Goal: Task Accomplishment & Management: Use online tool/utility

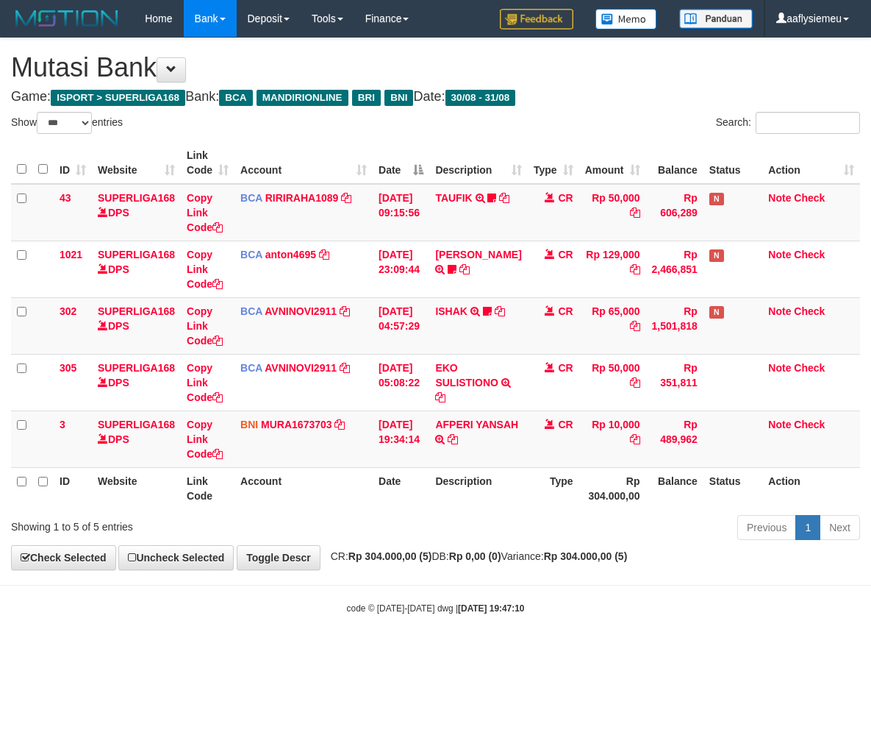
select select "***"
click at [362, 510] on div "ID Website Link Code Account Date Description Type Amount Balance Status Action…" at bounding box center [435, 326] width 871 height 376
click at [361, 509] on div "ID Website Link Code Account Date Description Type Amount Balance Status Action…" at bounding box center [435, 326] width 871 height 376
click at [360, 506] on th "Account" at bounding box center [304, 488] width 138 height 42
click at [357, 502] on th "Account" at bounding box center [304, 488] width 138 height 42
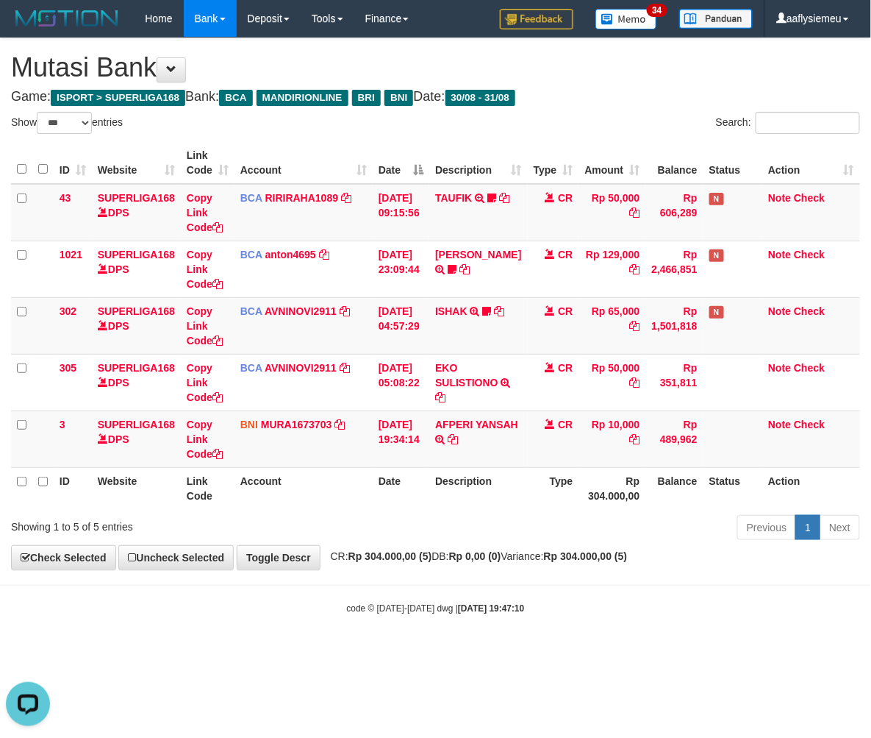
click at [349, 495] on th "Account" at bounding box center [304, 488] width 138 height 42
click at [350, 495] on th "Account" at bounding box center [304, 488] width 138 height 42
click at [350, 494] on th "Account" at bounding box center [304, 488] width 138 height 42
click at [354, 493] on th "Account" at bounding box center [304, 488] width 138 height 42
select select "***"
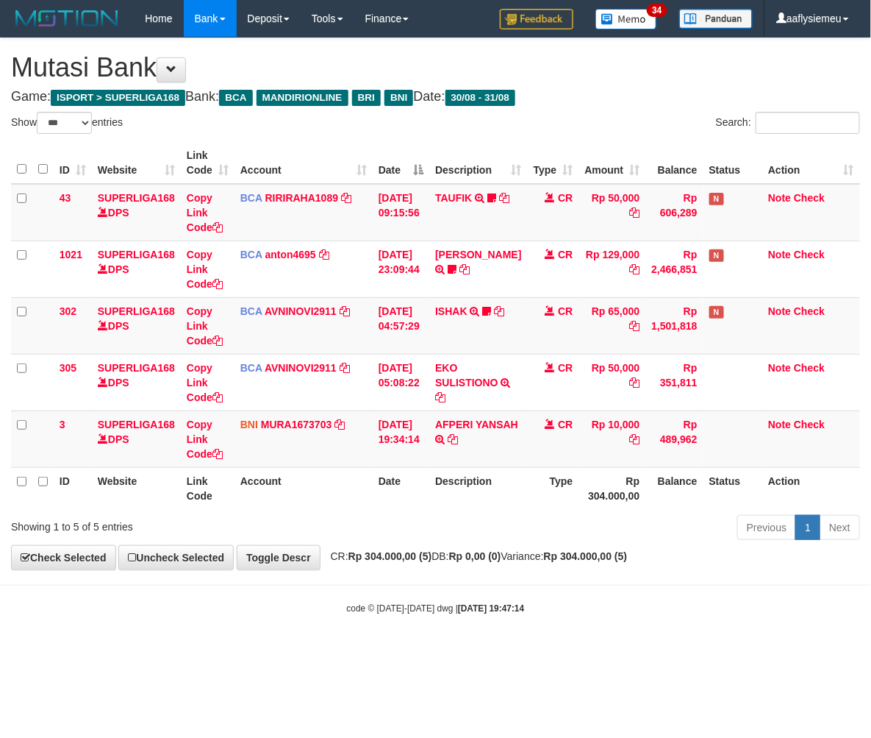
click at [356, 493] on th "Account" at bounding box center [304, 488] width 138 height 42
click at [354, 493] on th "Account" at bounding box center [304, 488] width 138 height 42
click at [353, 491] on th "Account" at bounding box center [304, 488] width 138 height 42
click at [352, 489] on th "Account" at bounding box center [304, 488] width 138 height 42
click at [354, 488] on th "Account" at bounding box center [304, 488] width 138 height 42
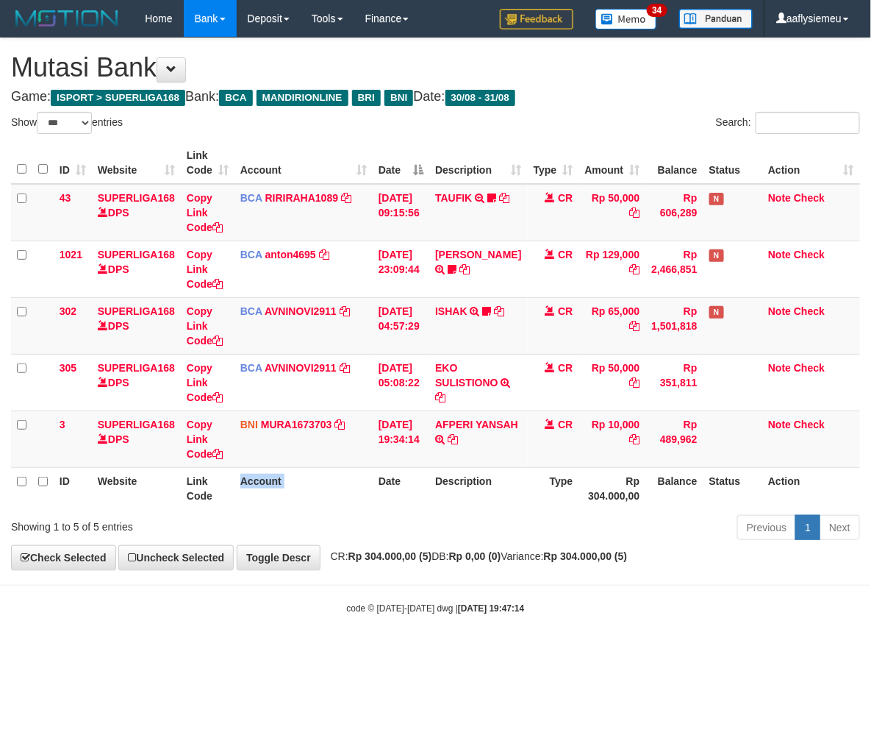
click at [354, 488] on th "Account" at bounding box center [304, 488] width 138 height 42
click at [353, 488] on th "Account" at bounding box center [304, 488] width 138 height 42
click at [349, 487] on th "Account" at bounding box center [304, 488] width 138 height 42
click at [348, 487] on th "Account" at bounding box center [304, 488] width 138 height 42
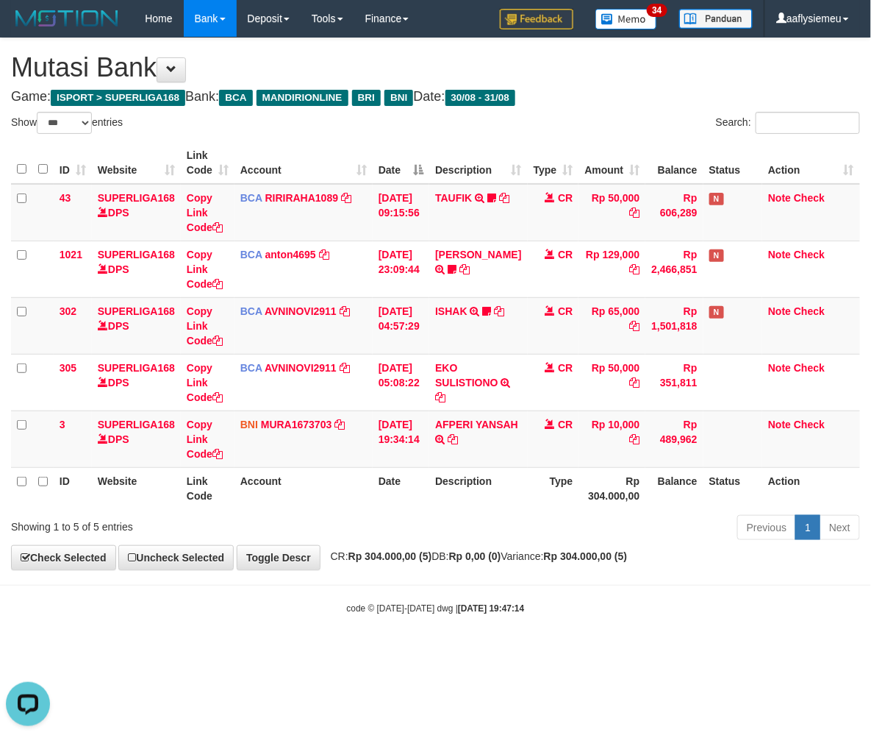
click at [412, 505] on th "Date" at bounding box center [401, 488] width 57 height 42
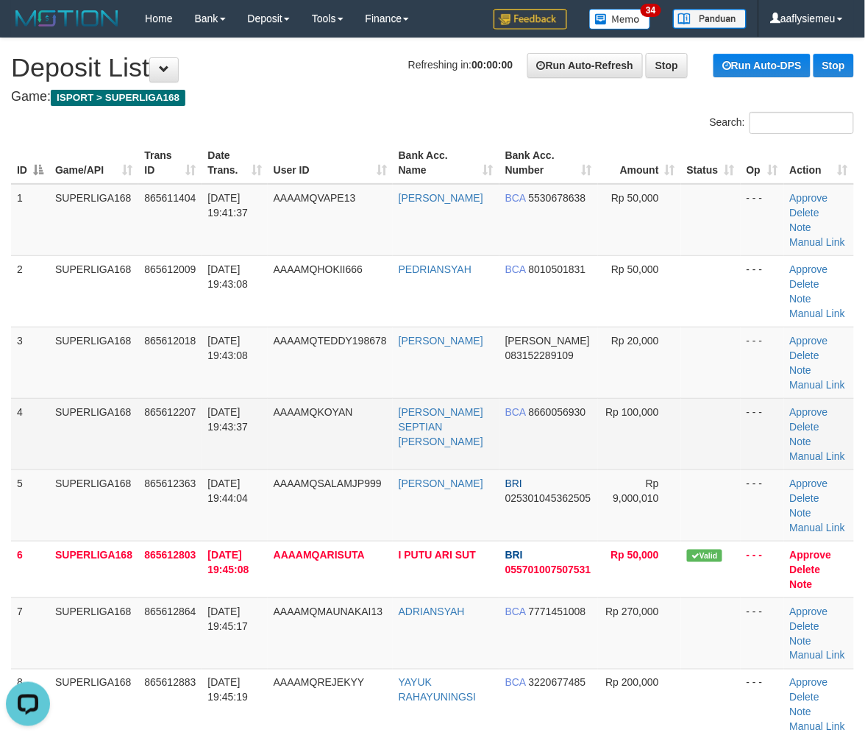
click at [62, 404] on td "SUPERLIGA168" at bounding box center [93, 433] width 89 height 71
click at [121, 405] on td "SUPERLIGA168" at bounding box center [93, 433] width 89 height 71
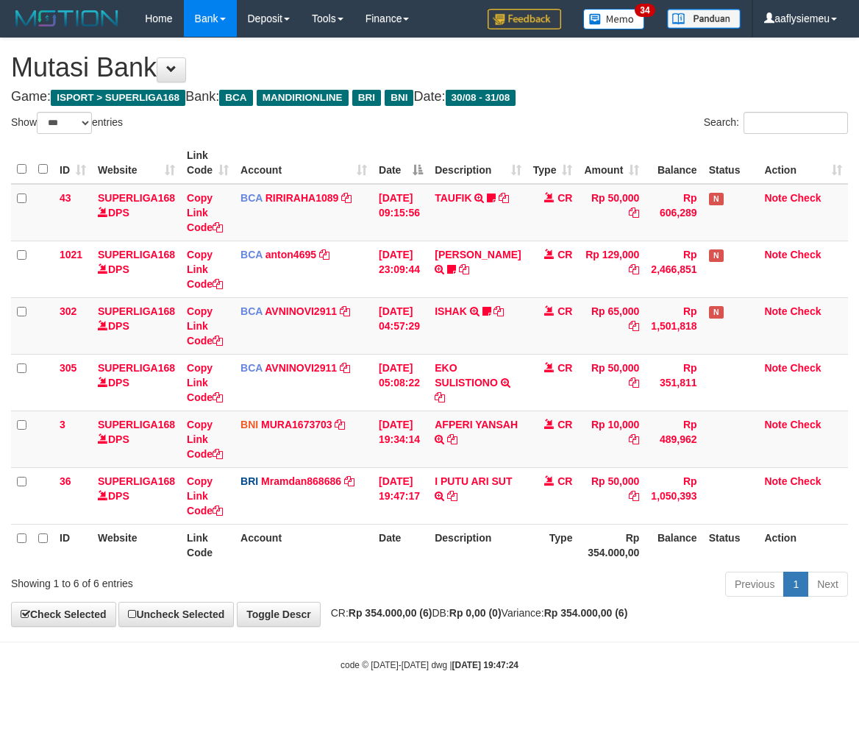
select select "***"
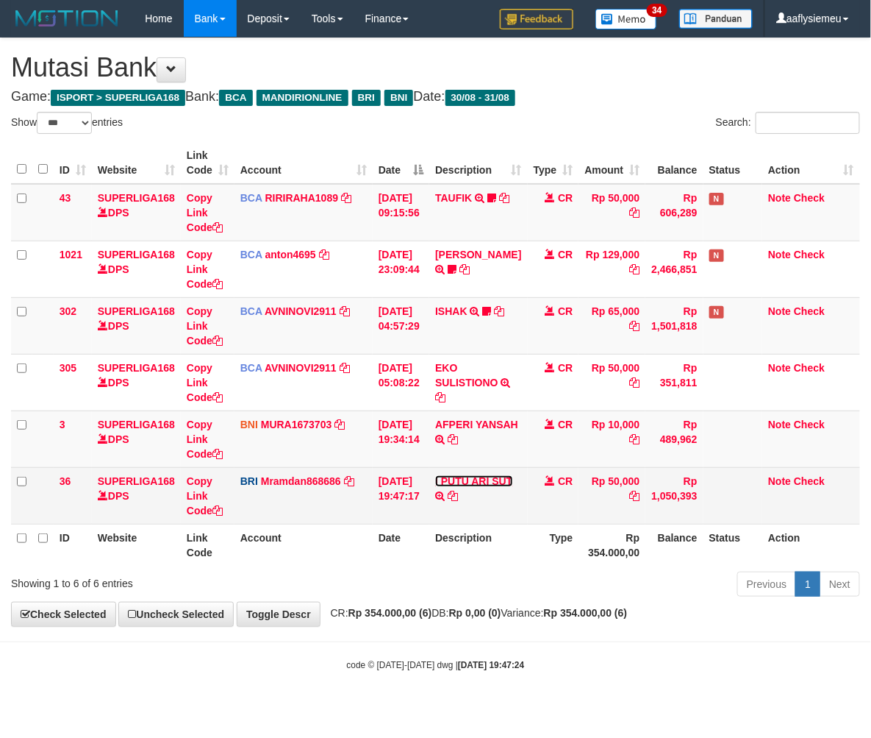
click at [460, 486] on td "I PUTU ARI SUT TRANSFER NBMB I PUTU ARI SUT TO [PERSON_NAME]" at bounding box center [478, 495] width 98 height 57
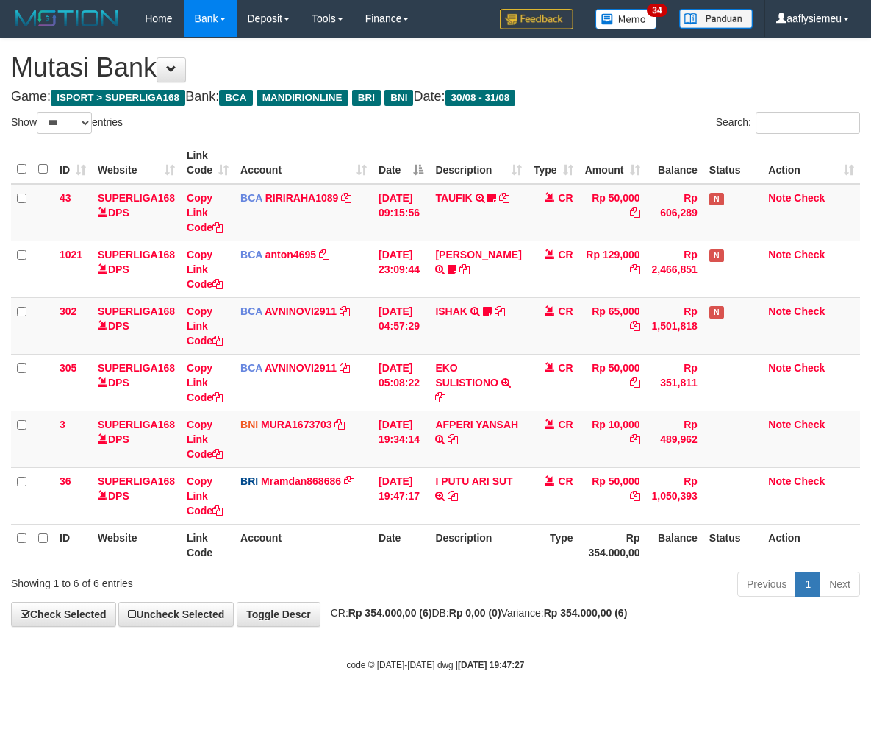
select select "***"
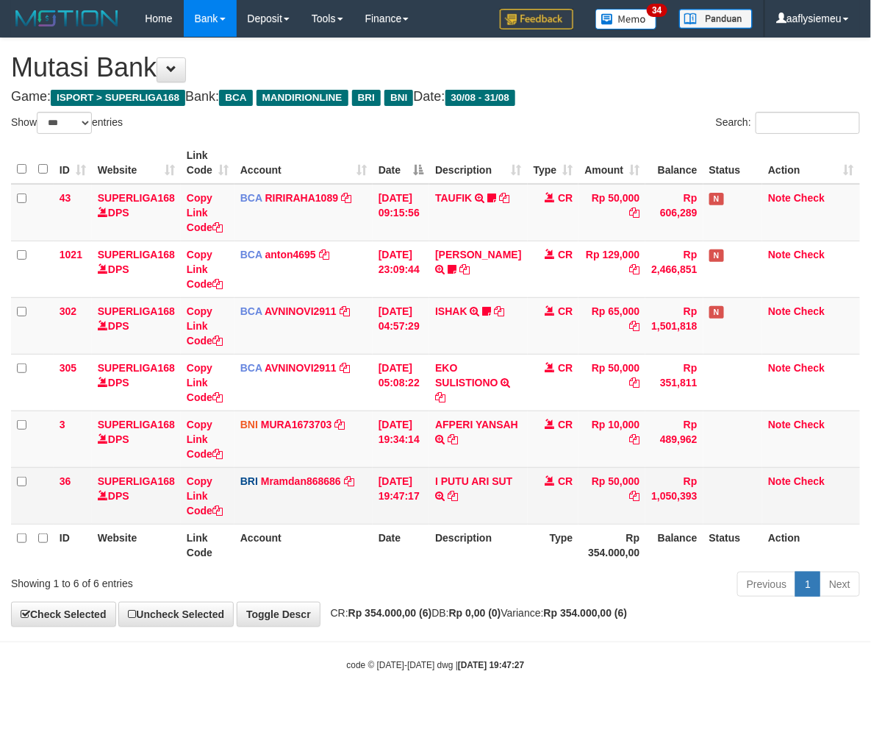
click at [495, 496] on td "I PUTU ARI SUT TRANSFER NBMB I PUTU ARI SUT TO MUHAMMAD RAMDANI" at bounding box center [478, 495] width 98 height 57
click at [493, 496] on td "I PUTU ARI SUT TRANSFER NBMB I PUTU ARI SUT TO MUHAMMAD RAMDANI" at bounding box center [478, 495] width 98 height 57
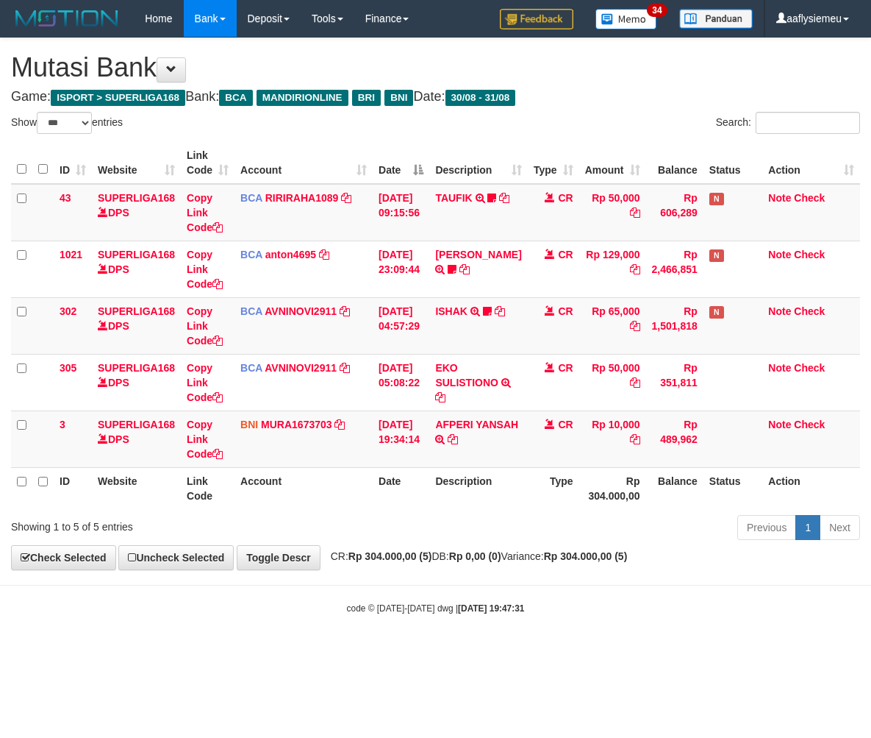
select select "***"
click at [555, 513] on div "Previous 1 Next" at bounding box center [617, 529] width 486 height 32
click at [584, 526] on div "Previous 1 Next" at bounding box center [617, 529] width 486 height 32
click at [510, 513] on div "Previous 1 Next" at bounding box center [617, 529] width 486 height 32
click at [493, 568] on div "**********" at bounding box center [435, 303] width 871 height 531
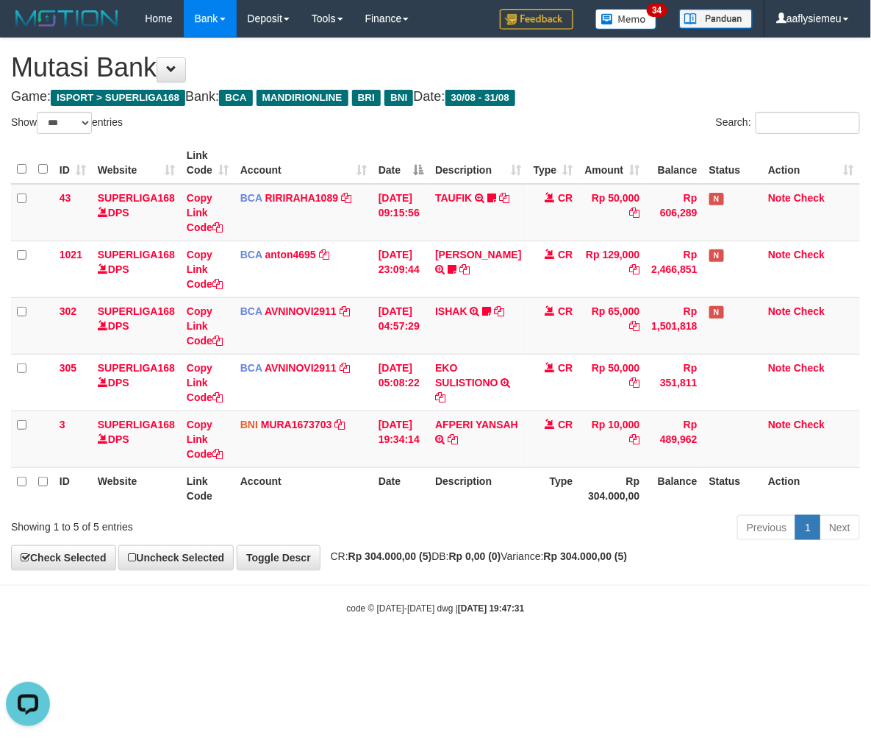
click at [489, 563] on div "**********" at bounding box center [435, 303] width 871 height 531
drag, startPoint x: 565, startPoint y: 562, endPoint x: 574, endPoint y: 554, distance: 12.0
click at [566, 561] on div "**********" at bounding box center [435, 303] width 871 height 531
click at [544, 568] on div "**********" at bounding box center [435, 303] width 871 height 531
click at [427, 591] on body "Toggle navigation Home Bank Account List Load By Website Group [ISPORT] SUPERLI…" at bounding box center [435, 326] width 871 height 652
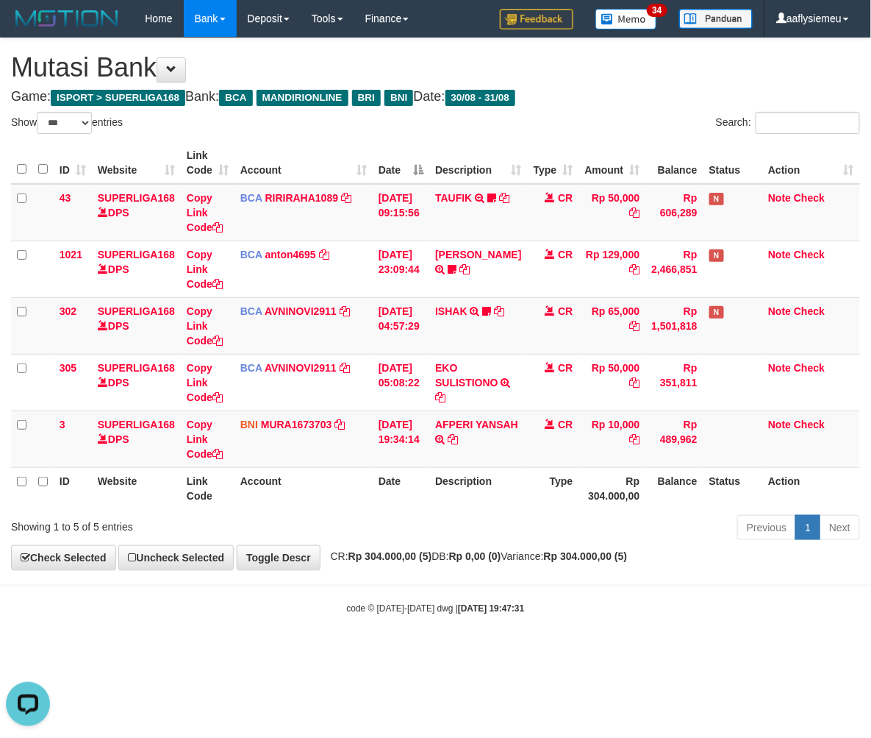
drag, startPoint x: 450, startPoint y: 569, endPoint x: 459, endPoint y: 541, distance: 29.3
click at [450, 568] on div "**********" at bounding box center [435, 303] width 871 height 531
drag, startPoint x: 409, startPoint y: 566, endPoint x: 671, endPoint y: 517, distance: 267.1
click at [410, 566] on div "**********" at bounding box center [435, 303] width 871 height 531
drag, startPoint x: 440, startPoint y: 599, endPoint x: 430, endPoint y: 585, distance: 16.9
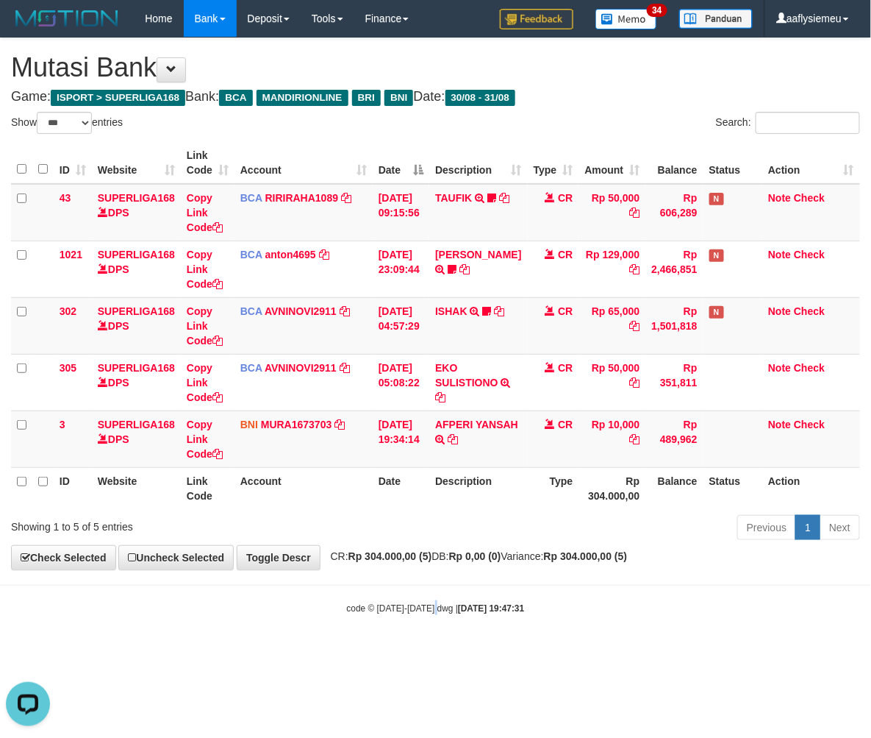
click at [437, 605] on body "Toggle navigation Home Bank Account List Load By Website Group [ISPORT] SUPERLI…" at bounding box center [435, 326] width 871 height 652
drag, startPoint x: 413, startPoint y: 592, endPoint x: 475, endPoint y: 568, distance: 66.8
click at [410, 606] on body "Toggle navigation Home Bank Account List Load By Website Group [ISPORT] SUPERLI…" at bounding box center [435, 326] width 871 height 652
drag, startPoint x: 495, startPoint y: 587, endPoint x: 526, endPoint y: 577, distance: 32.6
click at [493, 589] on body "Toggle navigation Home Bank Account List Load By Website Group [ISPORT] SUPERLI…" at bounding box center [435, 326] width 871 height 652
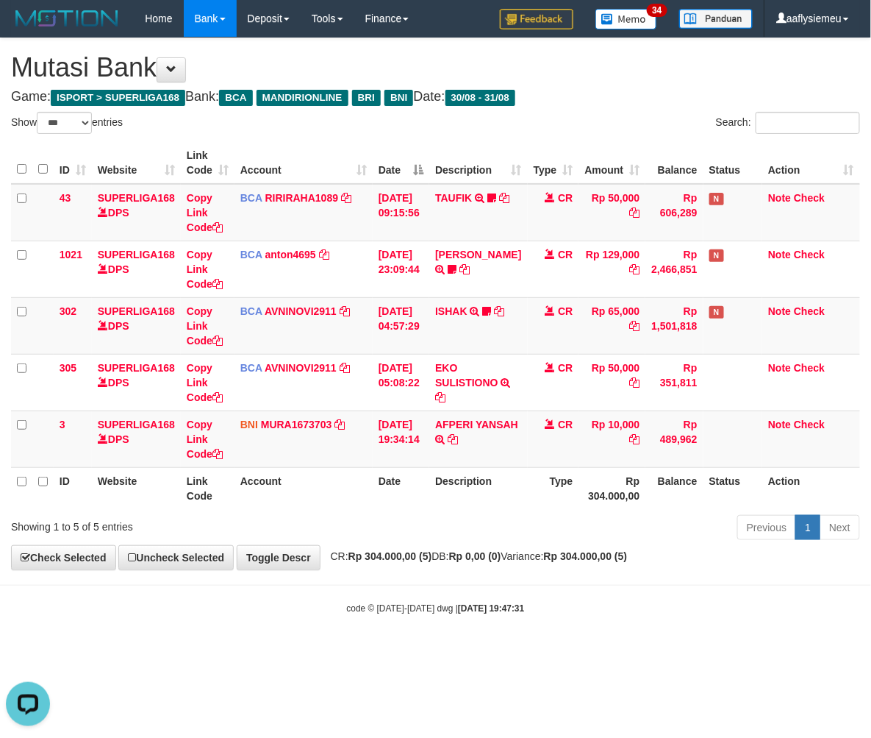
drag, startPoint x: 504, startPoint y: 581, endPoint x: 599, endPoint y: 539, distance: 103.0
click at [516, 577] on body "Toggle navigation Home Bank Account List Load By Website Group [ISPORT] SUPERLI…" at bounding box center [435, 326] width 871 height 652
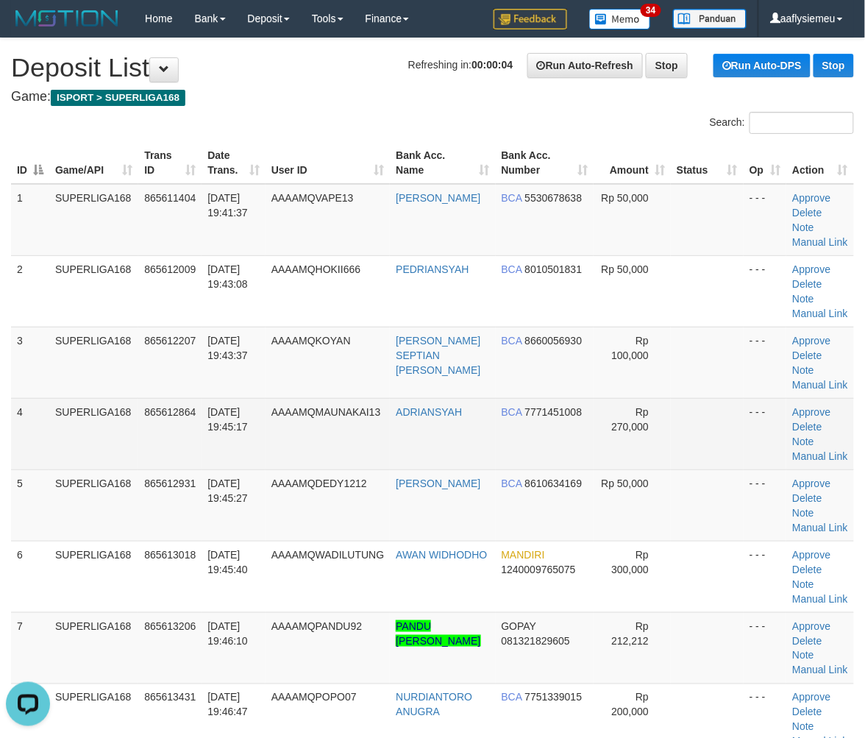
click at [3, 443] on div "ID Game/API Trans ID Date Trans. User ID Bank Acc. Name Bank Acc. Number Amount…" at bounding box center [432, 619] width 865 height 963
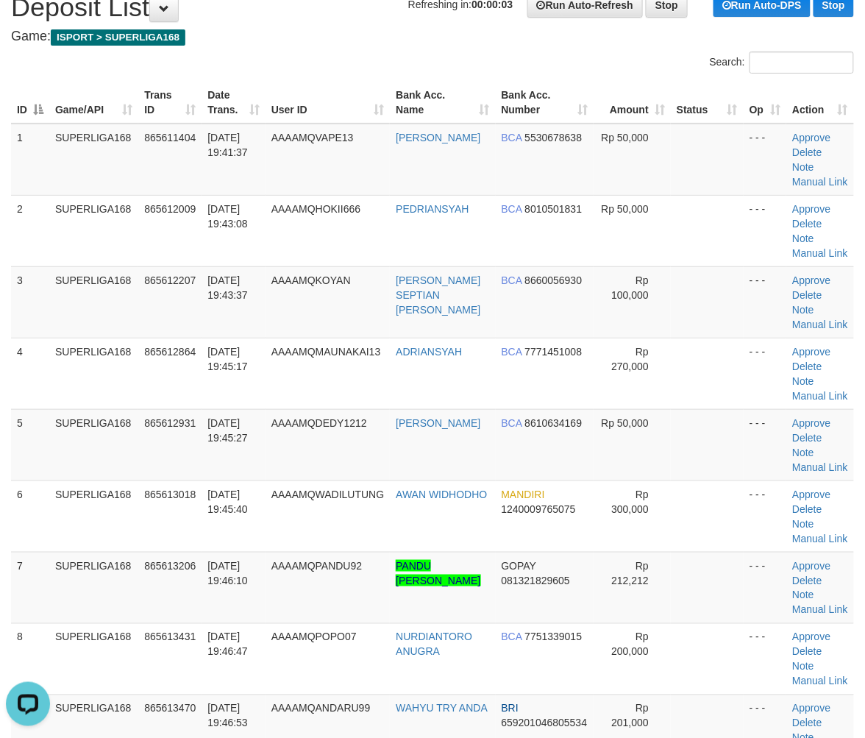
scroll to position [163, 0]
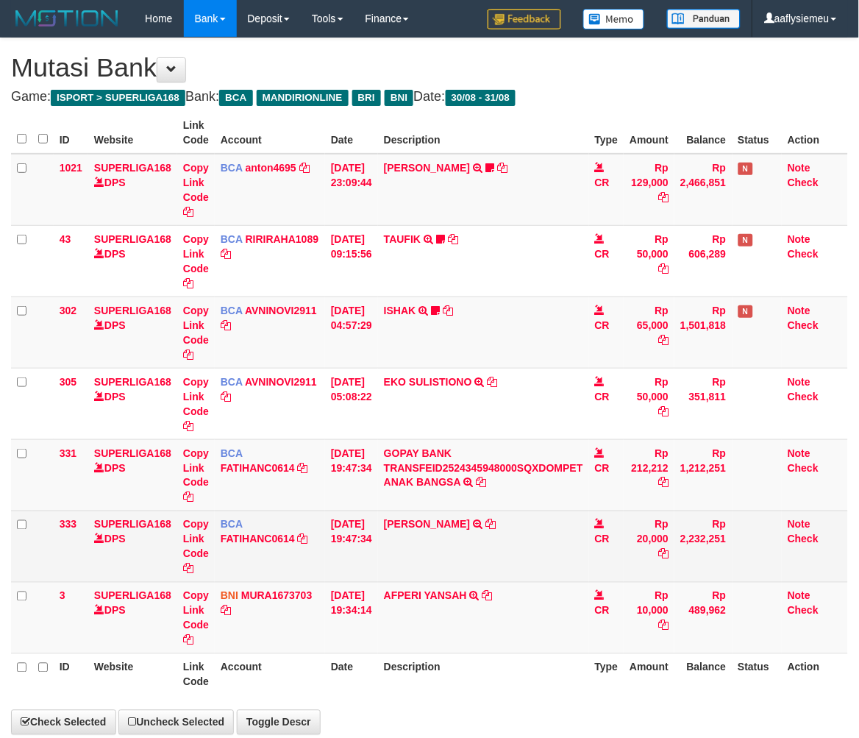
click at [593, 563] on tr "333 SUPERLIGA168 DPS Copy Link Code BCA FATIHANC0614 DPS FATIHAN CHORIS FABIAN …" at bounding box center [429, 545] width 837 height 71
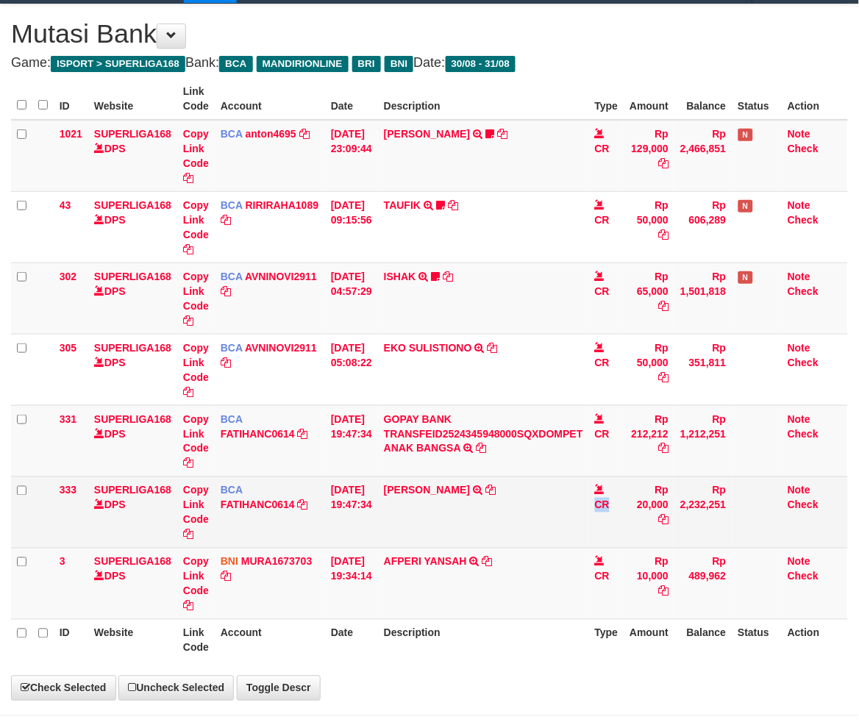
select select "***"
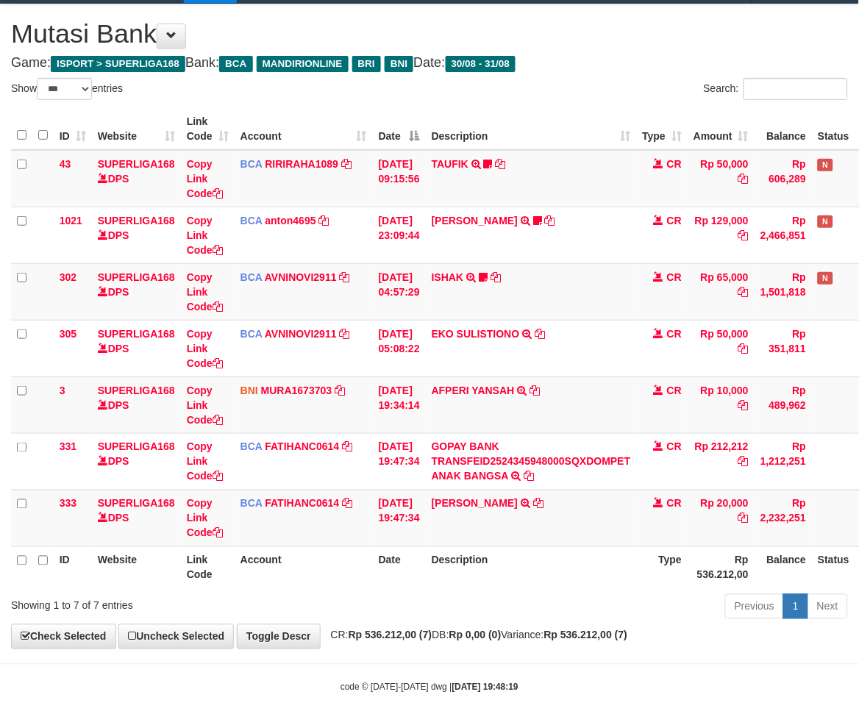
scroll to position [40, 0]
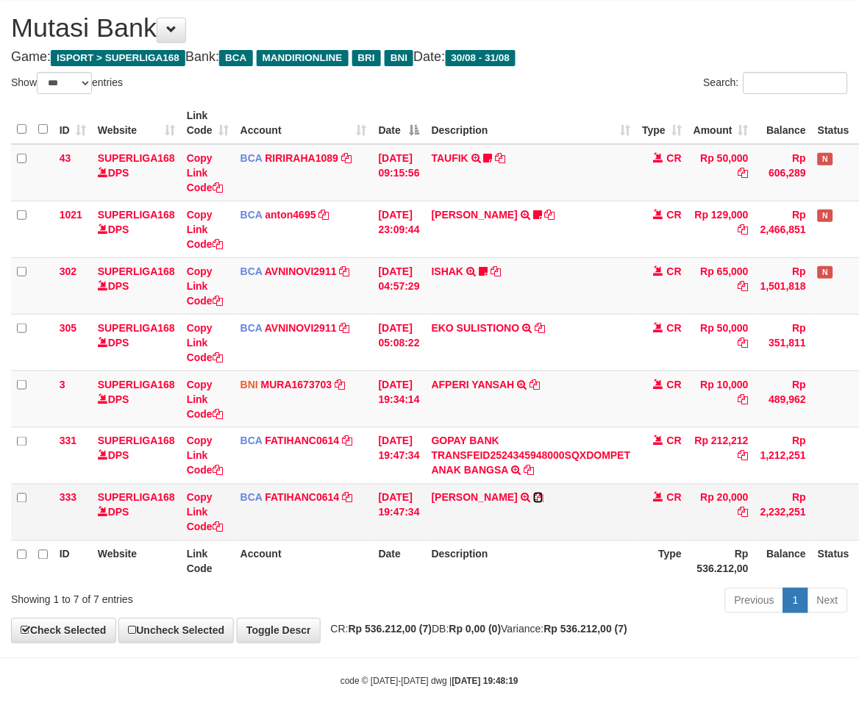
click at [543, 497] on icon at bounding box center [538, 498] width 10 height 10
drag, startPoint x: 546, startPoint y: 497, endPoint x: 871, endPoint y: 427, distance: 331.9
click at [543, 497] on icon at bounding box center [538, 498] width 10 height 10
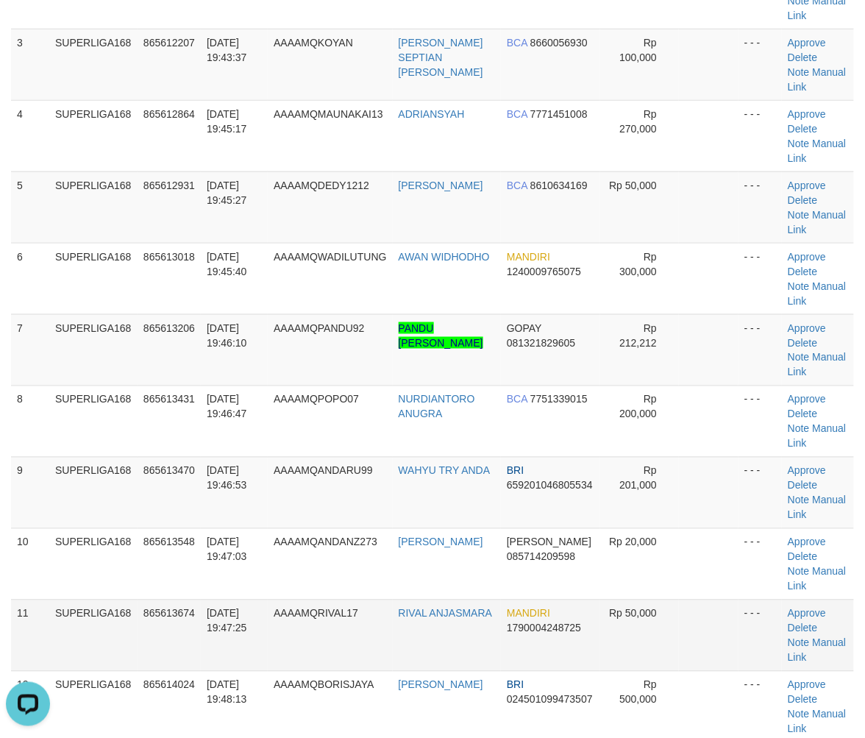
scroll to position [305, 0]
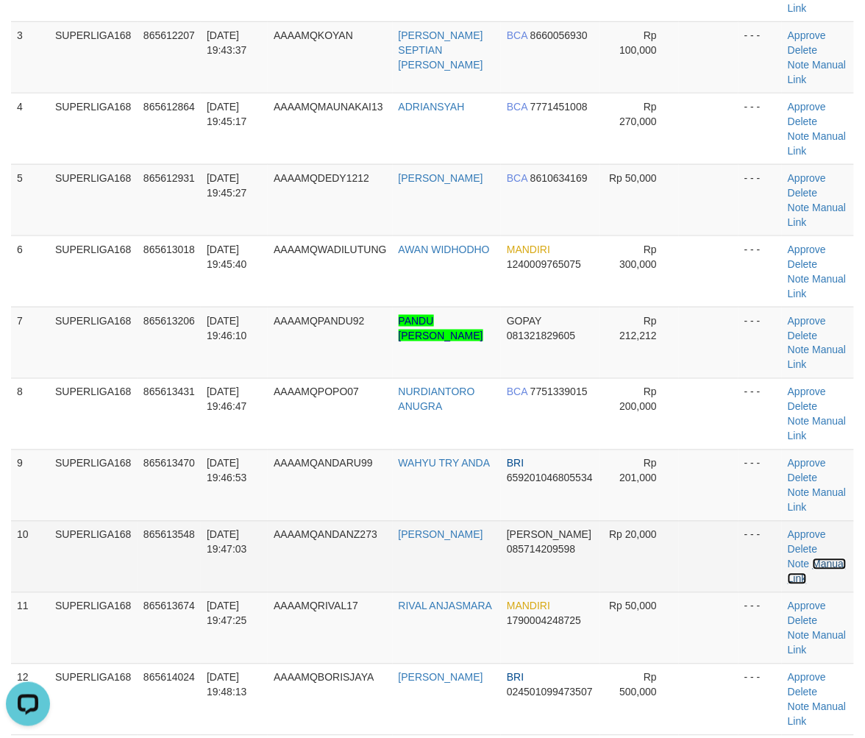
drag, startPoint x: 831, startPoint y: 562, endPoint x: 663, endPoint y: 568, distance: 168.5
click at [831, 562] on link "Manual Link" at bounding box center [817, 571] width 58 height 26
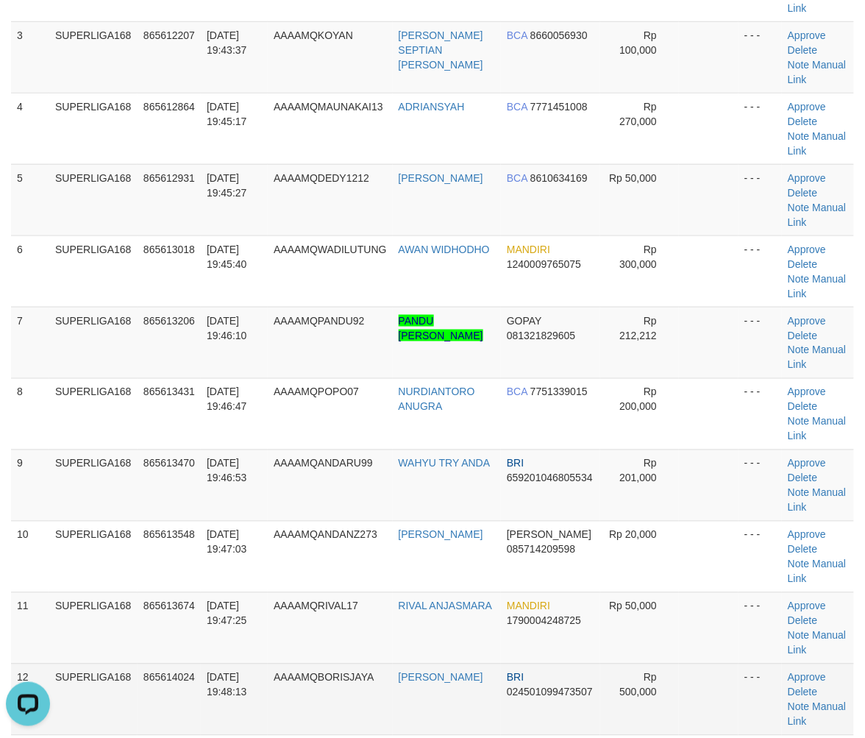
click at [212, 689] on span "31/08/2025 19:48:13" at bounding box center [227, 684] width 40 height 26
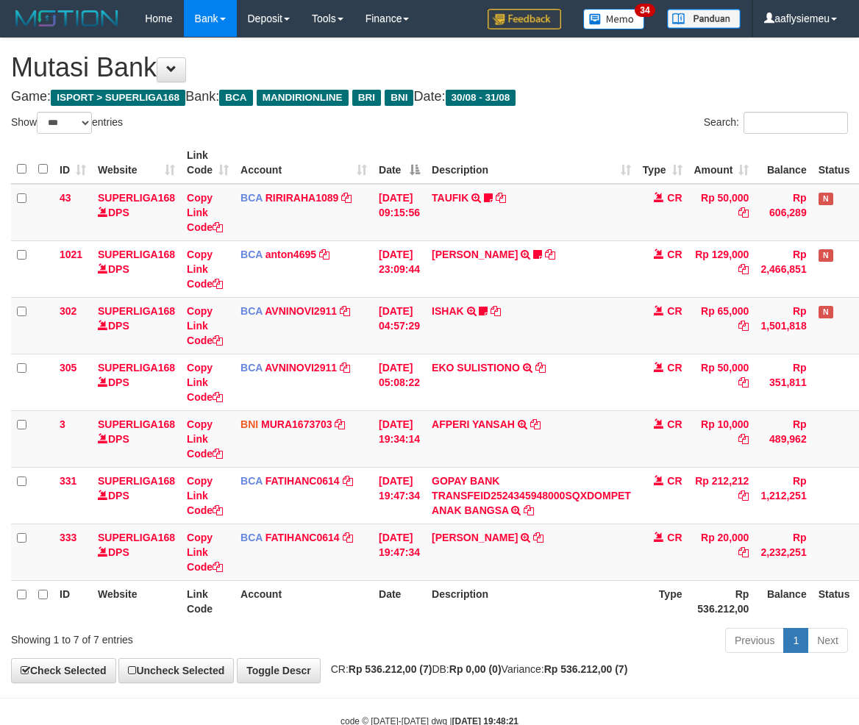
select select "***"
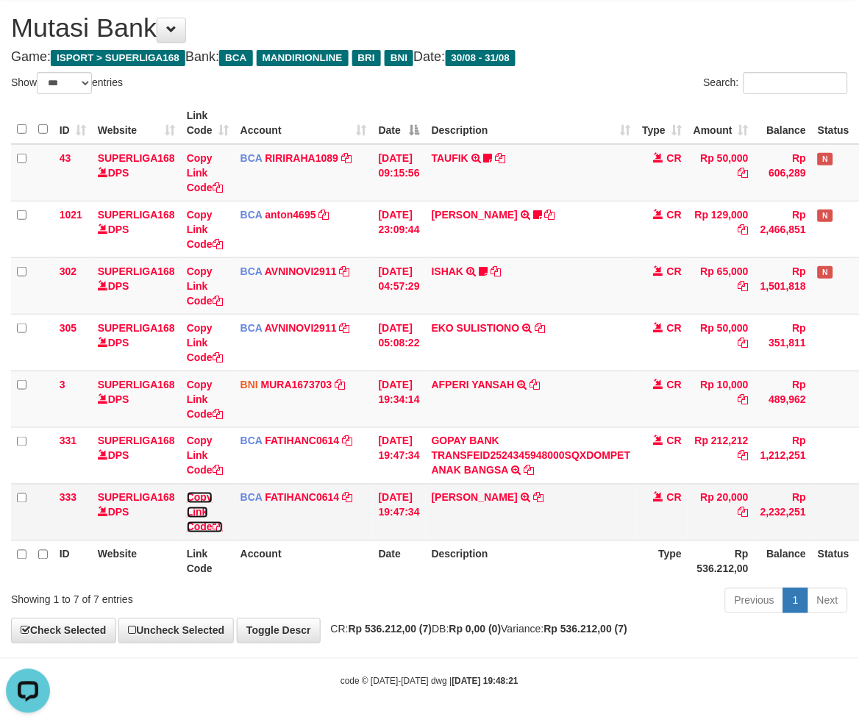
click at [200, 526] on link "Copy Link Code" at bounding box center [205, 512] width 36 height 41
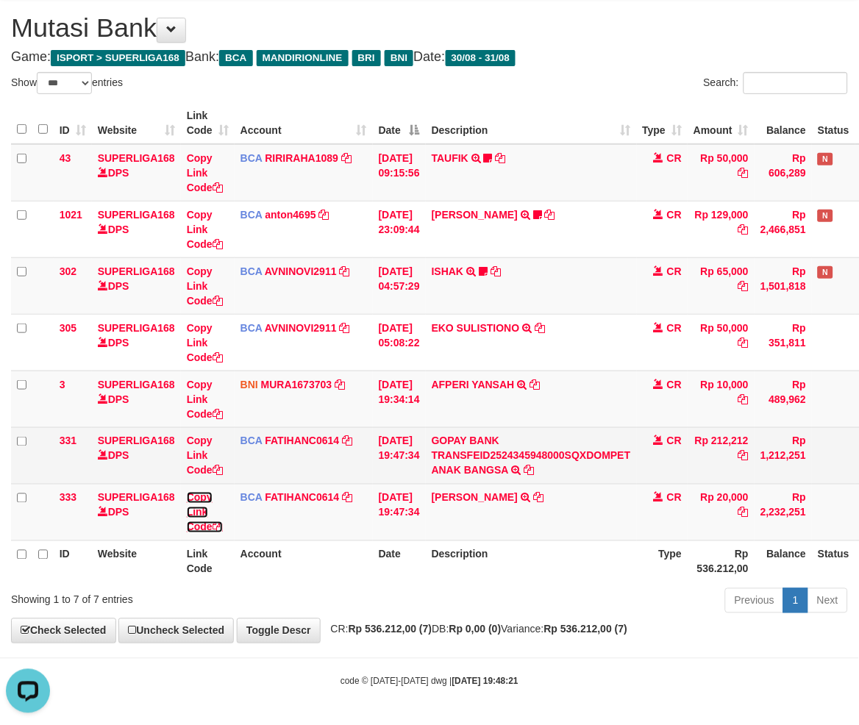
scroll to position [218, 0]
drag, startPoint x: 200, startPoint y: 526, endPoint x: 668, endPoint y: 450, distance: 473.8
click at [218, 525] on link "Copy Link Code" at bounding box center [205, 512] width 36 height 41
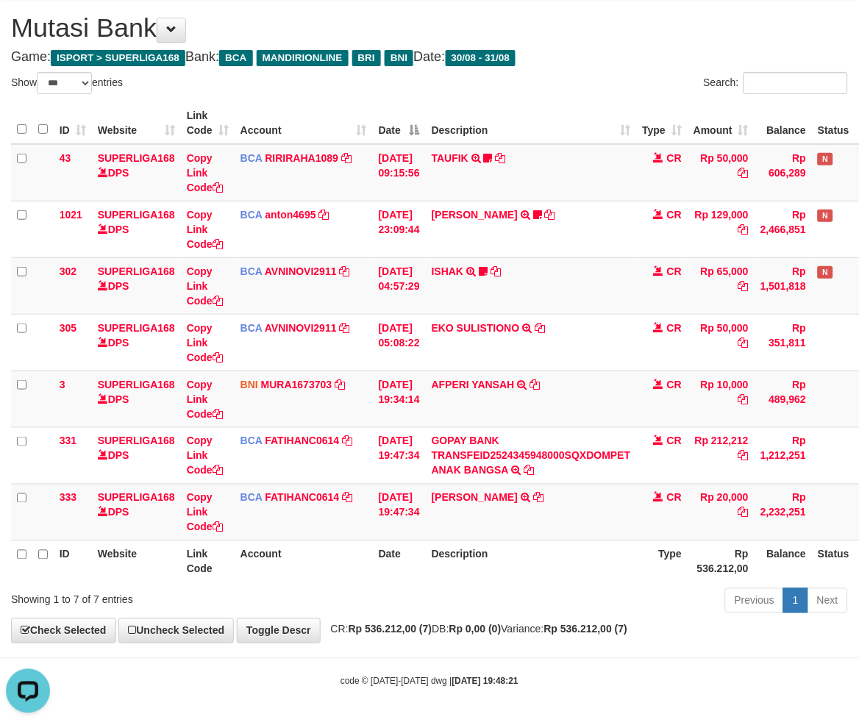
click at [660, 685] on div "code © 2012-2018 dwg | 2025/08/31 19:48:21" at bounding box center [429, 681] width 859 height 15
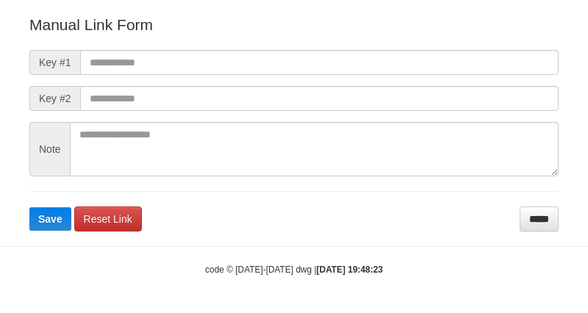
scroll to position [178, 0]
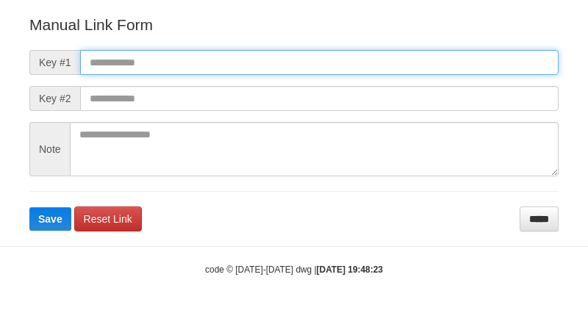
click at [159, 57] on input "text" at bounding box center [319, 62] width 479 height 25
paste input "**********"
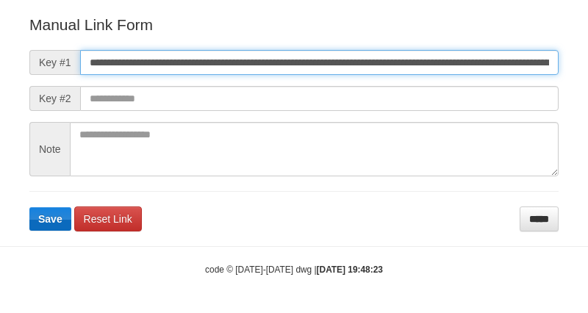
scroll to position [0, 993]
type input "**********"
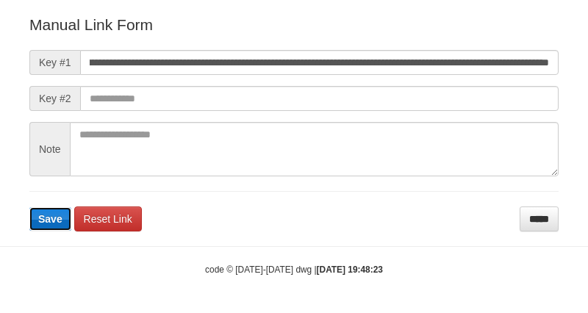
click at [60, 221] on span "Save" at bounding box center [50, 219] width 24 height 12
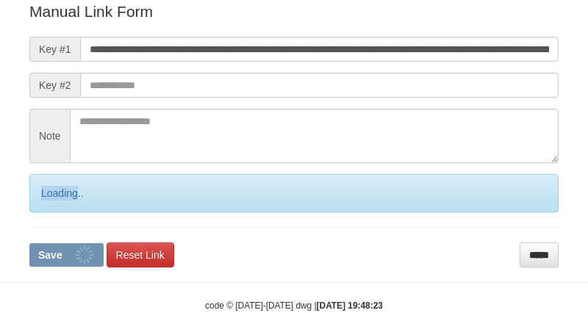
click at [60, 213] on div "Loading.." at bounding box center [293, 193] width 529 height 38
click at [59, 213] on div "Loading.." at bounding box center [293, 193] width 529 height 38
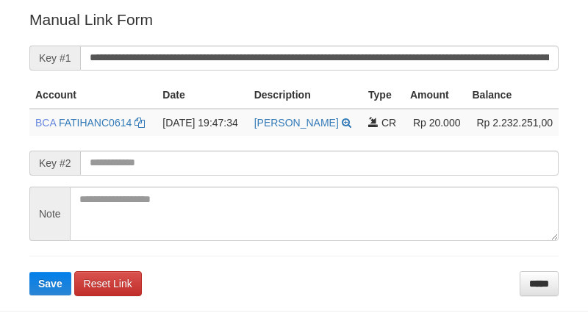
scroll to position [368, 0]
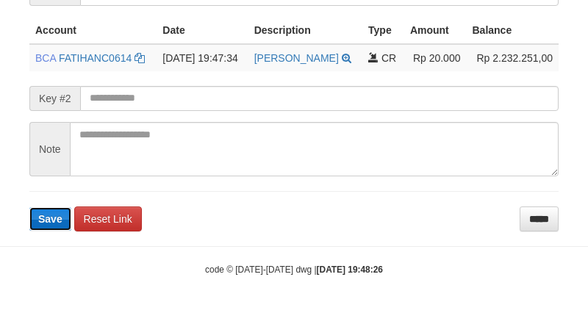
click at [60, 216] on span "Save" at bounding box center [50, 219] width 24 height 12
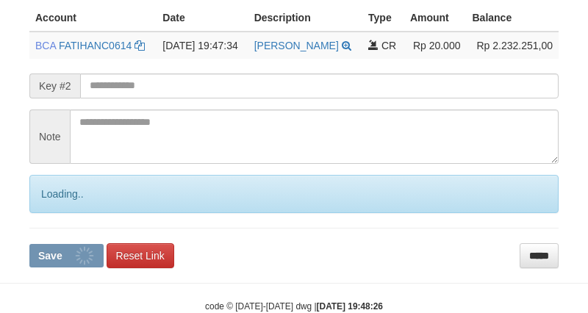
click at [60, 212] on div "Loading.." at bounding box center [293, 194] width 529 height 38
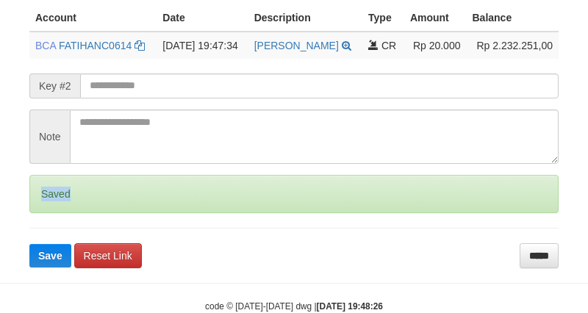
click at [60, 212] on div "Saved" at bounding box center [293, 194] width 529 height 38
click at [60, 210] on div "Saved" at bounding box center [293, 194] width 529 height 38
click at [57, 212] on div "Saved" at bounding box center [293, 194] width 529 height 38
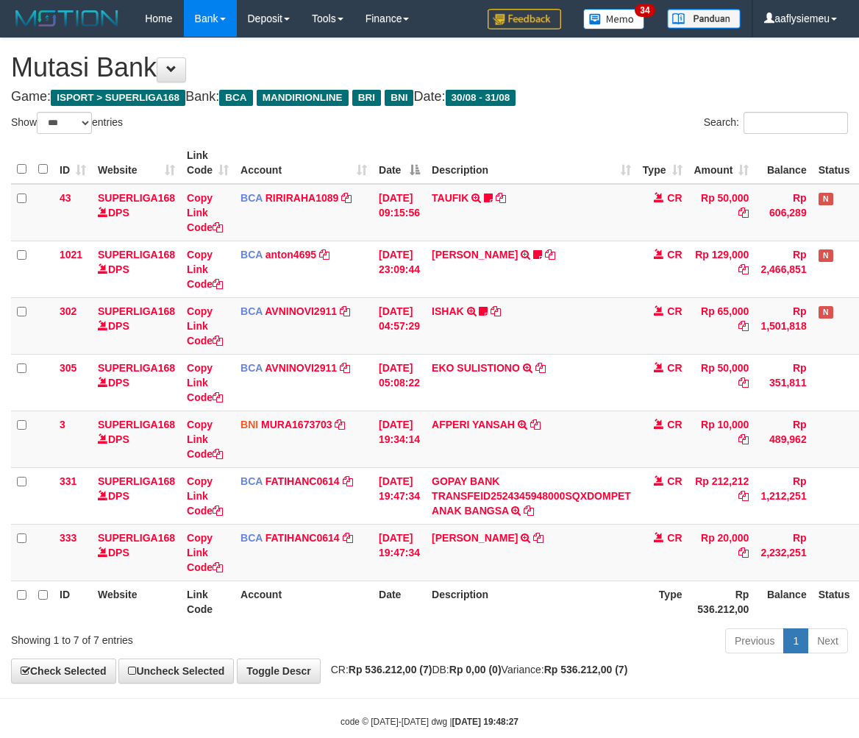
select select "***"
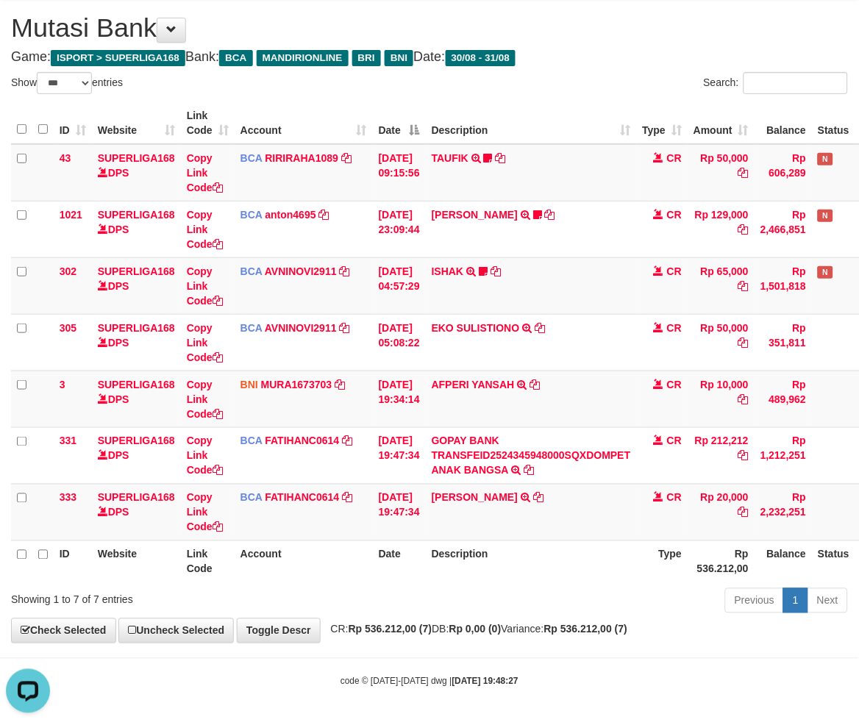
click at [626, 607] on div "Previous 1 Next" at bounding box center [608, 603] width 479 height 32
drag, startPoint x: 541, startPoint y: 637, endPoint x: 568, endPoint y: 627, distance: 28.1
click at [542, 636] on div "**********" at bounding box center [429, 321] width 859 height 644
click at [151, 652] on body "Toggle navigation Home Bank Account List Load By Website Group [ISPORT] SUPERLI…" at bounding box center [429, 342] width 859 height 765
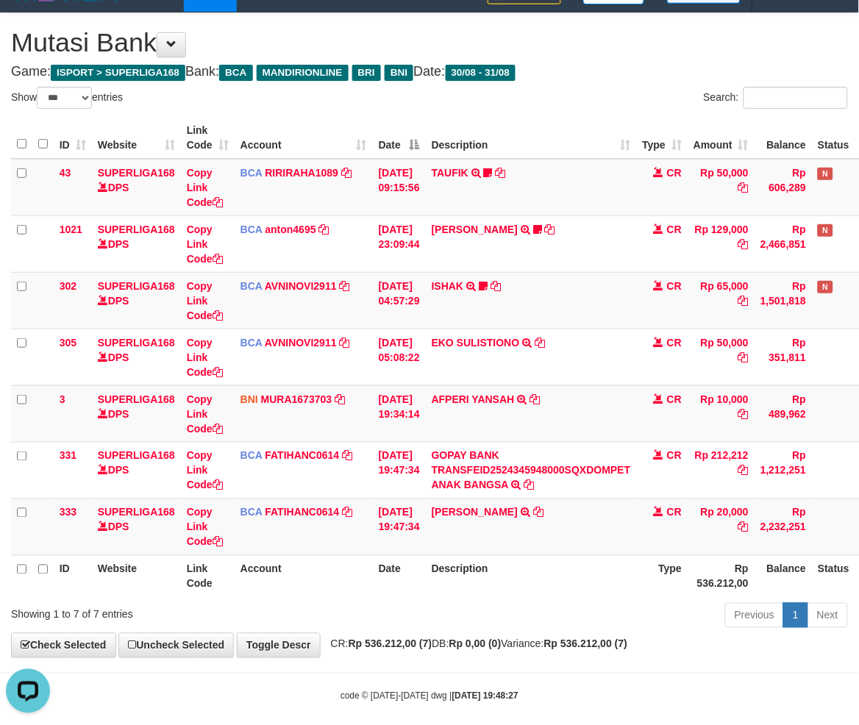
scroll to position [12, 0]
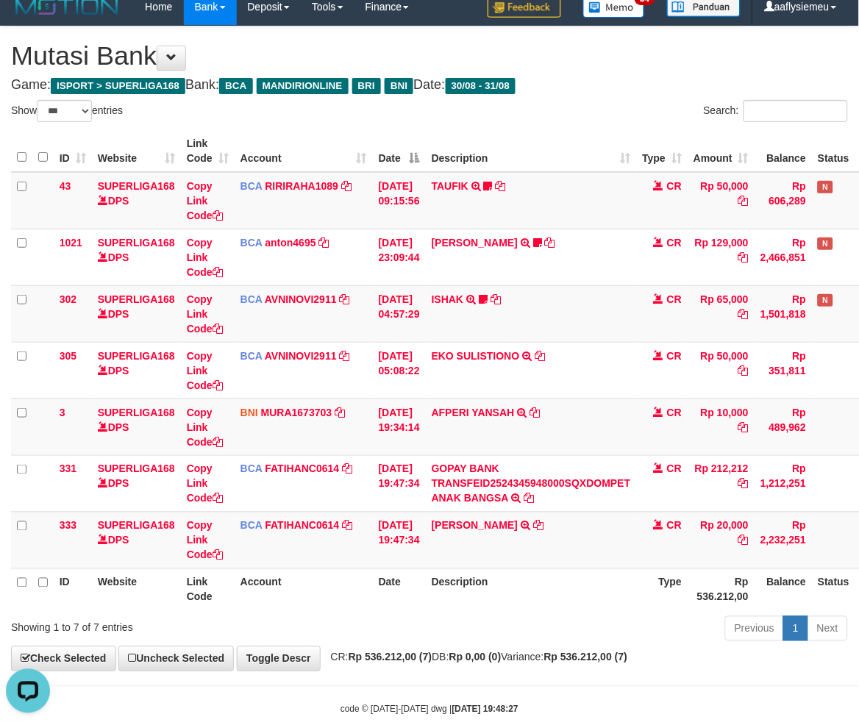
click at [457, 604] on div "ID Website Link Code Account Date Description Type Amount Balance Status Action…" at bounding box center [429, 370] width 859 height 489
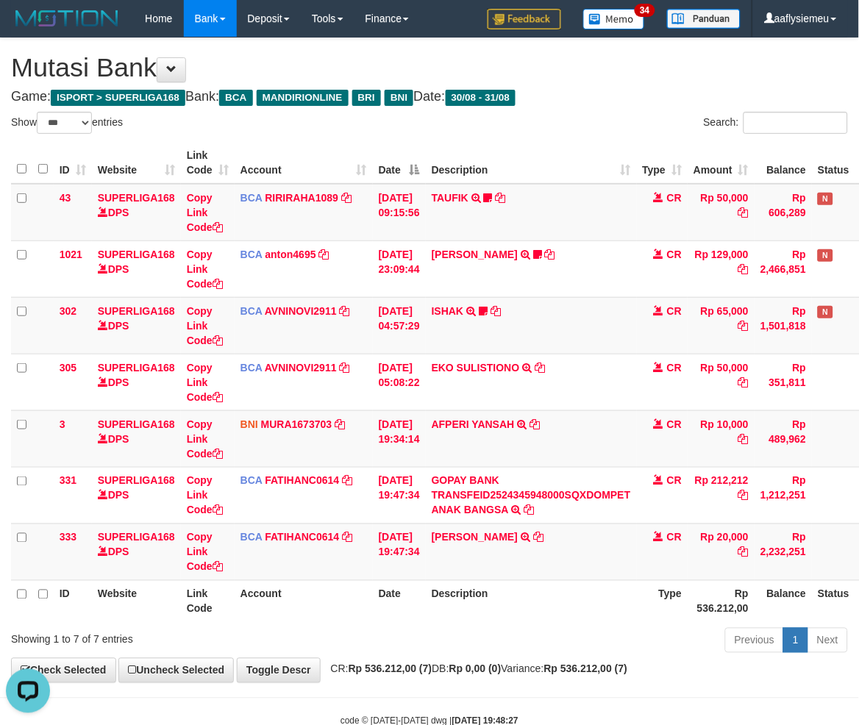
drag, startPoint x: 454, startPoint y: 625, endPoint x: 1, endPoint y: 627, distance: 453.0
click at [452, 619] on div "Show ** ** ** *** entries Search: ID Website Link Code Account Date Description…" at bounding box center [429, 385] width 837 height 546
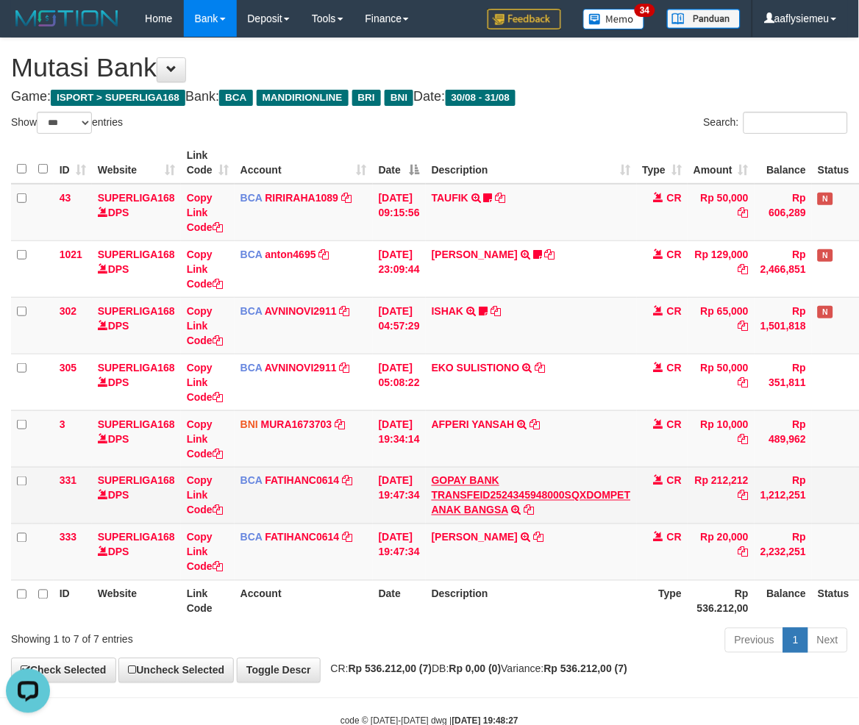
drag, startPoint x: 368, startPoint y: 524, endPoint x: 494, endPoint y: 502, distance: 128.4
click at [369, 524] on td "BCA FATIHANC0614 DPS FATIHAN CHORIS FABIAN BOBAN mutasi_20250831_4869 | 333 mut…" at bounding box center [304, 552] width 138 height 57
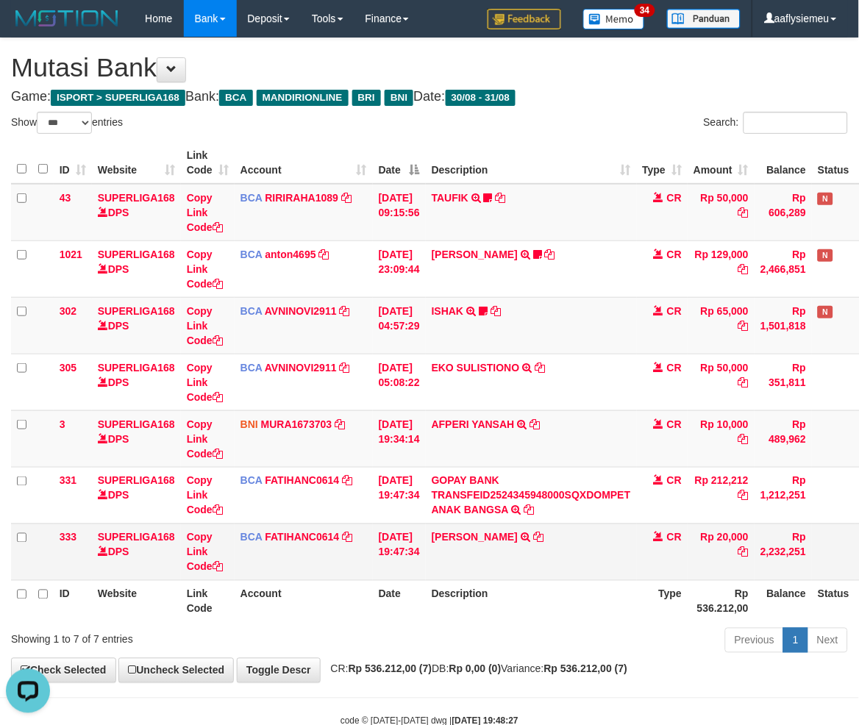
click at [613, 561] on td "DADAN LASMAN TRSF E-BANKING CR 3108/FTSCY/WS95051 20000.002025083111193939 TRFD…" at bounding box center [531, 552] width 211 height 57
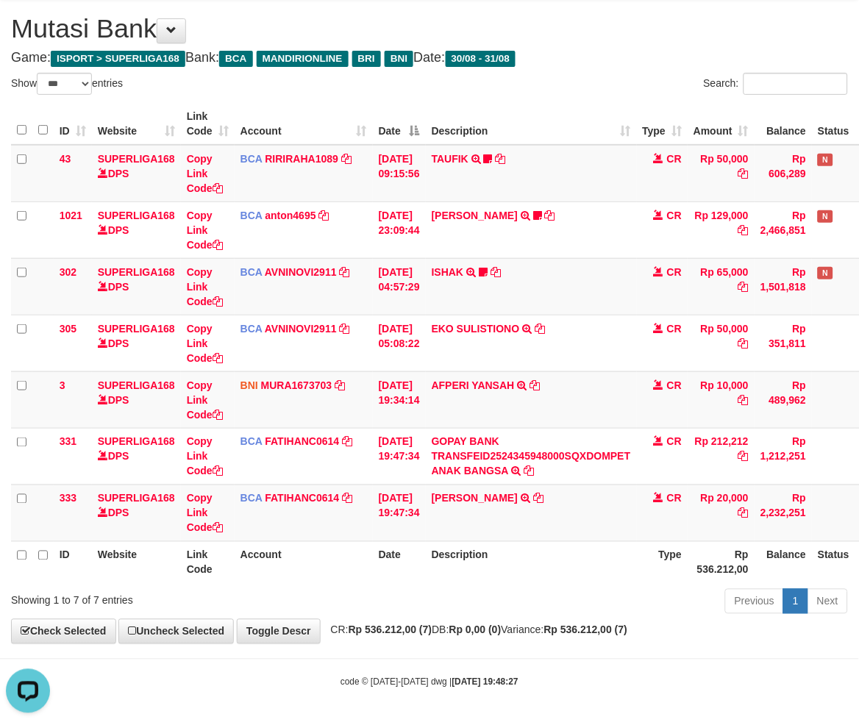
click at [538, 579] on th "Description" at bounding box center [531, 562] width 211 height 42
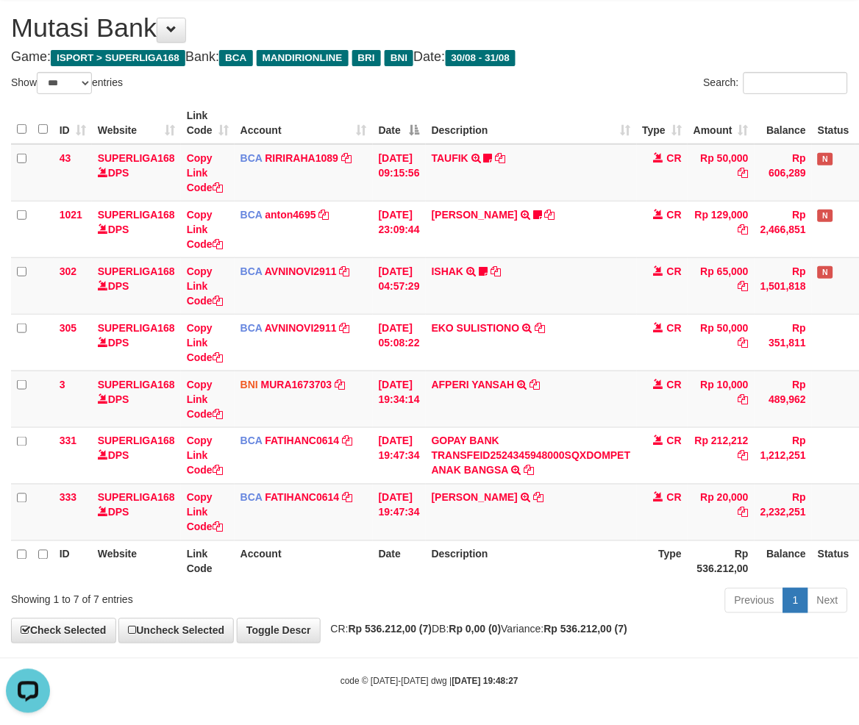
click at [524, 550] on th "Description" at bounding box center [531, 562] width 211 height 42
drag, startPoint x: 519, startPoint y: 552, endPoint x: 415, endPoint y: 555, distance: 104.5
click at [518, 552] on th "Description" at bounding box center [531, 562] width 211 height 42
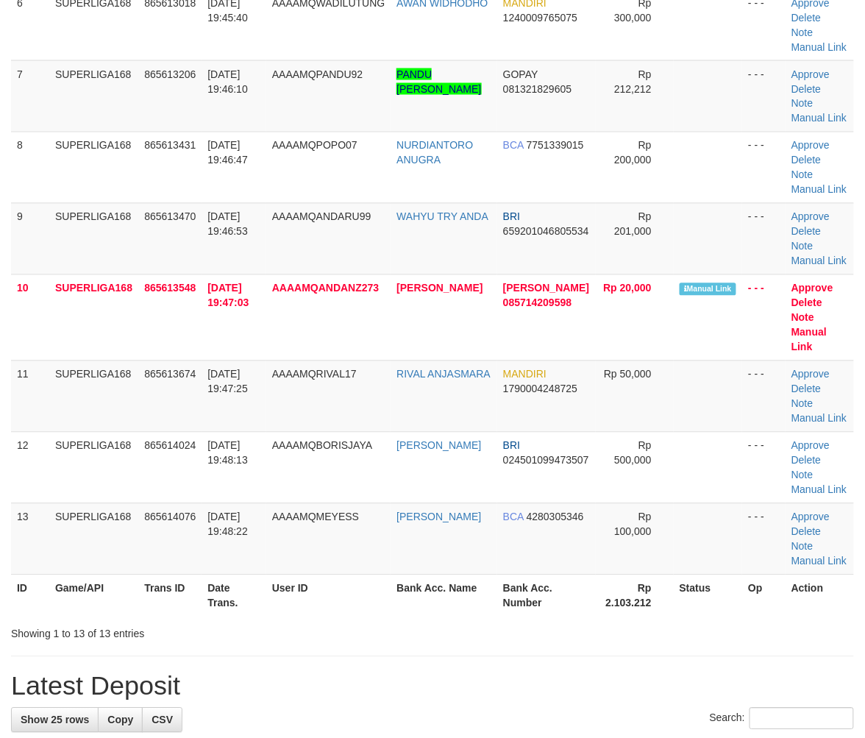
scroll to position [305, 0]
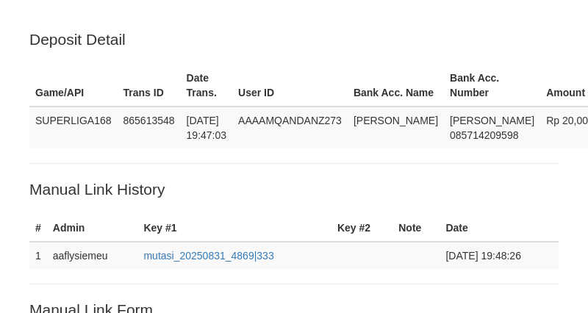
scroll to position [368, 0]
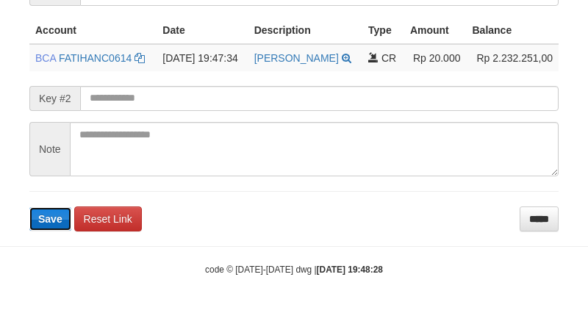
drag, startPoint x: 0, startPoint y: 0, endPoint x: 57, endPoint y: 215, distance: 222.3
click at [57, 215] on button "Save" at bounding box center [50, 219] width 42 height 24
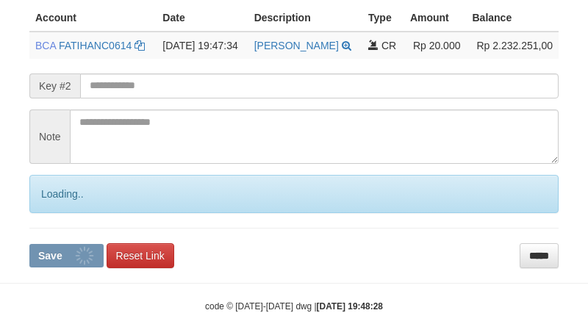
click at [57, 213] on div "Loading.." at bounding box center [293, 194] width 529 height 38
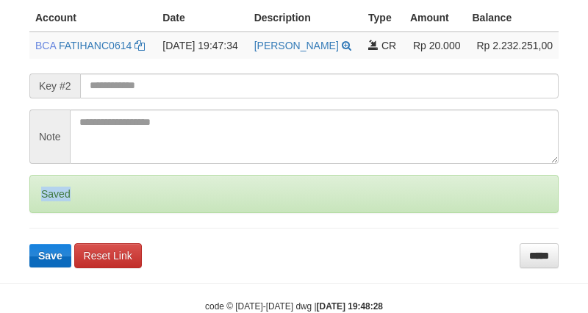
click at [57, 213] on div "Saved" at bounding box center [293, 194] width 529 height 38
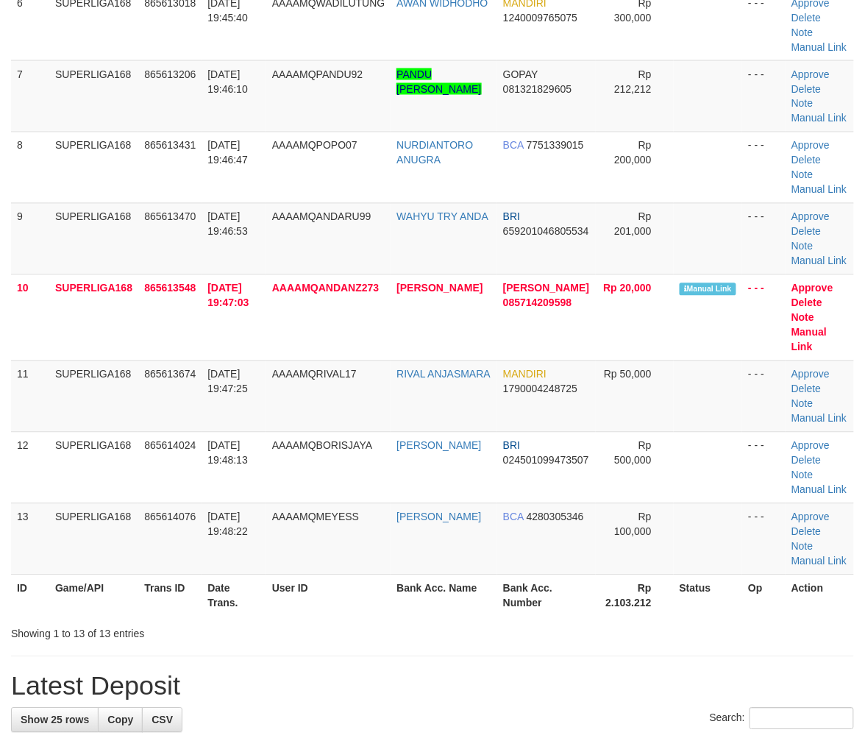
scroll to position [305, 0]
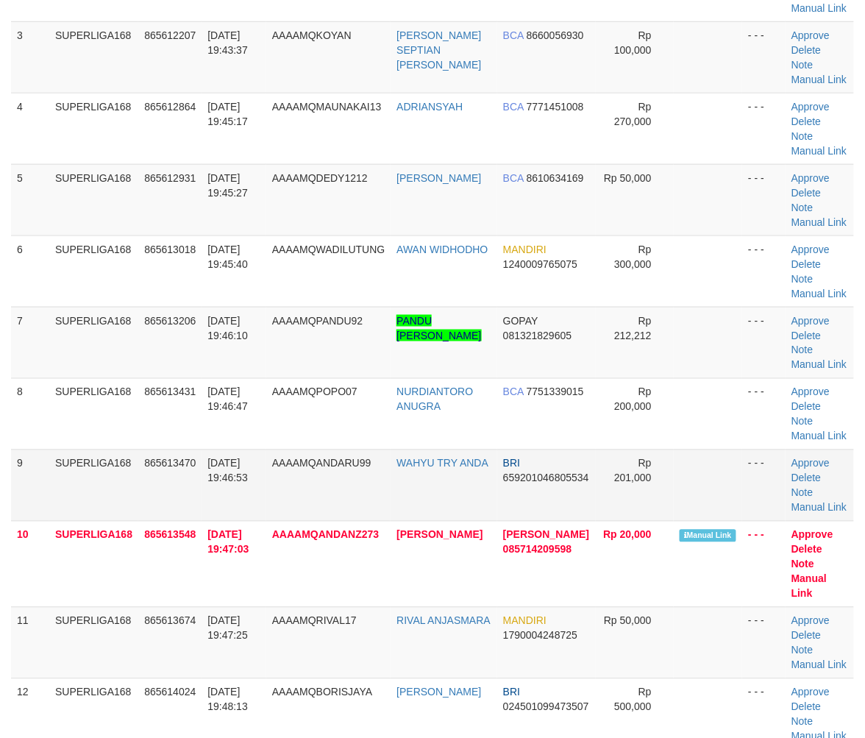
click at [230, 457] on span "[DATE] 19:46:53" at bounding box center [227, 470] width 40 height 26
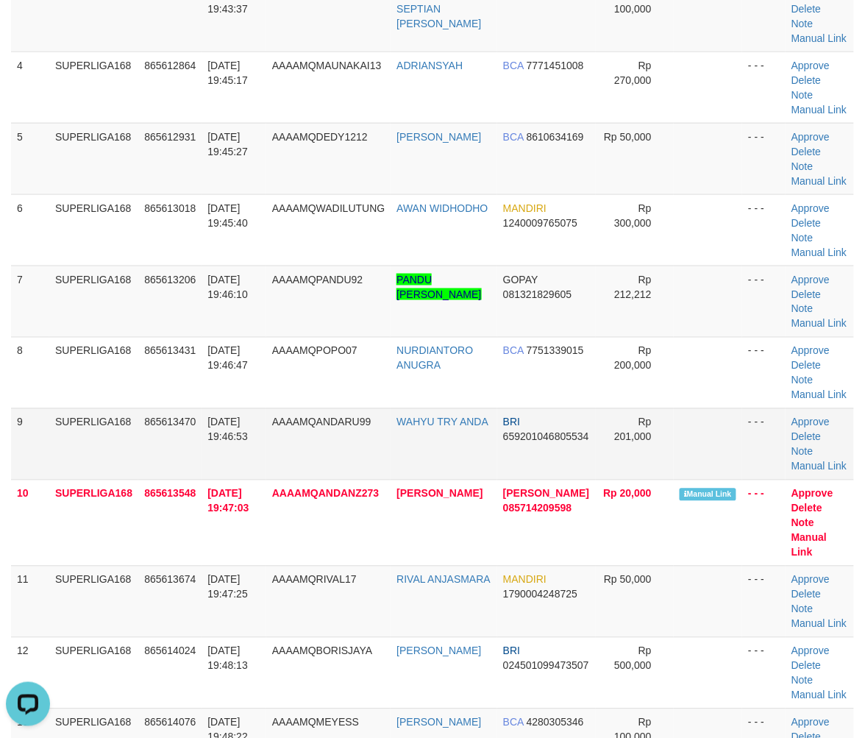
click at [13, 484] on tbody "1 SUPERLIGA168 865611404 [DATE] 19:41:37 AAAAMQVAPE13 [PERSON_NAME] BCA 5530678…" at bounding box center [432, 308] width 843 height 943
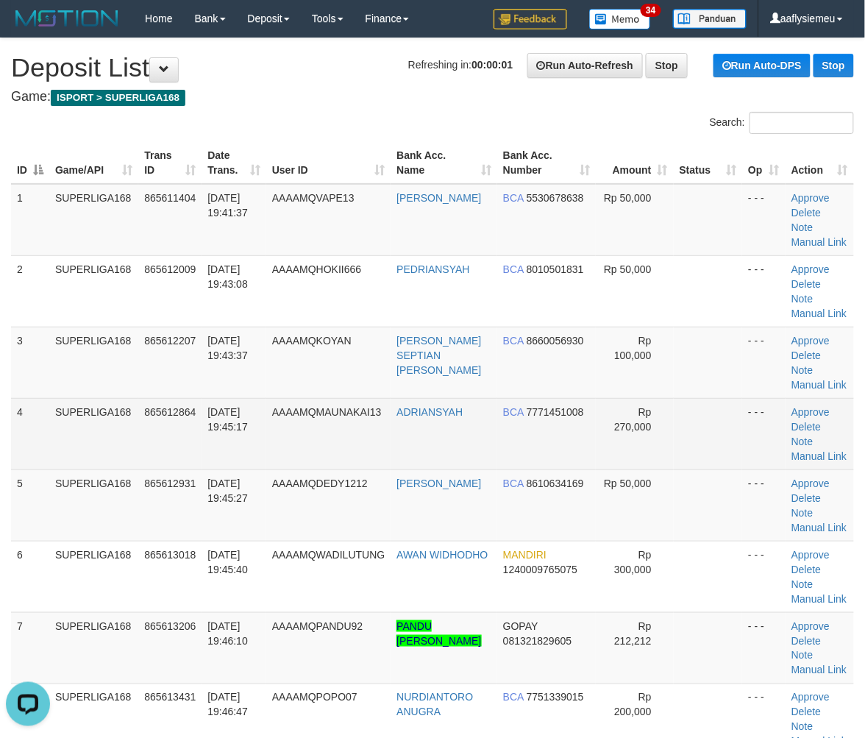
drag, startPoint x: 162, startPoint y: 452, endPoint x: 0, endPoint y: 501, distance: 169.1
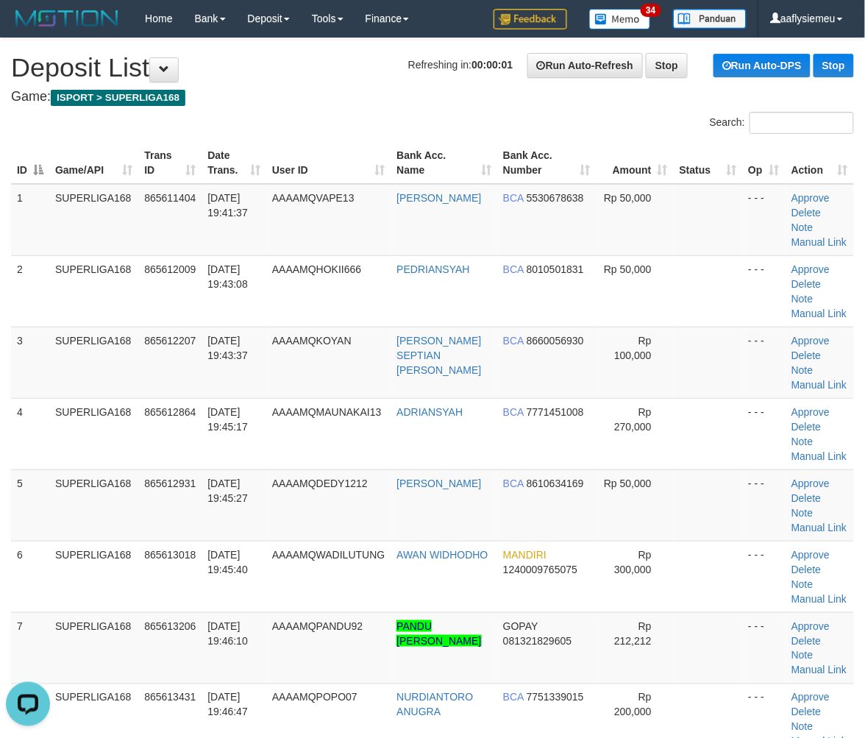
click at [160, 452] on td "865612864" at bounding box center [169, 433] width 63 height 71
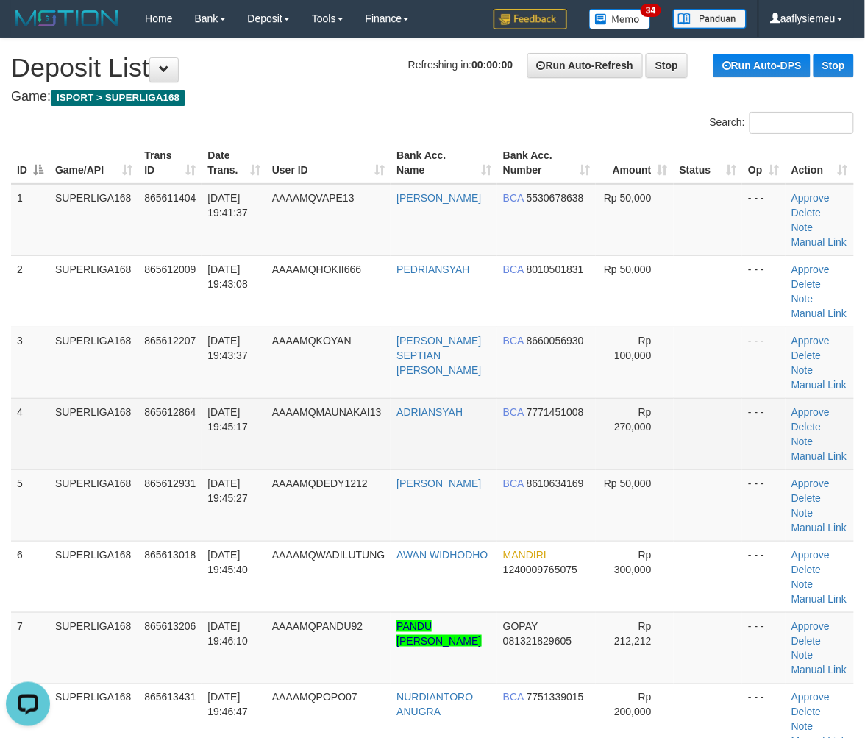
click at [132, 432] on td "SUPERLIGA168" at bounding box center [93, 433] width 89 height 71
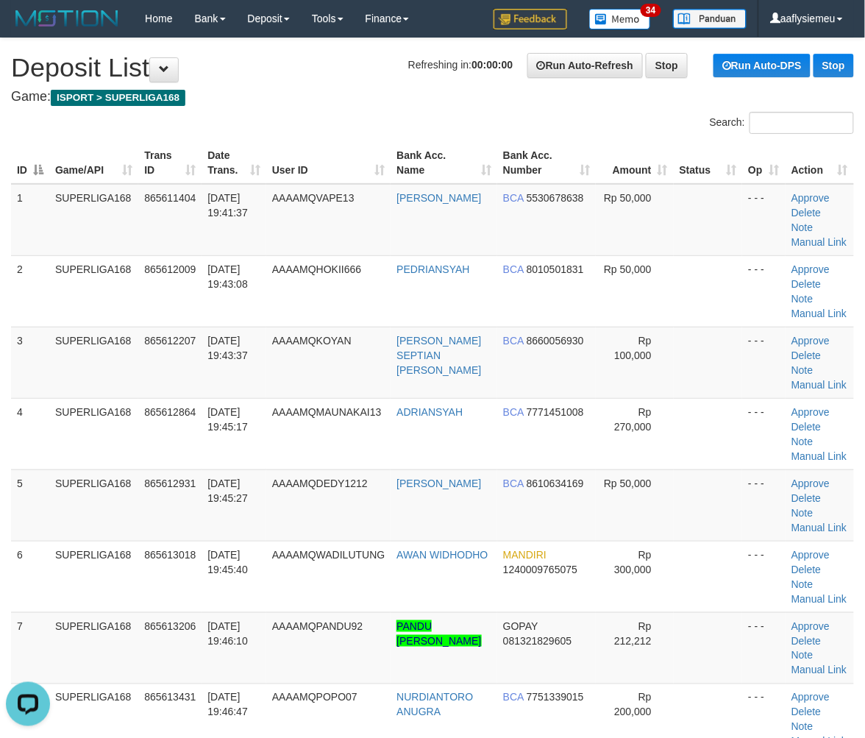
scroll to position [563, 0]
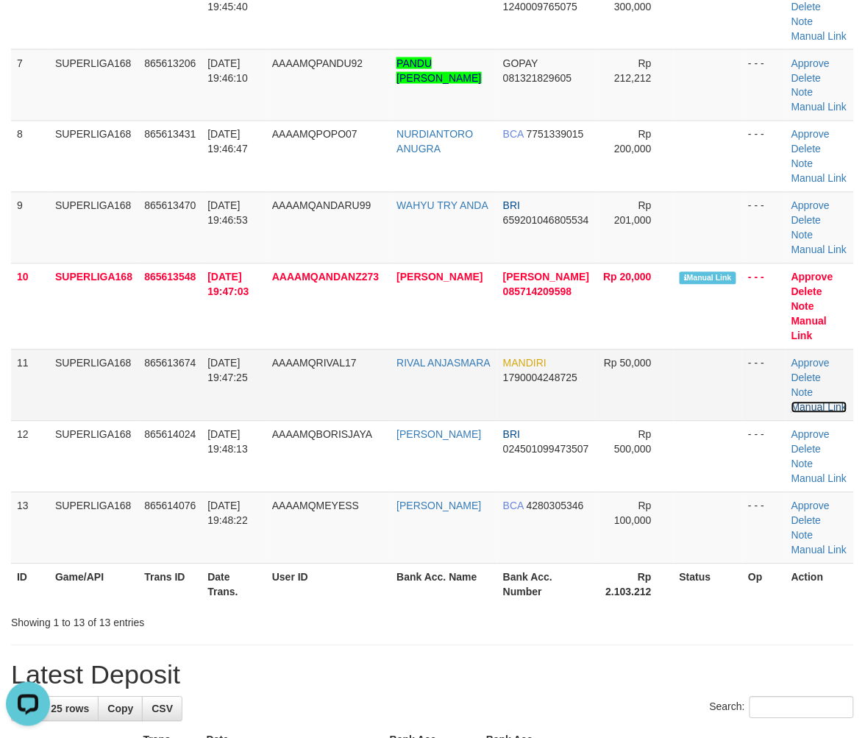
click at [835, 404] on link "Manual Link" at bounding box center [819, 408] width 56 height 12
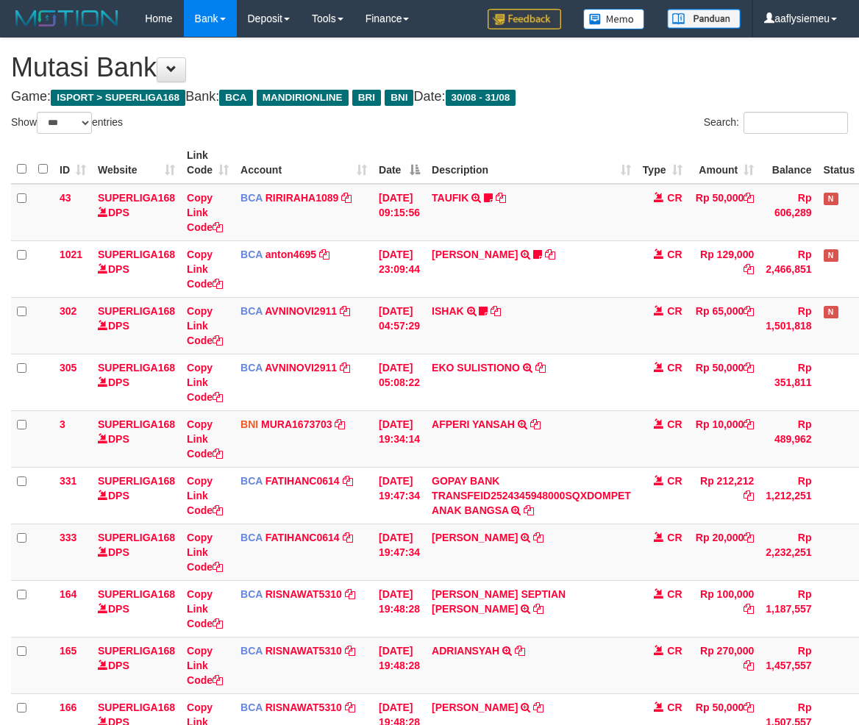
select select "***"
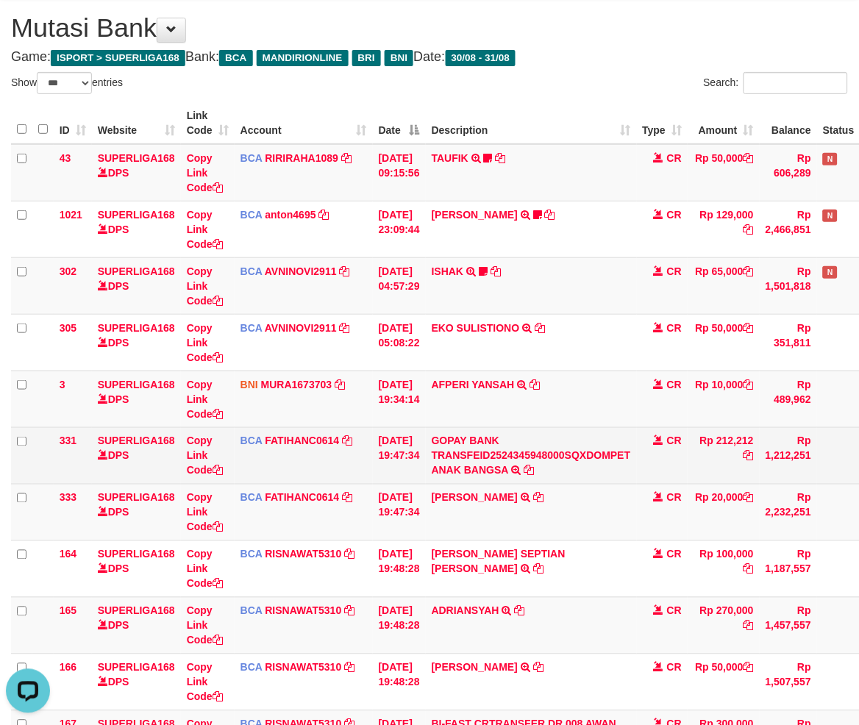
click at [660, 449] on td "CR" at bounding box center [662, 455] width 51 height 57
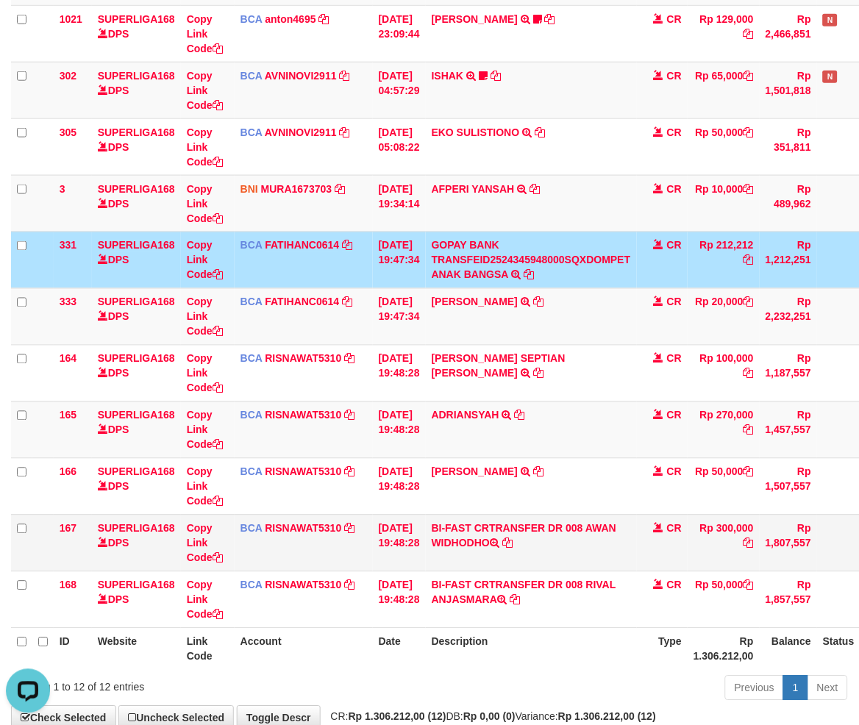
scroll to position [285, 0]
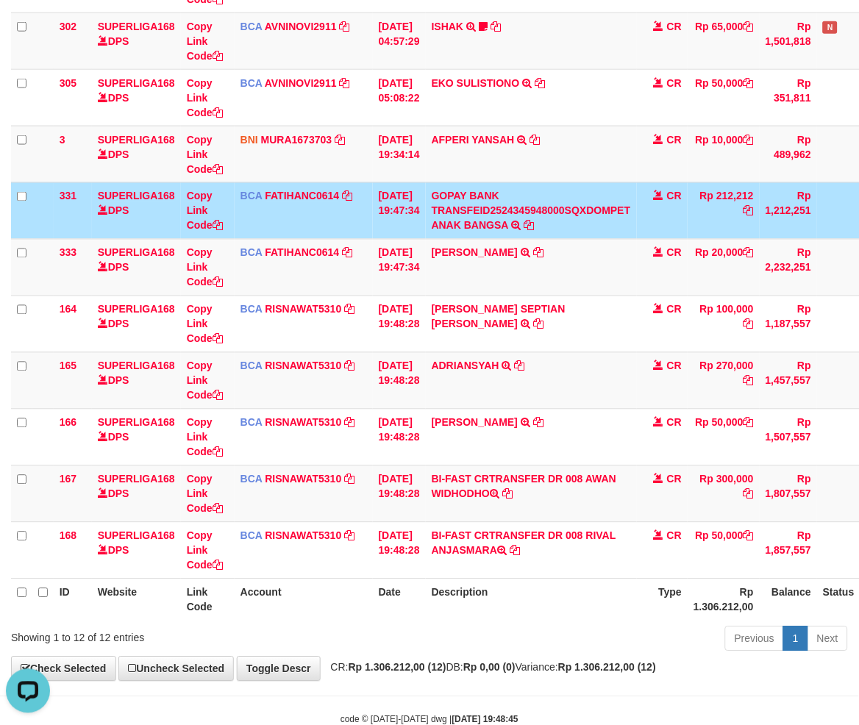
click at [604, 632] on div "Previous 1 Next" at bounding box center [608, 641] width 479 height 32
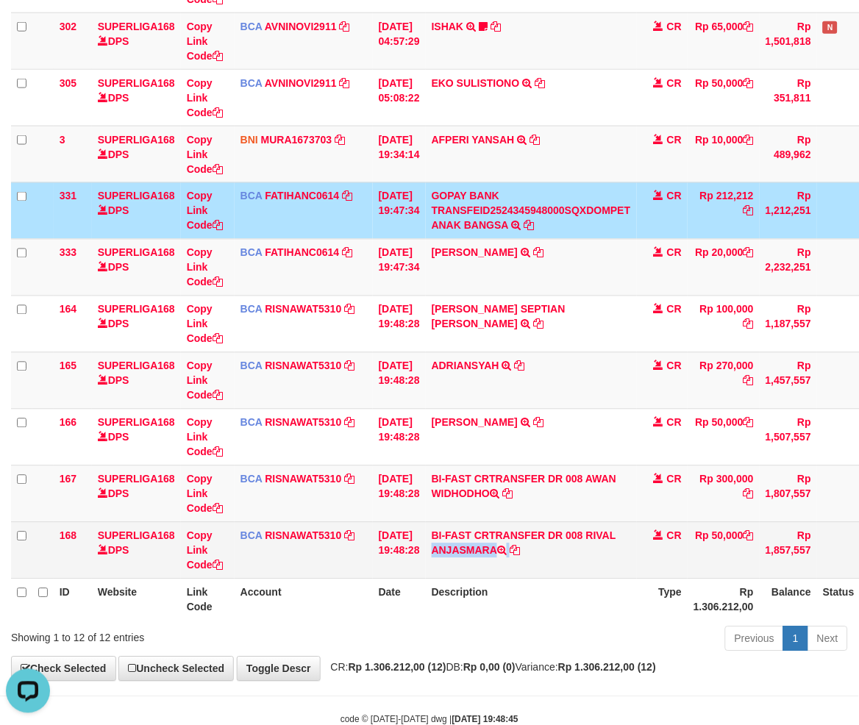
copy td "RIVAL ANJASMARA"
drag, startPoint x: 593, startPoint y: 533, endPoint x: 610, endPoint y: 545, distance: 21.2
click at [610, 545] on td "BI-FAST CRTRANSFER DR 008 RIVAL ANJASMARA" at bounding box center [531, 550] width 211 height 57
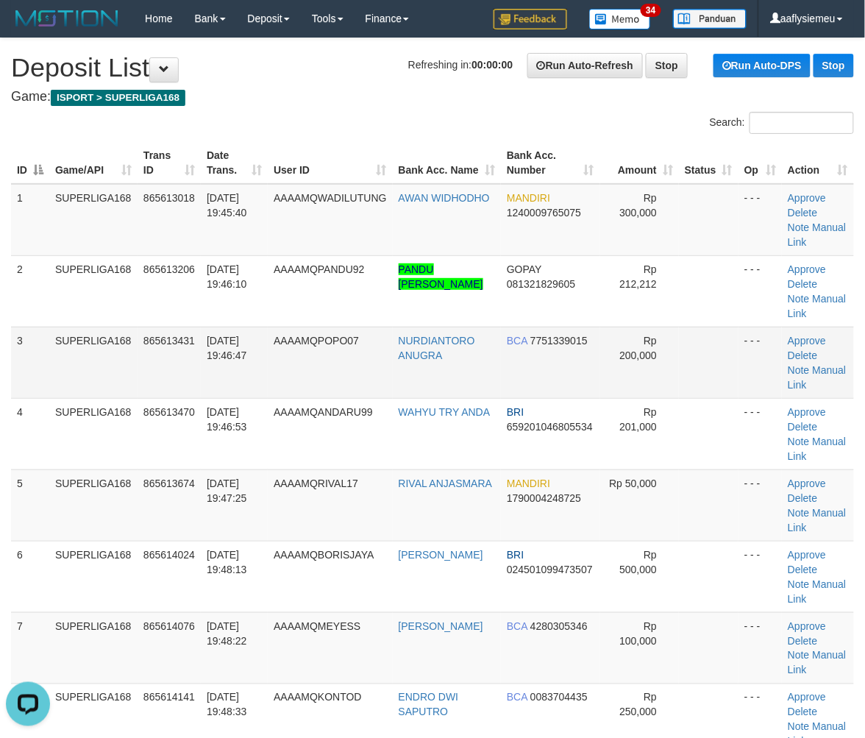
click at [199, 364] on td "865613431" at bounding box center [169, 362] width 63 height 71
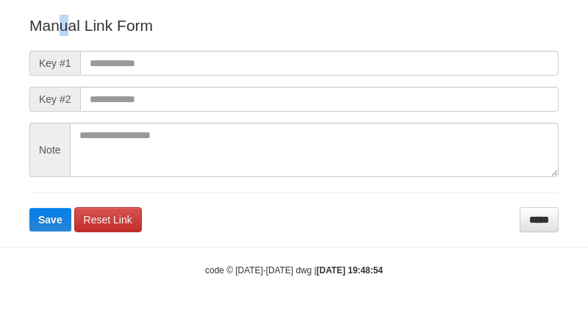
scroll to position [127, 0]
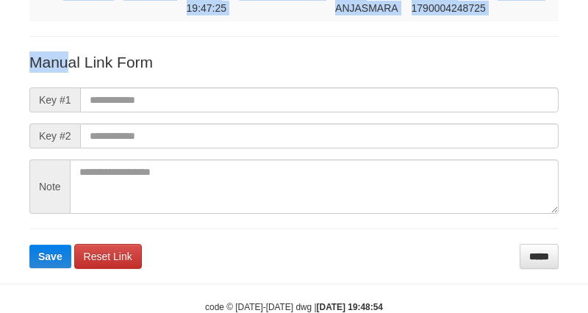
click at [63, 7] on div "Deposit Detail Game/API Trans ID Date Trans. User ID Bank Acc. Name Bank Acc. N…" at bounding box center [294, 85] width 552 height 368
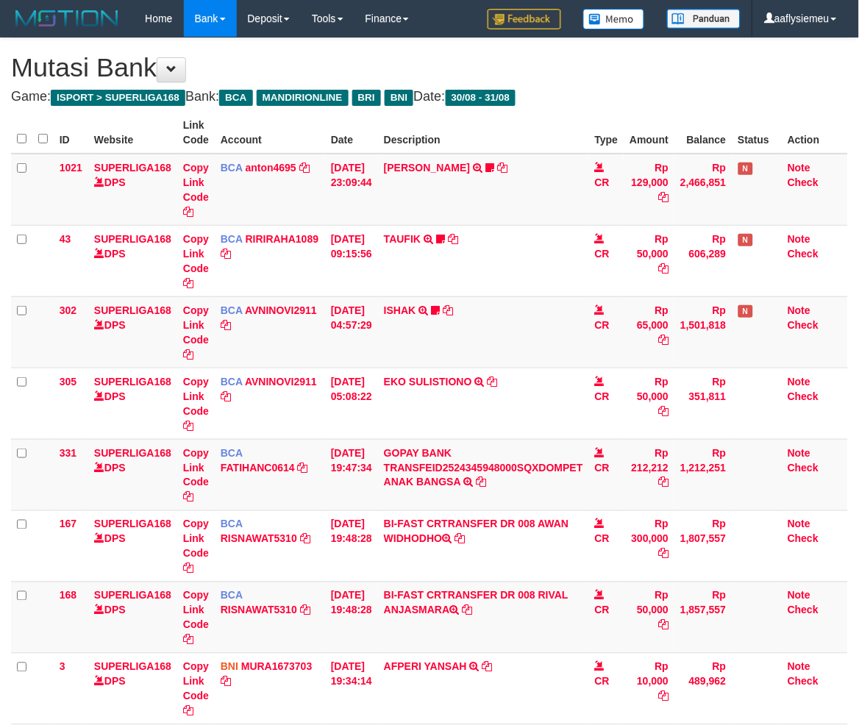
select select "***"
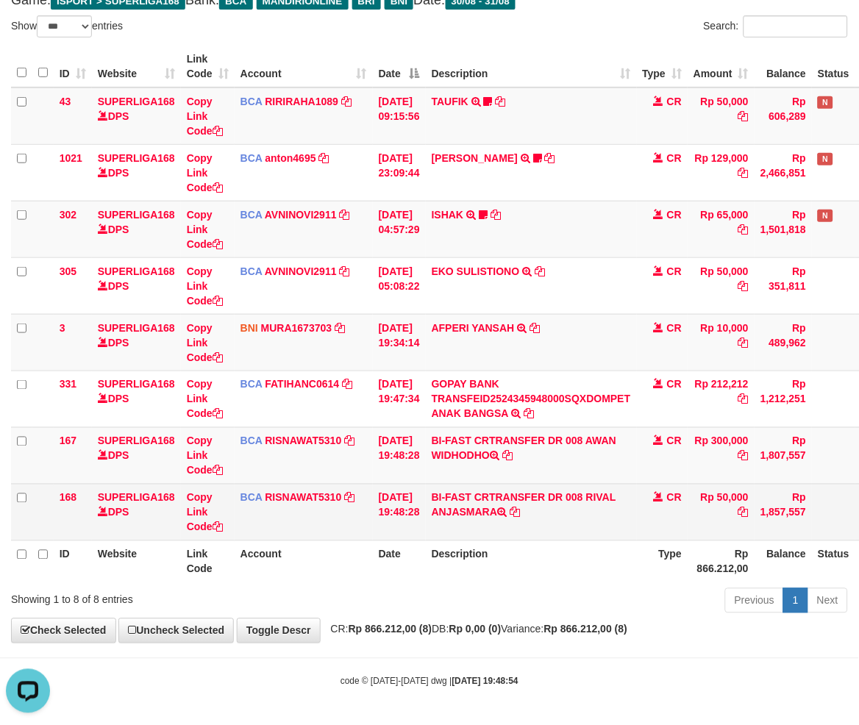
click at [197, 531] on td "Copy Link Code" at bounding box center [208, 512] width 54 height 57
click at [200, 527] on link "Copy Link Code" at bounding box center [205, 512] width 36 height 41
copy link "Code"
click at [201, 526] on link "Copy Link Code" at bounding box center [205, 512] width 36 height 41
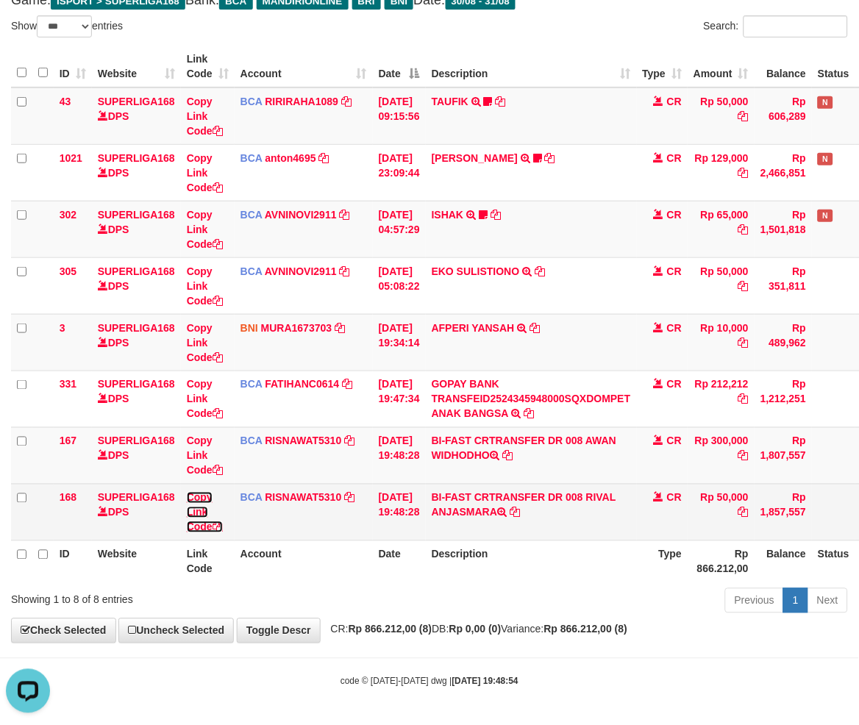
click at [201, 523] on link "Copy Link Code" at bounding box center [205, 512] width 36 height 41
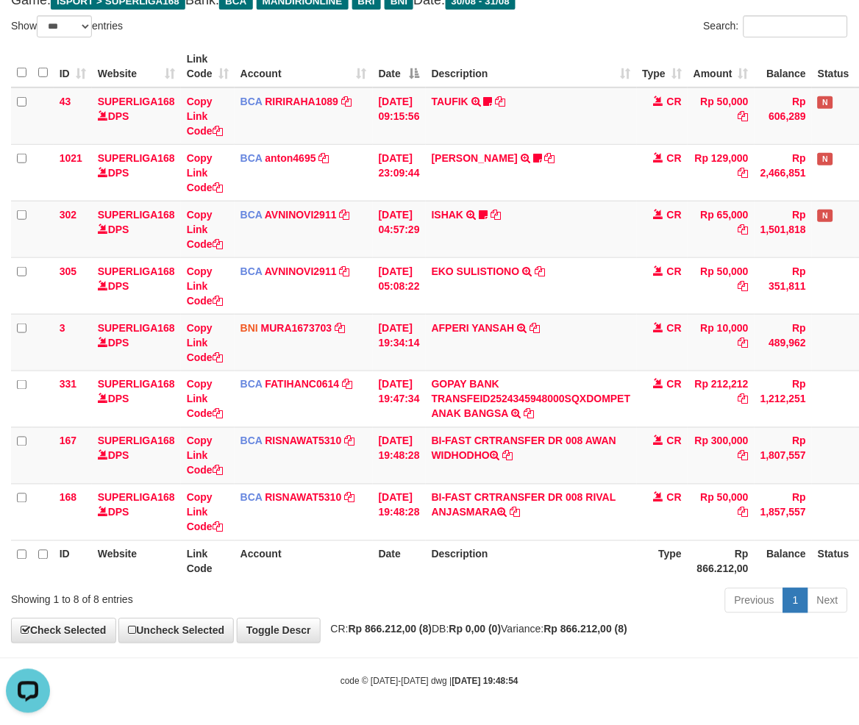
scroll to position [218, 0]
copy td "AWAN WIDHODHO"
drag, startPoint x: 592, startPoint y: 438, endPoint x: 606, endPoint y: 463, distance: 29.3
click at [606, 463] on td "BI-FAST CRTRANSFER DR 008 AWAN WIDHODHO" at bounding box center [531, 455] width 211 height 57
drag, startPoint x: 769, startPoint y: 475, endPoint x: 861, endPoint y: 466, distance: 92.3
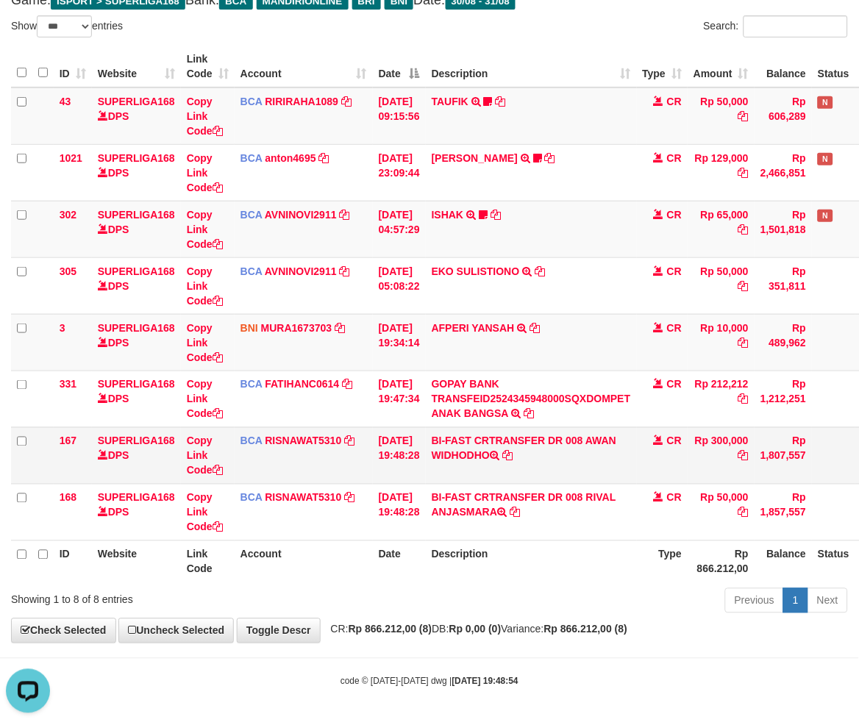
click at [770, 475] on td "Rp 1,807,557" at bounding box center [783, 455] width 57 height 57
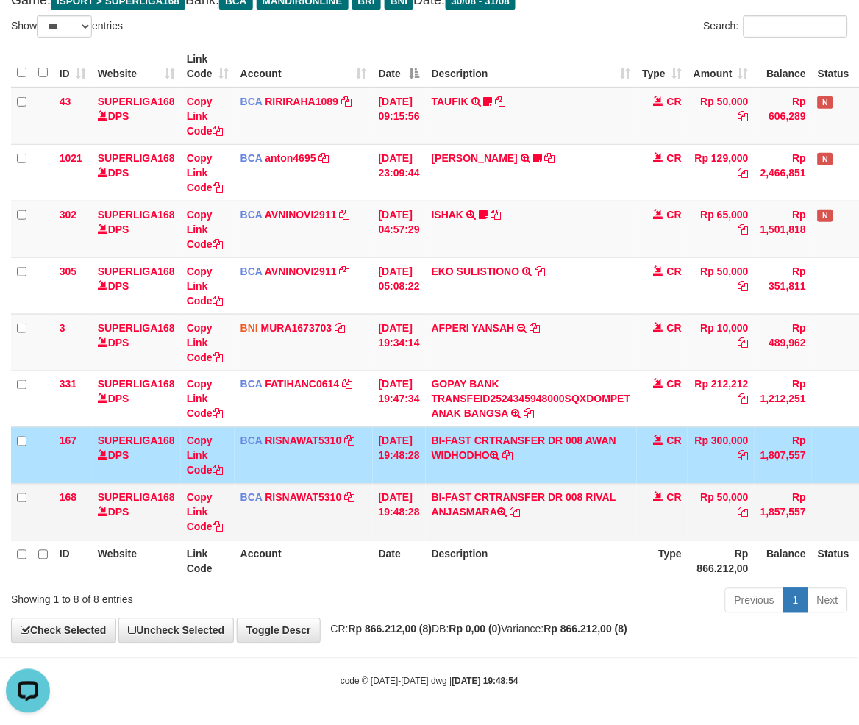
drag, startPoint x: 377, startPoint y: 568, endPoint x: 793, endPoint y: 488, distance: 423.2
click at [382, 568] on th "Date" at bounding box center [399, 562] width 53 height 42
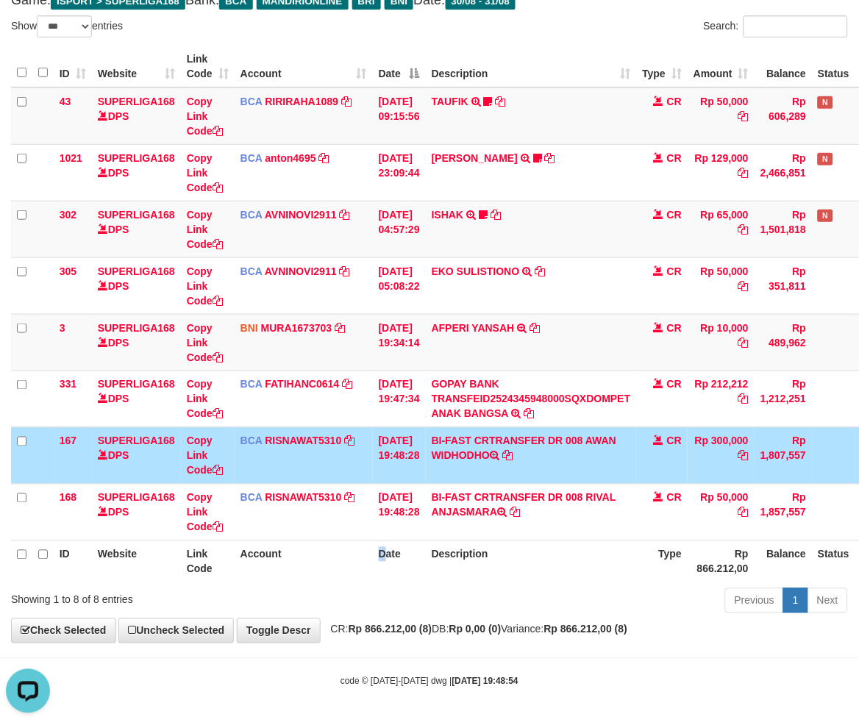
drag, startPoint x: 422, startPoint y: 518, endPoint x: 799, endPoint y: 466, distance: 380.0
click at [422, 518] on td "31/08/2025 19:48:28" at bounding box center [399, 512] width 53 height 57
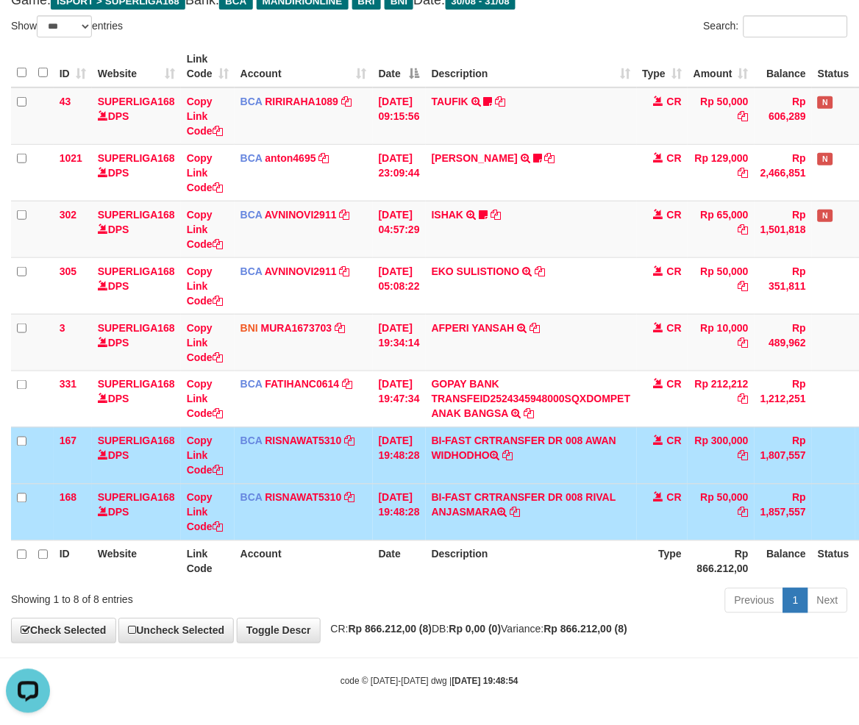
drag, startPoint x: 444, startPoint y: 501, endPoint x: 461, endPoint y: 513, distance: 20.6
click at [444, 501] on td "BI-FAST CRTRANSFER DR 008 RIVAL ANJASMARA" at bounding box center [531, 512] width 211 height 57
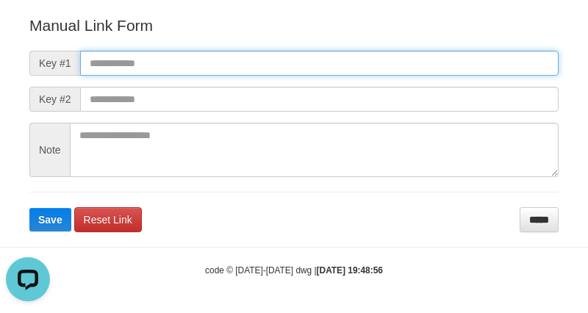
click at [168, 71] on input "text" at bounding box center [319, 63] width 479 height 25
paste input "**********"
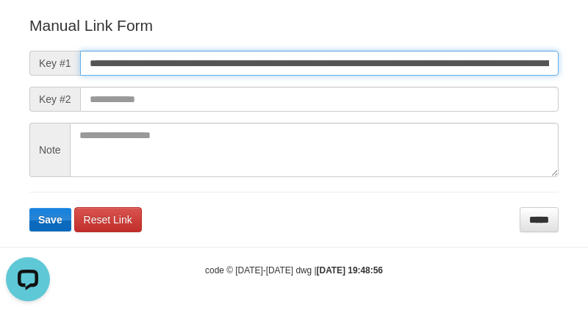
scroll to position [0, 1031]
type input "**********"
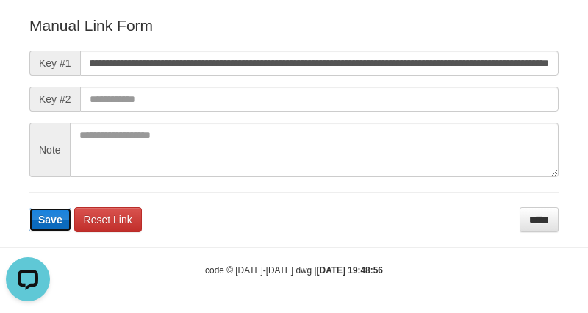
click at [46, 218] on span "Save" at bounding box center [50, 220] width 24 height 12
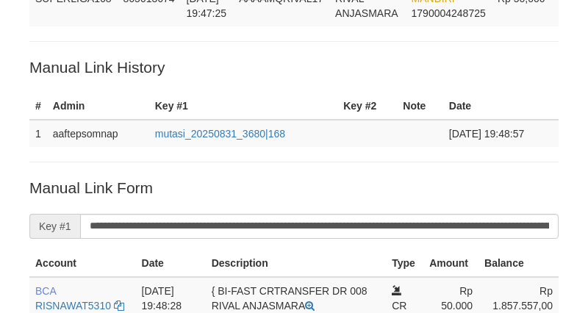
scroll to position [121, 0]
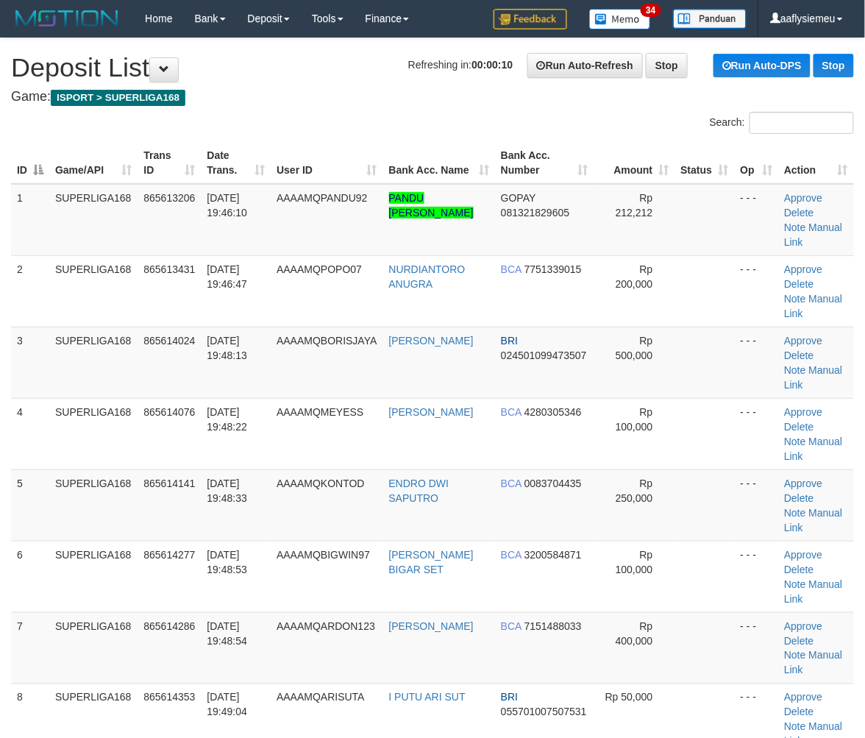
scroll to position [694, 0]
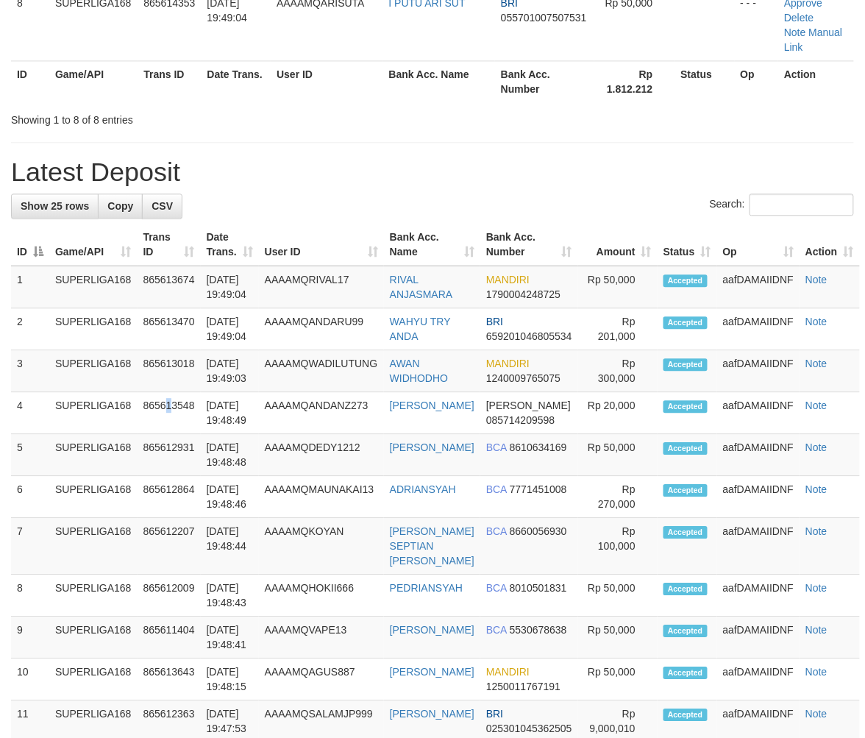
drag, startPoint x: 169, startPoint y: 413, endPoint x: 4, endPoint y: 473, distance: 175.4
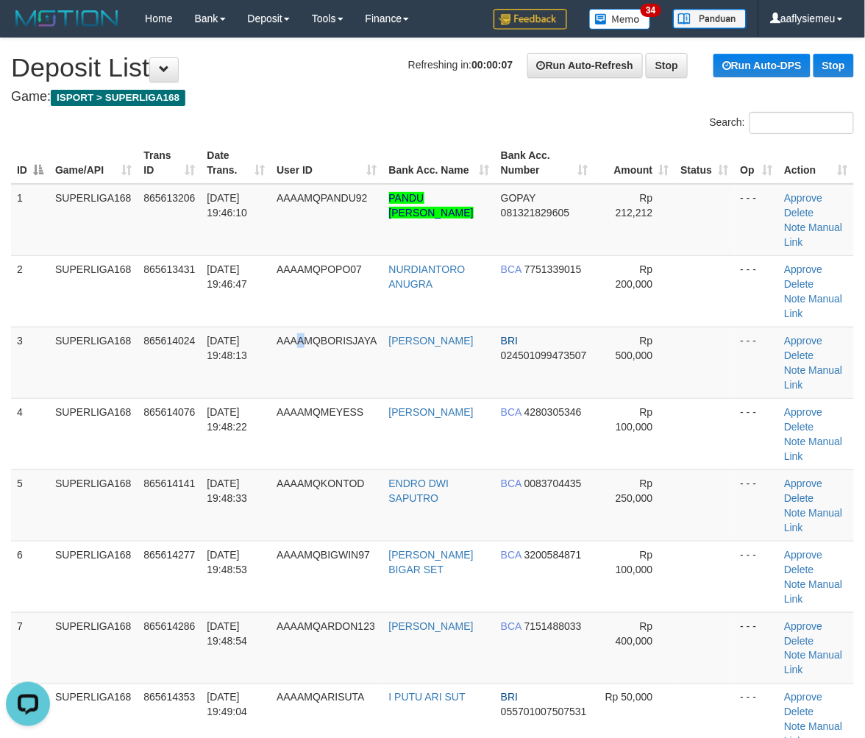
drag, startPoint x: 305, startPoint y: 343, endPoint x: 1, endPoint y: 439, distance: 319.1
click at [298, 353] on td "AAAAMQBORISJAYA" at bounding box center [327, 362] width 112 height 71
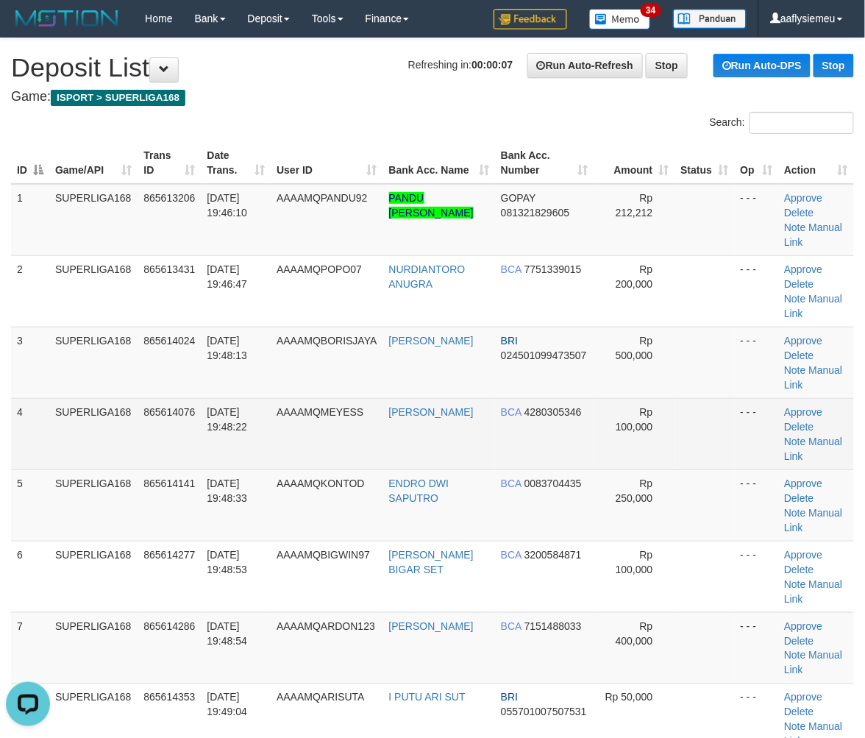
drag, startPoint x: 113, startPoint y: 439, endPoint x: 24, endPoint y: 462, distance: 92.6
click at [110, 441] on td "SUPERLIGA168" at bounding box center [93, 433] width 88 height 71
click at [107, 425] on td "SUPERLIGA168" at bounding box center [93, 433] width 88 height 71
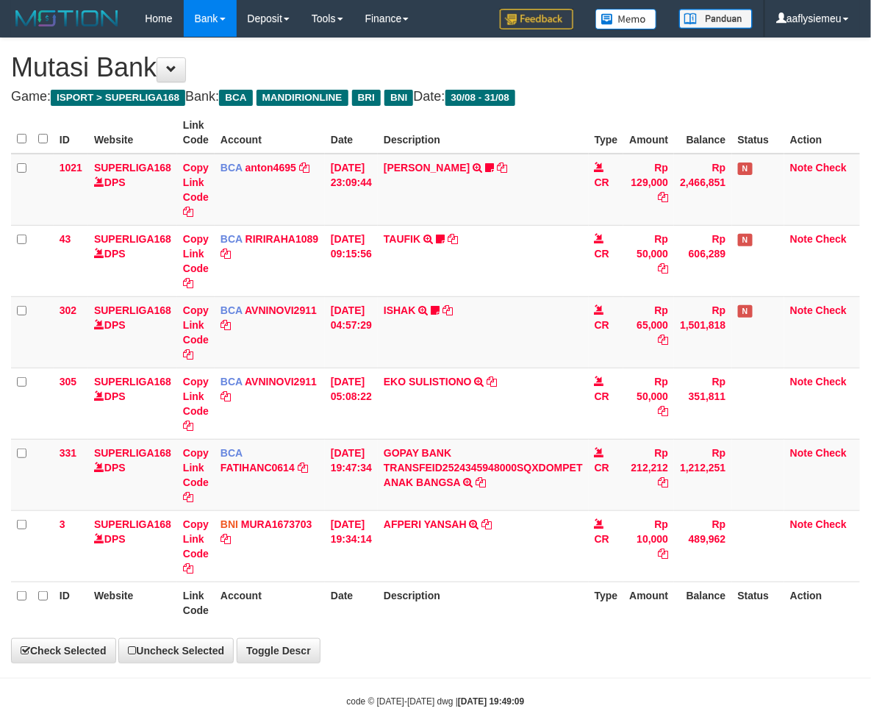
select select "***"
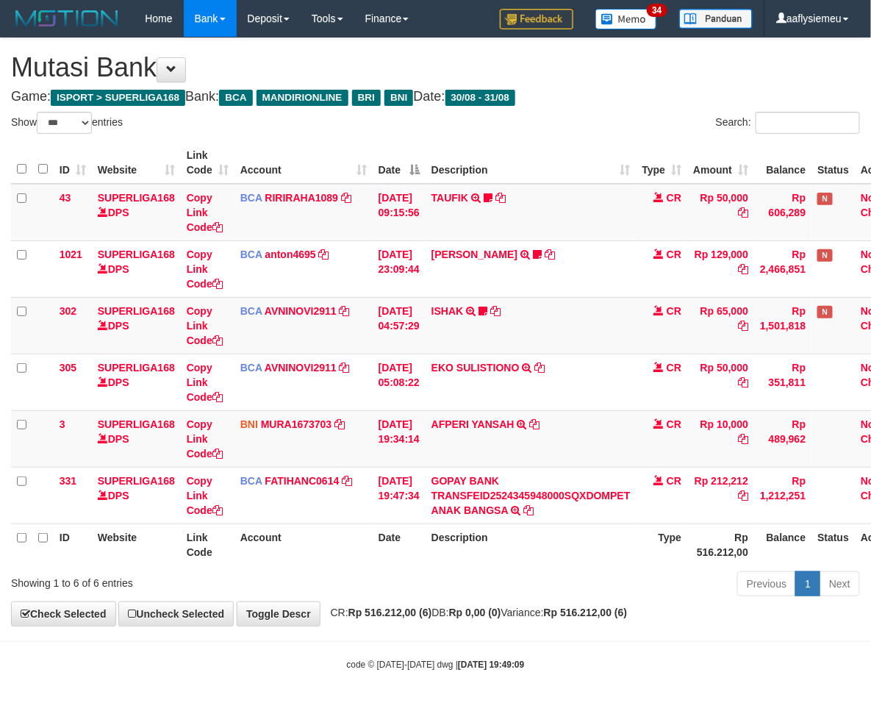
drag, startPoint x: 429, startPoint y: 535, endPoint x: 795, endPoint y: 644, distance: 381.6
click at [457, 552] on tr "ID Website Link Code Account Date Description Type Rp 516.212,00 Balance Status…" at bounding box center [463, 545] width 905 height 42
select select "***"
click at [541, 554] on th "Description" at bounding box center [531, 545] width 211 height 42
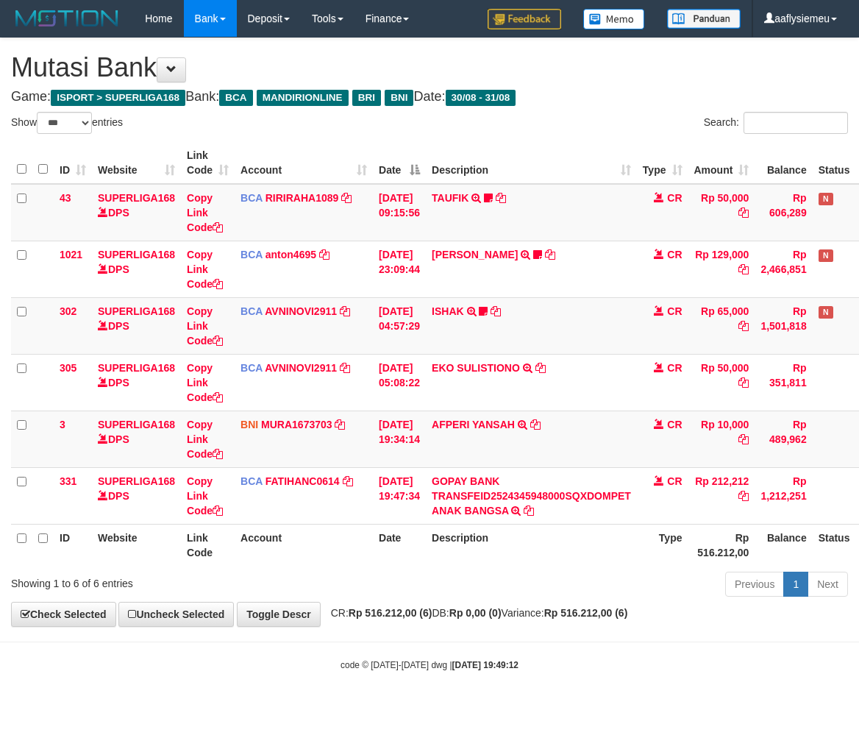
select select "***"
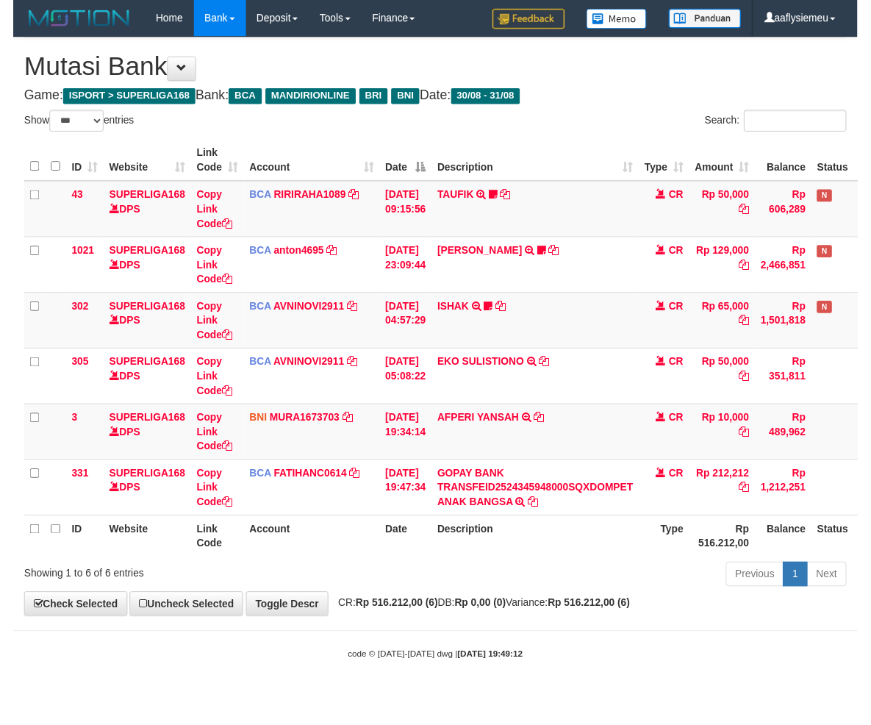
scroll to position [0, 11]
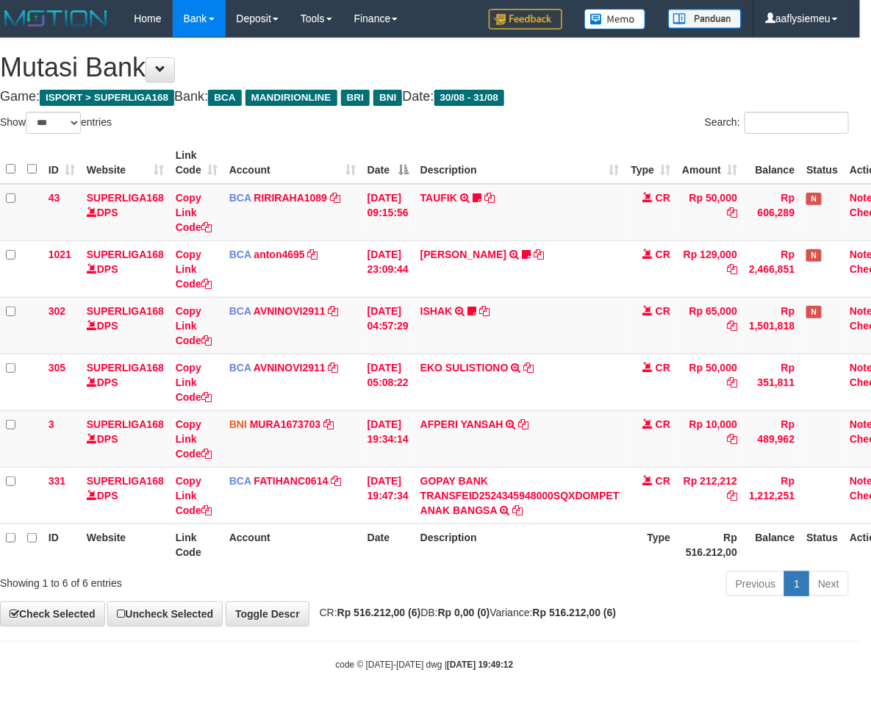
click at [579, 563] on th "Description" at bounding box center [520, 545] width 211 height 42
click at [577, 563] on th "Description" at bounding box center [520, 545] width 211 height 42
click at [424, 572] on div "Previous 1 Next" at bounding box center [606, 586] width 486 height 32
click at [582, 559] on th "Description" at bounding box center [520, 545] width 211 height 42
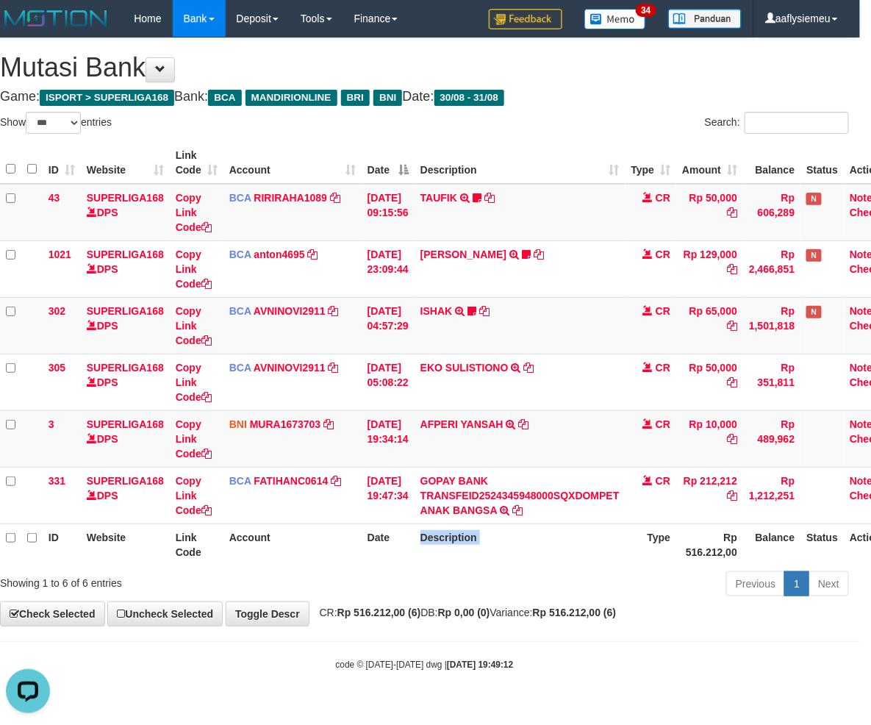
scroll to position [0, 0]
click at [582, 559] on th "Description" at bounding box center [520, 545] width 211 height 42
click at [582, 556] on th "Description" at bounding box center [520, 545] width 211 height 42
click at [582, 552] on th "Description" at bounding box center [520, 545] width 211 height 42
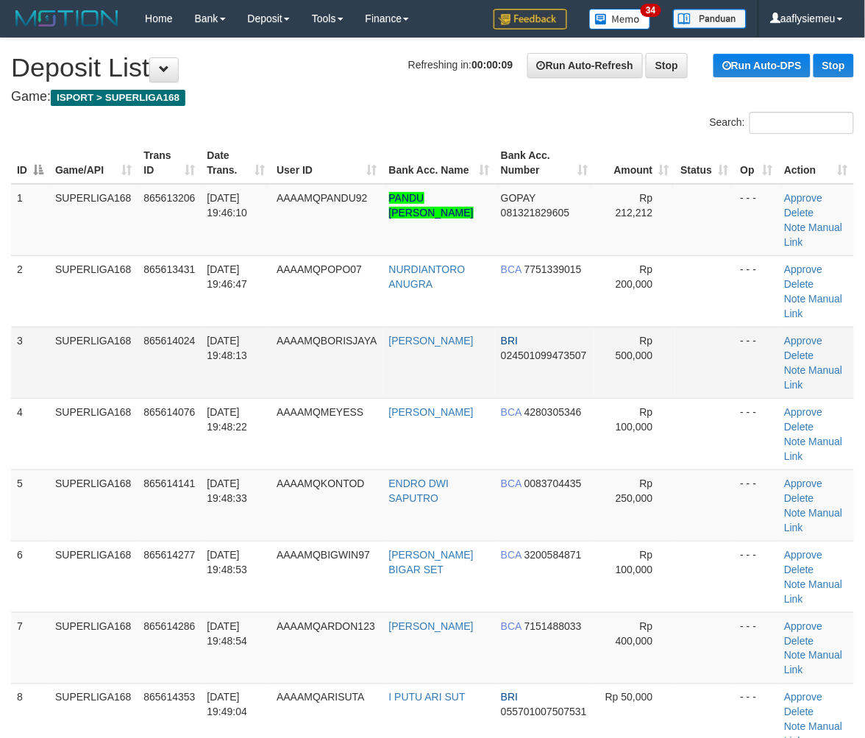
click at [195, 374] on td "865614024" at bounding box center [169, 362] width 63 height 71
click at [441, 380] on td "MUHAMMAD AKBAR" at bounding box center [439, 362] width 112 height 71
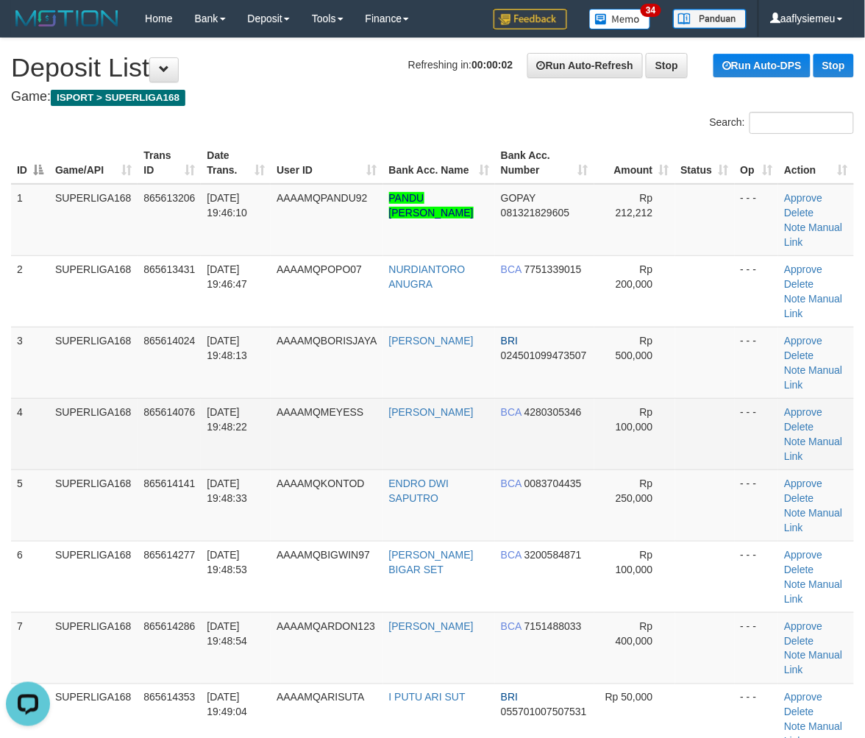
click at [79, 446] on td "SUPERLIGA168" at bounding box center [93, 433] width 88 height 71
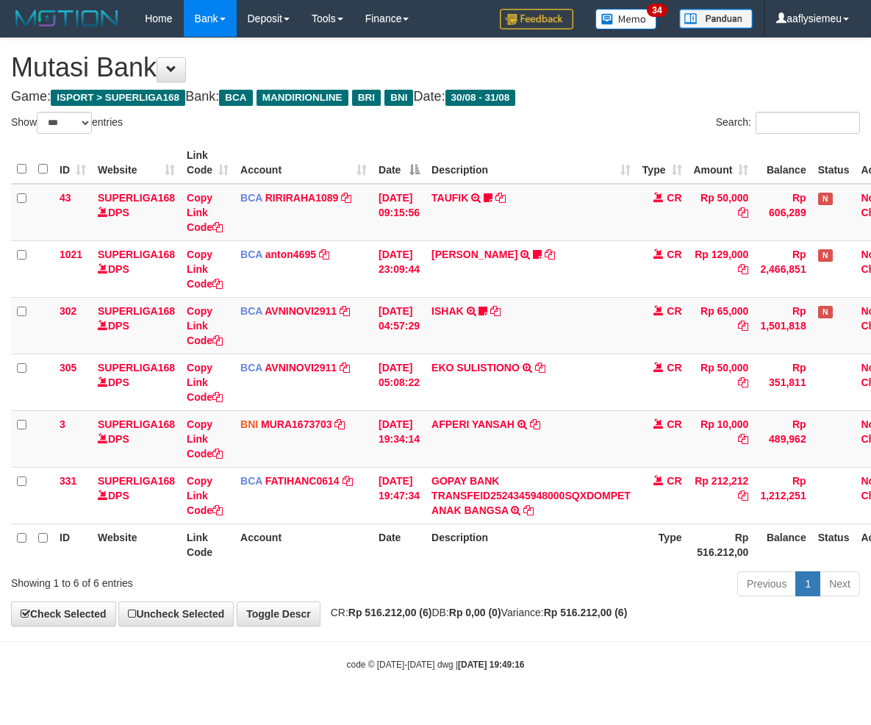
select select "***"
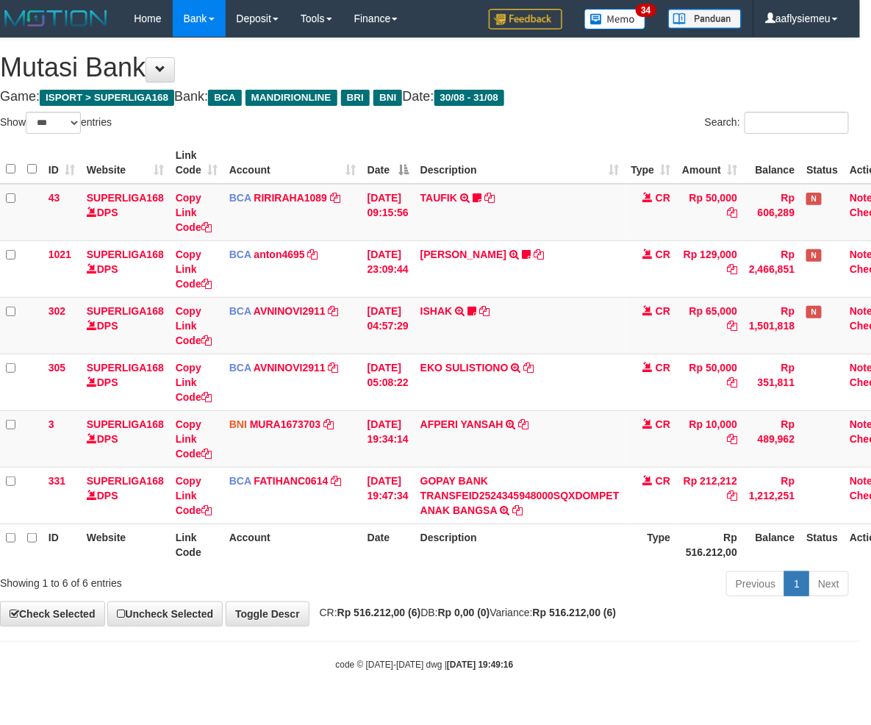
click at [710, 534] on th "Rp 516.212,00" at bounding box center [710, 545] width 67 height 42
click at [710, 535] on th "Rp 516.212,00" at bounding box center [710, 545] width 67 height 42
click at [712, 541] on th "Rp 516.212,00" at bounding box center [710, 545] width 67 height 42
click at [713, 541] on th "Rp 516.212,00" at bounding box center [710, 545] width 67 height 42
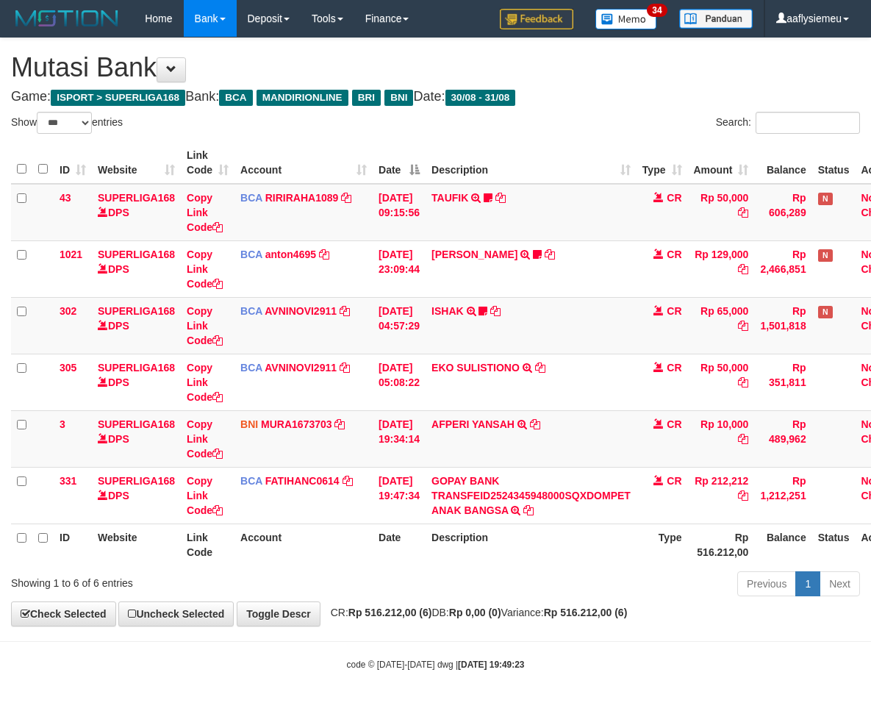
select select "***"
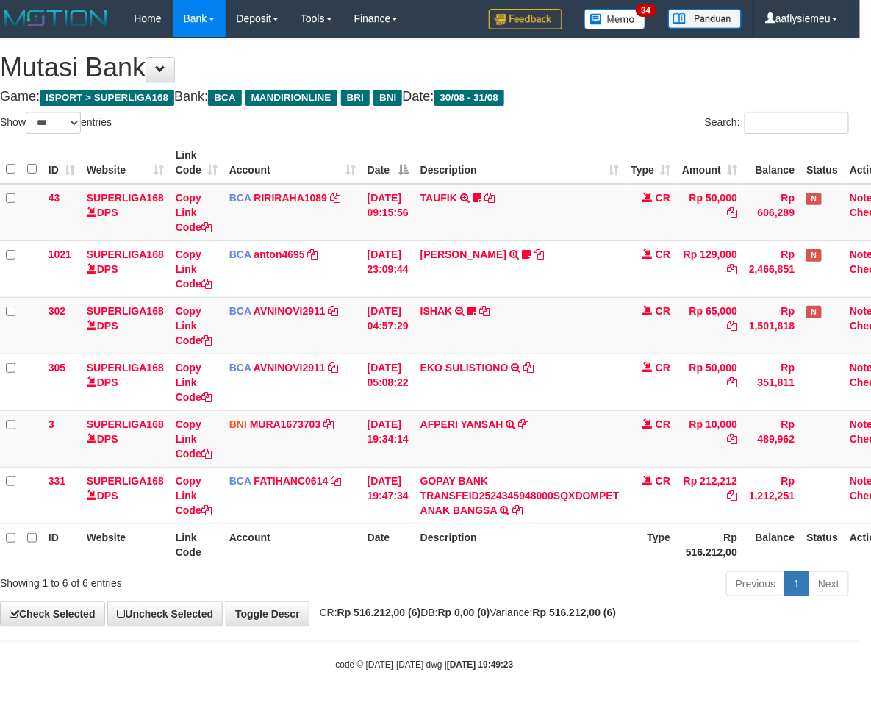
click at [629, 607] on div "**********" at bounding box center [424, 332] width 871 height 588
click at [671, 552] on th "Type" at bounding box center [651, 545] width 51 height 42
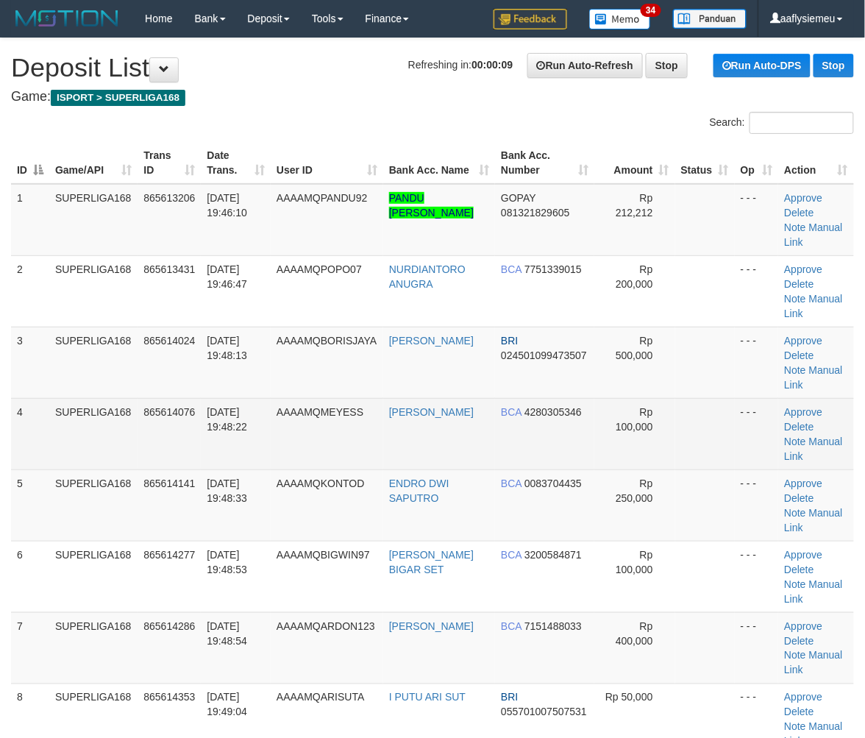
click at [182, 458] on td "865614076" at bounding box center [169, 433] width 63 height 71
click at [182, 457] on td "865614076" at bounding box center [169, 433] width 63 height 71
click at [99, 461] on td "SUPERLIGA168" at bounding box center [93, 433] width 88 height 71
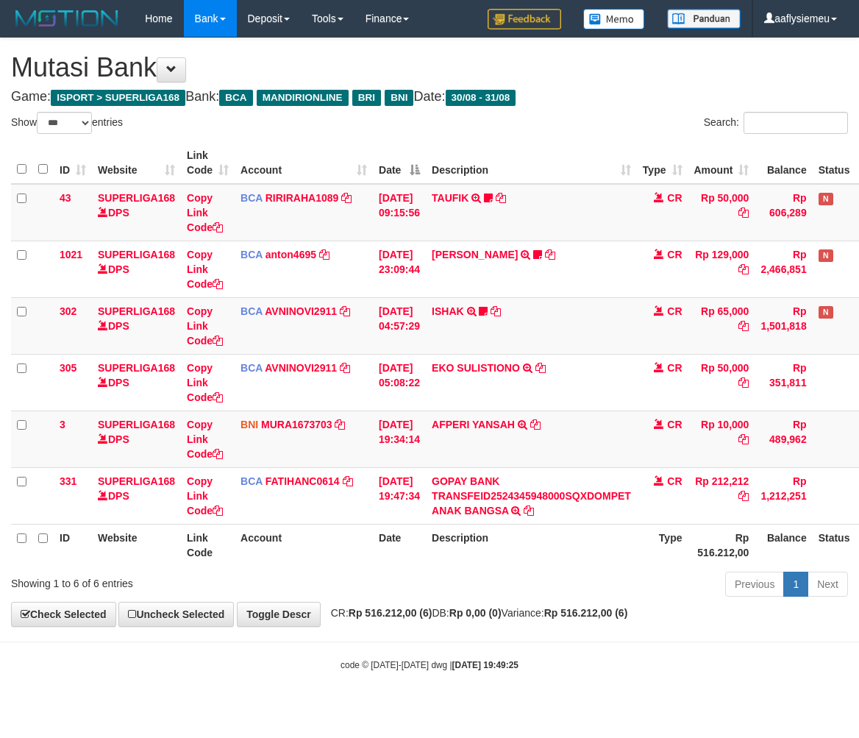
select select "***"
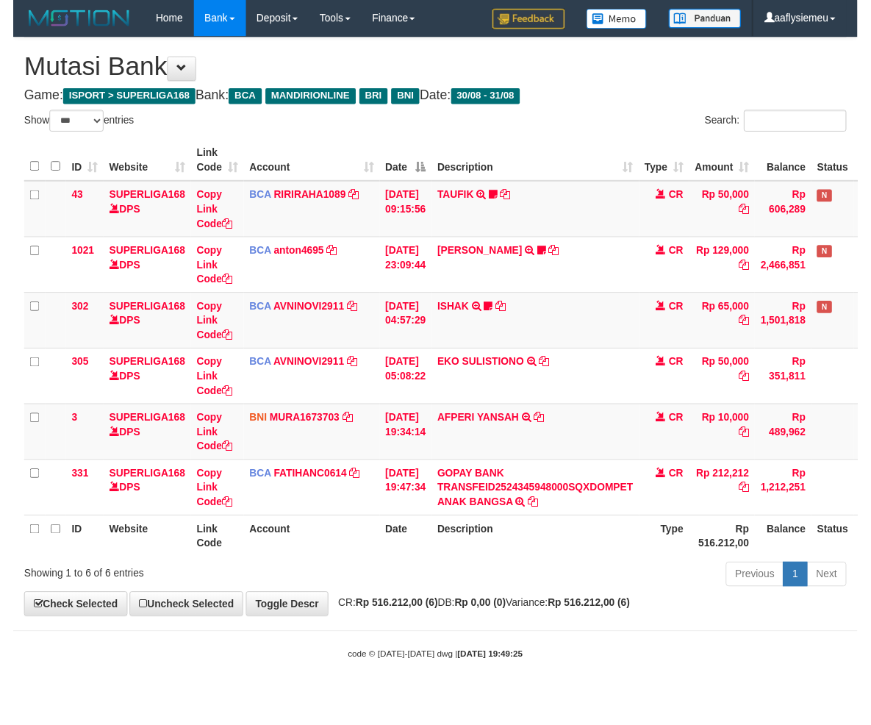
scroll to position [0, 11]
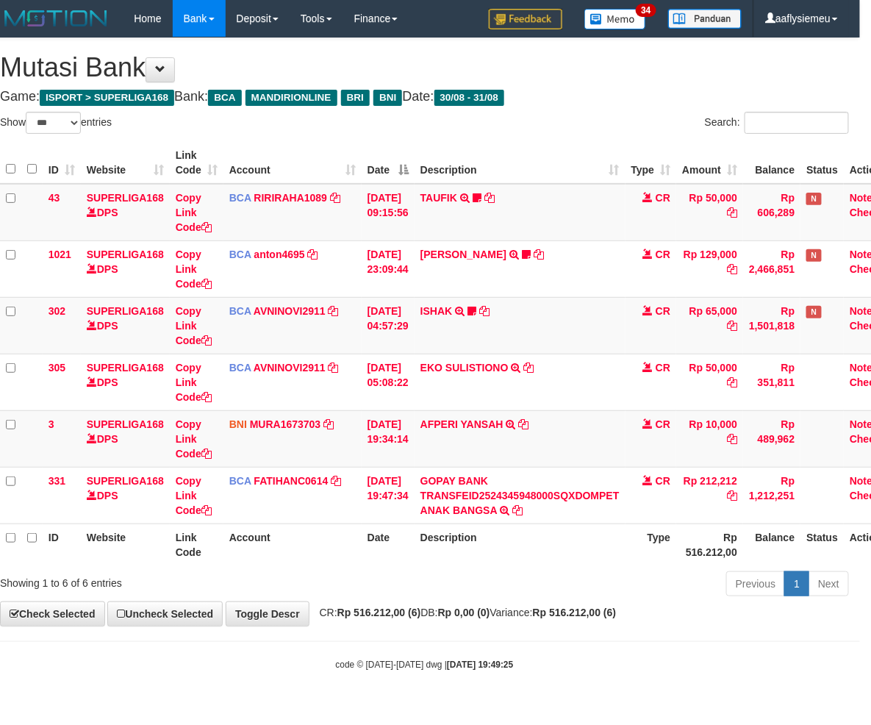
click at [579, 591] on div "Previous 1 Next" at bounding box center [606, 586] width 486 height 32
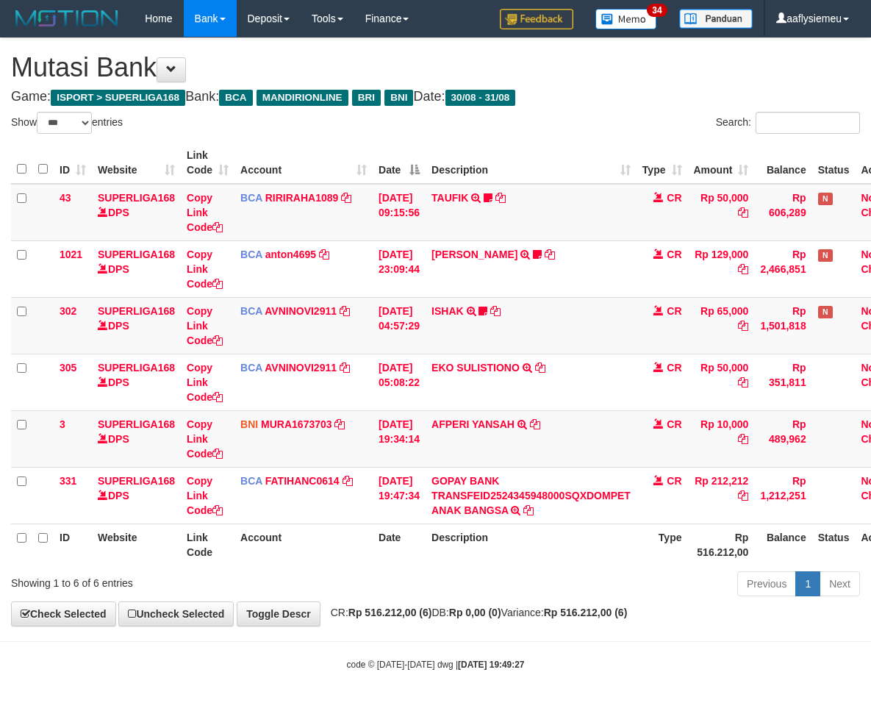
select select "***"
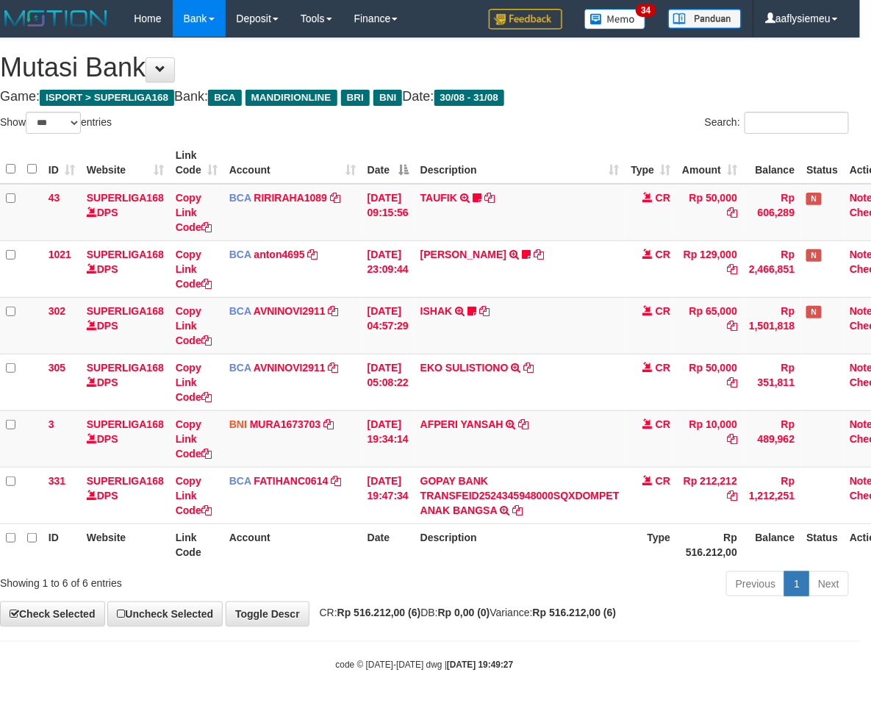
click at [607, 611] on strong "Rp 516.212,00 (6)" at bounding box center [575, 613] width 84 height 12
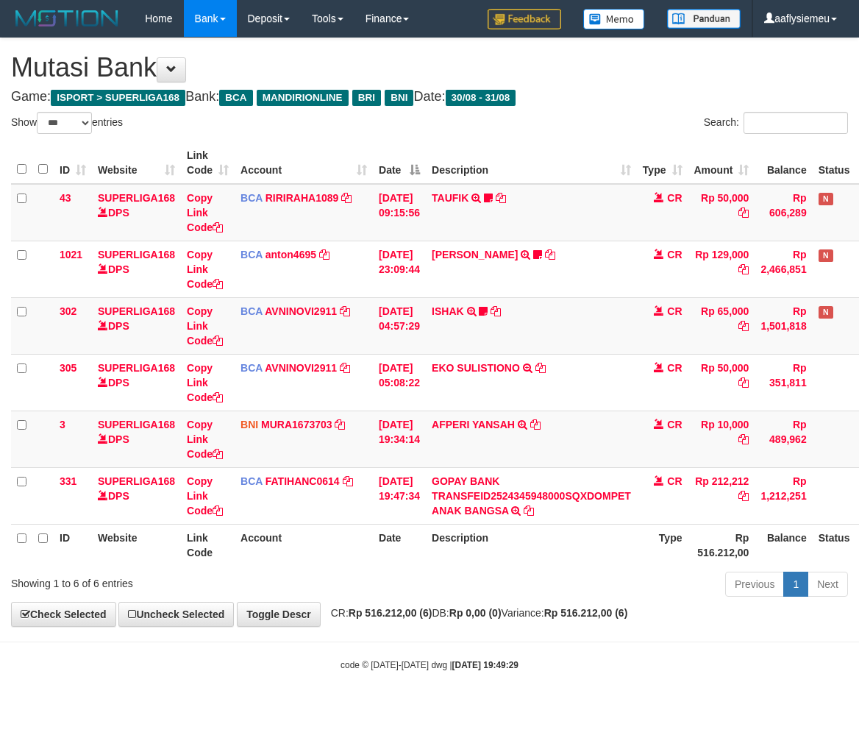
select select "***"
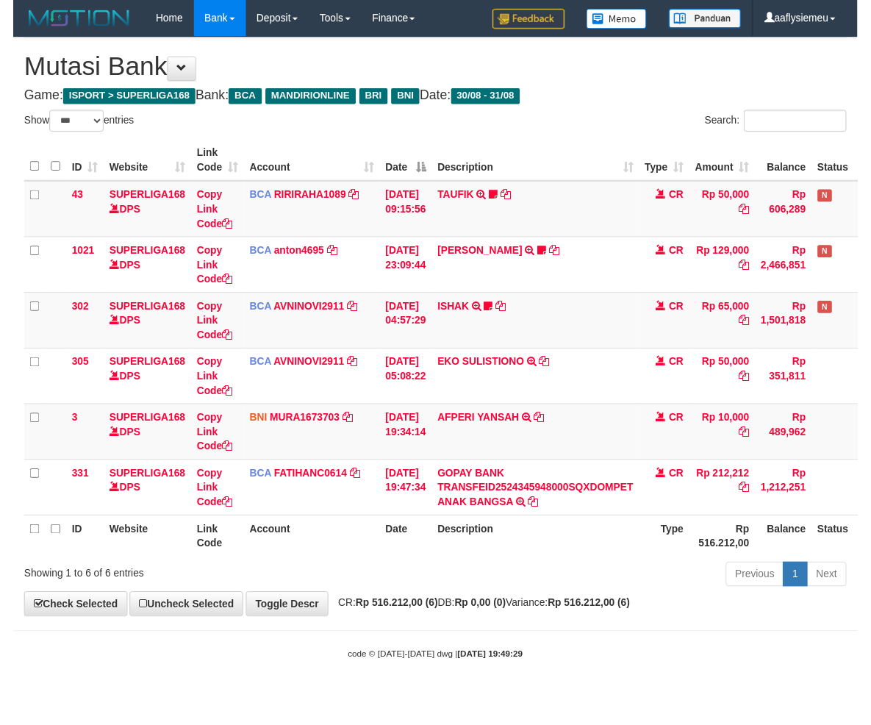
scroll to position [0, 11]
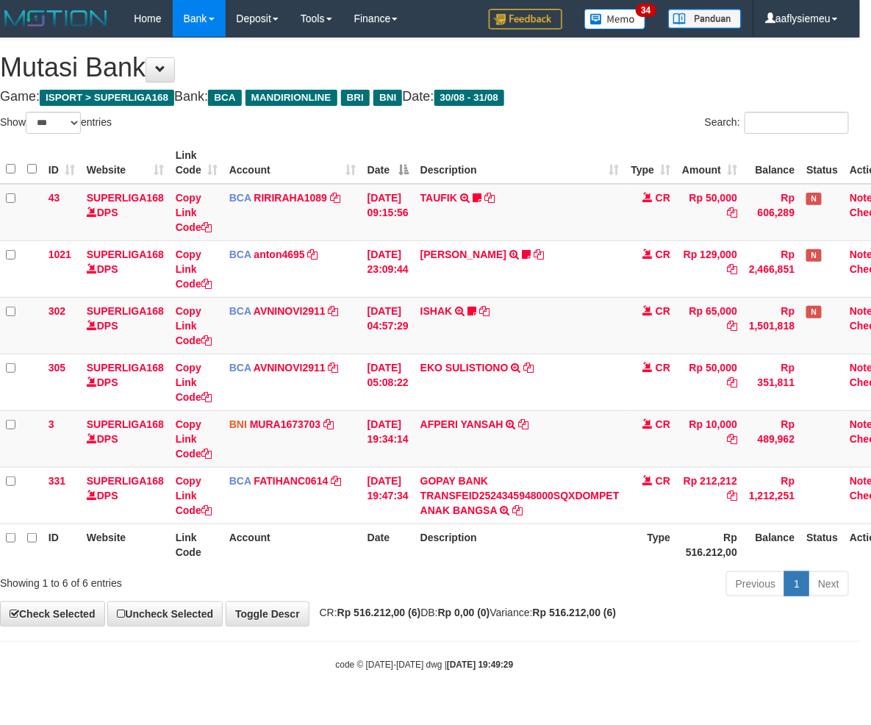
click at [568, 604] on div "**********" at bounding box center [424, 332] width 871 height 588
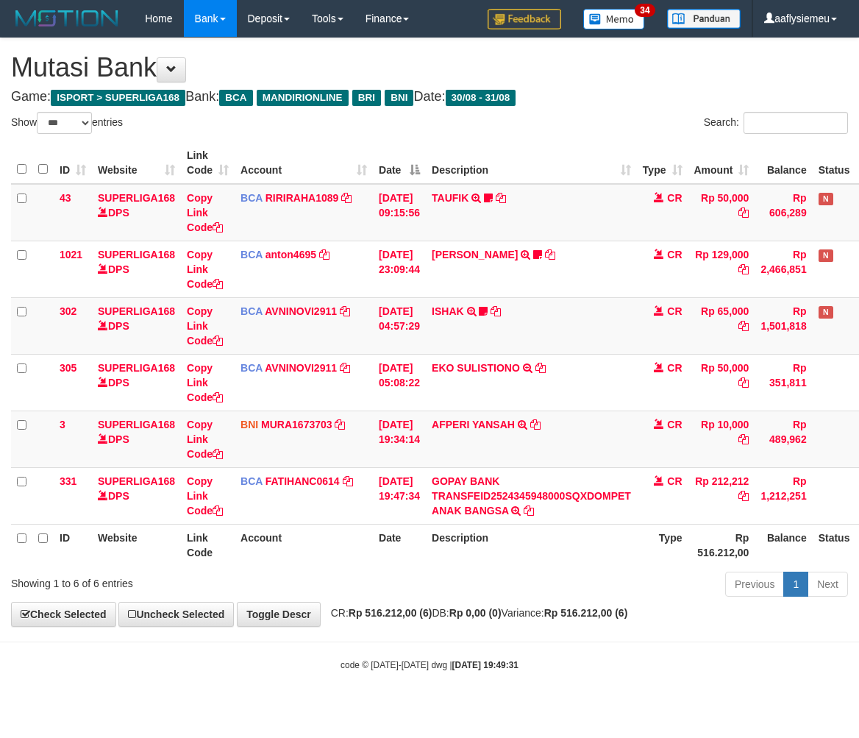
select select "***"
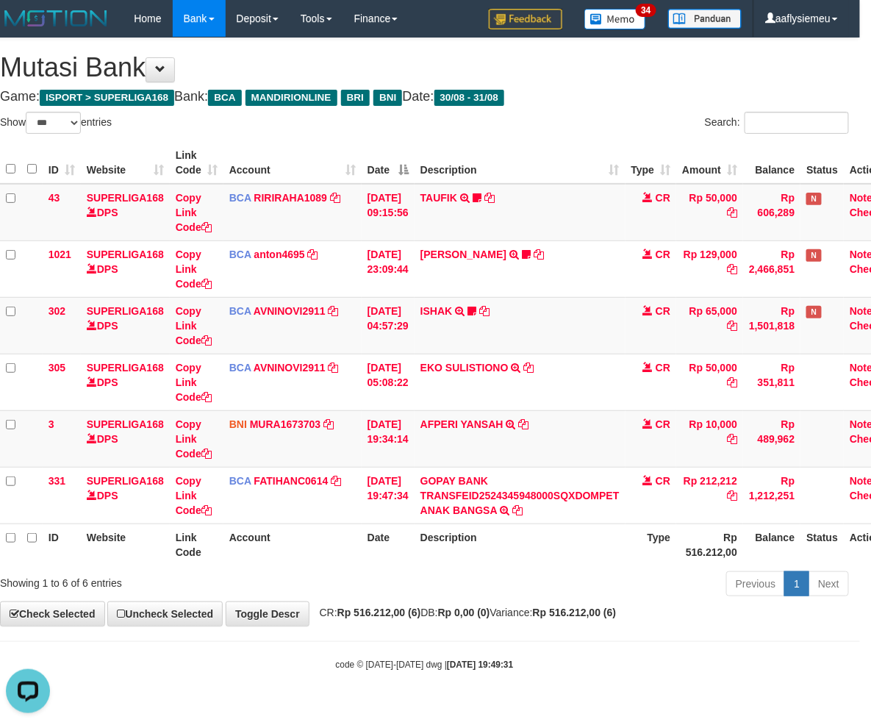
click at [491, 618] on strong "Rp 0,00 (0)" at bounding box center [464, 613] width 52 height 12
click at [509, 577] on div "Previous 1 Next" at bounding box center [606, 586] width 486 height 32
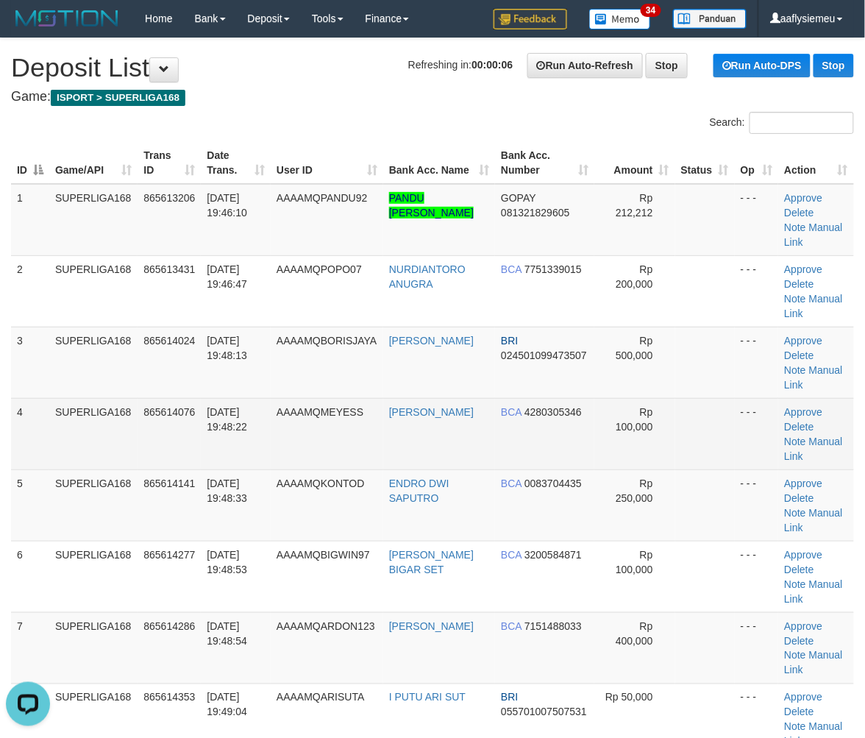
click at [104, 436] on td "SUPERLIGA168" at bounding box center [93, 433] width 88 height 71
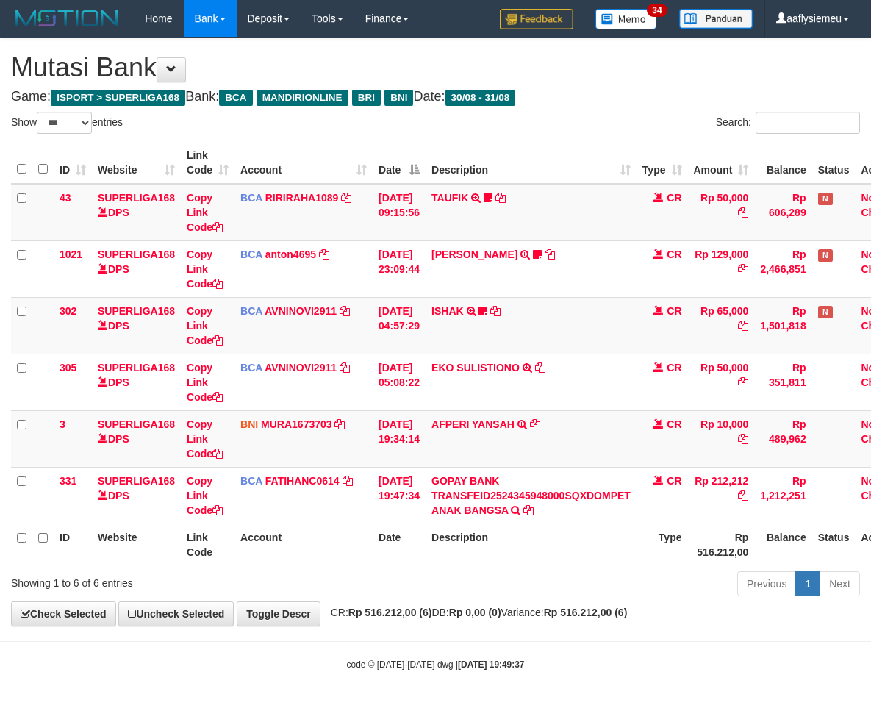
select select "***"
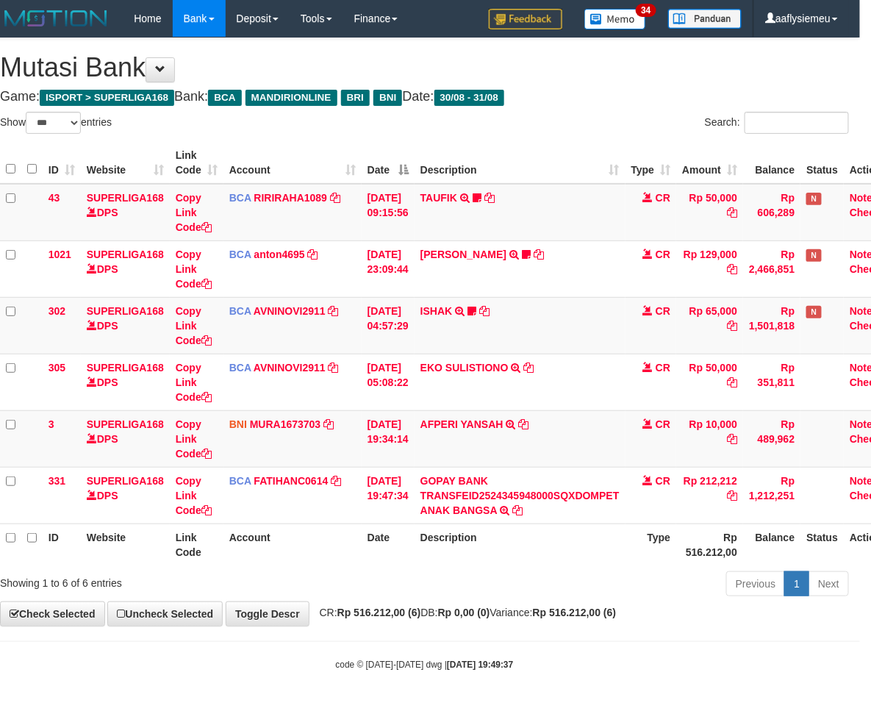
click at [589, 561] on th "Description" at bounding box center [520, 545] width 211 height 42
click at [589, 562] on th "Description" at bounding box center [520, 545] width 211 height 42
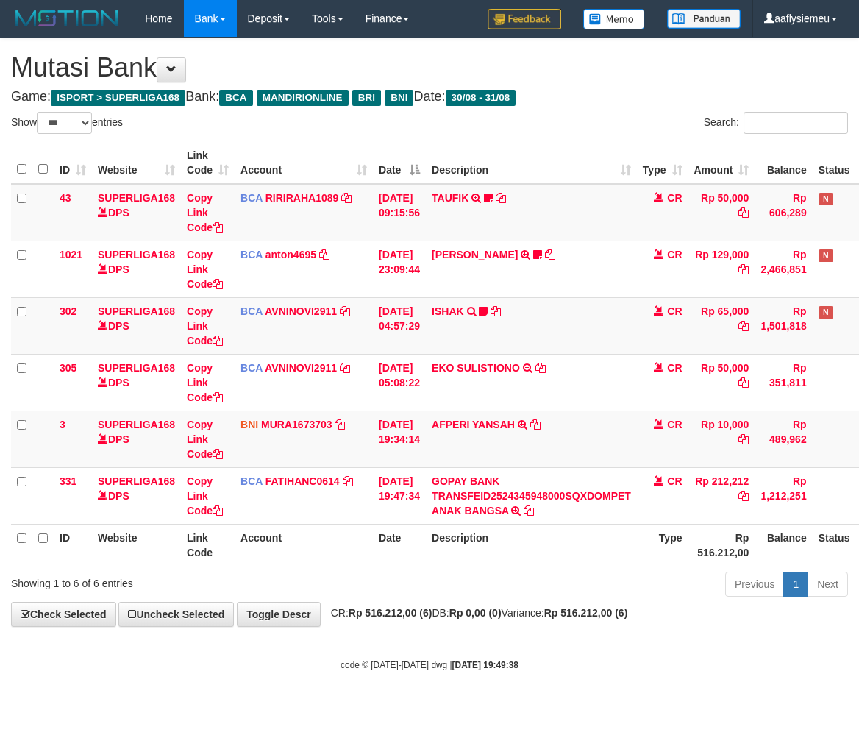
select select "***"
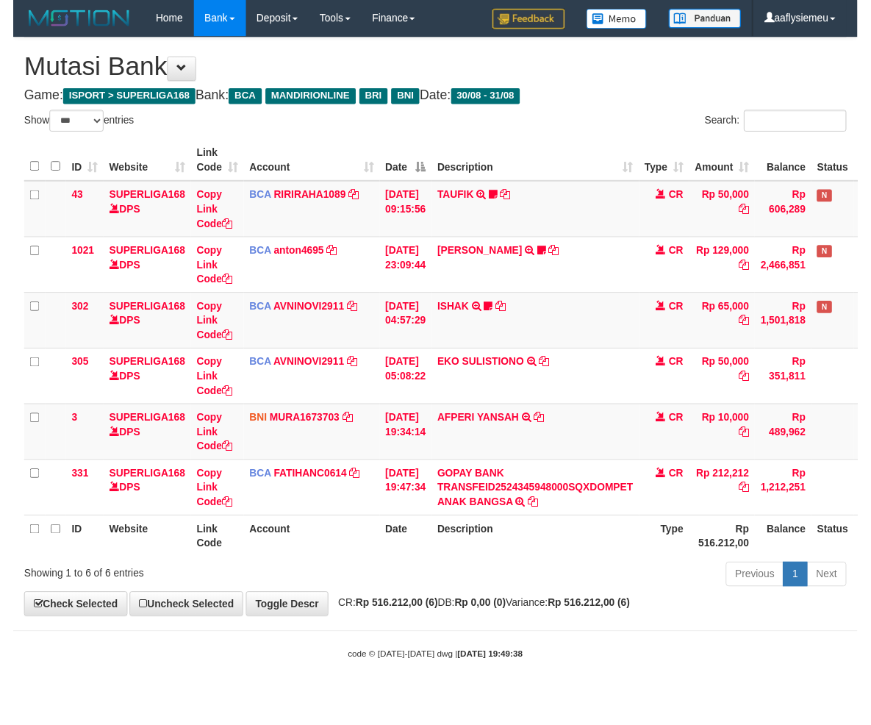
scroll to position [0, 11]
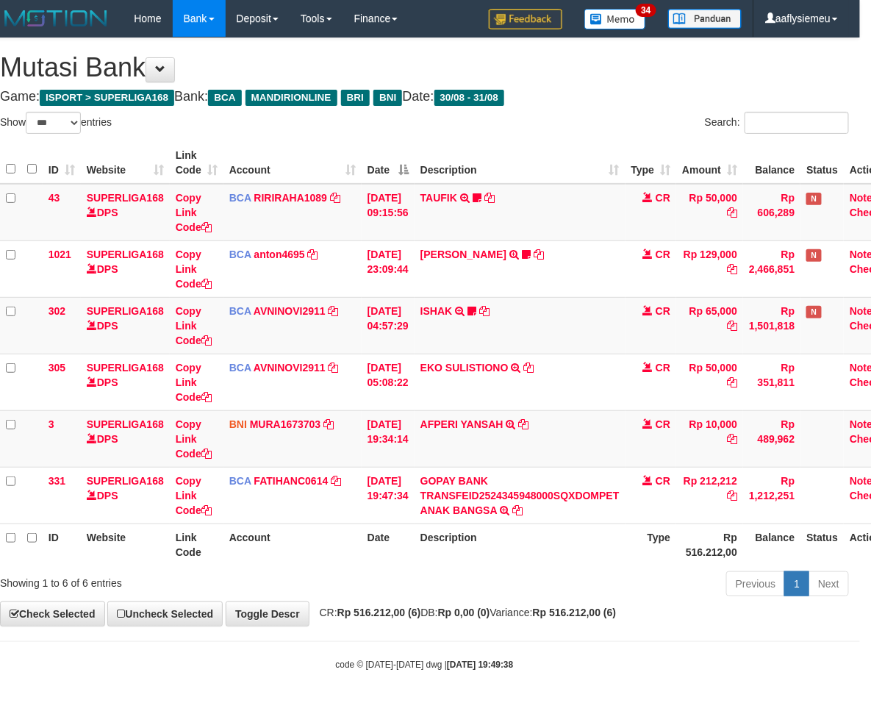
click at [612, 553] on th "Description" at bounding box center [520, 545] width 211 height 42
click at [504, 539] on th "Description" at bounding box center [520, 545] width 211 height 42
click at [503, 539] on th "Description" at bounding box center [520, 545] width 211 height 42
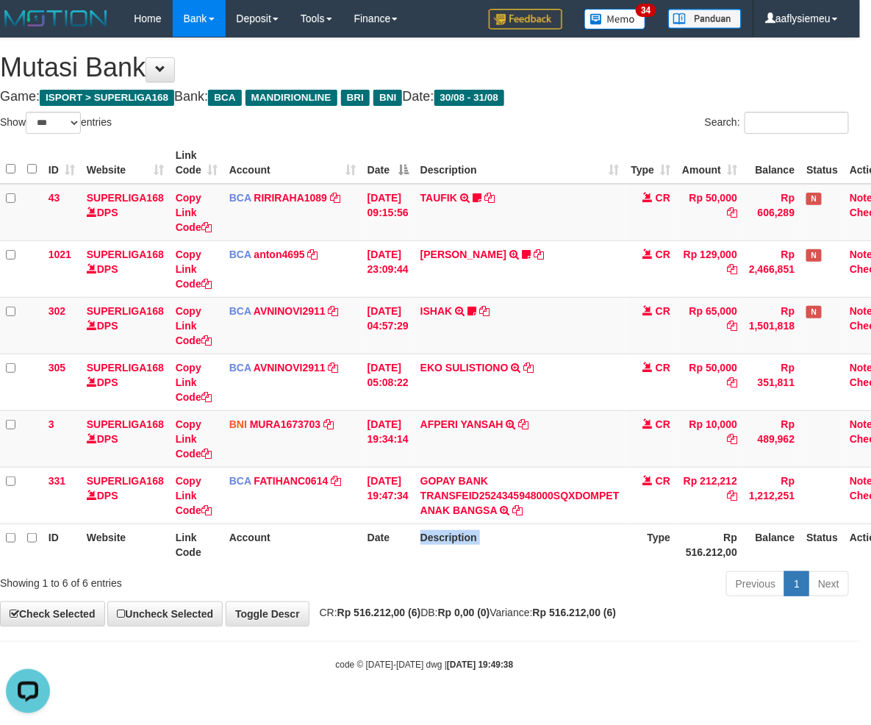
scroll to position [0, 0]
click at [503, 539] on th "Description" at bounding box center [520, 545] width 211 height 42
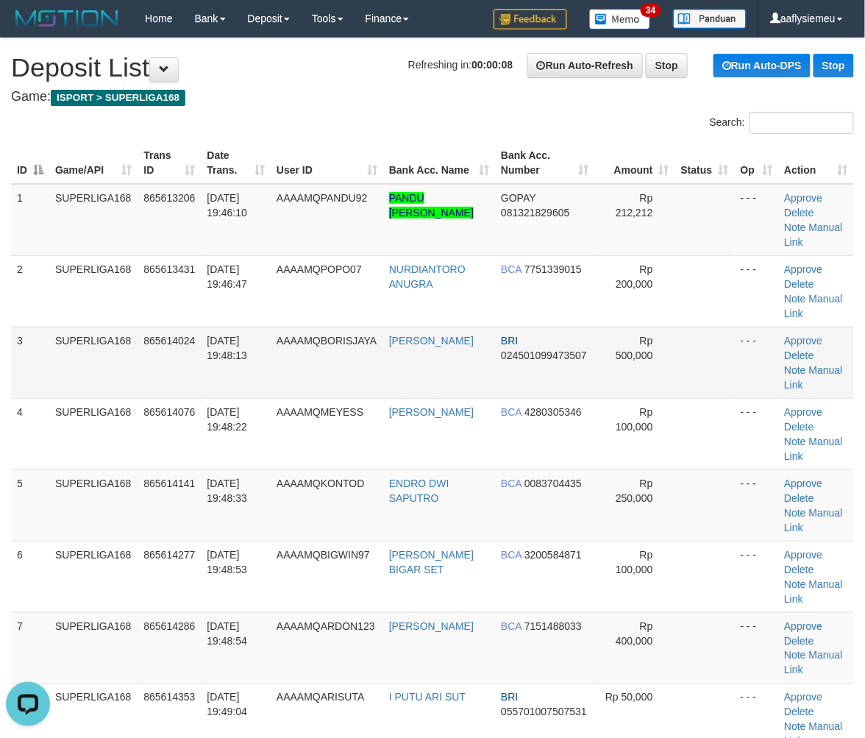
drag, startPoint x: 57, startPoint y: 381, endPoint x: 0, endPoint y: 408, distance: 63.5
click at [57, 382] on td "SUPERLIGA168" at bounding box center [93, 362] width 88 height 71
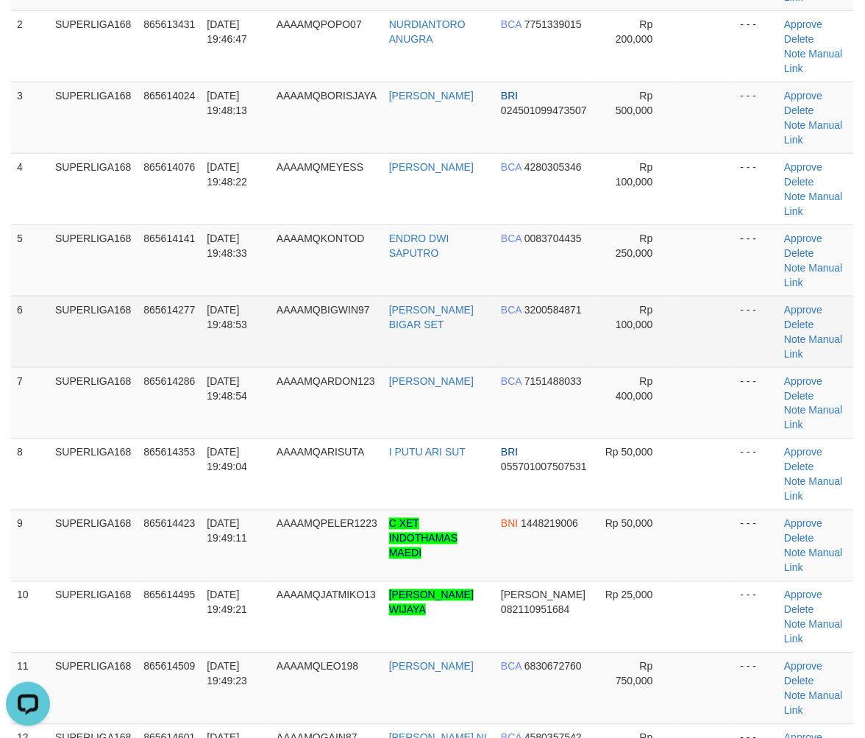
scroll to position [171, 0]
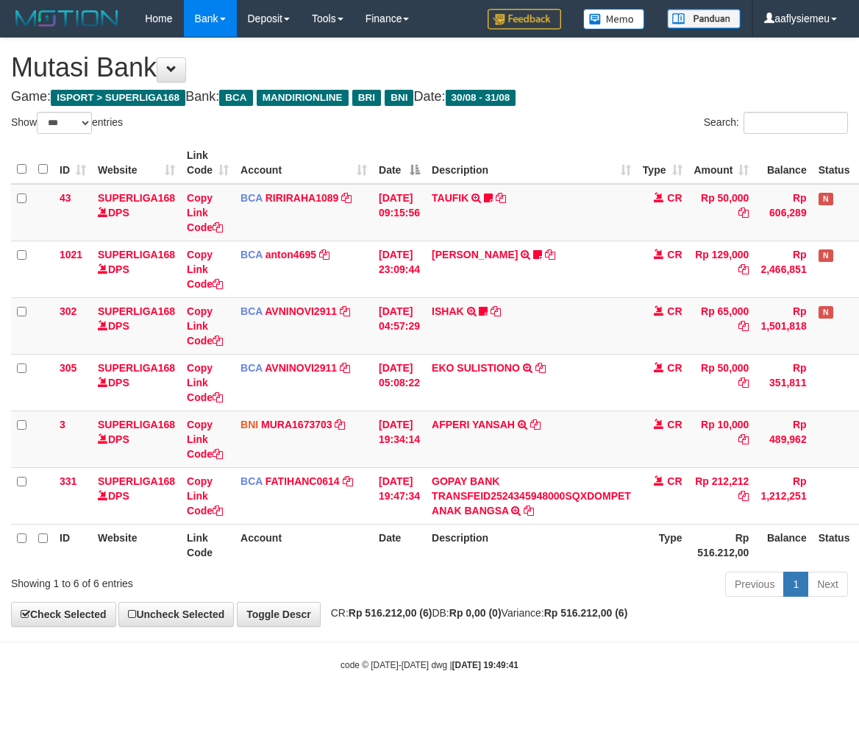
select select "***"
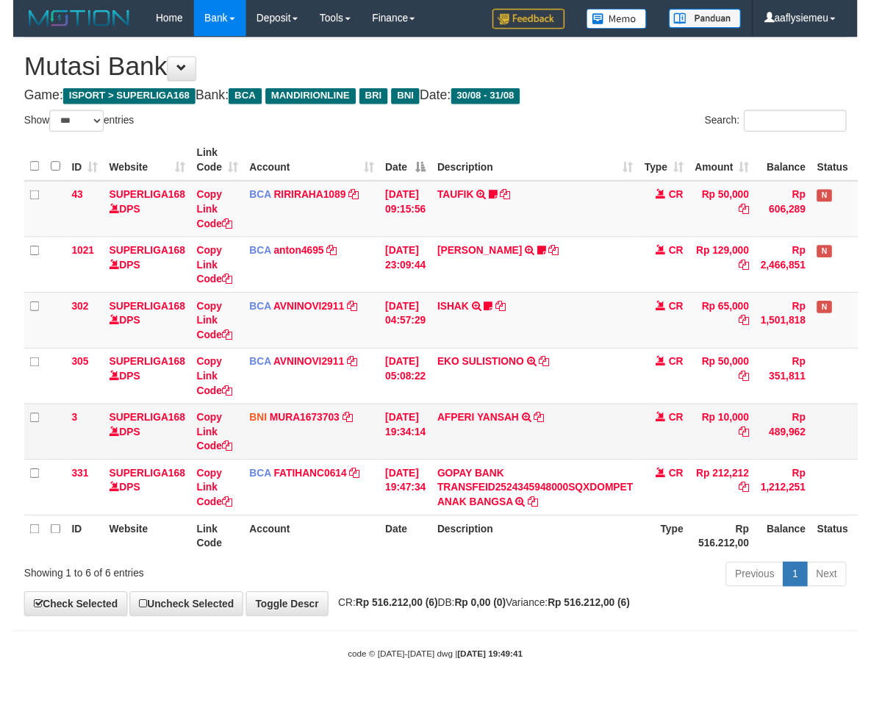
scroll to position [0, 11]
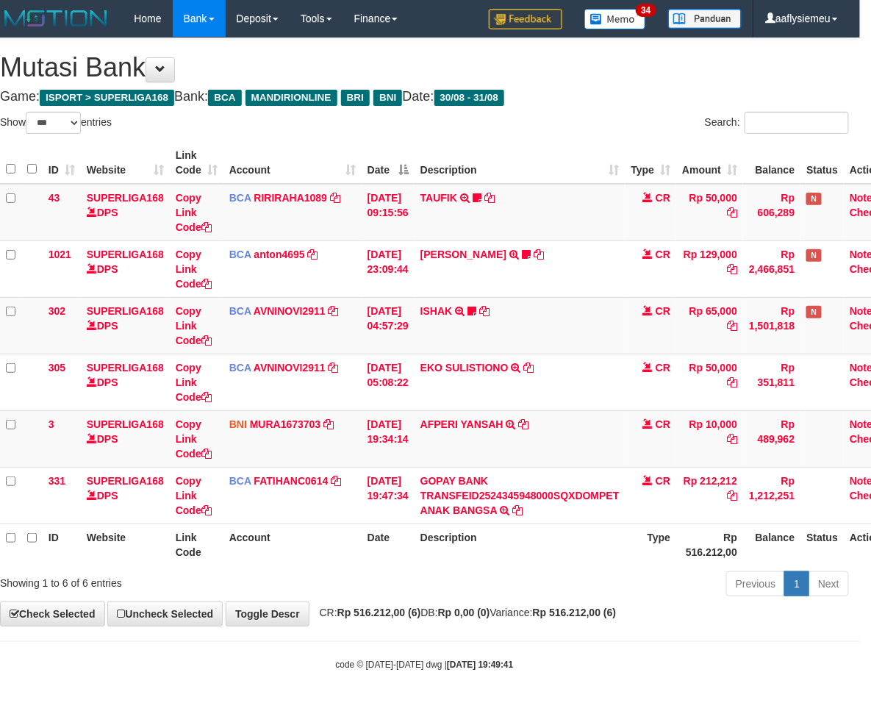
click at [526, 570] on div "Previous 1 Next" at bounding box center [606, 586] width 486 height 32
click at [509, 586] on div "Previous 1 Next" at bounding box center [606, 586] width 486 height 32
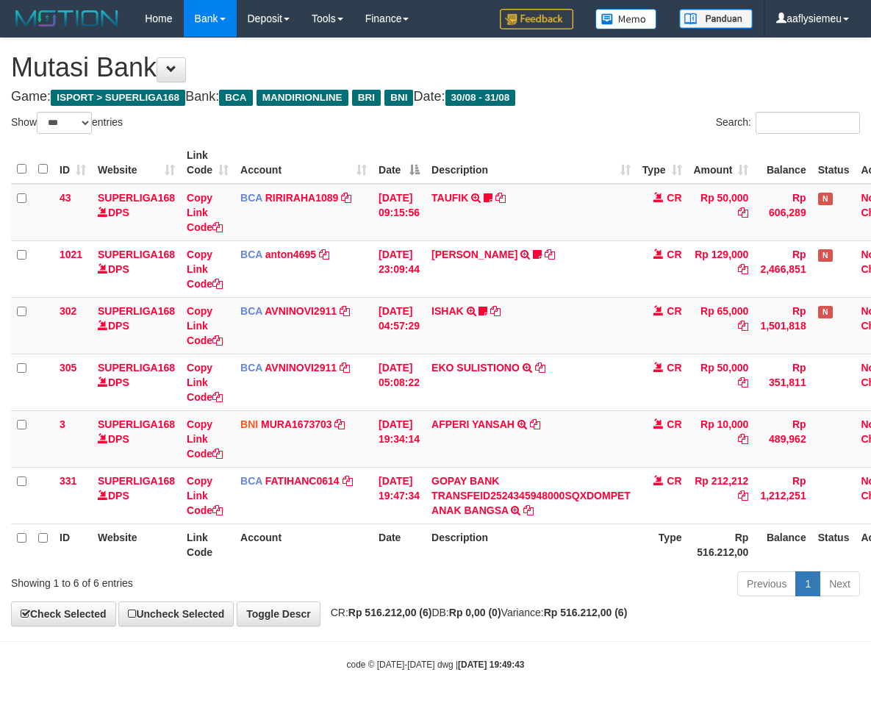
select select "***"
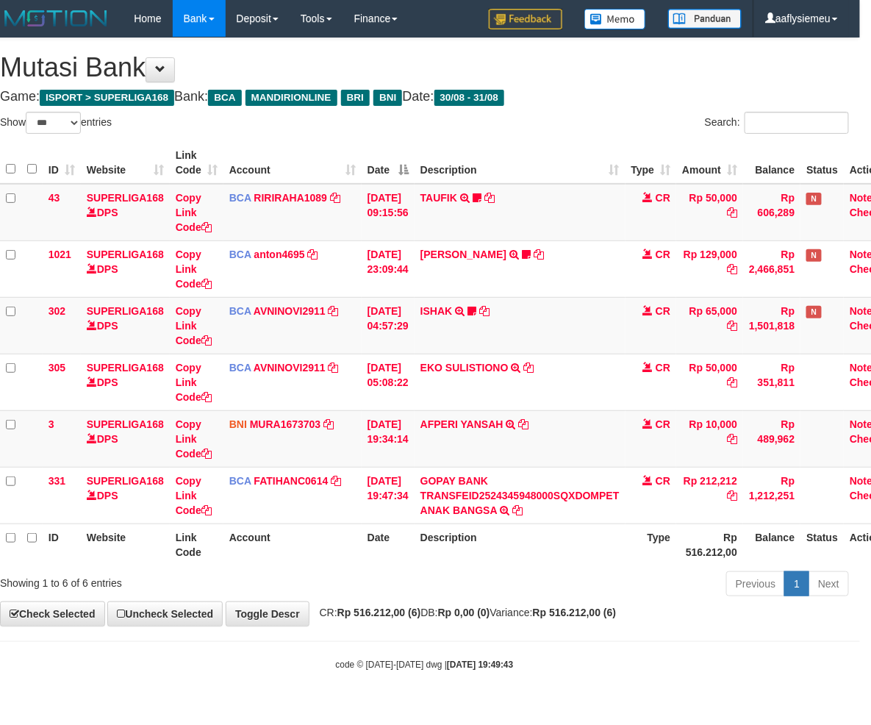
click at [557, 571] on div "Previous 1 Next" at bounding box center [606, 586] width 486 height 32
drag, startPoint x: 395, startPoint y: 636, endPoint x: 423, endPoint y: 622, distance: 31.2
click at [395, 636] on body "Toggle navigation Home Bank Account List Load By Website Group [ISPORT] SUPERLI…" at bounding box center [424, 354] width 871 height 708
drag, startPoint x: 401, startPoint y: 677, endPoint x: 417, endPoint y: 667, distance: 18.8
click at [401, 677] on body "Toggle navigation Home Bank Account List Load By Website Group [ISPORT] SUPERLI…" at bounding box center [424, 354] width 871 height 708
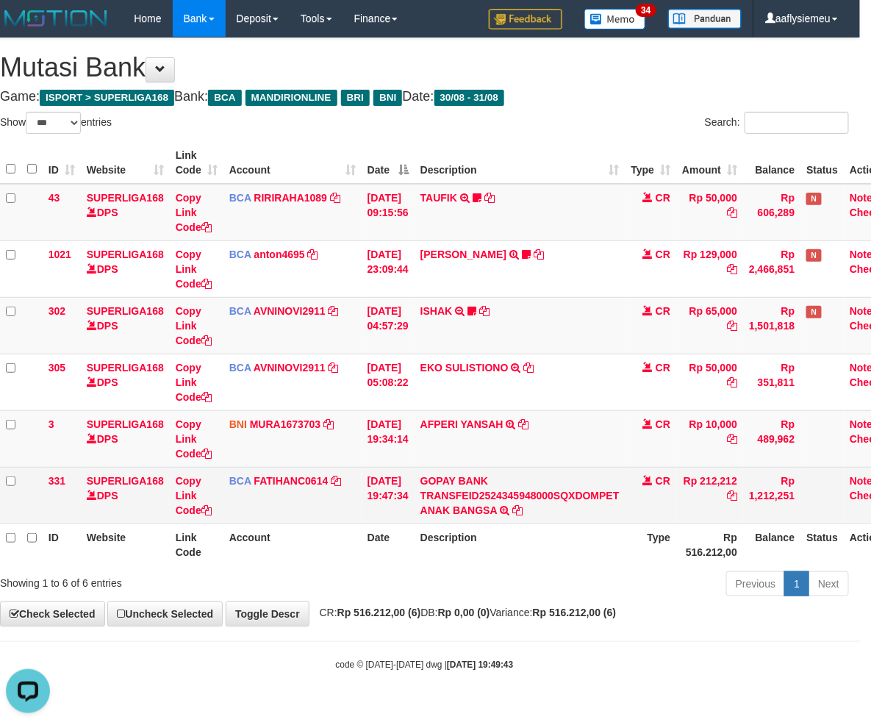
scroll to position [0, 0]
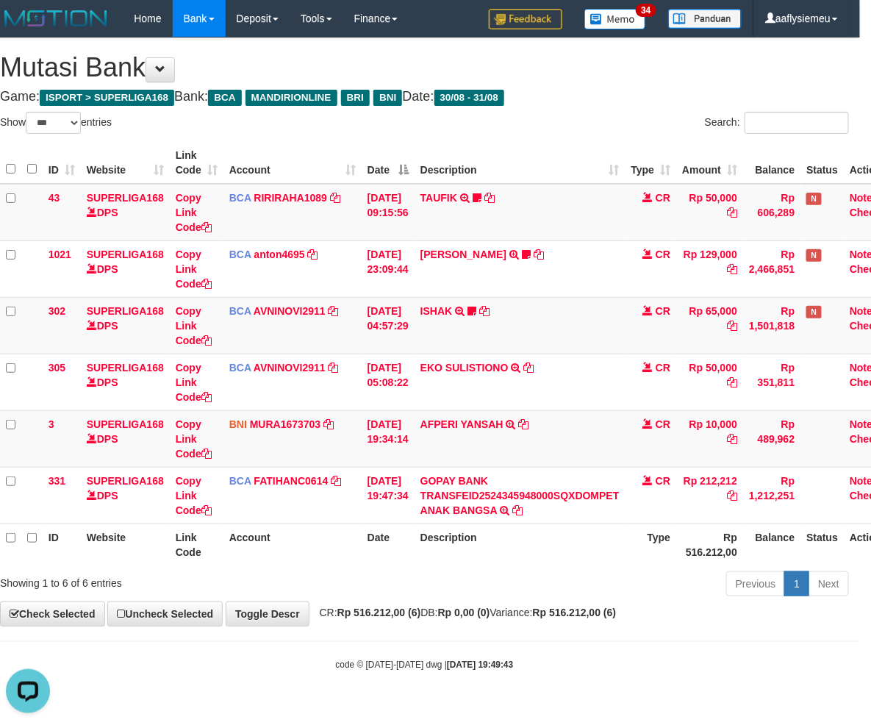
click at [397, 650] on body "Toggle navigation Home Bank Account List Load By Website Group [ISPORT] SUPERLI…" at bounding box center [424, 354] width 871 height 708
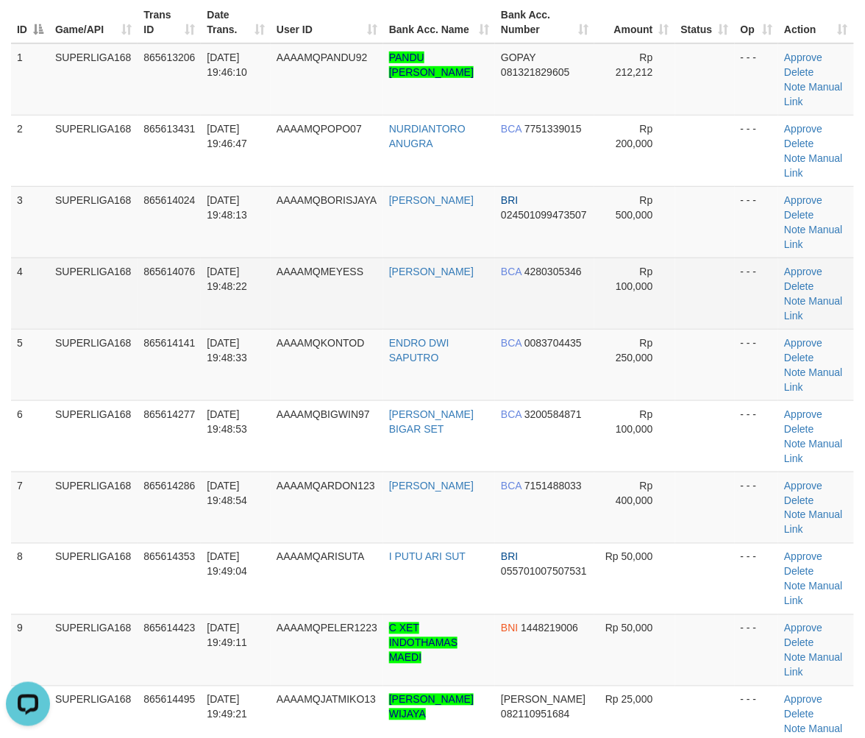
click at [154, 313] on td "865614076" at bounding box center [169, 292] width 63 height 71
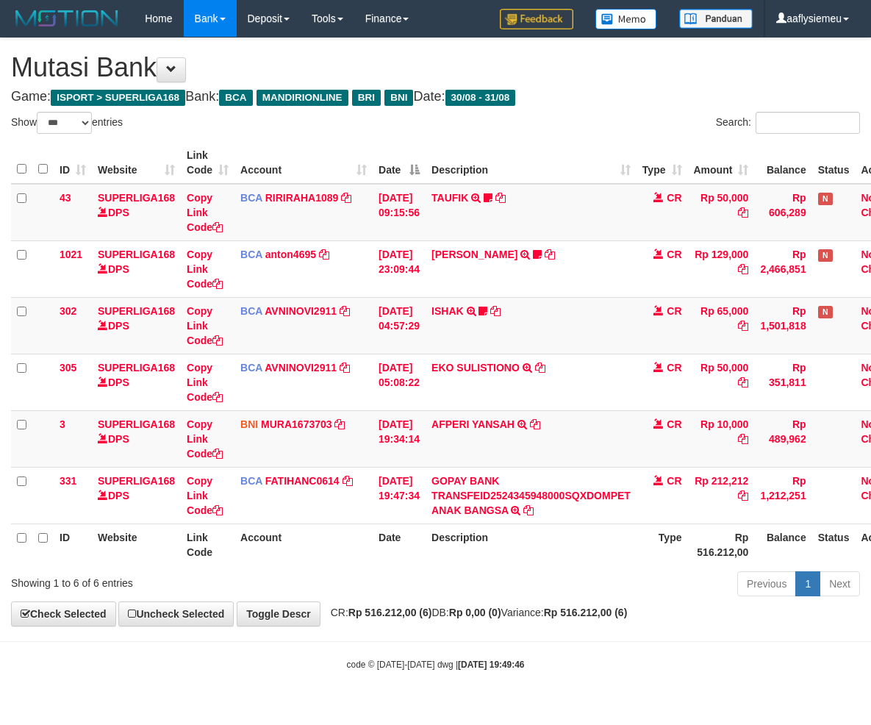
select select "***"
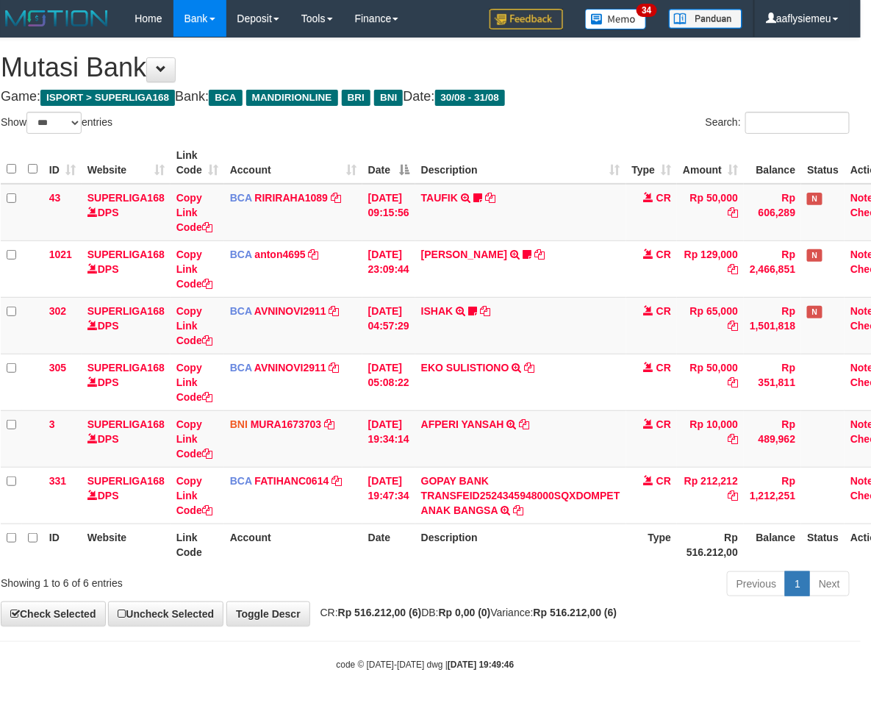
click at [383, 660] on small "code © 2012-2018 dwg | 2025/08/31 19:49:46" at bounding box center [426, 665] width 178 height 10
click at [312, 649] on body "Toggle navigation Home Bank Account List Load By Website Group [ISPORT] SUPERLI…" at bounding box center [425, 354] width 871 height 708
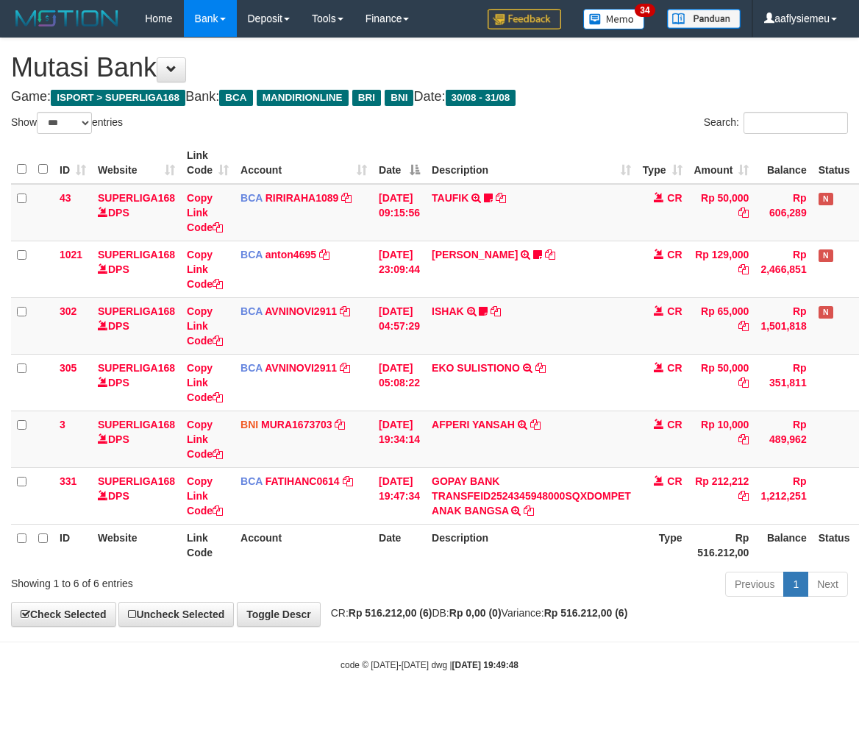
select select "***"
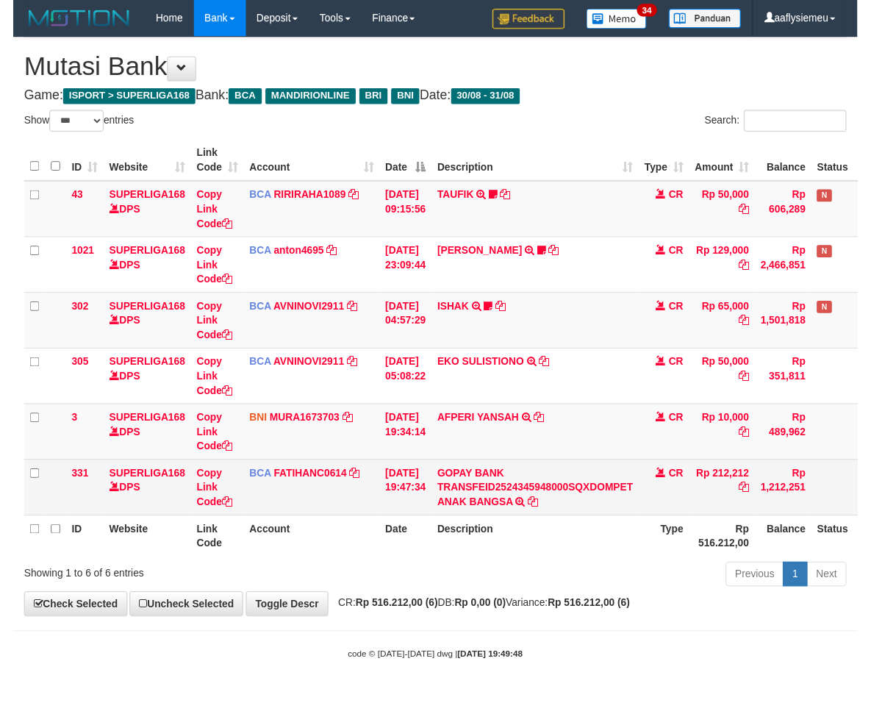
scroll to position [0, 10]
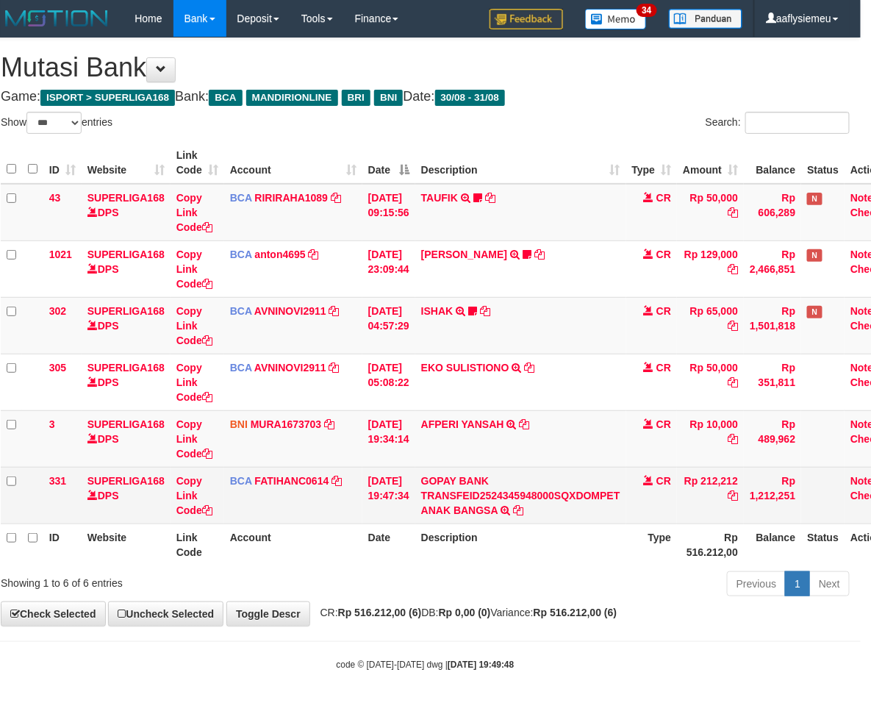
click at [802, 480] on td "Rp 1,212,251" at bounding box center [772, 495] width 57 height 57
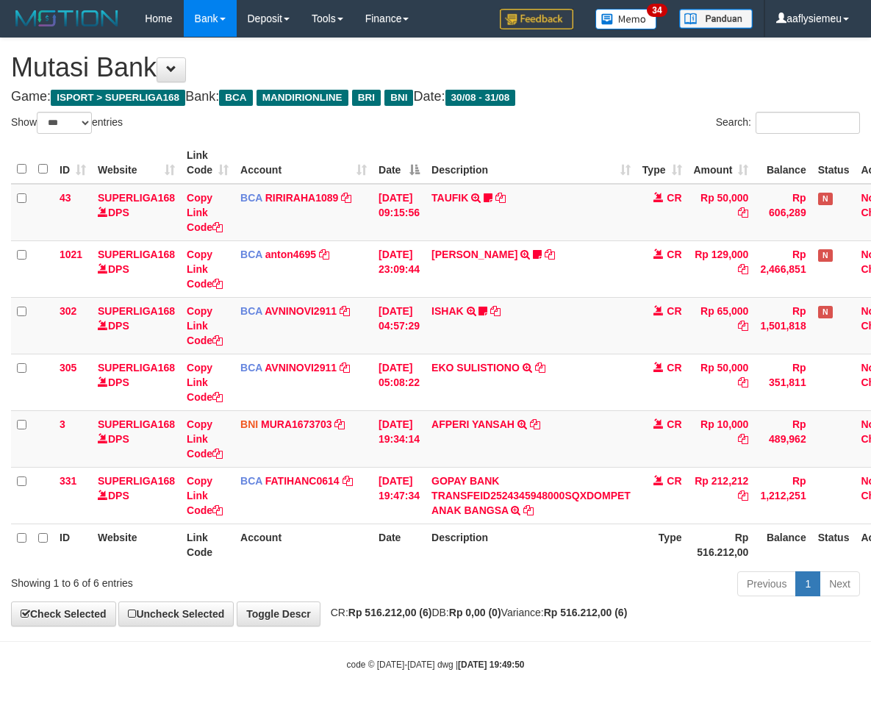
select select "***"
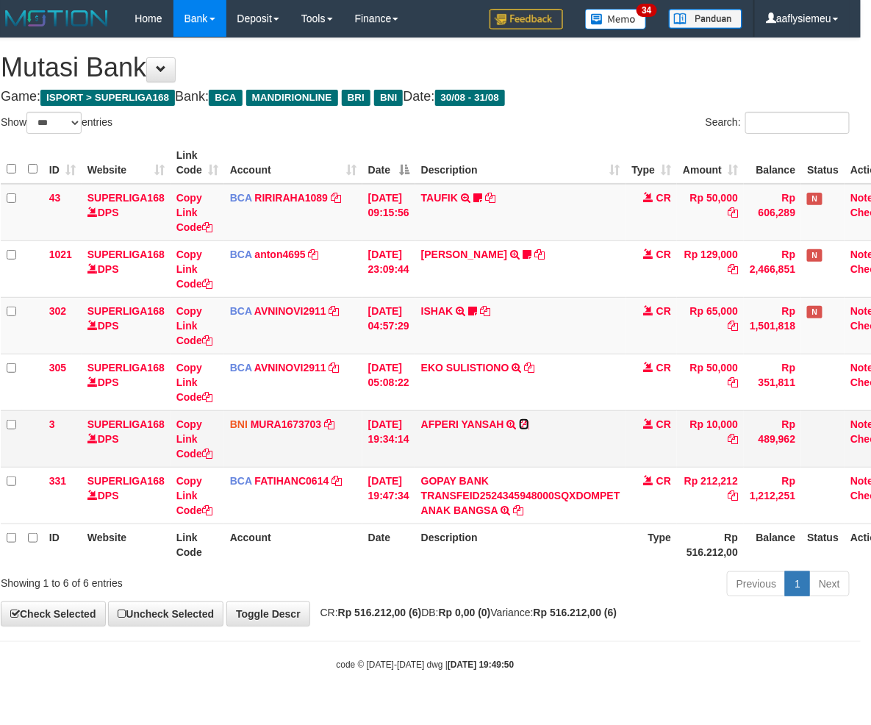
click at [529, 419] on icon at bounding box center [524, 424] width 10 height 10
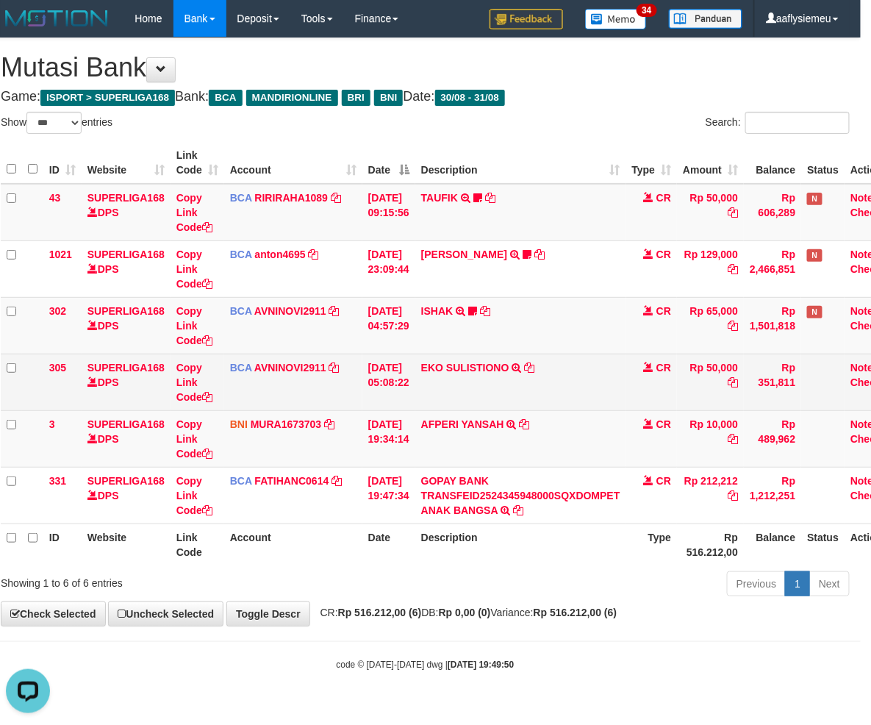
scroll to position [0, 0]
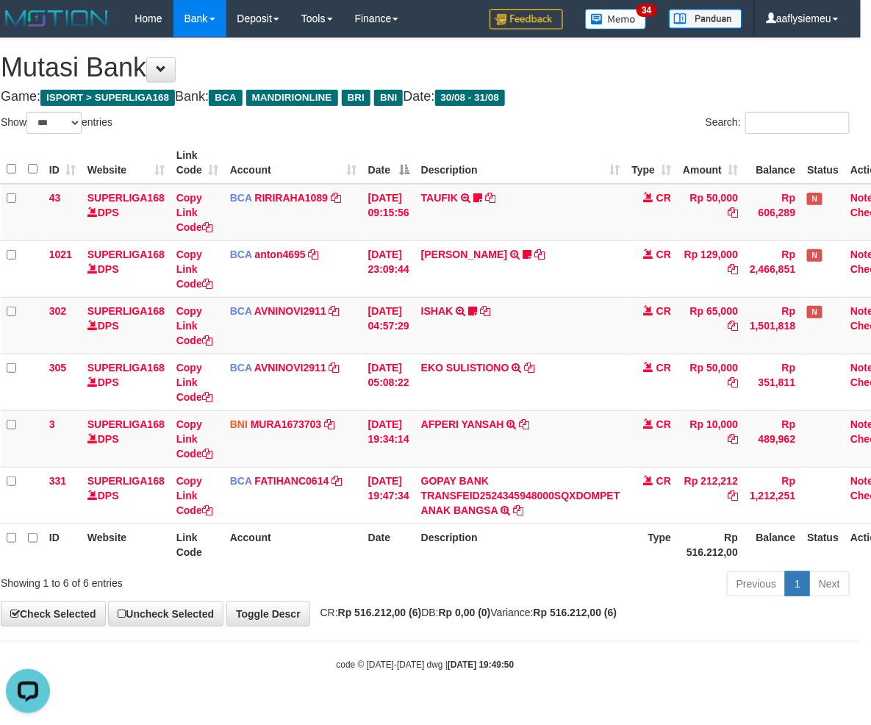
click at [414, 535] on th "Date" at bounding box center [389, 545] width 53 height 42
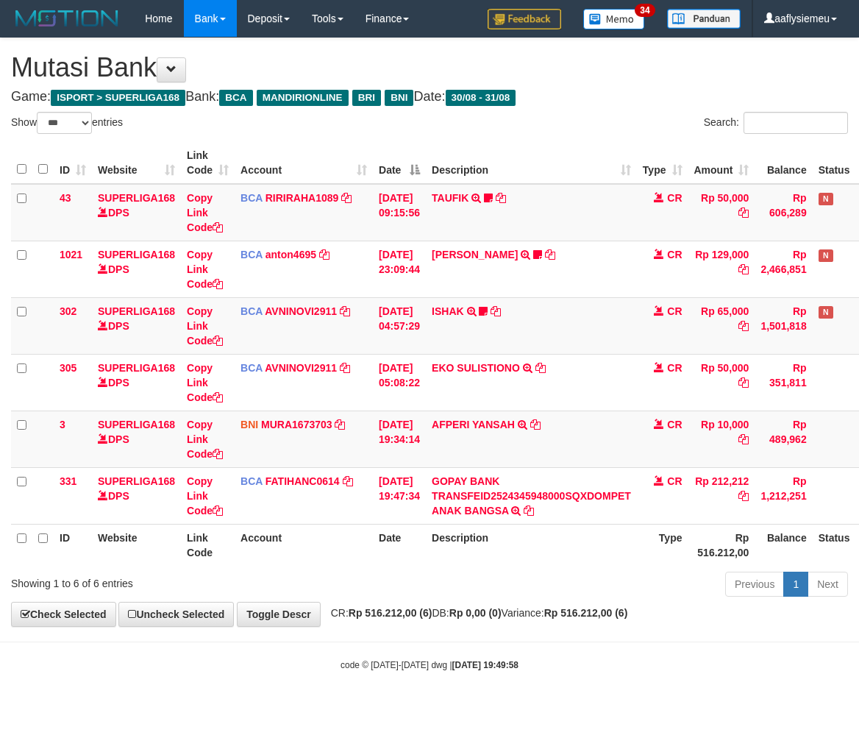
select select "***"
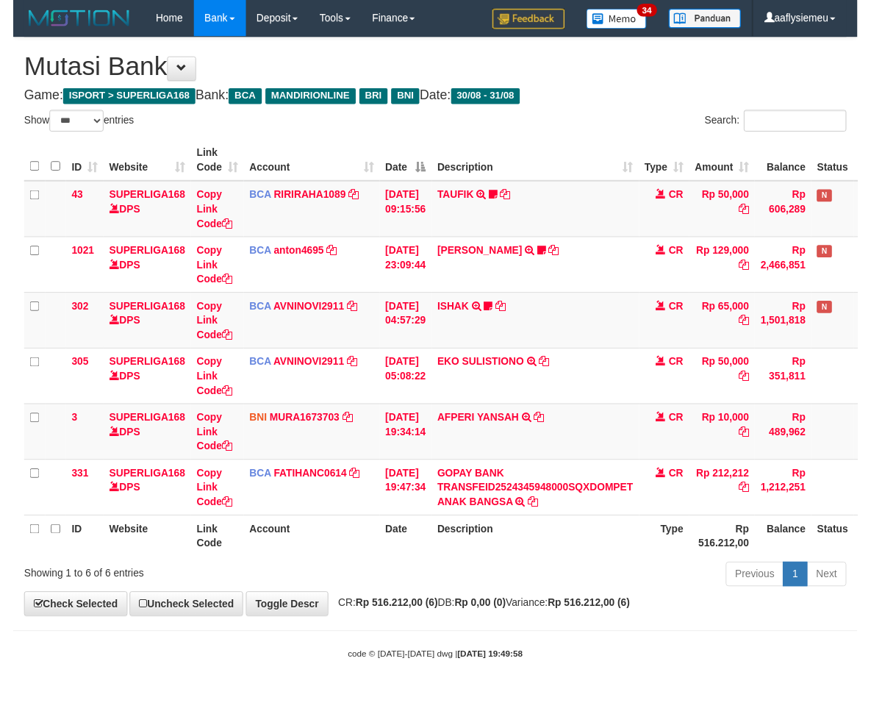
scroll to position [0, 10]
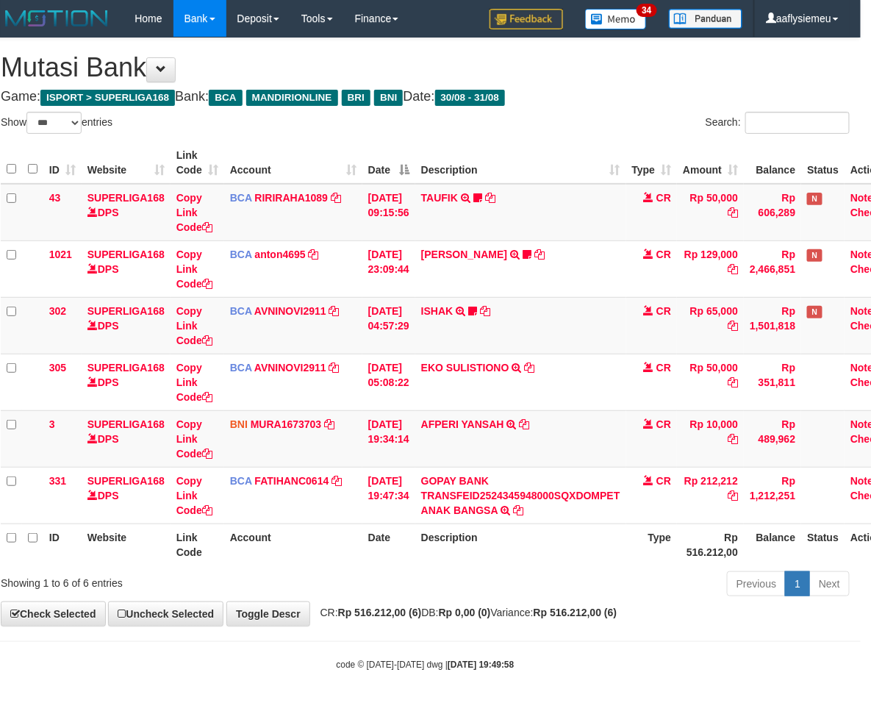
click at [452, 592] on div "Previous 1 Next" at bounding box center [607, 586] width 486 height 32
click at [453, 592] on div "Previous 1 Next" at bounding box center [607, 586] width 486 height 32
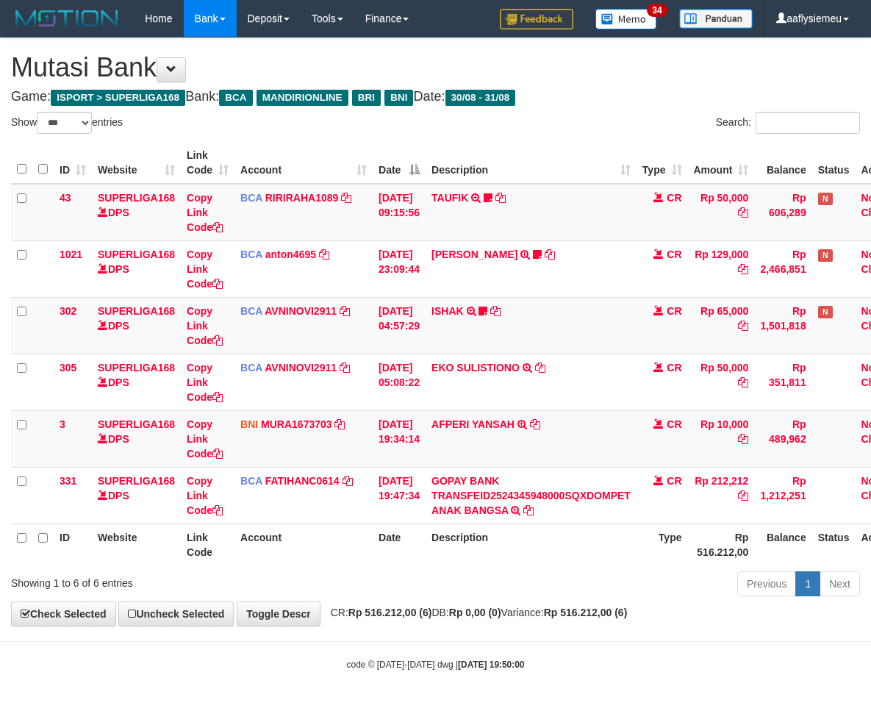
select select "***"
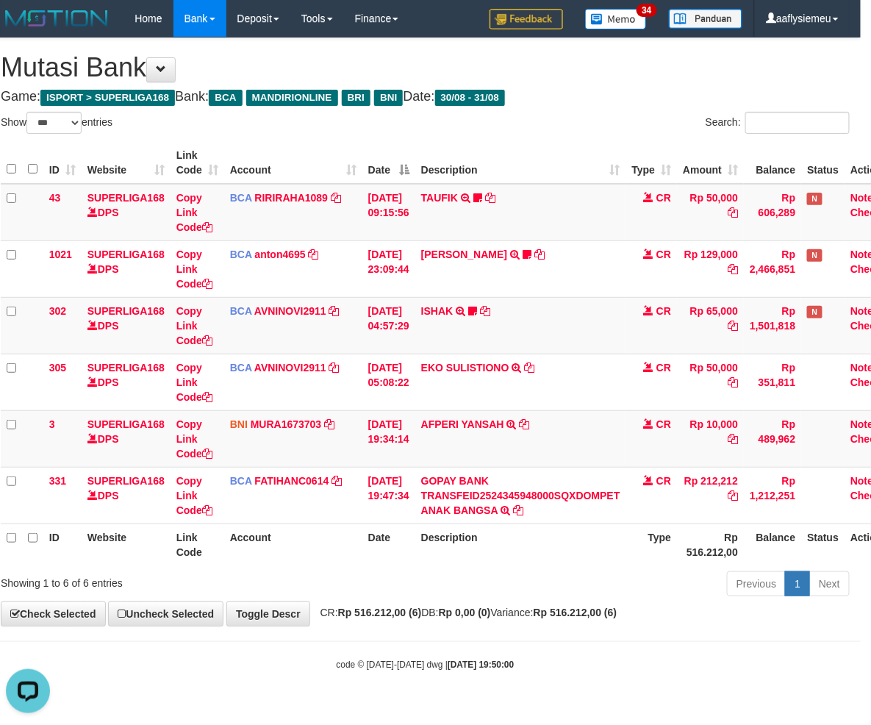
click at [471, 549] on th "Description" at bounding box center [520, 545] width 211 height 42
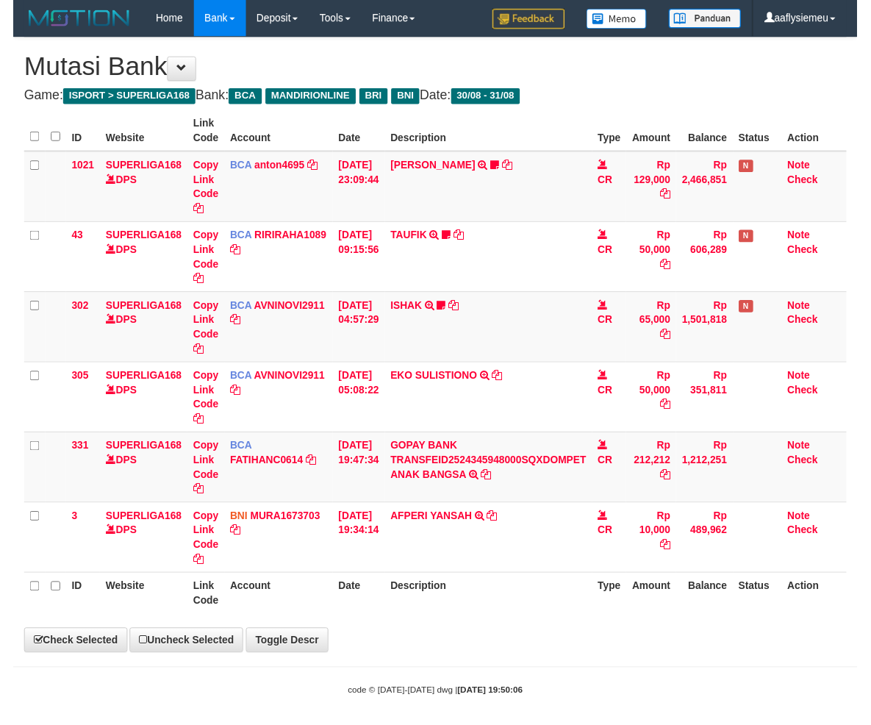
scroll to position [0, 10]
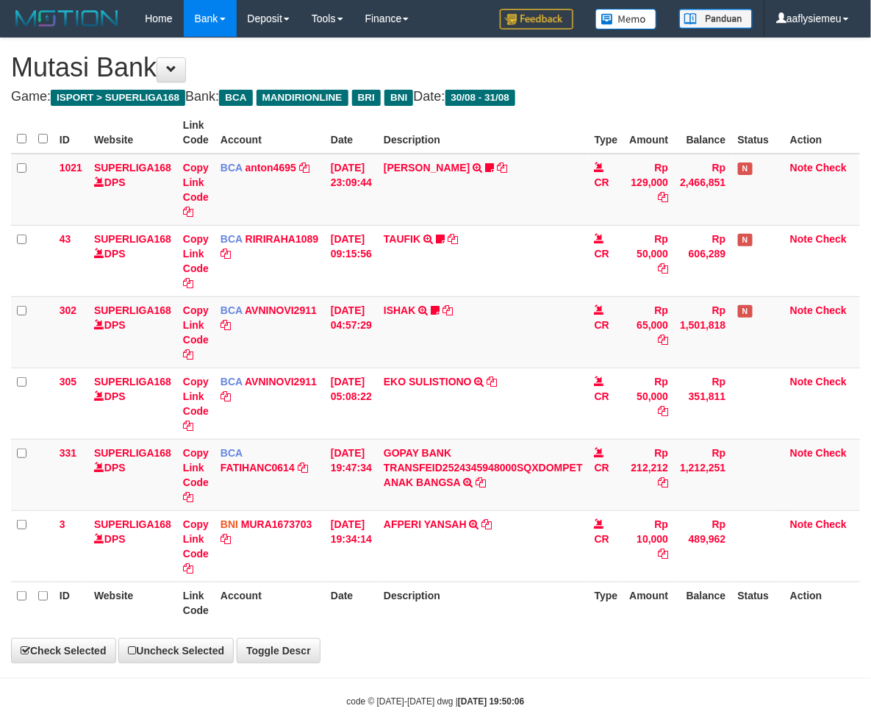
select select "***"
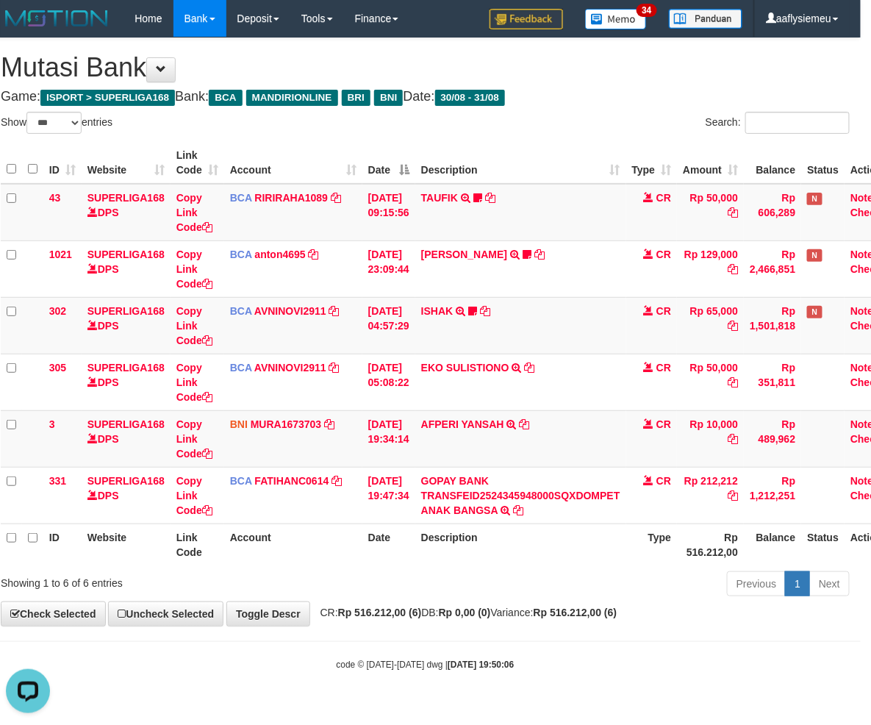
scroll to position [0, 0]
click at [438, 556] on th "Description" at bounding box center [520, 545] width 211 height 42
click at [468, 590] on div "Previous 1 Next" at bounding box center [607, 586] width 486 height 32
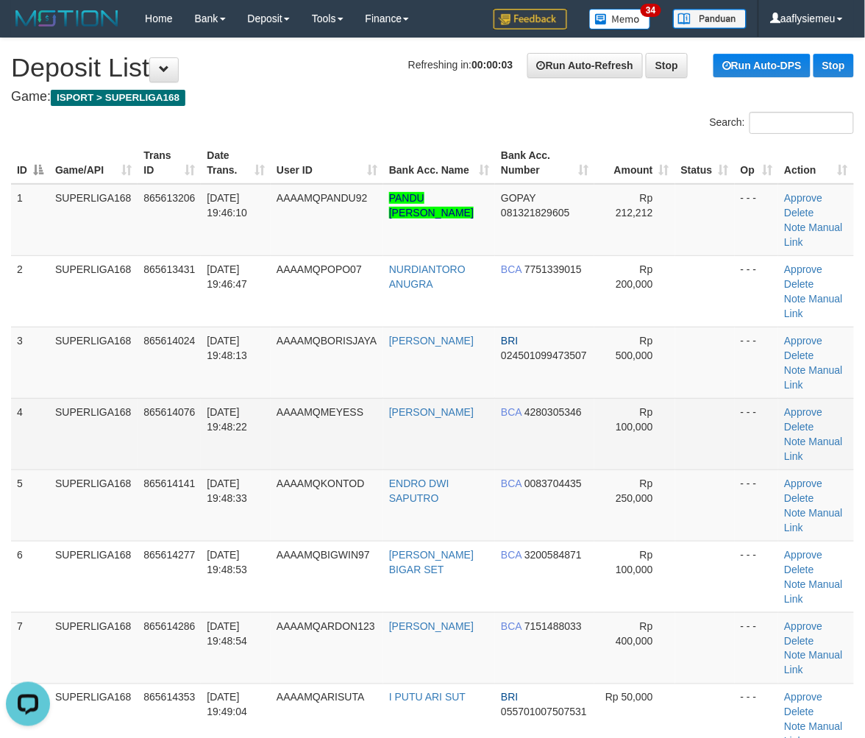
click at [76, 445] on td "SUPERLIGA168" at bounding box center [93, 433] width 88 height 71
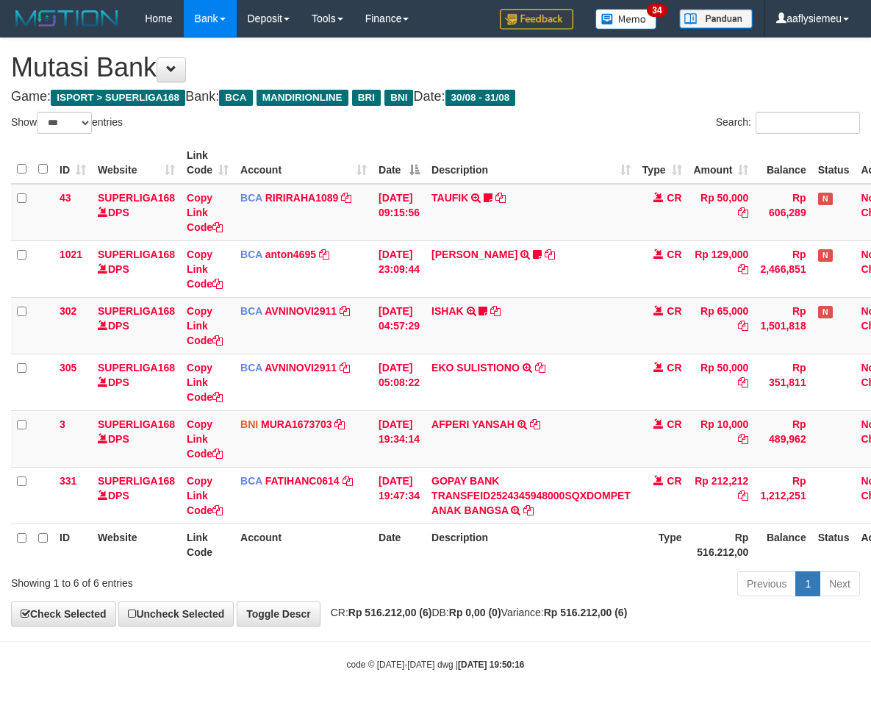
select select "***"
click at [462, 587] on div "Previous 1 Next" at bounding box center [617, 586] width 486 height 32
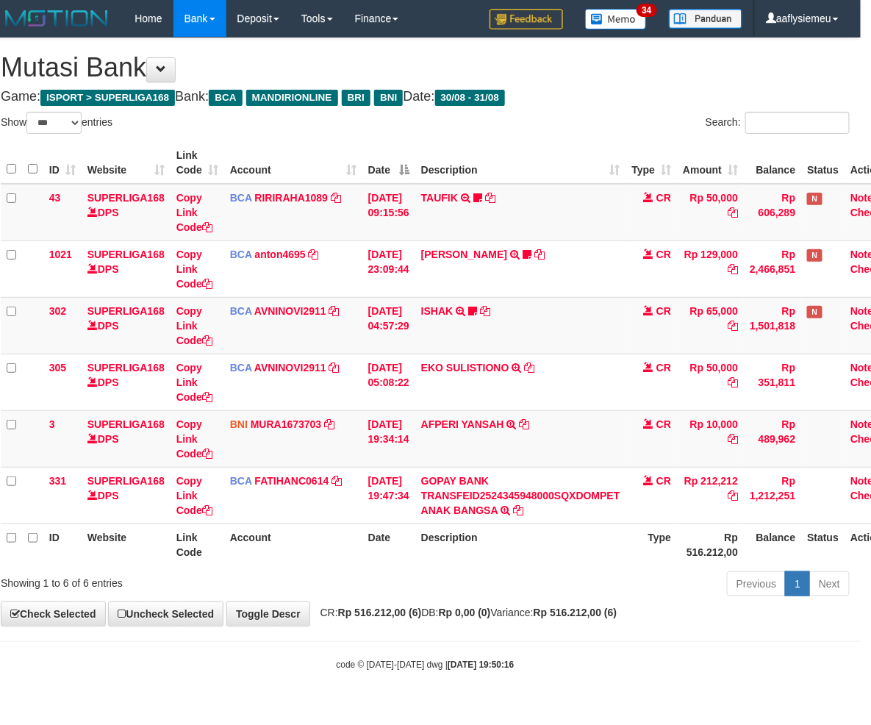
click at [461, 587] on div "Previous 1 Next" at bounding box center [607, 586] width 486 height 32
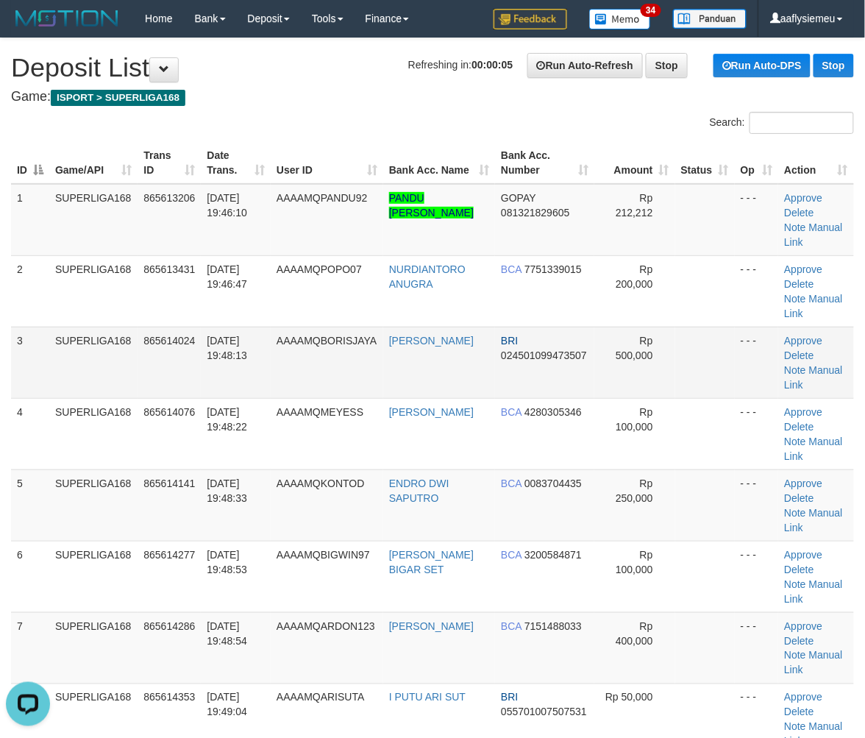
click at [201, 394] on tbody "1 SUPERLIGA168 865613206 31/08/2025 19:46:10 AAAAMQPANDU92 PANDU RACHMAD WICAKS…" at bounding box center [432, 576] width 843 height 785
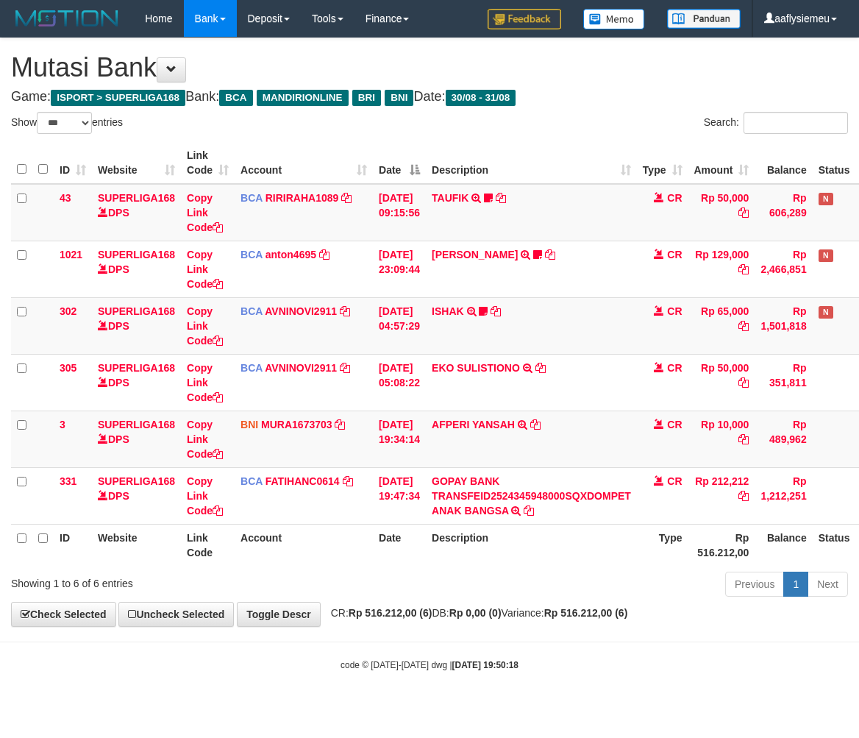
select select "***"
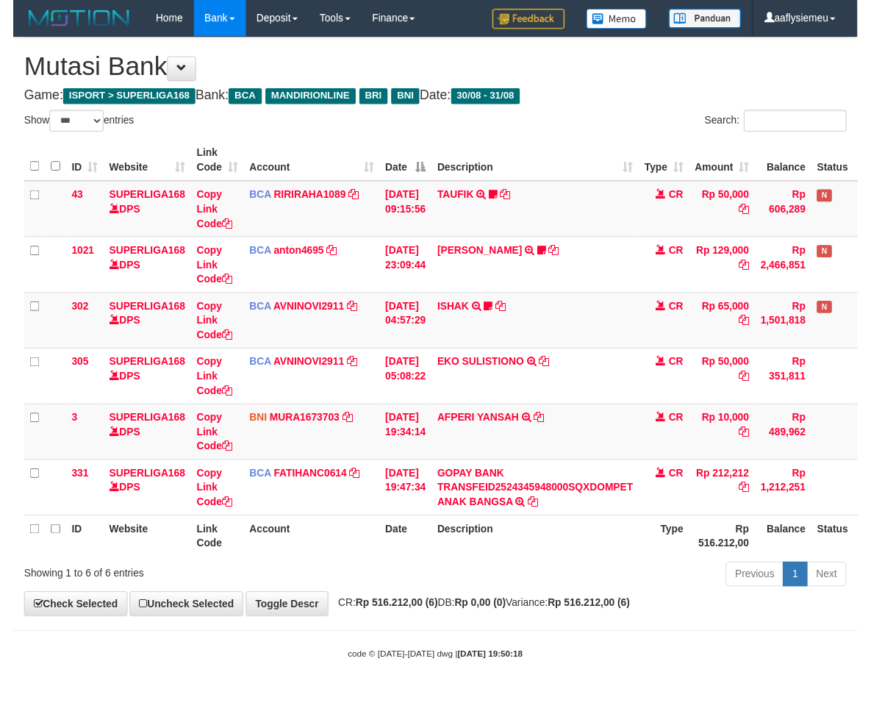
scroll to position [0, 10]
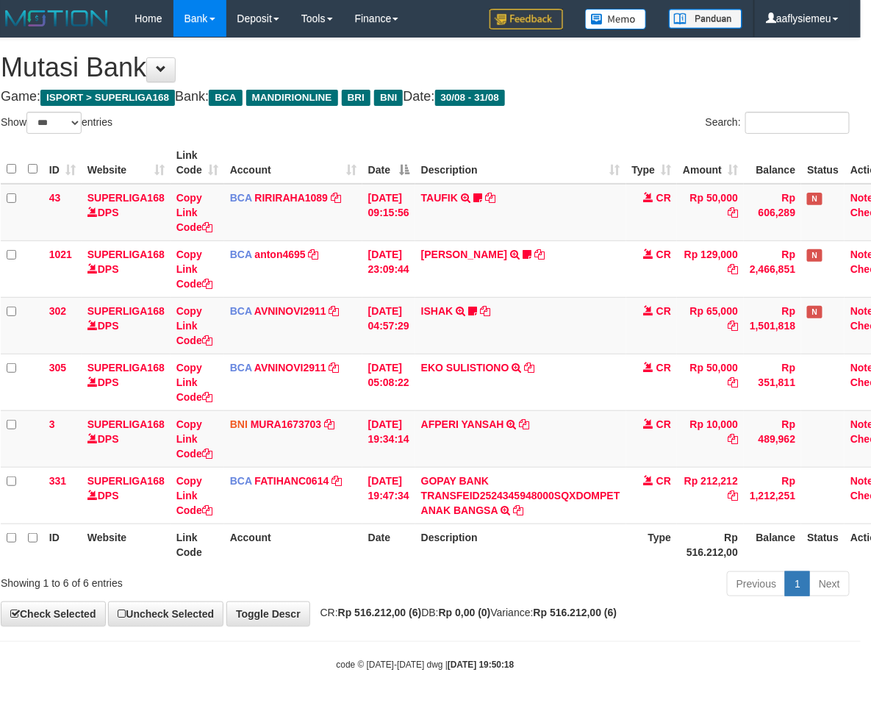
click at [531, 561] on th "Description" at bounding box center [520, 545] width 211 height 42
click at [528, 559] on th "Description" at bounding box center [520, 545] width 211 height 42
click at [527, 557] on th "Description" at bounding box center [520, 545] width 211 height 42
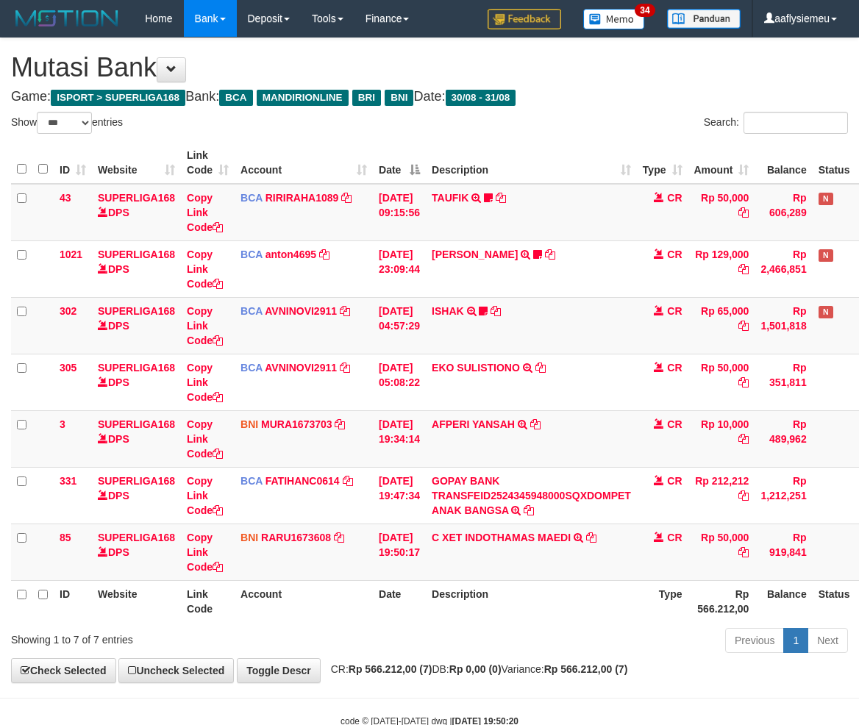
select select "***"
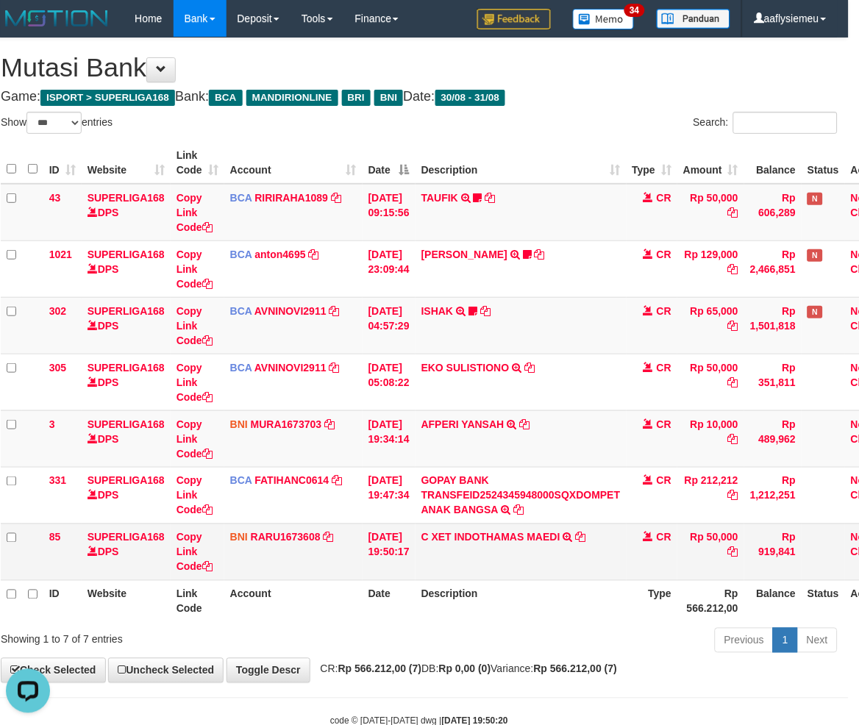
click at [596, 537] on td "C XET INDOTHAMAS MAEDI TRANSFER DARI SDR C XET INDOTHAMAS MAEDI" at bounding box center [520, 552] width 211 height 57
click at [586, 535] on icon at bounding box center [581, 537] width 10 height 10
click at [363, 542] on td "[DATE] 19:50:17" at bounding box center [389, 552] width 53 height 57
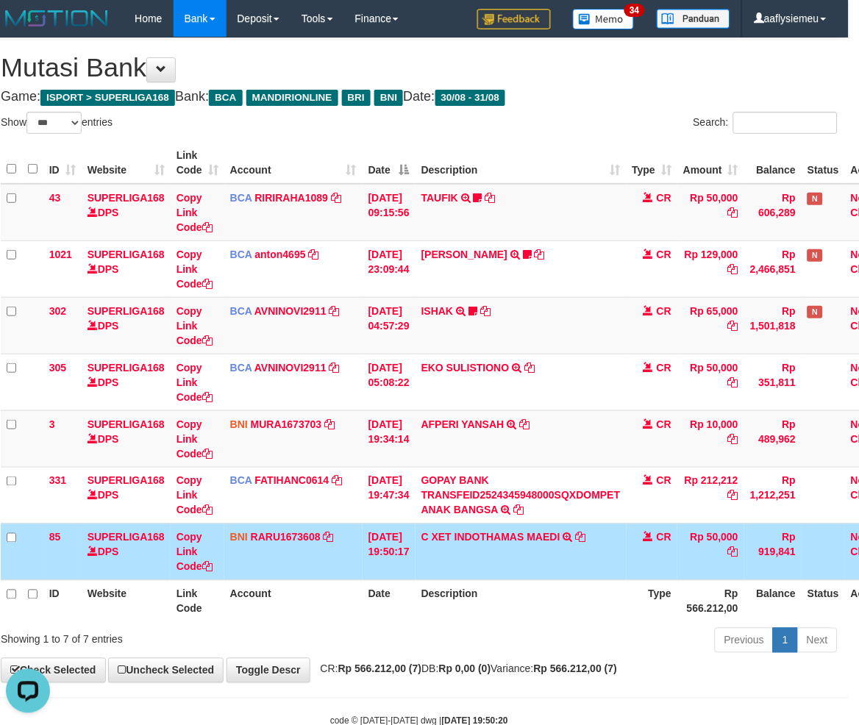
drag, startPoint x: 521, startPoint y: 552, endPoint x: 784, endPoint y: 524, distance: 264.7
click at [524, 549] on td "C XET INDOTHAMAS MAEDI TRANSFER DARI SDR C XET INDOTHAMAS MAEDI" at bounding box center [520, 552] width 211 height 57
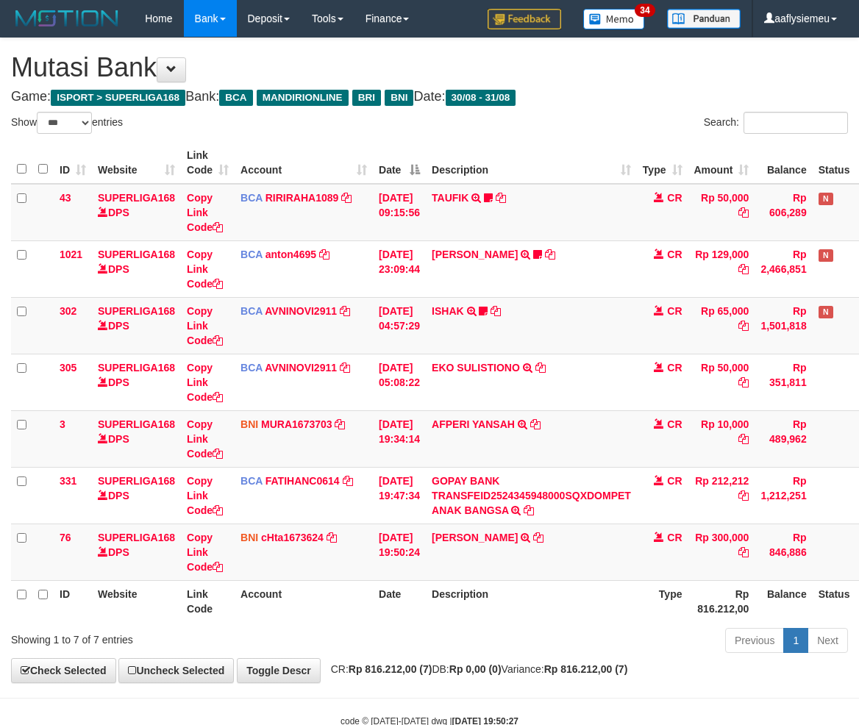
select select "***"
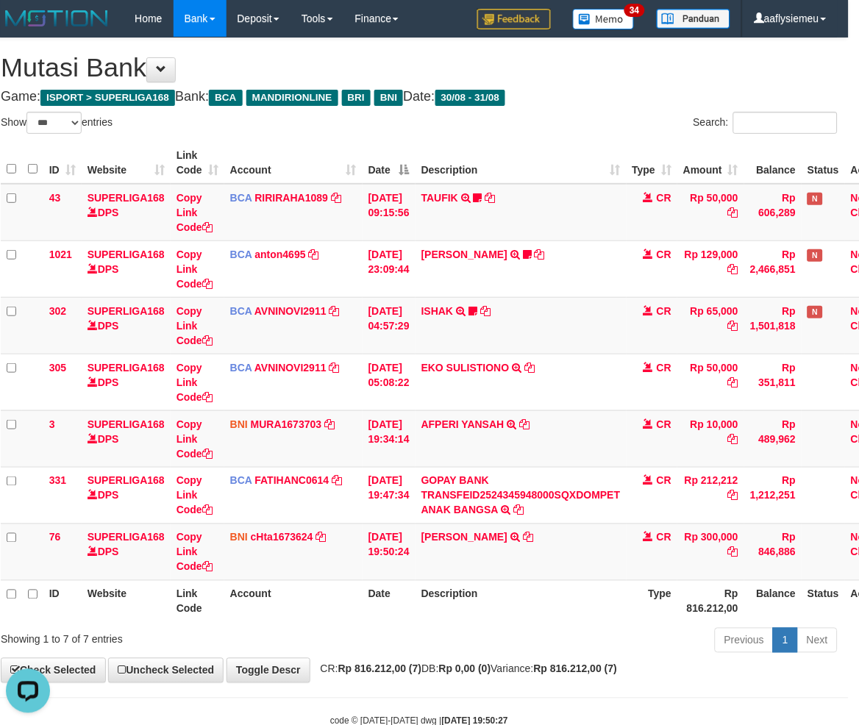
click at [450, 589] on th "Description" at bounding box center [520, 601] width 211 height 42
click at [446, 590] on th "Description" at bounding box center [520, 601] width 211 height 42
click at [526, 545] on td "MUJI RAHAYU TRANSFER DARI IBU MUJI RAHAYU" at bounding box center [520, 552] width 211 height 57
click at [523, 532] on icon at bounding box center [528, 537] width 10 height 10
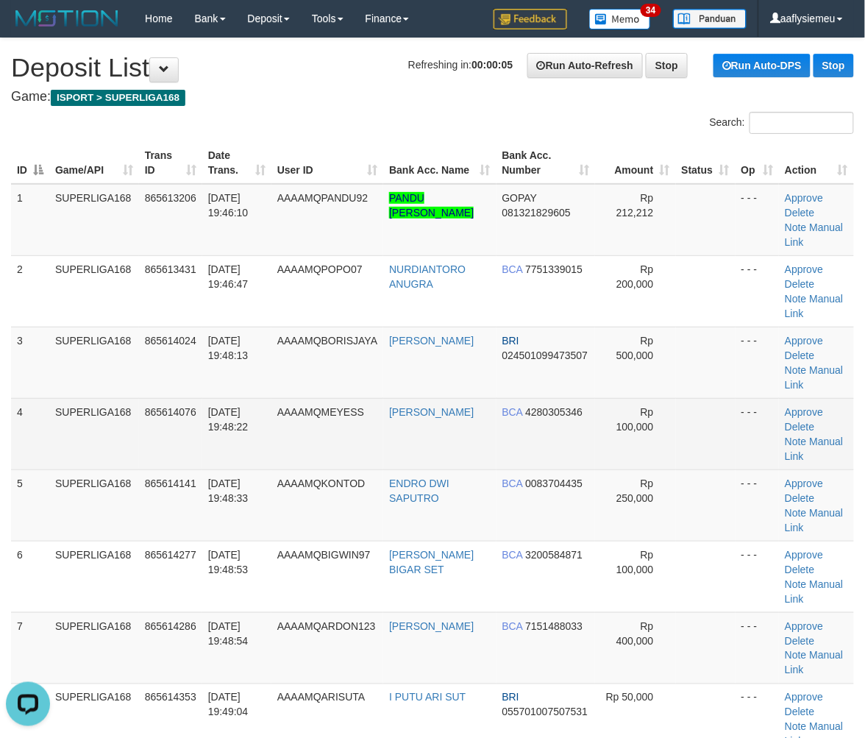
click at [277, 416] on td "AAAAMQMEYESS" at bounding box center [327, 433] width 112 height 71
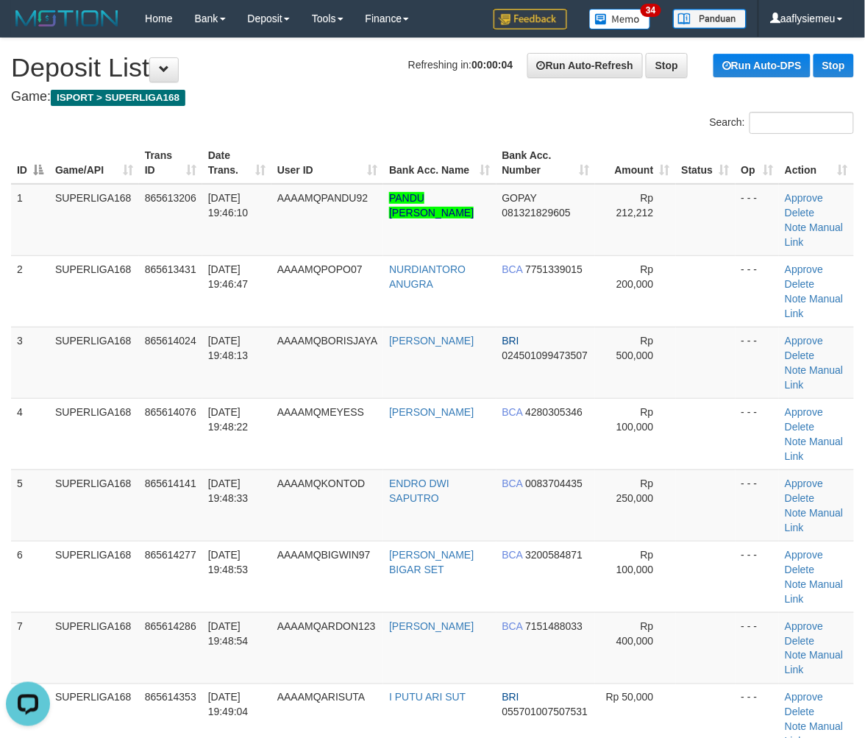
drag, startPoint x: 98, startPoint y: 486, endPoint x: 1, endPoint y: 538, distance: 109.9
click at [96, 489] on td "SUPERLIGA168" at bounding box center [94, 504] width 90 height 71
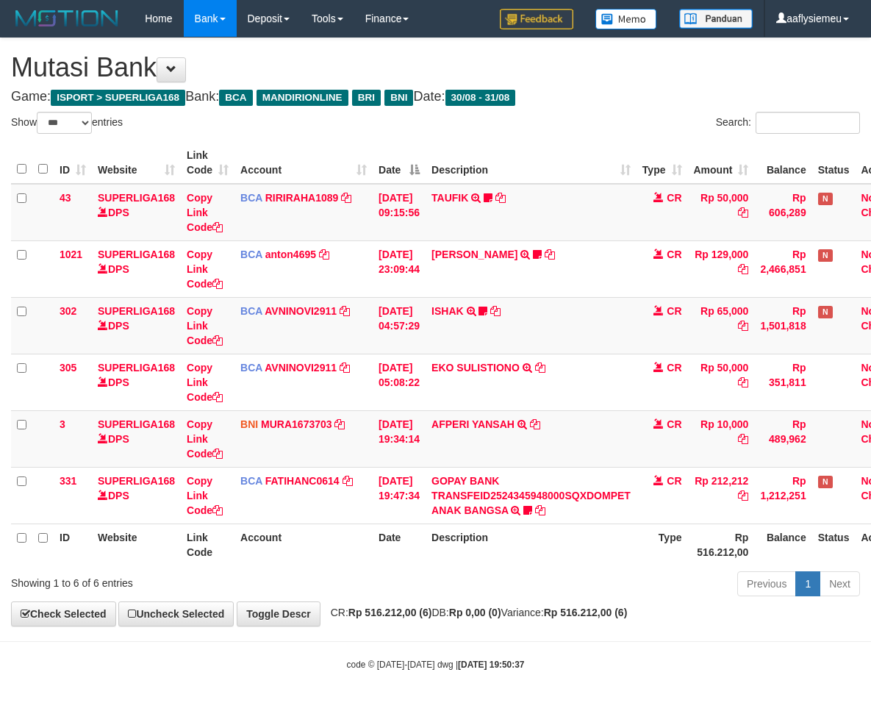
select select "***"
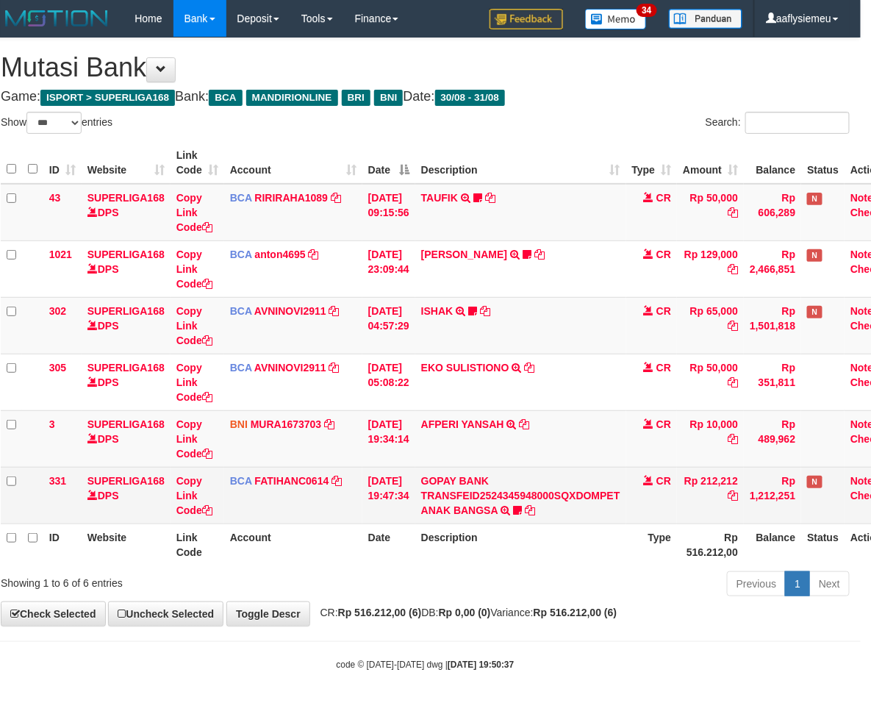
drag, startPoint x: 612, startPoint y: 577, endPoint x: 866, endPoint y: 509, distance: 262.6
click at [624, 577] on div "Previous 1 Next" at bounding box center [607, 586] width 486 height 32
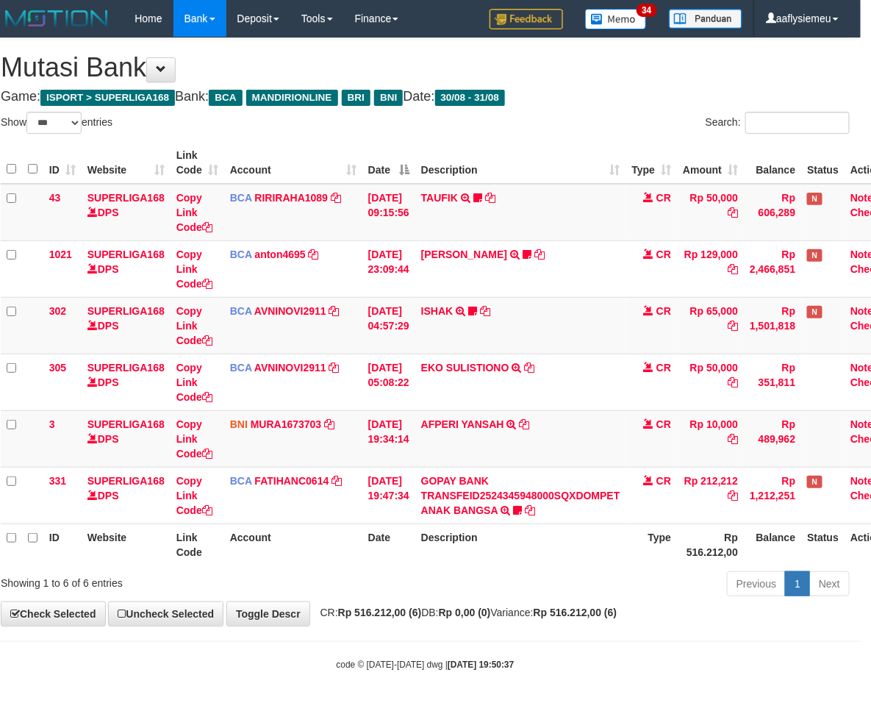
drag, startPoint x: 590, startPoint y: 510, endPoint x: 581, endPoint y: 524, distance: 17.2
click at [588, 512] on td "GOPAY BANK TRANSFEID2524345948000SQXDOMPET ANAK BANGSA TRSF E-BANKING CR 3108/F…" at bounding box center [520, 495] width 211 height 57
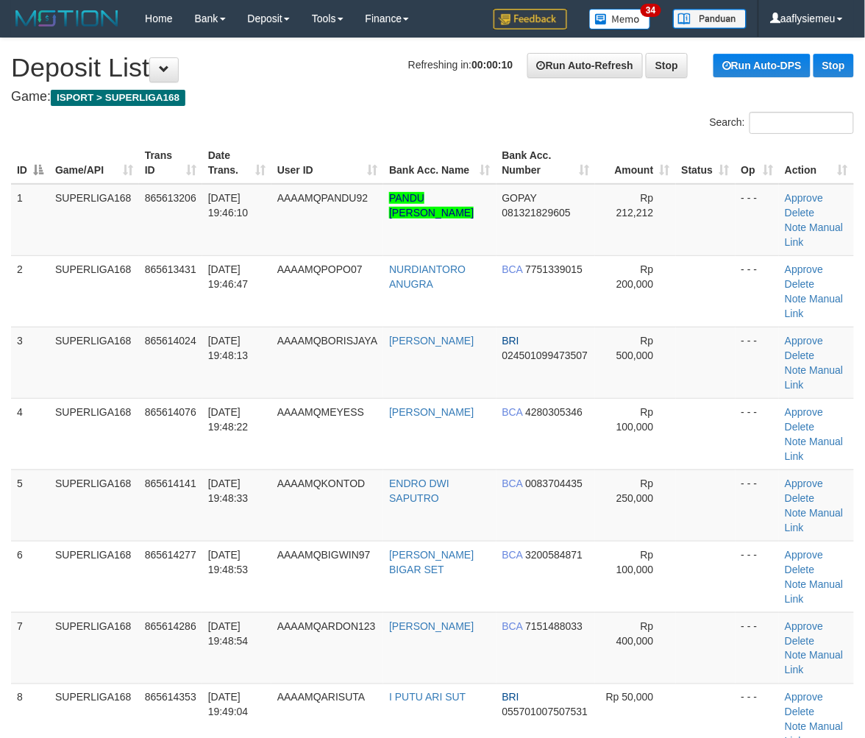
scroll to position [541, 0]
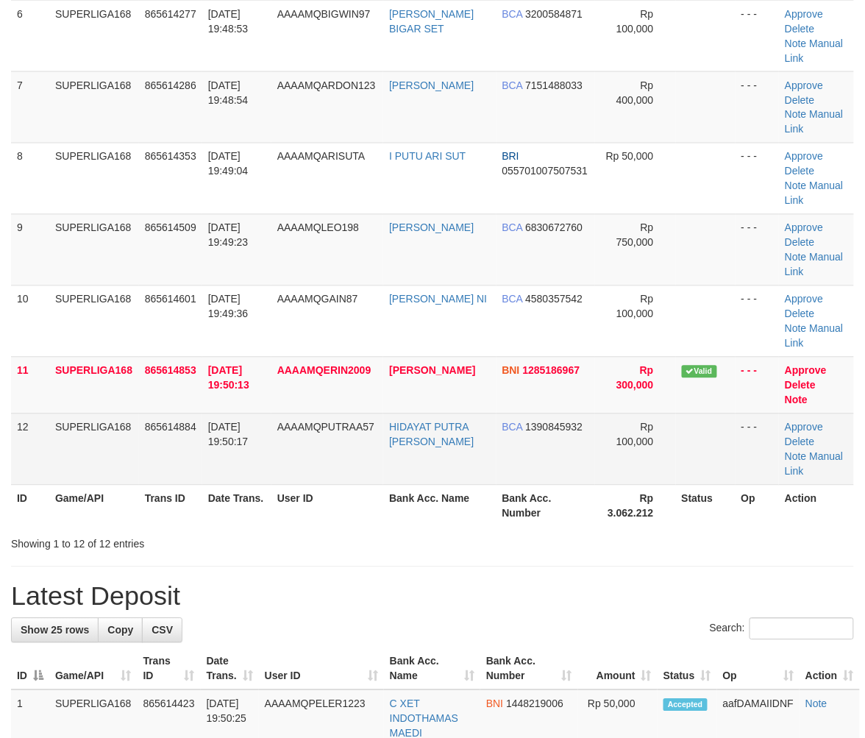
drag, startPoint x: 130, startPoint y: 406, endPoint x: 91, endPoint y: 436, distance: 49.3
click at [115, 423] on tbody "1 SUPERLIGA168 865613206 31/08/2025 19:46:10 AAAAMQPANDU92 PANDU RACHMAD WICAKS…" at bounding box center [432, 64] width 843 height 842
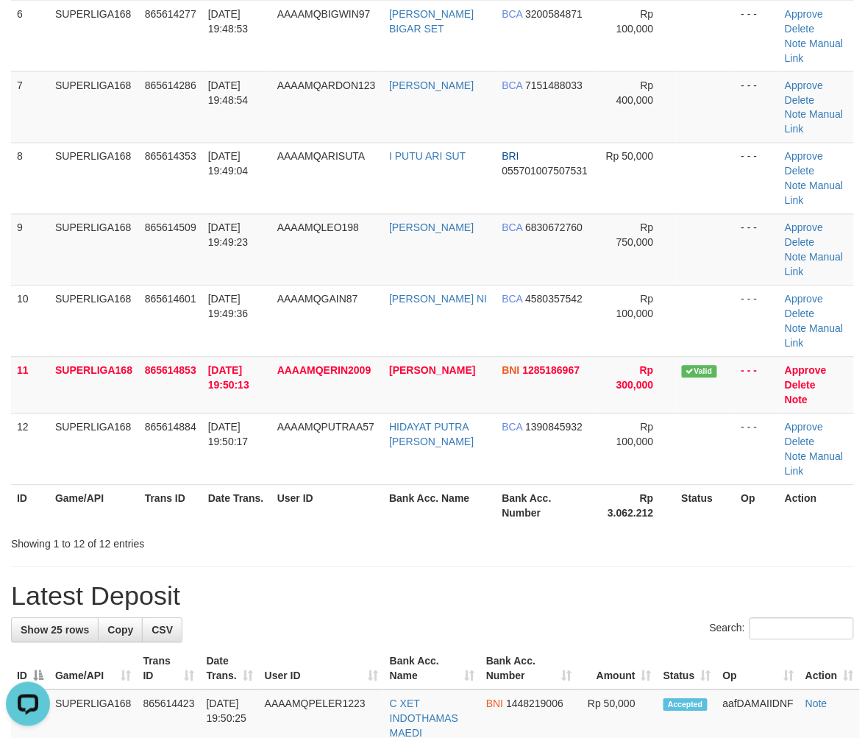
scroll to position [0, 0]
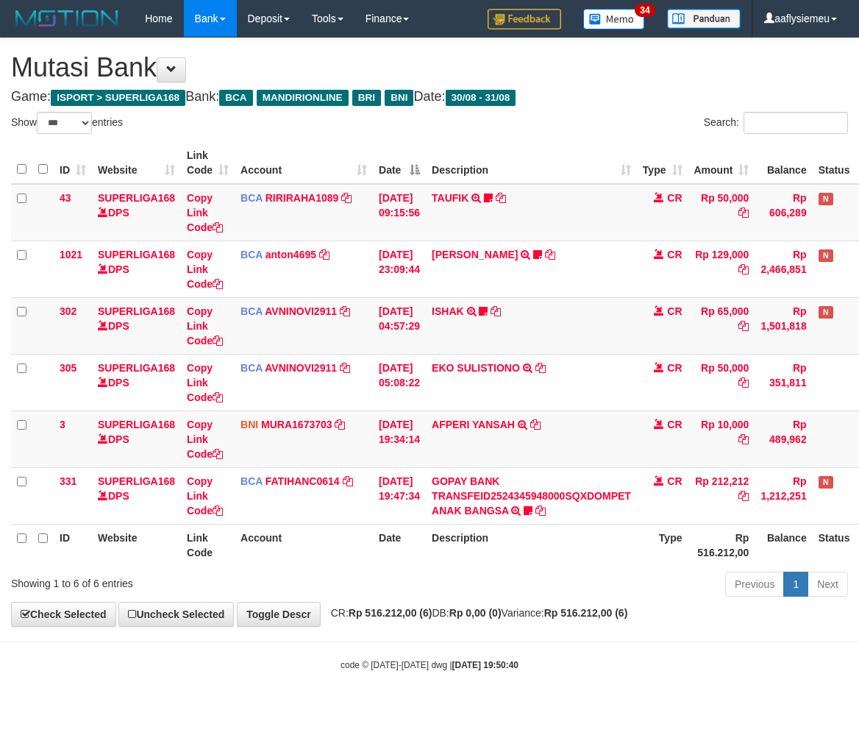
select select "***"
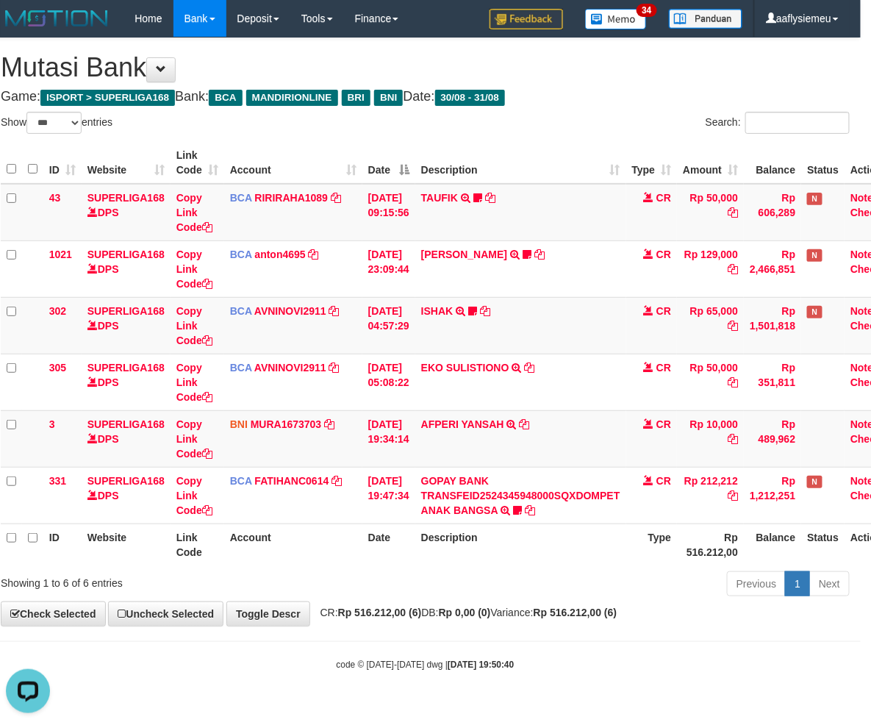
click at [478, 552] on th "Description" at bounding box center [520, 545] width 211 height 42
drag, startPoint x: 312, startPoint y: 586, endPoint x: 304, endPoint y: 584, distance: 7.7
click at [310, 588] on div "Showing 1 to 6 of 6 entries" at bounding box center [171, 580] width 341 height 21
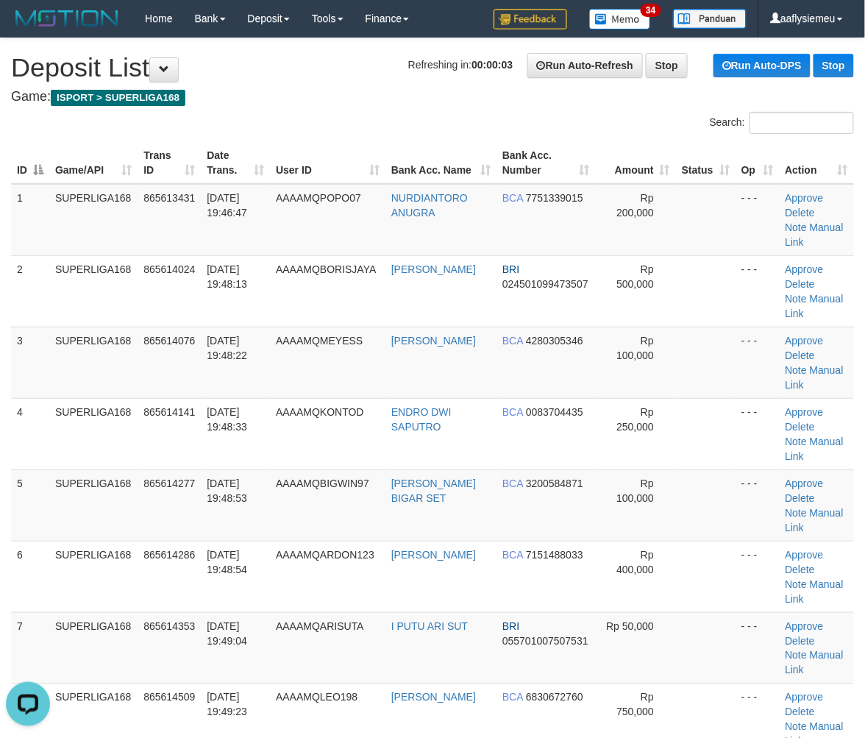
drag, startPoint x: 154, startPoint y: 410, endPoint x: 1, endPoint y: 466, distance: 163.3
click at [147, 415] on td "865614141" at bounding box center [169, 433] width 63 height 71
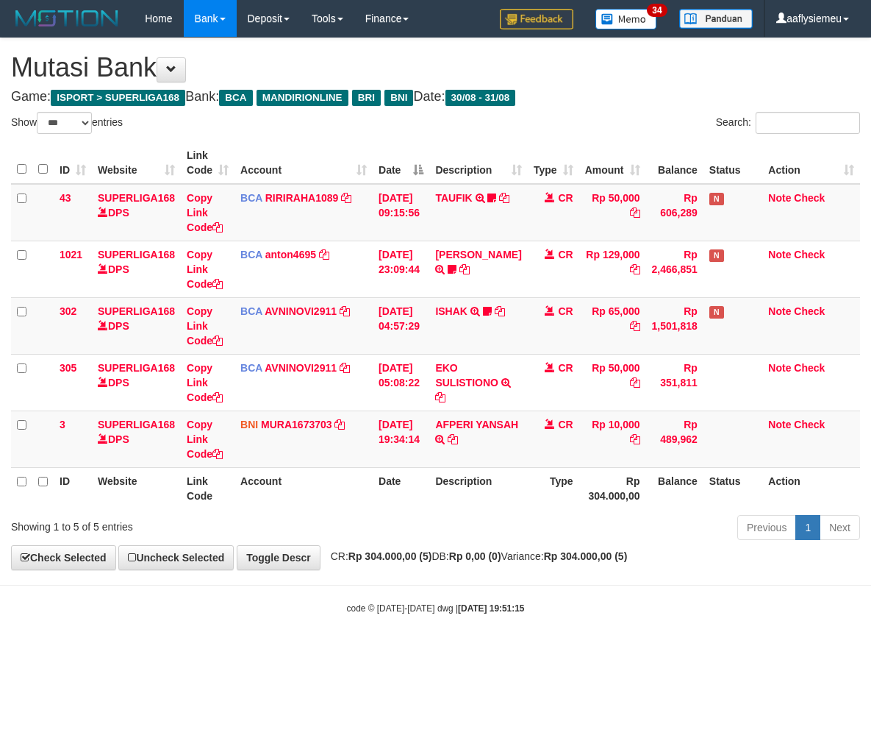
select select "***"
click at [511, 435] on td "AFPERI YANSAH TRANSFER DARI SDR AFPERI YANSAH" at bounding box center [478, 438] width 98 height 57
click at [458, 435] on icon at bounding box center [453, 439] width 10 height 10
click at [579, 482] on th "Rp 304.000,00" at bounding box center [612, 488] width 67 height 42
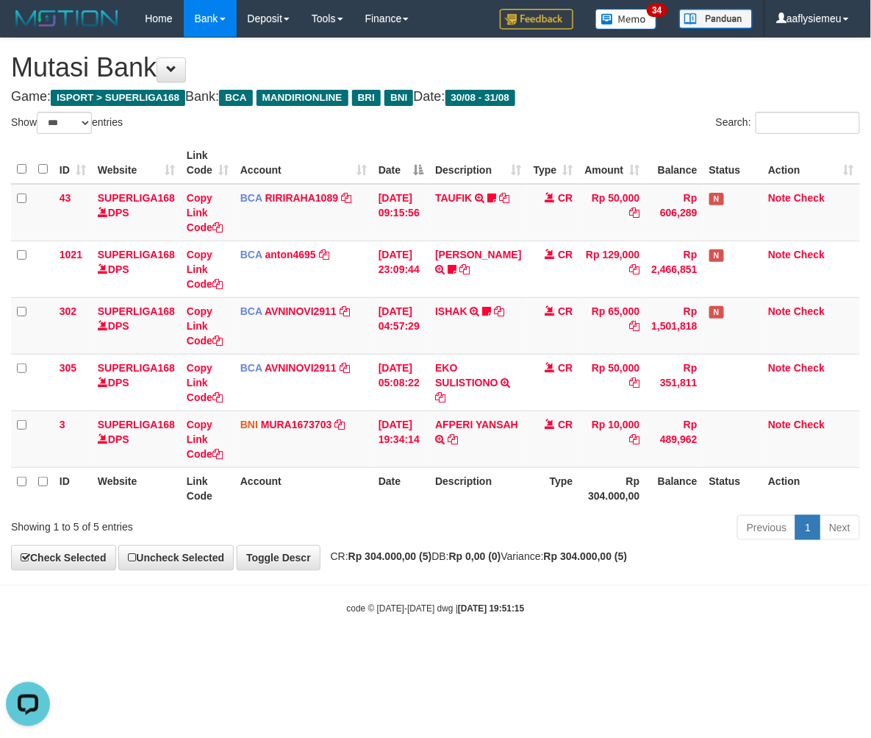
click at [489, 471] on th "Description" at bounding box center [478, 488] width 98 height 42
click at [479, 484] on th "Description" at bounding box center [478, 488] width 98 height 42
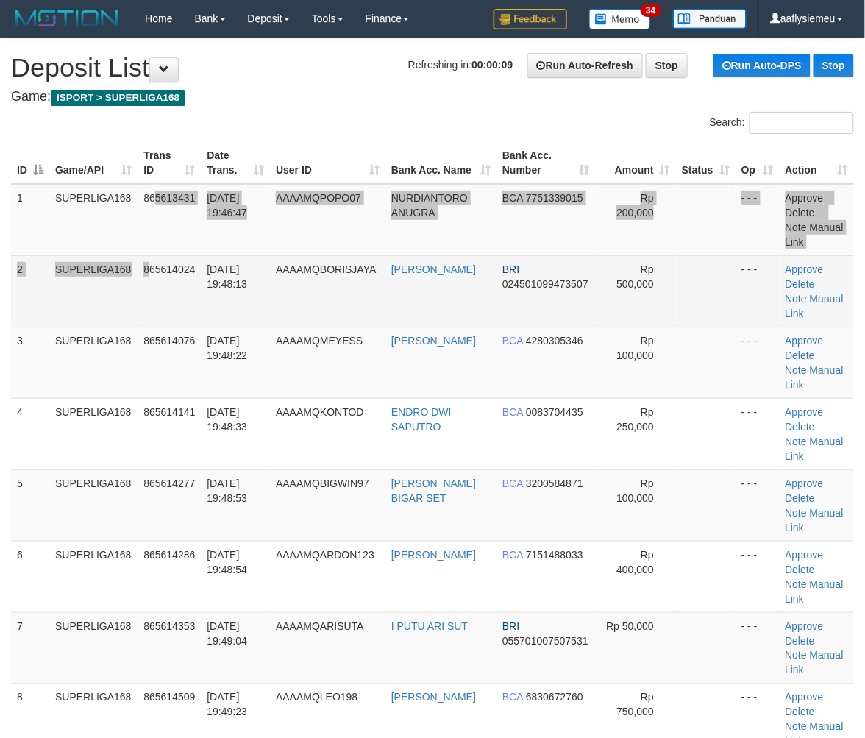
drag, startPoint x: 154, startPoint y: 253, endPoint x: 133, endPoint y: 269, distance: 26.8
click at [153, 255] on td "865614024" at bounding box center [169, 290] width 63 height 71
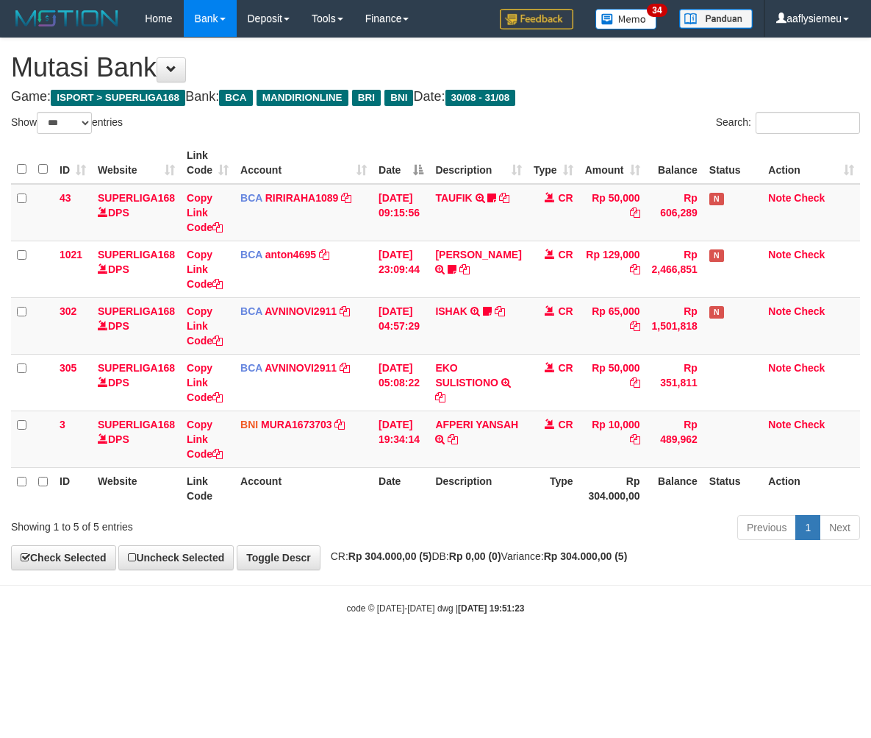
select select "***"
click at [428, 616] on body "Toggle navigation Home Bank Account List Load By Website Group [ISPORT] SUPERLI…" at bounding box center [435, 326] width 871 height 652
click at [371, 549] on div "**********" at bounding box center [435, 303] width 871 height 531
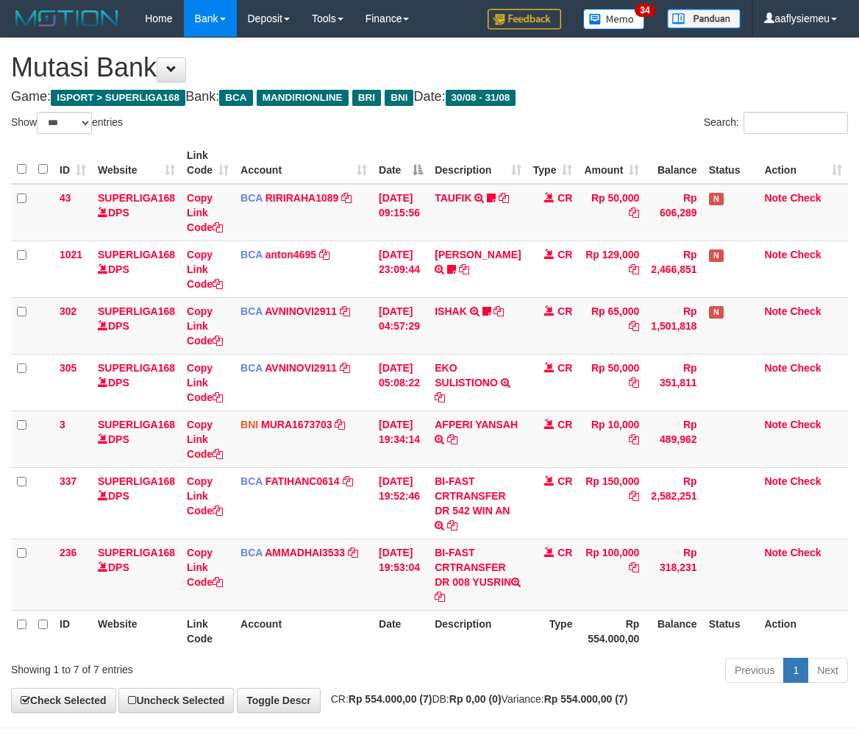
select select "***"
click at [371, 549] on td "BCA AMMADHAI3533 DPS [PERSON_NAME] mutasi_20250831_4883 | 236 mutasi_20250831_4…" at bounding box center [304, 573] width 138 height 71
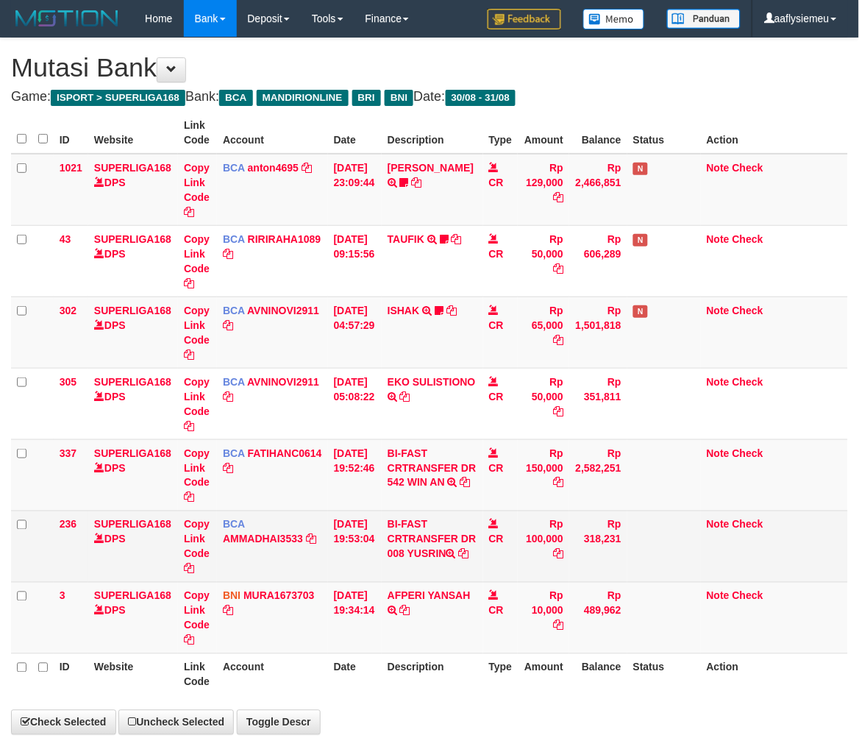
select select "***"
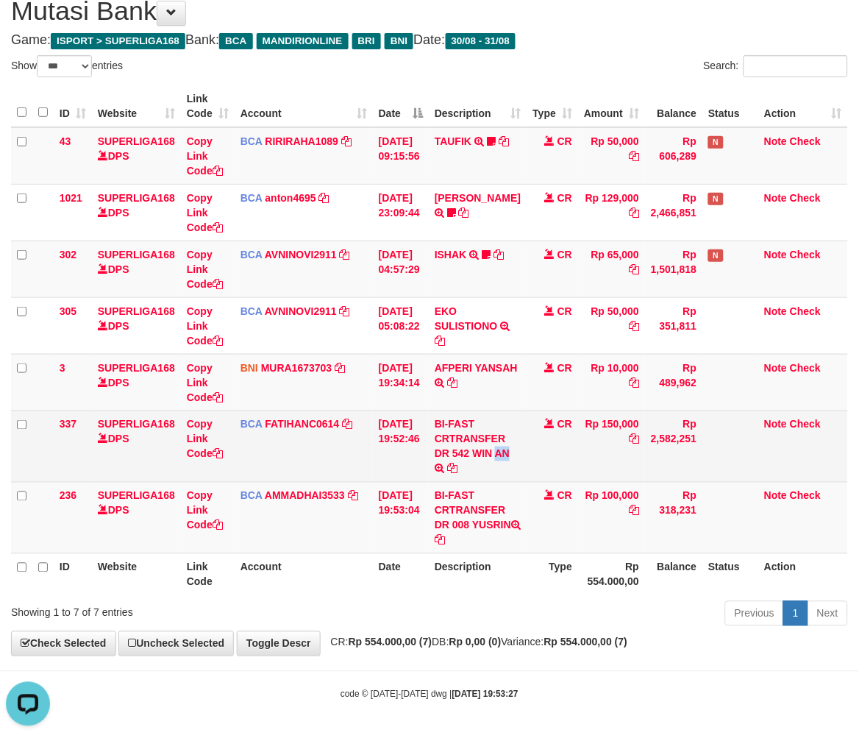
copy link "AN"
drag, startPoint x: 437, startPoint y: 472, endPoint x: 457, endPoint y: 472, distance: 19.9
click at [457, 472] on td "BI-FAST CRTRANSFER DR 542 WIN AN BI-FAST CRTRANSFER DR 542 WIN'AN" at bounding box center [478, 445] width 98 height 71
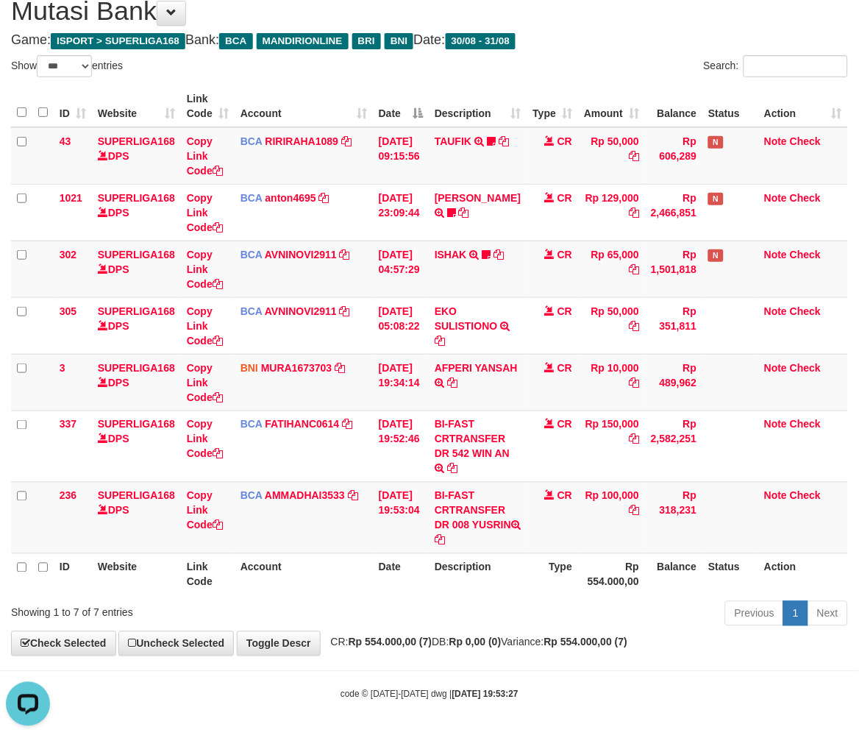
click at [567, 645] on span "CR: Rp 554.000,00 (7) DB: Rp 0,00 (0) Variance: Rp 554.000,00 (7)" at bounding box center [476, 642] width 304 height 12
drag, startPoint x: 677, startPoint y: 607, endPoint x: 870, endPoint y: 510, distance: 216.1
click at [677, 606] on div "Previous 1 Next" at bounding box center [608, 615] width 479 height 32
click at [690, 604] on div "Previous 1 Next" at bounding box center [608, 615] width 479 height 32
click at [627, 622] on div "Previous 1 Next" at bounding box center [608, 615] width 479 height 32
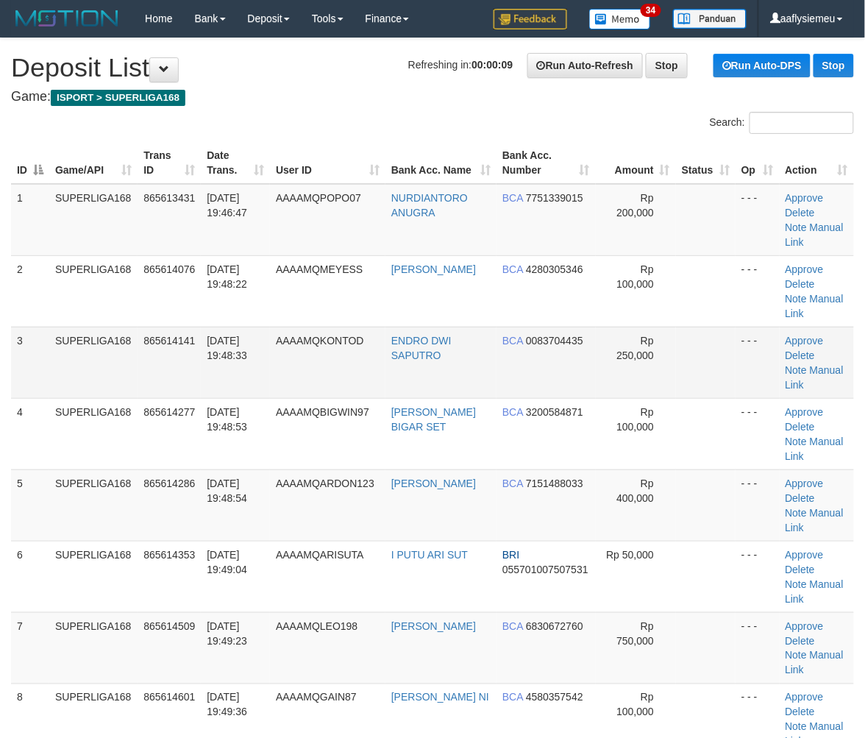
click at [254, 344] on td "31/08/2025 19:48:33" at bounding box center [235, 362] width 69 height 71
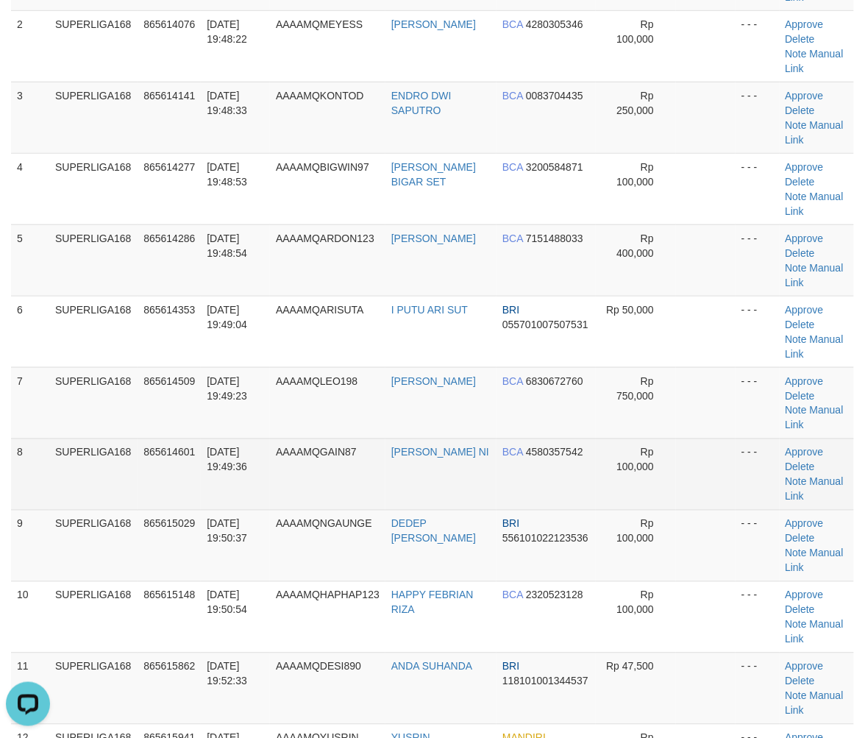
drag, startPoint x: 21, startPoint y: 458, endPoint x: 12, endPoint y: 463, distance: 10.2
click at [18, 460] on td "8" at bounding box center [30, 473] width 38 height 71
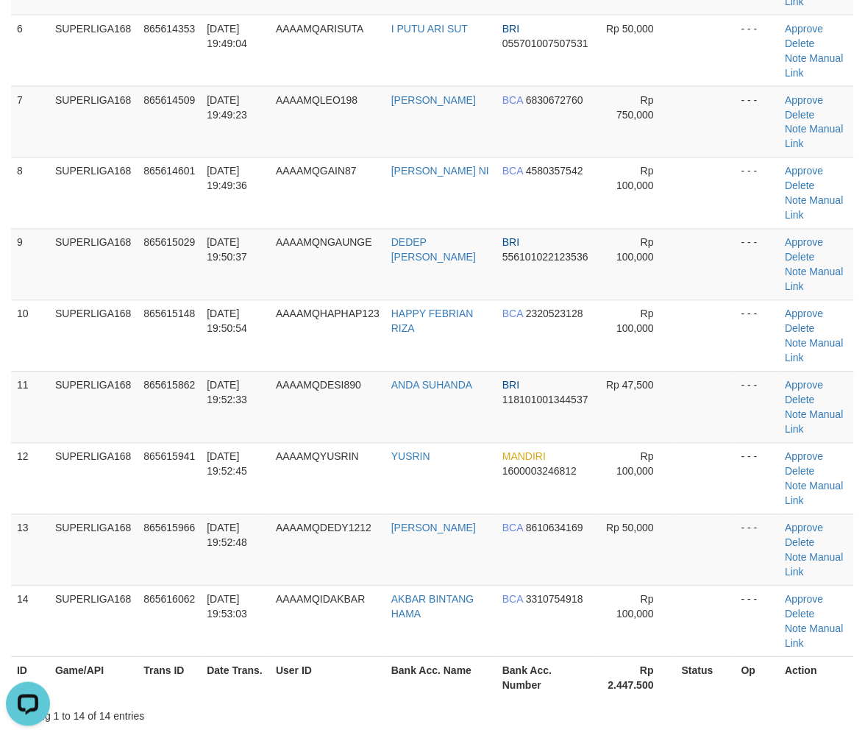
scroll to position [571, 0]
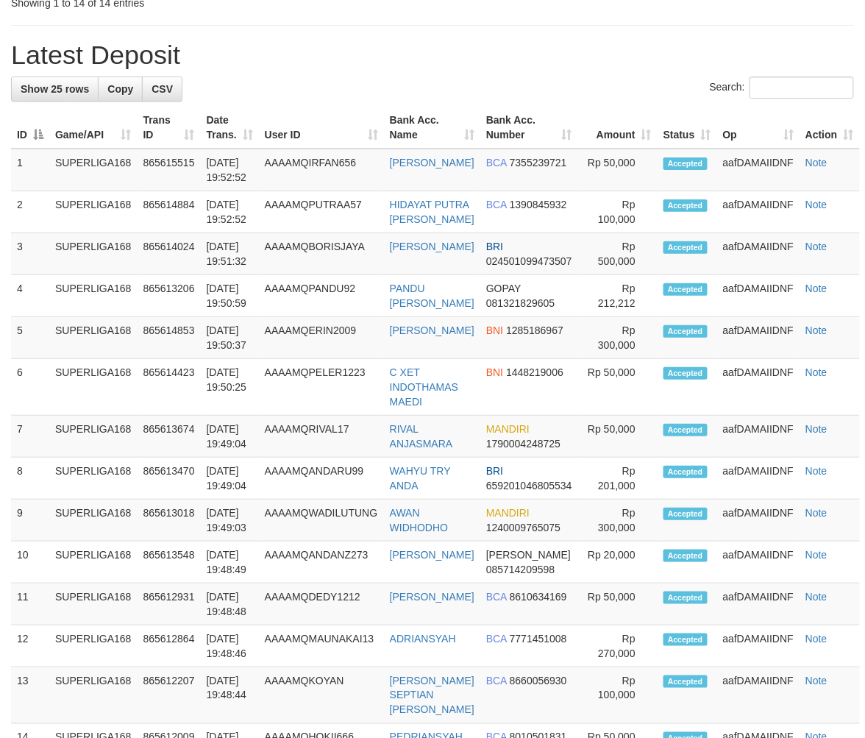
scroll to position [846, 0]
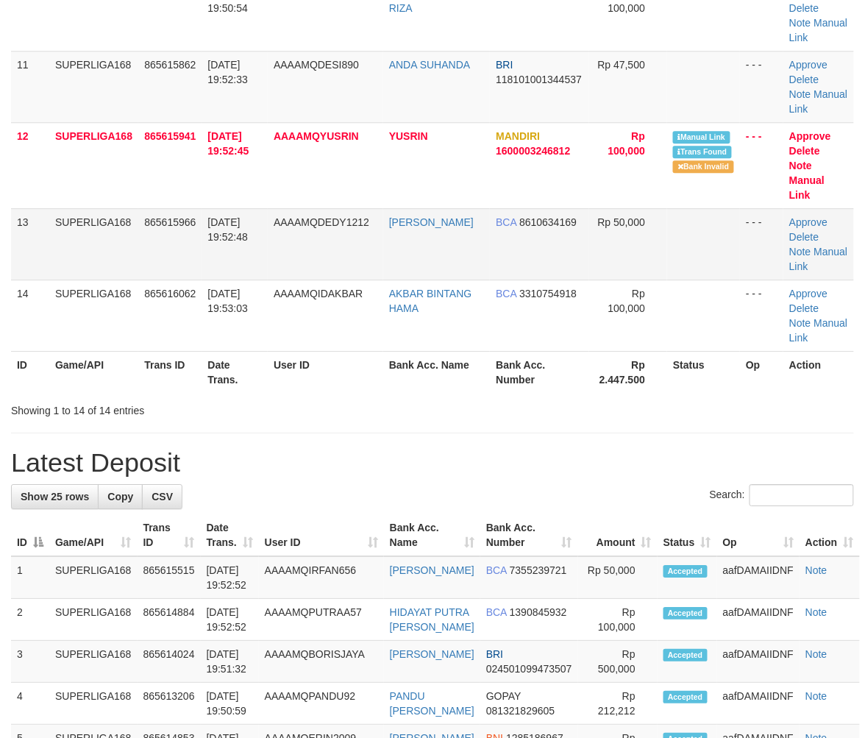
click at [327, 257] on td "AAAAMQDEDY1212" at bounding box center [325, 243] width 115 height 71
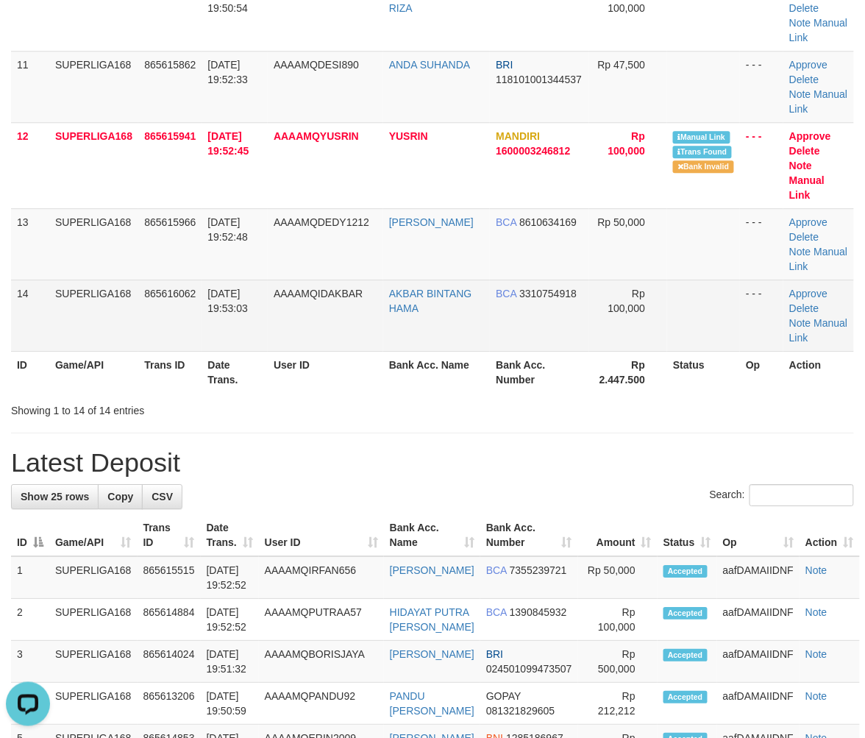
click at [284, 319] on td "AAAAMQIDAKBAR" at bounding box center [325, 314] width 115 height 71
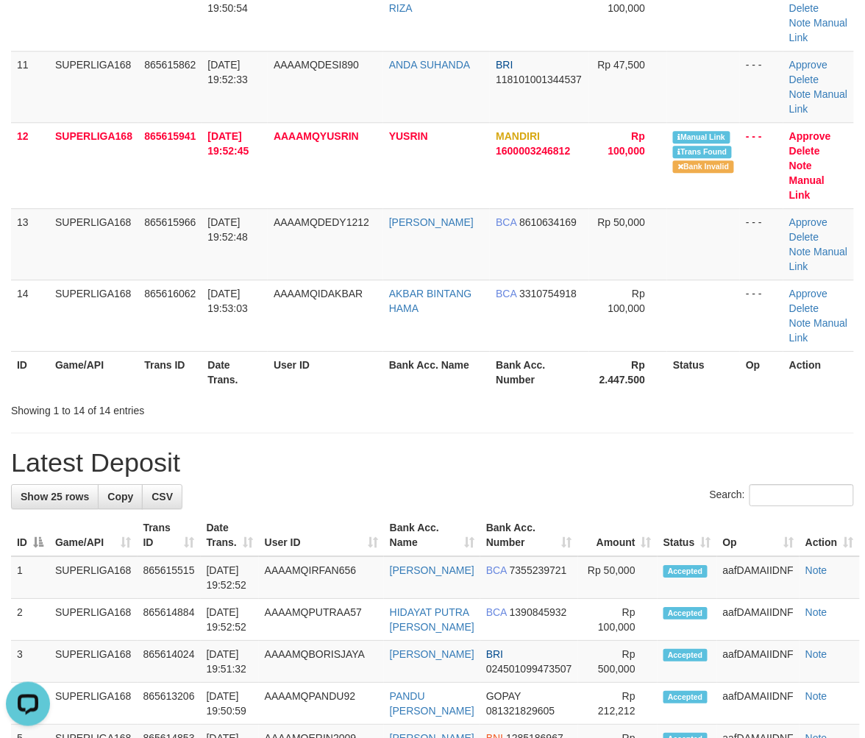
scroll to position [802, 0]
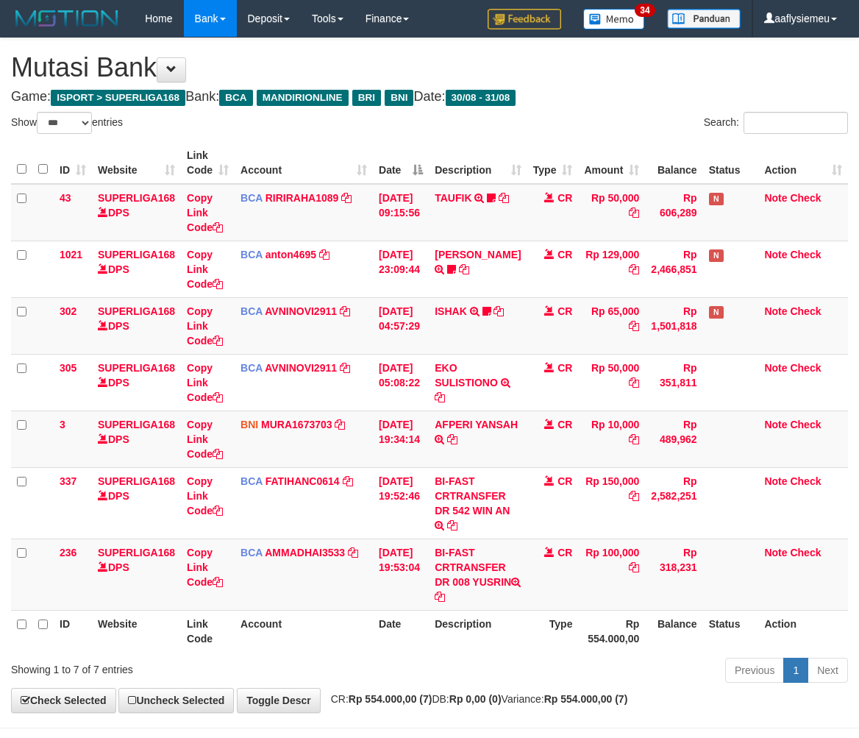
select select "***"
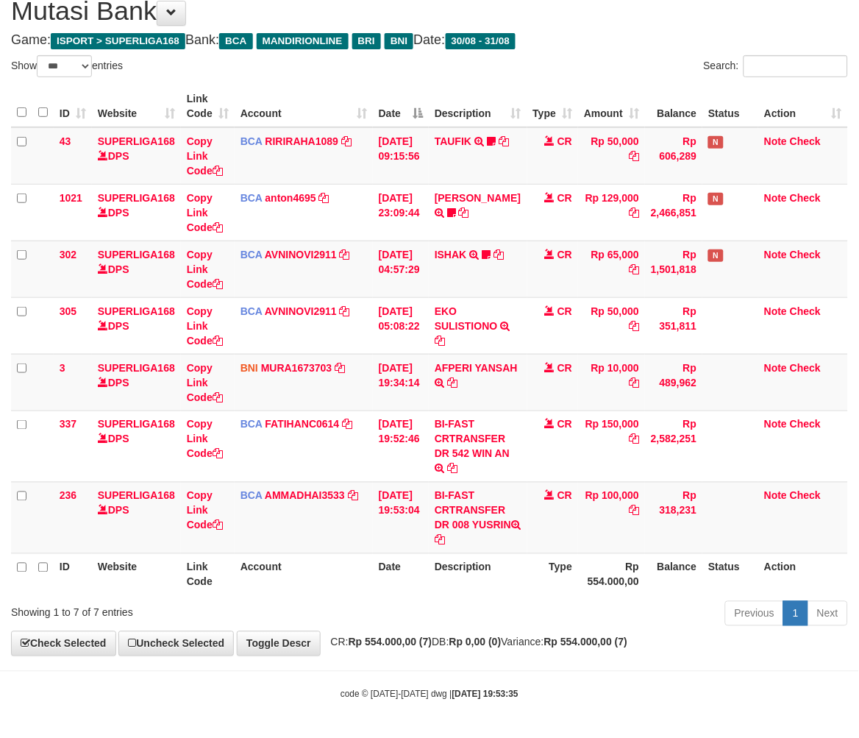
click at [806, 583] on th "Action" at bounding box center [803, 574] width 90 height 42
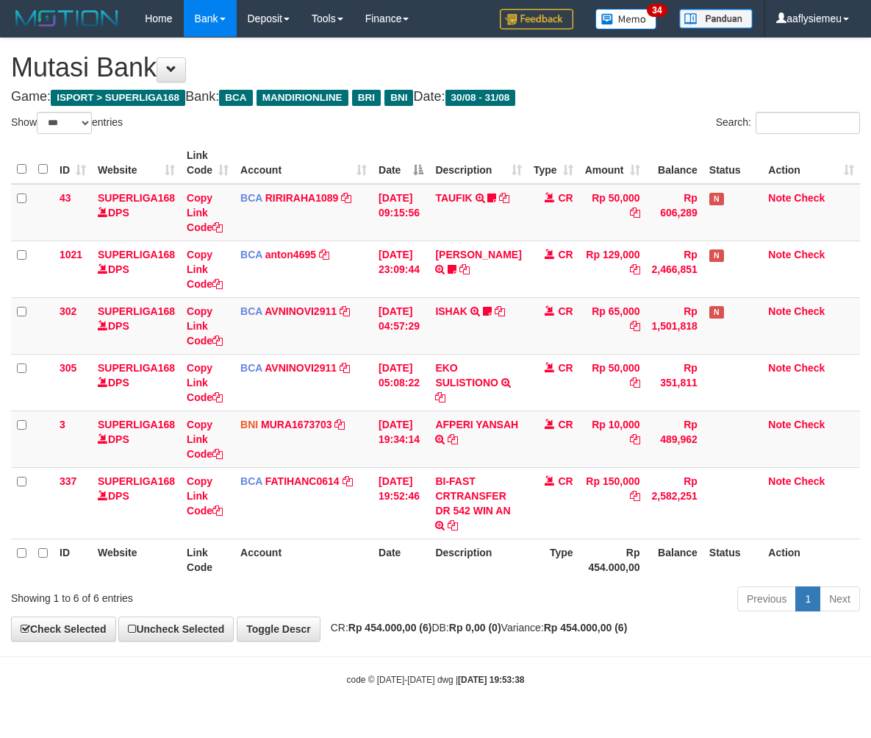
select select "***"
drag, startPoint x: 624, startPoint y: 569, endPoint x: 615, endPoint y: 564, distance: 10.2
click at [623, 569] on th "Rp 454.000,00" at bounding box center [612, 559] width 67 height 42
click at [593, 556] on th "Rp 454.000,00" at bounding box center [612, 559] width 67 height 42
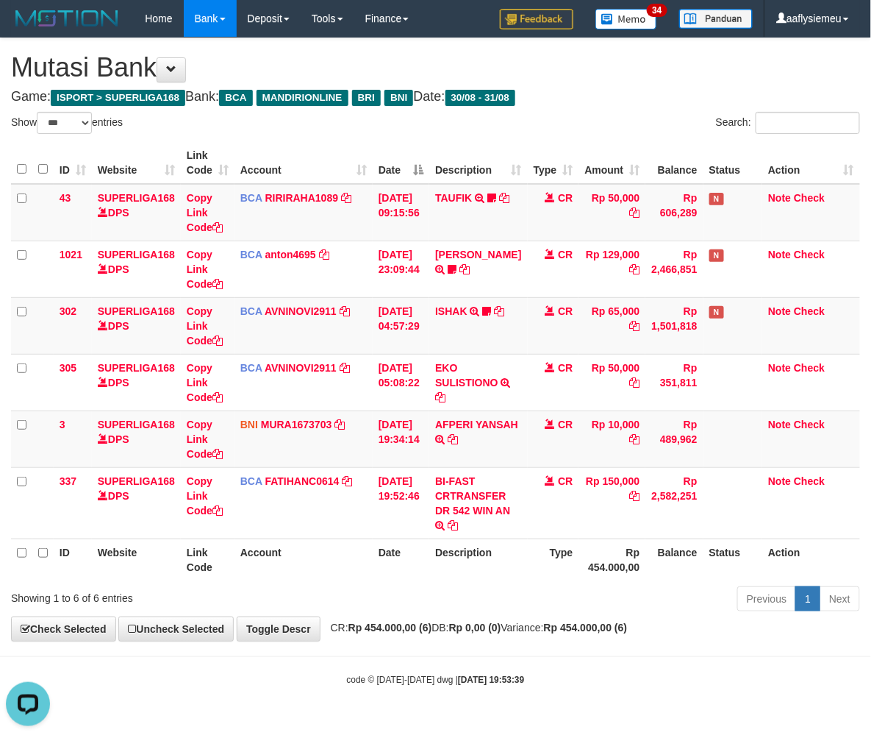
drag, startPoint x: 489, startPoint y: 549, endPoint x: 520, endPoint y: 550, distance: 30.9
click at [489, 549] on th "Description" at bounding box center [478, 559] width 98 height 42
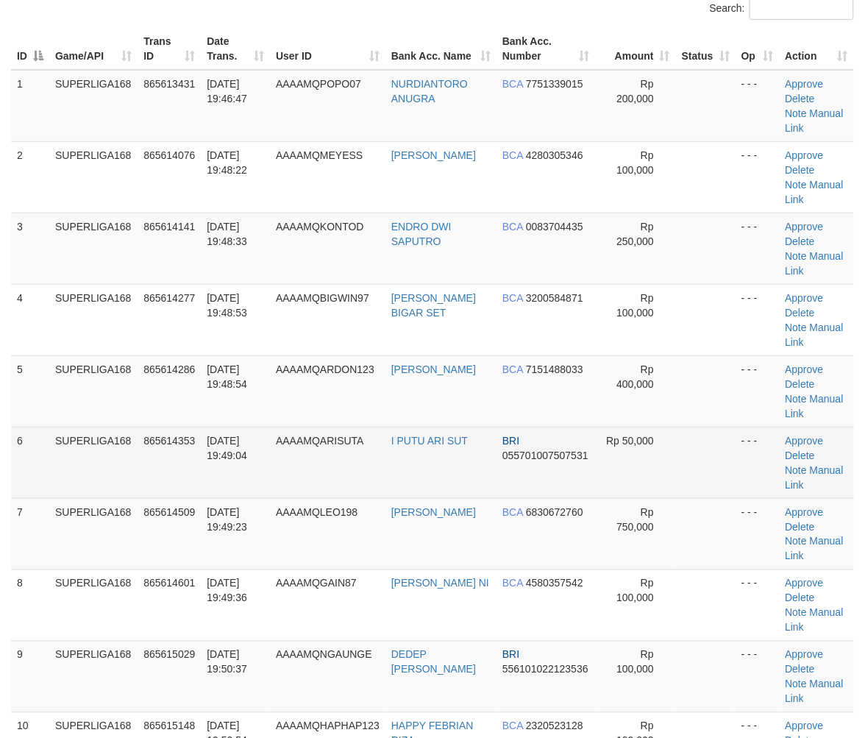
click at [277, 452] on td "AAAAMQARISUTA" at bounding box center [327, 462] width 115 height 71
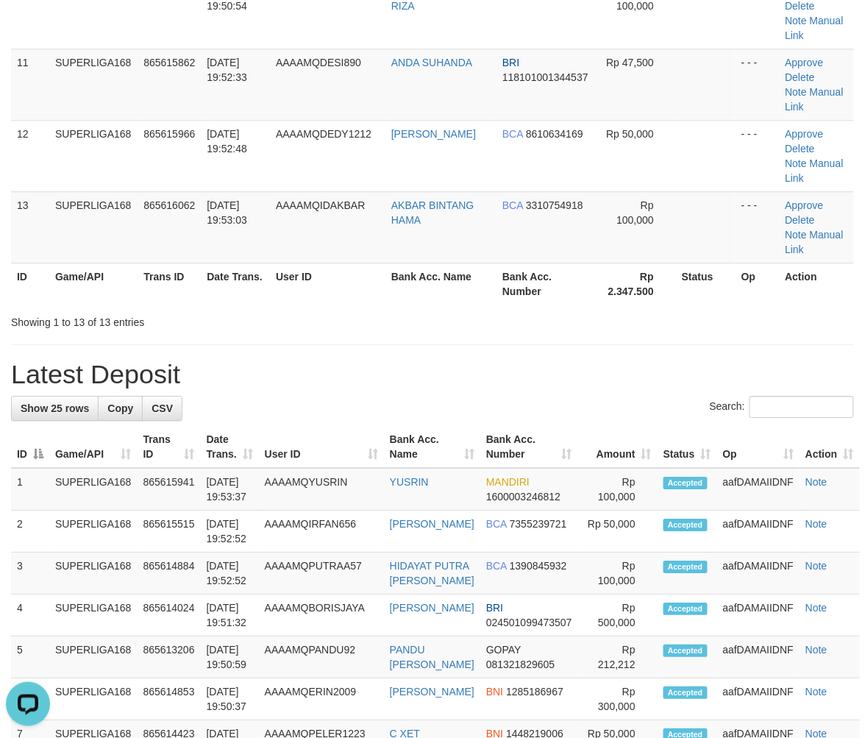
scroll to position [849, 0]
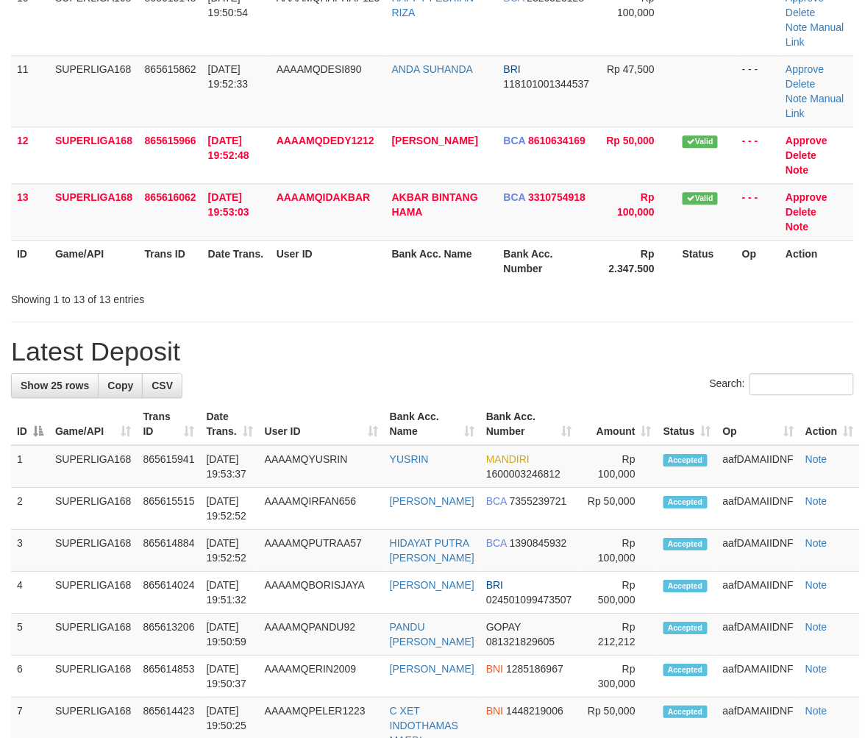
click at [316, 240] on th "User ID" at bounding box center [328, 261] width 115 height 42
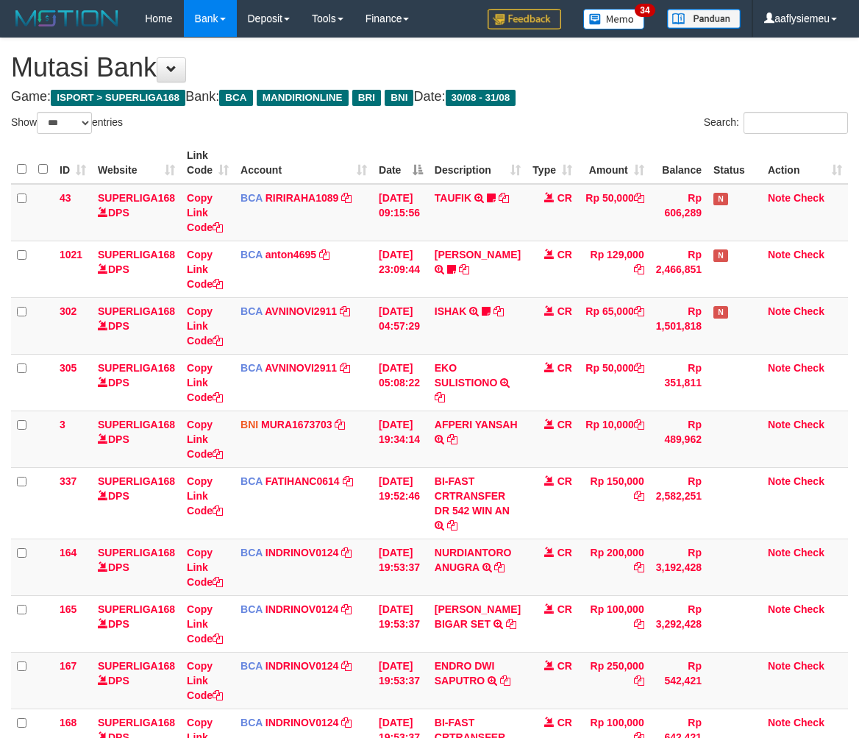
select select "***"
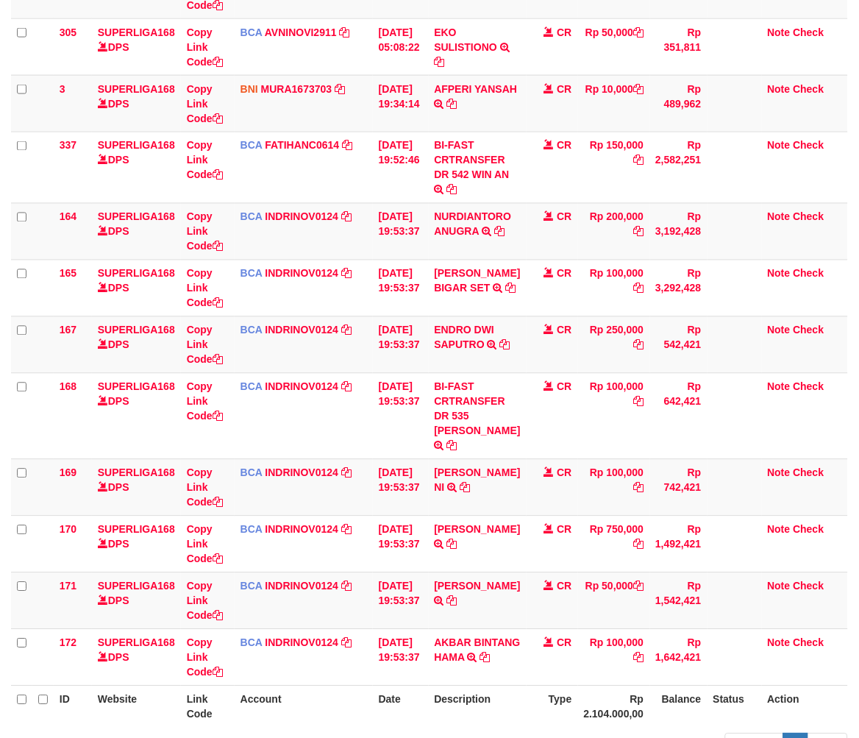
scroll to position [453, 0]
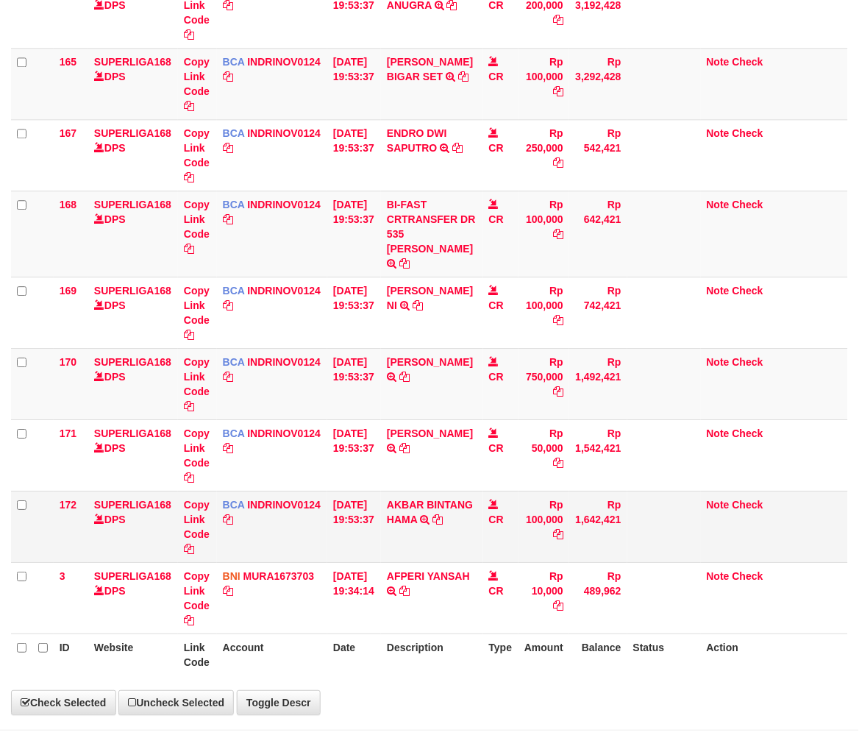
scroll to position [563, 0]
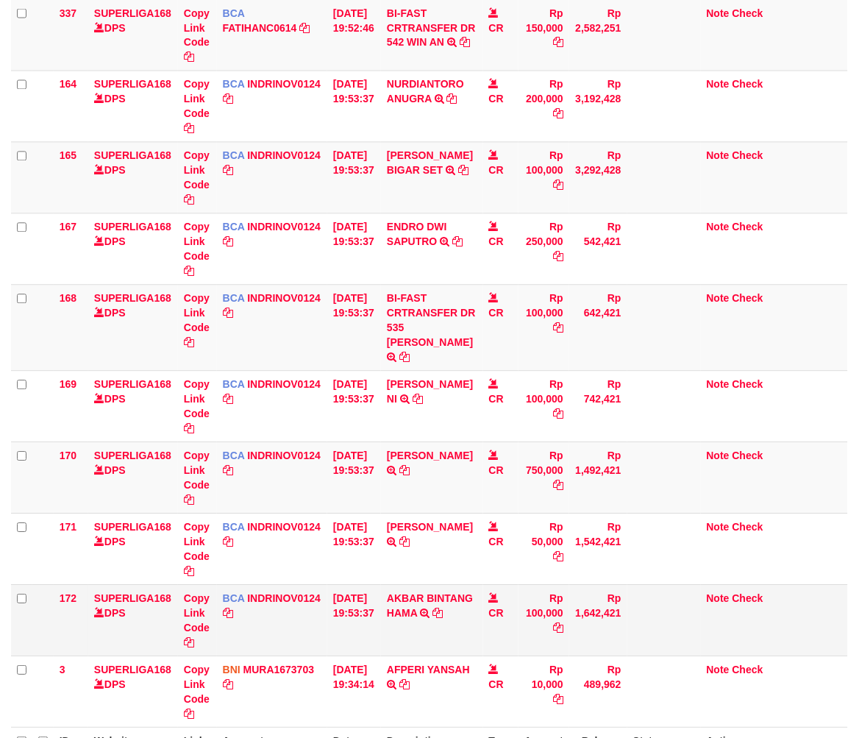
select select "***"
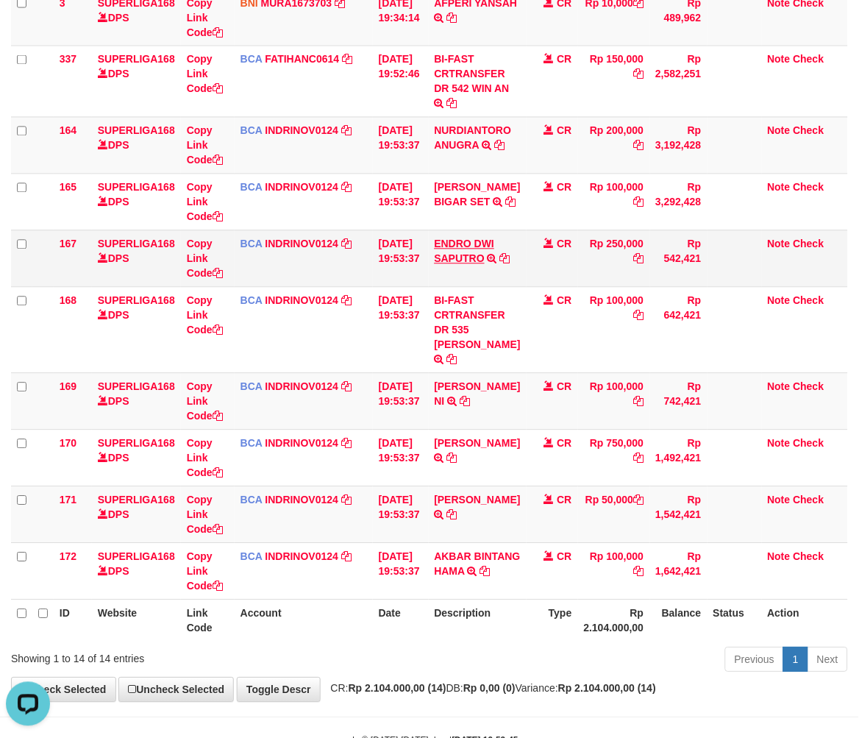
scroll to position [371, 0]
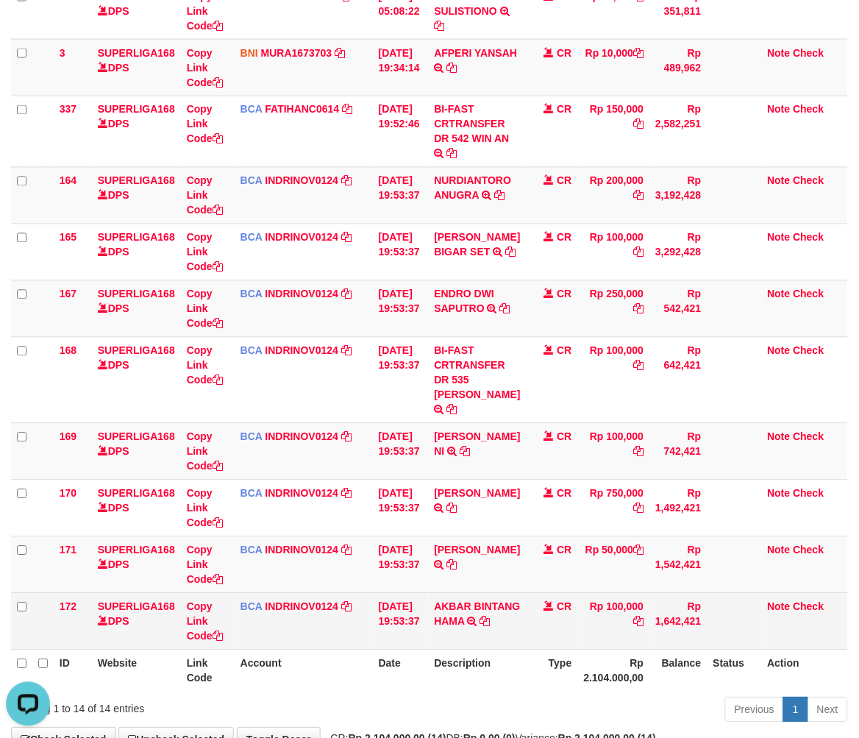
click at [530, 620] on td "CR" at bounding box center [552, 621] width 51 height 57
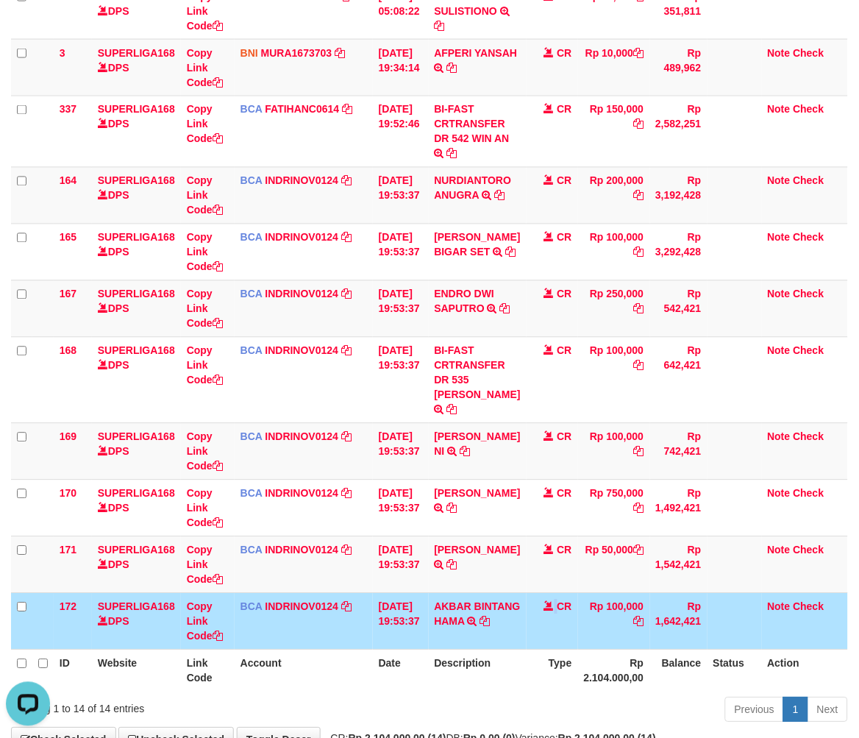
click at [530, 620] on td "CR" at bounding box center [552, 621] width 51 height 57
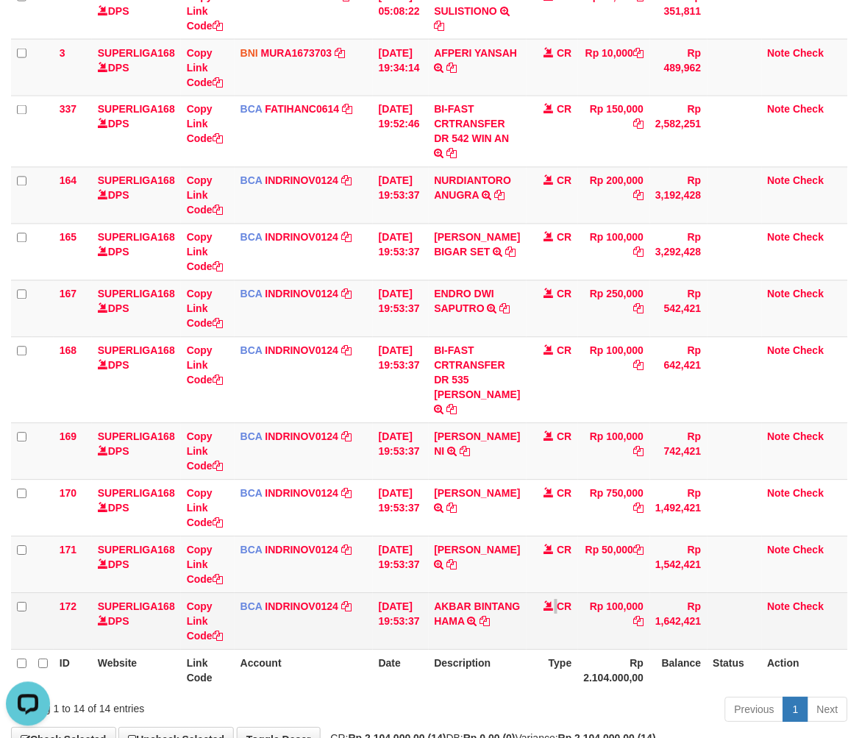
scroll to position [453, 0]
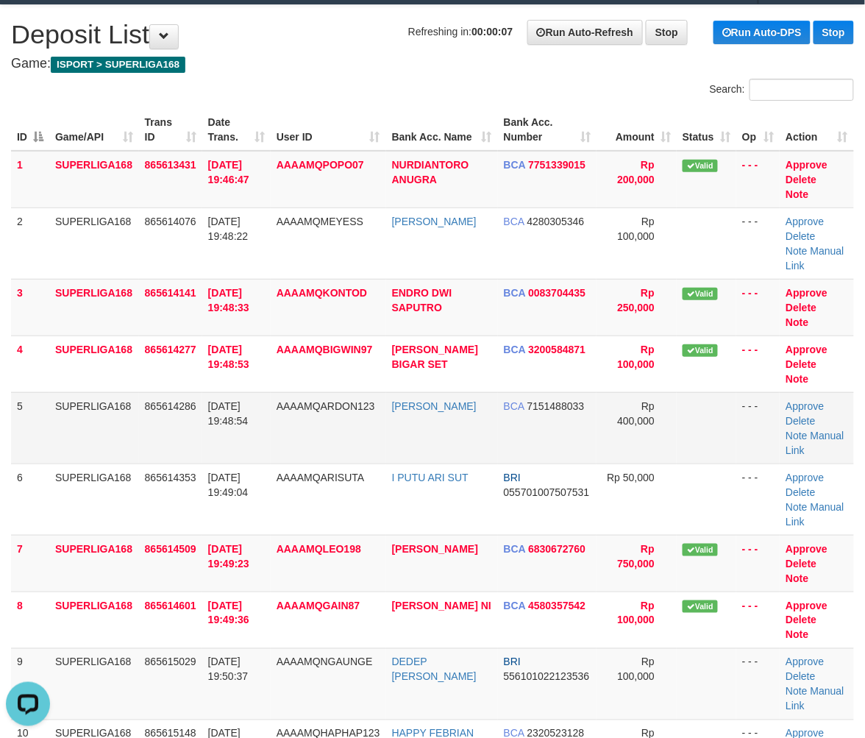
click at [76, 410] on td "SUPERLIGA168" at bounding box center [94, 427] width 90 height 71
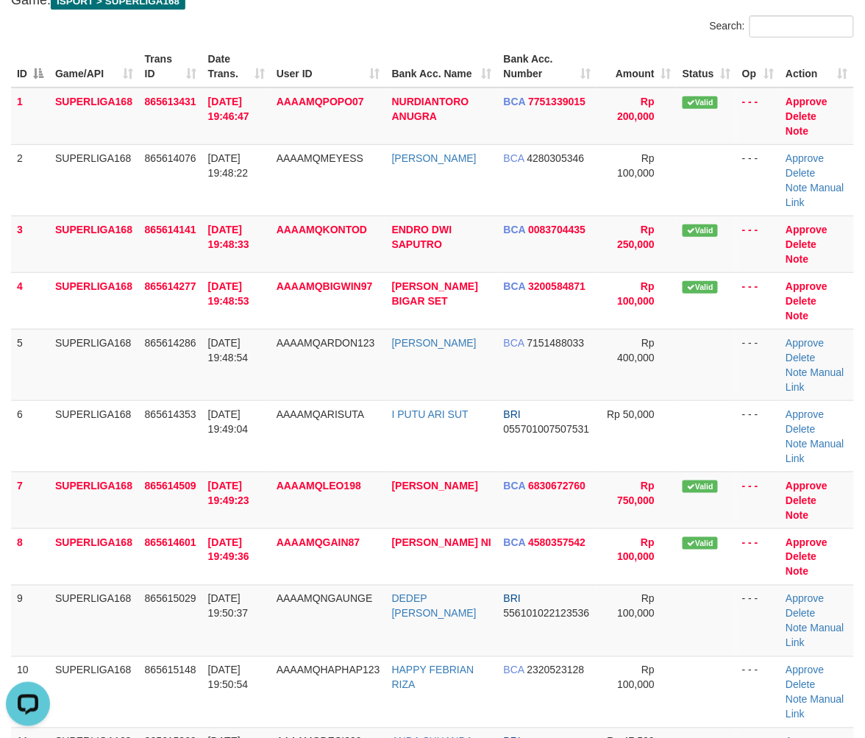
scroll to position [115, 0]
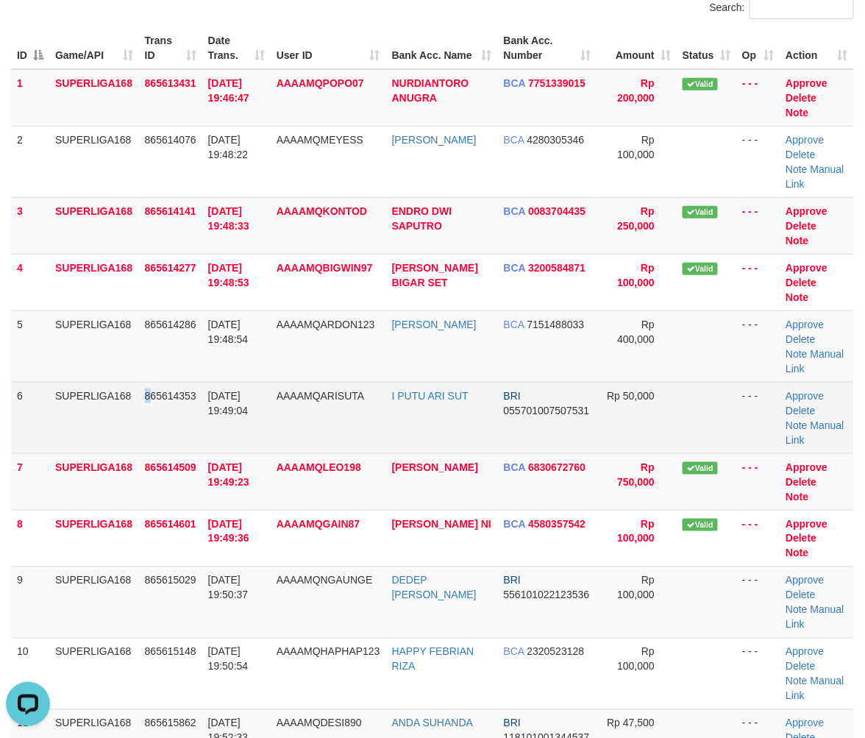
click at [151, 382] on td "865614353" at bounding box center [170, 417] width 63 height 71
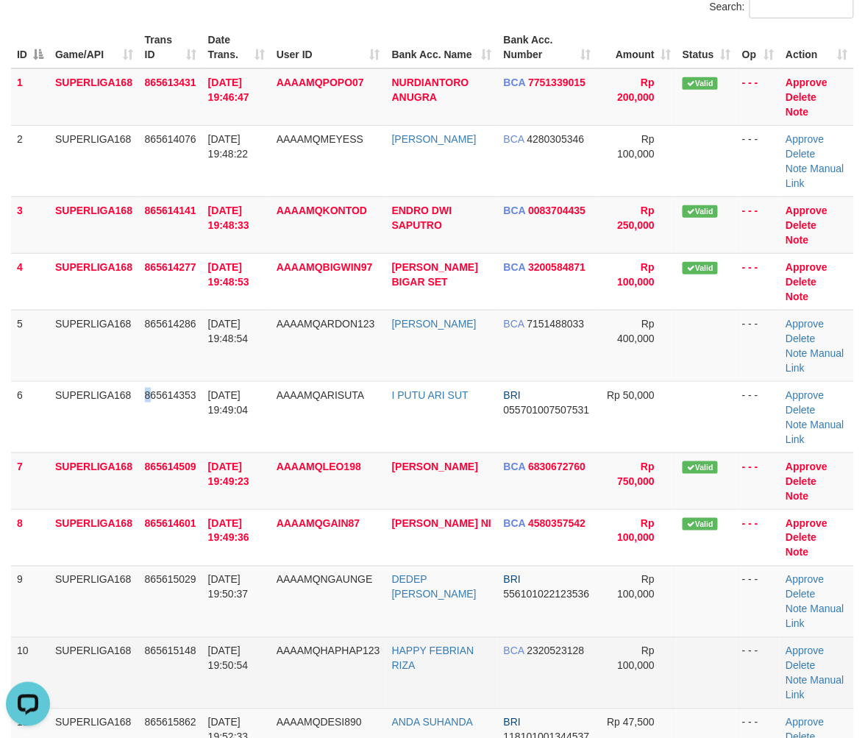
scroll to position [237, 0]
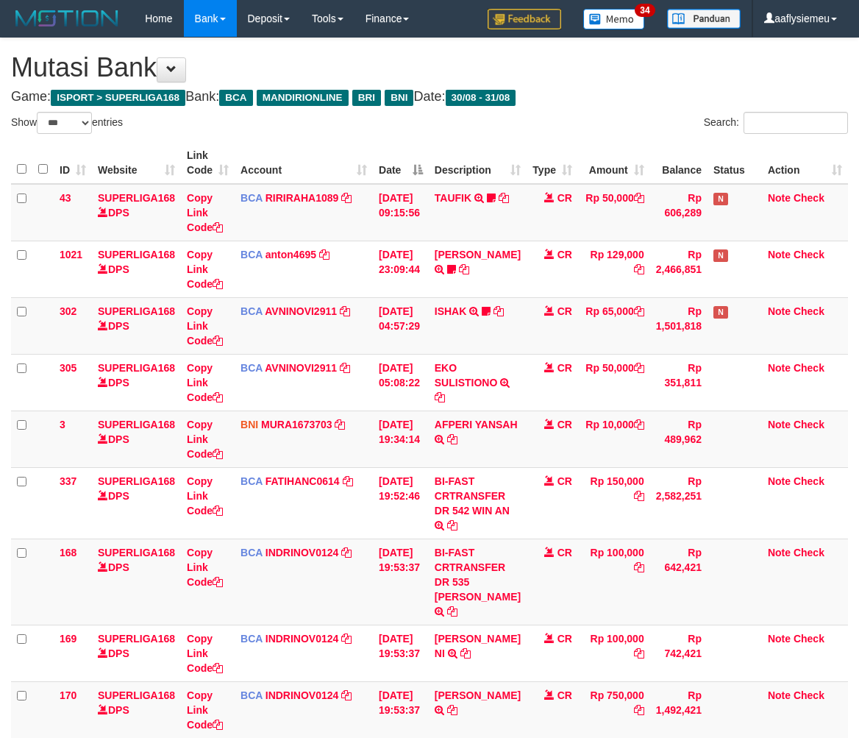
select select "***"
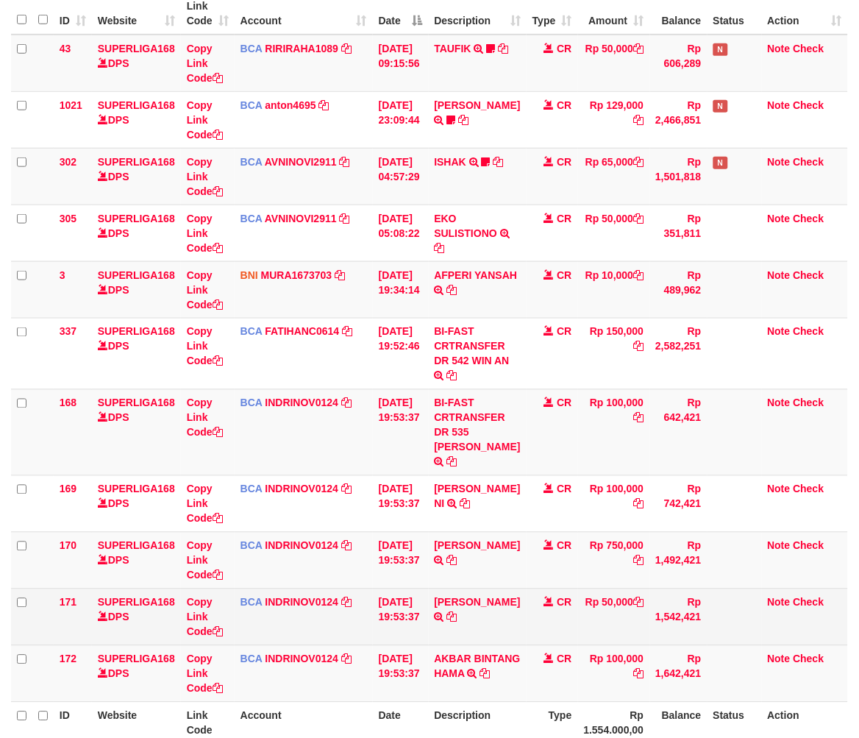
click at [542, 630] on td "CR" at bounding box center [552, 616] width 51 height 57
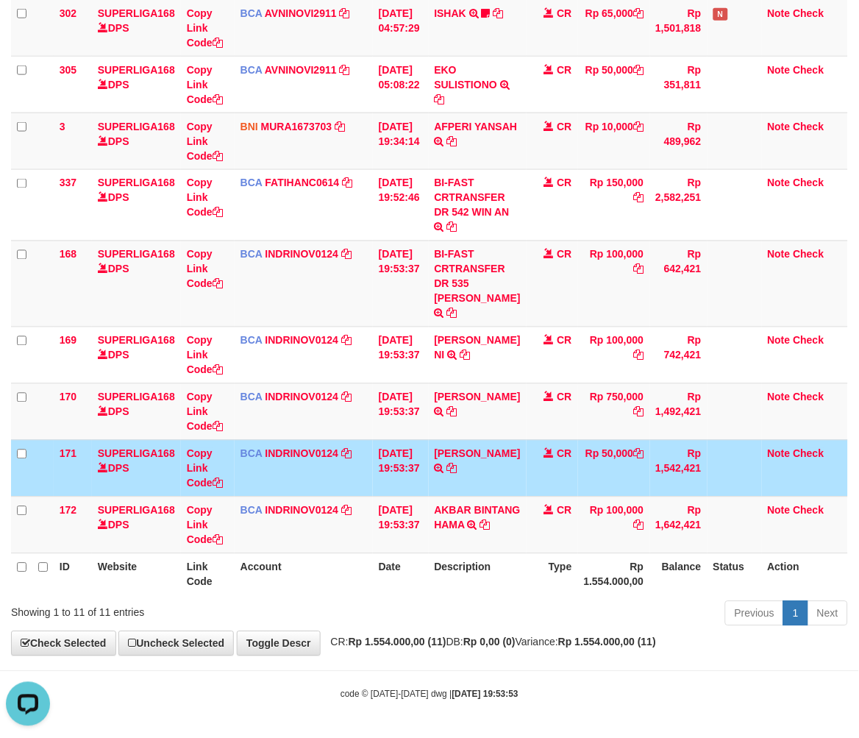
scroll to position [313, 0]
click at [516, 643] on strong "Rp 0,00 (0)" at bounding box center [489, 642] width 52 height 12
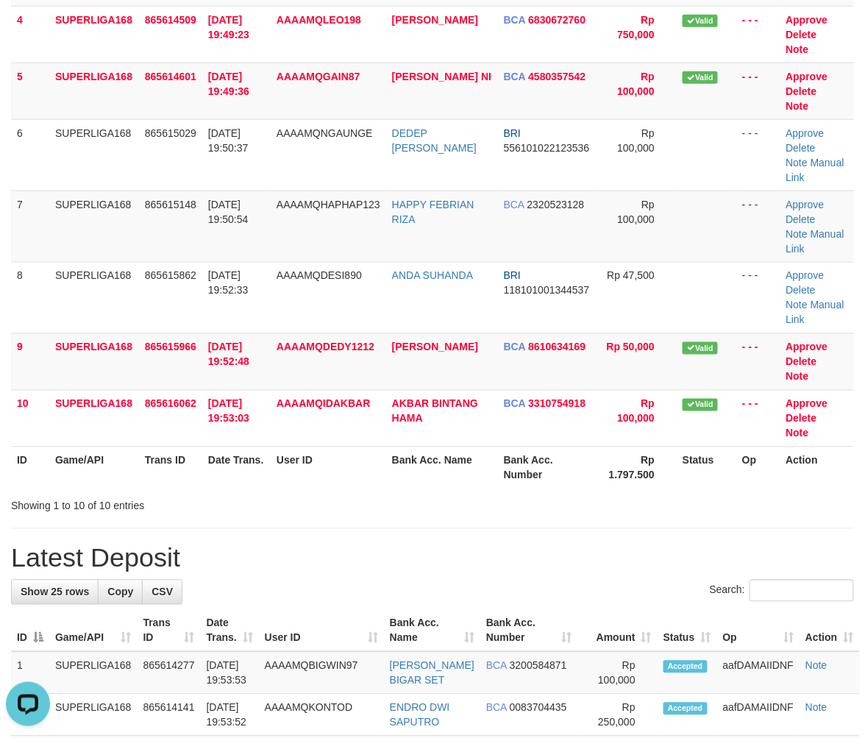
click at [467, 446] on th "Bank Acc. Name" at bounding box center [442, 467] width 112 height 42
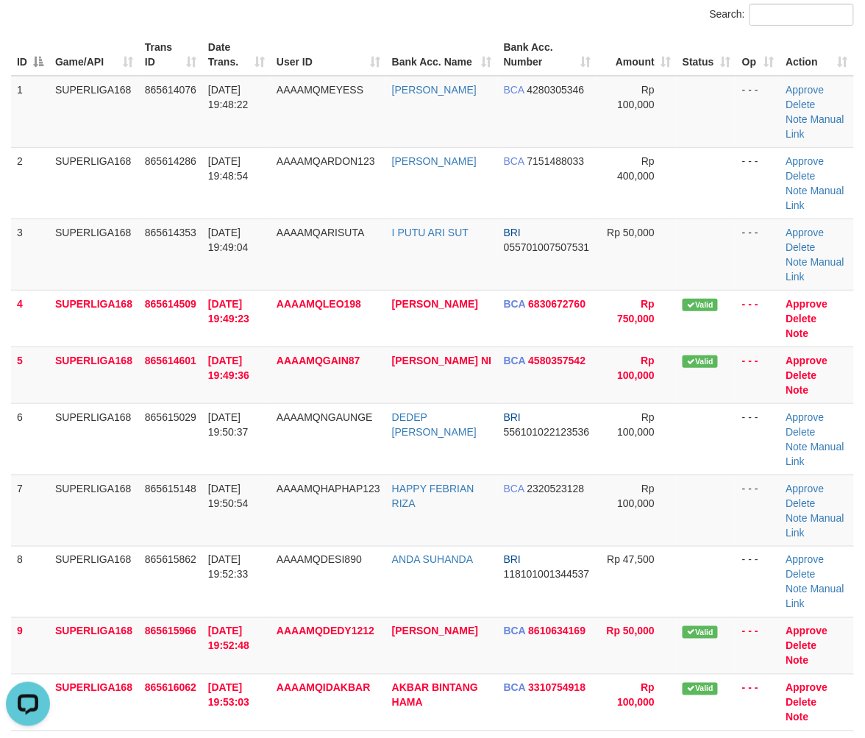
scroll to position [245, 0]
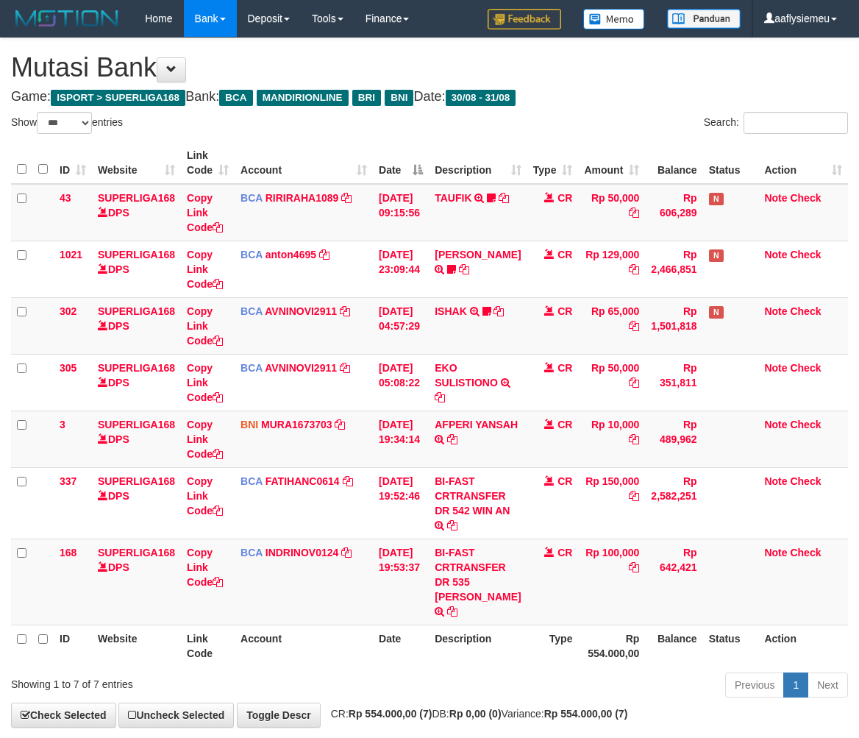
select select "***"
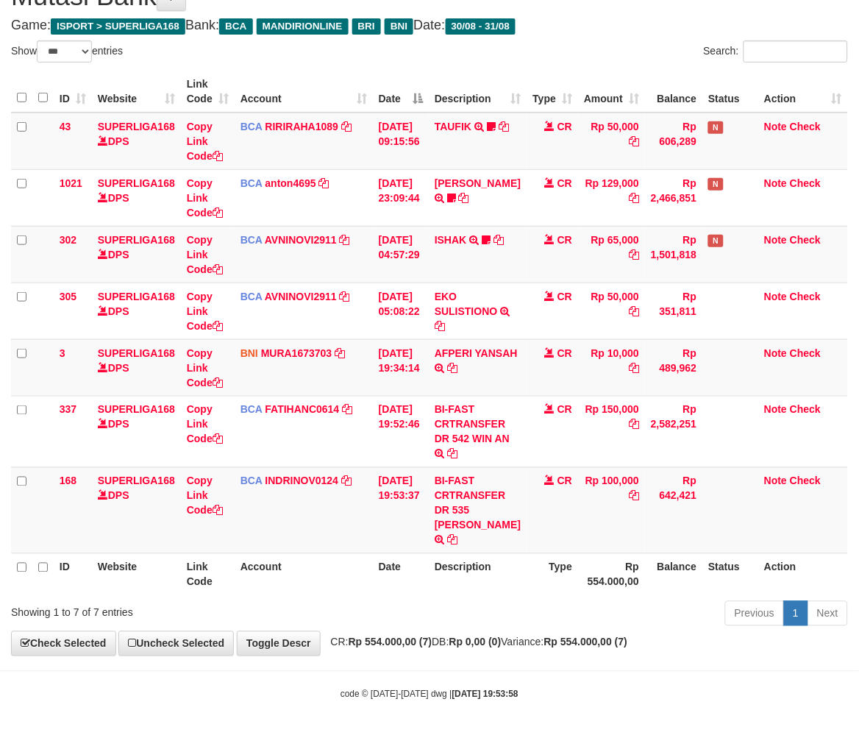
scroll to position [86, 0]
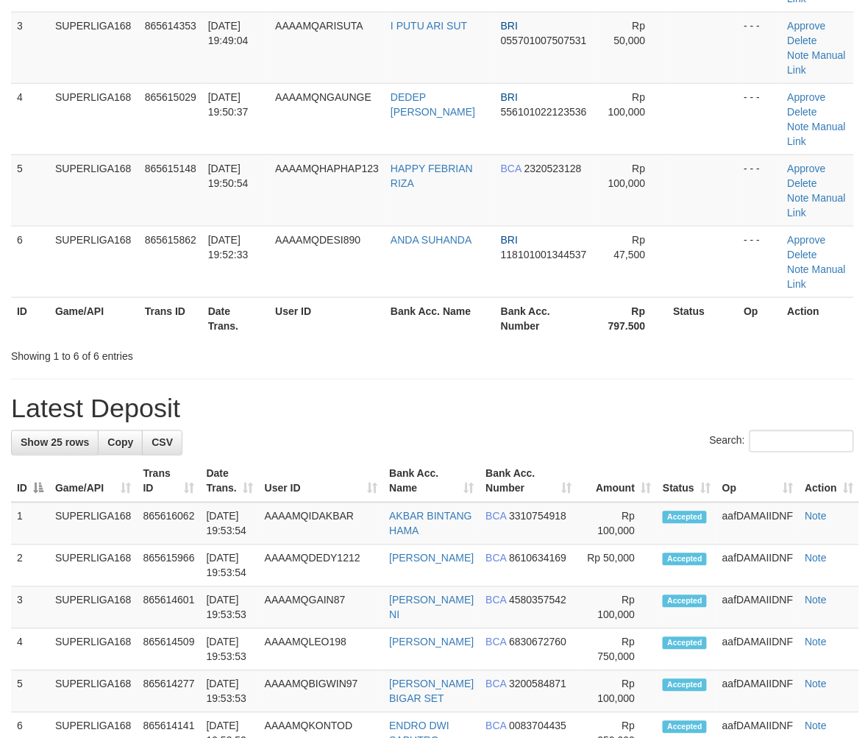
click at [435, 294] on div "**********" at bounding box center [432, 700] width 865 height 1955
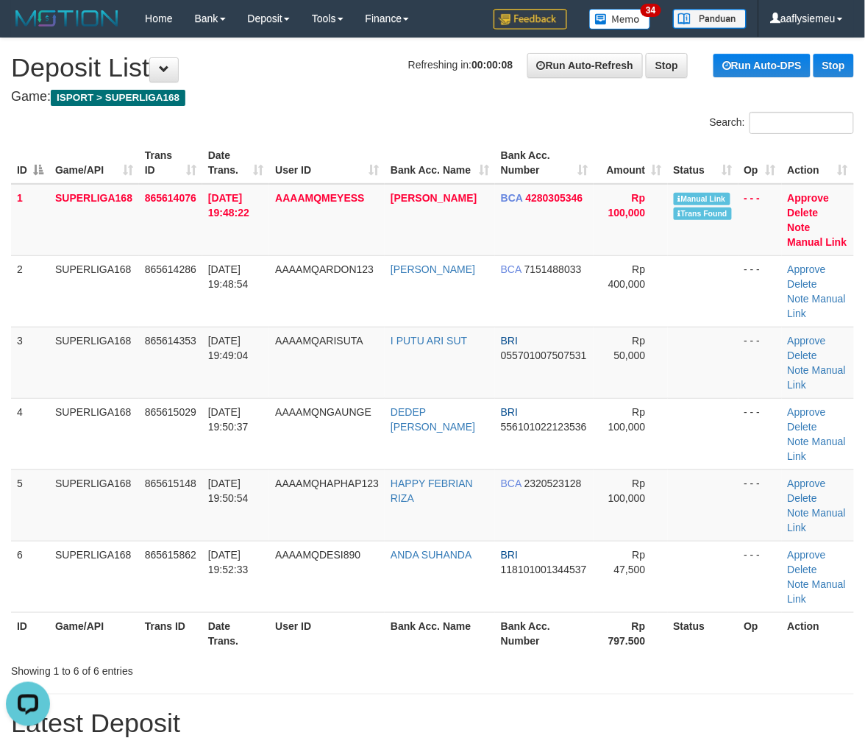
drag, startPoint x: 331, startPoint y: 583, endPoint x: 7, endPoint y: 641, distance: 328.6
click at [326, 658] on div "Showing 1 to 6 of 6 entries" at bounding box center [180, 668] width 338 height 21
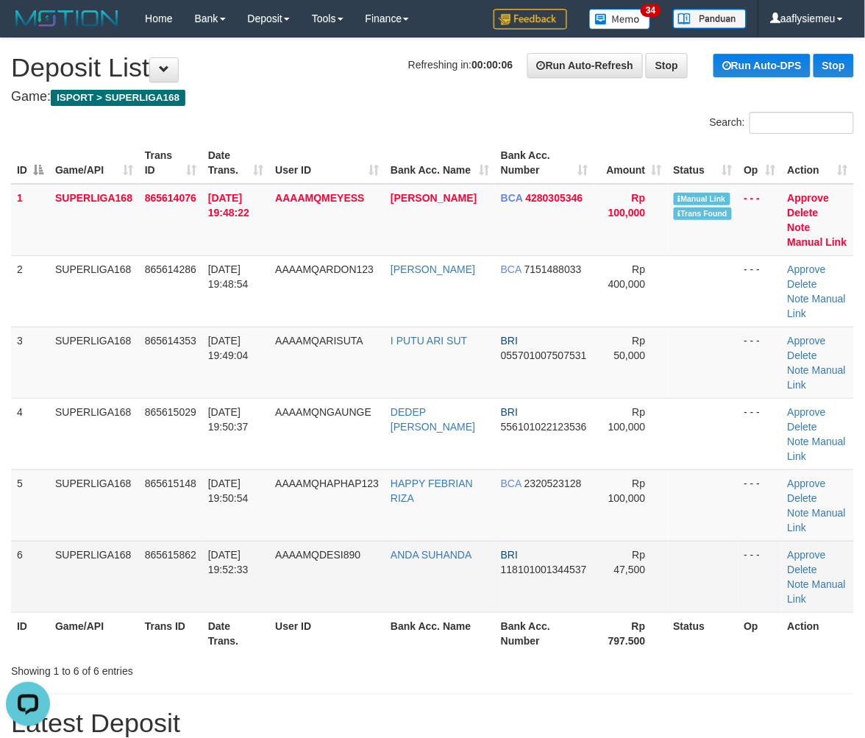
click at [300, 541] on td "AAAAMQDESI890" at bounding box center [326, 576] width 115 height 71
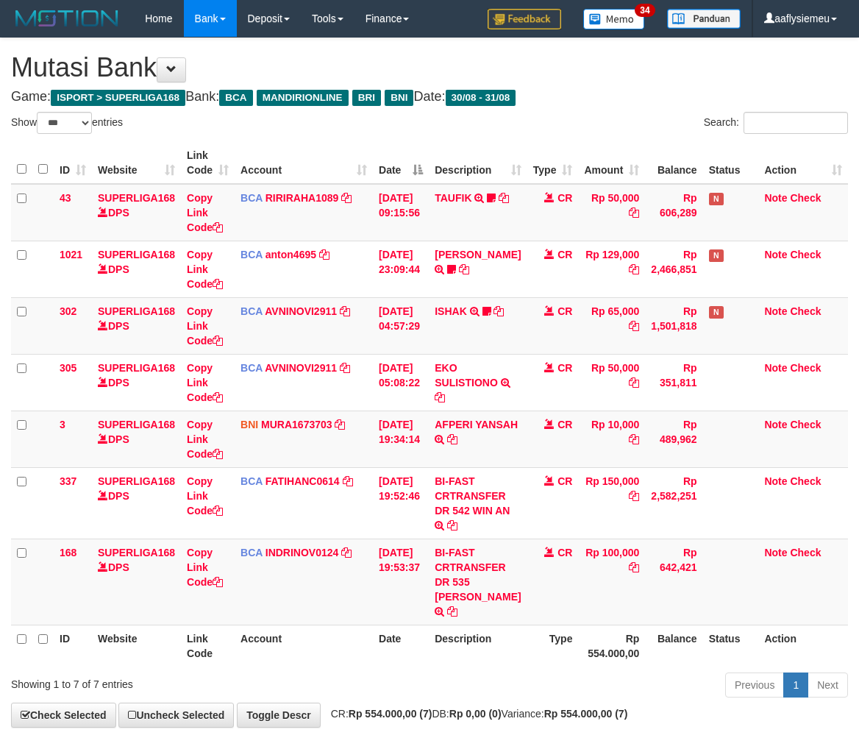
select select "***"
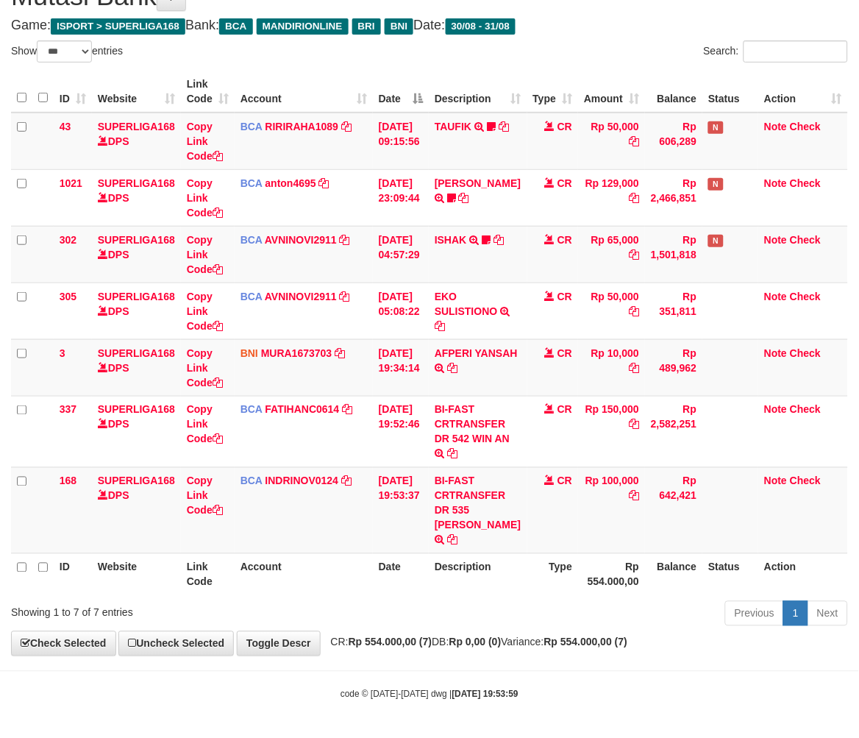
click at [294, 716] on body "Toggle navigation Home Bank Account List Load By Website Group [ISPORT] SUPERLI…" at bounding box center [429, 333] width 859 height 809
click at [553, 641] on span "CR: Rp 554.000,00 (7) DB: Rp 0,00 (0) Variance: Rp 554.000,00 (7)" at bounding box center [476, 642] width 304 height 12
click at [452, 625] on div "Previous 1 Next" at bounding box center [608, 615] width 479 height 32
click at [510, 655] on div "**********" at bounding box center [429, 311] width 859 height 688
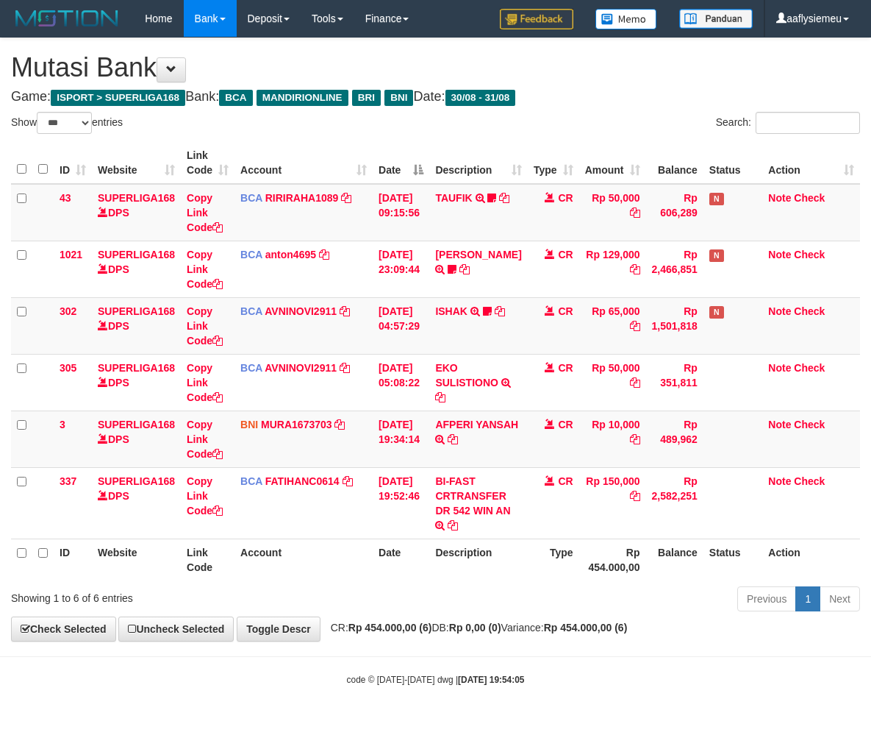
select select "***"
click at [422, 603] on div "Previous 1 Next" at bounding box center [617, 601] width 486 height 32
click at [422, 602] on div "Previous 1 Next" at bounding box center [617, 601] width 486 height 32
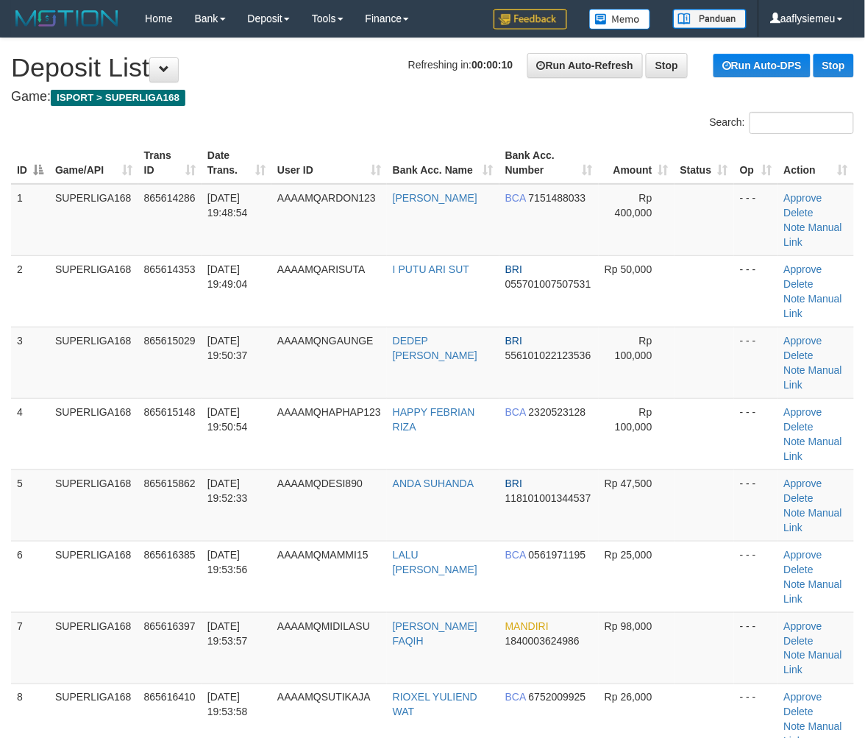
click at [329, 620] on span "AAAAMQMIDILASU" at bounding box center [323, 626] width 93 height 12
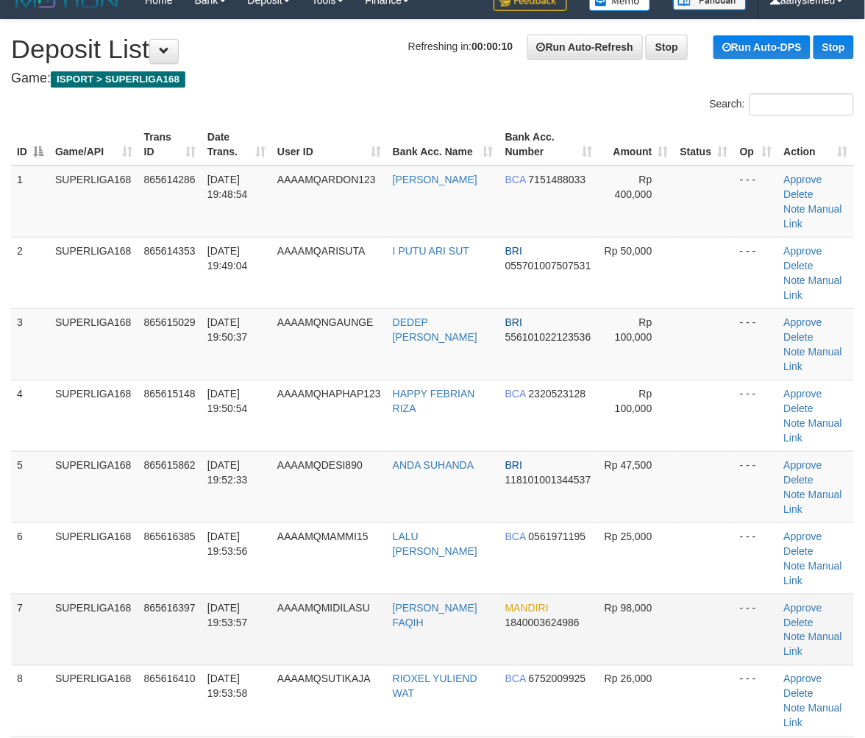
scroll to position [82, 0]
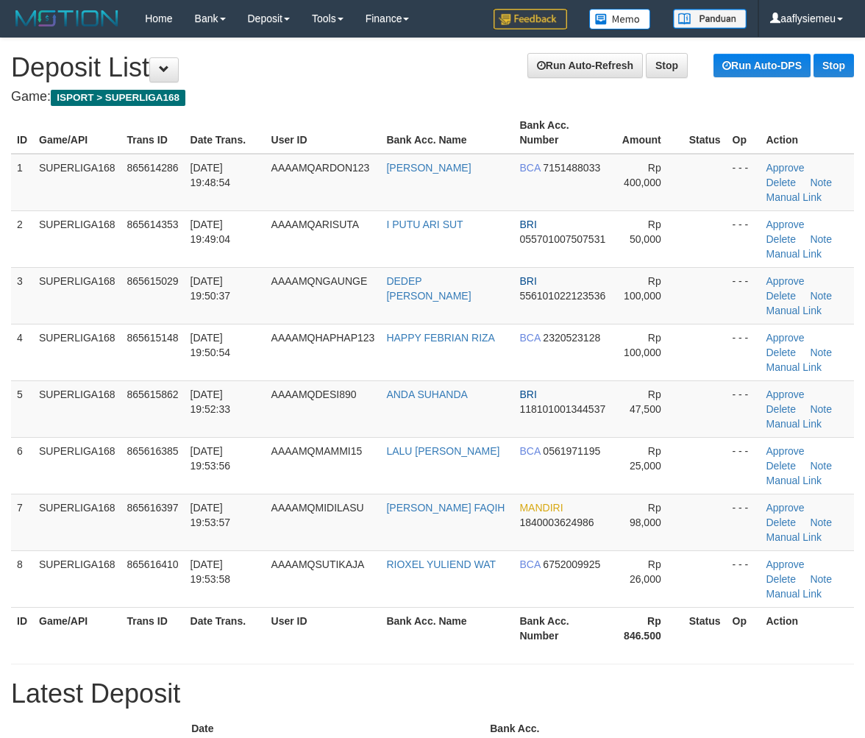
scroll to position [82, 0]
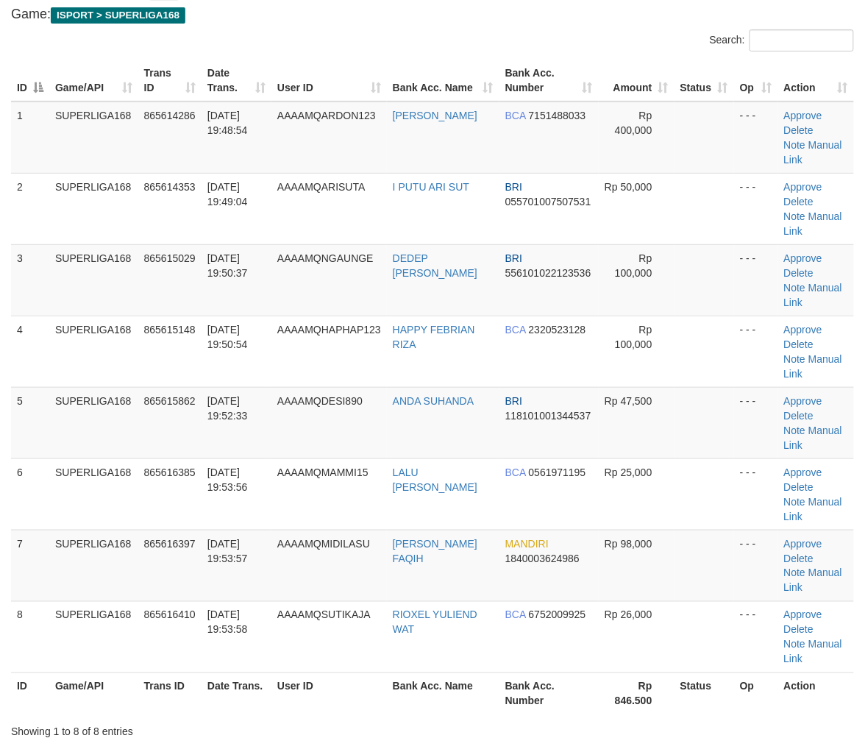
drag, startPoint x: 306, startPoint y: 511, endPoint x: 4, endPoint y: 587, distance: 311.6
click at [304, 609] on span "AAAAMQSUTIKAJA" at bounding box center [323, 615] width 93 height 12
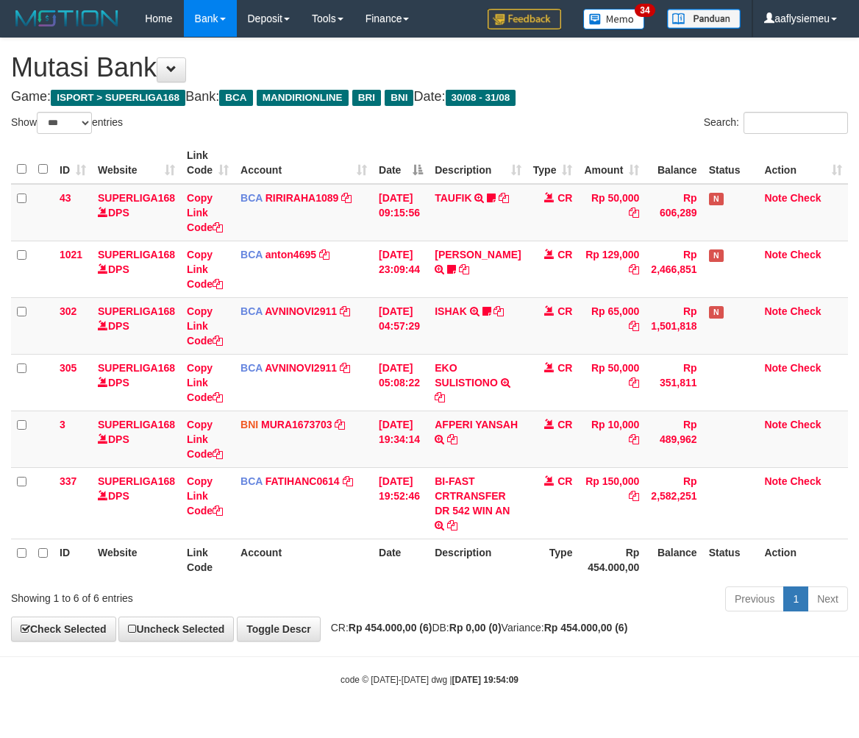
select select "***"
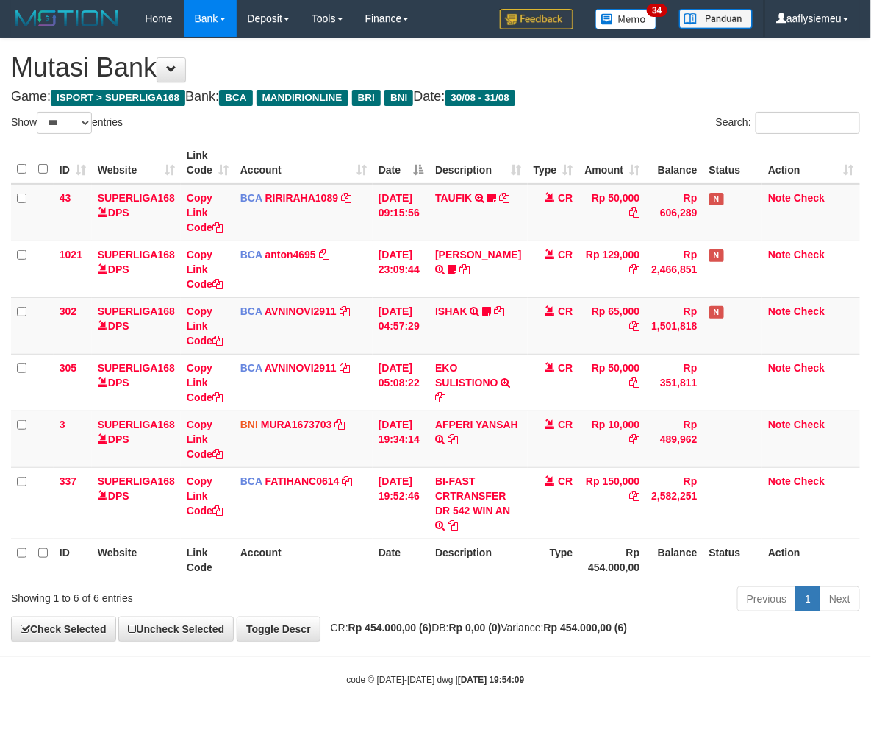
click at [385, 610] on div "Previous 1 Next" at bounding box center [617, 601] width 486 height 32
click at [696, 609] on div "Previous 1 Next" at bounding box center [617, 601] width 486 height 32
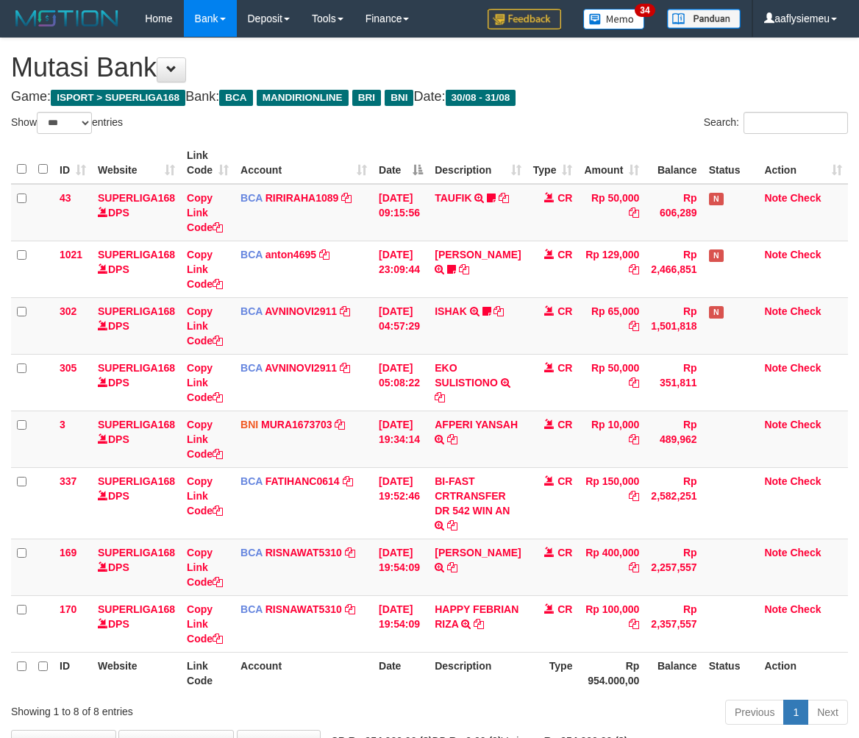
select select "***"
click at [430, 724] on div "Previous 1 Next" at bounding box center [608, 714] width 479 height 32
click at [443, 685] on th "Description" at bounding box center [478, 673] width 98 height 42
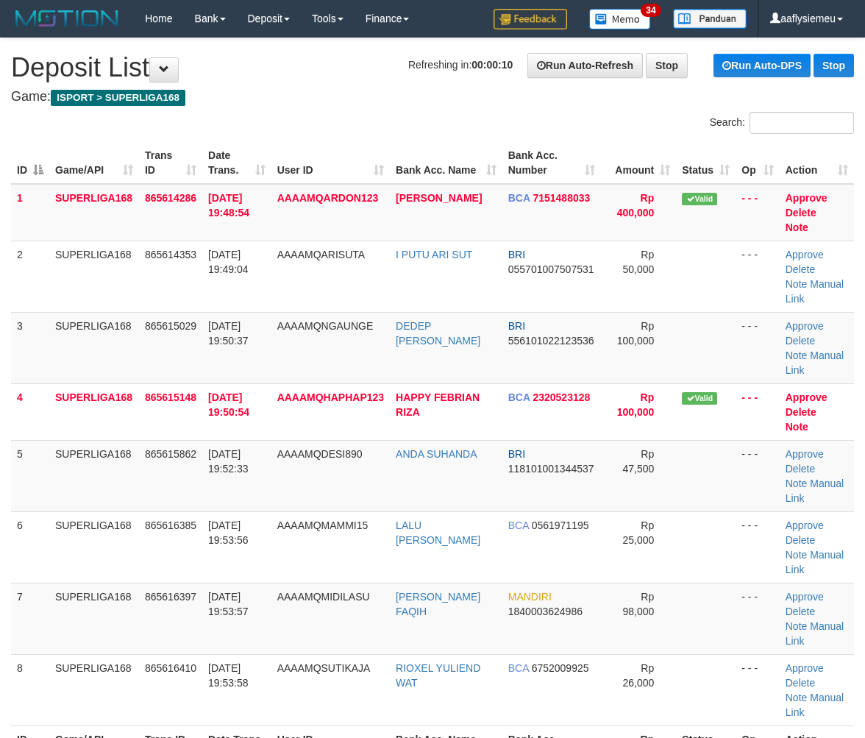
scroll to position [46, 0]
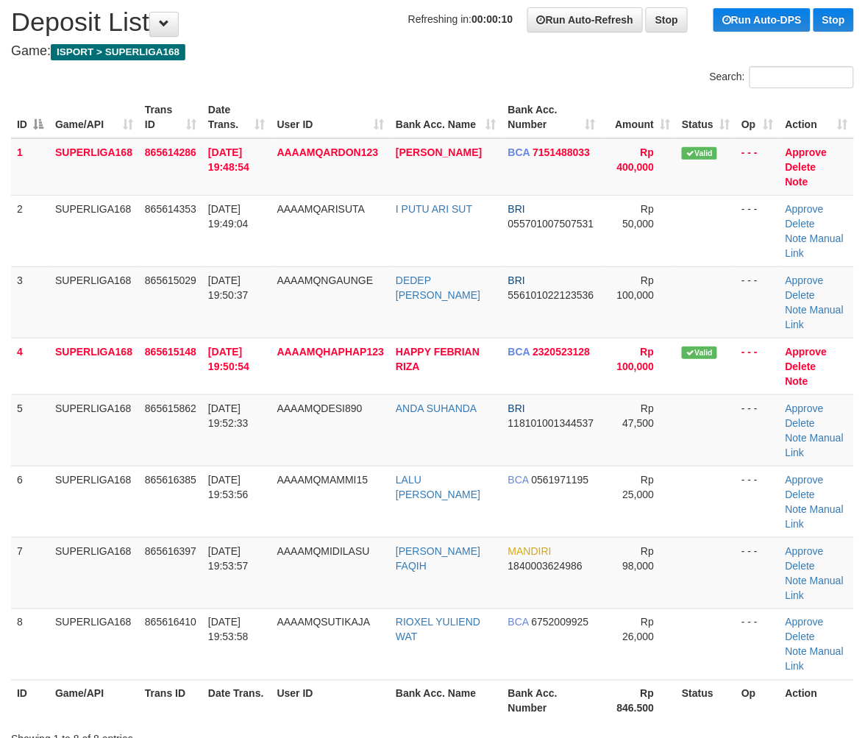
drag, startPoint x: 192, startPoint y: 494, endPoint x: 2, endPoint y: 550, distance: 197.8
click at [192, 537] on td "865616397" at bounding box center [170, 572] width 63 height 71
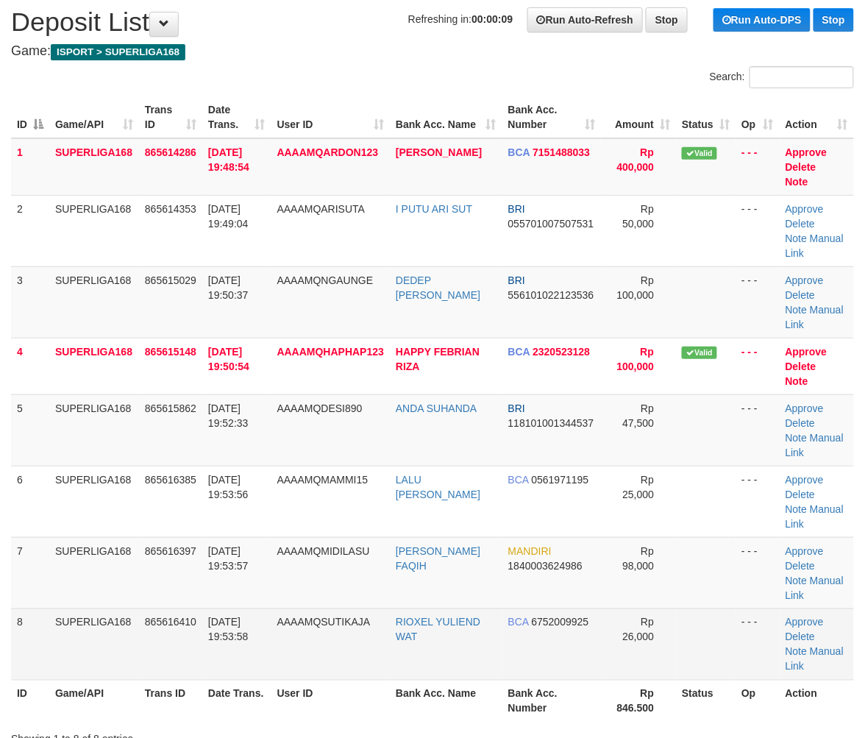
click at [119, 608] on td "SUPERLIGA168" at bounding box center [94, 643] width 90 height 71
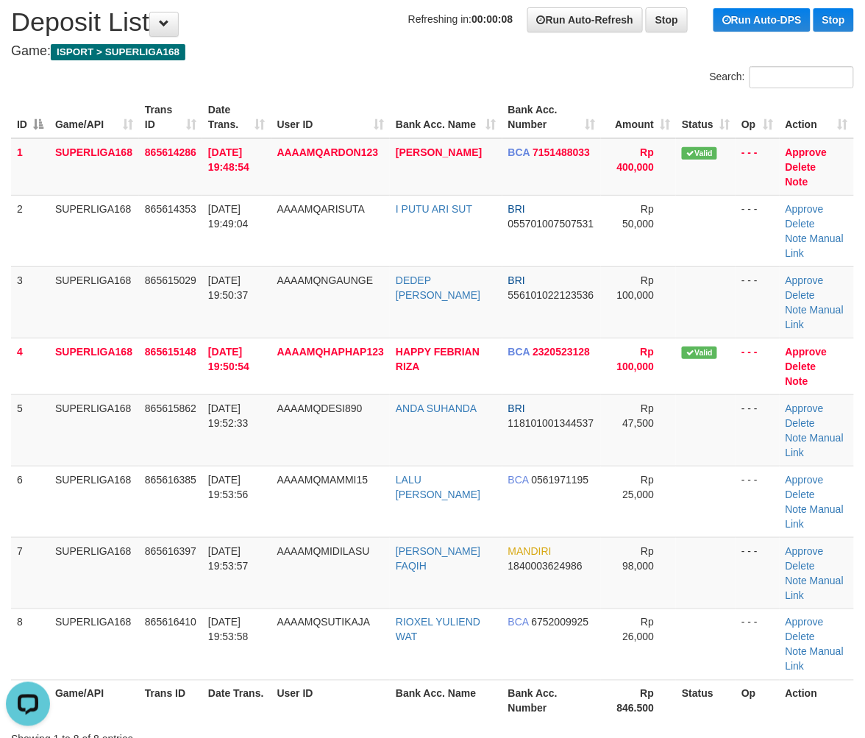
scroll to position [0, 0]
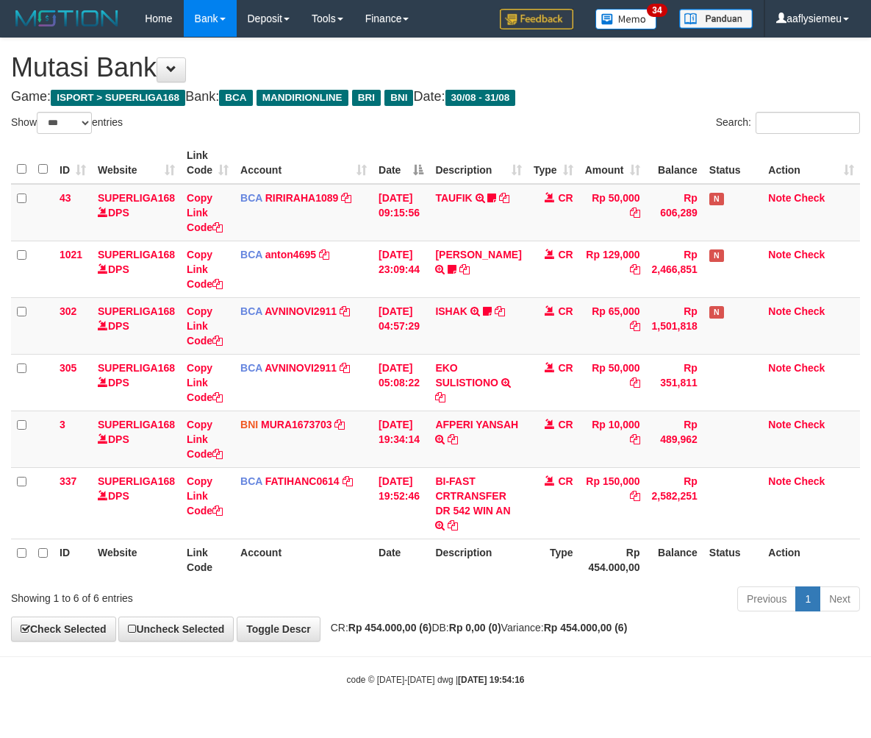
select select "***"
click at [581, 695] on body "Toggle navigation Home Bank Account List Load By Website Group [ISPORT] SUPERLI…" at bounding box center [435, 361] width 871 height 723
click at [577, 691] on body "Toggle navigation Home Bank Account List Load By Website Group [ISPORT] SUPERLI…" at bounding box center [435, 361] width 871 height 723
click at [568, 668] on body "Toggle navigation Home Bank Account List Load By Website Group [ISPORT] SUPERLI…" at bounding box center [435, 361] width 871 height 723
click at [568, 667] on body "Toggle navigation Home Bank Account List Load By Website Group [ISPORT] SUPERLI…" at bounding box center [435, 361] width 871 height 723
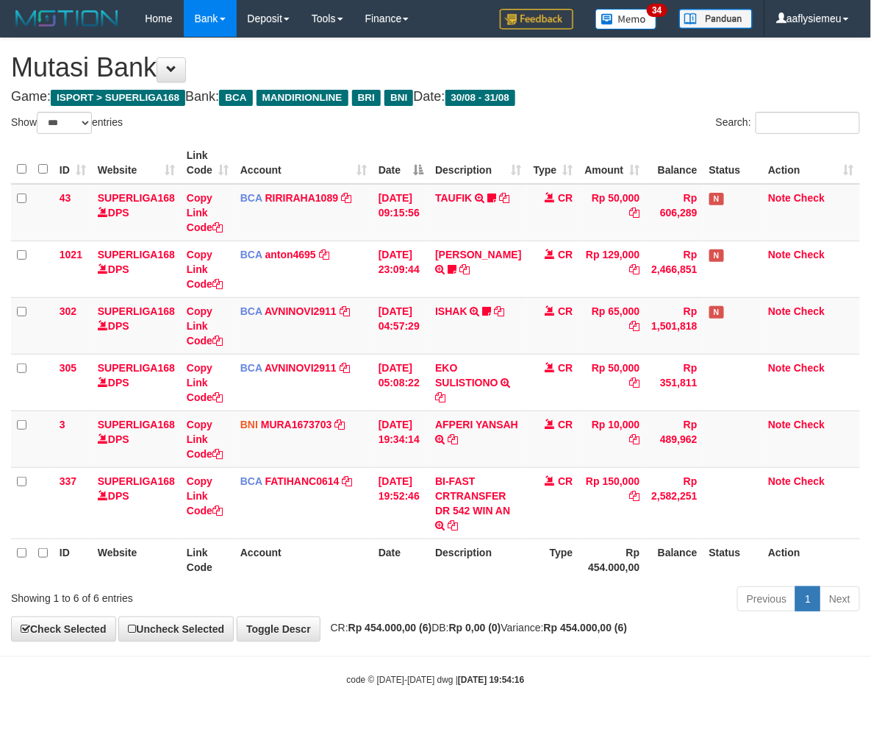
click at [565, 665] on body "Toggle navigation Home Bank Account List Load By Website Group [ISPORT] SUPERLI…" at bounding box center [435, 361] width 871 height 723
click at [480, 671] on body "Toggle navigation Home Bank Account List Load By Website Group [ISPORT] SUPERLI…" at bounding box center [435, 361] width 871 height 723
drag, startPoint x: 480, startPoint y: 671, endPoint x: 463, endPoint y: 663, distance: 18.4
click at [479, 671] on body "Toggle navigation Home Bank Account List Load By Website Group [ISPORT] SUPERLI…" at bounding box center [435, 361] width 871 height 723
click at [465, 629] on div "**********" at bounding box center [435, 339] width 871 height 602
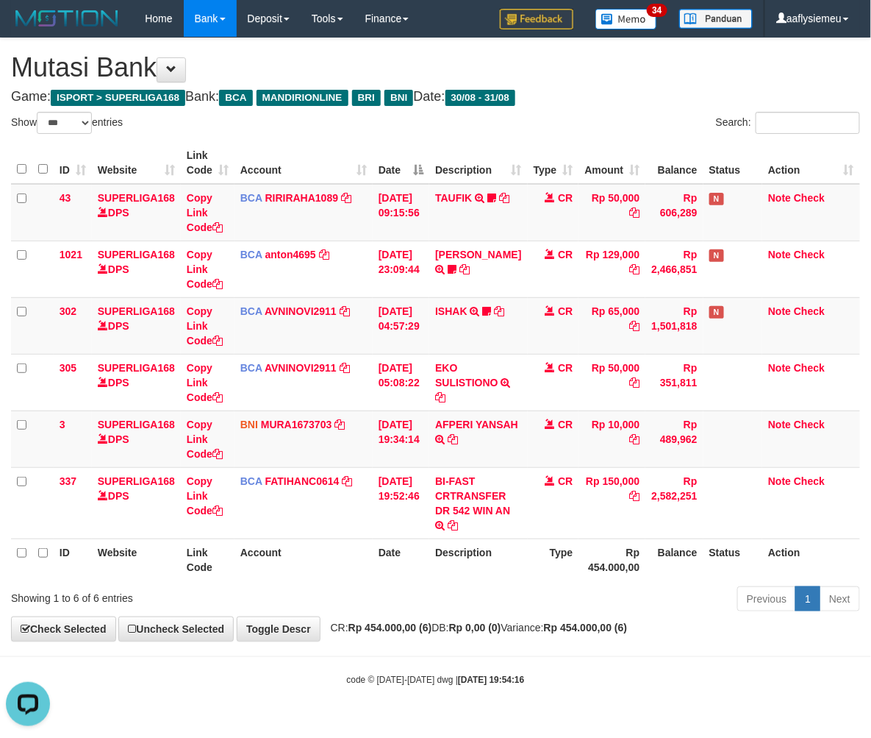
click at [465, 629] on span "CR: Rp 454.000,00 (6) DB: Rp 0,00 (0) Variance: Rp 454.000,00 (6)" at bounding box center [476, 627] width 304 height 12
click at [543, 638] on div "**********" at bounding box center [435, 339] width 871 height 602
drag, startPoint x: 621, startPoint y: 592, endPoint x: 68, endPoint y: 620, distance: 553.7
click at [619, 592] on div "Previous 1 Next" at bounding box center [617, 601] width 486 height 32
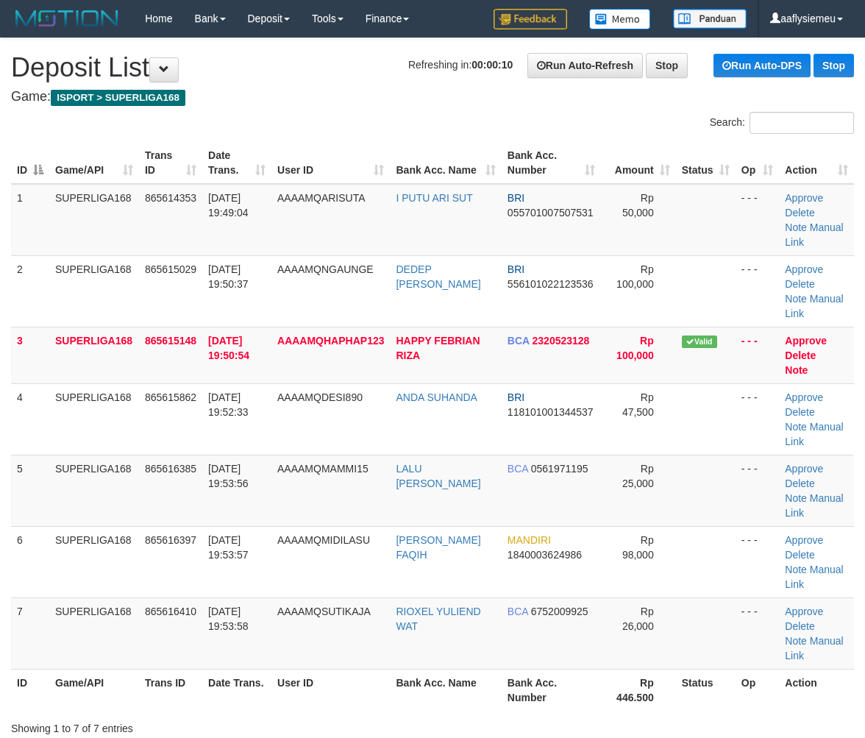
scroll to position [46, 0]
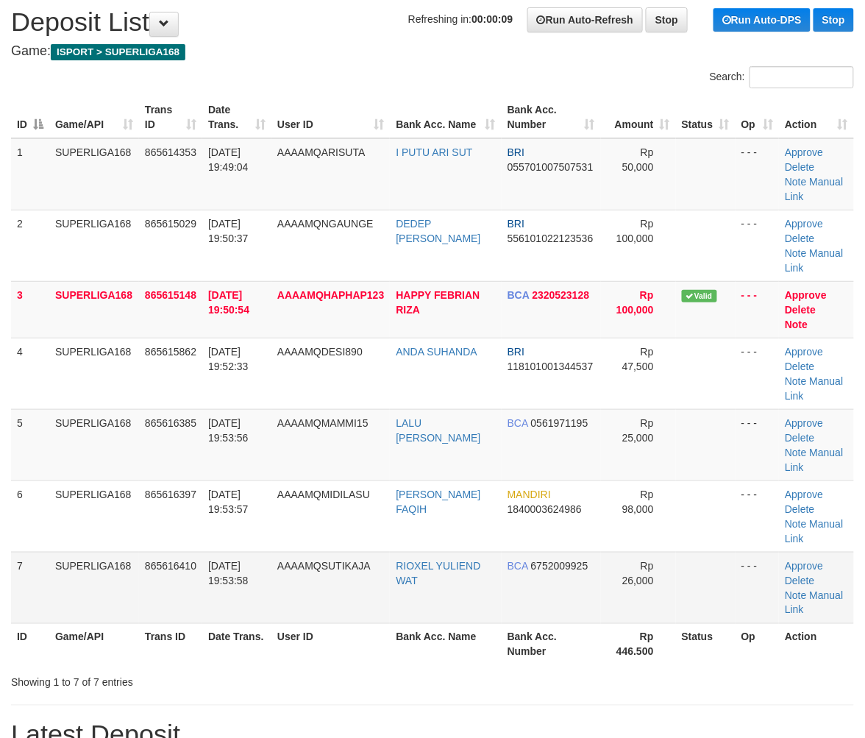
drag, startPoint x: 289, startPoint y: 485, endPoint x: 232, endPoint y: 504, distance: 60.2
click at [289, 552] on td "AAAAMQSUTIKAJA" at bounding box center [330, 587] width 118 height 71
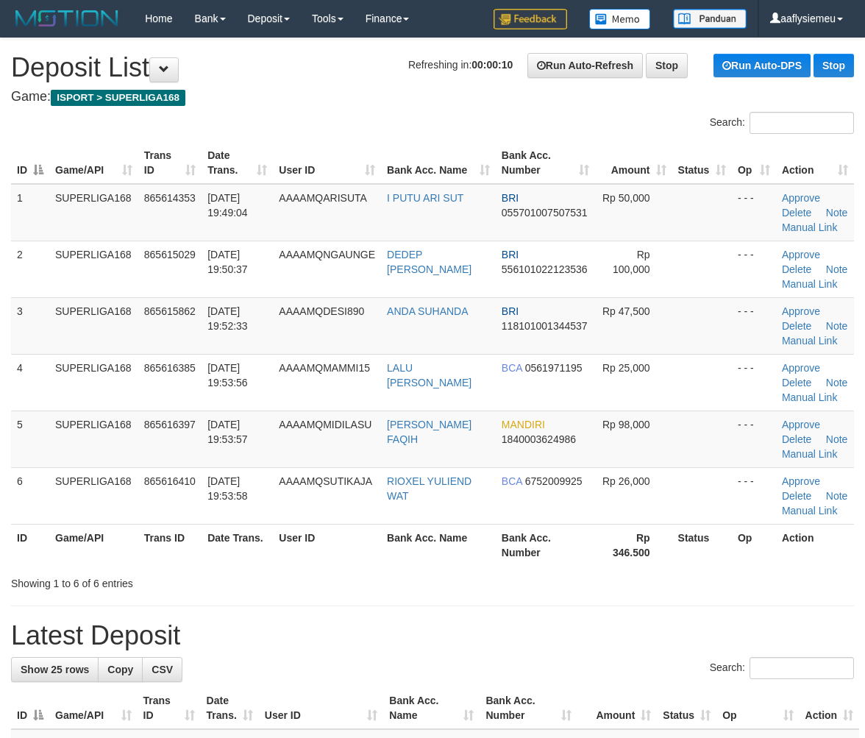
click at [200, 467] on td "865616410" at bounding box center [169, 495] width 63 height 57
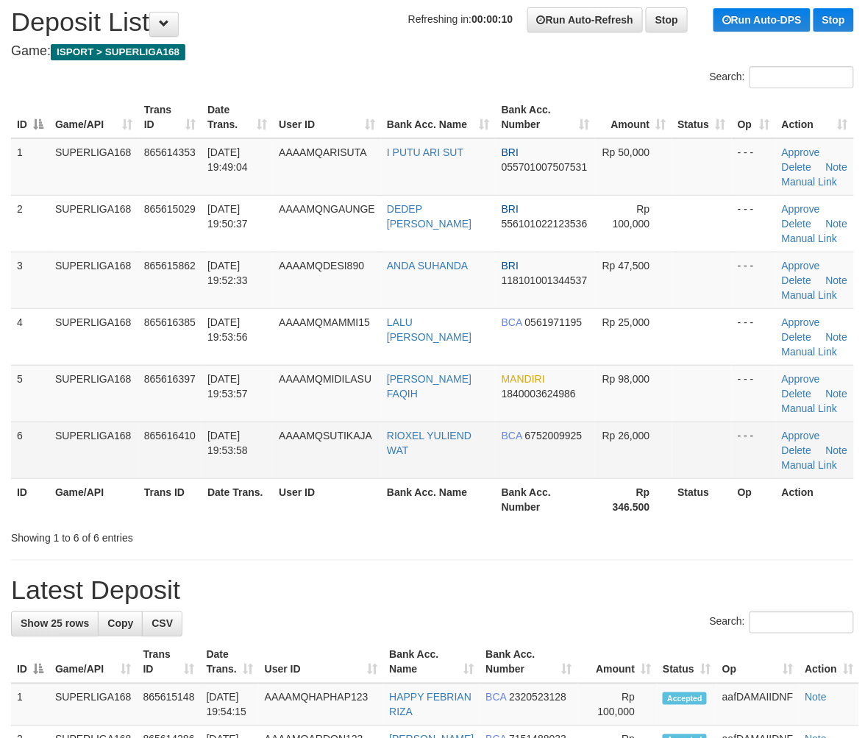
drag, startPoint x: 115, startPoint y: 466, endPoint x: 108, endPoint y: 468, distance: 7.9
click at [115, 466] on td "SUPERLIGA168" at bounding box center [93, 449] width 89 height 57
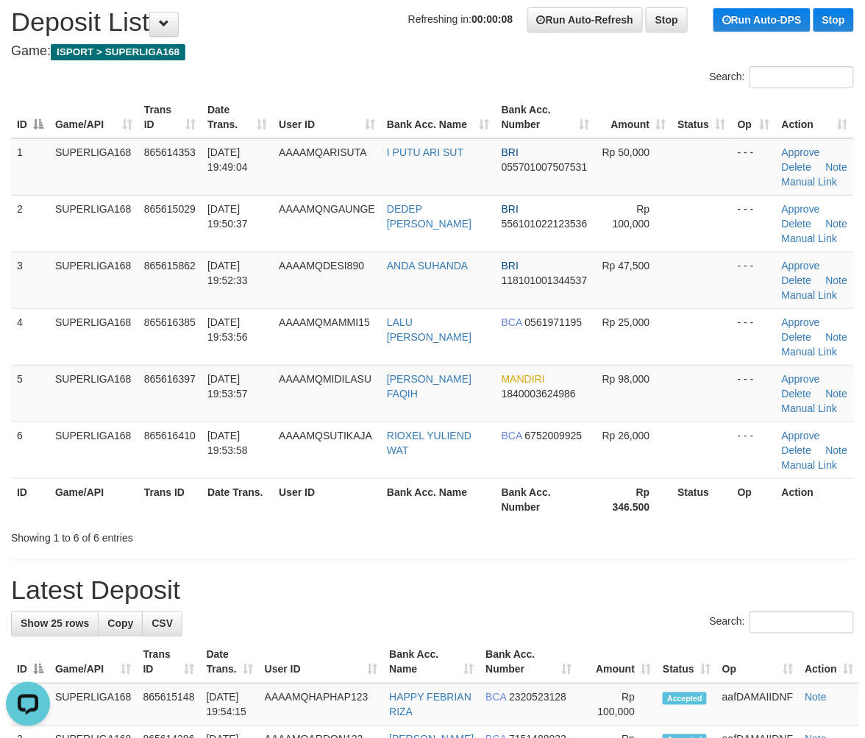
scroll to position [0, 0]
drag, startPoint x: 111, startPoint y: 518, endPoint x: 2, endPoint y: 569, distance: 120.4
click at [111, 518] on th "Game/API" at bounding box center [93, 499] width 89 height 42
click at [263, 542] on div "Showing 1 to 6 of 6 entries" at bounding box center [180, 534] width 338 height 21
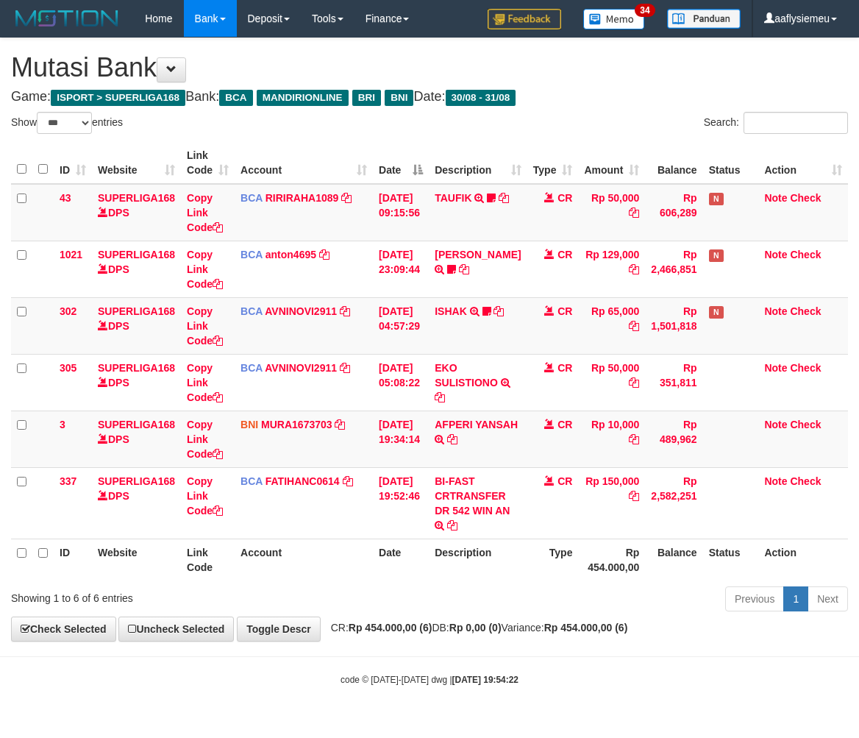
select select "***"
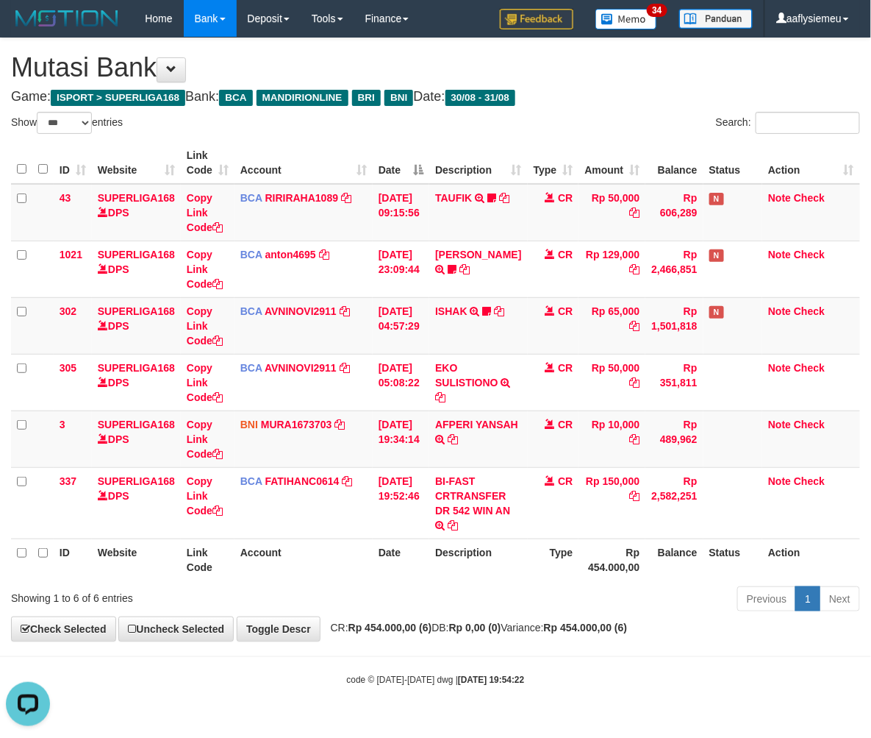
click at [485, 588] on div "Previous 1 Next" at bounding box center [617, 601] width 486 height 32
click at [579, 577] on th "Rp 454.000,00" at bounding box center [612, 559] width 67 height 42
click at [566, 701] on body "Toggle navigation Home Bank Account List Load By Website Group [ISPORT] SUPERLI…" at bounding box center [435, 361] width 871 height 723
click at [564, 699] on body "Toggle navigation Home Bank Account List Load By Website Group [ISPORT] SUPERLI…" at bounding box center [435, 361] width 871 height 723
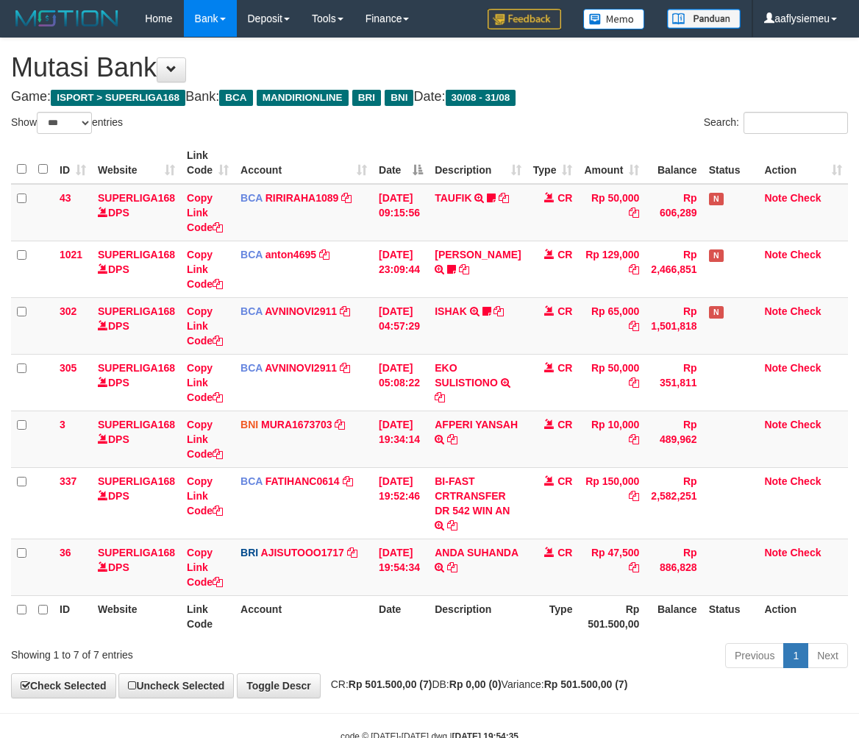
select select "***"
click at [447, 572] on icon at bounding box center [452, 567] width 10 height 10
click at [476, 641] on div "Previous 1 Next" at bounding box center [608, 657] width 479 height 32
click at [477, 641] on div "Previous 1 Next" at bounding box center [608, 657] width 479 height 32
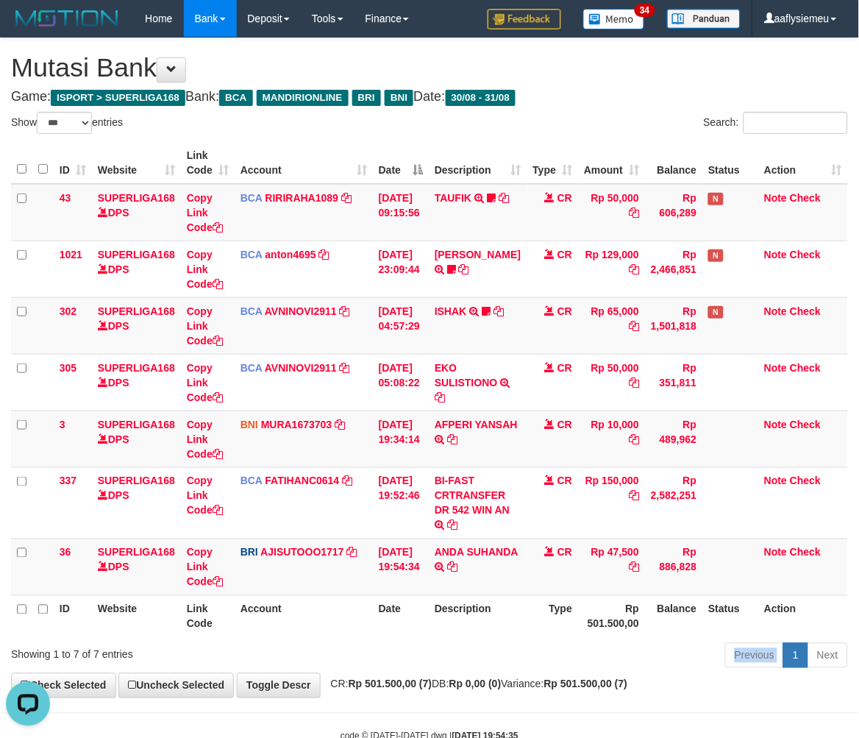
click at [477, 641] on div "Previous 1 Next" at bounding box center [608, 657] width 479 height 32
click at [477, 638] on div "ID Website Link Code Account Date Description Type Amount Balance Status Action…" at bounding box center [429, 390] width 859 height 504
click at [477, 637] on div "ID Website Link Code Account Date Description Type Amount Balance Status Action…" at bounding box center [429, 390] width 859 height 504
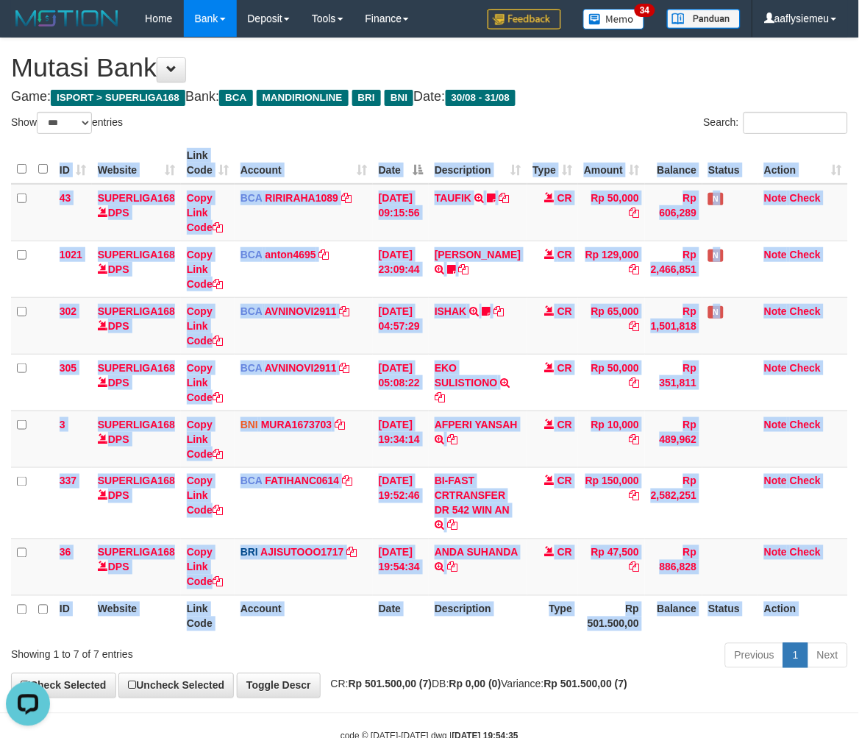
drag, startPoint x: 477, startPoint y: 637, endPoint x: 556, endPoint y: 611, distance: 83.5
click at [478, 635] on div "ID Website Link Code Account Date Description Type Amount Balance Status Action…" at bounding box center [429, 390] width 859 height 504
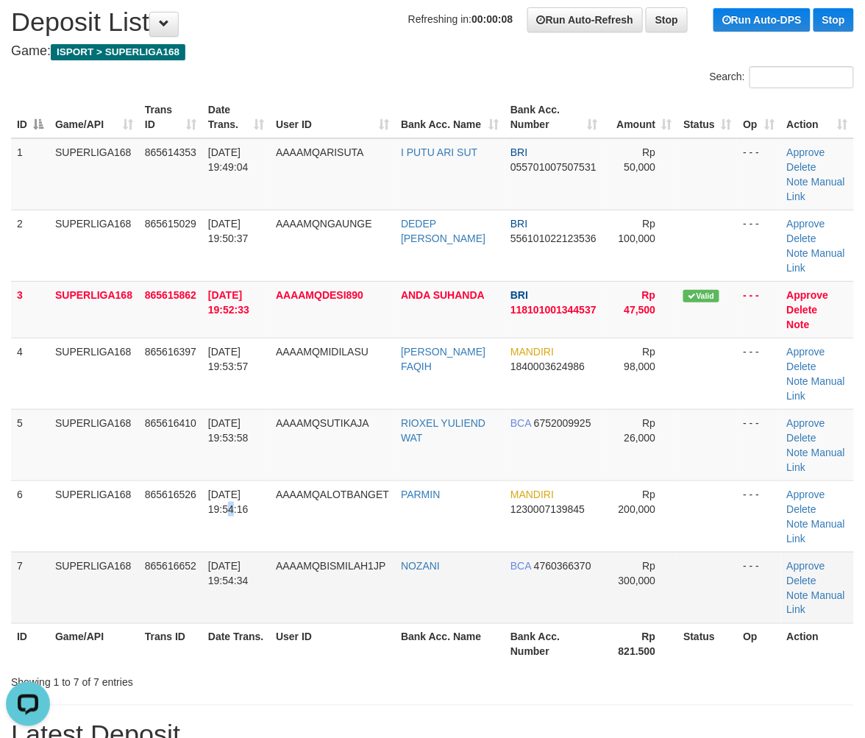
drag, startPoint x: 210, startPoint y: 467, endPoint x: 60, endPoint y: 522, distance: 159.8
click at [211, 480] on td "[DATE] 19:54:16" at bounding box center [236, 515] width 68 height 71
click at [177, 552] on td "865616652" at bounding box center [170, 587] width 63 height 71
drag, startPoint x: 138, startPoint y: 496, endPoint x: 47, endPoint y: 535, distance: 98.2
click at [140, 552] on tr "7 SUPERLIGA168 865616652 31/08/2025 19:54:34 AAAAMQBISMILAH1JP NOZANI BCA 47603…" at bounding box center [432, 587] width 843 height 71
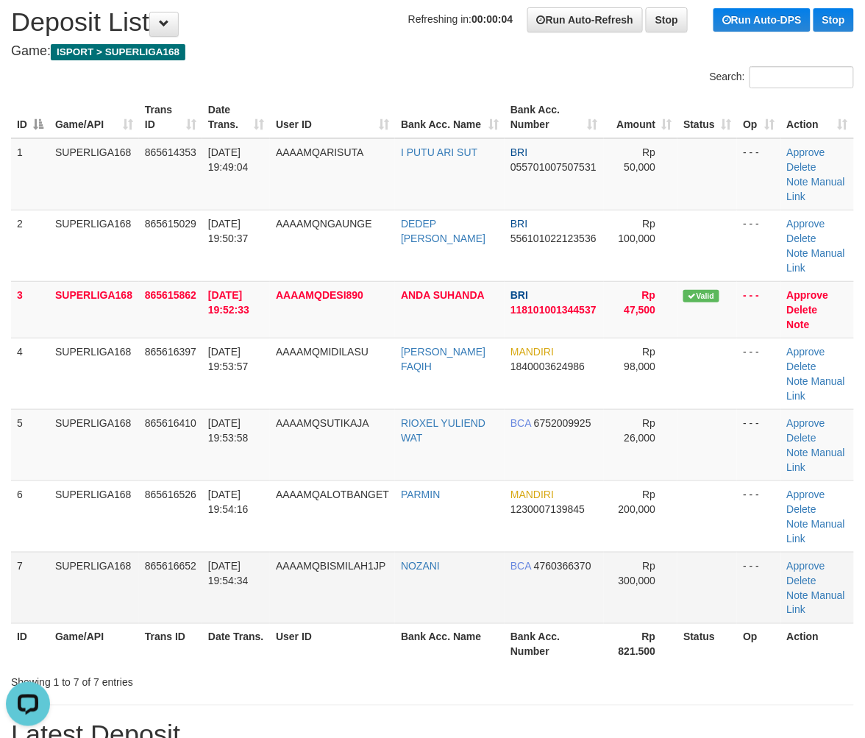
click at [86, 552] on td "SUPERLIGA168" at bounding box center [94, 587] width 90 height 71
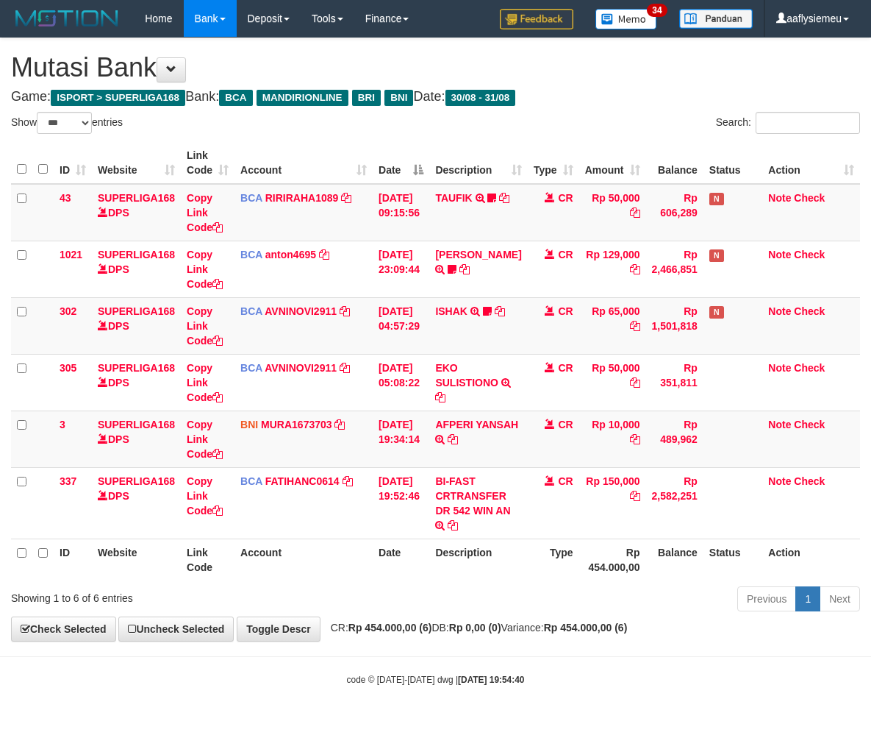
select select "***"
drag, startPoint x: 0, startPoint y: 0, endPoint x: 481, endPoint y: 604, distance: 771.9
click at [483, 604] on div "Previous 1 Next" at bounding box center [617, 601] width 486 height 32
click at [481, 604] on div "Previous 1 Next" at bounding box center [617, 601] width 486 height 32
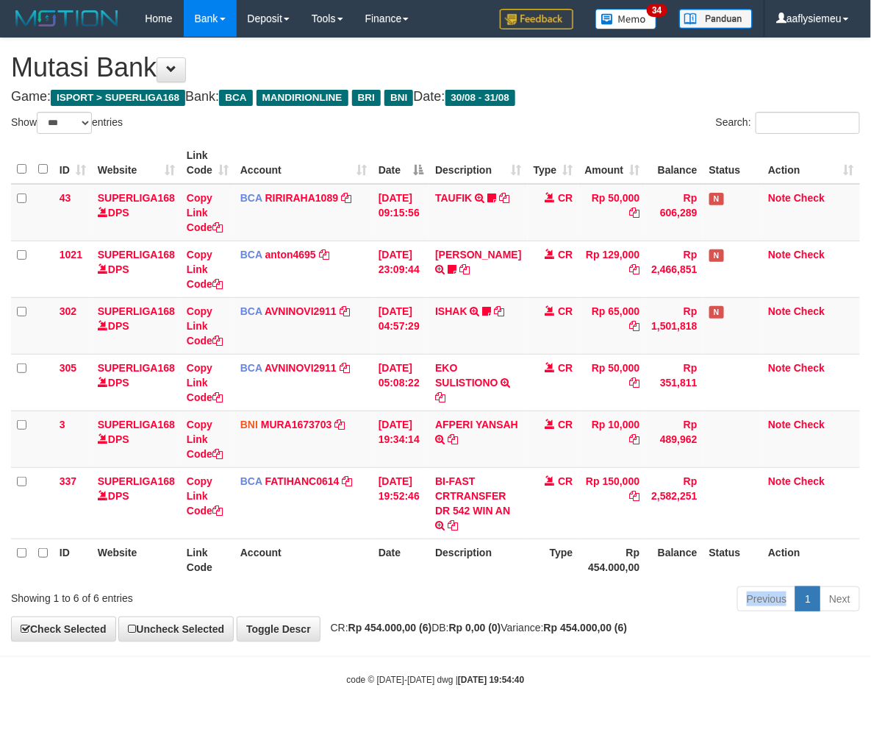
click at [603, 585] on div "Previous 1 Next" at bounding box center [617, 601] width 486 height 32
click at [677, 593] on div "Previous 1 Next" at bounding box center [617, 601] width 486 height 32
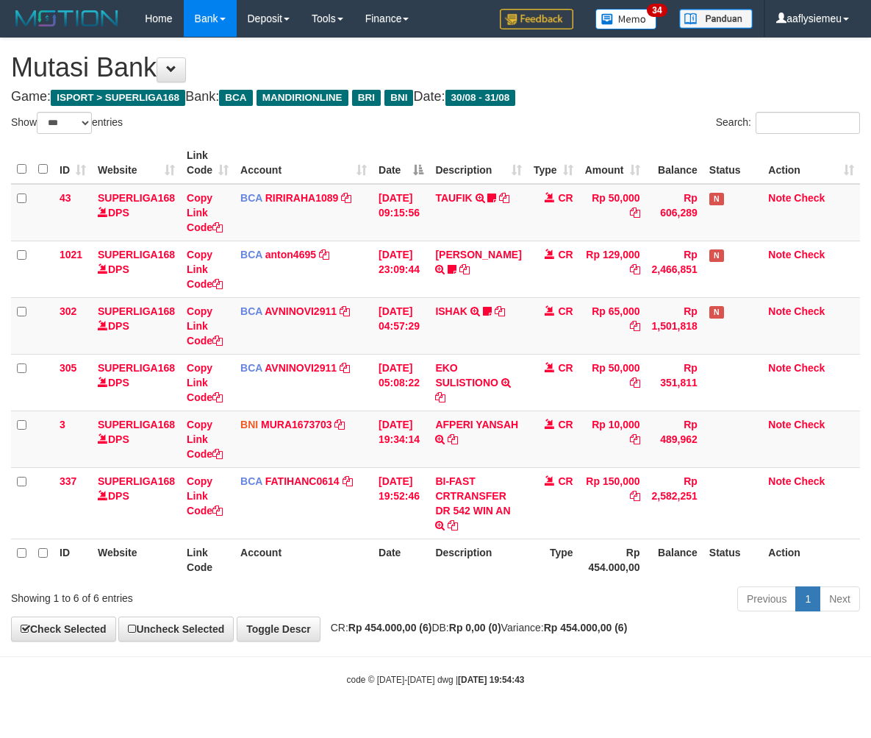
select select "***"
click at [641, 605] on div "Previous 1 Next" at bounding box center [617, 601] width 486 height 32
click at [684, 628] on div "**********" at bounding box center [435, 339] width 871 height 602
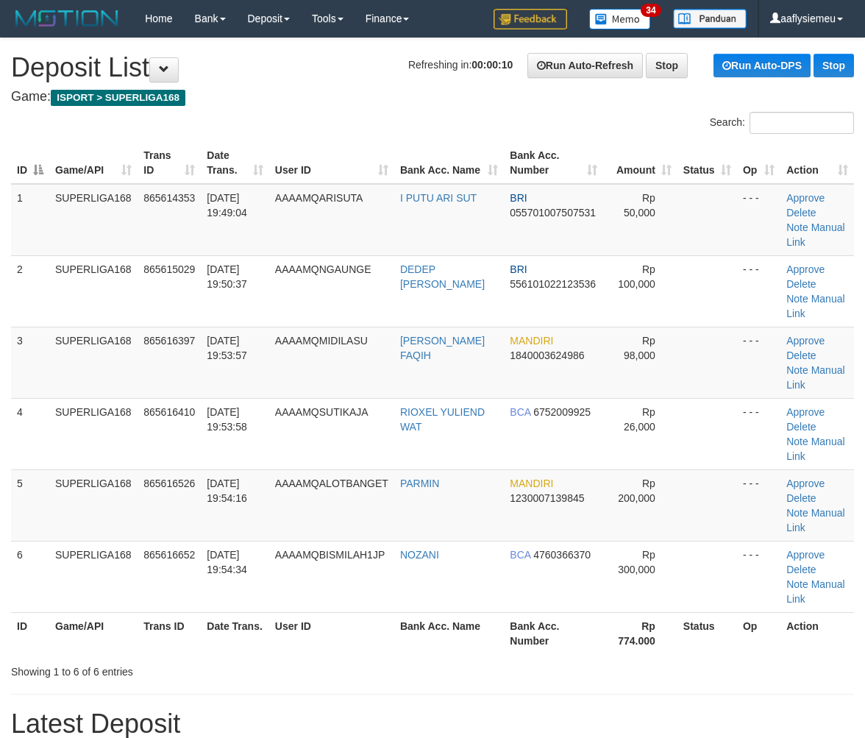
scroll to position [46, 0]
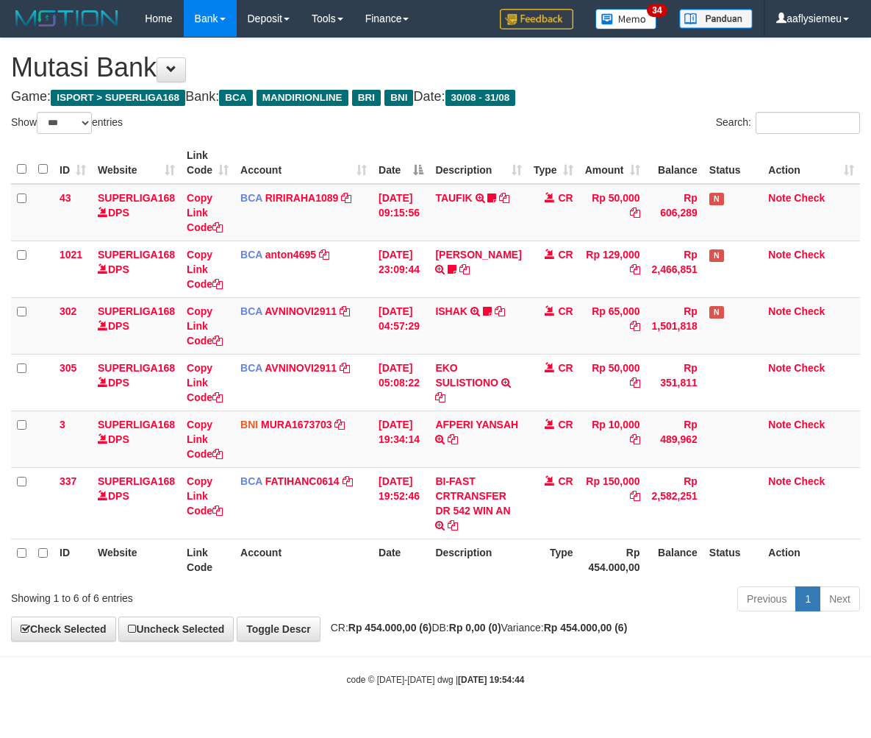
select select "***"
click at [619, 627] on strong "Rp 454.000,00 (6)" at bounding box center [586, 627] width 84 height 12
click at [586, 614] on div "Previous 1 Next" at bounding box center [617, 601] width 486 height 32
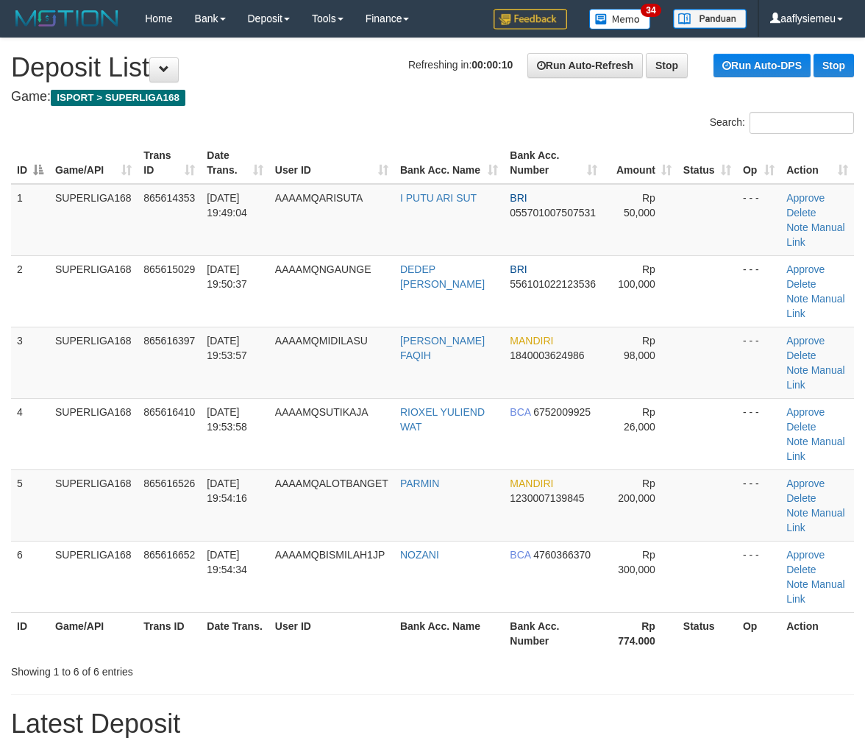
scroll to position [46, 0]
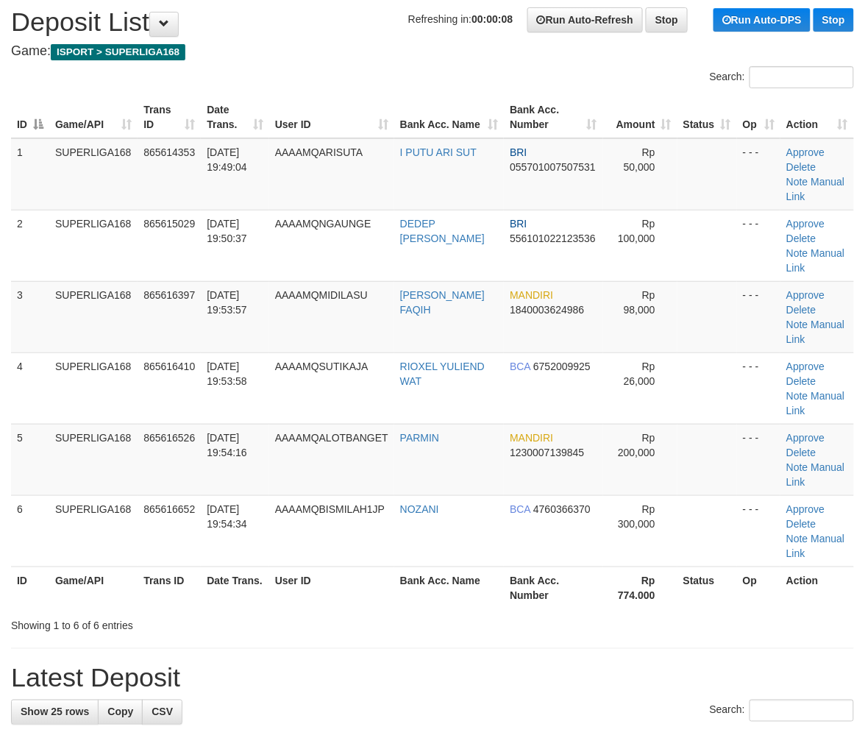
click at [164, 566] on th "Trans ID" at bounding box center [169, 587] width 63 height 42
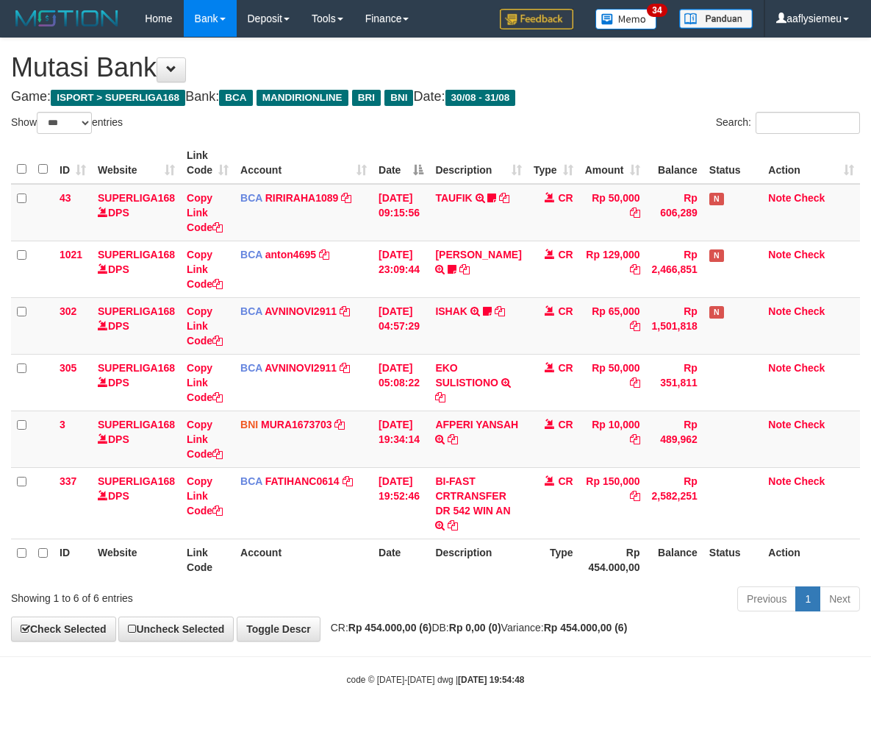
select select "***"
click at [585, 614] on div "Previous 1 Next" at bounding box center [617, 601] width 486 height 32
click at [796, 579] on th "Action" at bounding box center [812, 559] width 98 height 42
click at [795, 579] on th "Action" at bounding box center [812, 559] width 98 height 42
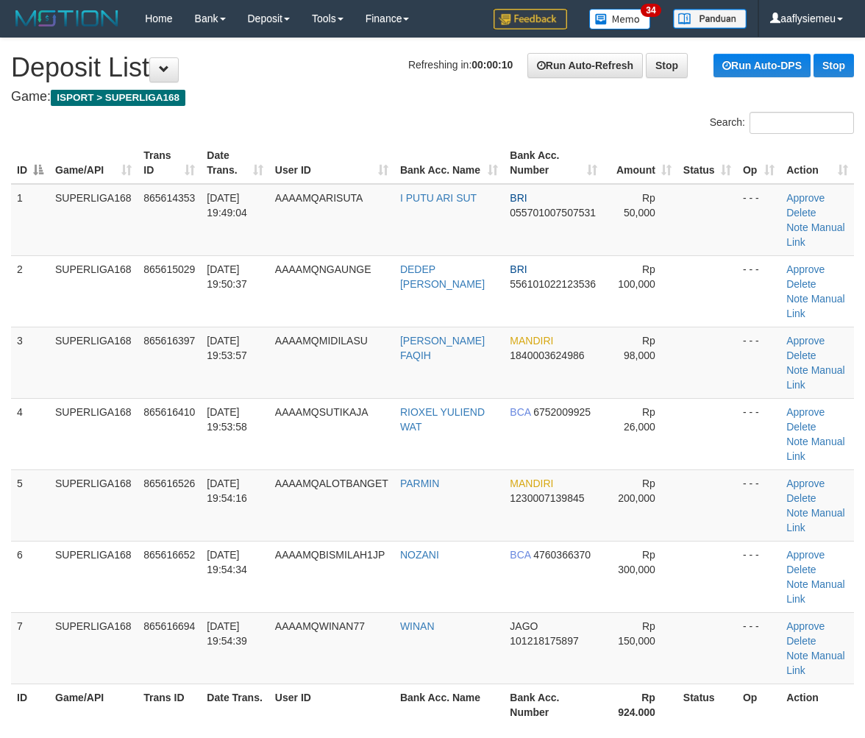
scroll to position [46, 0]
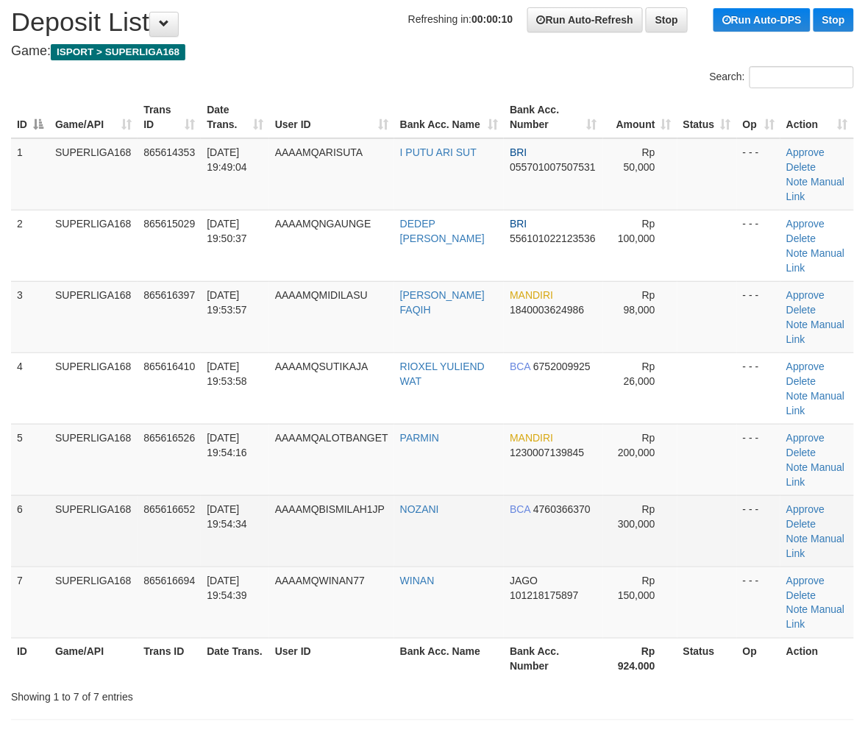
click at [231, 495] on td "[DATE] 19:54:34" at bounding box center [235, 530] width 68 height 71
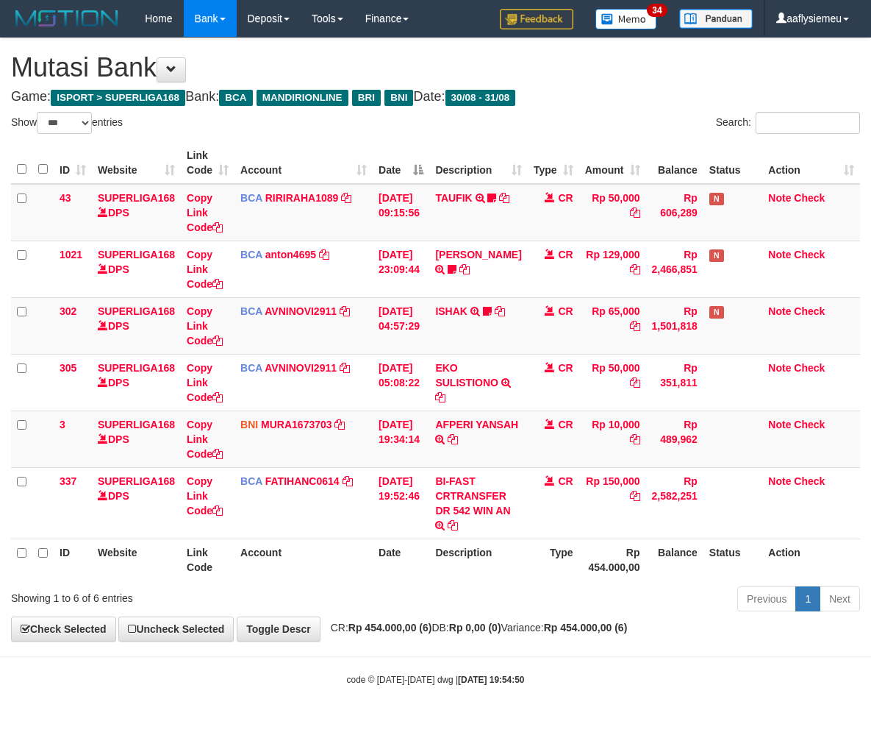
select select "***"
click at [460, 618] on div "**********" at bounding box center [435, 339] width 871 height 602
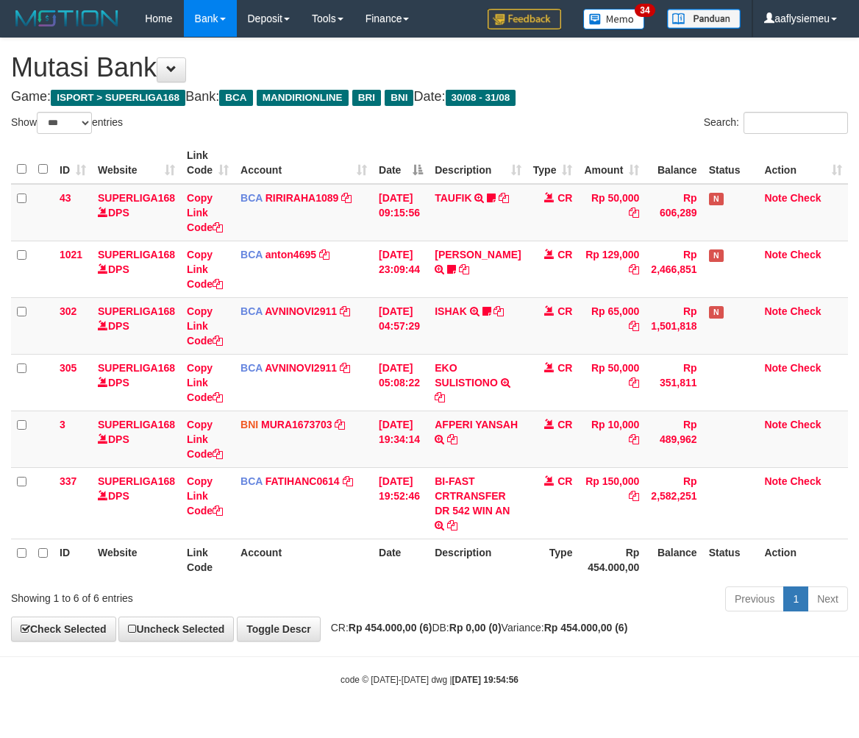
select select "***"
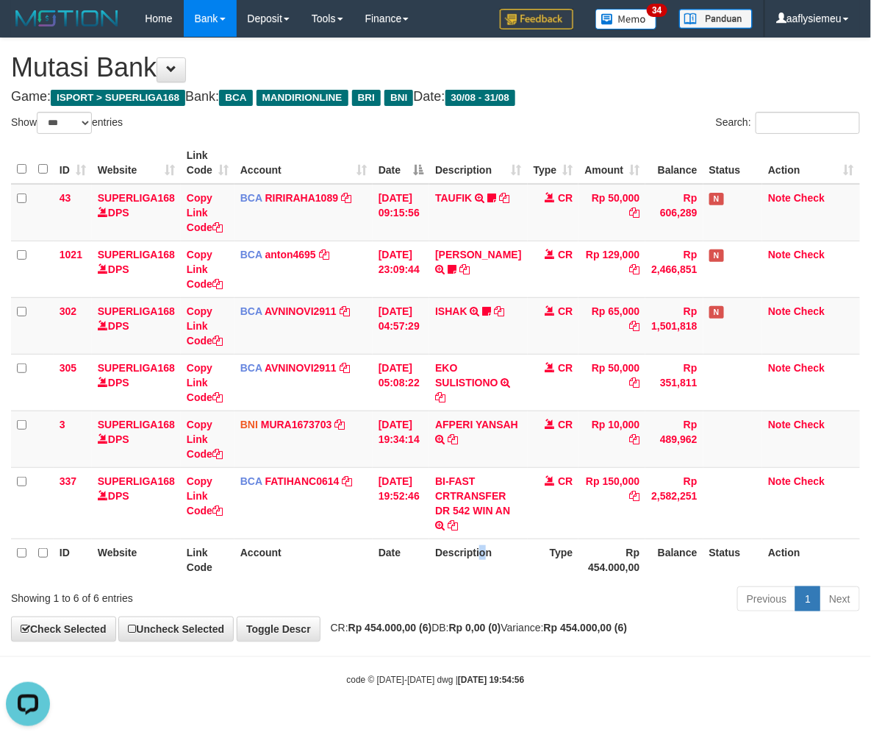
click at [488, 555] on th "Description" at bounding box center [478, 559] width 98 height 42
click at [544, 585] on div "Previous 1 Next" at bounding box center [617, 601] width 486 height 32
click at [527, 596] on div "Previous 1 Next" at bounding box center [617, 601] width 486 height 32
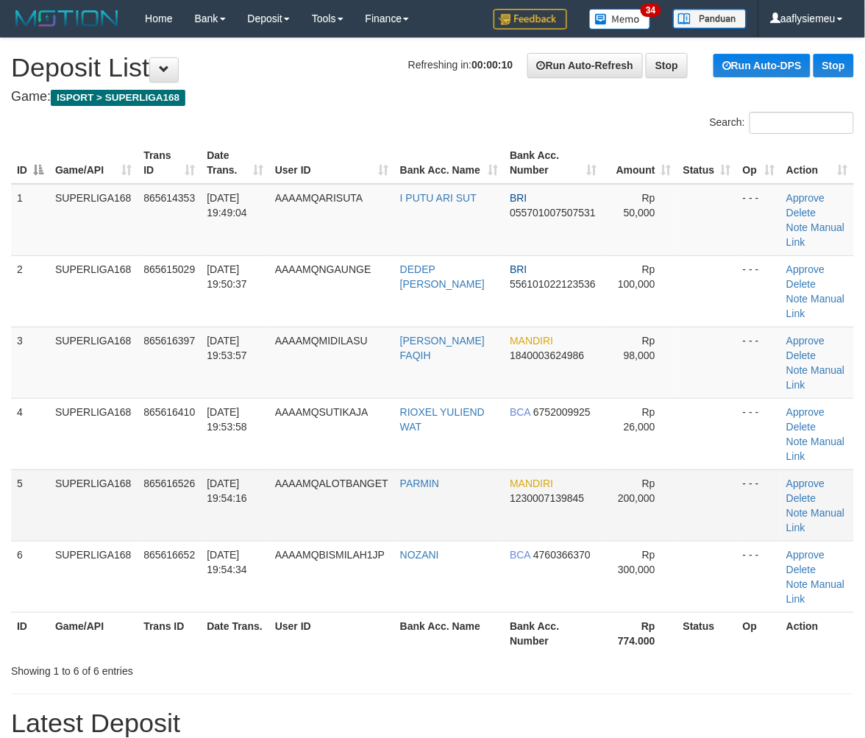
click at [354, 469] on td "AAAAMQALOTBANGET" at bounding box center [331, 504] width 125 height 71
drag, startPoint x: 101, startPoint y: 461, endPoint x: 1, endPoint y: 487, distance: 102.6
click at [82, 468] on tbody "1 SUPERLIGA168 865614353 [DATE] 19:49:04 AAAAMQARISUTA I PUTU ARI SUT BRI 05570…" at bounding box center [432, 398] width 843 height 429
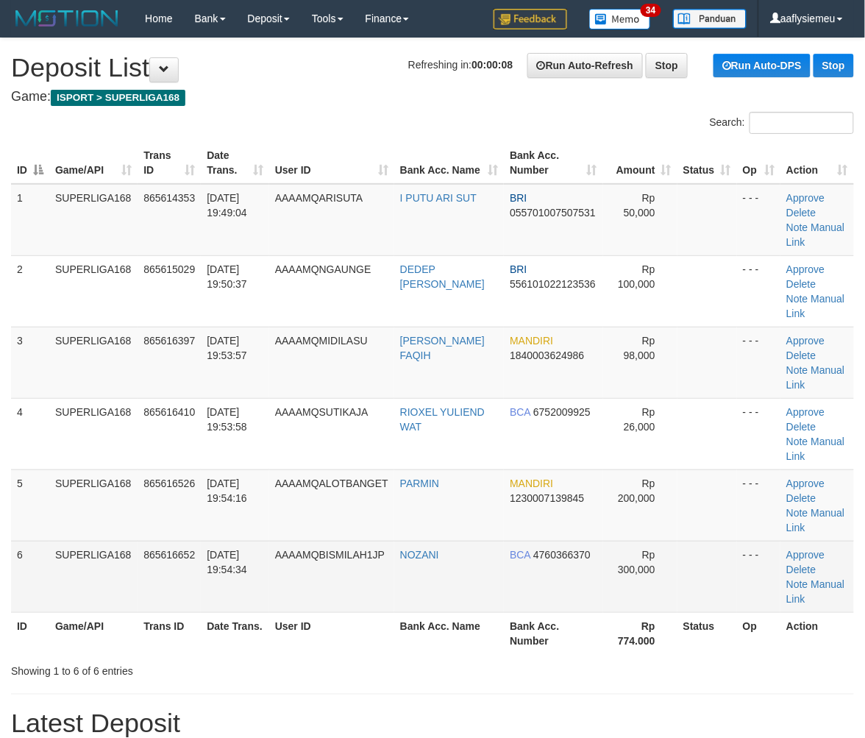
click at [110, 541] on td "SUPERLIGA168" at bounding box center [93, 576] width 88 height 71
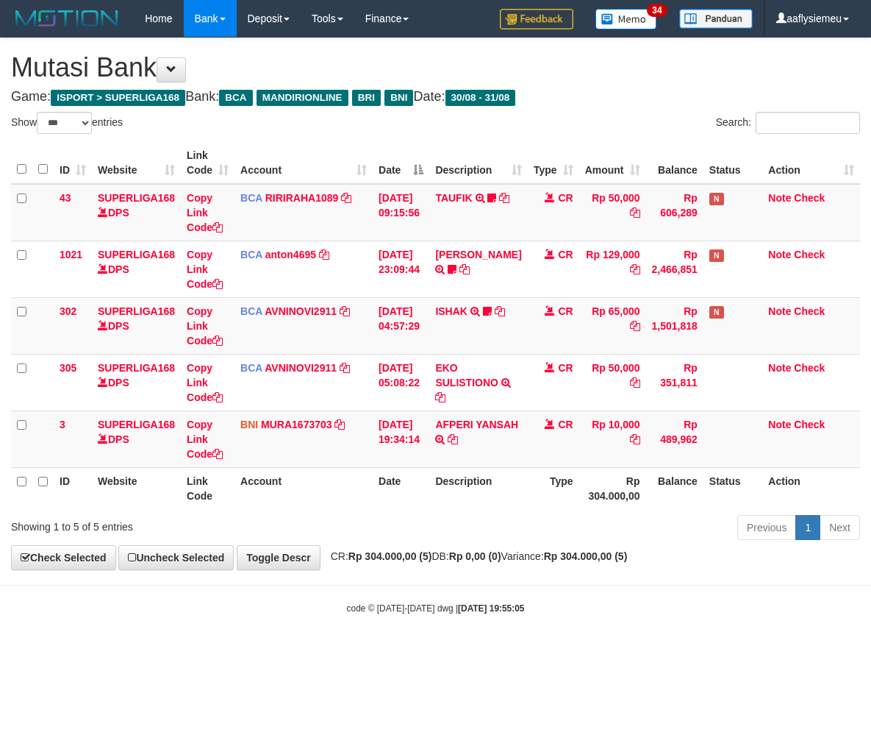
select select "***"
click at [522, 605] on strong "2025/08/31 19:55:05" at bounding box center [491, 608] width 66 height 10
drag, startPoint x: 423, startPoint y: 534, endPoint x: 527, endPoint y: 515, distance: 106.2
click at [431, 540] on div "Previous 1 Next" at bounding box center [617, 529] width 486 height 32
click at [597, 518] on div "Previous 1 Next" at bounding box center [617, 529] width 486 height 32
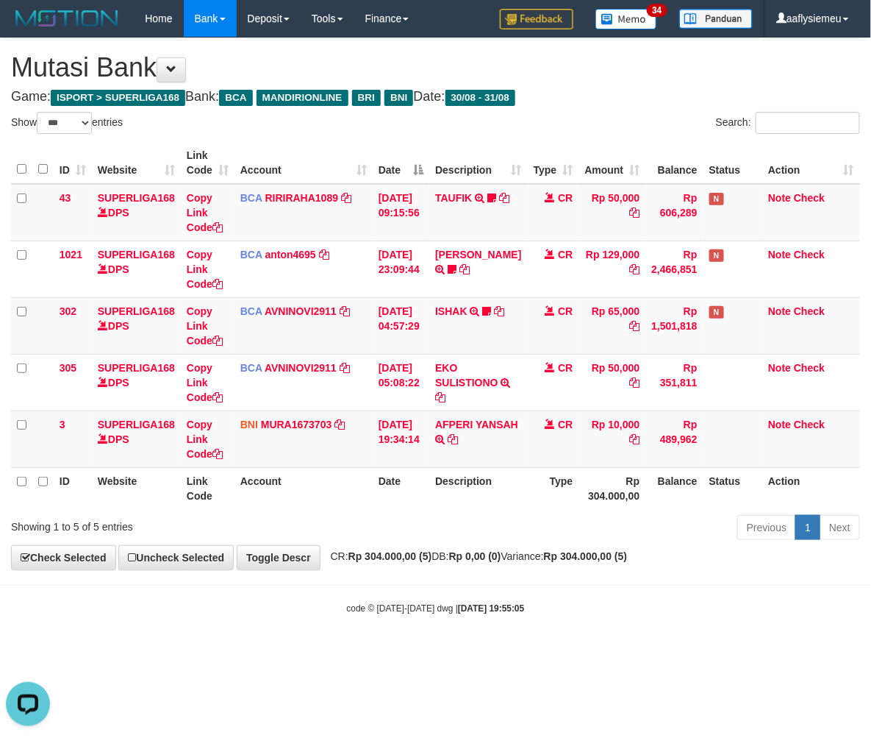
drag, startPoint x: 491, startPoint y: 537, endPoint x: 813, endPoint y: 510, distance: 323.2
click at [498, 541] on div "Previous 1 Next" at bounding box center [617, 529] width 486 height 32
drag, startPoint x: 468, startPoint y: 541, endPoint x: 509, endPoint y: 526, distance: 43.0
click at [471, 541] on div "Previous 1 Next" at bounding box center [617, 529] width 486 height 32
drag, startPoint x: 632, startPoint y: 527, endPoint x: 868, endPoint y: 482, distance: 239.6
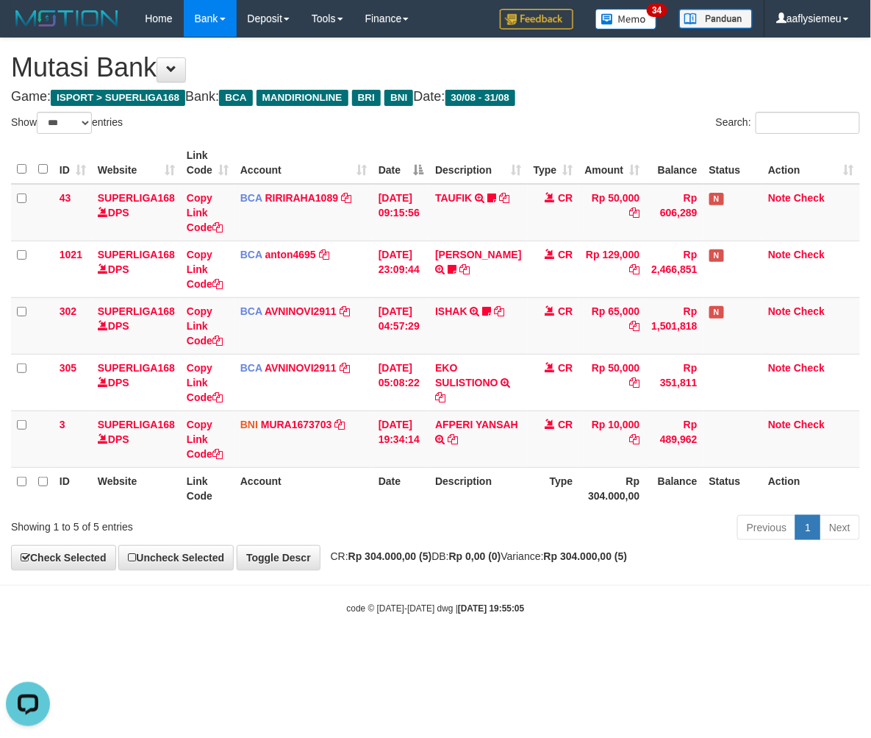
click at [633, 527] on div "Previous 1 Next" at bounding box center [617, 529] width 486 height 32
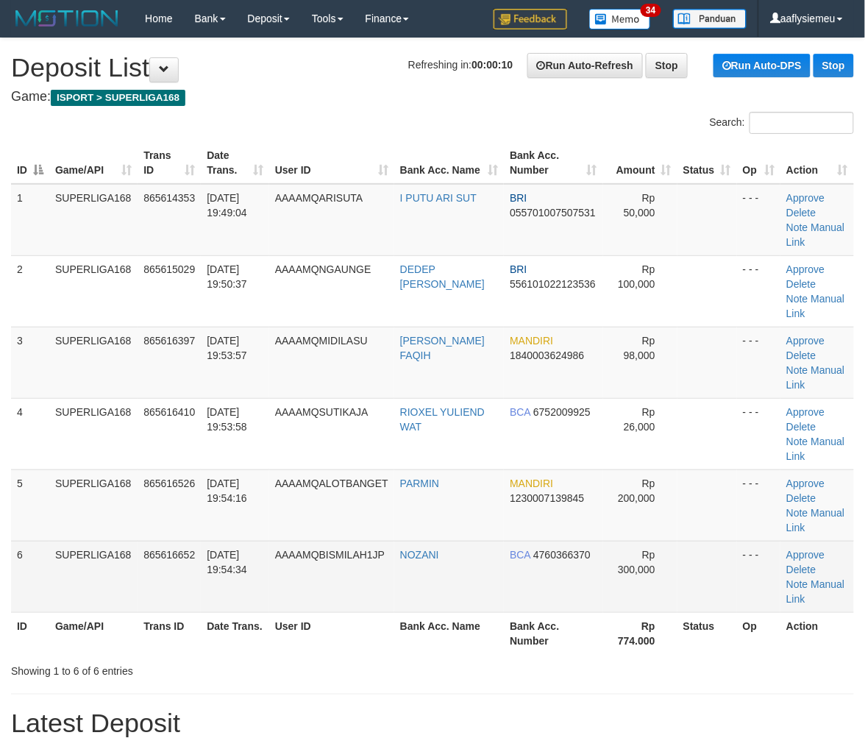
drag, startPoint x: 103, startPoint y: 466, endPoint x: 87, endPoint y: 469, distance: 16.4
click at [96, 541] on td "SUPERLIGA168" at bounding box center [93, 576] width 88 height 71
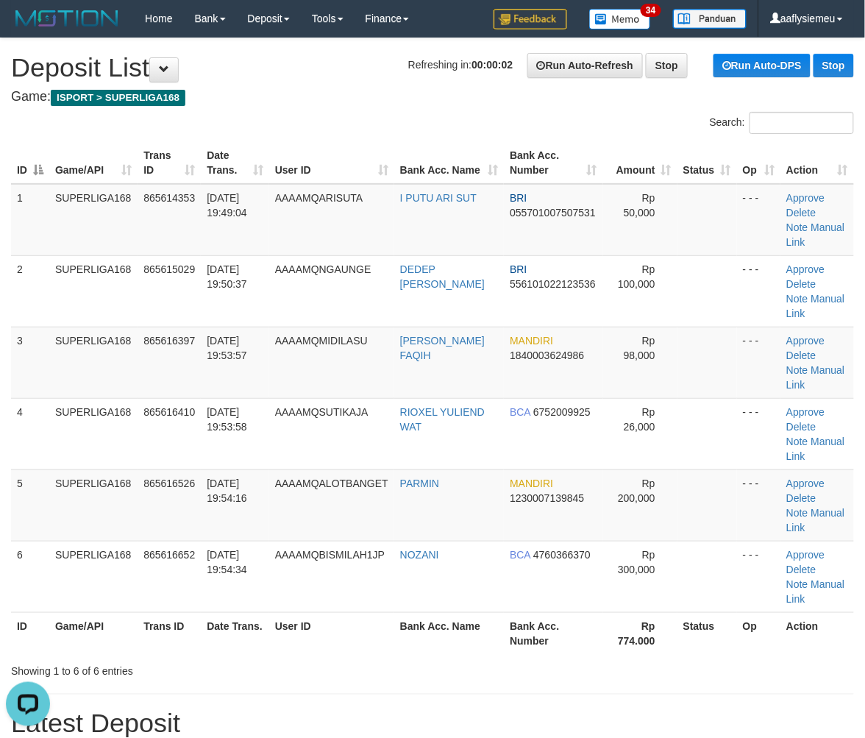
drag, startPoint x: 79, startPoint y: 397, endPoint x: 1, endPoint y: 419, distance: 80.3
click at [74, 404] on td "SUPERLIGA168" at bounding box center [93, 433] width 88 height 71
drag, startPoint x: 57, startPoint y: 410, endPoint x: 1, endPoint y: 434, distance: 60.9
click at [50, 469] on td "SUPERLIGA168" at bounding box center [93, 504] width 88 height 71
drag, startPoint x: 68, startPoint y: 412, endPoint x: 0, endPoint y: 430, distance: 70.8
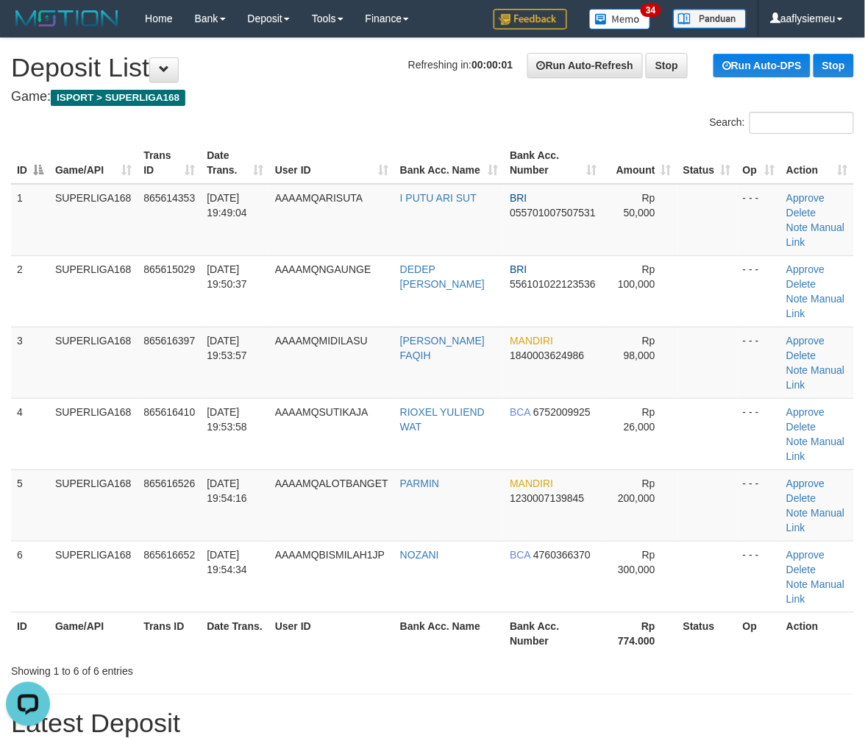
click at [50, 422] on tbody "1 SUPERLIGA168 865614353 31/08/2025 19:49:04 AAAAMQARISUTA I PUTU ARI SUT BRI 0…" at bounding box center [432, 398] width 843 height 429
drag, startPoint x: 72, startPoint y: 438, endPoint x: 2, endPoint y: 460, distance: 73.3
click at [71, 469] on td "SUPERLIGA168" at bounding box center [93, 504] width 88 height 71
click at [44, 469] on tr "5 SUPERLIGA168 865616526 31/08/2025 19:54:16 AAAAMQALOTBANGET PARMIN MANDIRI 12…" at bounding box center [432, 504] width 843 height 71
click at [10, 404] on div "ID Game/API Trans ID Date Trans. User ID Bank Acc. Name Bank Acc. Number Amount…" at bounding box center [432, 398] width 865 height 521
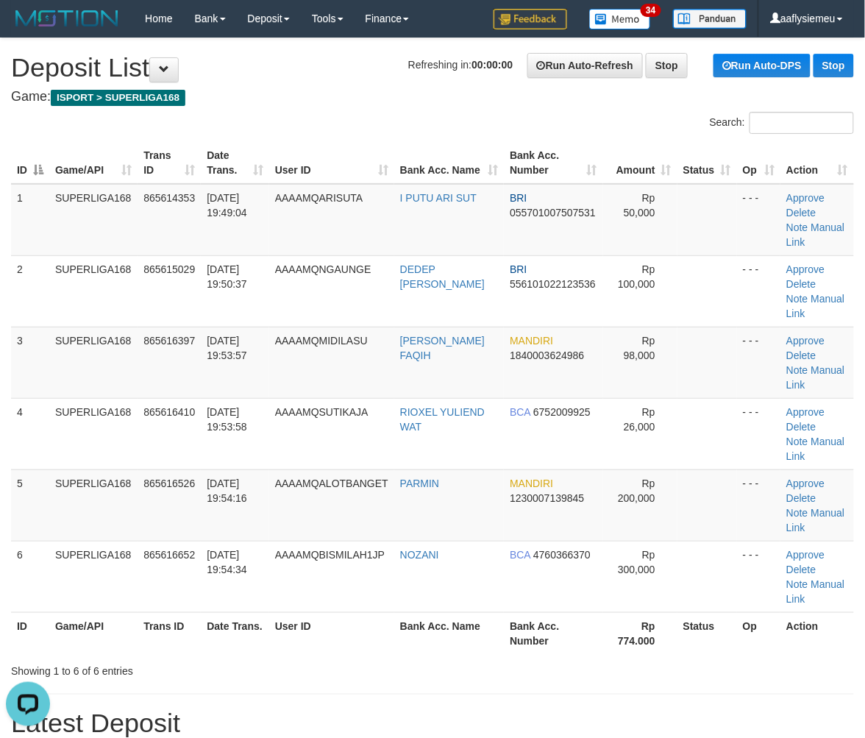
click at [18, 410] on tbody "1 SUPERLIGA168 865614353 31/08/2025 19:49:04 AAAAMQARISUTA I PUTU ARI SUT BRI 0…" at bounding box center [432, 398] width 843 height 429
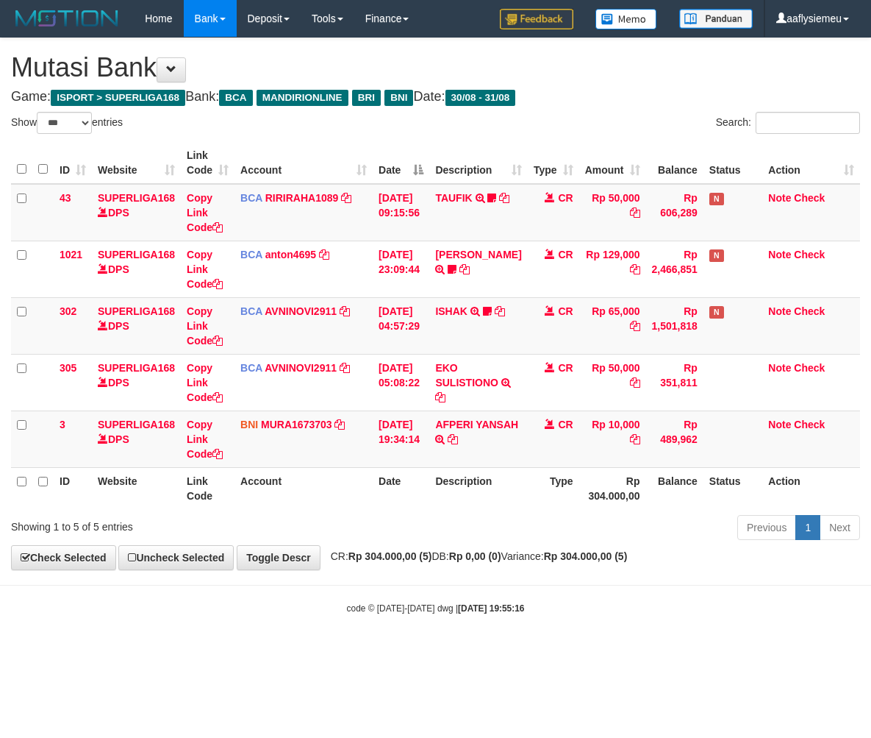
select select "***"
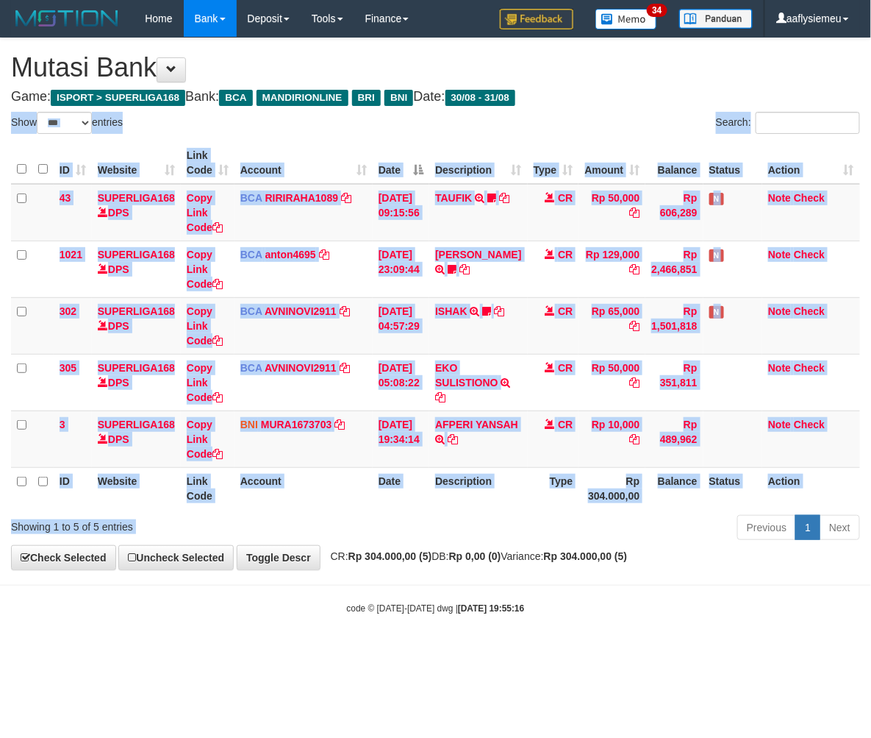
click at [487, 541] on div "Previous 1 Next" at bounding box center [617, 529] width 486 height 32
click at [435, 544] on div "**********" at bounding box center [435, 303] width 871 height 531
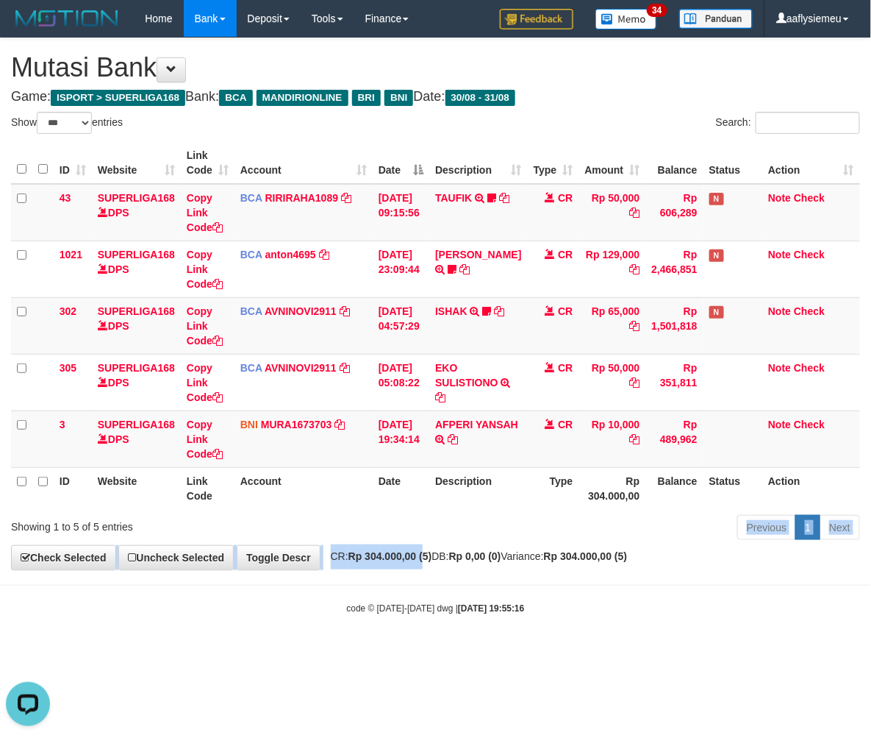
click at [440, 521] on div "Previous 1 Next" at bounding box center [617, 529] width 486 height 32
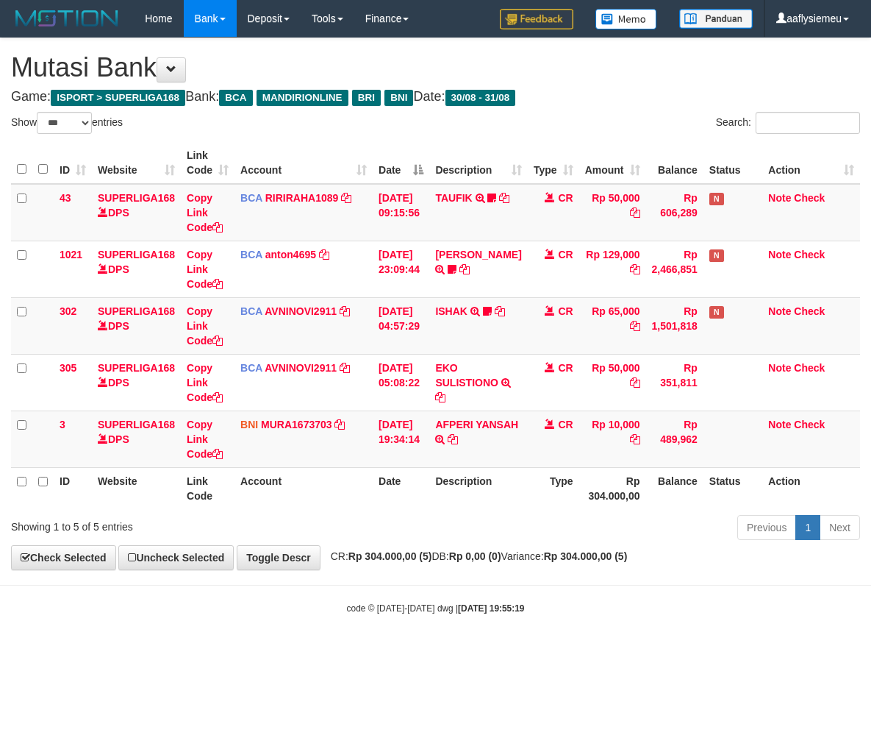
select select "***"
drag, startPoint x: 432, startPoint y: 491, endPoint x: 438, endPoint y: 508, distance: 18.4
click at [438, 508] on div "ID Website Link Code Account Date Description Type Amount Balance Status Action…" at bounding box center [435, 326] width 871 height 376
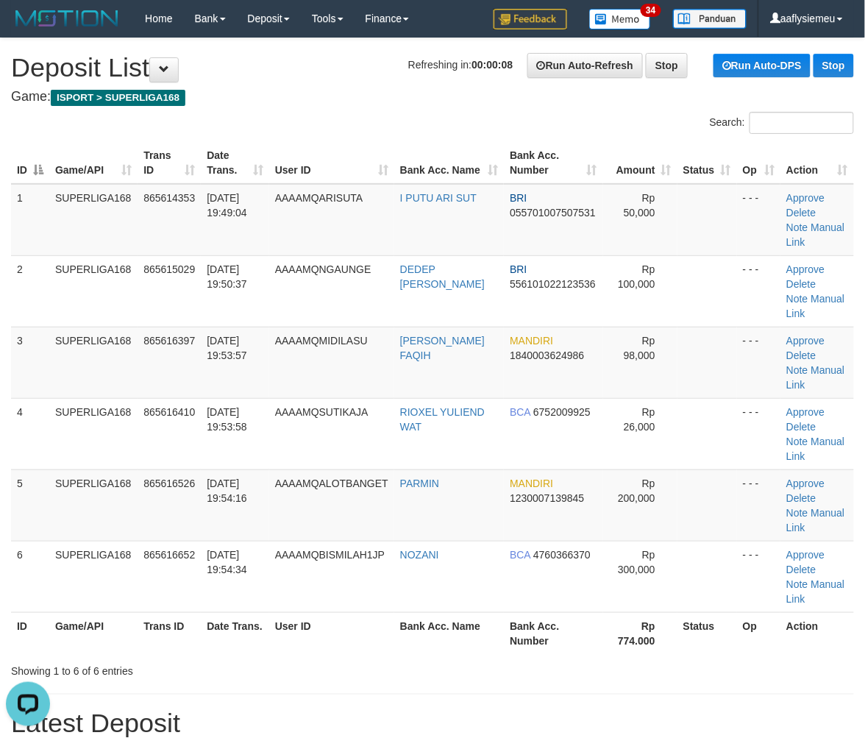
drag, startPoint x: 155, startPoint y: 404, endPoint x: 1, endPoint y: 456, distance: 162.8
click at [151, 408] on td "865616410" at bounding box center [169, 433] width 63 height 71
drag, startPoint x: 54, startPoint y: 393, endPoint x: 1, endPoint y: 420, distance: 58.9
click at [54, 398] on td "SUPERLIGA168" at bounding box center [93, 433] width 88 height 71
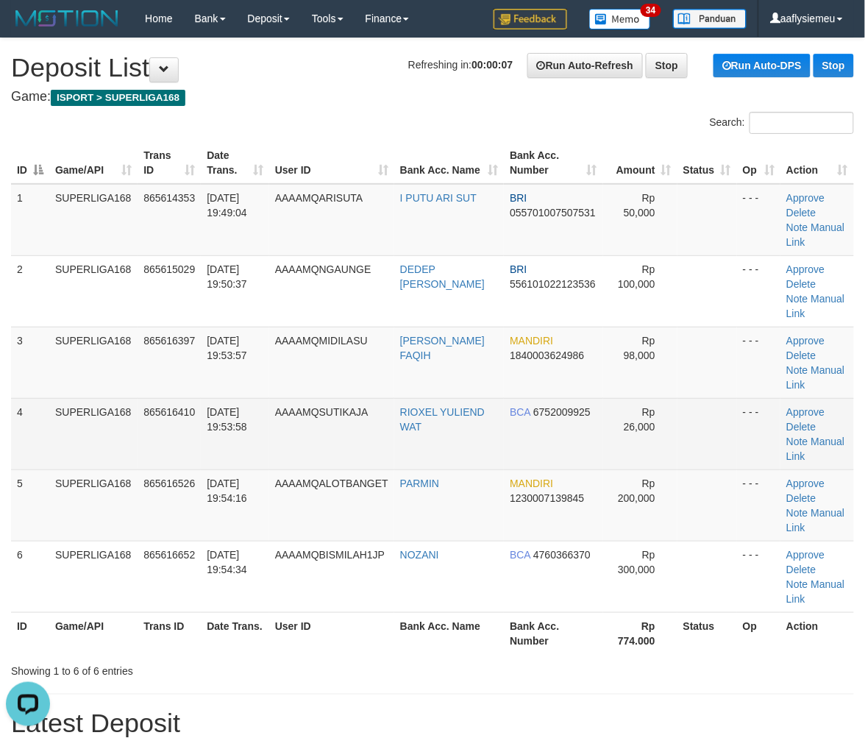
click at [64, 398] on td "SUPERLIGA168" at bounding box center [93, 433] width 88 height 71
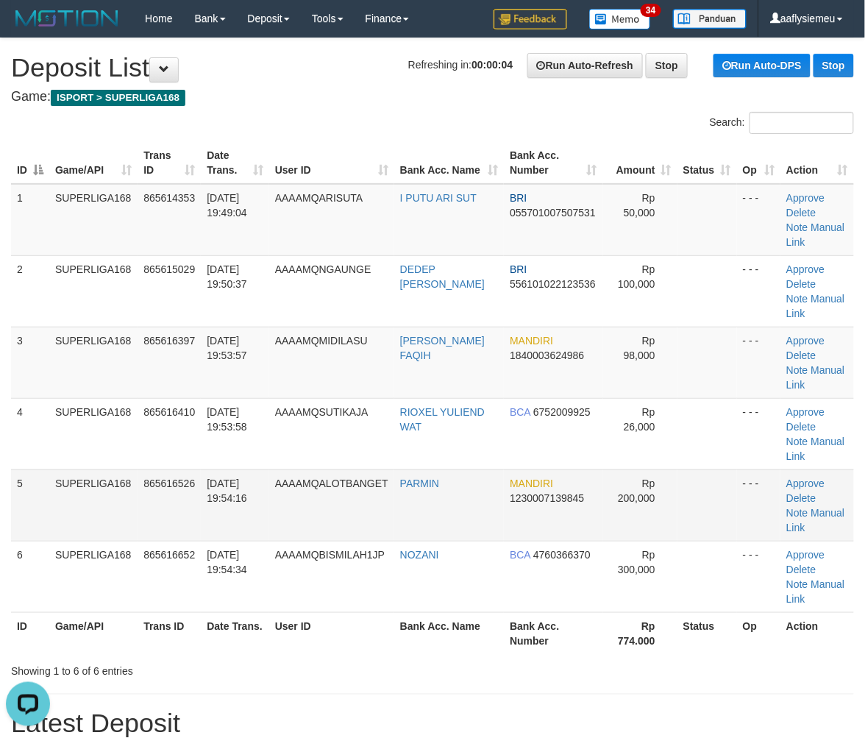
click at [59, 469] on td "SUPERLIGA168" at bounding box center [93, 504] width 88 height 71
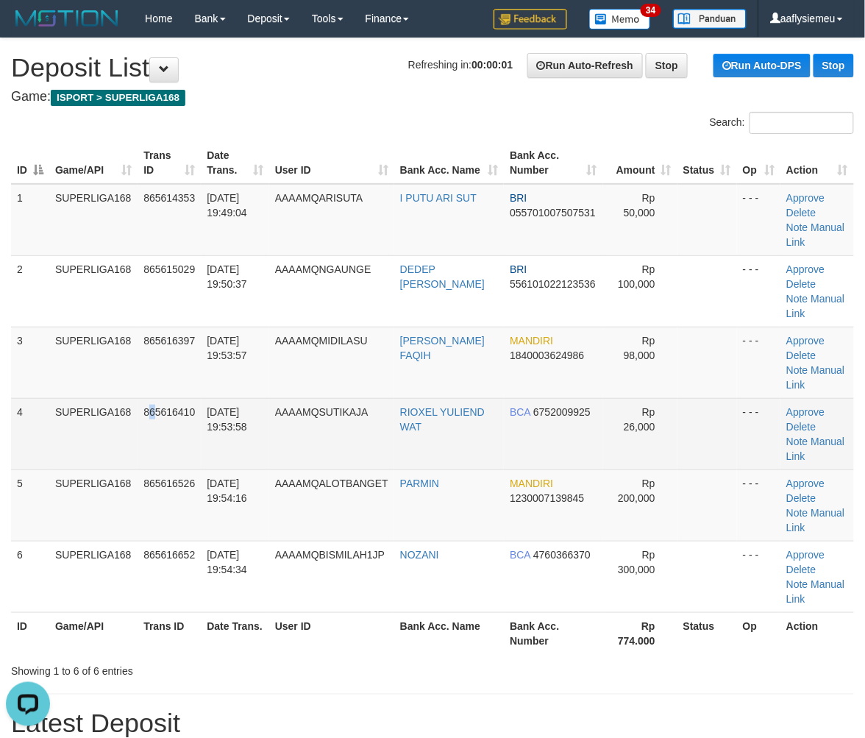
click at [154, 399] on td "865616410" at bounding box center [169, 433] width 63 height 71
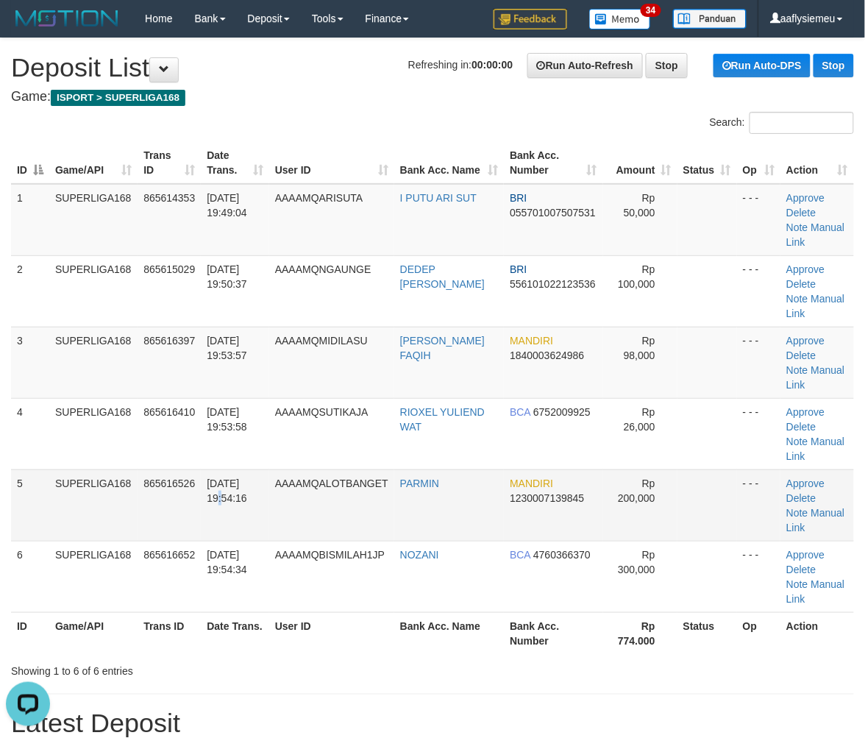
click at [255, 469] on td "31/08/2025 19:54:16" at bounding box center [235, 504] width 68 height 71
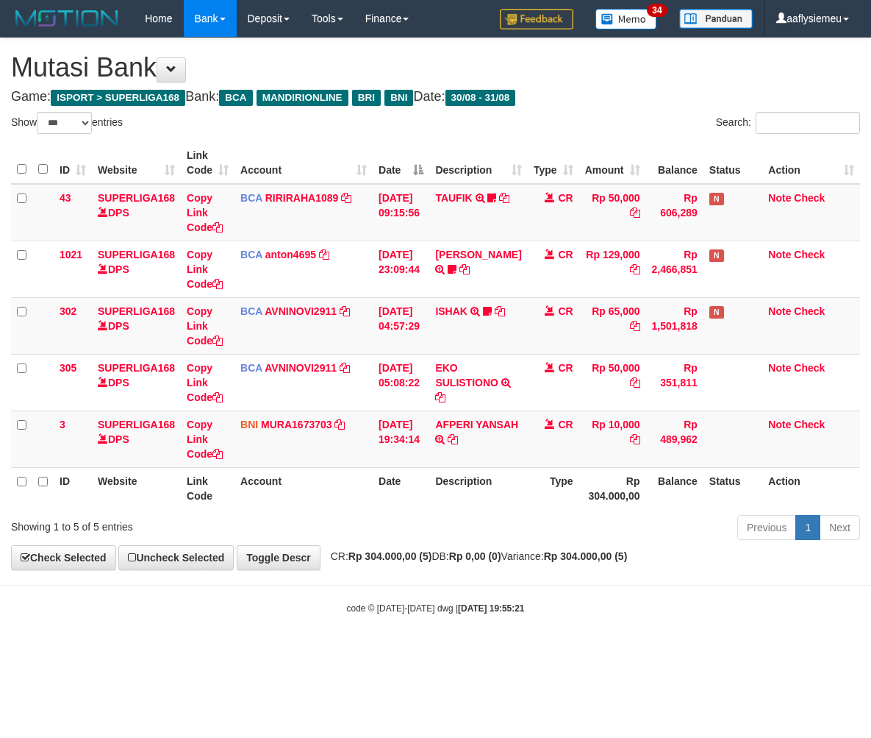
select select "***"
drag, startPoint x: 504, startPoint y: 513, endPoint x: 567, endPoint y: 504, distance: 63.0
click at [502, 518] on div "Previous 1 Next" at bounding box center [617, 529] width 486 height 32
select select "***"
drag, startPoint x: 568, startPoint y: 530, endPoint x: 596, endPoint y: 518, distance: 29.9
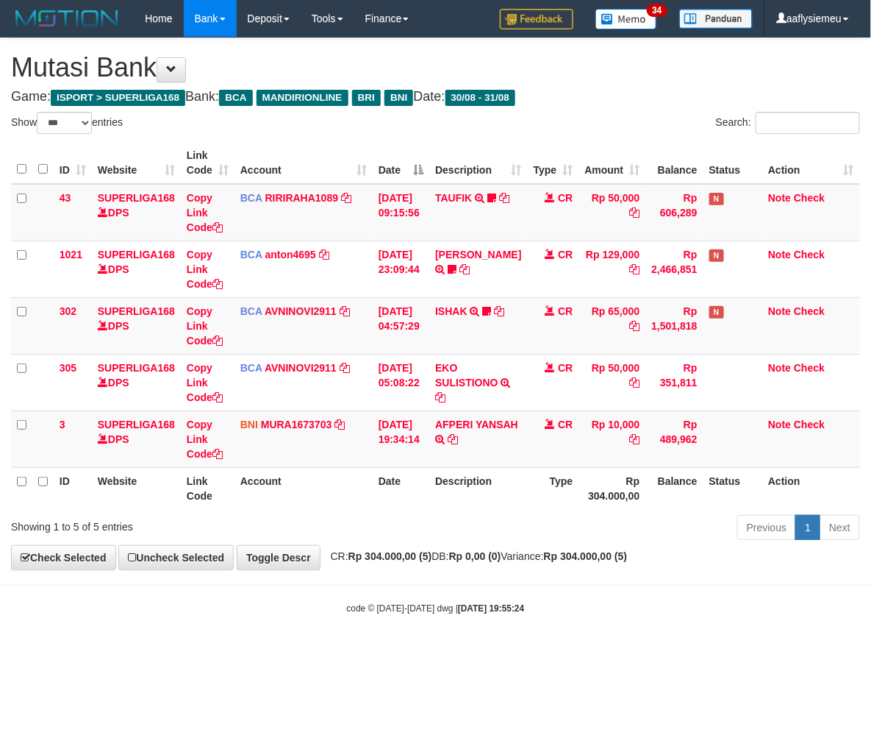
click at [570, 530] on div "Previous 1 Next" at bounding box center [617, 529] width 486 height 32
drag, startPoint x: 405, startPoint y: 516, endPoint x: 403, endPoint y: 506, distance: 10.5
click at [402, 516] on div "Previous 1 Next" at bounding box center [617, 529] width 486 height 32
select select "***"
drag, startPoint x: 434, startPoint y: 494, endPoint x: 473, endPoint y: 490, distance: 39.2
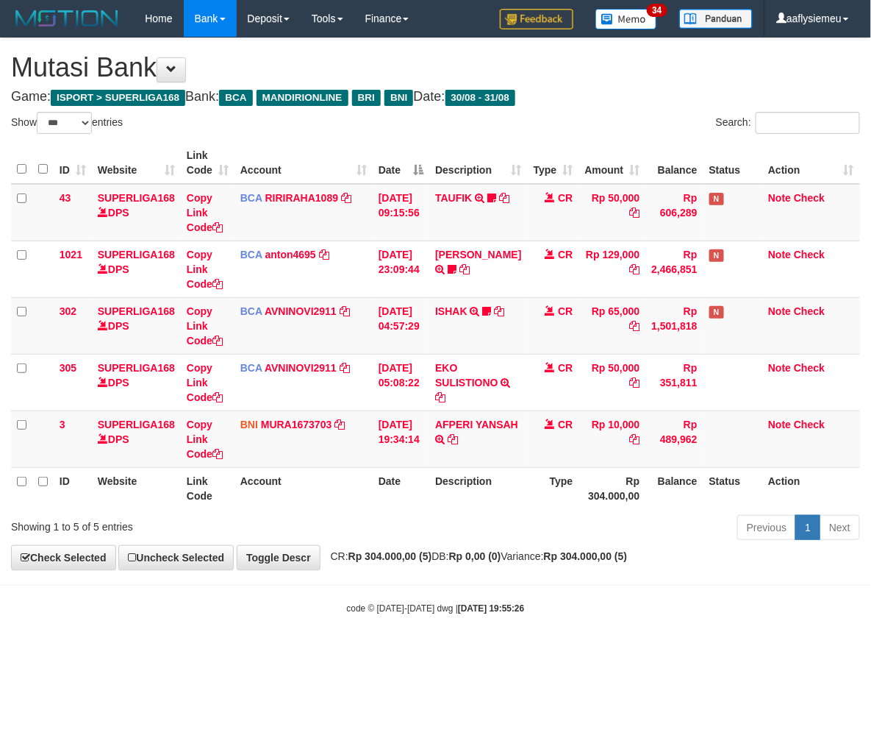
click at [439, 500] on tr "ID Website Link Code Account Date Description Type Rp 304.000,00 Balance Status…" at bounding box center [435, 488] width 849 height 42
select select "***"
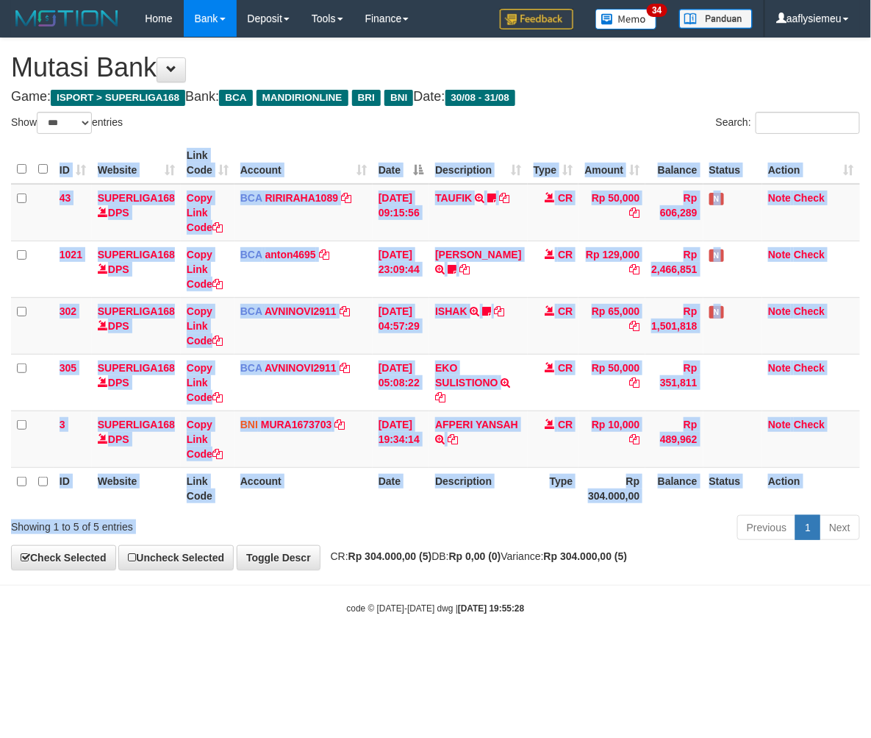
click at [384, 538] on div "Previous 1 Next" at bounding box center [617, 529] width 486 height 32
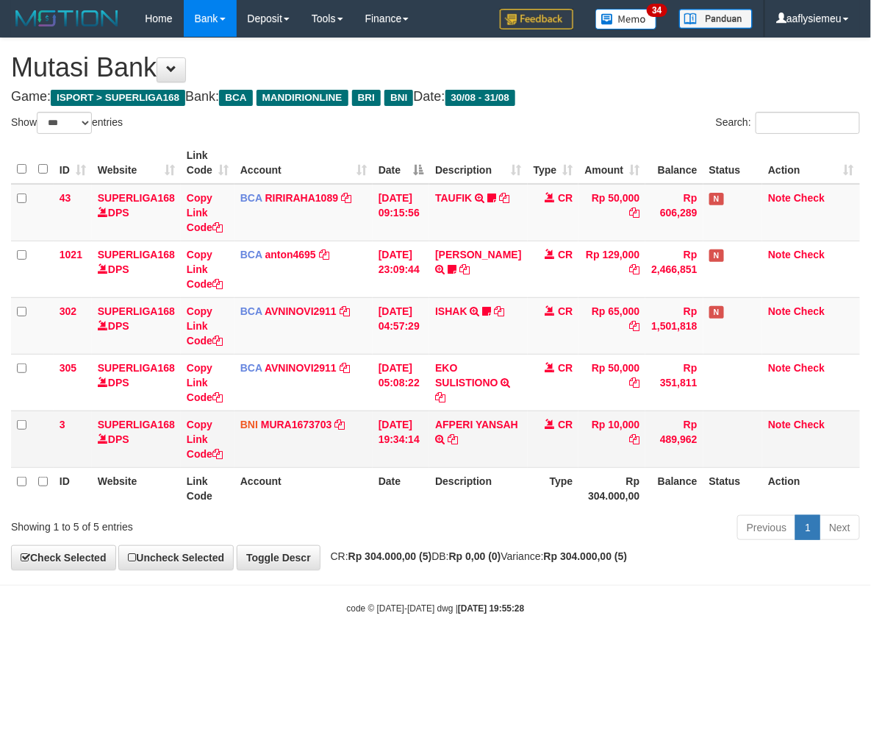
drag, startPoint x: 459, startPoint y: 472, endPoint x: 563, endPoint y: 462, distance: 104.2
click at [466, 471] on th "Description" at bounding box center [478, 488] width 98 height 42
click at [502, 557] on strong "Rp 0,00 (0)" at bounding box center [475, 556] width 52 height 12
click at [642, 575] on body "Toggle navigation Home Bank Account List Load By Website Group [ISPORT] SUPERLI…" at bounding box center [435, 326] width 871 height 652
click at [643, 569] on div "**********" at bounding box center [435, 303] width 871 height 531
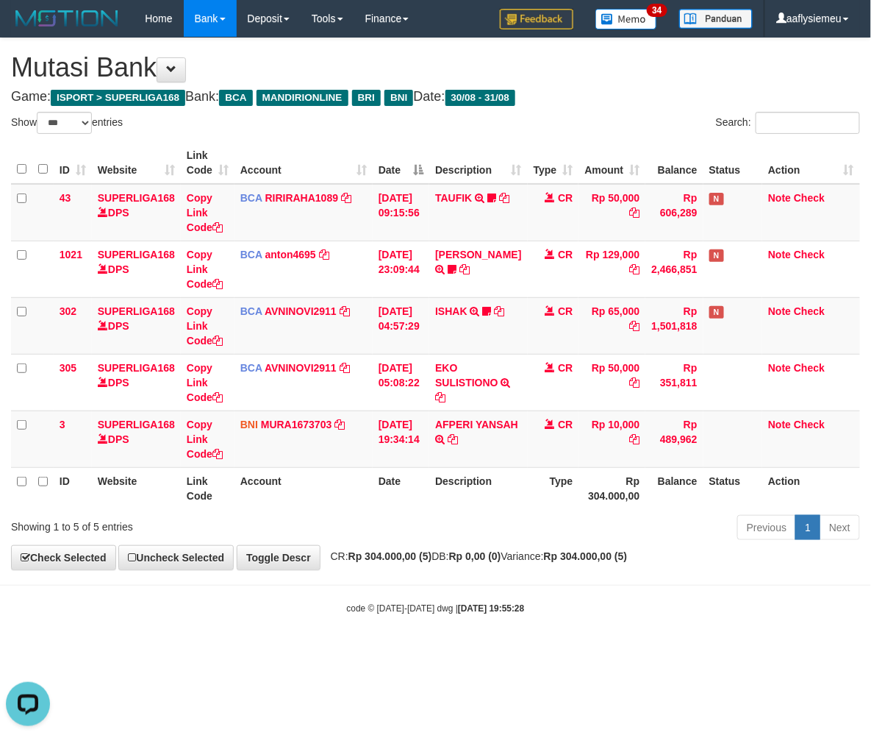
click at [560, 575] on body "Toggle navigation Home Bank Account List Load By Website Group [ISPORT] SUPERLI…" at bounding box center [435, 326] width 871 height 652
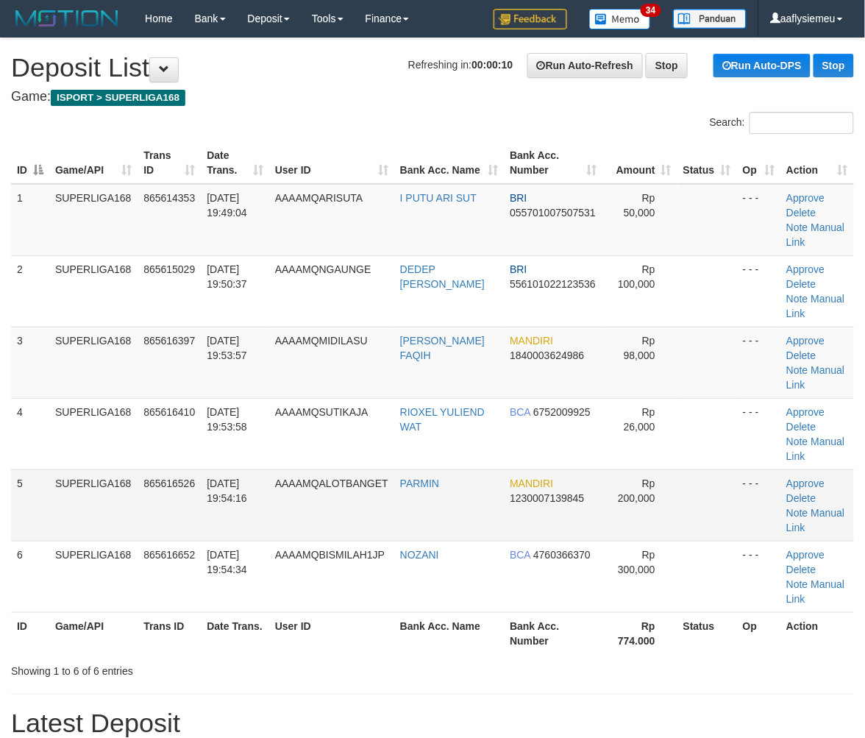
click at [140, 469] on td "865616526" at bounding box center [169, 504] width 63 height 71
click at [79, 469] on td "SUPERLIGA168" at bounding box center [93, 504] width 88 height 71
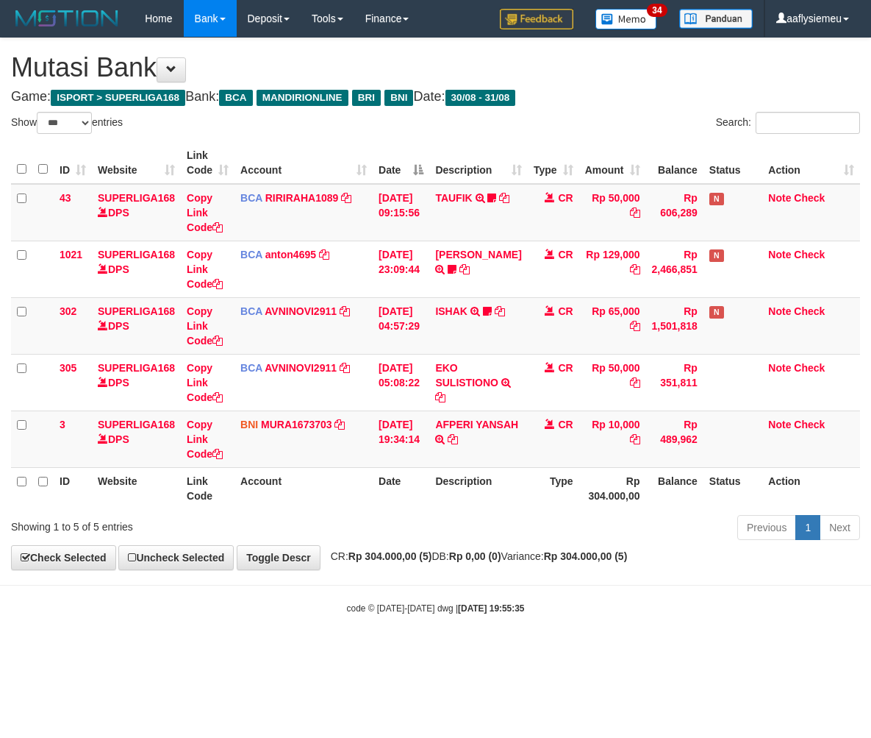
select select "***"
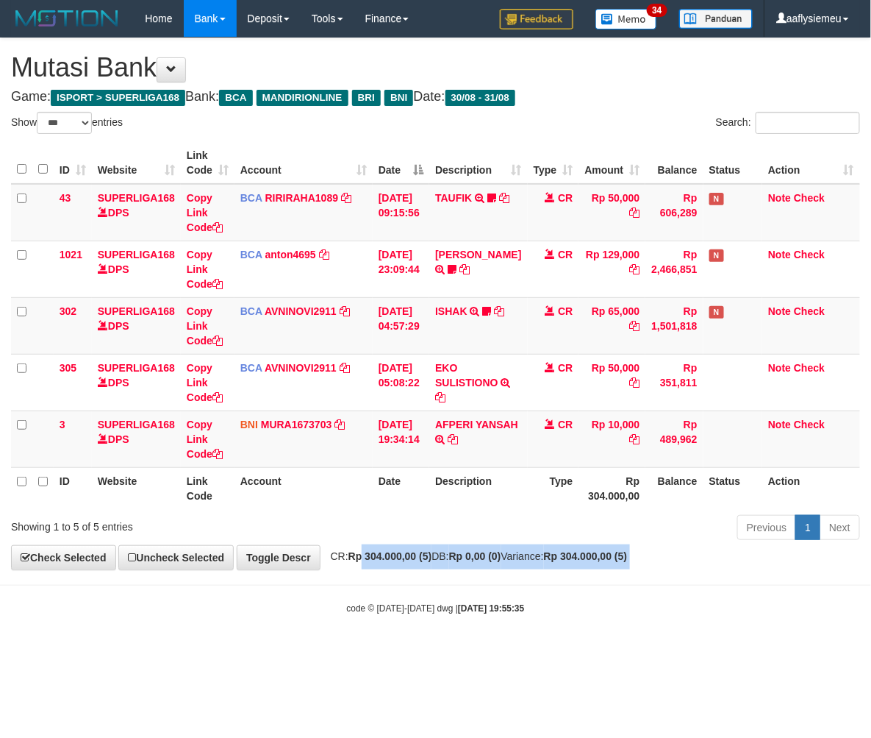
click at [363, 571] on body "Toggle navigation Home Bank Account List Load By Website Group [ISPORT] SUPERLI…" at bounding box center [435, 326] width 871 height 652
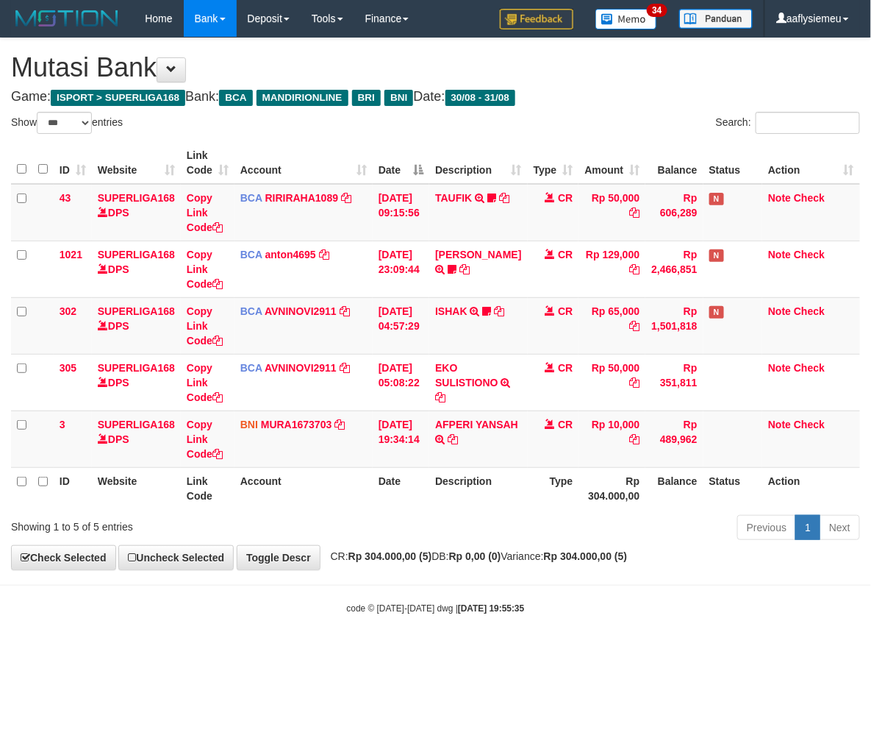
click at [363, 571] on body "Toggle navigation Home Bank Account List Load By Website Group [ISPORT] SUPERLI…" at bounding box center [435, 326] width 871 height 652
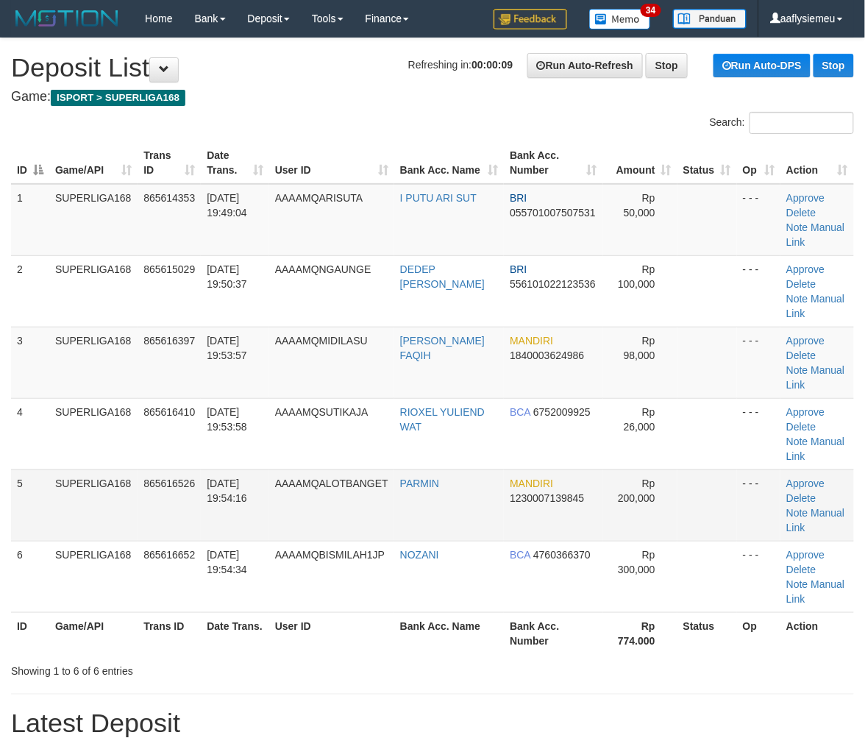
click at [131, 469] on td "SUPERLIGA168" at bounding box center [93, 504] width 88 height 71
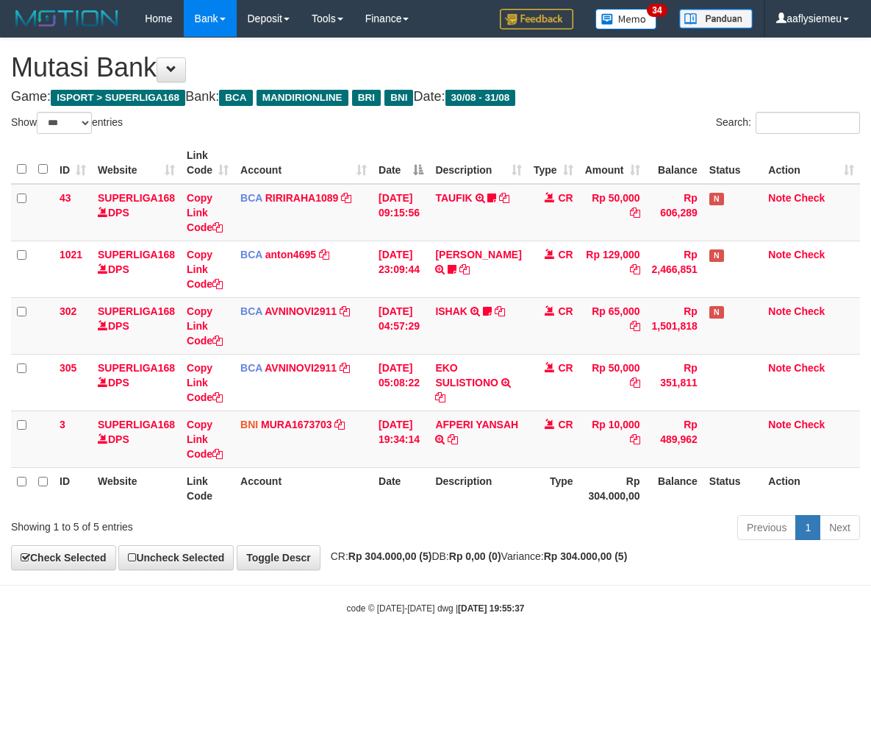
select select "***"
click at [521, 623] on body "Toggle navigation Home Bank Account List Load By Website Group [ISPORT] SUPERLI…" at bounding box center [435, 326] width 871 height 652
click at [518, 621] on body "Toggle navigation Home Bank Account List Load By Website Group [ISPORT] SUPERLI…" at bounding box center [435, 326] width 871 height 652
click at [518, 618] on body "Toggle navigation Home Bank Account List Load By Website Group [ISPORT] SUPERLI…" at bounding box center [435, 326] width 871 height 652
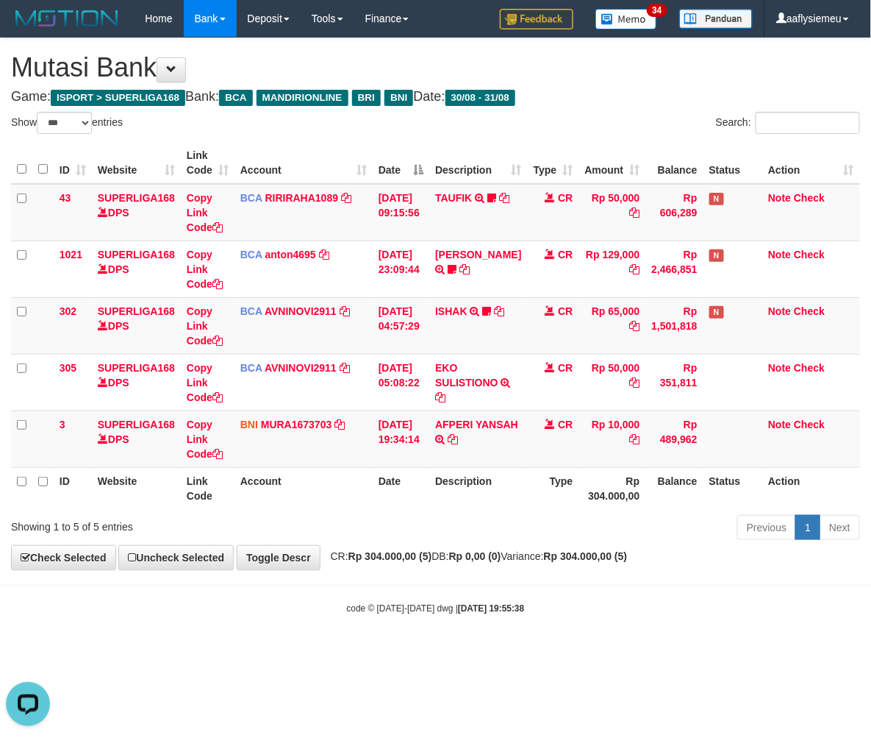
click at [518, 618] on body "Toggle navigation Home Bank Account List Load By Website Group [ISPORT] SUPERLI…" at bounding box center [435, 326] width 871 height 652
select select "***"
click at [601, 605] on div "code © 2012-2018 dwg | 2025/08/31 19:55:56" at bounding box center [435, 607] width 871 height 15
click at [598, 604] on div "code © 2012-2018 dwg | 2025/08/31 19:55:56" at bounding box center [435, 607] width 871 height 15
click at [675, 591] on body "Toggle navigation Home Bank Account List Load By Website Group [ISPORT] SUPERLI…" at bounding box center [435, 326] width 871 height 652
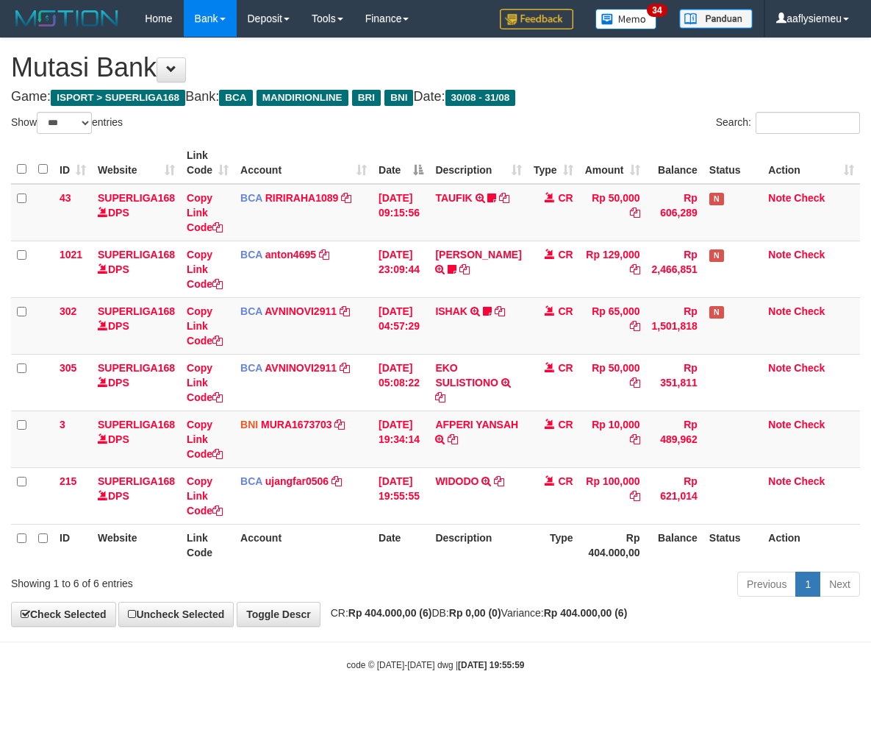
select select "***"
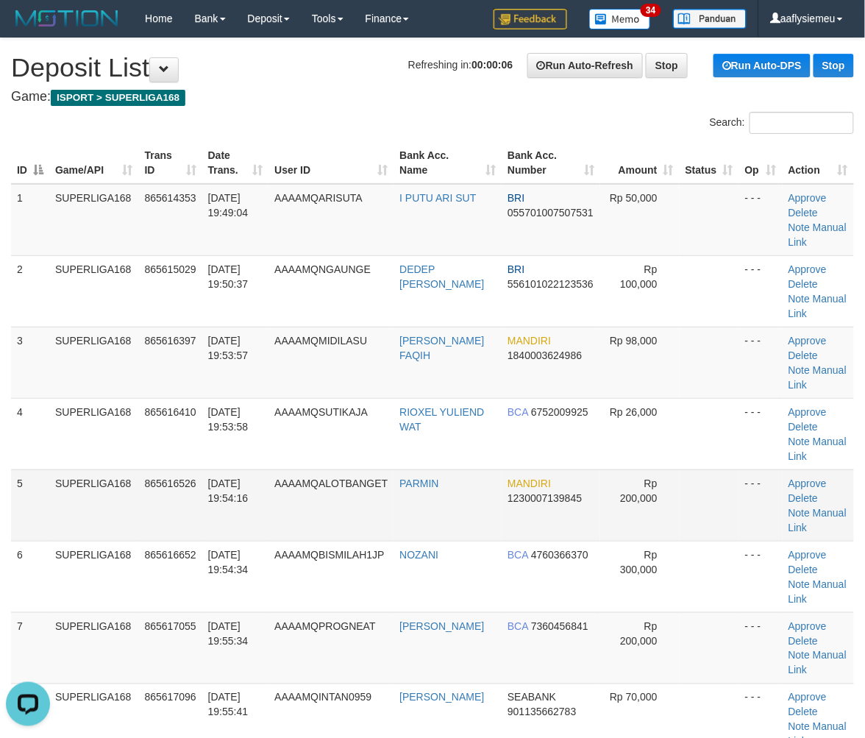
drag, startPoint x: 105, startPoint y: 489, endPoint x: 81, endPoint y: 496, distance: 25.4
click at [99, 493] on td "SUPERLIGA168" at bounding box center [94, 504] width 90 height 71
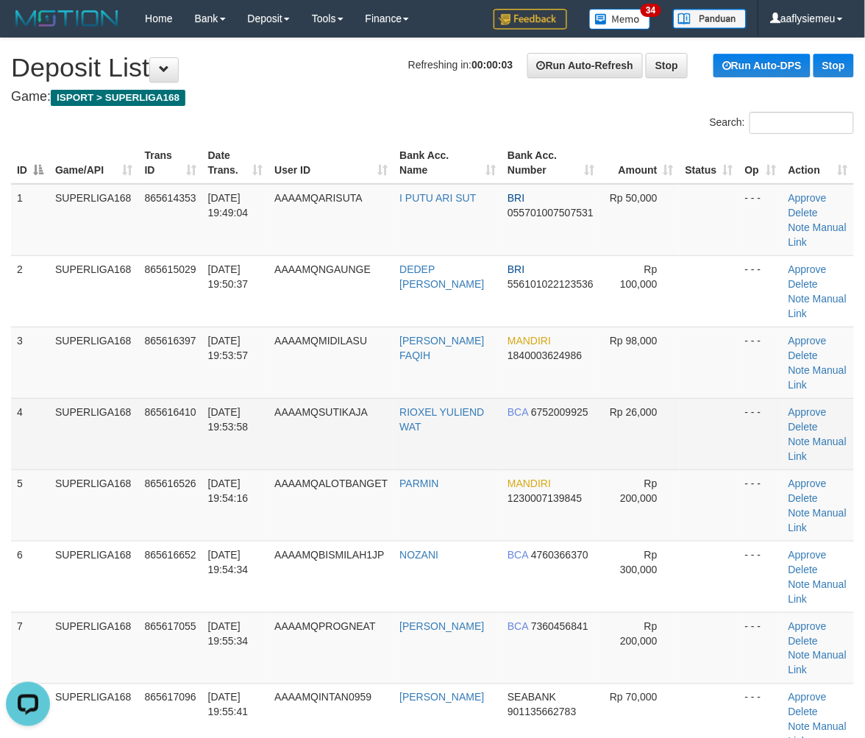
click at [48, 466] on td "4" at bounding box center [30, 433] width 38 height 71
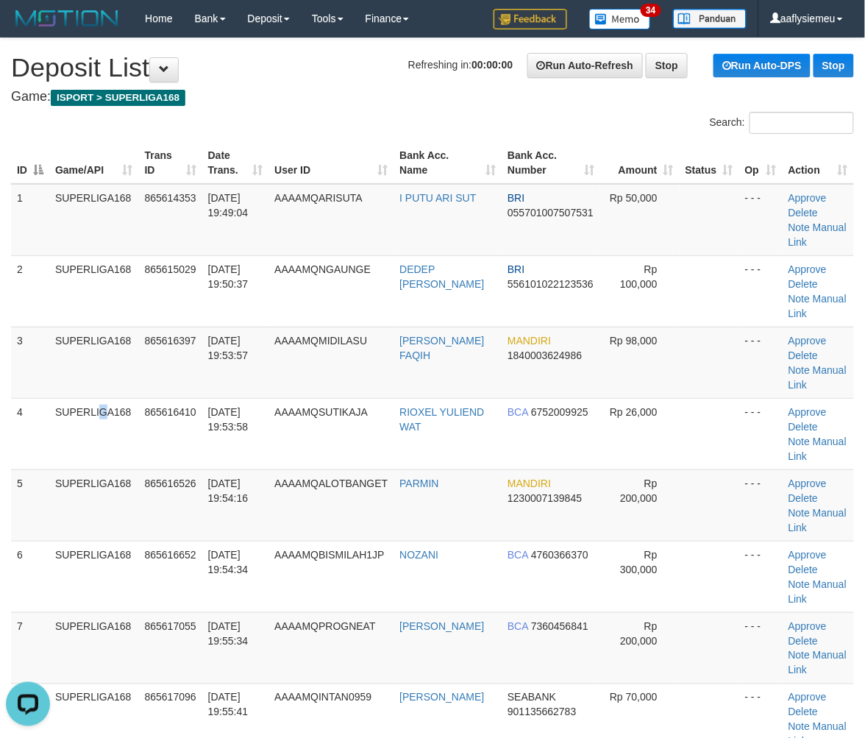
click at [35, 450] on tr "4 SUPERLIGA168 865616410 31/08/2025 19:53:58 AAAAMQSUTIKAJA RIOXEL YULIEND WAT …" at bounding box center [432, 433] width 843 height 71
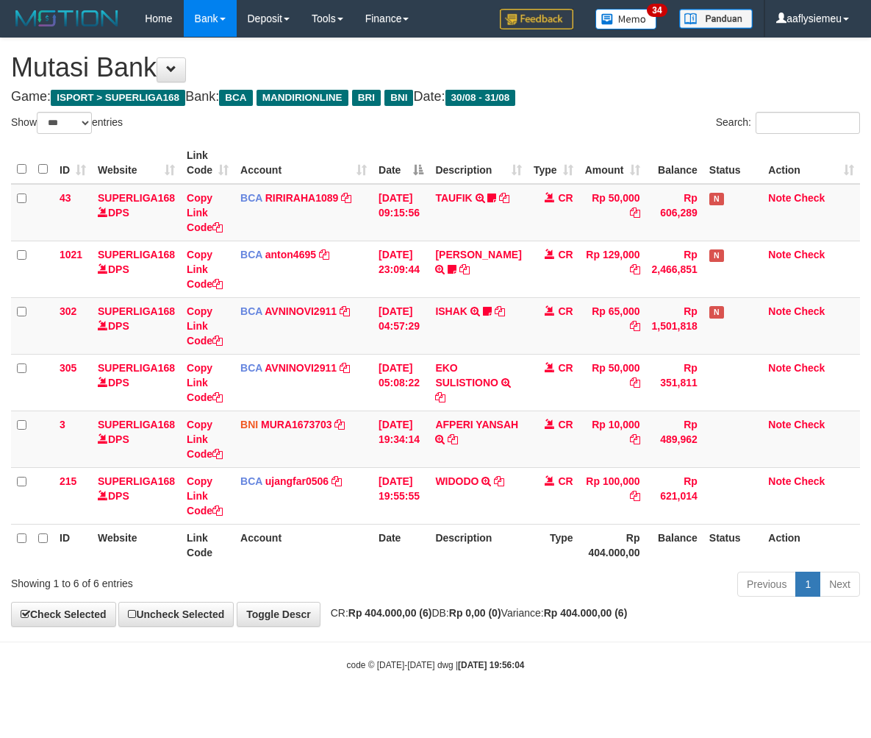
select select "***"
click at [615, 642] on hr at bounding box center [435, 641] width 871 height 1
drag, startPoint x: 615, startPoint y: 641, endPoint x: 607, endPoint y: 633, distance: 10.9
click at [614, 643] on body "Toggle navigation Home Bank Account List Load By Website Group [ISPORT] SUPERLI…" at bounding box center [435, 354] width 871 height 708
click at [606, 627] on body "Toggle navigation Home Bank Account List Load By Website Group [ISPORT] SUPERLI…" at bounding box center [435, 354] width 871 height 708
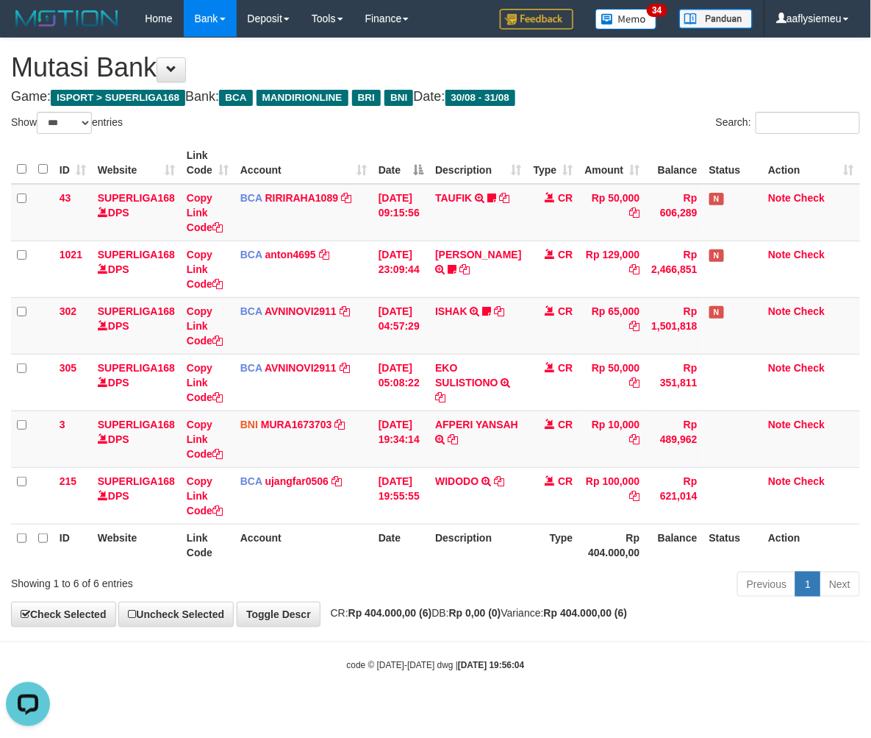
click at [717, 582] on div "Previous 1 Next" at bounding box center [617, 586] width 486 height 32
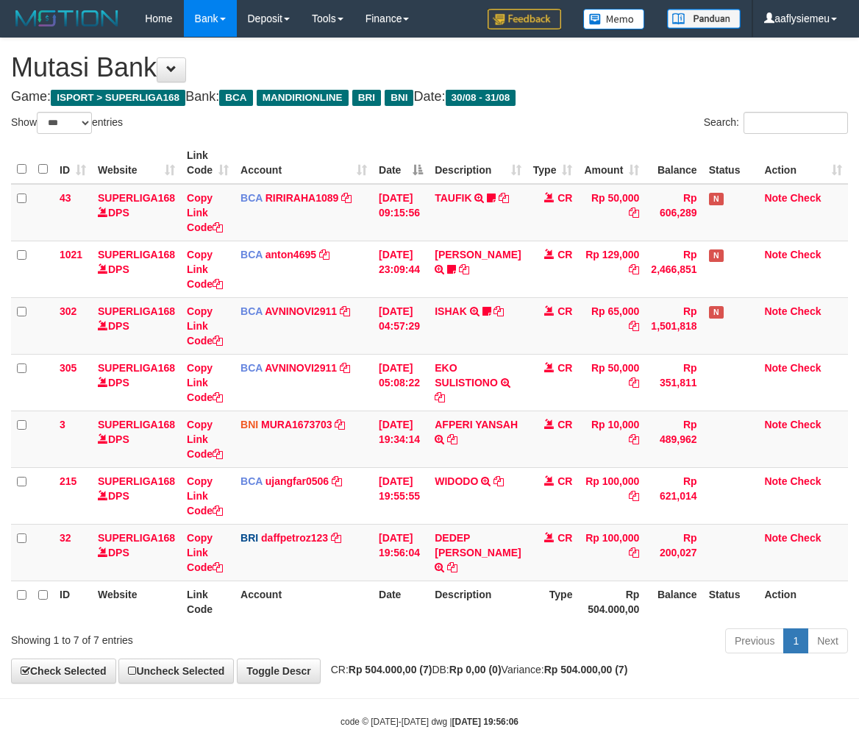
select select "***"
drag, startPoint x: 510, startPoint y: 552, endPoint x: 869, endPoint y: 500, distance: 362.5
click at [457, 562] on icon at bounding box center [452, 567] width 10 height 10
click at [405, 681] on div "**********" at bounding box center [429, 360] width 859 height 644
click at [316, 607] on th "Account" at bounding box center [304, 601] width 138 height 42
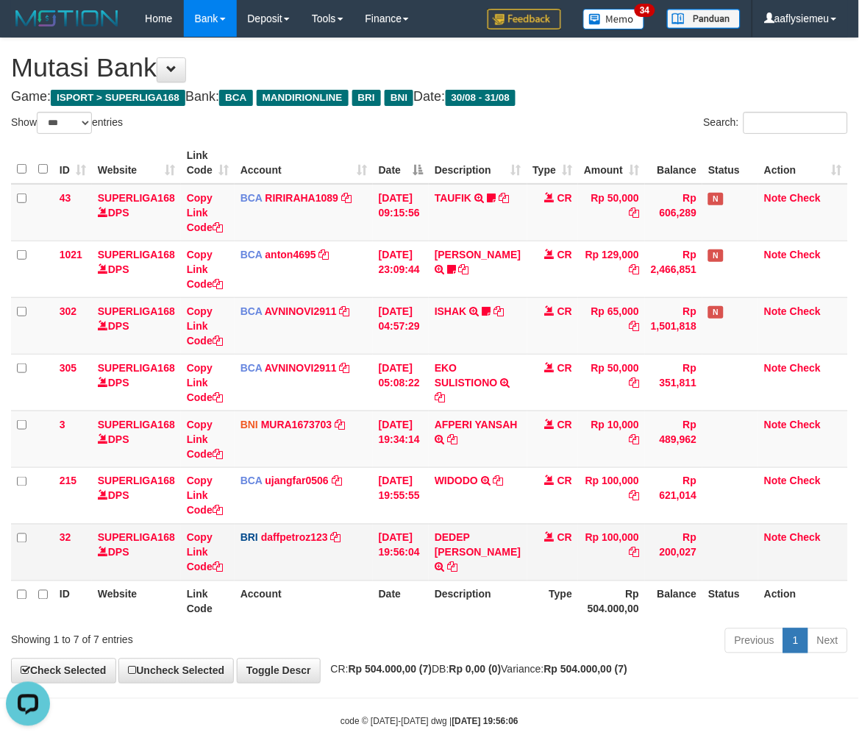
drag, startPoint x: 388, startPoint y: 548, endPoint x: 429, endPoint y: 533, distance: 43.7
click at [385, 552] on td "31/08/2025 19:56:04" at bounding box center [401, 552] width 56 height 57
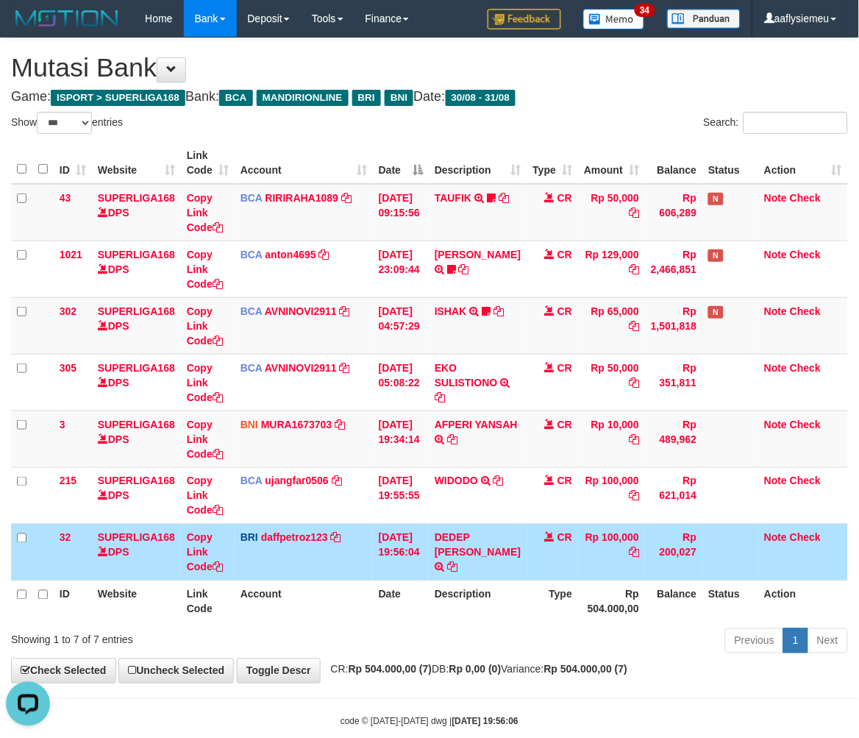
click at [379, 563] on td "31/08/2025 19:56:04" at bounding box center [401, 552] width 56 height 57
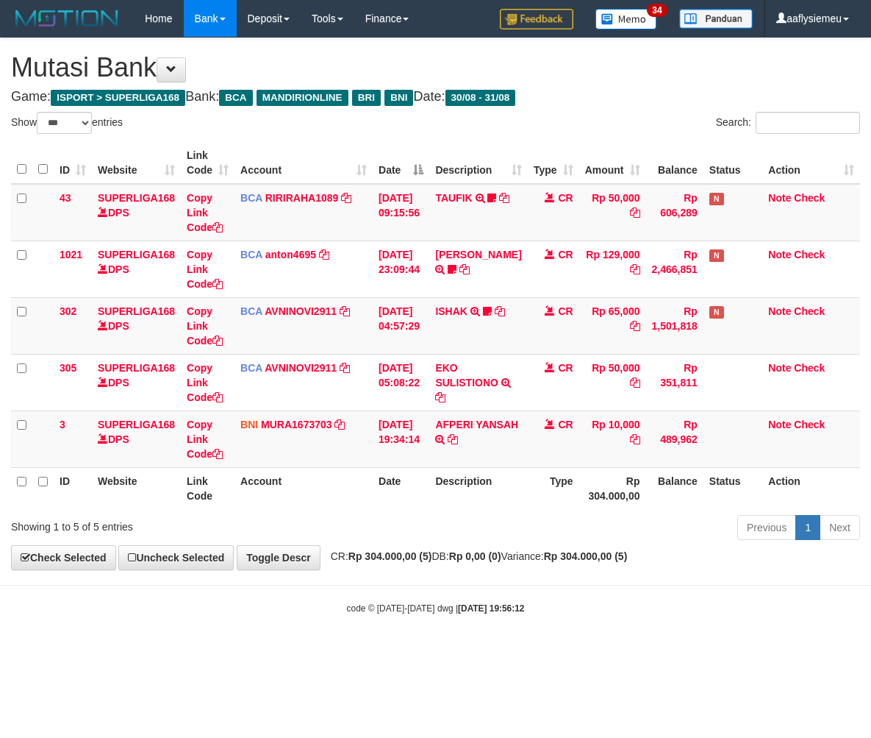
select select "***"
click at [734, 531] on div "Previous 1 Next" at bounding box center [617, 529] width 486 height 32
drag, startPoint x: 659, startPoint y: 532, endPoint x: 672, endPoint y: 525, distance: 15.1
click at [660, 532] on div "Previous 1 Next" at bounding box center [617, 529] width 486 height 32
click at [628, 562] on strong "Rp 304.000,00 (5)" at bounding box center [586, 556] width 84 height 12
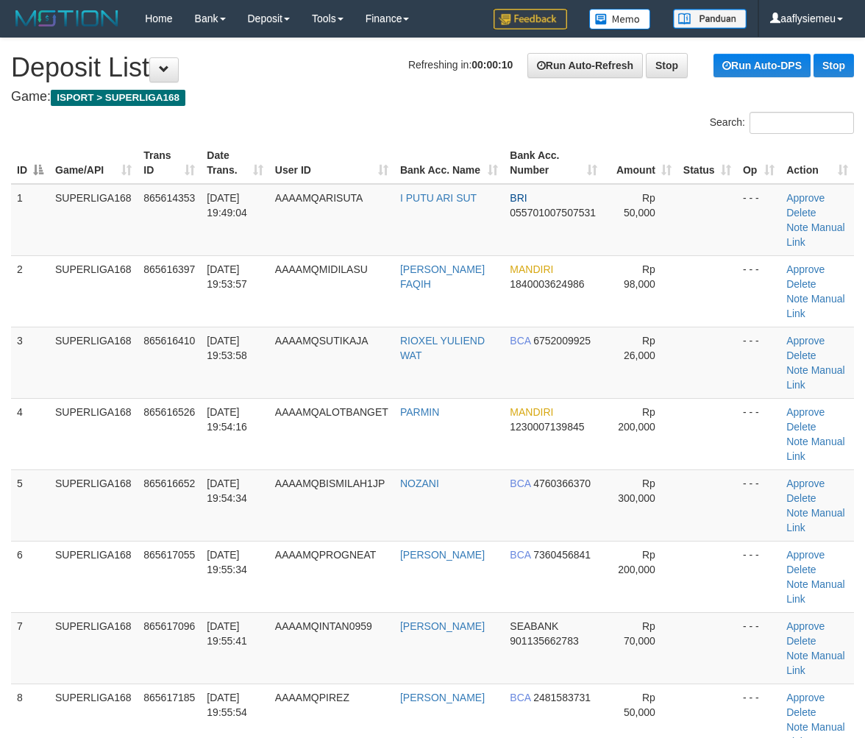
scroll to position [245, 0]
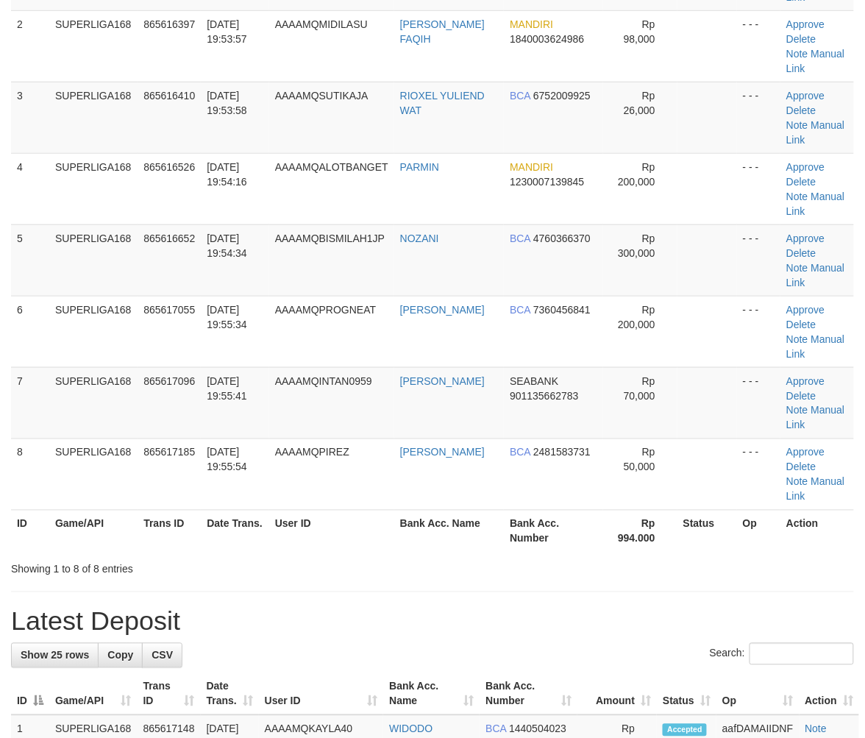
drag, startPoint x: 207, startPoint y: 378, endPoint x: 1, endPoint y: 458, distance: 221.0
click at [204, 381] on td "[DATE] 19:55:41" at bounding box center [235, 402] width 68 height 71
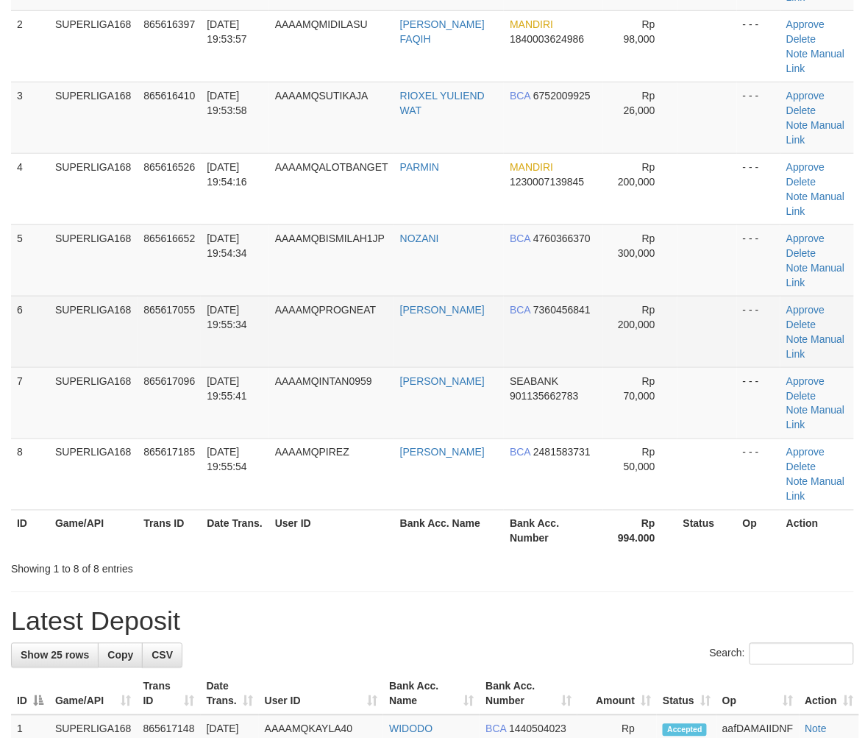
click at [269, 297] on td "[DATE] 19:55:34" at bounding box center [235, 331] width 68 height 71
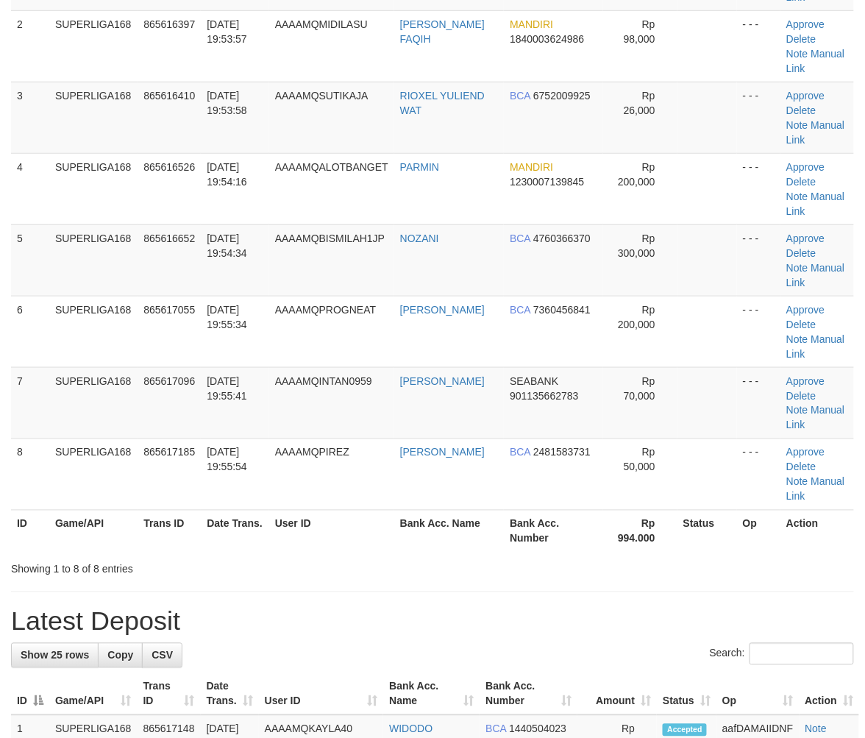
click at [237, 320] on td "[DATE] 19:55:34" at bounding box center [235, 331] width 68 height 71
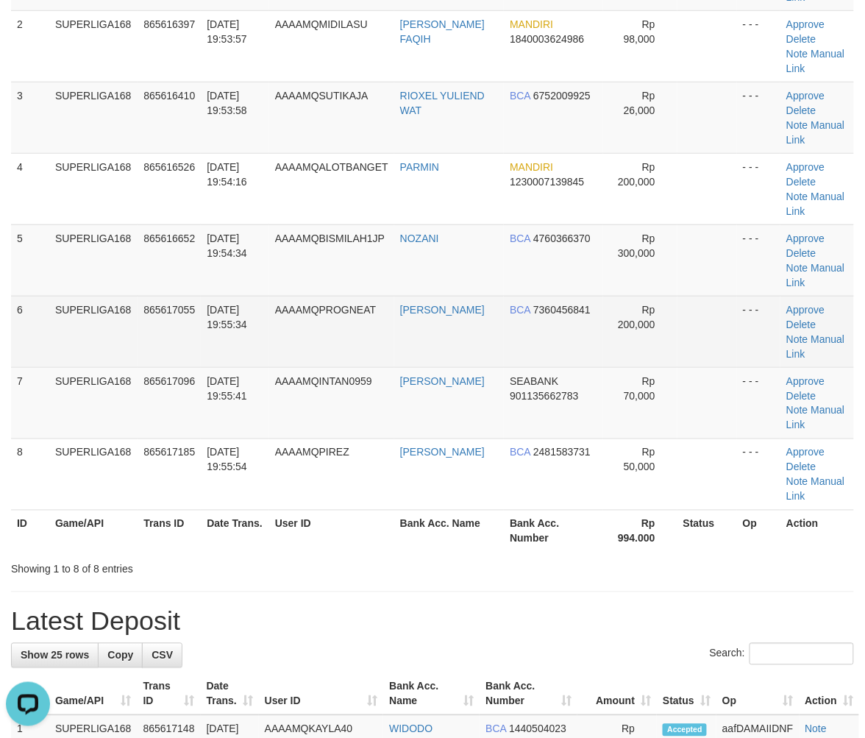
scroll to position [0, 0]
click at [179, 337] on td "865617055" at bounding box center [169, 331] width 63 height 71
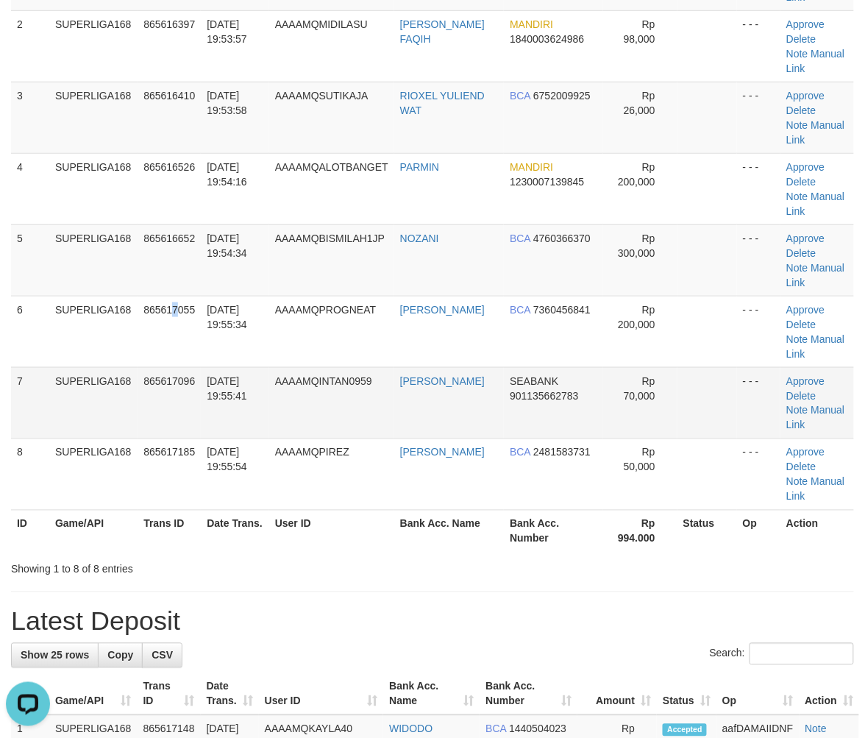
click at [260, 376] on td "[DATE] 19:55:41" at bounding box center [235, 402] width 68 height 71
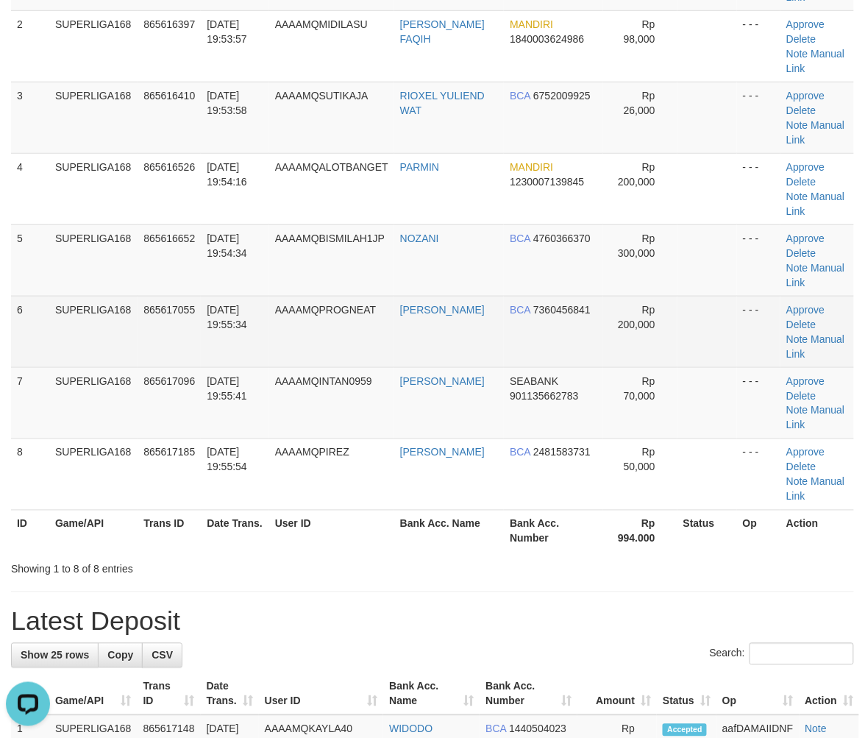
click at [239, 348] on td "[DATE] 19:55:34" at bounding box center [235, 331] width 68 height 71
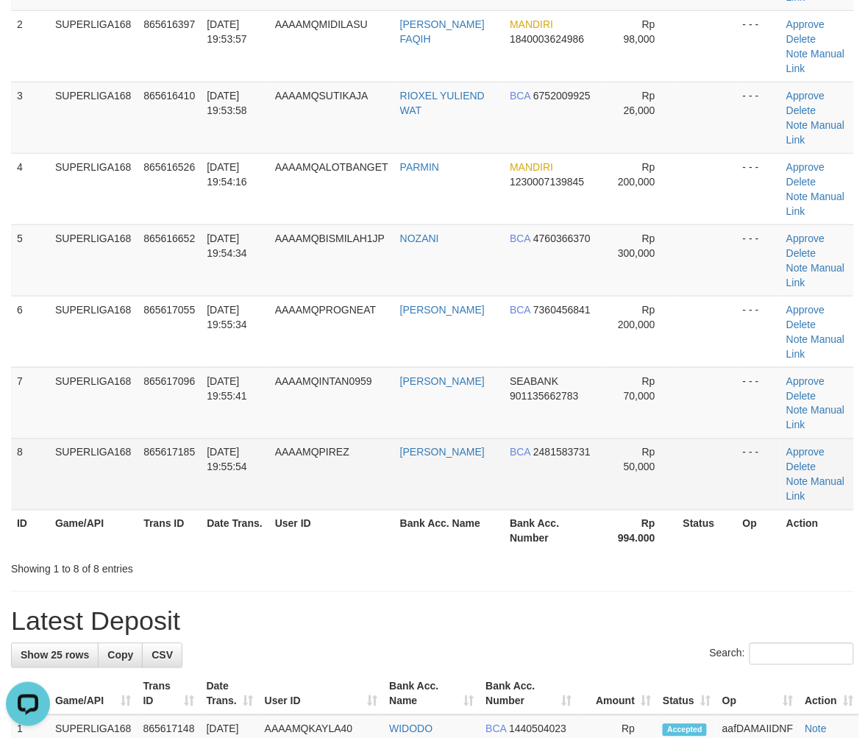
drag, startPoint x: 277, startPoint y: 393, endPoint x: 74, endPoint y: 444, distance: 208.5
click at [276, 399] on td "AAAAMQINTAN0959" at bounding box center [331, 402] width 125 height 71
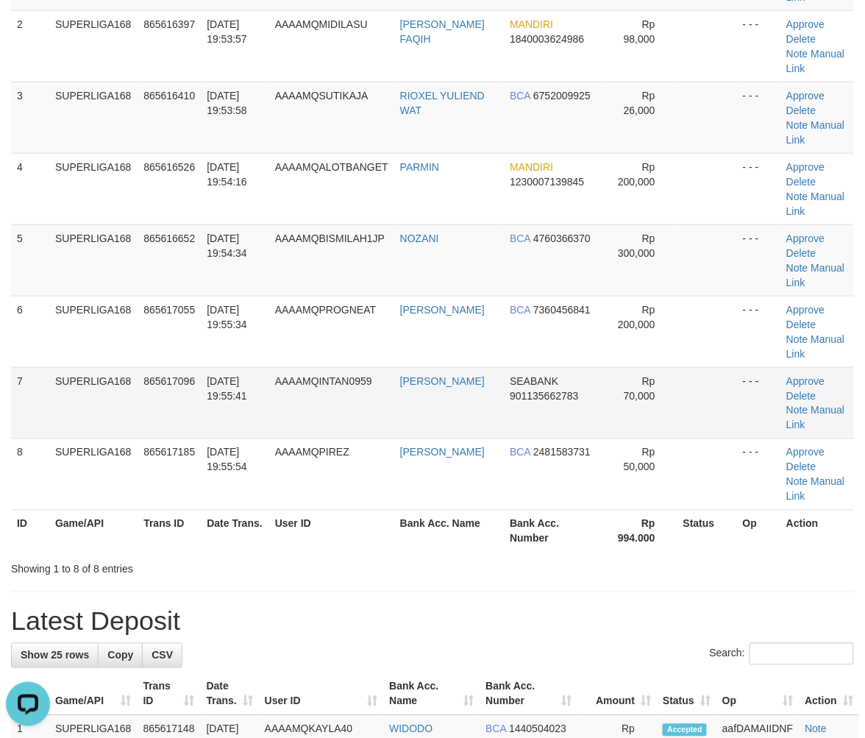
drag, startPoint x: 212, startPoint y: 407, endPoint x: 135, endPoint y: 432, distance: 80.5
click at [201, 413] on td "31/08/2025 19:55:41" at bounding box center [235, 402] width 68 height 71
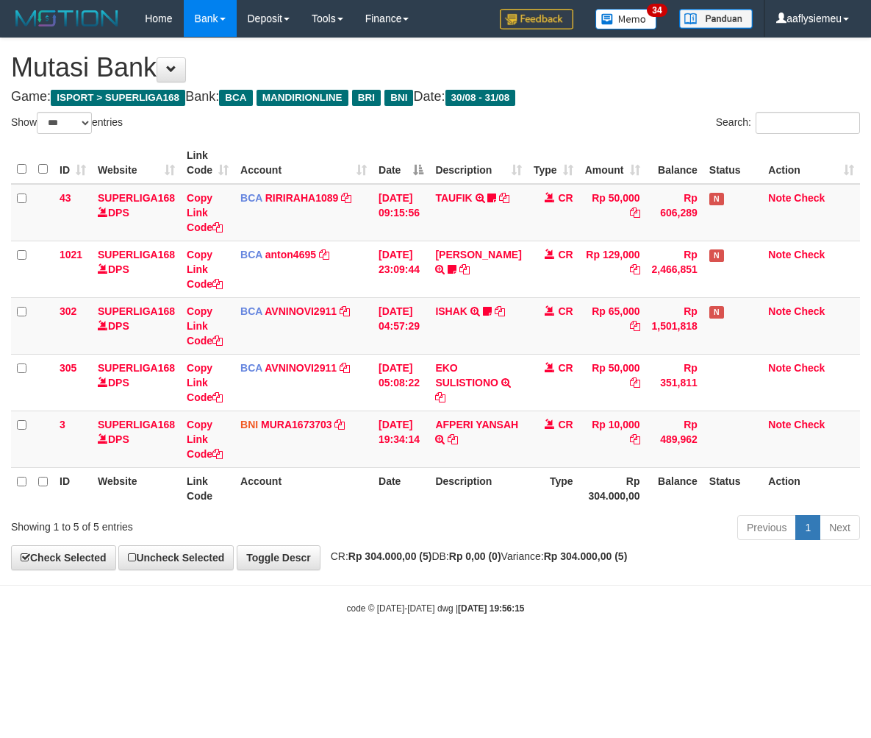
select select "***"
click at [490, 565] on div "**********" at bounding box center [435, 303] width 871 height 531
click at [593, 535] on div "Previous 1 Next" at bounding box center [617, 529] width 486 height 32
click at [560, 524] on div "Previous 1 Next" at bounding box center [617, 529] width 486 height 32
click at [649, 520] on div "Previous 1 Next" at bounding box center [617, 529] width 486 height 32
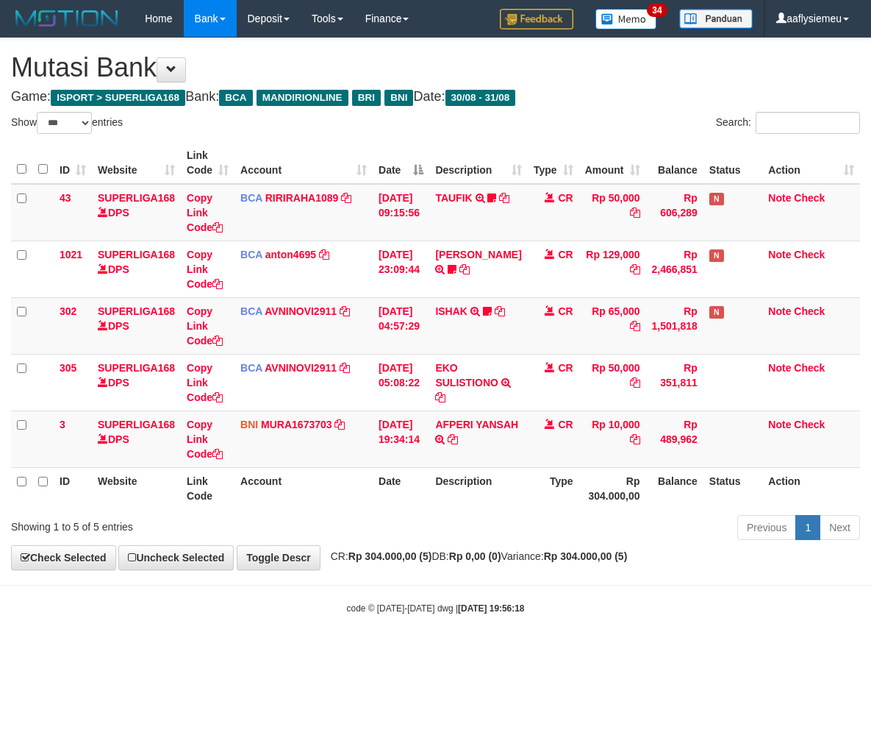
select select "***"
click at [547, 535] on div "Previous 1 Next" at bounding box center [617, 529] width 486 height 32
click at [716, 549] on div "**********" at bounding box center [435, 303] width 871 height 531
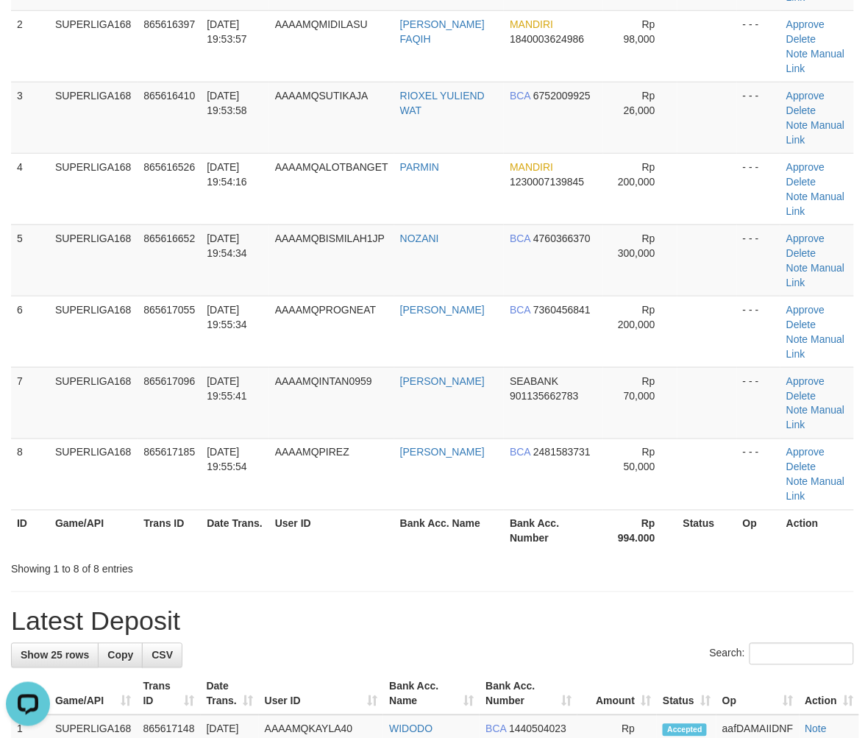
drag, startPoint x: 182, startPoint y: 410, endPoint x: 1, endPoint y: 462, distance: 188.8
click at [175, 415] on td "865617096" at bounding box center [169, 402] width 63 height 71
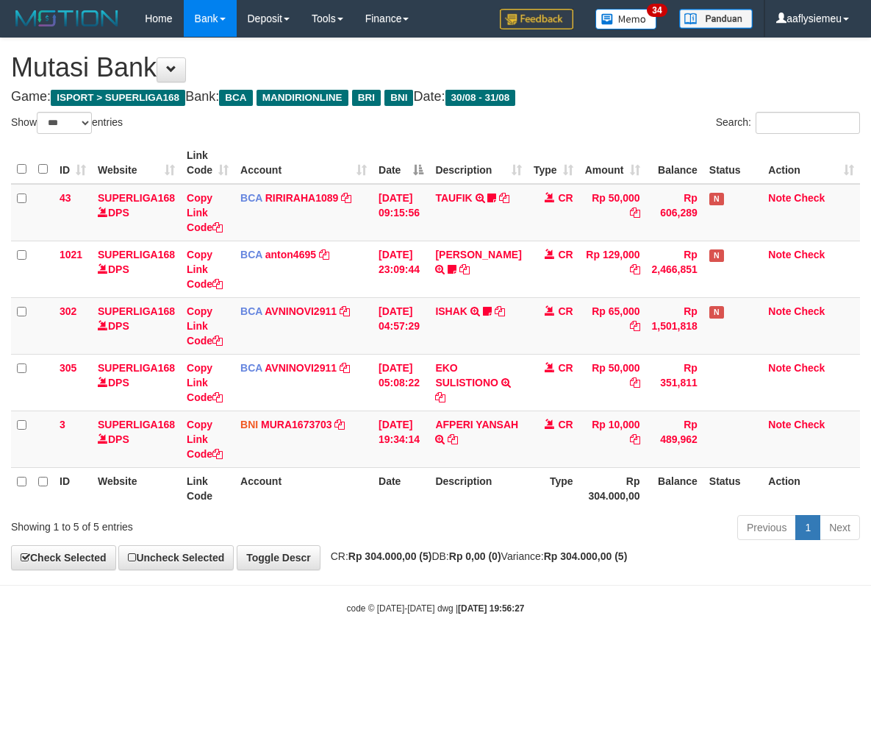
select select "***"
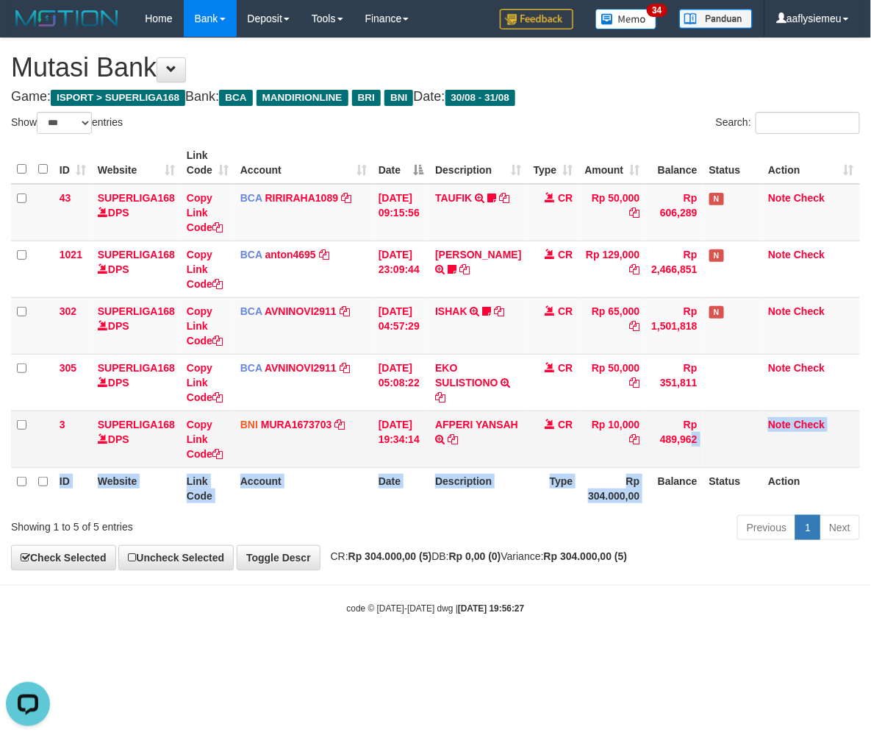
drag, startPoint x: 643, startPoint y: 468, endPoint x: 657, endPoint y: 460, distance: 15.5
click at [648, 468] on table "ID Website Link Code Account Date Description Type Amount Balance Status Action…" at bounding box center [435, 325] width 849 height 367
click at [652, 502] on th "Balance" at bounding box center [674, 488] width 57 height 42
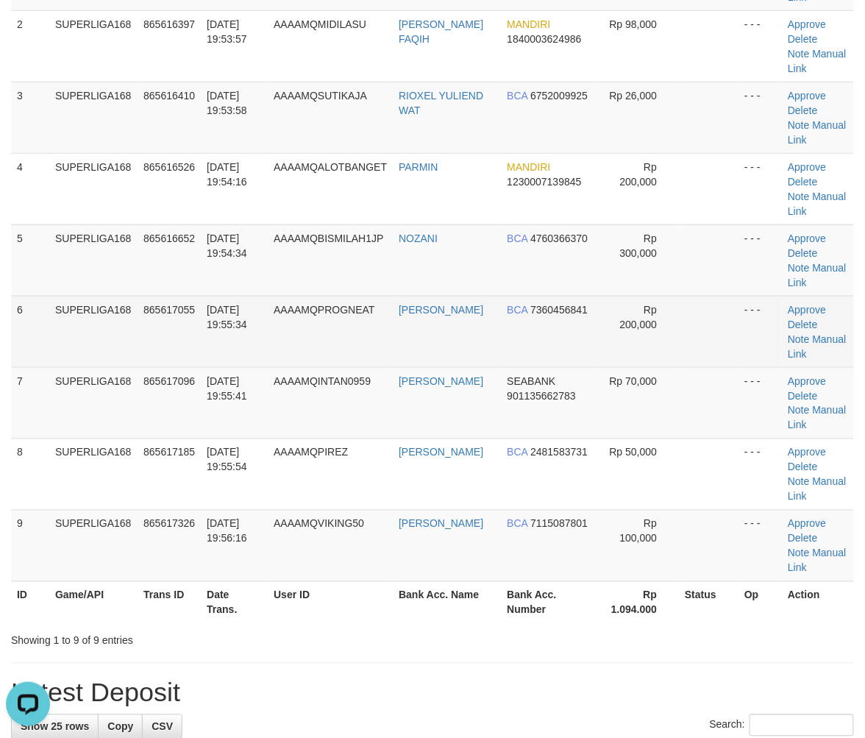
drag, startPoint x: 218, startPoint y: 299, endPoint x: 182, endPoint y: 325, distance: 43.7
click at [218, 304] on td "[DATE] 19:55:34" at bounding box center [234, 331] width 67 height 71
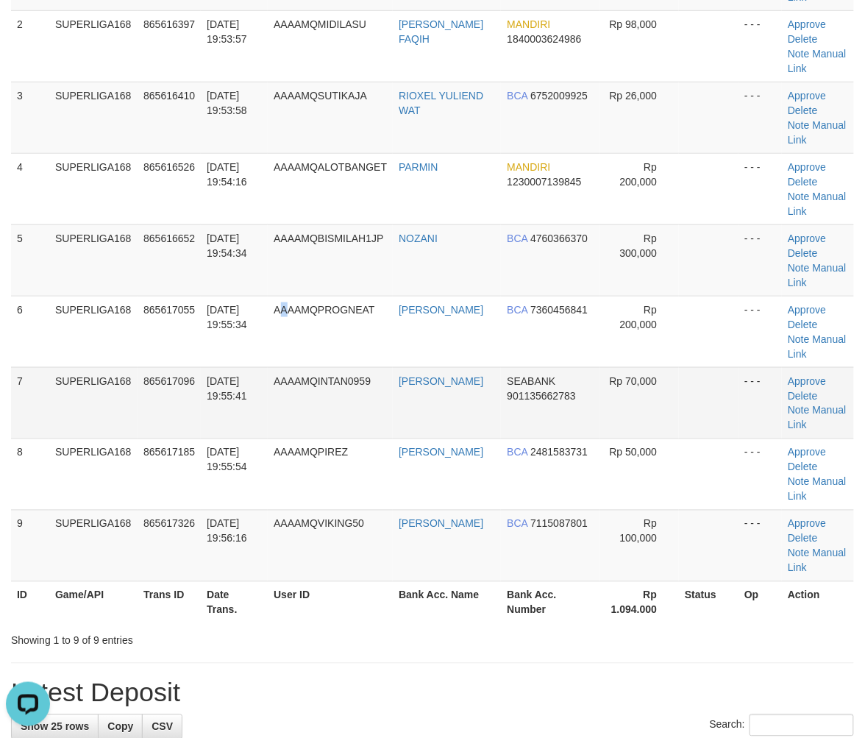
drag, startPoint x: 291, startPoint y: 363, endPoint x: 89, endPoint y: 417, distance: 209.2
click at [276, 369] on tbody "1 SUPERLIGA168 865614353 [DATE] 19:49:04 AAAAMQARISUTA I PUTU ARI SUT BRI 05570…" at bounding box center [432, 260] width 843 height 643
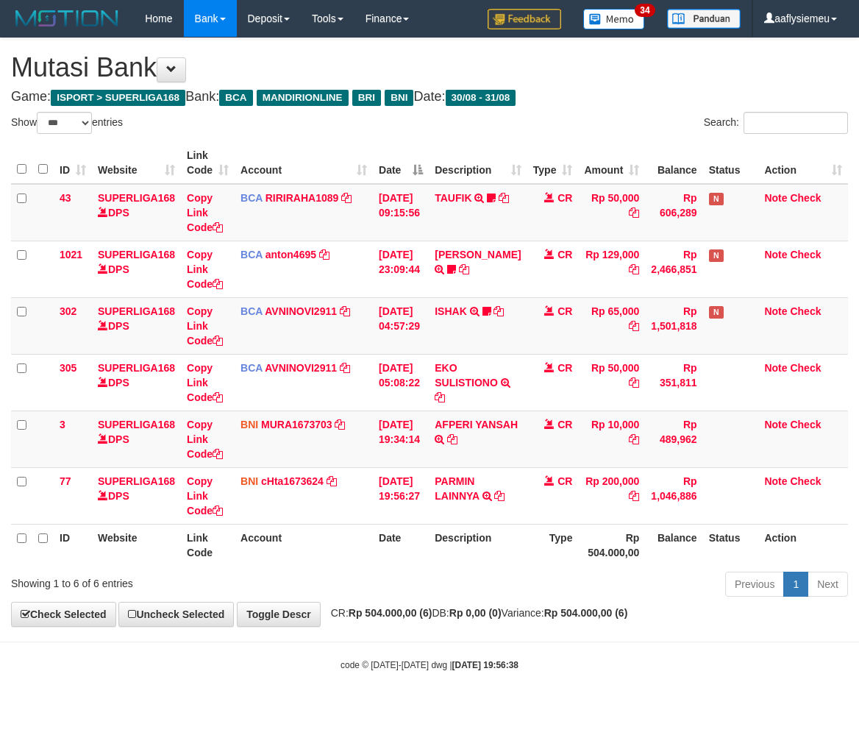
select select "***"
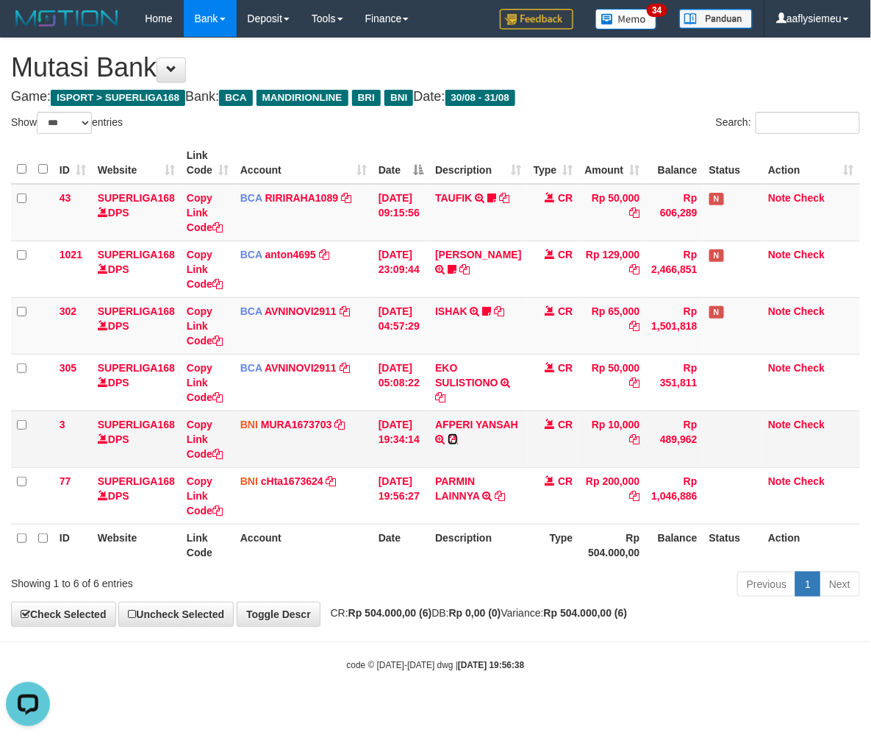
click at [458, 436] on icon at bounding box center [453, 439] width 10 height 10
click at [598, 539] on th "Rp 504.000,00" at bounding box center [612, 545] width 67 height 42
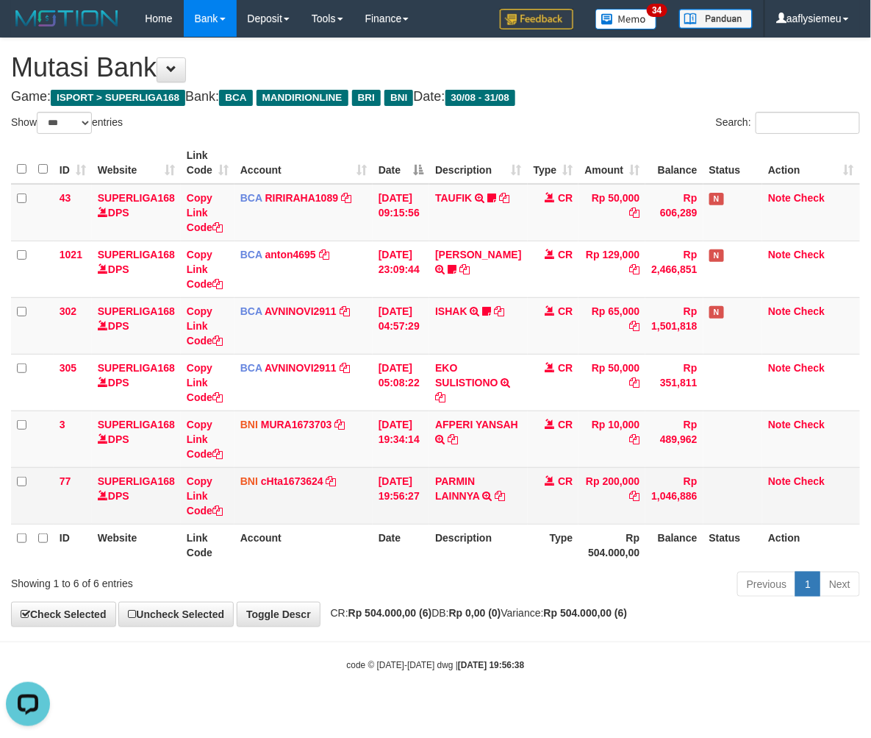
click at [674, 488] on td "Rp 1,046,886" at bounding box center [674, 495] width 57 height 57
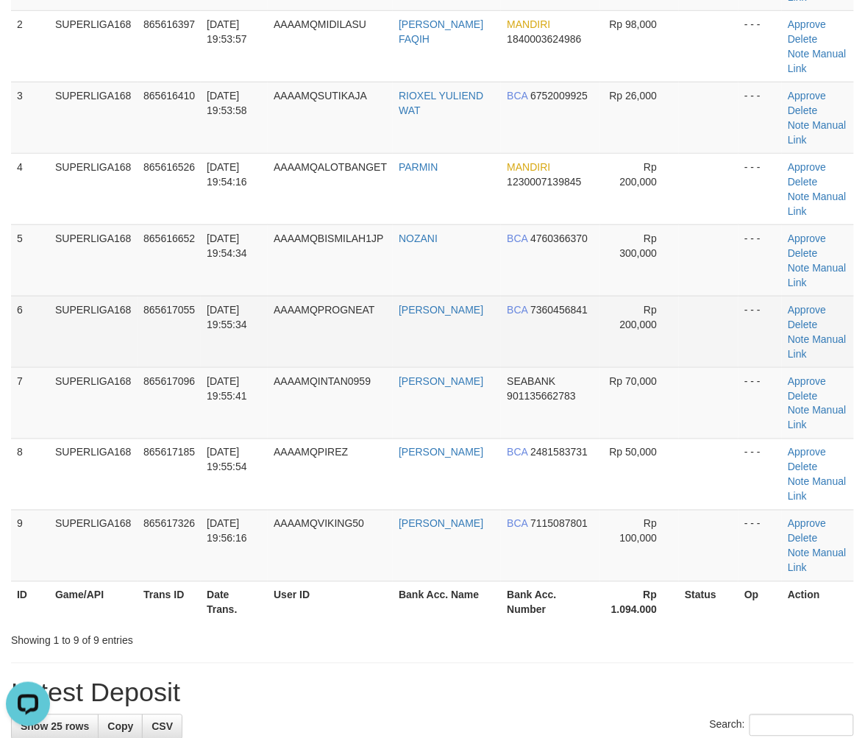
drag, startPoint x: 261, startPoint y: 358, endPoint x: 241, endPoint y: 357, distance: 19.9
click at [260, 357] on td "31/08/2025 19:55:34" at bounding box center [234, 331] width 67 height 71
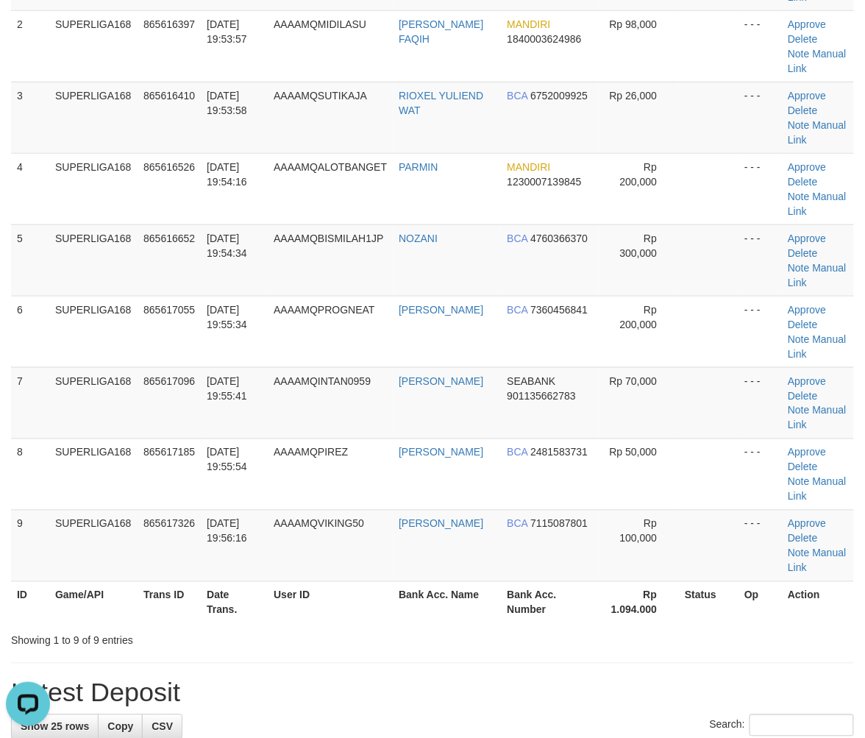
drag, startPoint x: 195, startPoint y: 337, endPoint x: 4, endPoint y: 415, distance: 205.8
click at [191, 340] on td "865617055" at bounding box center [169, 331] width 63 height 71
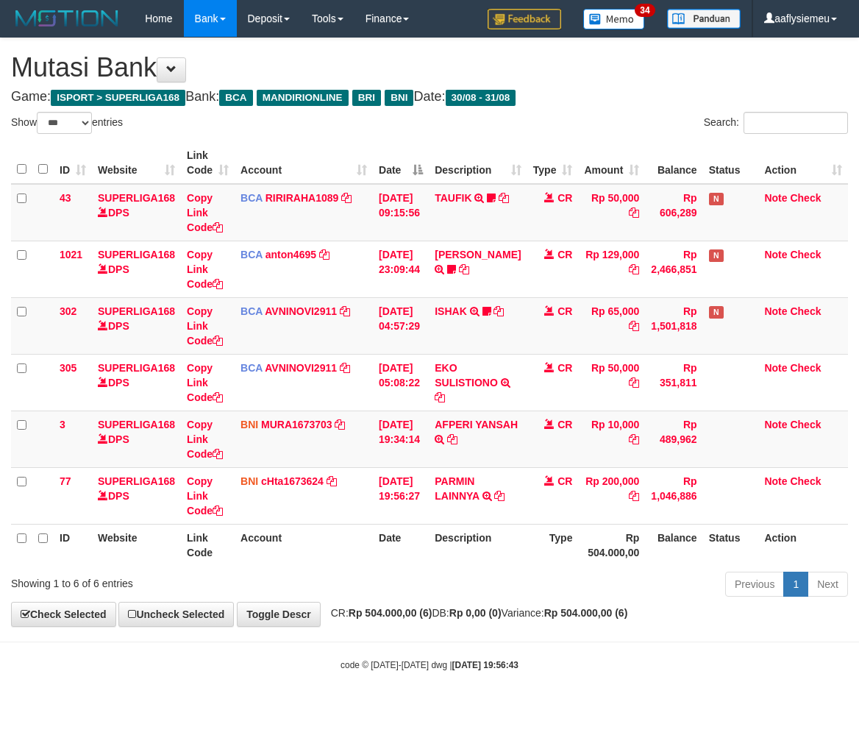
select select "***"
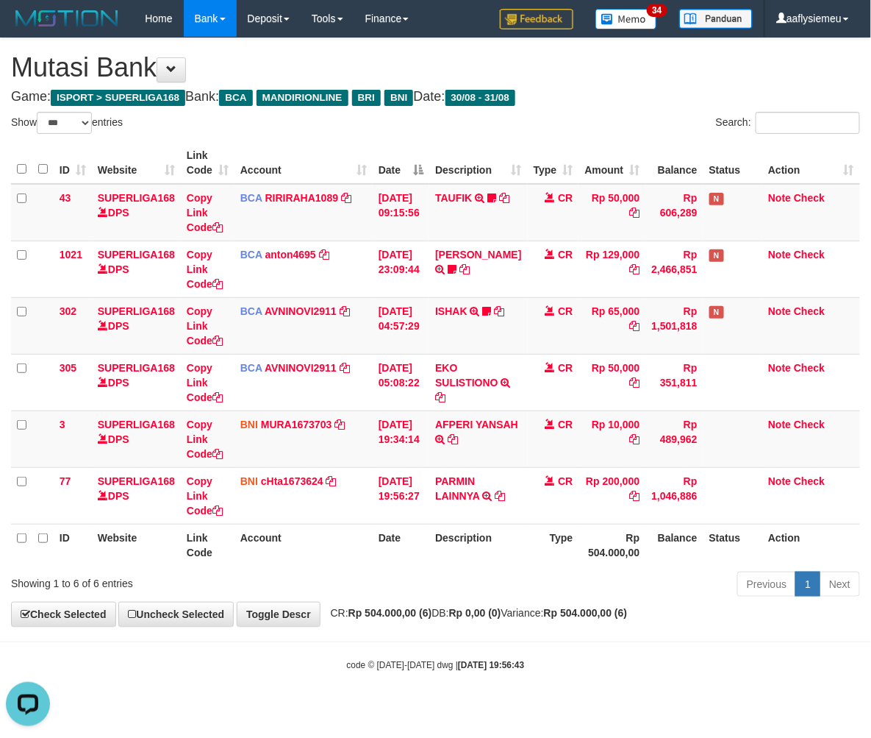
click at [546, 566] on div "ID Website Link Code Account Date Description Type Amount Balance Status Action…" at bounding box center [435, 354] width 871 height 432
drag, startPoint x: 460, startPoint y: 562, endPoint x: 471, endPoint y: 560, distance: 10.4
click at [460, 565] on div "ID Website Link Code Account Date Description Type Amount Balance Status Action…" at bounding box center [435, 354] width 871 height 432
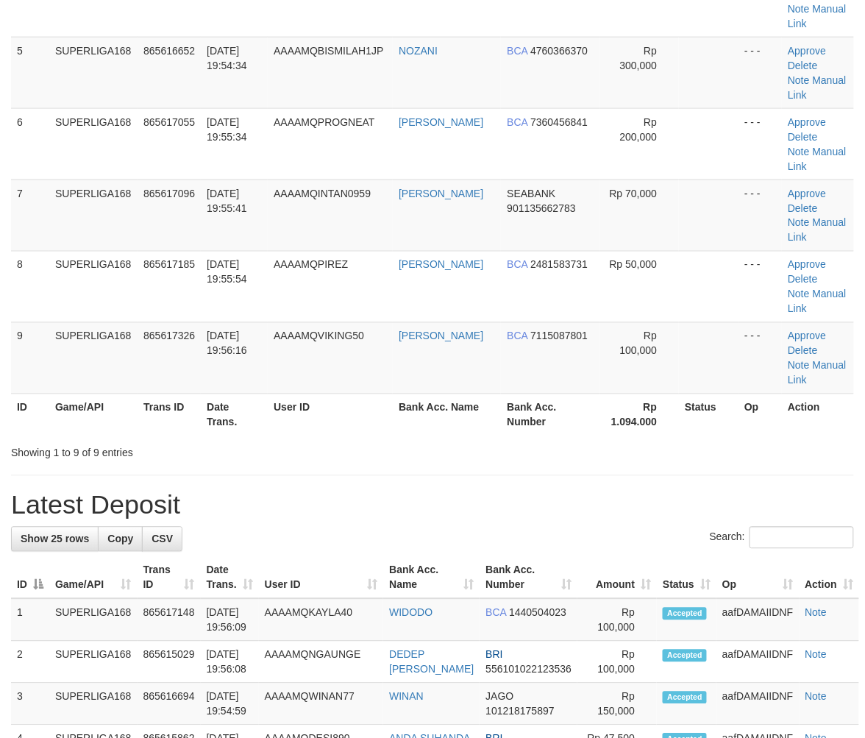
scroll to position [245, 0]
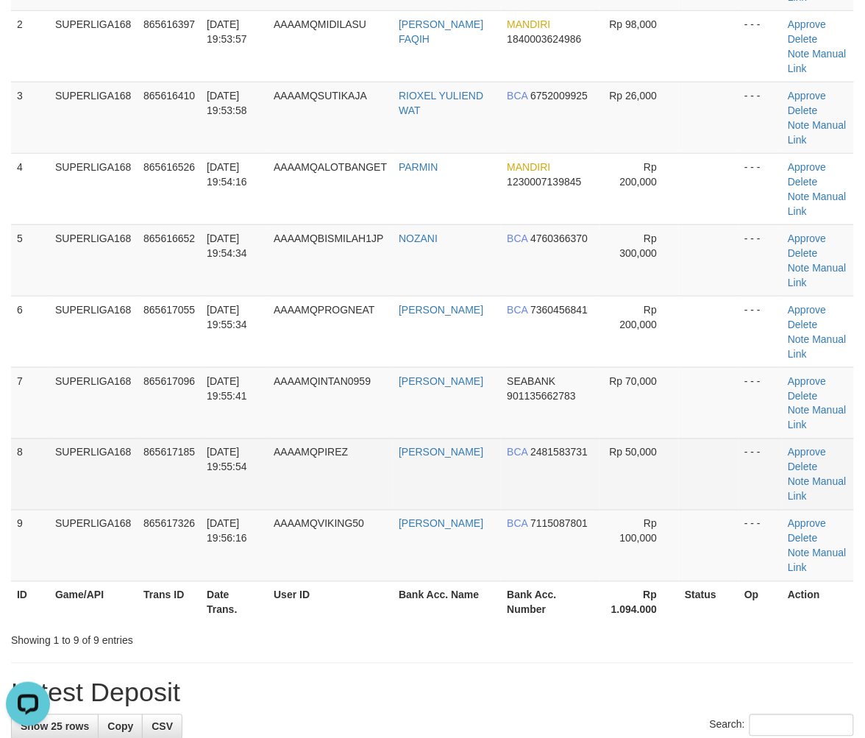
click at [363, 439] on td "AAAAMQPIREZ" at bounding box center [330, 473] width 125 height 71
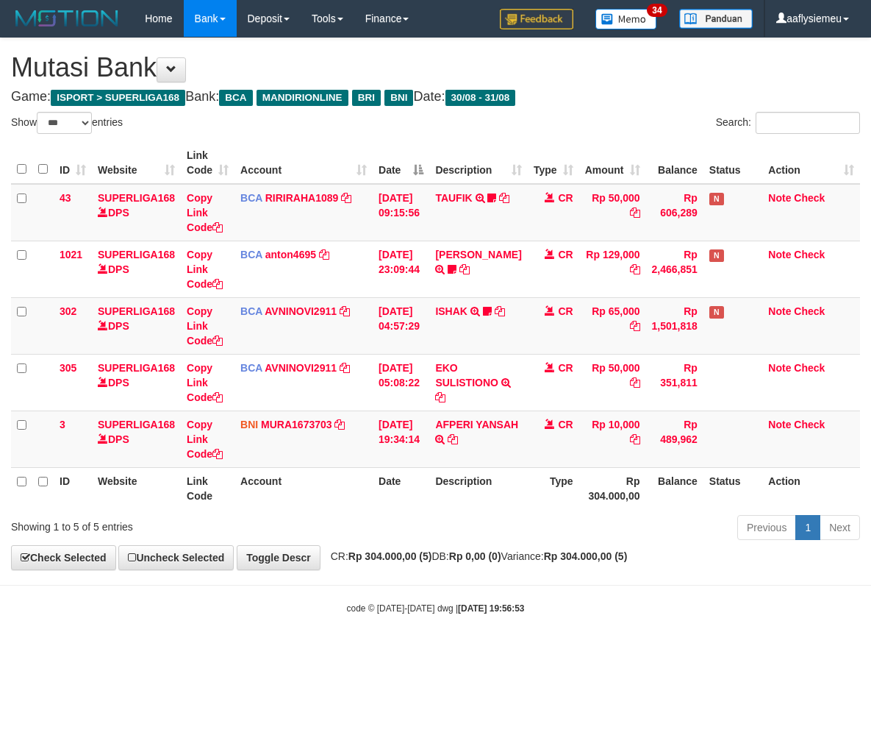
select select "***"
click at [485, 568] on div "**********" at bounding box center [435, 303] width 871 height 531
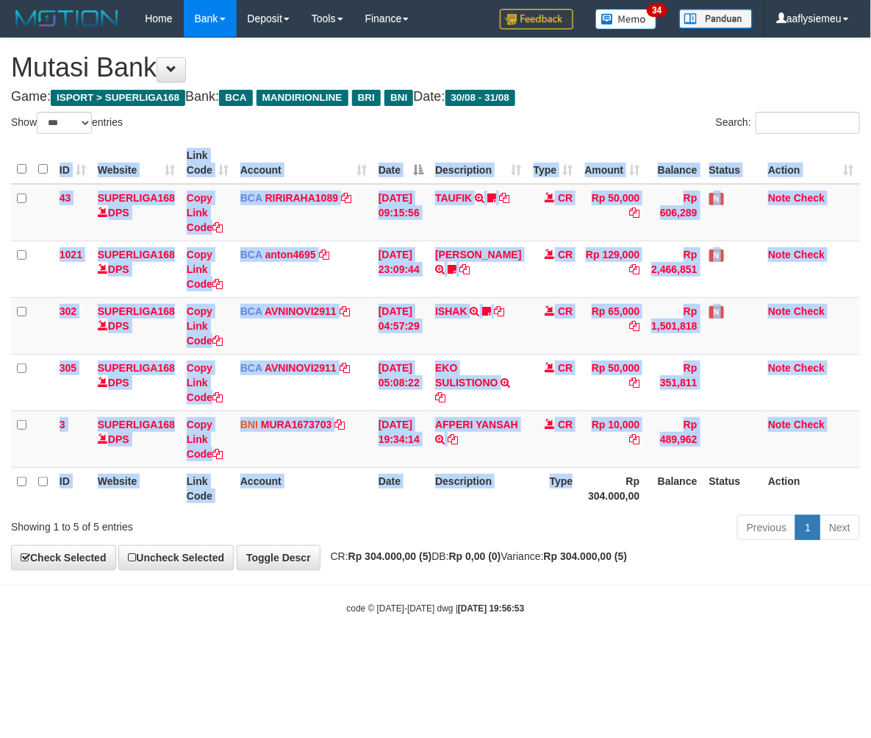
drag, startPoint x: 563, startPoint y: 507, endPoint x: 583, endPoint y: 490, distance: 26.6
click at [566, 508] on div "ID Website Link Code Account Date Description Type Amount Balance Status Action…" at bounding box center [435, 326] width 871 height 376
click at [651, 502] on th "Balance" at bounding box center [674, 488] width 57 height 42
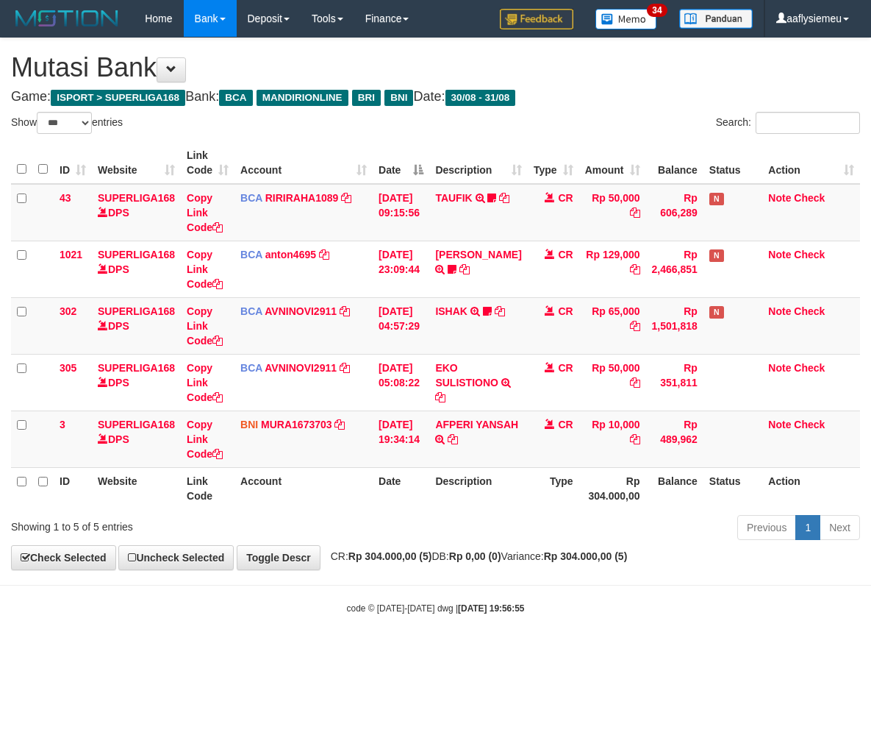
select select "***"
drag, startPoint x: 780, startPoint y: 453, endPoint x: 772, endPoint y: 449, distance: 8.6
click at [768, 460] on td "Note Check" at bounding box center [812, 438] width 98 height 57
select select "***"
click at [493, 537] on div "Previous 1 Next" at bounding box center [617, 529] width 486 height 32
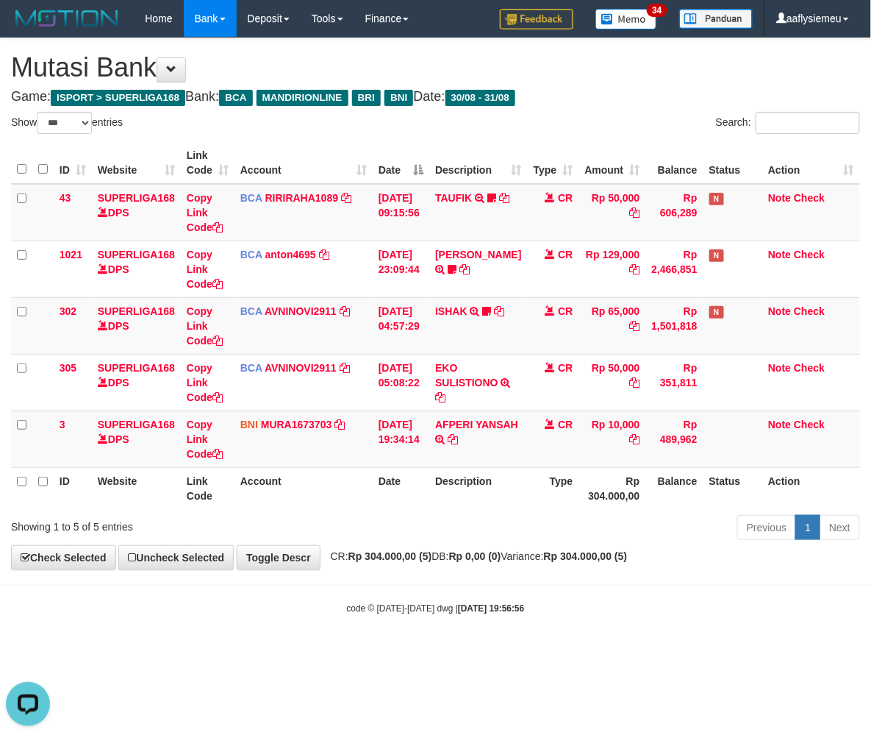
drag, startPoint x: 407, startPoint y: 572, endPoint x: 130, endPoint y: 615, distance: 279.8
click at [404, 574] on body "Toggle navigation Home Bank Account List Load By Website Group [ISPORT] SUPERLI…" at bounding box center [435, 326] width 871 height 652
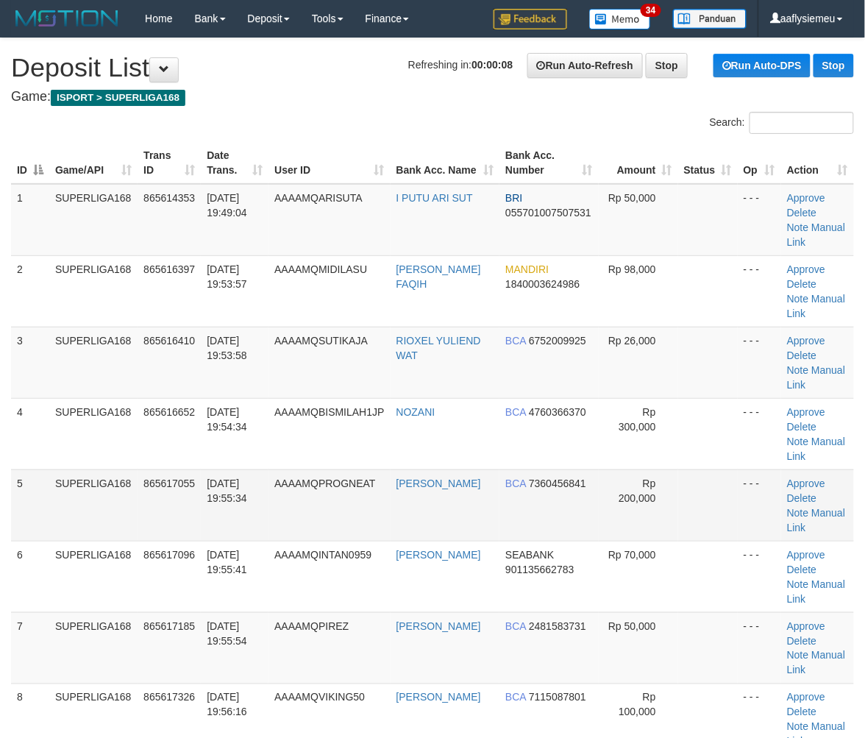
click at [32, 487] on td "5" at bounding box center [30, 504] width 38 height 71
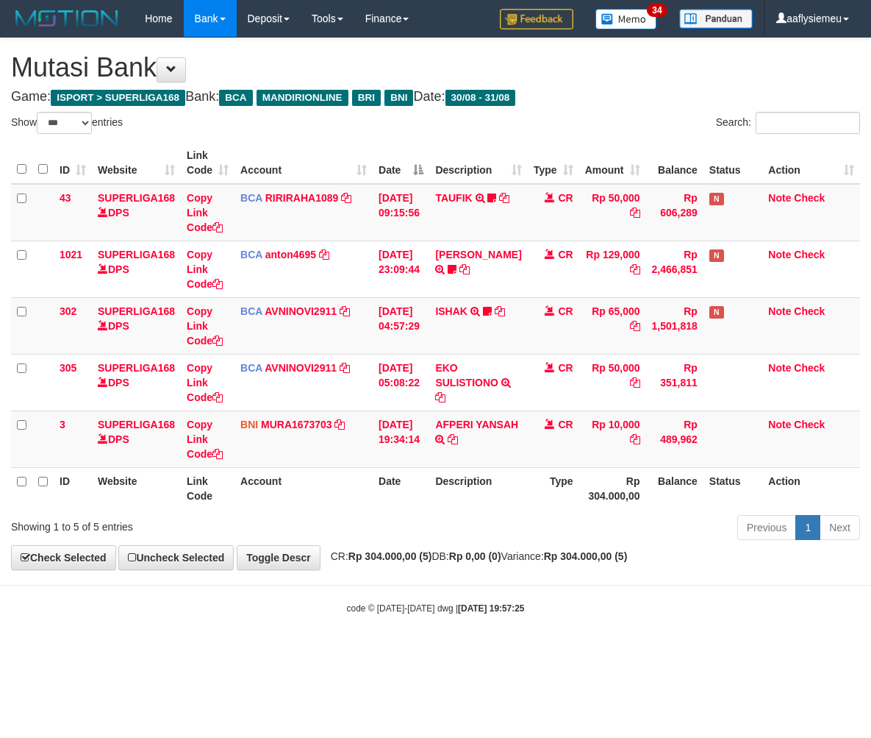
select select "***"
click at [473, 504] on th "Description" at bounding box center [478, 488] width 98 height 42
drag, startPoint x: 357, startPoint y: 541, endPoint x: 347, endPoint y: 540, distance: 10.4
click at [352, 541] on div "Showing 1 to 5 of 5 entries Previous 1 Next" at bounding box center [435, 529] width 871 height 32
click at [344, 540] on div "Showing 1 to 5 of 5 entries Previous 1 Next" at bounding box center [435, 529] width 871 height 32
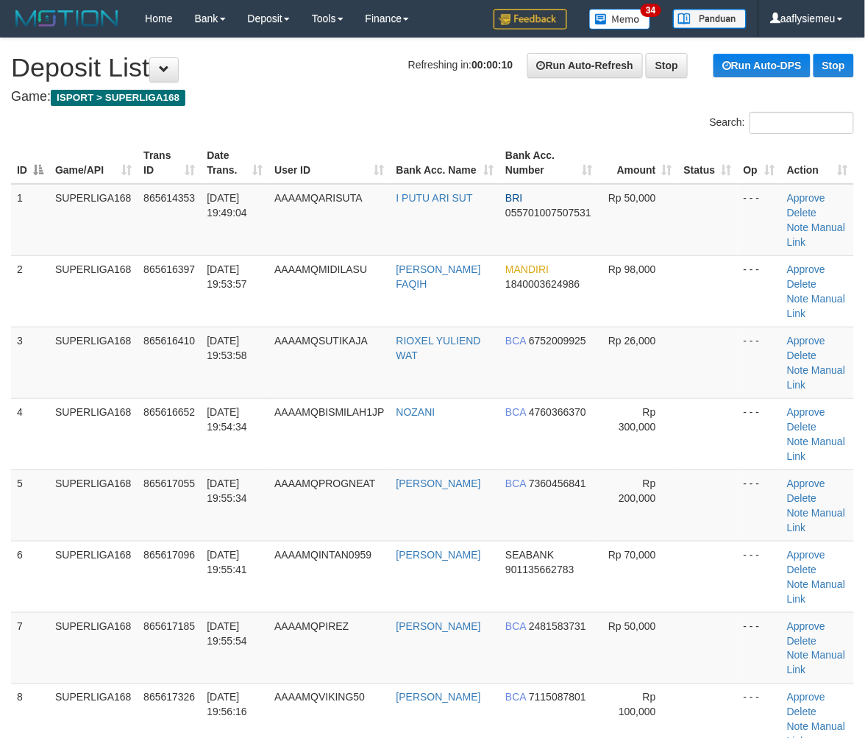
drag, startPoint x: 13, startPoint y: 419, endPoint x: 0, endPoint y: 425, distance: 14.5
click at [11, 422] on td "4" at bounding box center [30, 433] width 38 height 71
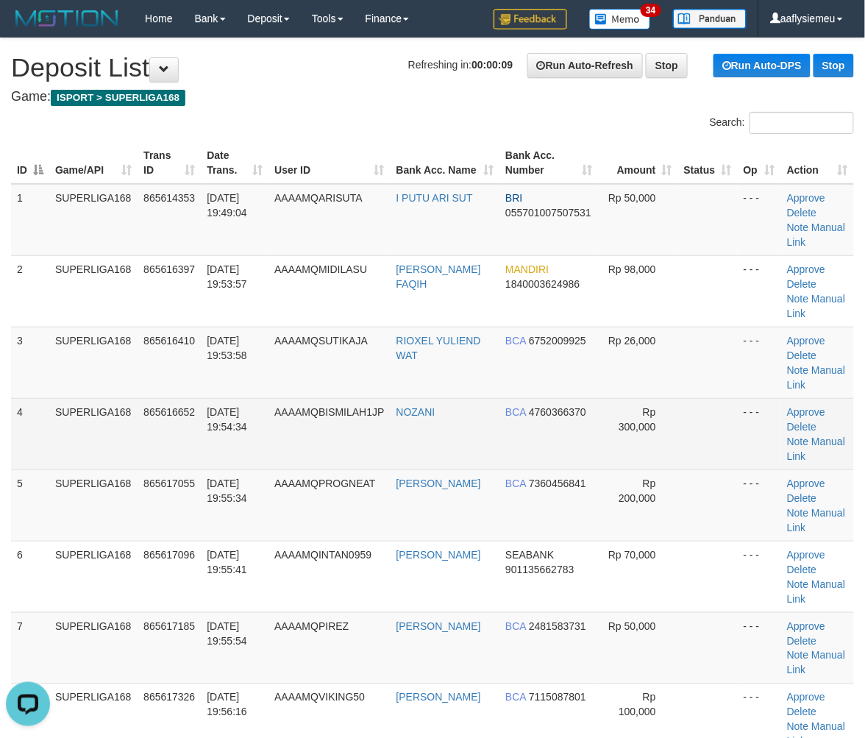
click at [65, 399] on tbody "1 SUPERLIGA168 865614353 31/08/2025 19:49:04 AAAAMQARISUTA I PUTU ARI SUT BRI 0…" at bounding box center [432, 576] width 843 height 785
click at [122, 405] on td "SUPERLIGA168" at bounding box center [93, 433] width 88 height 71
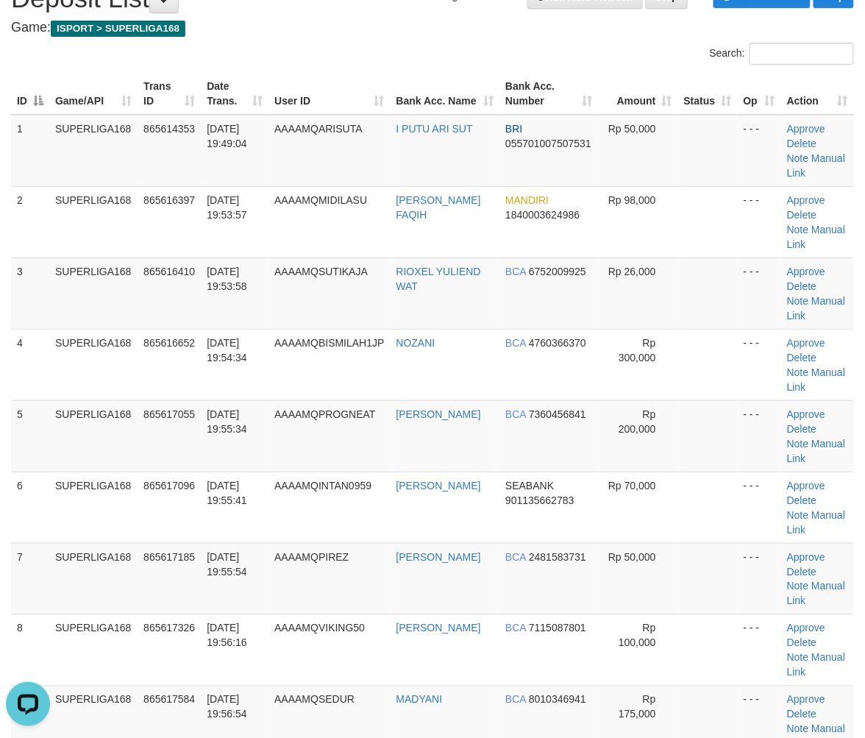
scroll to position [82, 0]
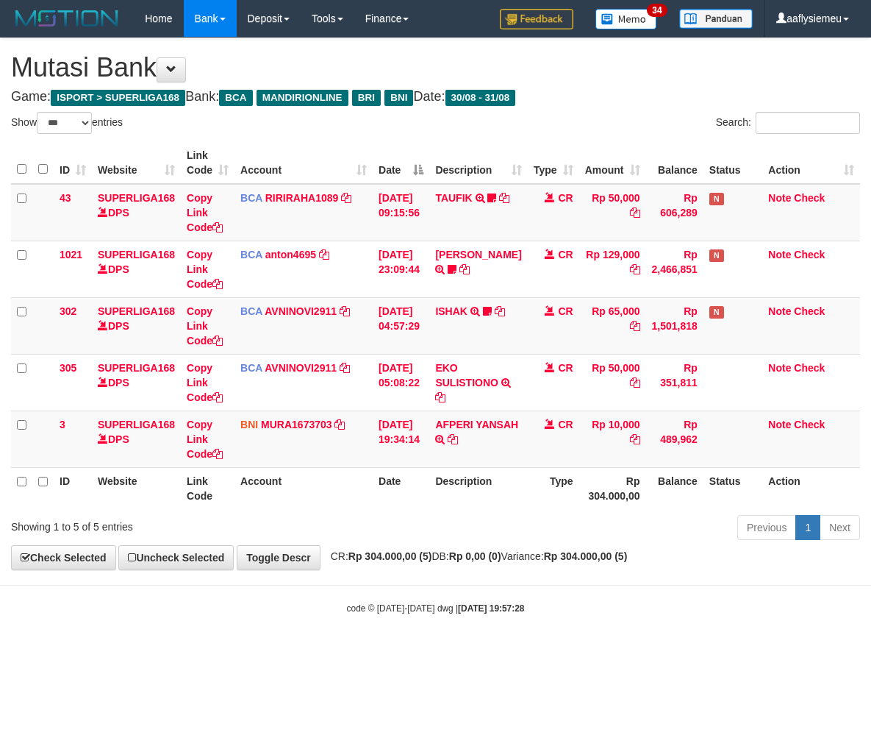
select select "***"
click at [627, 521] on div "Previous 1 Next" at bounding box center [617, 529] width 486 height 32
drag, startPoint x: 587, startPoint y: 516, endPoint x: 655, endPoint y: 502, distance: 69.8
click at [588, 516] on div "Previous 1 Next" at bounding box center [617, 529] width 486 height 32
click at [510, 528] on div "Previous 1 Next" at bounding box center [617, 529] width 486 height 32
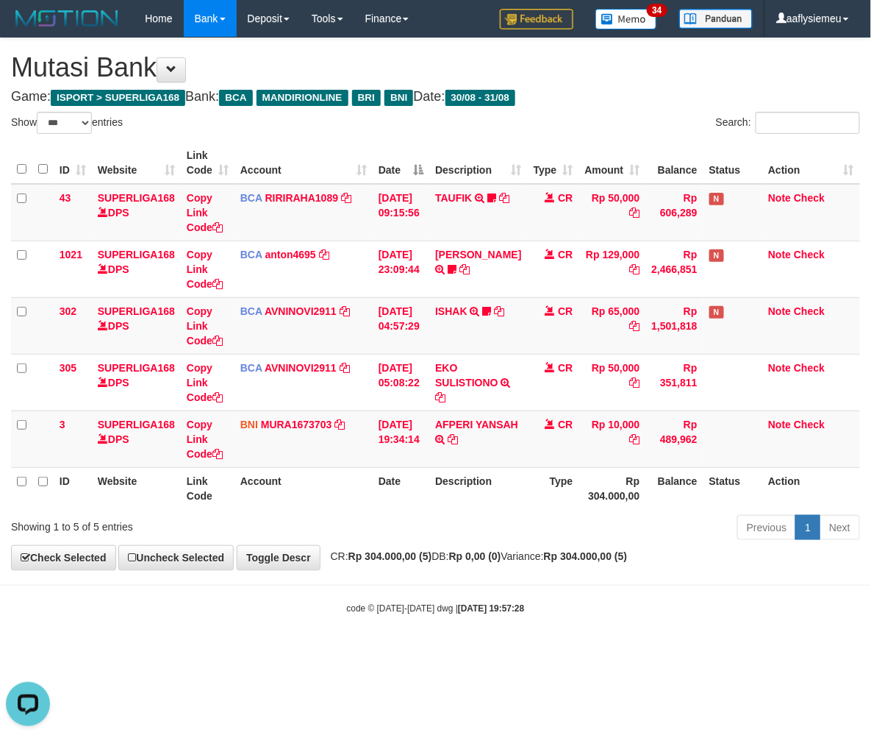
click at [489, 561] on strong "Rp 0,00 (0)" at bounding box center [475, 556] width 52 height 12
click at [465, 549] on div "**********" at bounding box center [435, 303] width 871 height 531
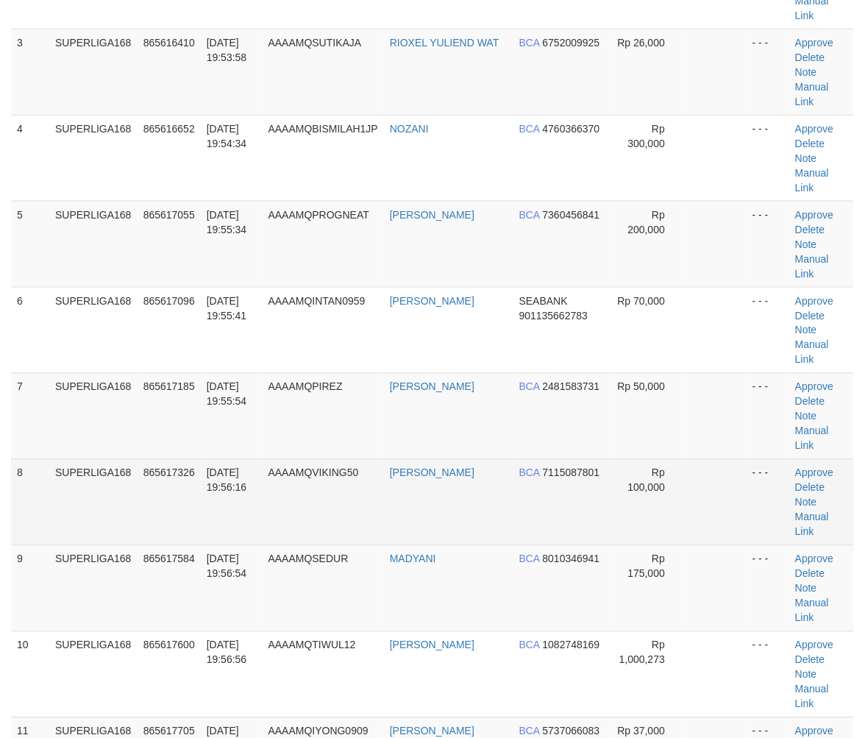
click at [152, 467] on span "865617326" at bounding box center [168, 473] width 51 height 12
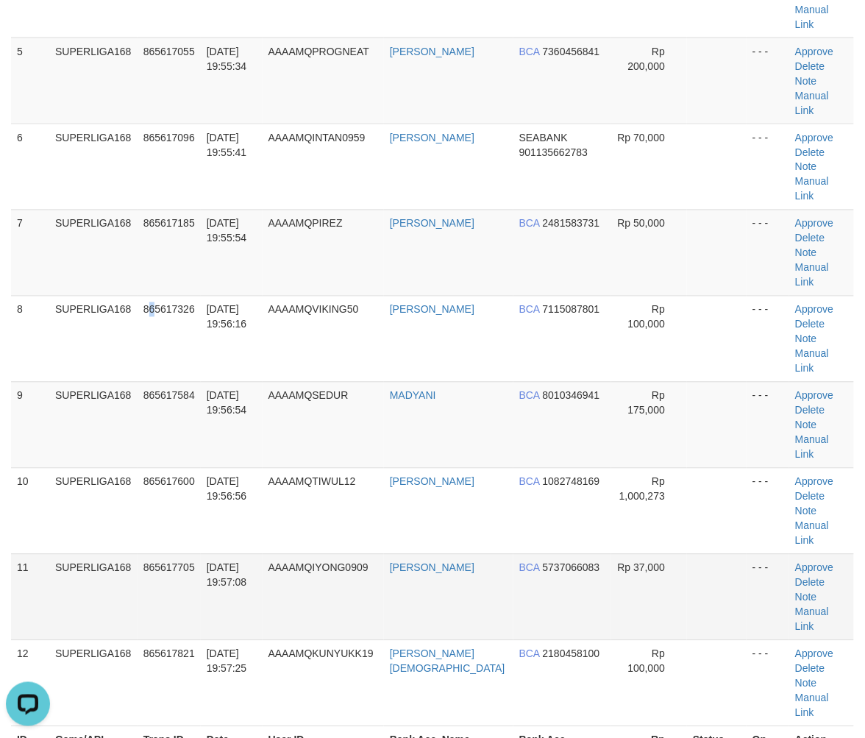
click at [177, 562] on span "865617705" at bounding box center [168, 568] width 51 height 12
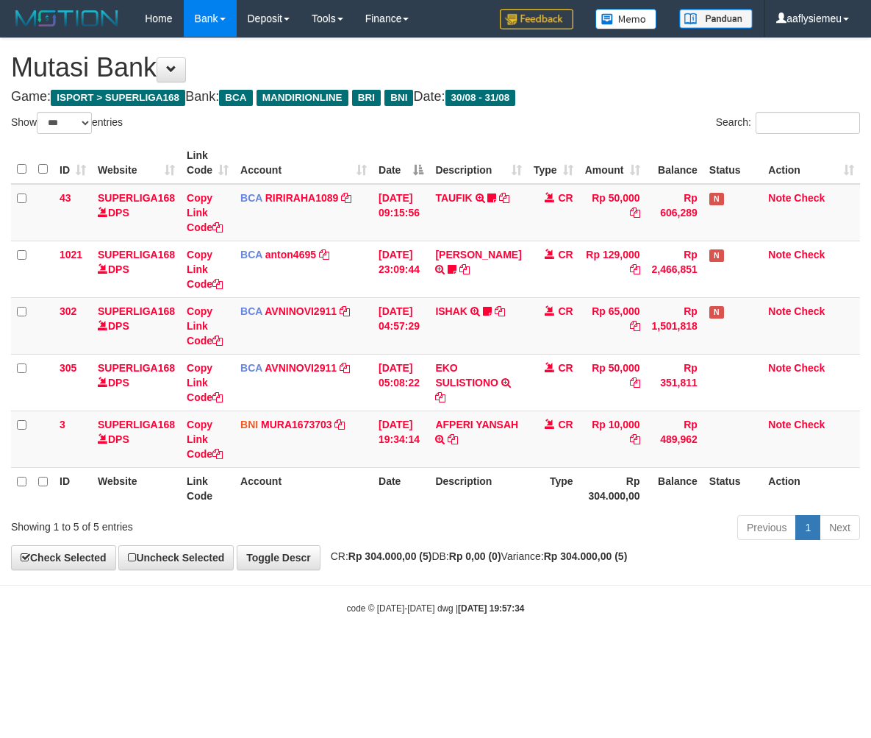
select select "***"
click at [381, 544] on div "**********" at bounding box center [435, 303] width 871 height 531
drag, startPoint x: 332, startPoint y: 572, endPoint x: 325, endPoint y: 567, distance: 8.4
click at [327, 569] on body "Toggle navigation Home Bank Account List Load By Website Group [ISPORT] SUPERLI…" at bounding box center [435, 326] width 871 height 652
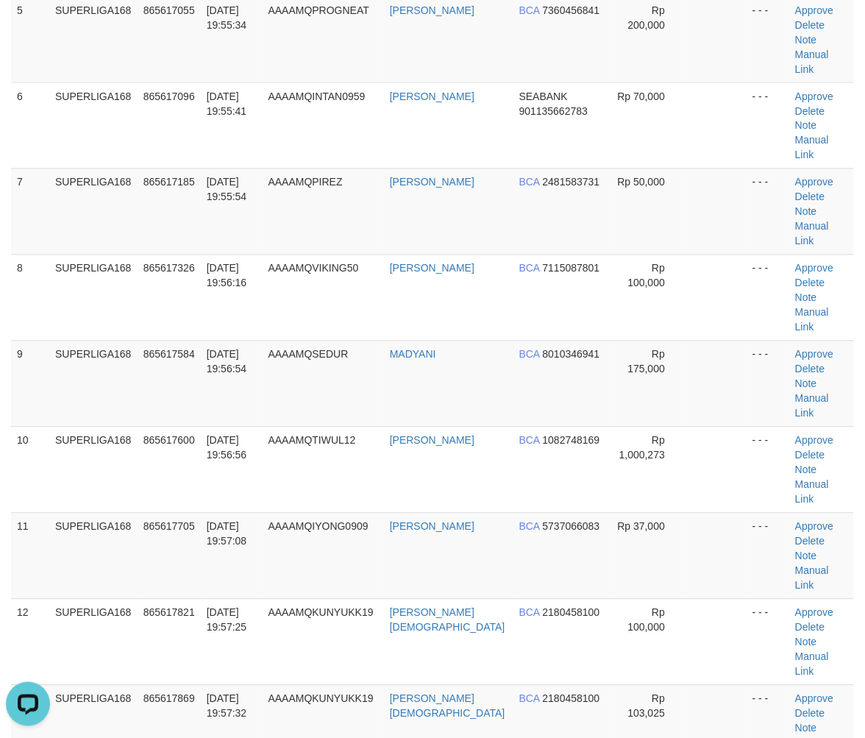
scroll to position [653, 0]
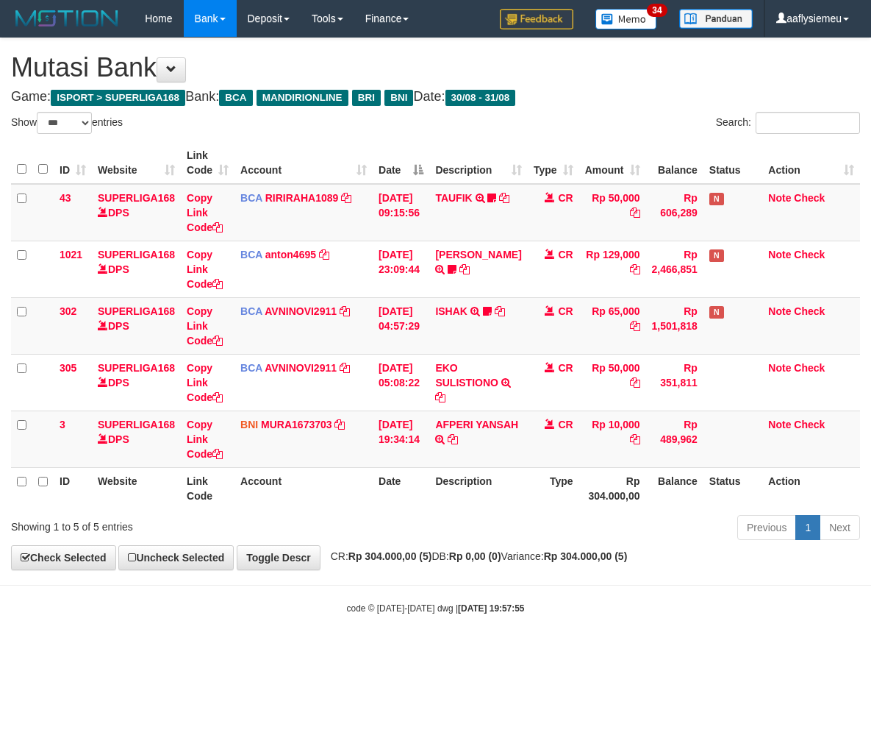
select select "***"
click at [532, 548] on div "**********" at bounding box center [435, 303] width 871 height 531
click at [472, 562] on div "**********" at bounding box center [435, 303] width 871 height 531
drag, startPoint x: 516, startPoint y: 575, endPoint x: 506, endPoint y: 571, distance: 10.9
click at [516, 575] on body "Toggle navigation Home Bank Account List Load By Website Group [ISPORT] SUPERLI…" at bounding box center [435, 326] width 871 height 652
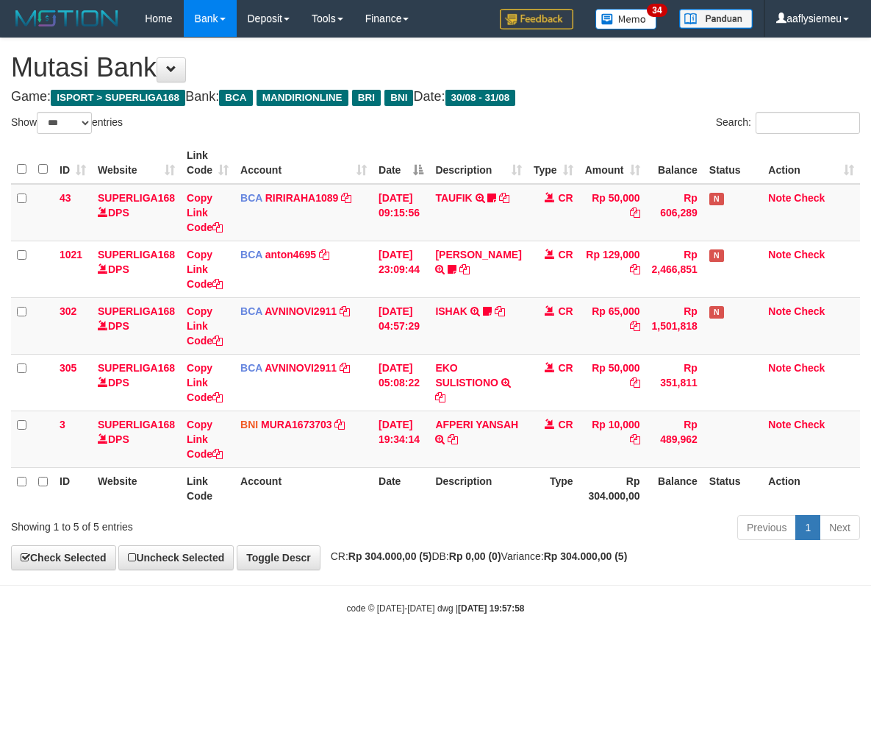
select select "***"
click at [437, 538] on div "Previous 1 Next" at bounding box center [617, 529] width 486 height 32
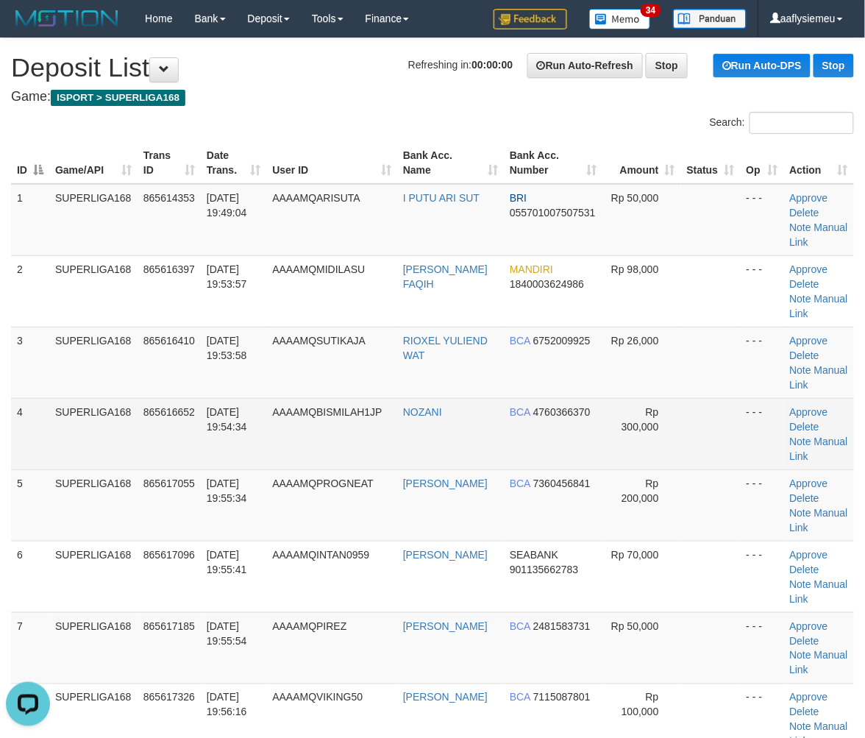
drag, startPoint x: 213, startPoint y: 410, endPoint x: 162, endPoint y: 432, distance: 56.0
click at [212, 413] on span "31/08/2025 19:54:34" at bounding box center [227, 419] width 40 height 26
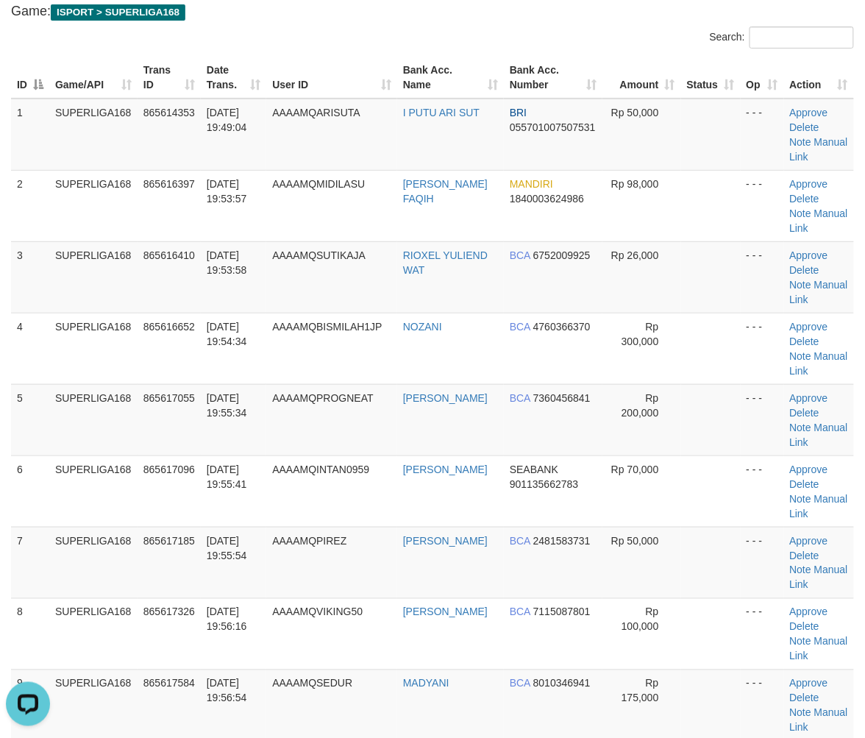
scroll to position [245, 0]
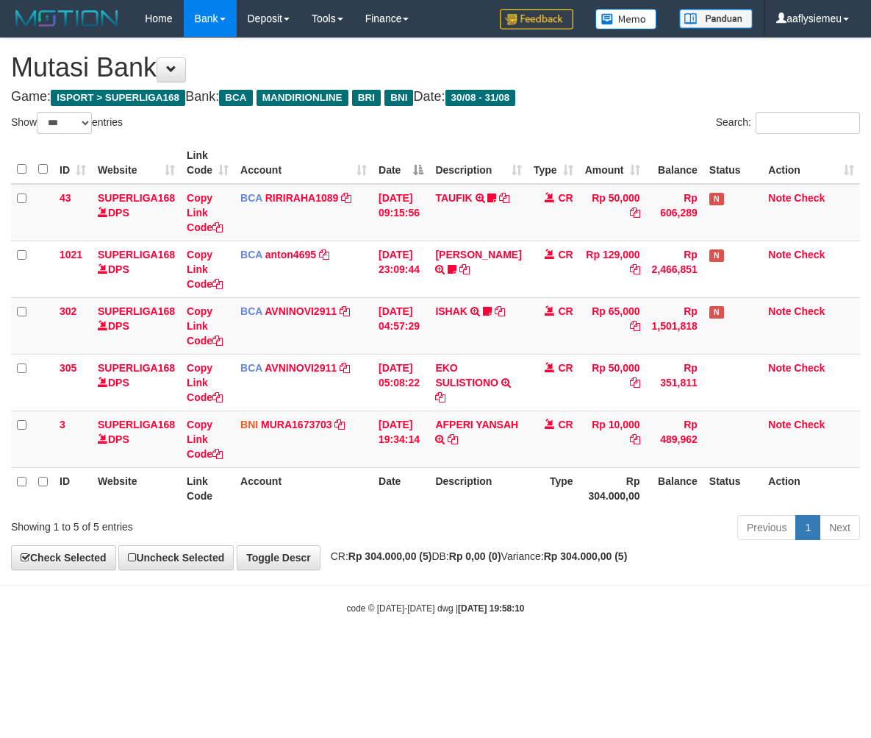
select select "***"
click at [332, 569] on div "**********" at bounding box center [435, 303] width 871 height 531
select select "***"
click at [530, 578] on body "Toggle navigation Home Bank Account List Load By Website Group [ISPORT] SUPERLI…" at bounding box center [435, 326] width 871 height 652
click at [532, 504] on th "Type" at bounding box center [553, 488] width 51 height 42
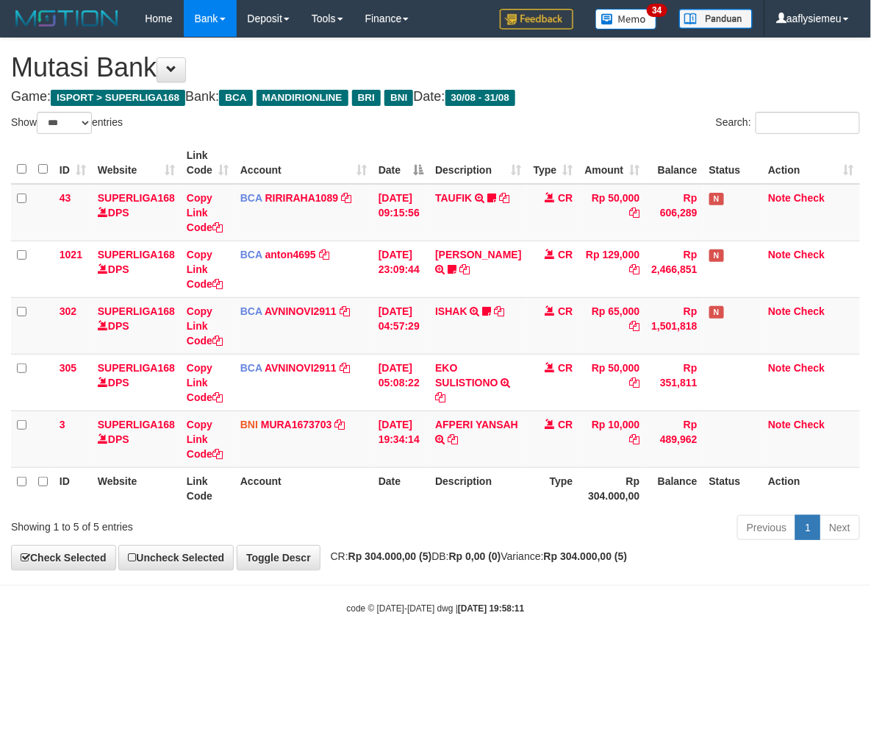
click at [671, 489] on th "Balance" at bounding box center [674, 488] width 57 height 42
click at [666, 481] on th "Balance" at bounding box center [674, 488] width 57 height 42
click at [668, 471] on th "Balance" at bounding box center [674, 488] width 57 height 42
click at [546, 503] on th "Type" at bounding box center [553, 488] width 51 height 42
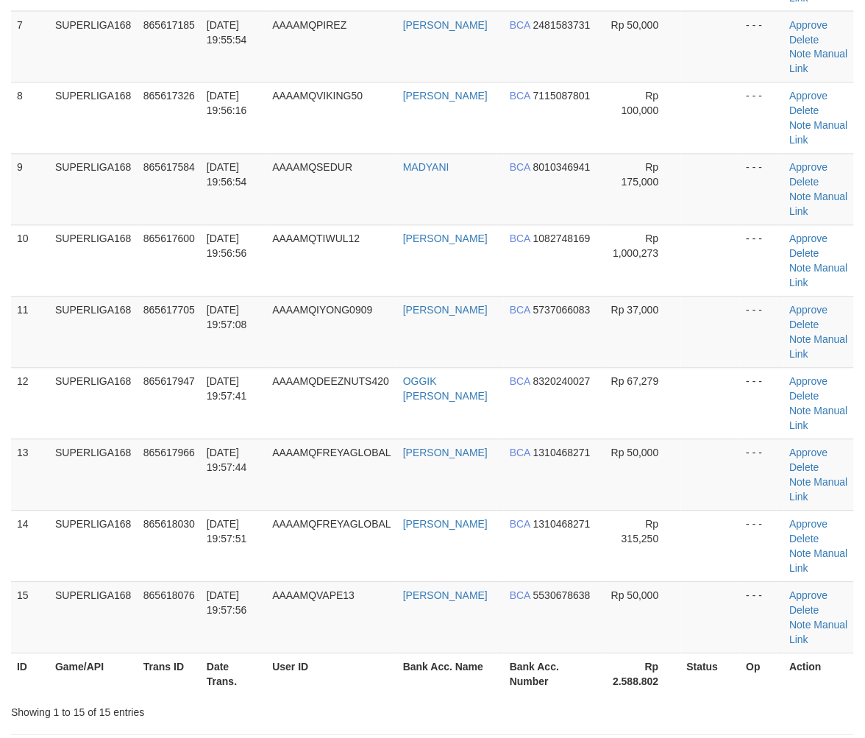
scroll to position [653, 0]
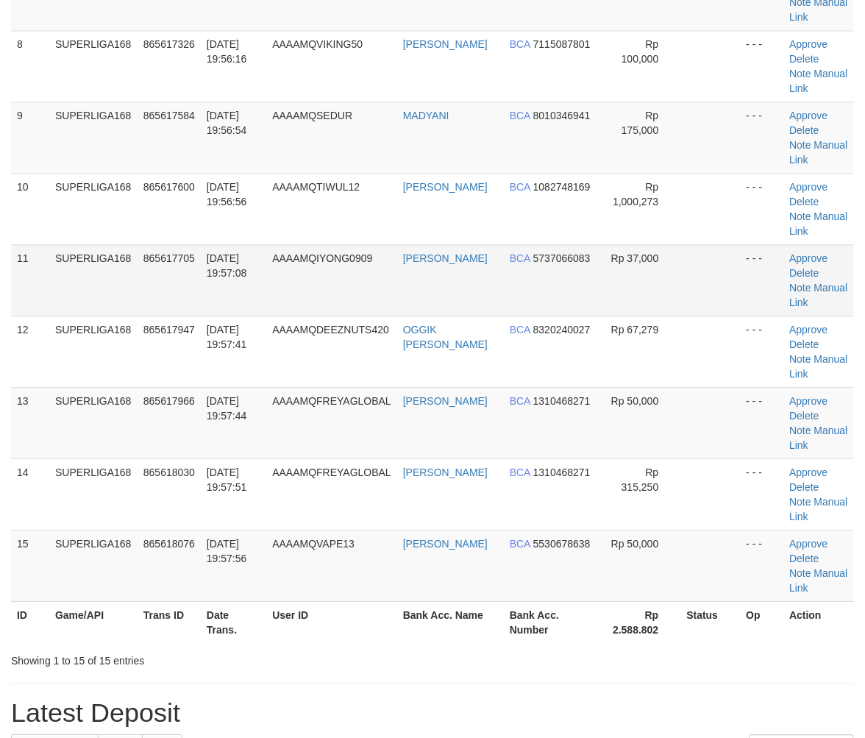
click at [207, 307] on td "[DATE] 19:57:08" at bounding box center [233, 279] width 65 height 71
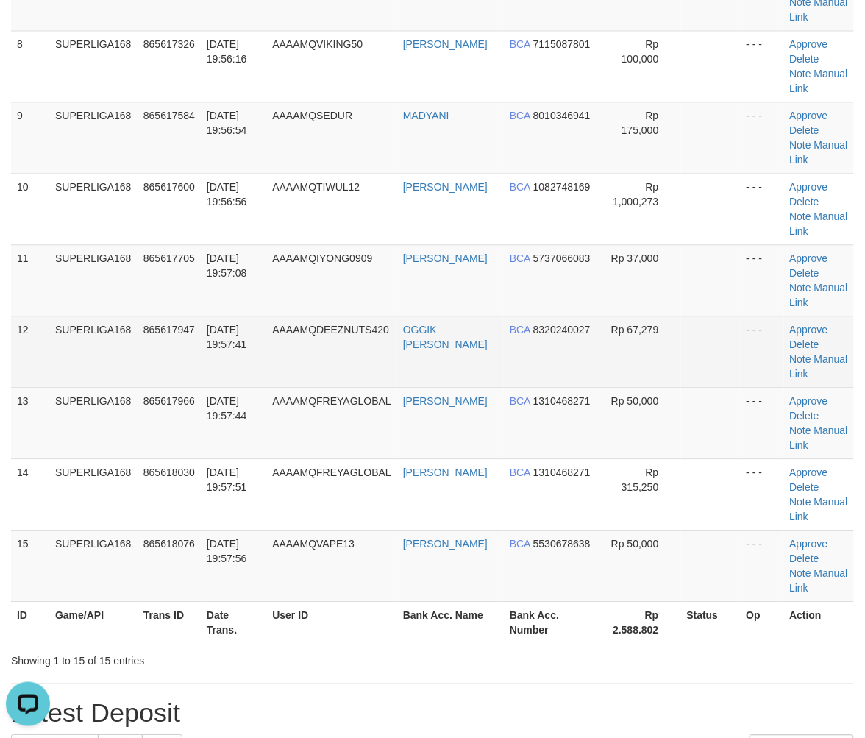
click at [49, 335] on td "SUPERLIGA168" at bounding box center [93, 350] width 88 height 71
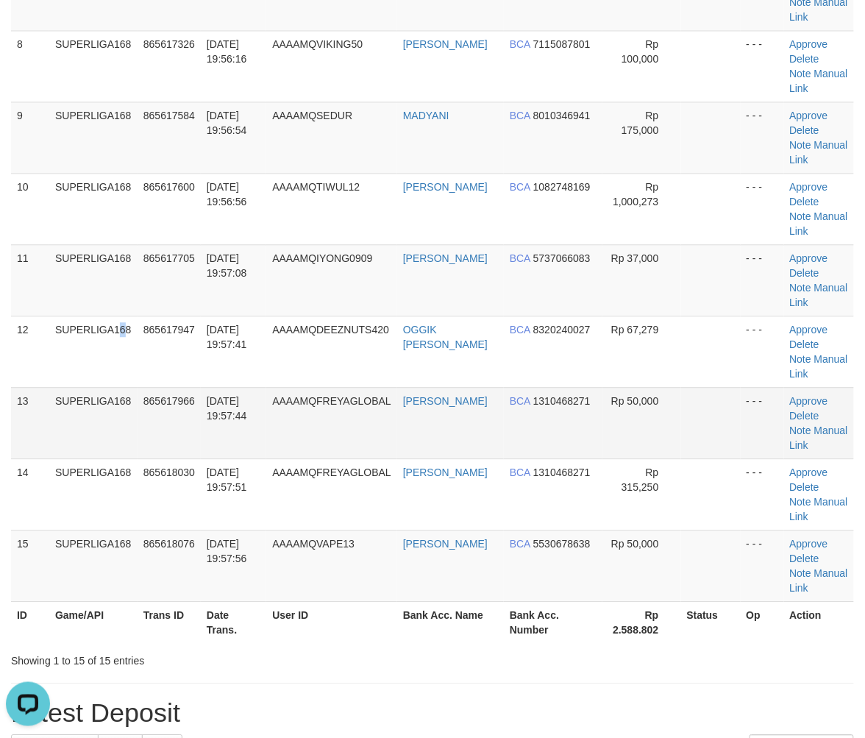
drag, startPoint x: 87, startPoint y: 383, endPoint x: 49, endPoint y: 412, distance: 47.2
click at [82, 388] on tbody "1 SUPERLIGA168 865614353 31/08/2025 19:49:04 AAAAMQARISUTA I PUTU ARI SUT BRI 0…" at bounding box center [432, 66] width 843 height 1071
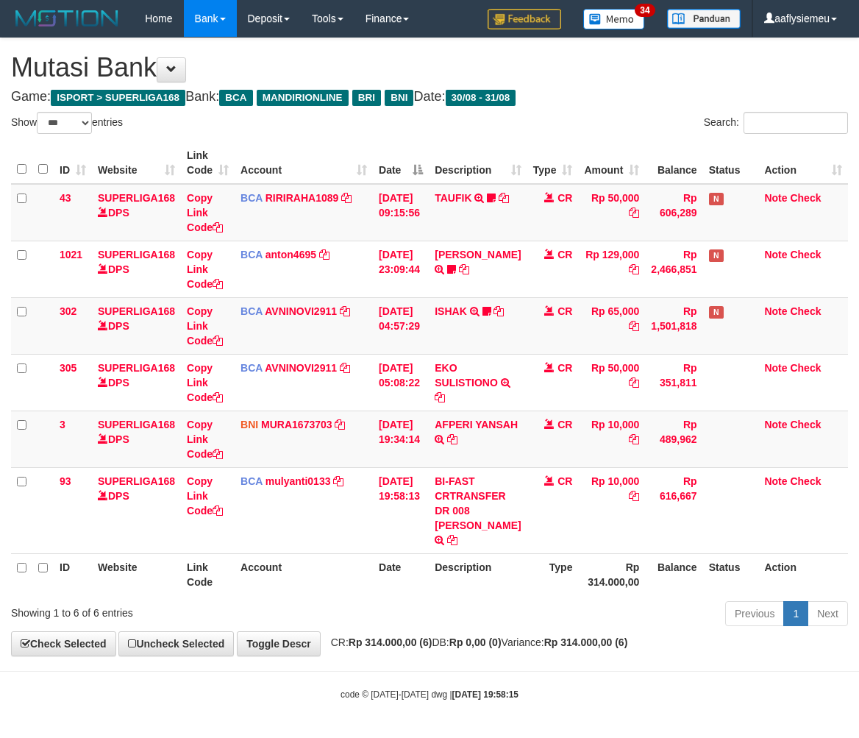
select select "***"
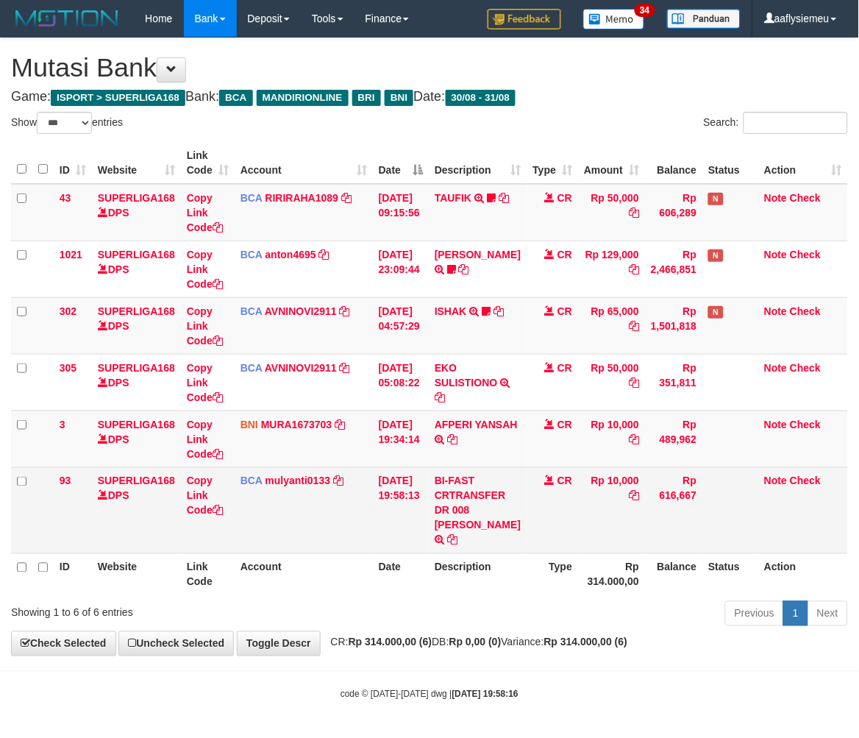
copy td "YERIK ELO"
drag, startPoint x: 480, startPoint y: 512, endPoint x: 491, endPoint y: 528, distance: 19.2
click at [491, 528] on td "BI-FAST CRTRANSFER DR 008 YERIK ELO BERNADUS" at bounding box center [478, 510] width 98 height 86
click at [723, 489] on td at bounding box center [730, 510] width 56 height 86
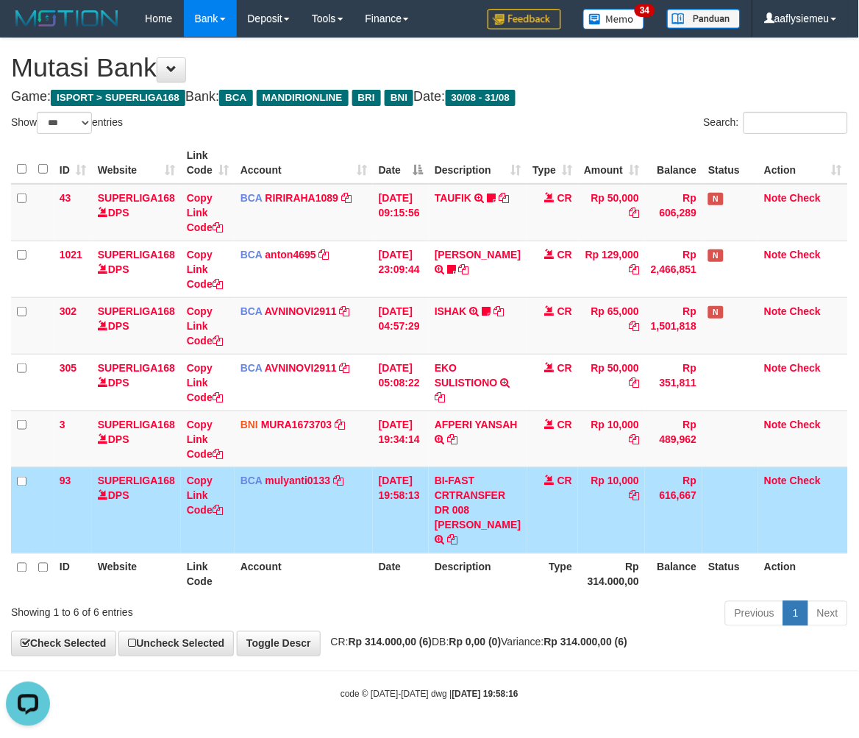
click at [579, 535] on td "Rp 10,000" at bounding box center [611, 510] width 67 height 86
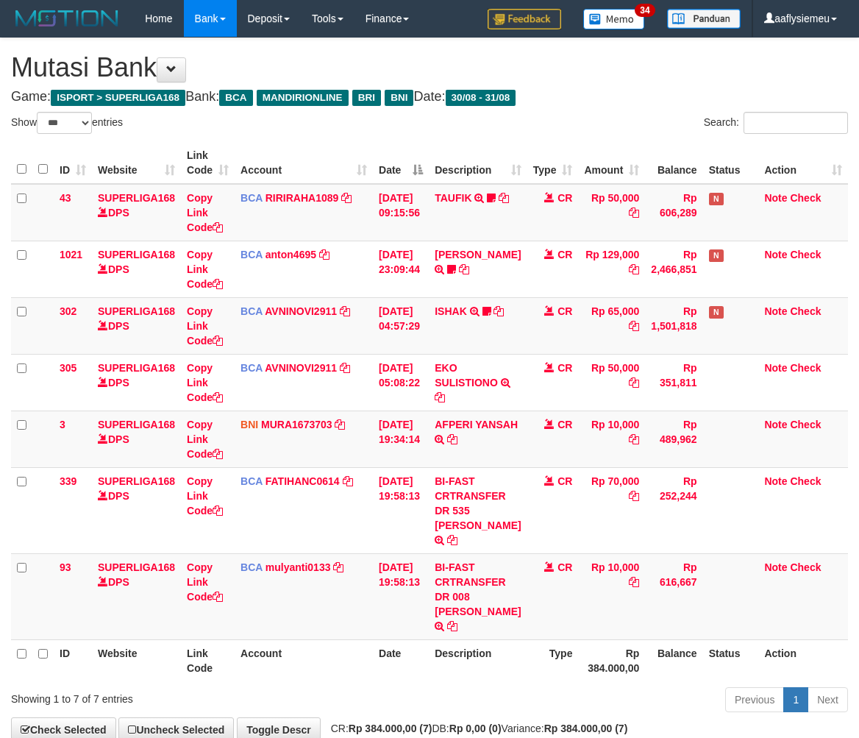
select select "***"
click at [578, 567] on td "Rp 10,000" at bounding box center [611, 596] width 67 height 86
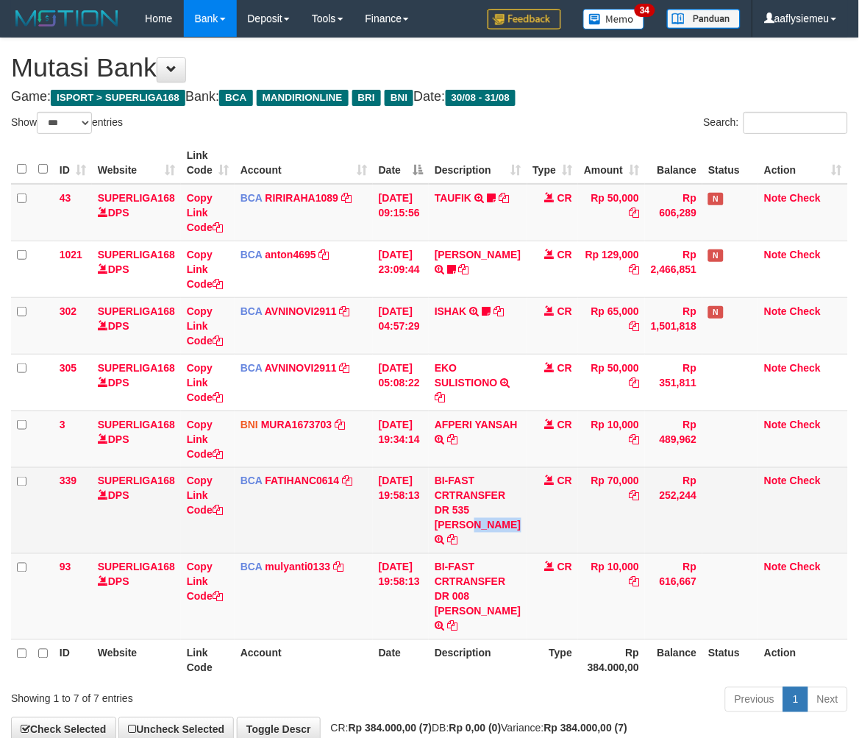
copy td "[PERSON_NAME]"
drag, startPoint x: 479, startPoint y: 504, endPoint x: 496, endPoint y: 529, distance: 29.8
click at [496, 529] on td "BI-FAST CRTRANSFER DR 535 INTAN NURAINI" at bounding box center [478, 510] width 98 height 86
click at [193, 510] on link "Copy Link Code" at bounding box center [205, 495] width 36 height 41
copy td "[PERSON_NAME]"
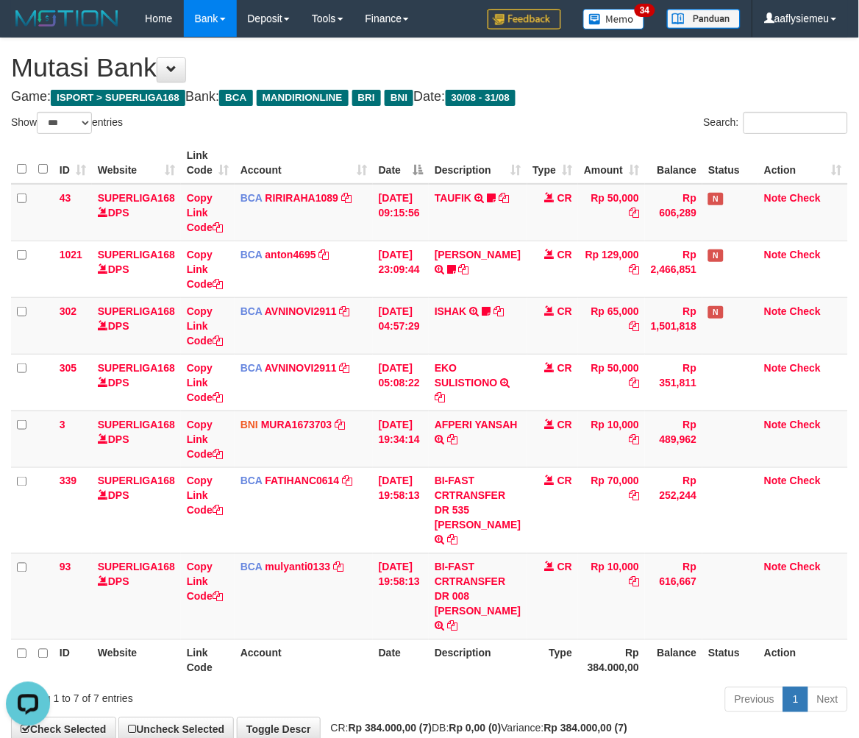
scroll to position [218, 0]
click at [715, 607] on td at bounding box center [730, 596] width 56 height 86
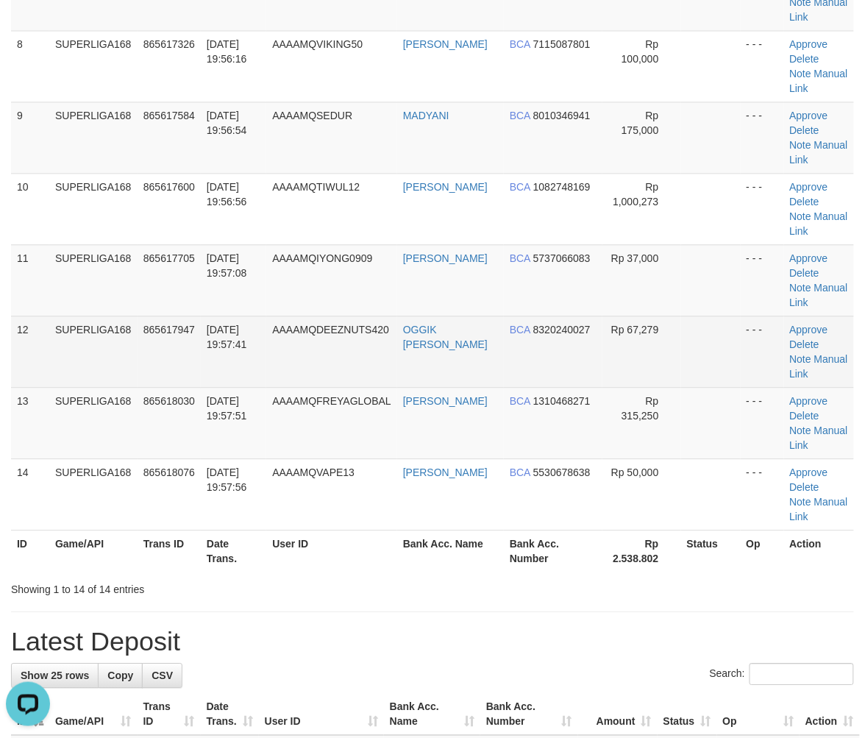
drag, startPoint x: 259, startPoint y: 326, endPoint x: 292, endPoint y: 359, distance: 46.8
click at [260, 326] on td "31/08/2025 19:57:41" at bounding box center [233, 350] width 65 height 71
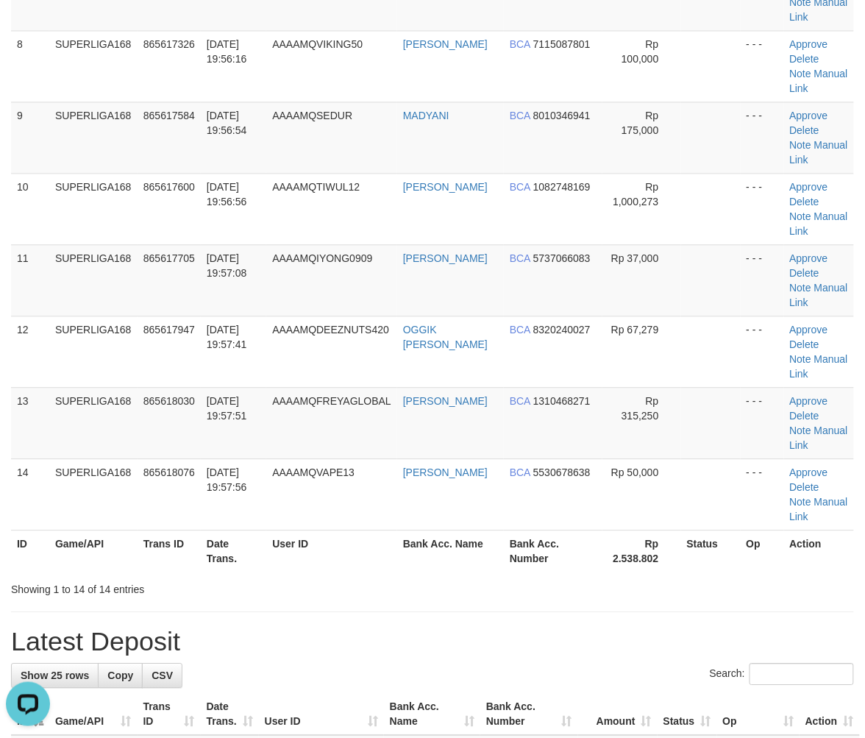
scroll to position [184, 0]
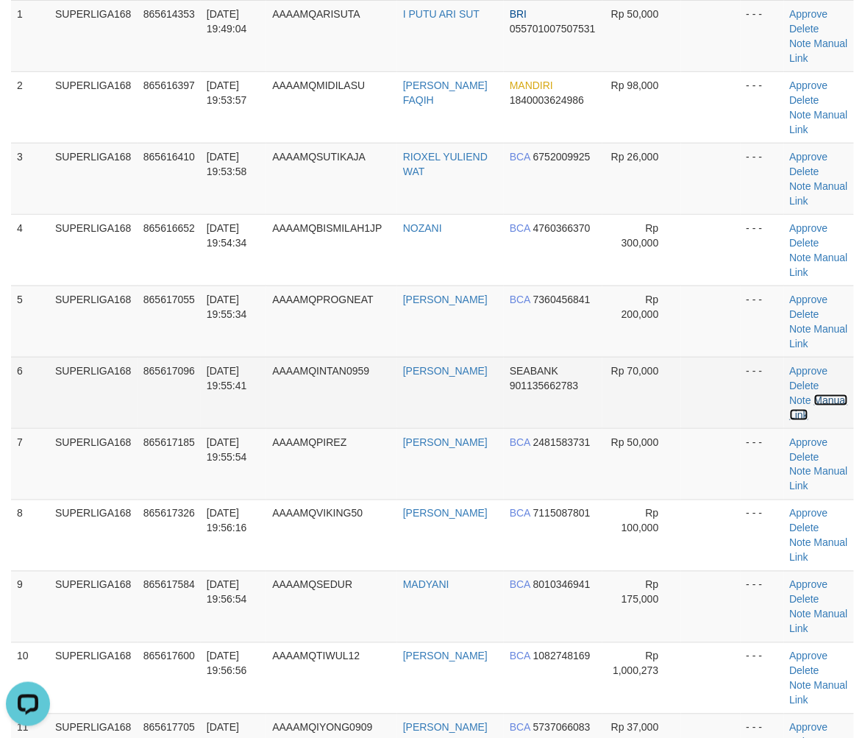
click at [819, 402] on link "Manual Link" at bounding box center [819, 407] width 58 height 26
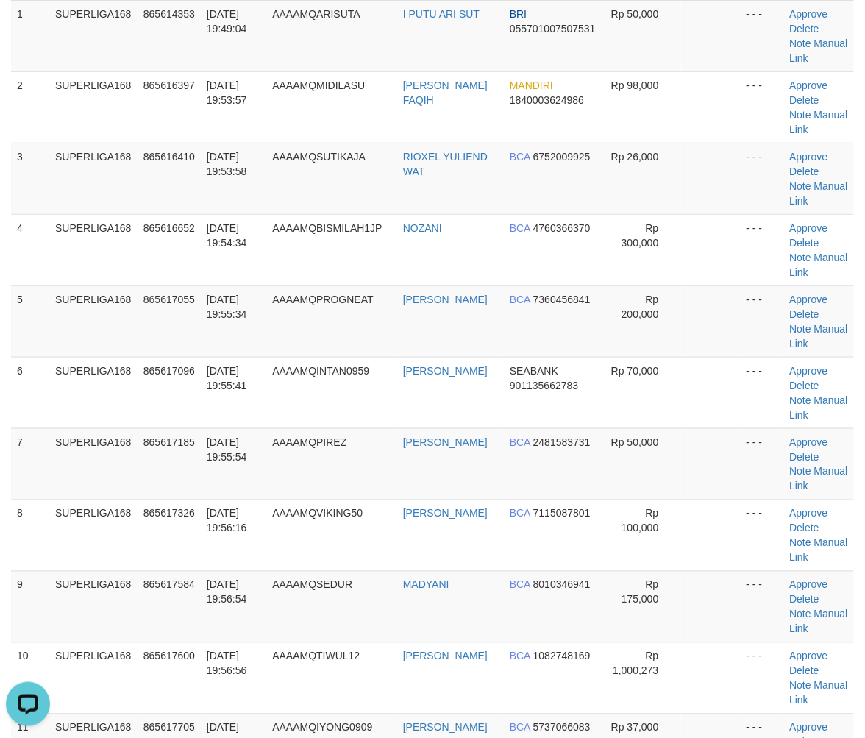
drag, startPoint x: 187, startPoint y: 619, endPoint x: 1, endPoint y: 629, distance: 186.3
click at [187, 623] on td "865617584" at bounding box center [169, 606] width 63 height 71
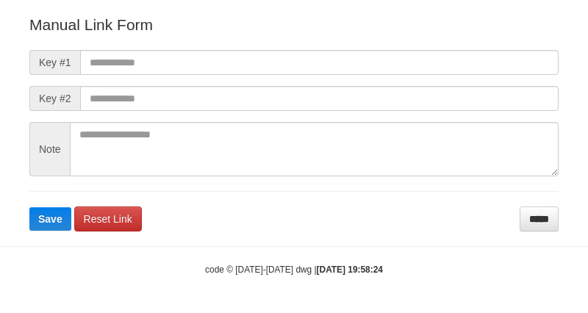
scroll to position [178, 0]
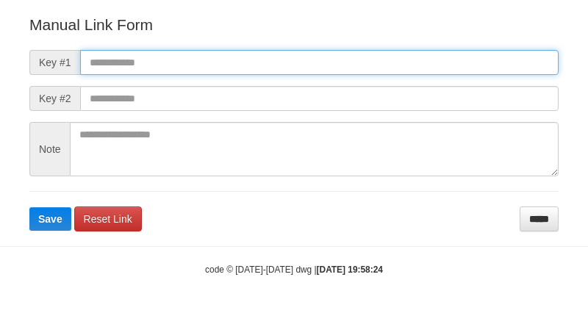
drag, startPoint x: 159, startPoint y: 65, endPoint x: 147, endPoint y: 93, distance: 30.3
click at [159, 65] on input "text" at bounding box center [319, 62] width 479 height 25
paste input "**********"
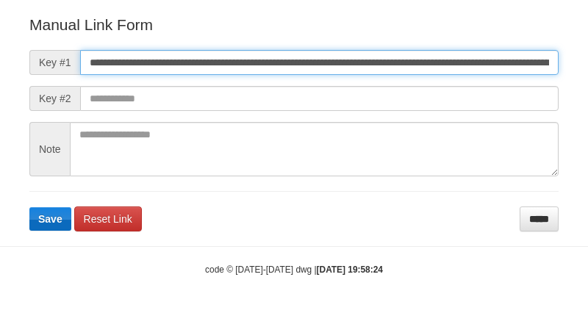
scroll to position [0, 1024]
type input "**********"
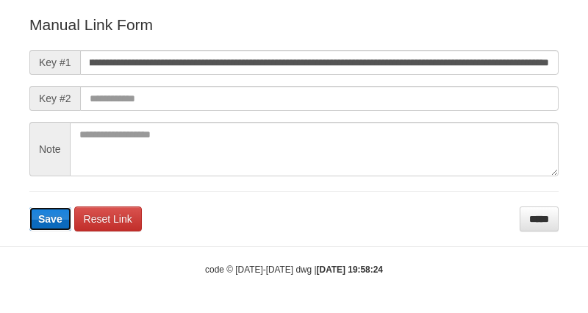
scroll to position [0, 0]
click at [54, 221] on span "Save" at bounding box center [50, 219] width 24 height 12
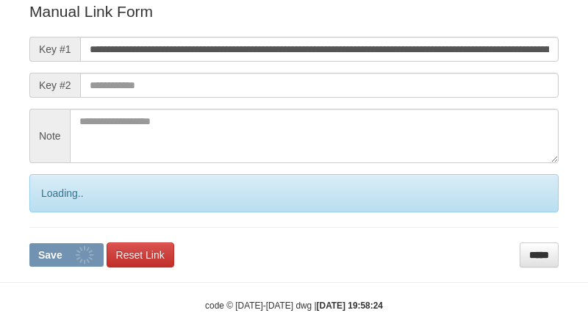
click at [54, 213] on div "Loading.." at bounding box center [293, 193] width 529 height 38
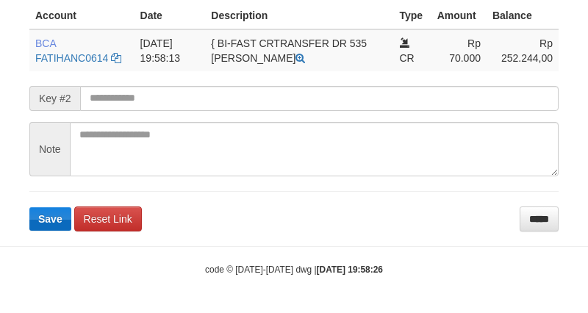
scroll to position [382, 0]
click at [34, 223] on button "Save" at bounding box center [50, 219] width 42 height 24
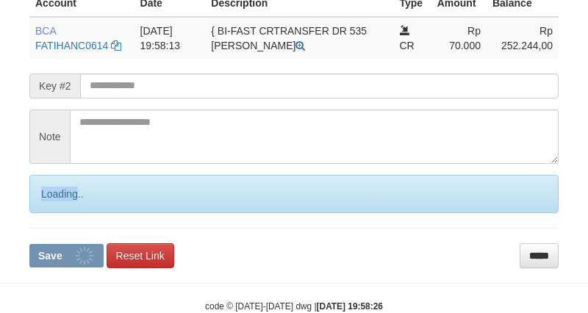
click at [34, 213] on div "Loading.." at bounding box center [293, 194] width 529 height 38
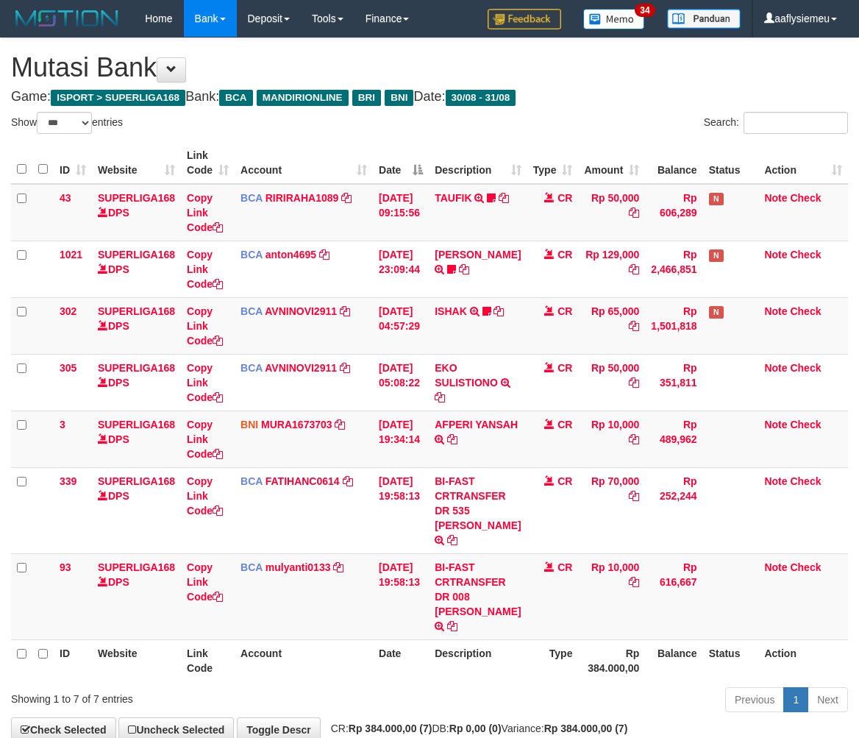
select select "***"
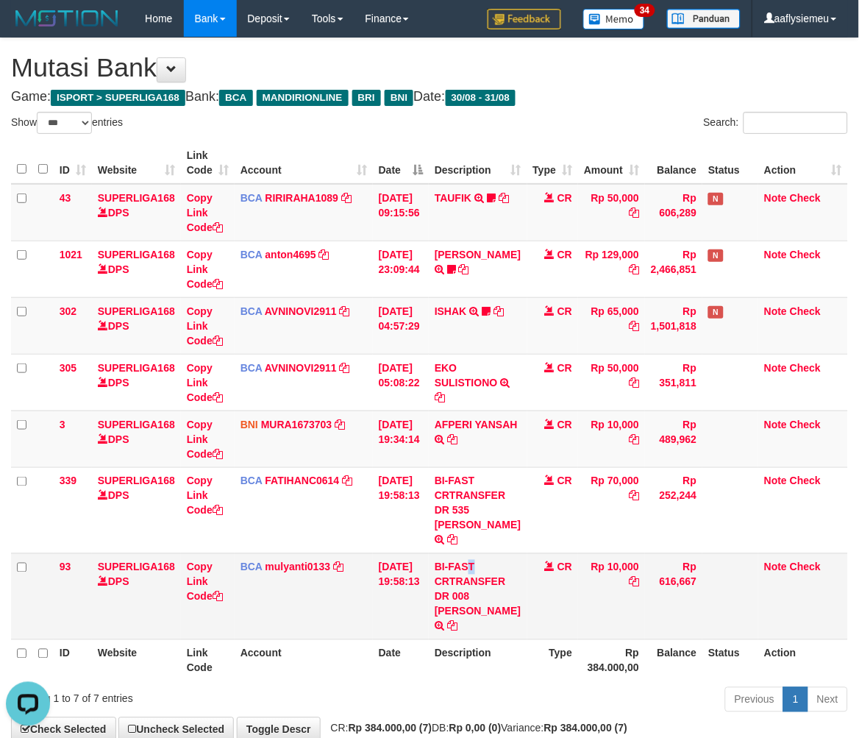
click at [443, 553] on td "BI-FAST CRTRANSFER DR 008 YERIK ELO BERNADUS" at bounding box center [478, 596] width 98 height 86
drag, startPoint x: 556, startPoint y: 615, endPoint x: 555, endPoint y: 599, distance: 15.5
click at [555, 616] on td "CR" at bounding box center [552, 596] width 51 height 86
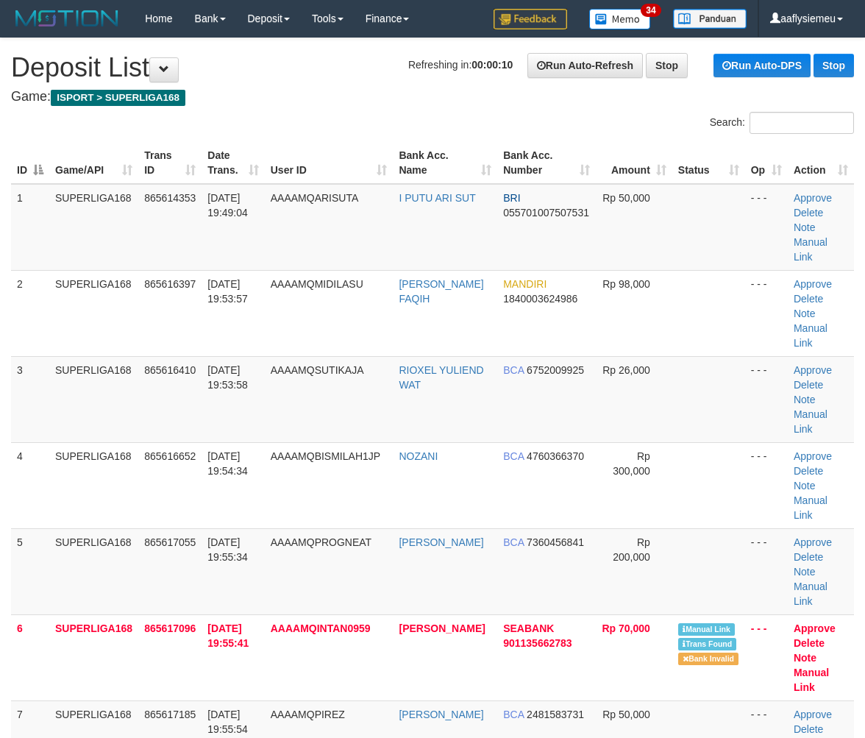
scroll to position [184, 0]
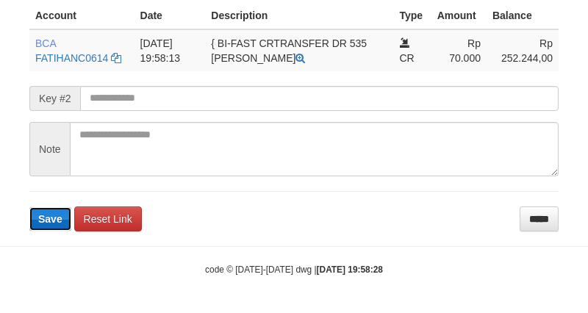
drag, startPoint x: 0, startPoint y: 0, endPoint x: 51, endPoint y: 215, distance: 221.5
click at [51, 215] on span "Save" at bounding box center [50, 219] width 24 height 12
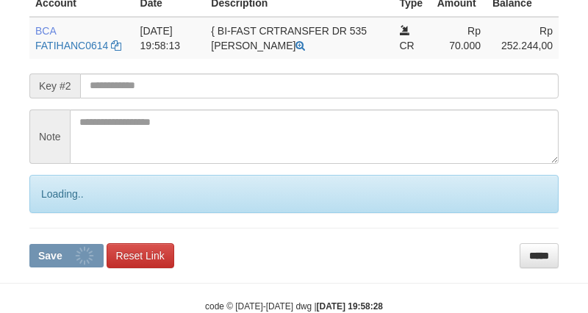
click at [51, 213] on div "Loading.." at bounding box center [293, 194] width 529 height 38
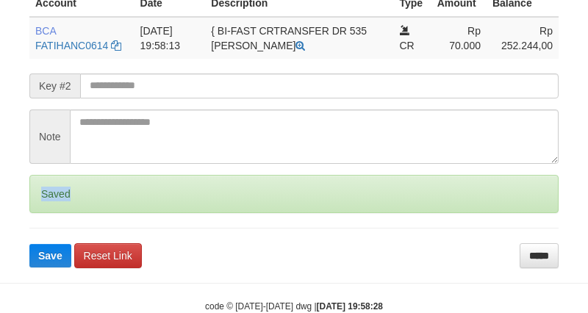
scroll to position [224, 0]
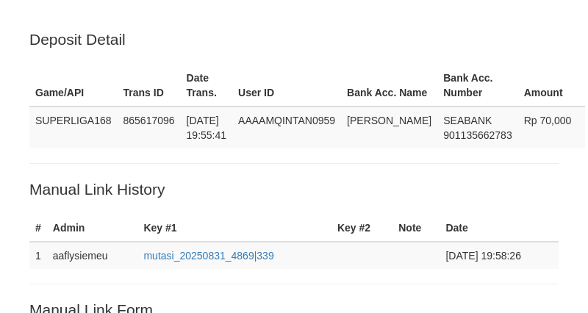
scroll to position [47, 0]
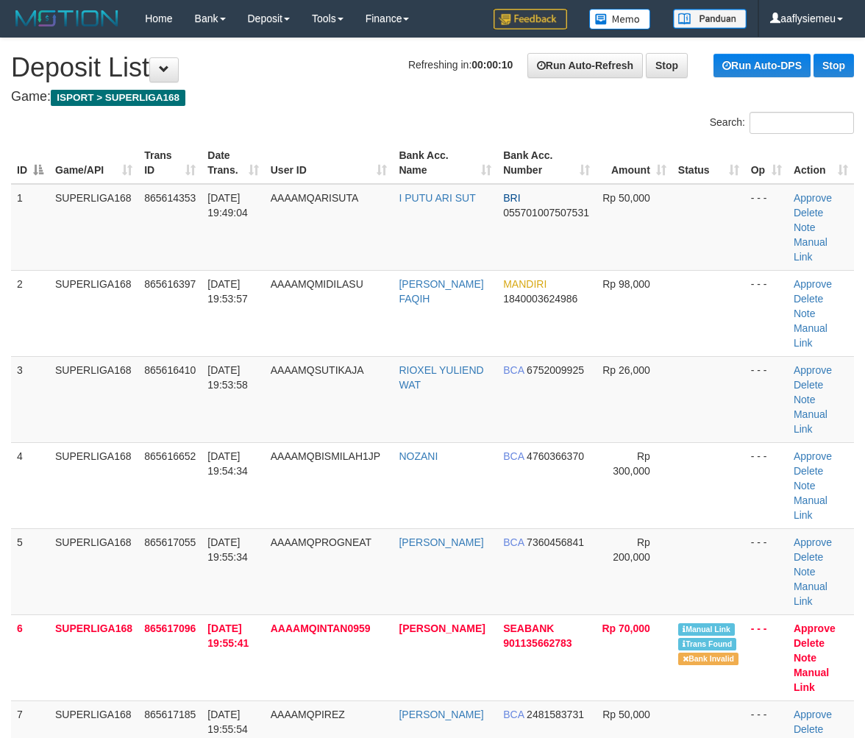
scroll to position [184, 0]
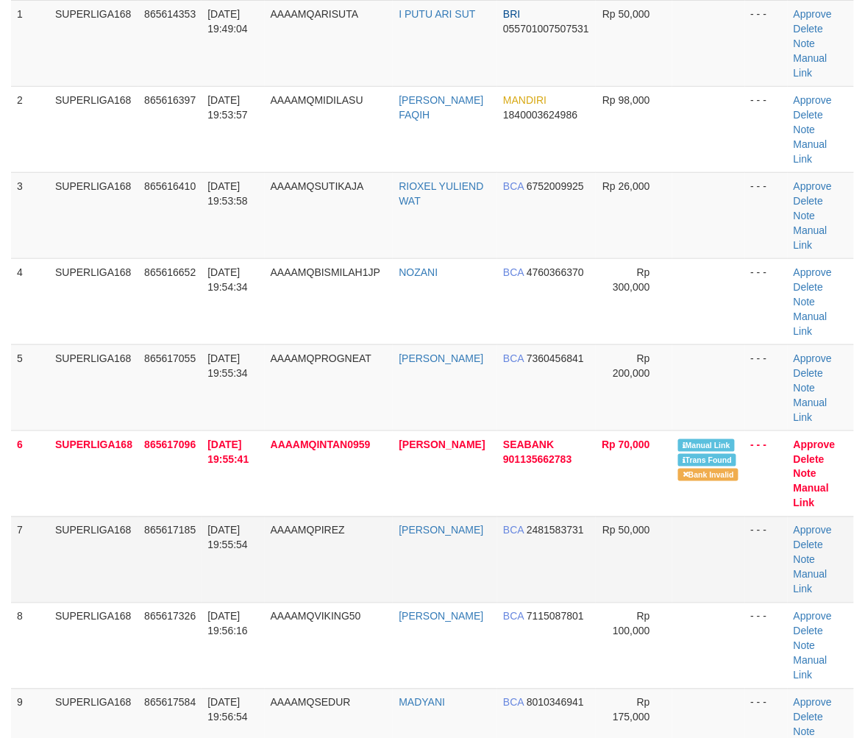
click at [33, 516] on td "7" at bounding box center [30, 559] width 38 height 86
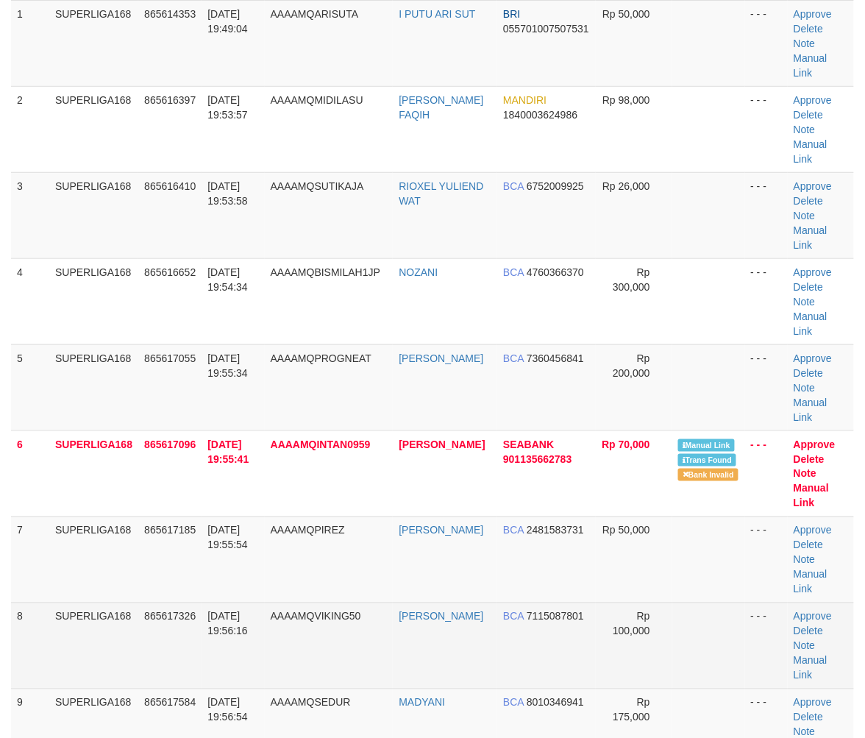
drag, startPoint x: 105, startPoint y: 525, endPoint x: 1, endPoint y: 563, distance: 110.3
click at [104, 602] on td "SUPERLIGA168" at bounding box center [93, 645] width 89 height 86
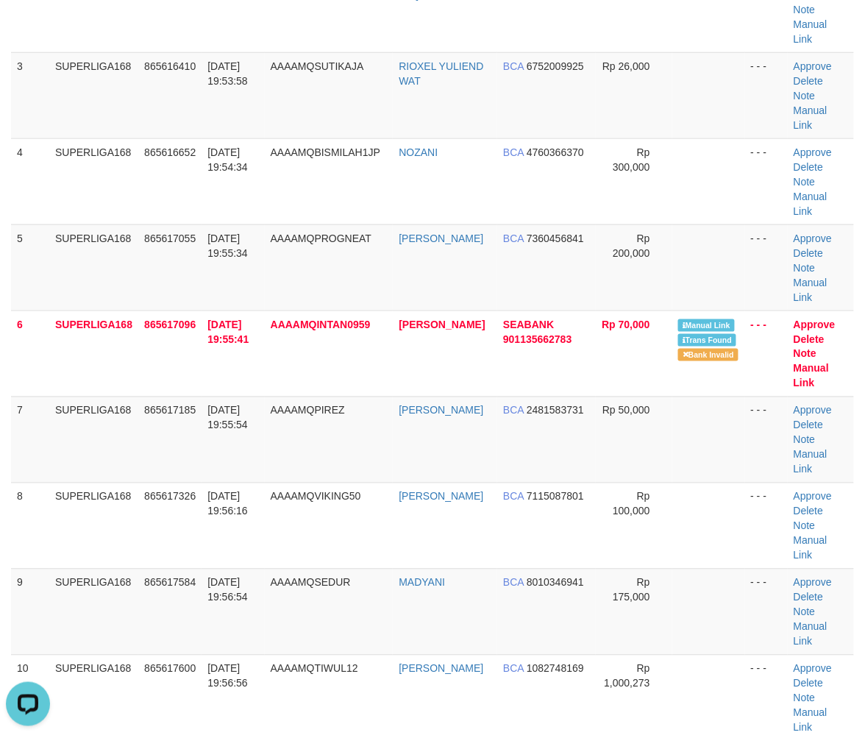
scroll to position [510, 0]
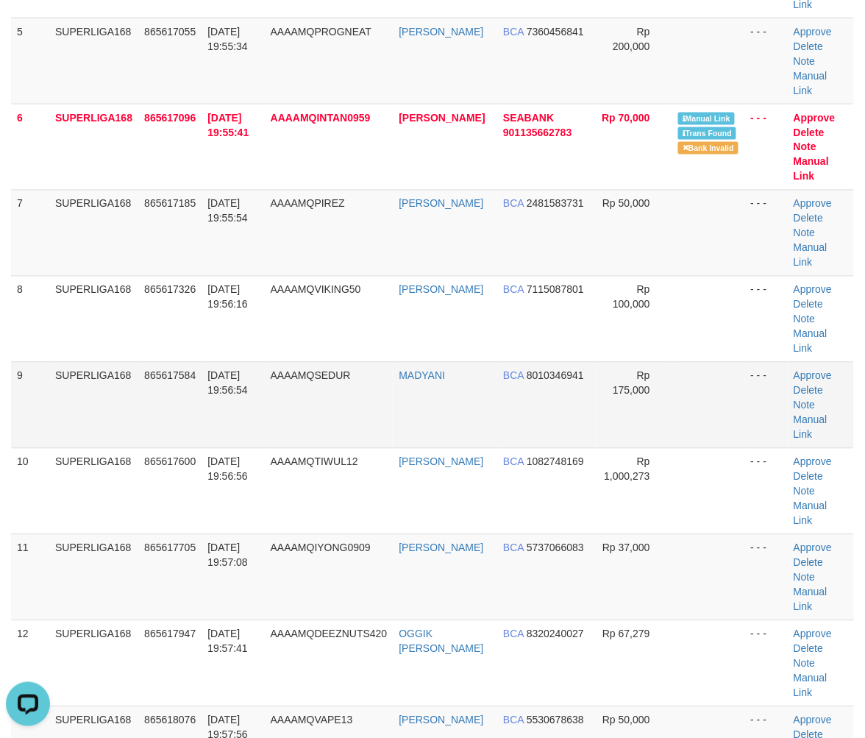
click at [149, 362] on td "865617584" at bounding box center [169, 405] width 63 height 86
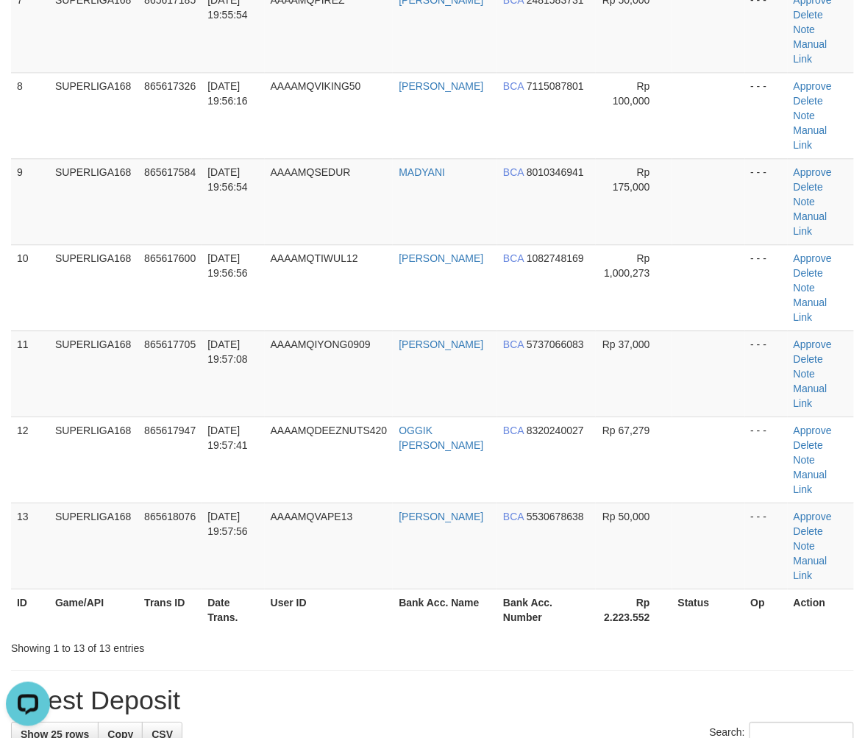
scroll to position [837, 0]
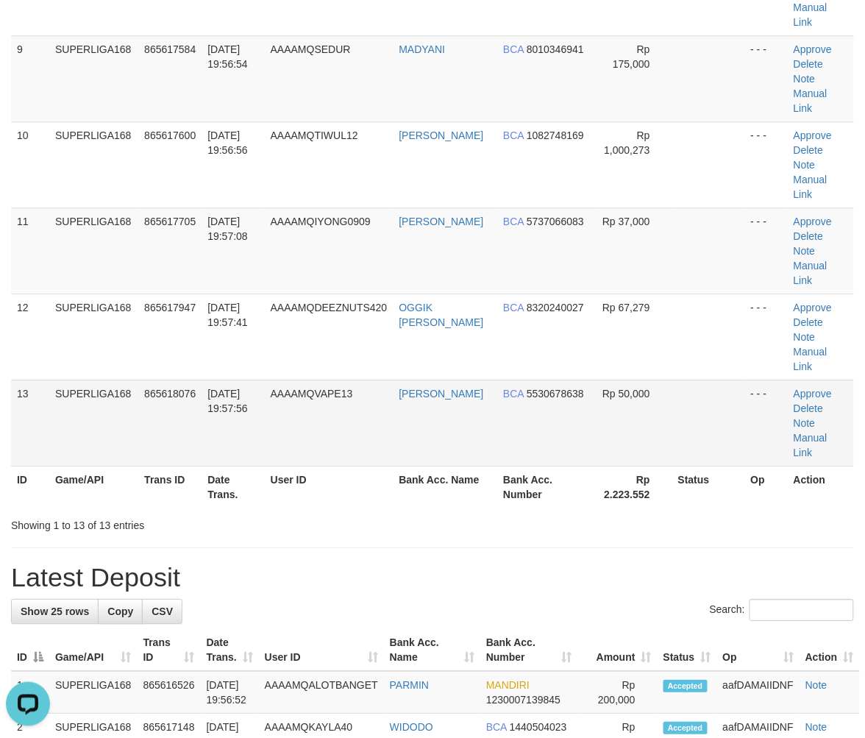
click at [116, 379] on td "SUPERLIGA168" at bounding box center [93, 422] width 89 height 86
drag, startPoint x: 116, startPoint y: 232, endPoint x: 1, endPoint y: 349, distance: 163.8
click at [116, 379] on td "SUPERLIGA168" at bounding box center [93, 422] width 89 height 86
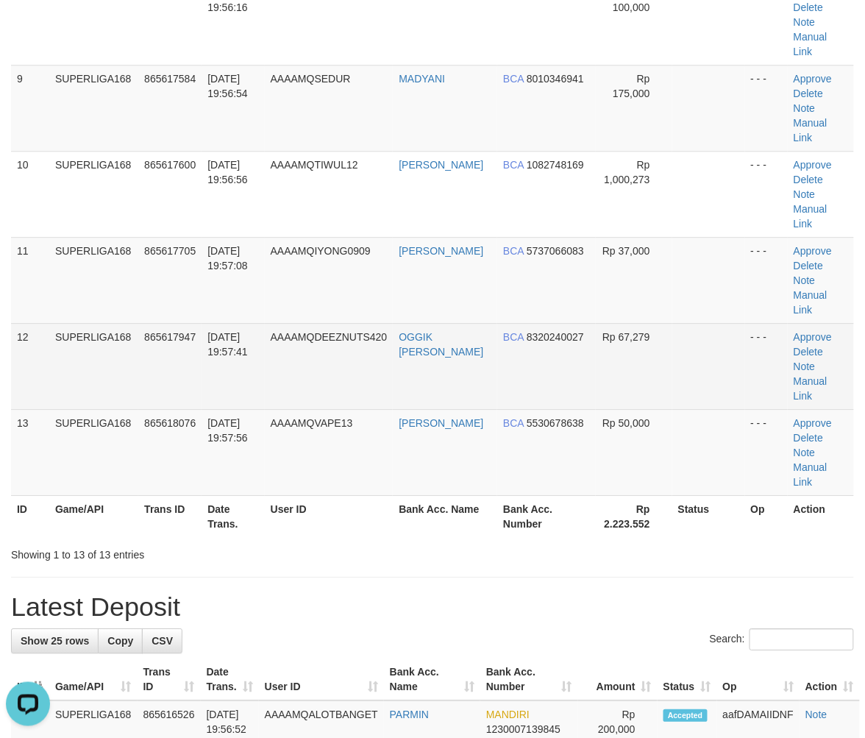
scroll to position [674, 0]
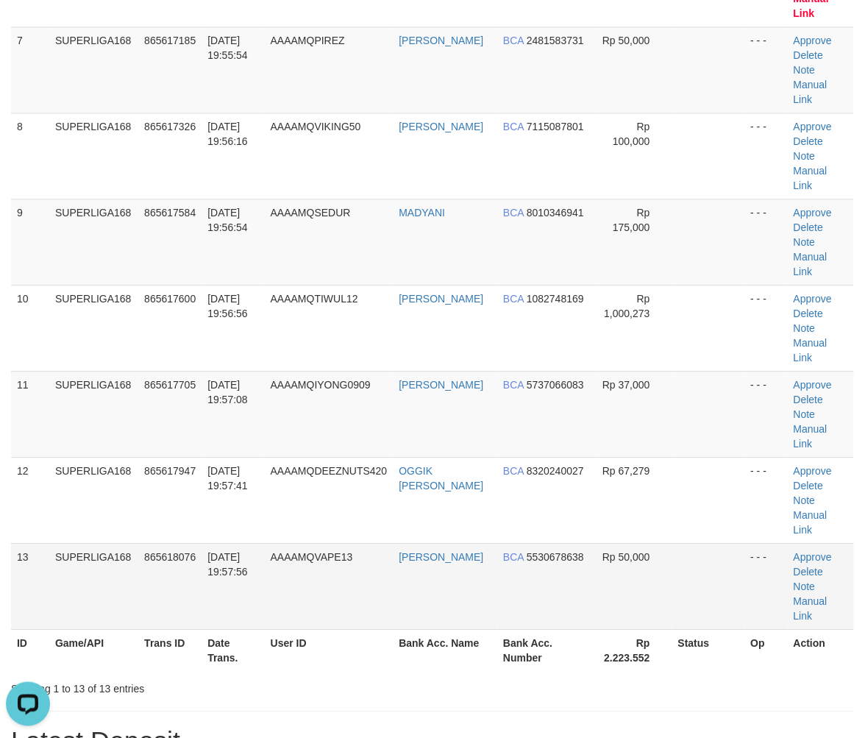
drag, startPoint x: 239, startPoint y: 355, endPoint x: 156, endPoint y: 420, distance: 105.3
click at [238, 457] on td "31/08/2025 19:57:41" at bounding box center [232, 500] width 63 height 86
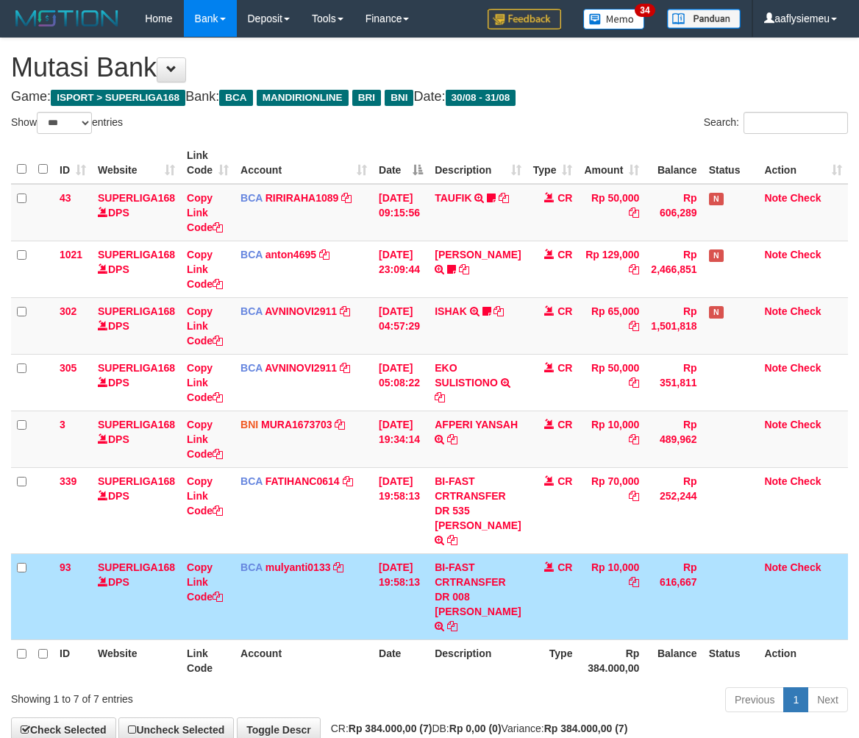
select select "***"
drag, startPoint x: 0, startPoint y: 0, endPoint x: 562, endPoint y: 604, distance: 824.7
click at [557, 604] on td "CR" at bounding box center [552, 596] width 51 height 86
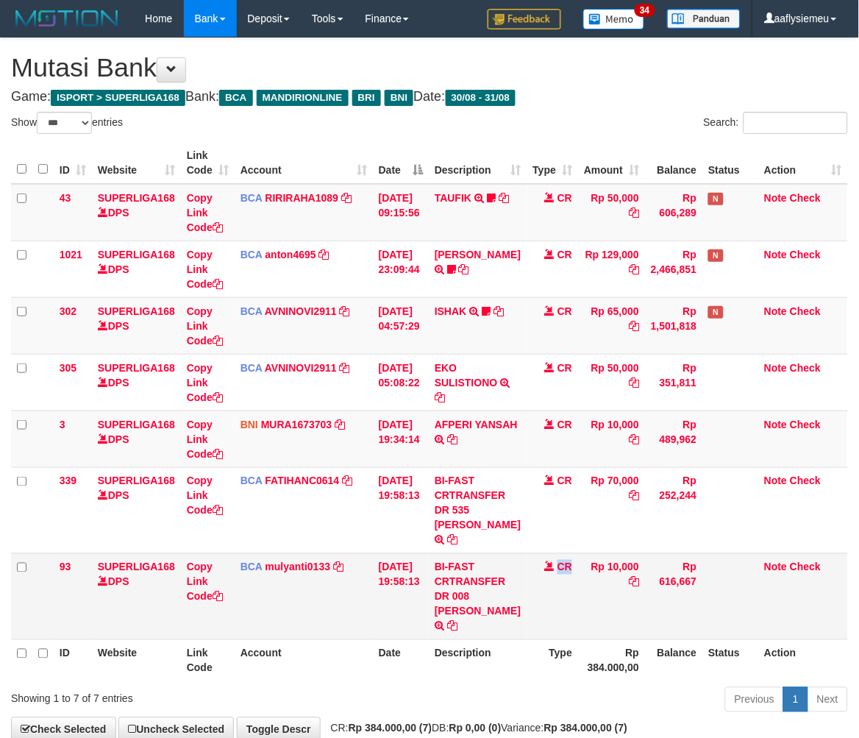
click at [555, 623] on td "CR" at bounding box center [552, 596] width 51 height 86
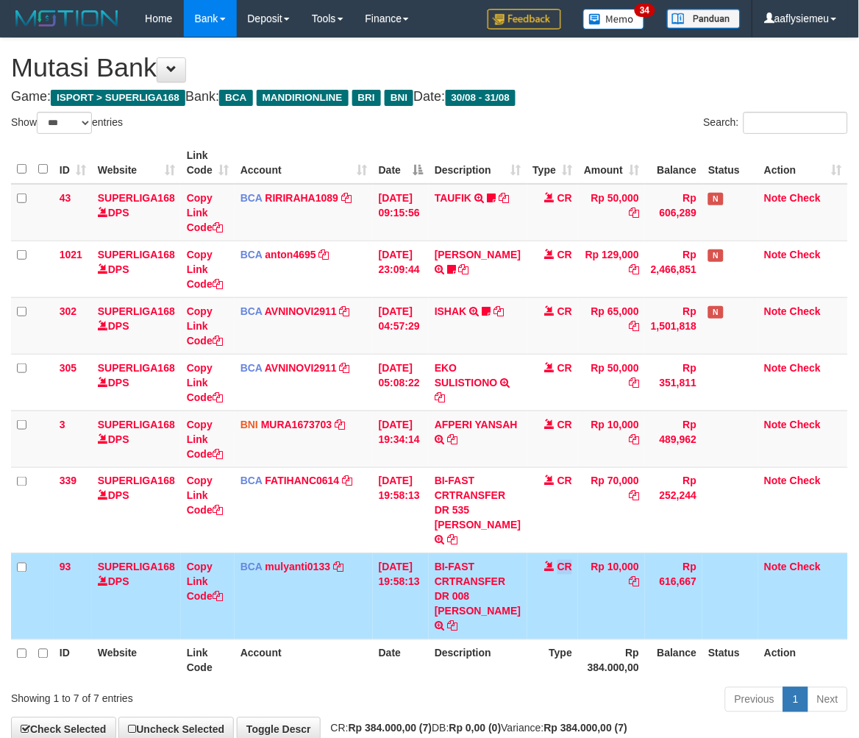
click at [555, 623] on td "CR" at bounding box center [552, 596] width 51 height 86
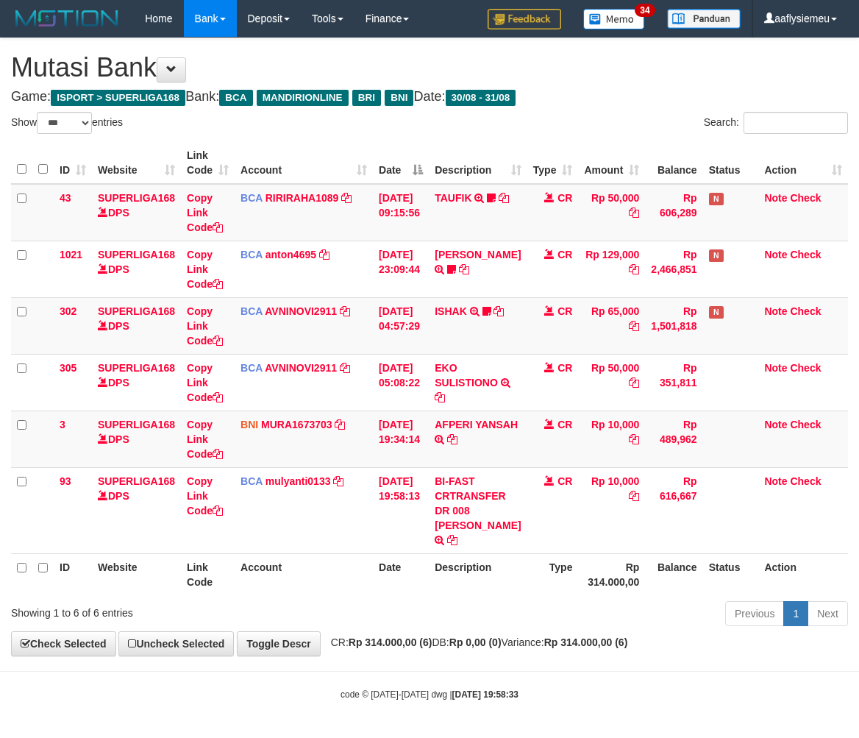
select select "***"
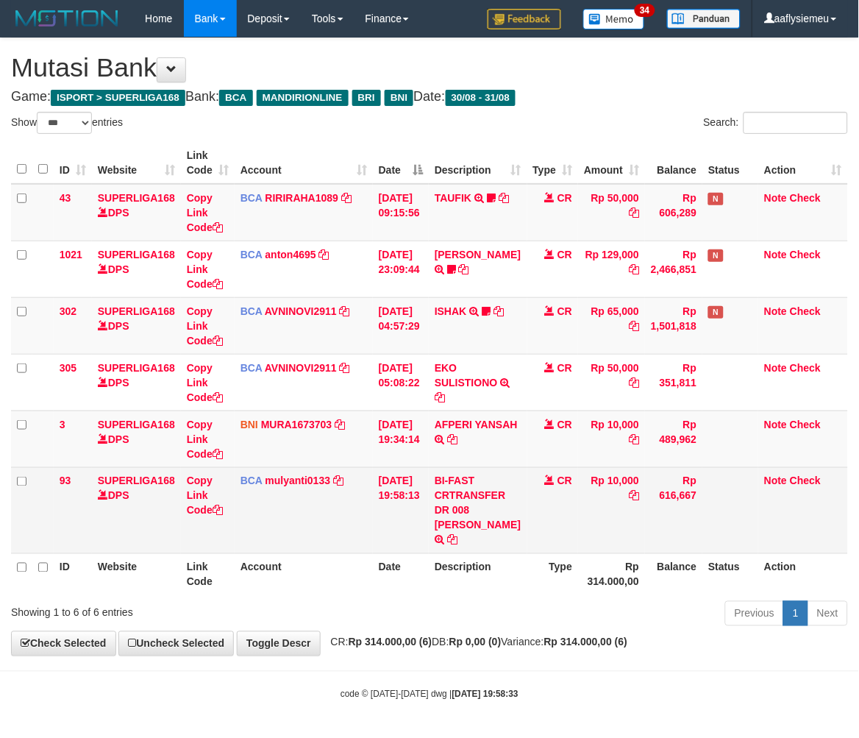
click at [479, 545] on td "BI-FAST CRTRANSFER DR 008 [PERSON_NAME]" at bounding box center [478, 510] width 98 height 86
drag, startPoint x: 479, startPoint y: 540, endPoint x: 684, endPoint y: 491, distance: 210.8
click at [479, 539] on td "BI-FAST CRTRANSFER DR 008 [PERSON_NAME]" at bounding box center [478, 510] width 98 height 86
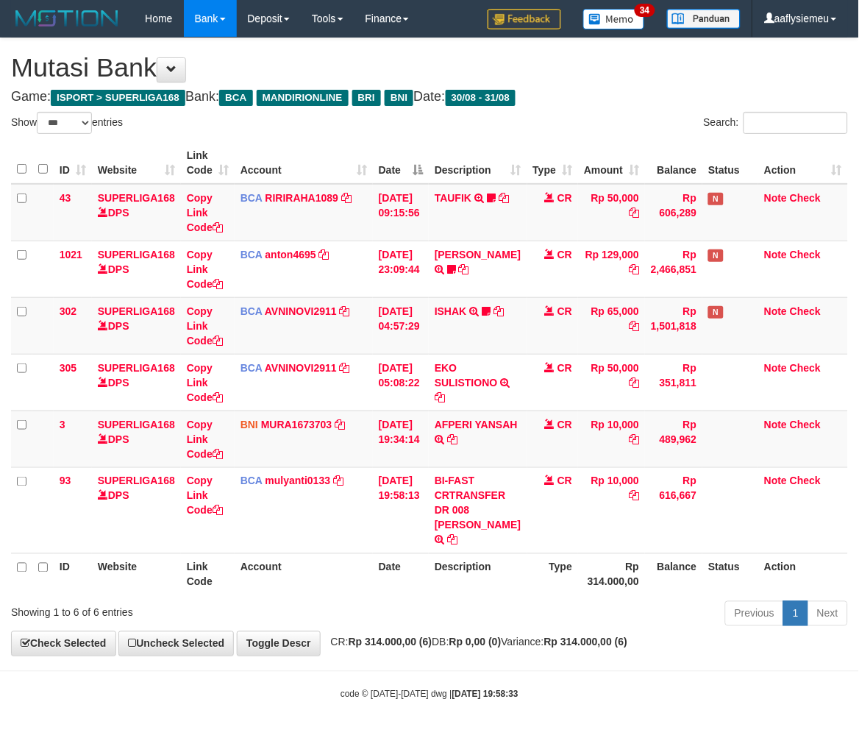
drag, startPoint x: 627, startPoint y: 513, endPoint x: 859, endPoint y: 463, distance: 237.0
click at [627, 516] on td "Rp 10,000" at bounding box center [611, 510] width 67 height 86
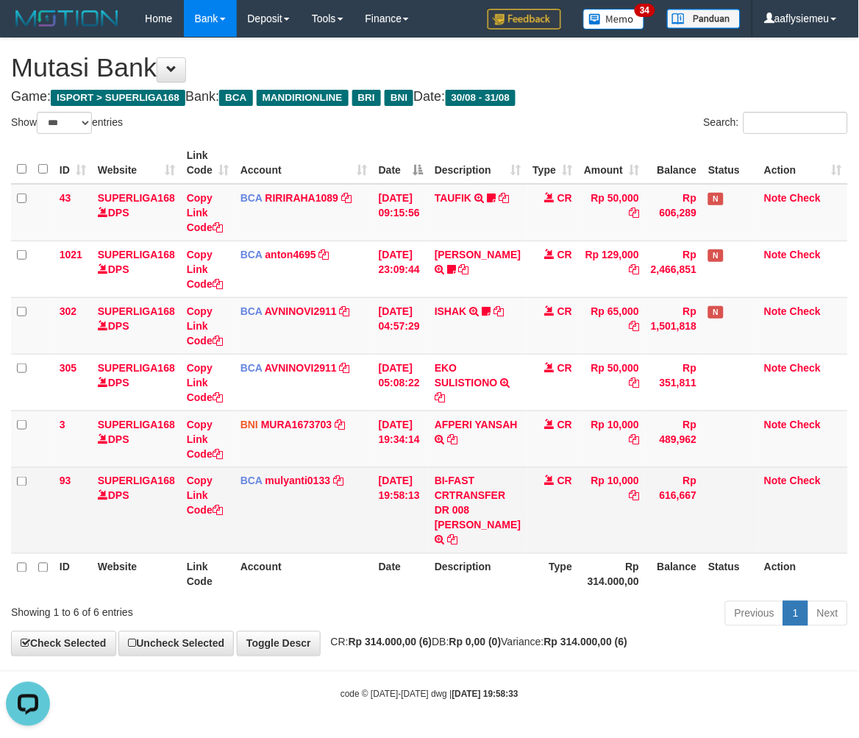
click at [549, 535] on td "CR" at bounding box center [552, 510] width 51 height 86
click at [547, 537] on td "CR" at bounding box center [552, 510] width 51 height 86
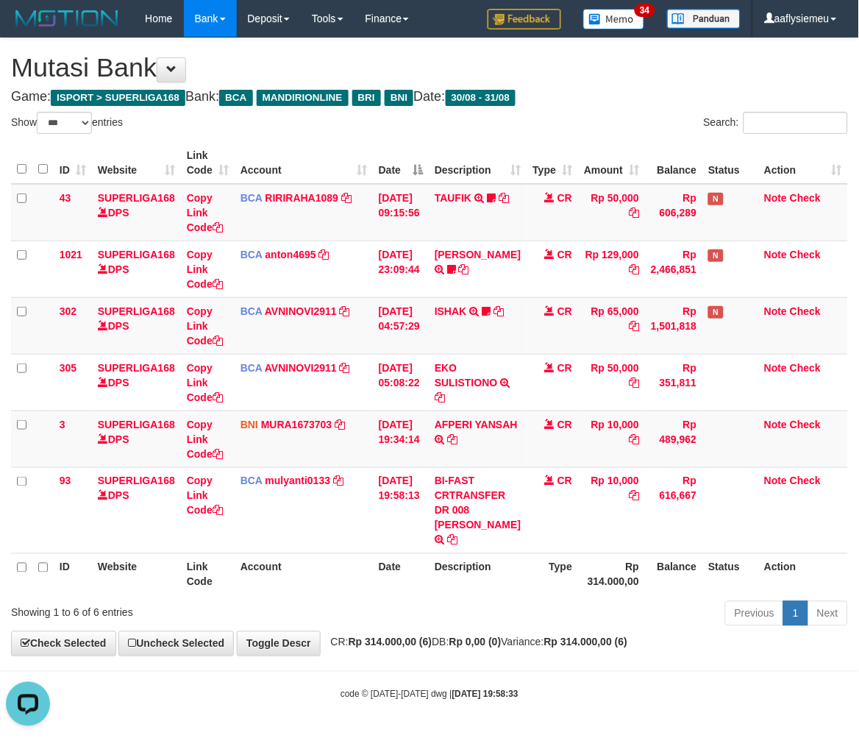
click at [490, 568] on th "Description" at bounding box center [478, 574] width 98 height 42
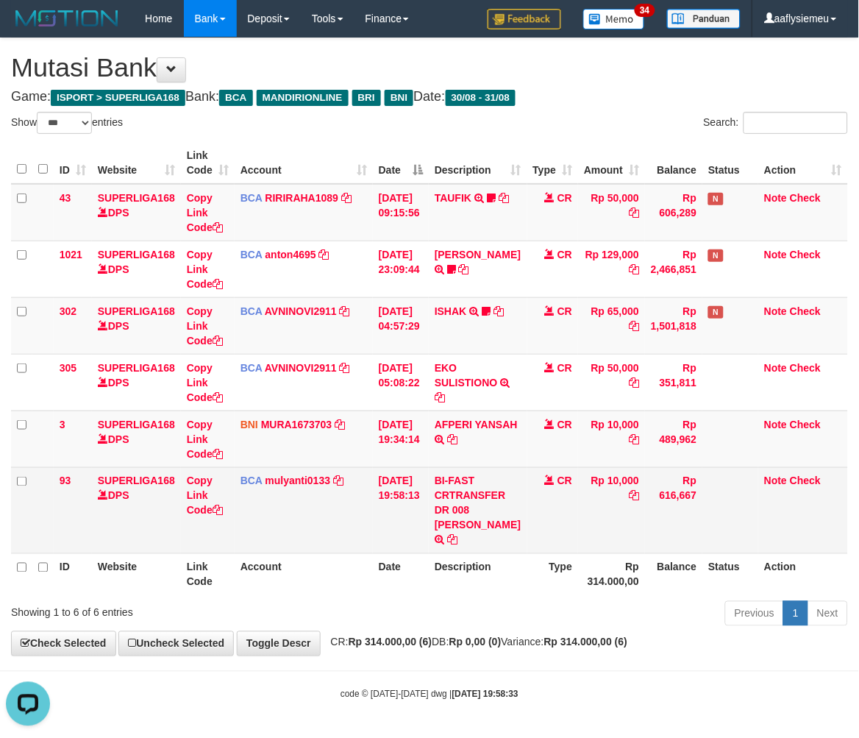
click at [624, 529] on td "Rp 10,000" at bounding box center [611, 510] width 67 height 86
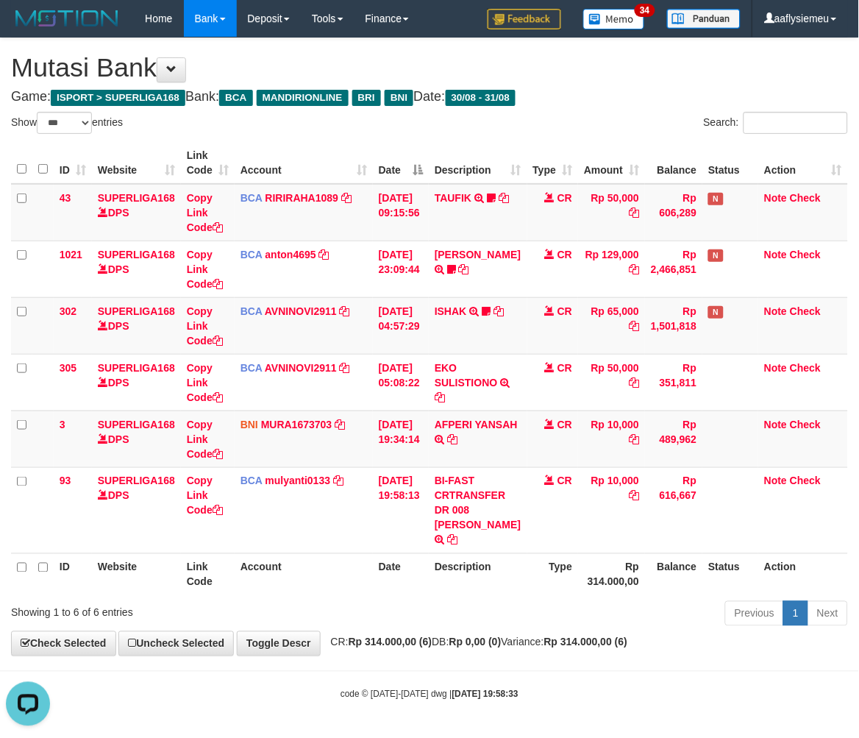
click at [379, 631] on div "Previous 1 Next" at bounding box center [608, 615] width 479 height 32
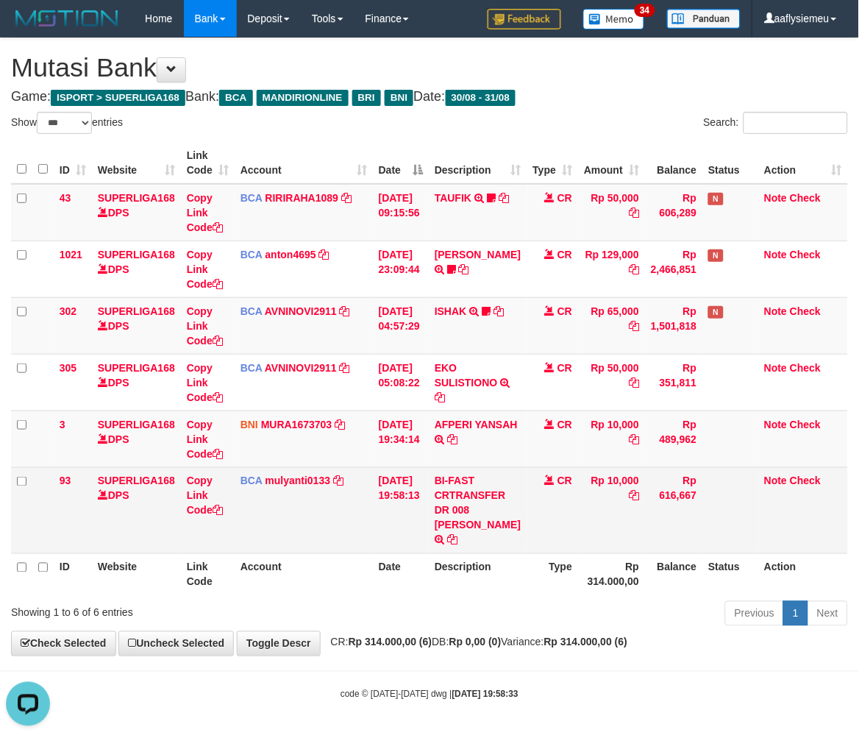
drag, startPoint x: 467, startPoint y: 547, endPoint x: 449, endPoint y: 549, distance: 17.8
click at [465, 547] on td "BI-FAST CRTRANSFER DR 008 [PERSON_NAME]" at bounding box center [478, 510] width 98 height 86
click at [446, 543] on td "BI-FAST CRTRANSFER DR 008 [PERSON_NAME]" at bounding box center [478, 510] width 98 height 86
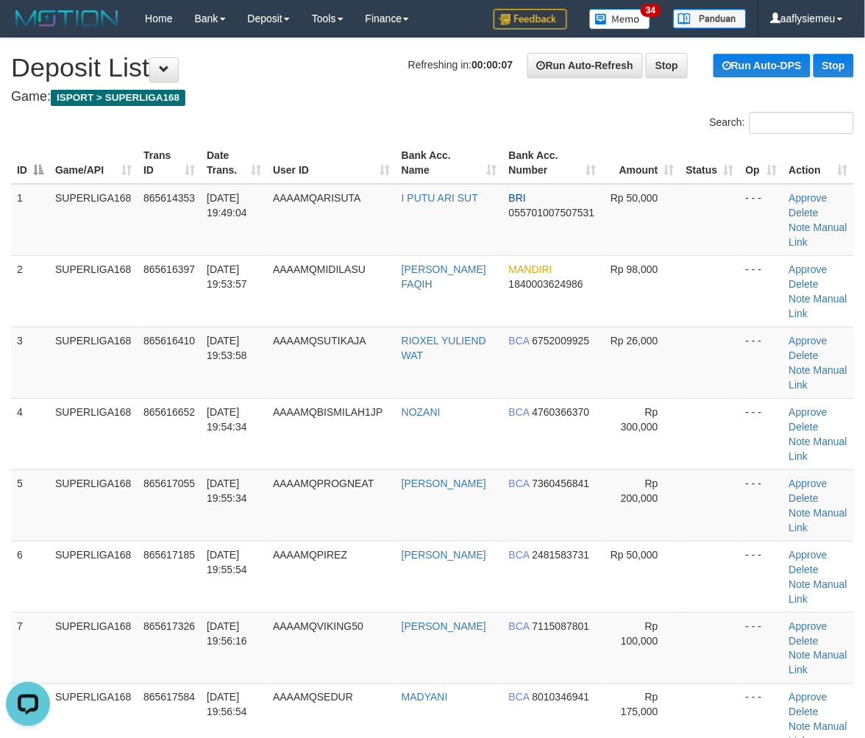
drag, startPoint x: 20, startPoint y: 466, endPoint x: 0, endPoint y: 482, distance: 26.1
click at [15, 471] on tbody "1 SUPERLIGA168 865614353 31/08/2025 19:49:04 AAAAMQARISUTA I PUTU ARI SUT BRI 0…" at bounding box center [432, 648] width 843 height 928
drag, startPoint x: 29, startPoint y: 496, endPoint x: 1, endPoint y: 513, distance: 33.3
click at [15, 505] on td "5" at bounding box center [30, 504] width 38 height 71
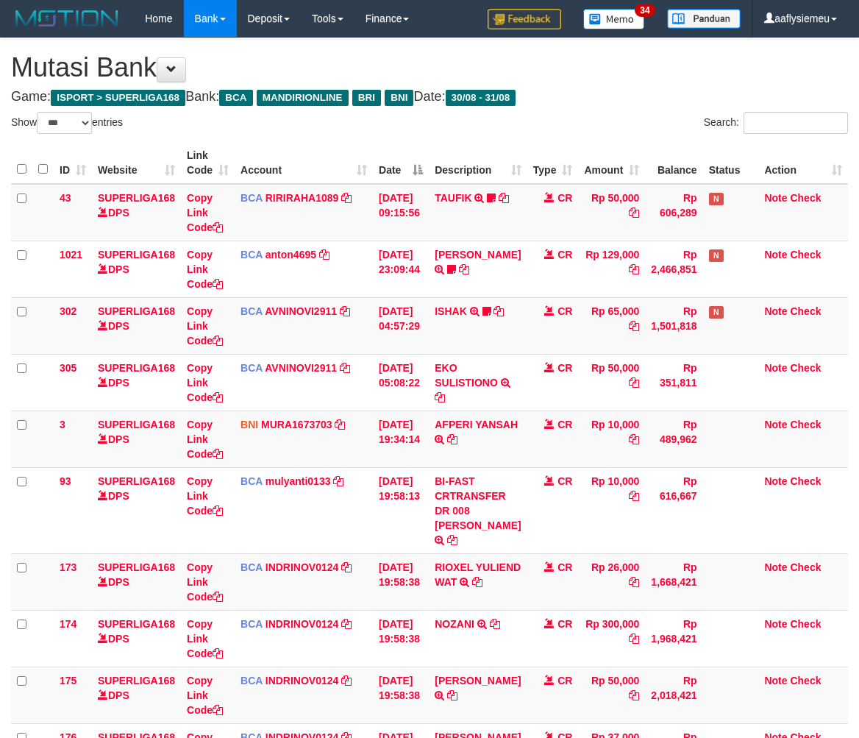
select select "***"
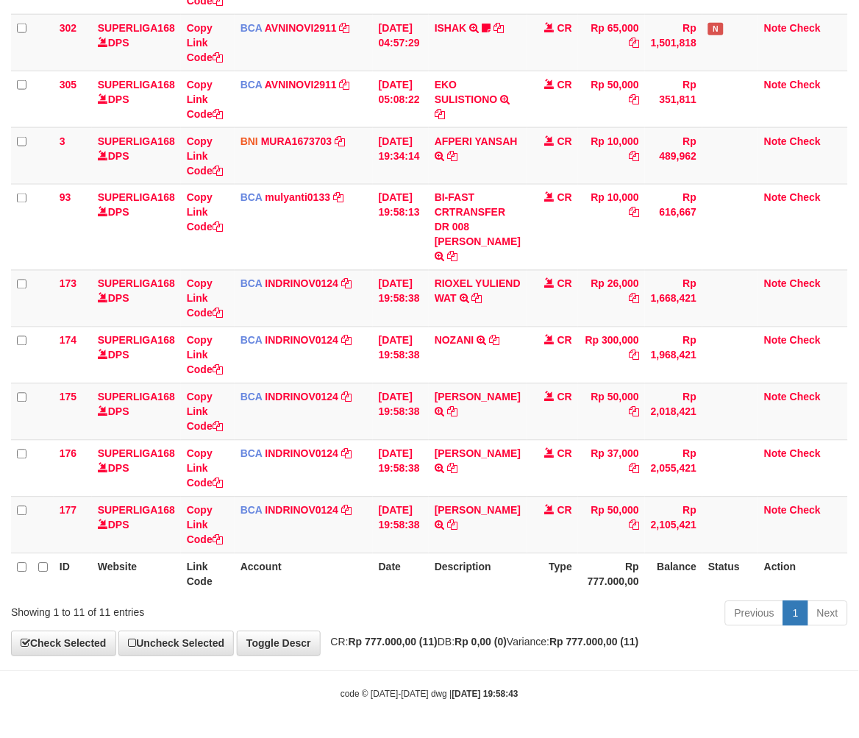
scroll to position [298, 0]
click at [496, 554] on th "Description" at bounding box center [478, 574] width 98 height 42
click at [507, 640] on strong "Rp 0,00 (0)" at bounding box center [481, 642] width 52 height 12
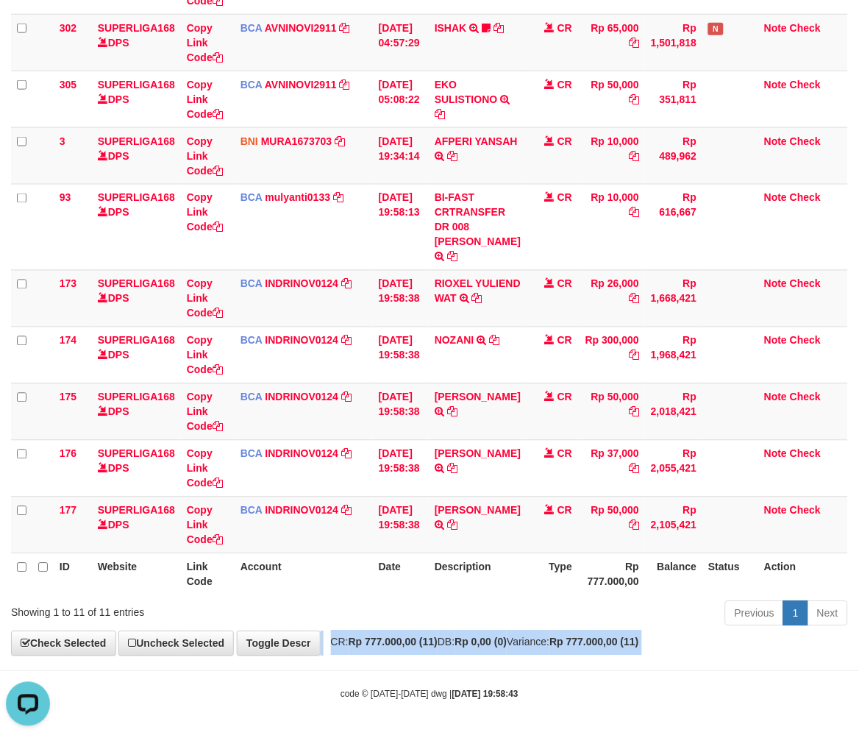
drag, startPoint x: 524, startPoint y: 640, endPoint x: 707, endPoint y: 598, distance: 187.1
click at [530, 635] on div "**********" at bounding box center [429, 205] width 859 height 900
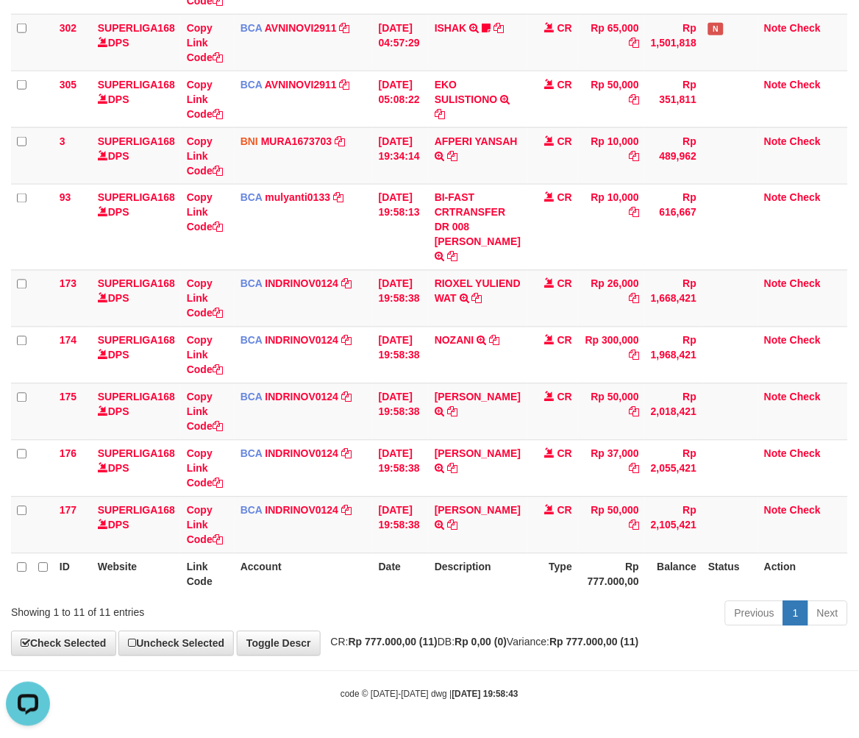
click at [552, 622] on div "Previous 1 Next" at bounding box center [608, 615] width 479 height 32
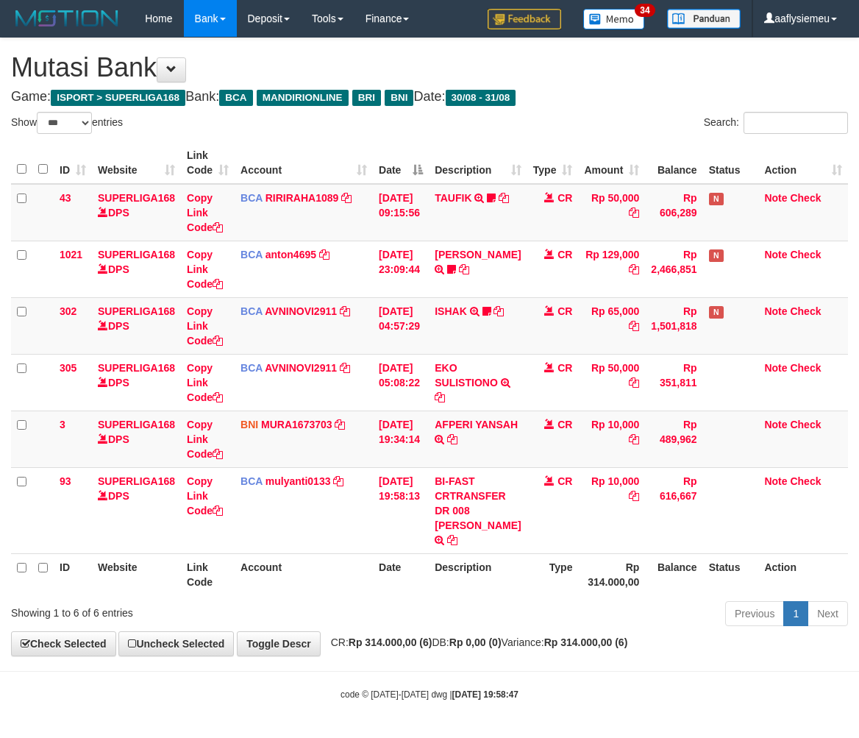
select select "***"
click at [457, 631] on div "Previous 1 Next" at bounding box center [608, 615] width 479 height 32
click at [489, 574] on th "Description" at bounding box center [478, 574] width 98 height 42
drag, startPoint x: 627, startPoint y: 591, endPoint x: 864, endPoint y: 528, distance: 245.6
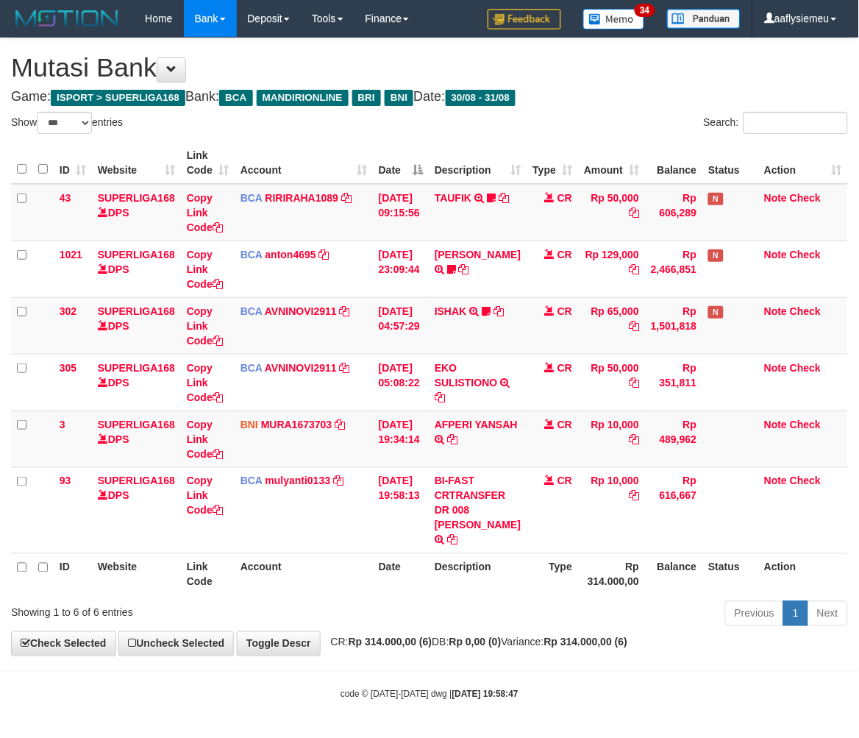
click at [628, 591] on th "Rp 314.000,00" at bounding box center [611, 574] width 67 height 42
click at [535, 582] on th "Type" at bounding box center [552, 574] width 51 height 42
select select "***"
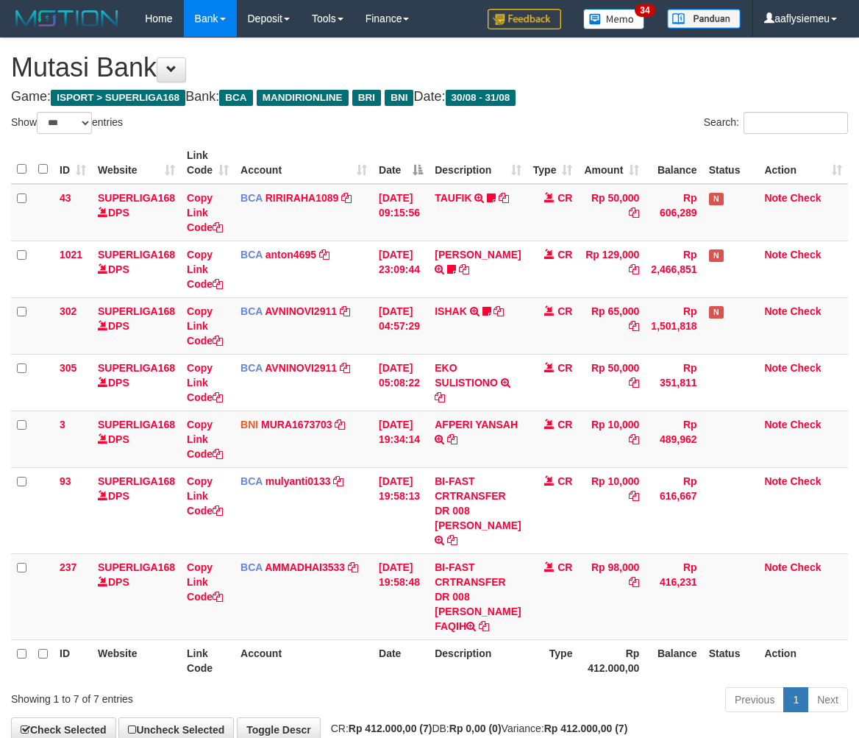
select select "***"
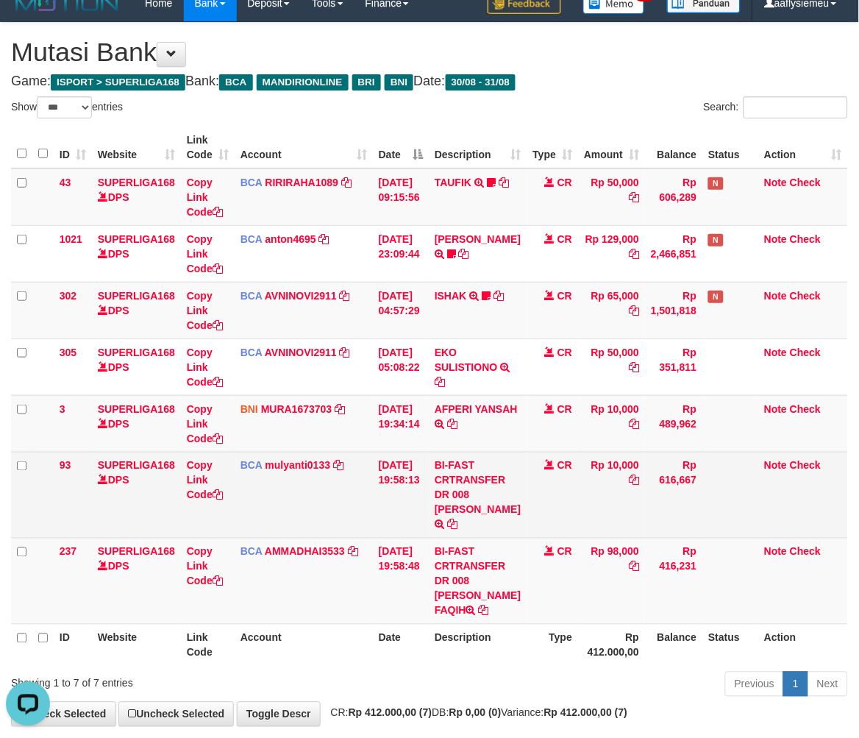
click at [213, 516] on td "Copy Link Code" at bounding box center [208, 495] width 54 height 86
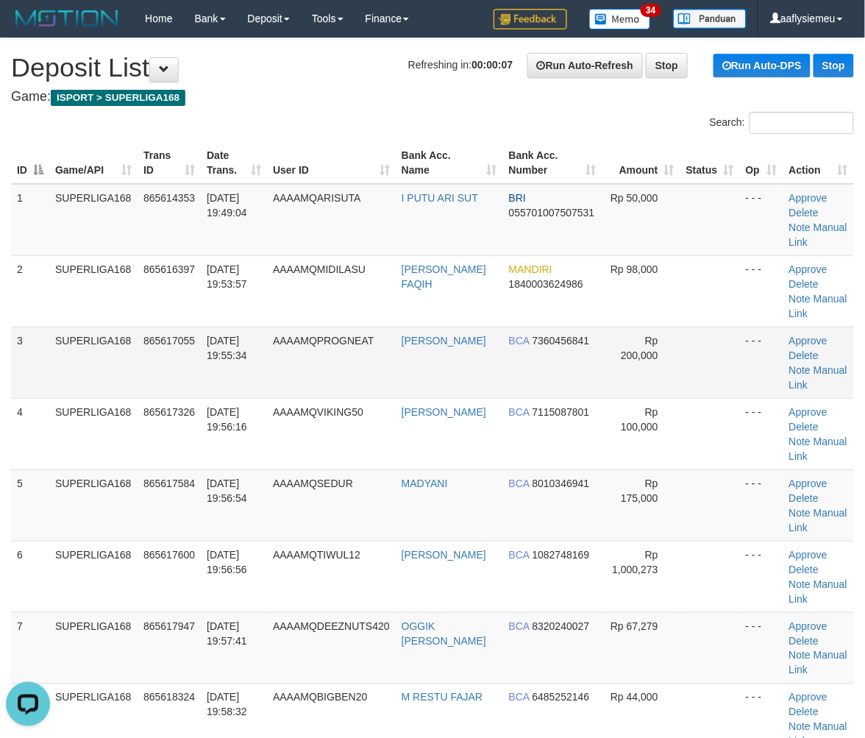
click at [279, 390] on td "AAAAMQPROGNEAT" at bounding box center [331, 362] width 129 height 71
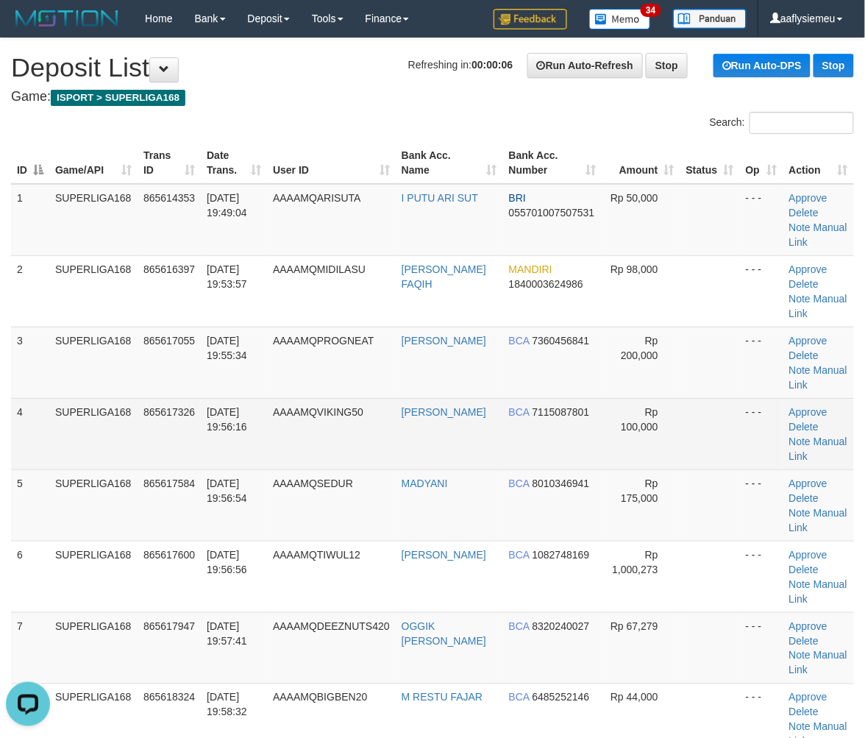
click at [90, 429] on td "SUPERLIGA168" at bounding box center [93, 433] width 88 height 71
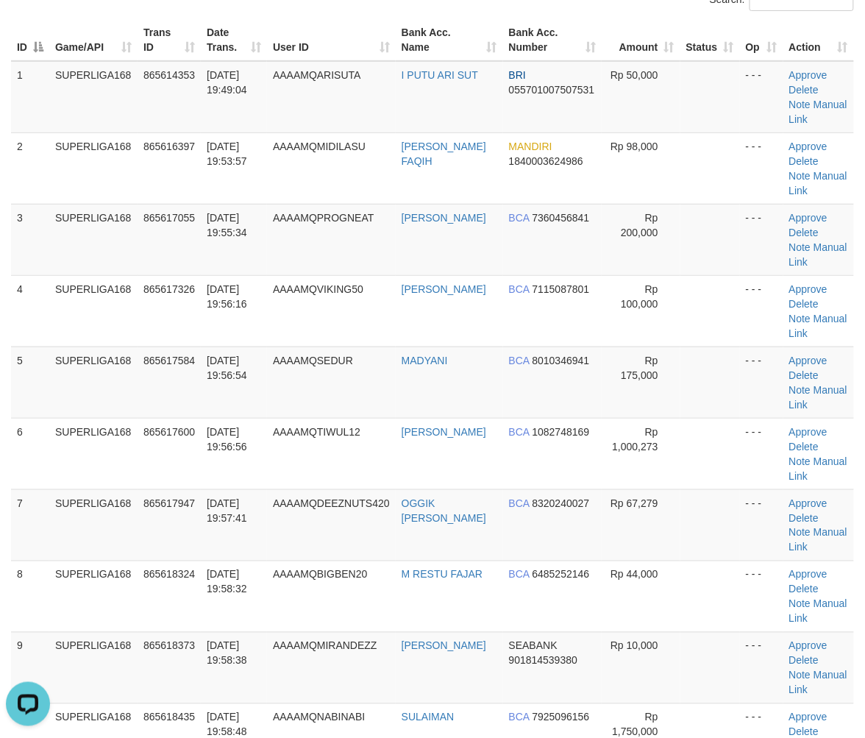
scroll to position [327, 0]
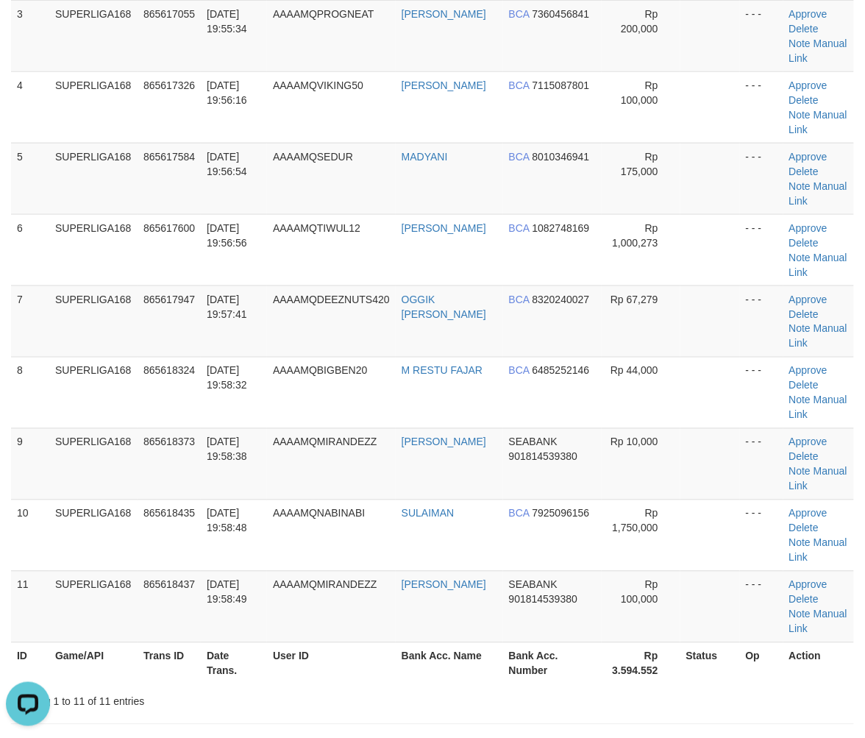
drag, startPoint x: 162, startPoint y: 427, endPoint x: 0, endPoint y: 519, distance: 186.1
click at [163, 429] on td "865618373" at bounding box center [169, 463] width 63 height 71
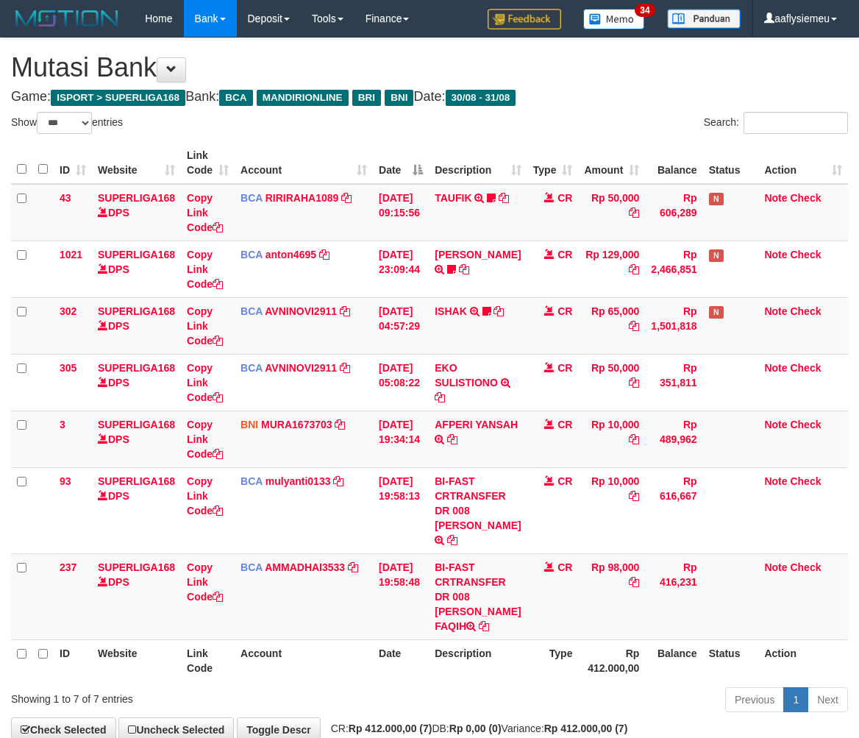
select select "***"
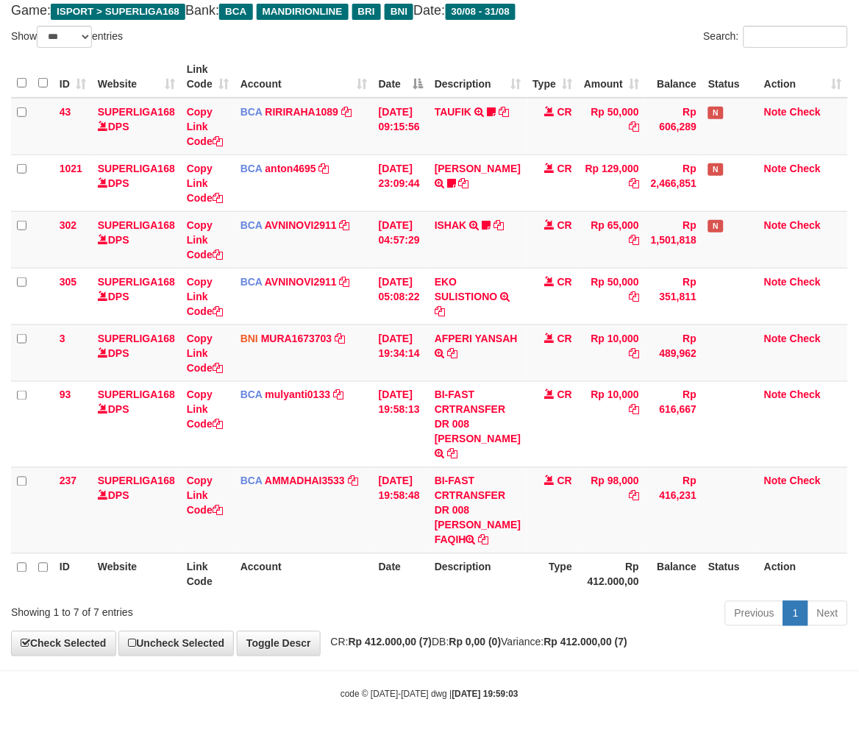
scroll to position [115, 0]
click at [332, 581] on th "Account" at bounding box center [304, 574] width 138 height 42
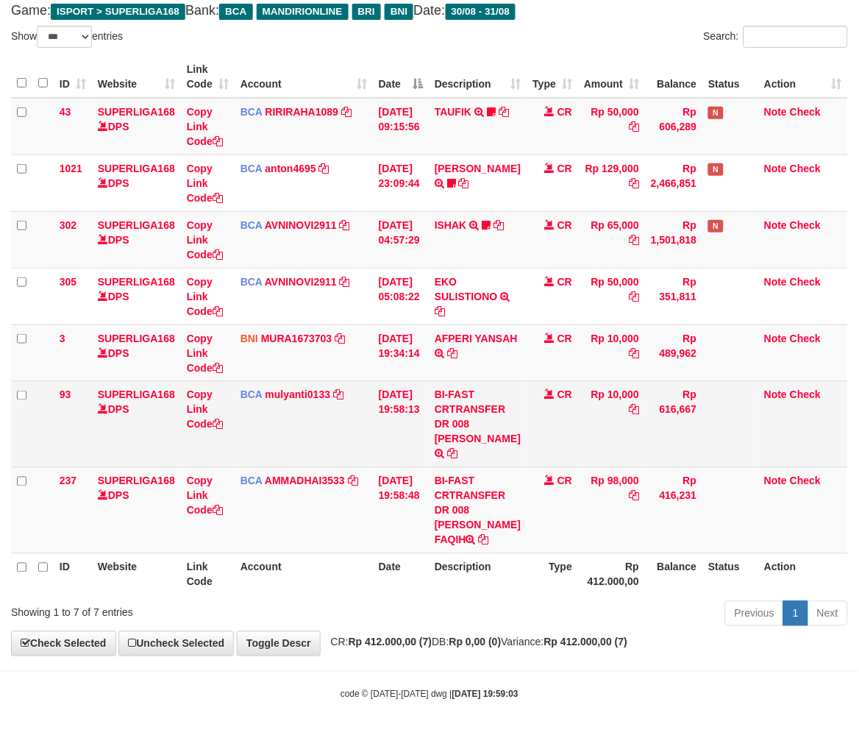
drag, startPoint x: 502, startPoint y: 585, endPoint x: 843, endPoint y: 449, distance: 368.0
click at [502, 585] on th "Description" at bounding box center [478, 574] width 98 height 42
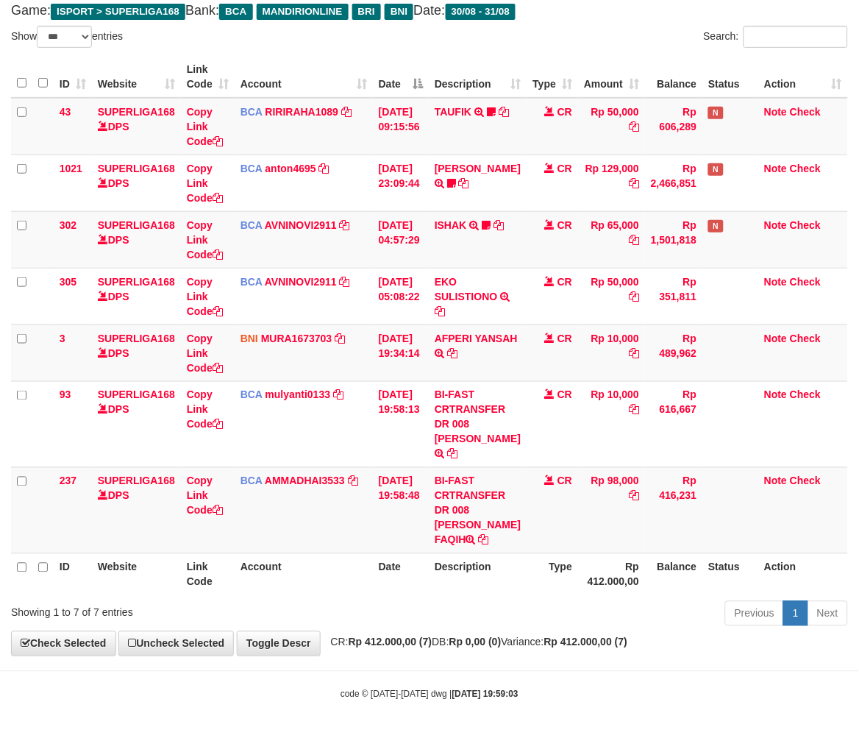
click at [716, 588] on th "Status" at bounding box center [730, 574] width 56 height 42
click at [650, 610] on div "Previous 1 Next" at bounding box center [608, 615] width 479 height 32
click at [650, 611] on div "Previous 1 Next" at bounding box center [608, 615] width 479 height 32
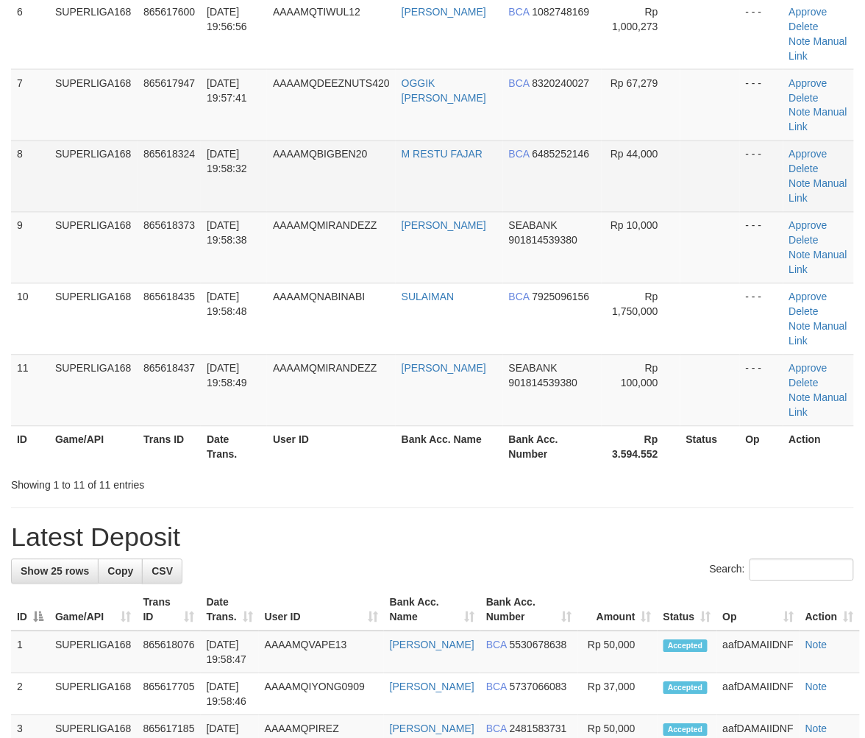
scroll to position [327, 0]
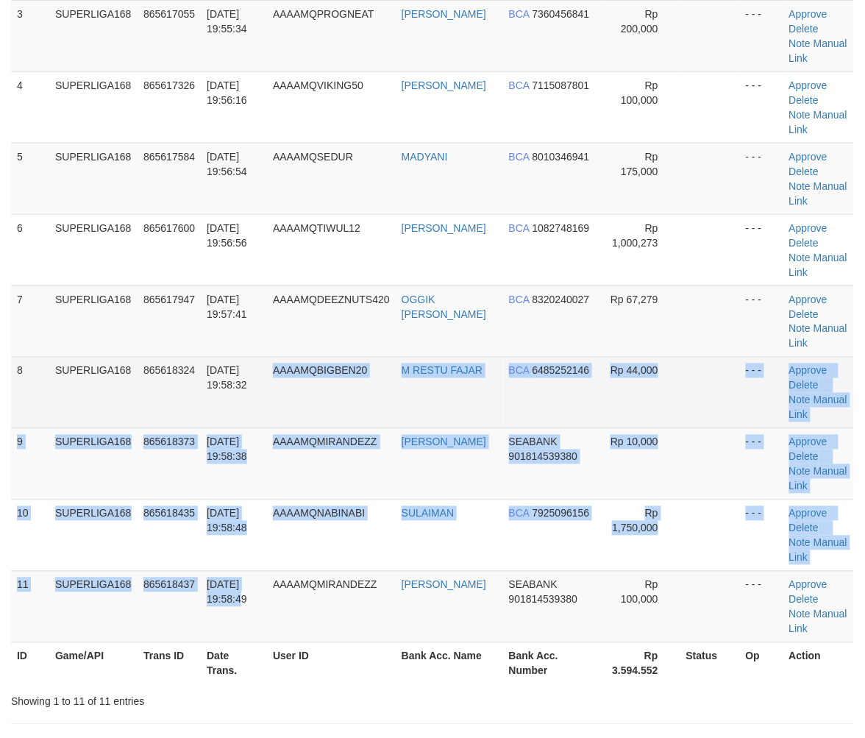
drag, startPoint x: 225, startPoint y: 395, endPoint x: 213, endPoint y: 405, distance: 15.6
click at [225, 395] on tbody "1 SUPERLIGA168 865614353 31/08/2025 19:49:04 AAAAMQARISUTA I PUTU ARI SUT BRI 0…" at bounding box center [432, 249] width 843 height 785
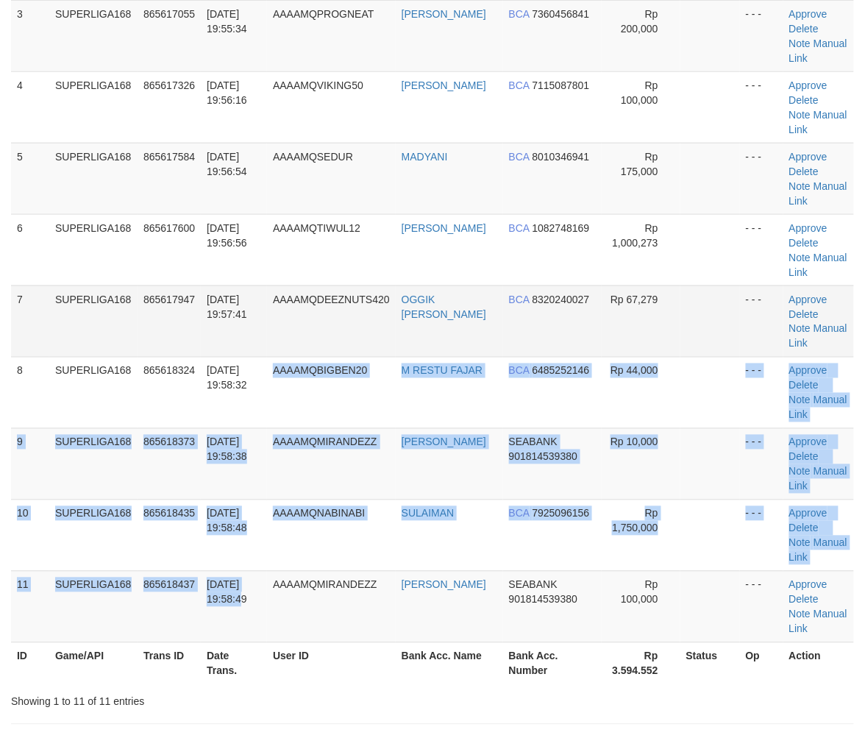
click at [201, 339] on td "[DATE] 19:57:41" at bounding box center [234, 320] width 66 height 71
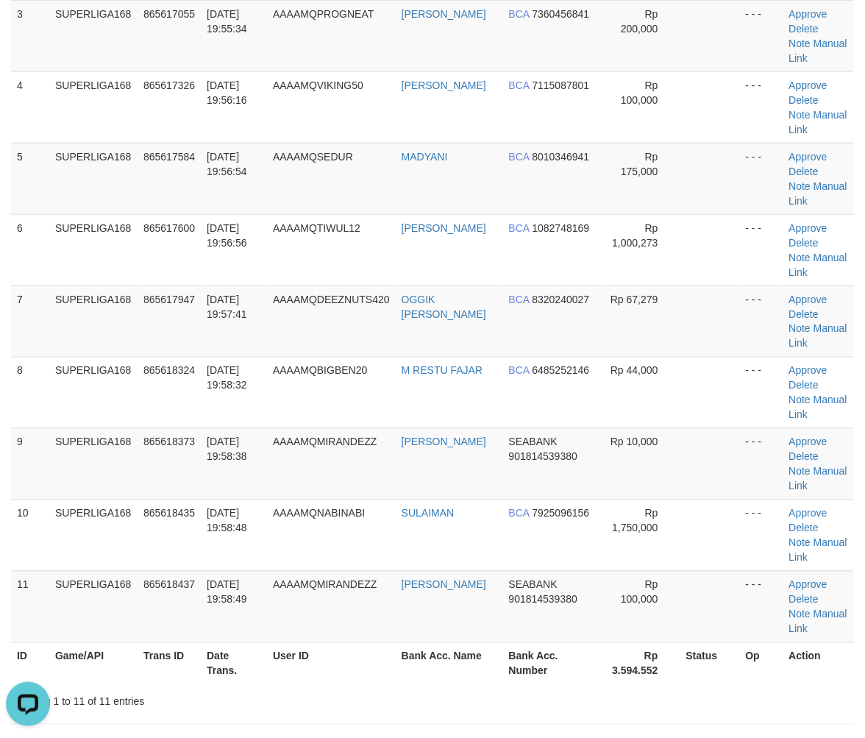
scroll to position [0, 0]
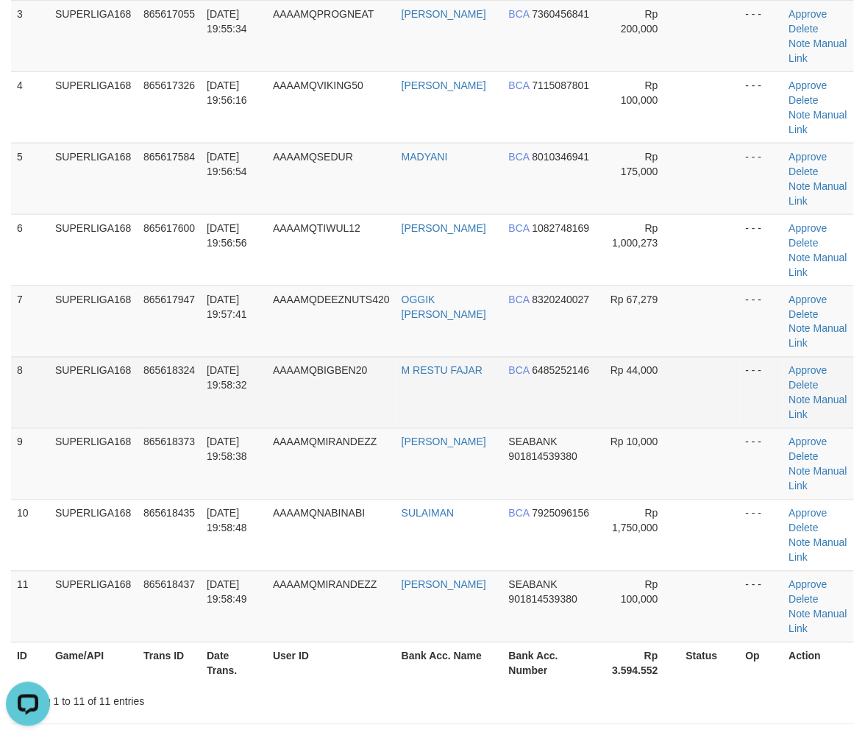
click at [229, 413] on td "31/08/2025 19:58:32" at bounding box center [234, 392] width 66 height 71
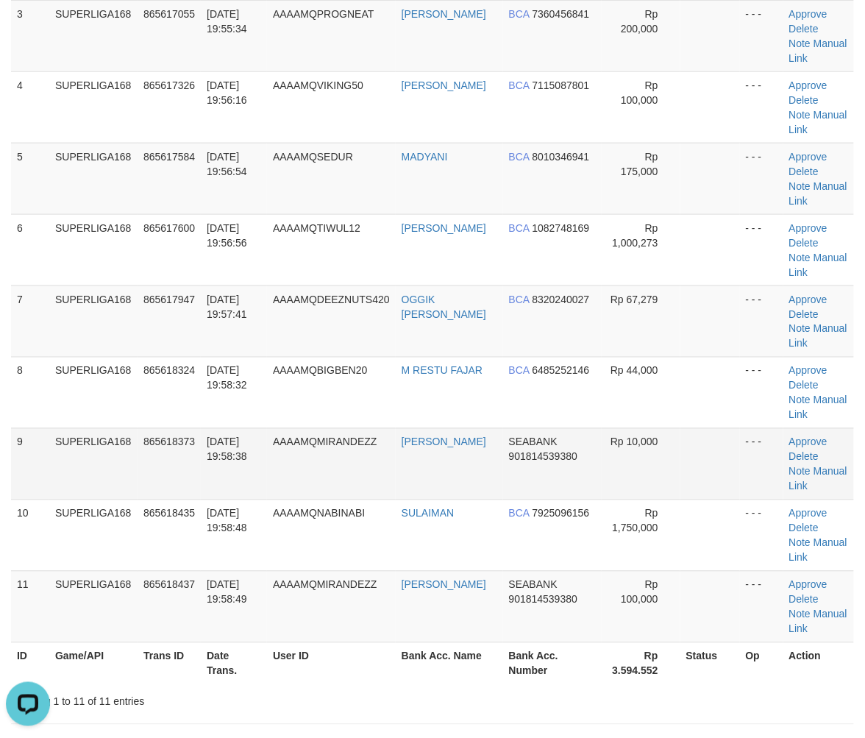
drag, startPoint x: 196, startPoint y: 465, endPoint x: 177, endPoint y: 474, distance: 20.7
click at [196, 464] on td "865618373" at bounding box center [169, 463] width 63 height 71
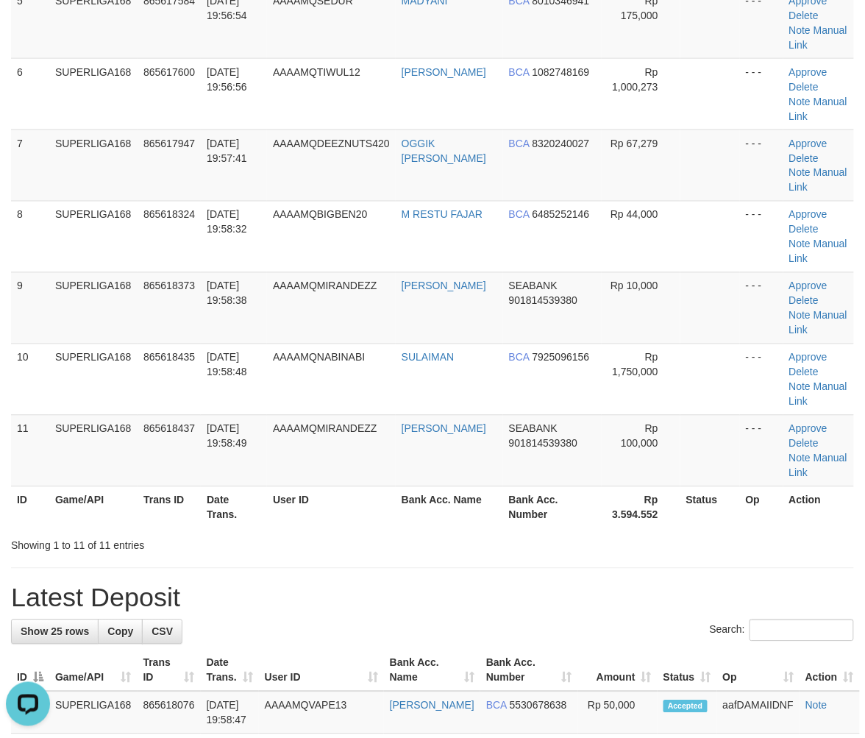
scroll to position [571, 0]
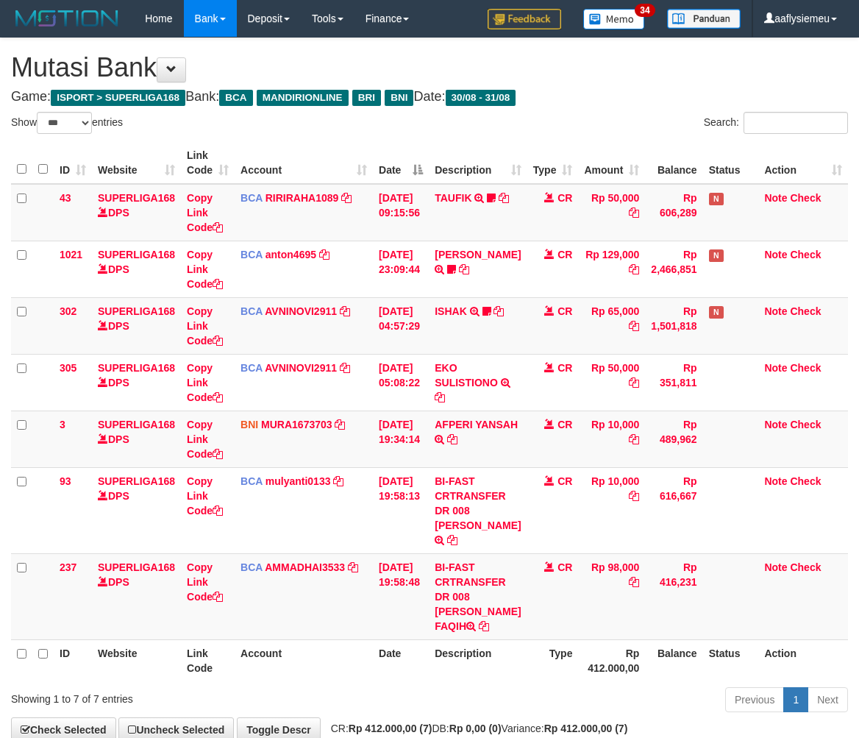
select select "***"
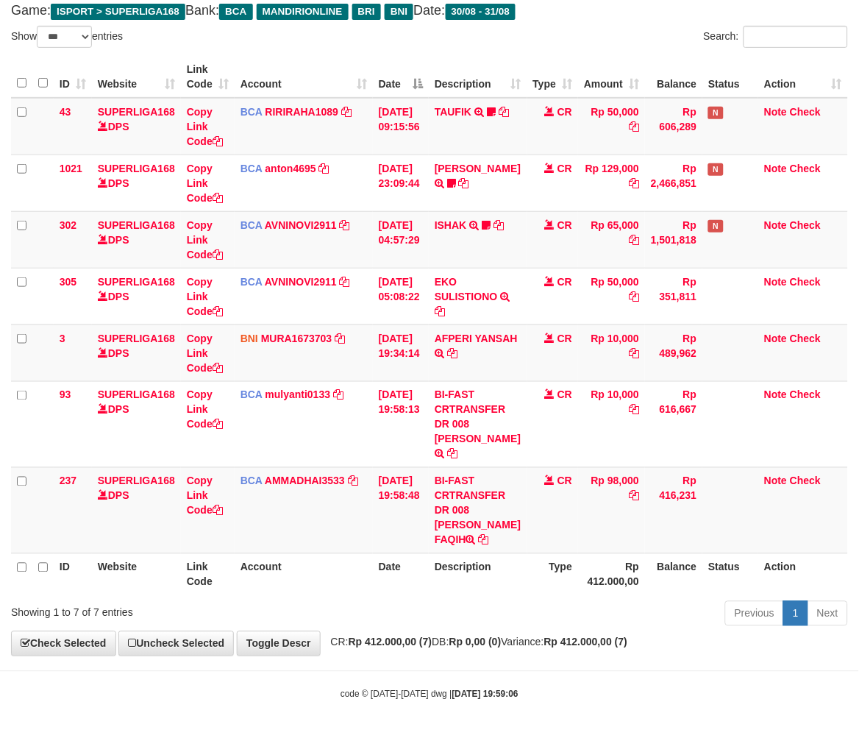
scroll to position [115, 0]
click at [545, 575] on th "Type" at bounding box center [552, 574] width 51 height 42
click at [677, 592] on th "Balance" at bounding box center [673, 574] width 57 height 42
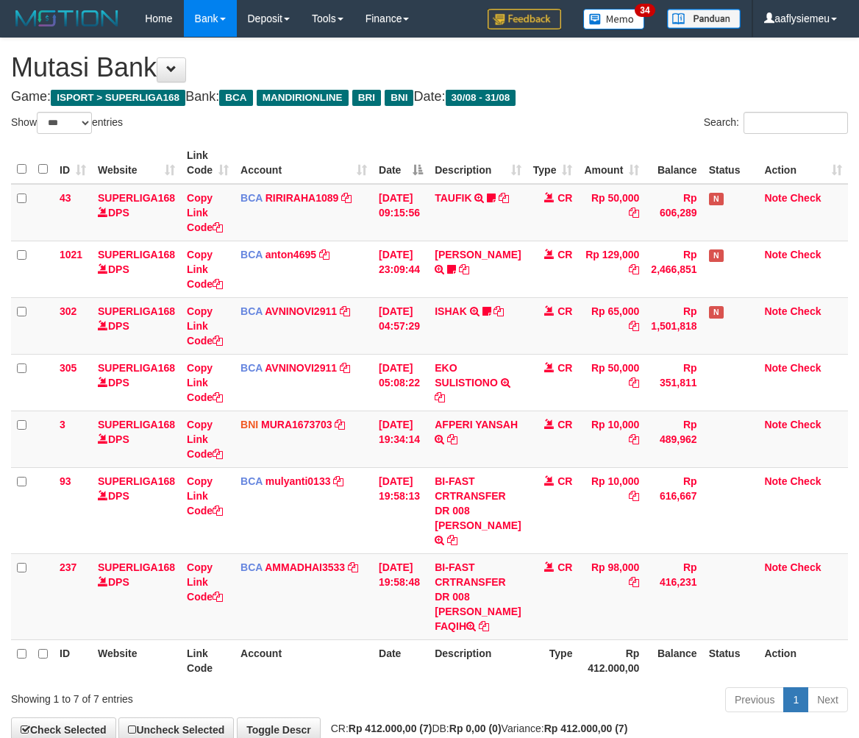
select select "***"
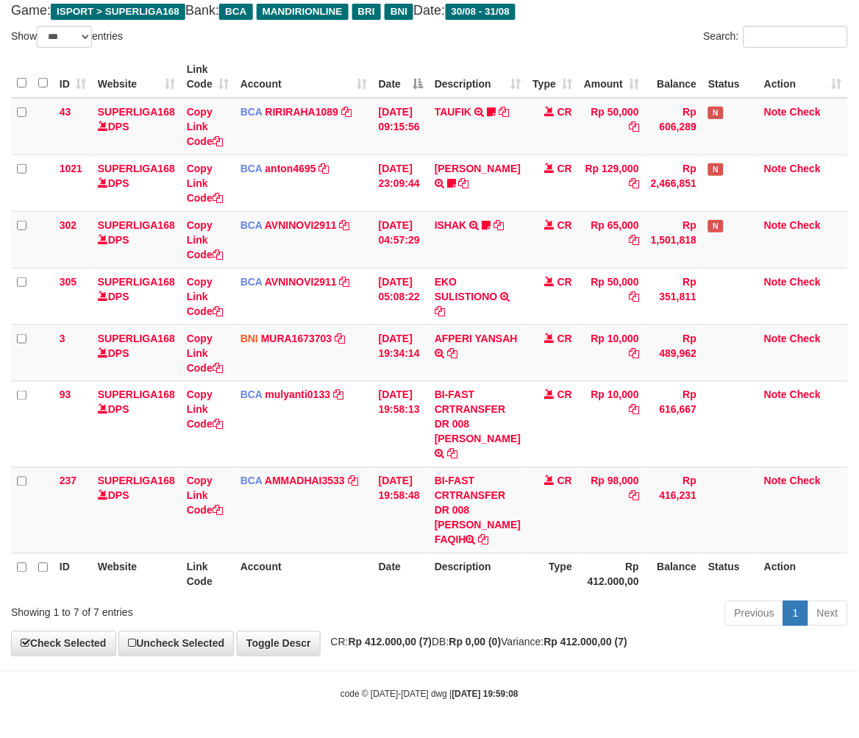
scroll to position [115, 0]
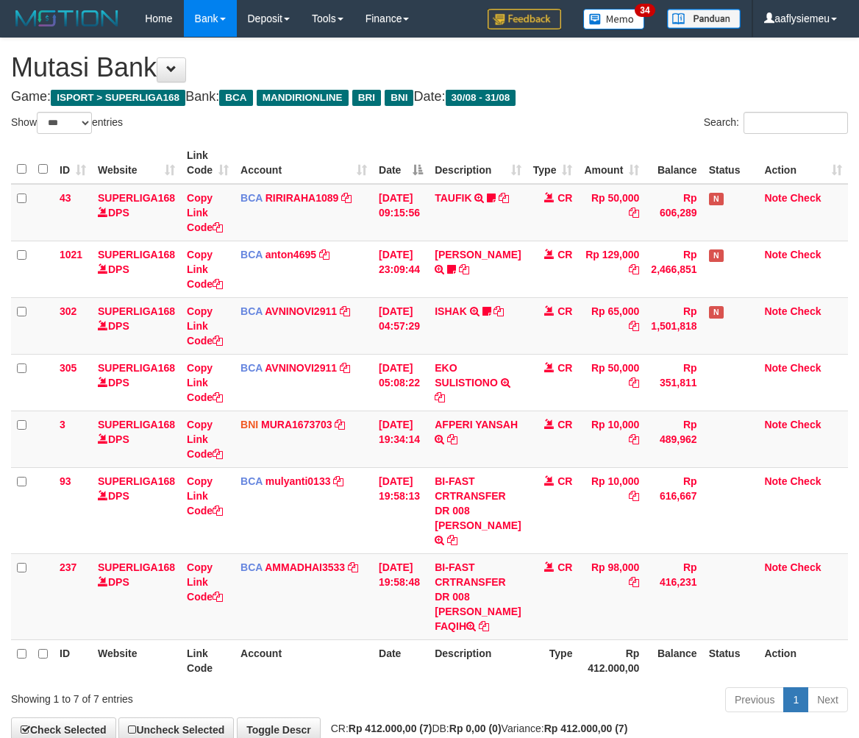
select select "***"
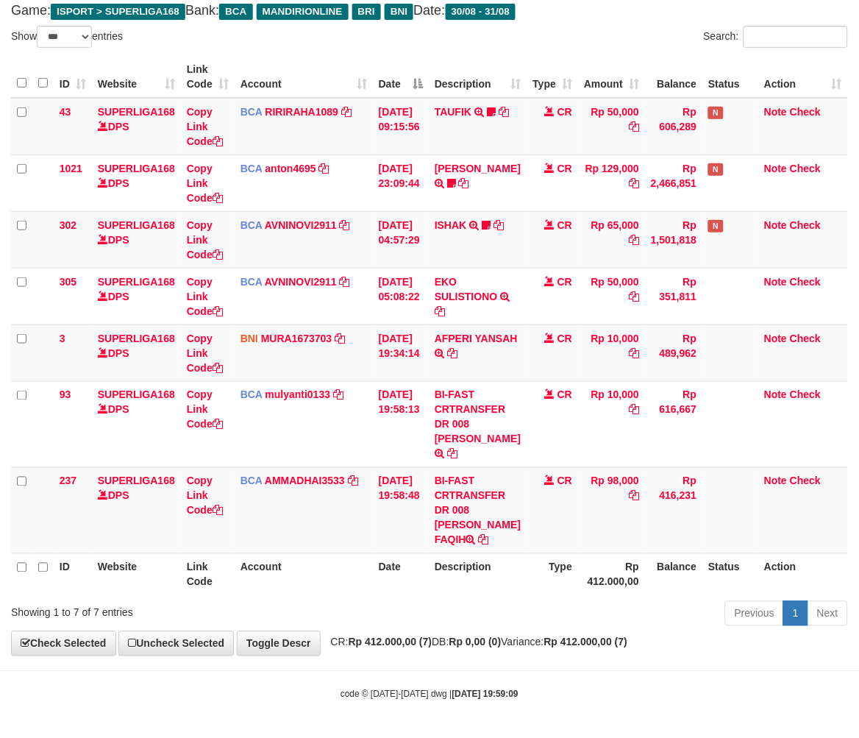
click at [579, 599] on div "ID Website Link Code Account Date Description Type Amount Balance Status Action…" at bounding box center [429, 325] width 859 height 548
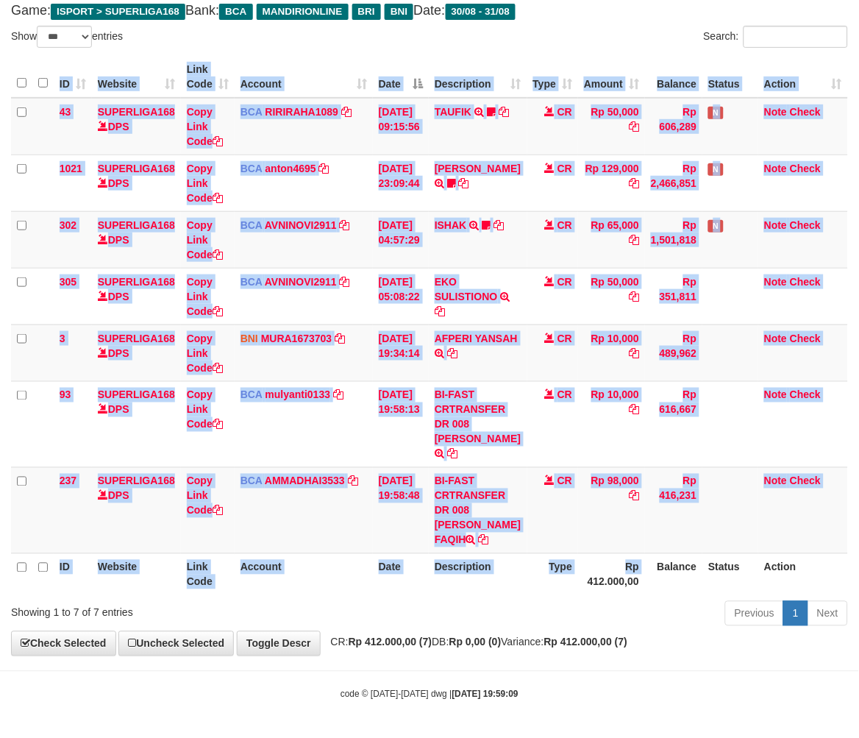
scroll to position [115, 0]
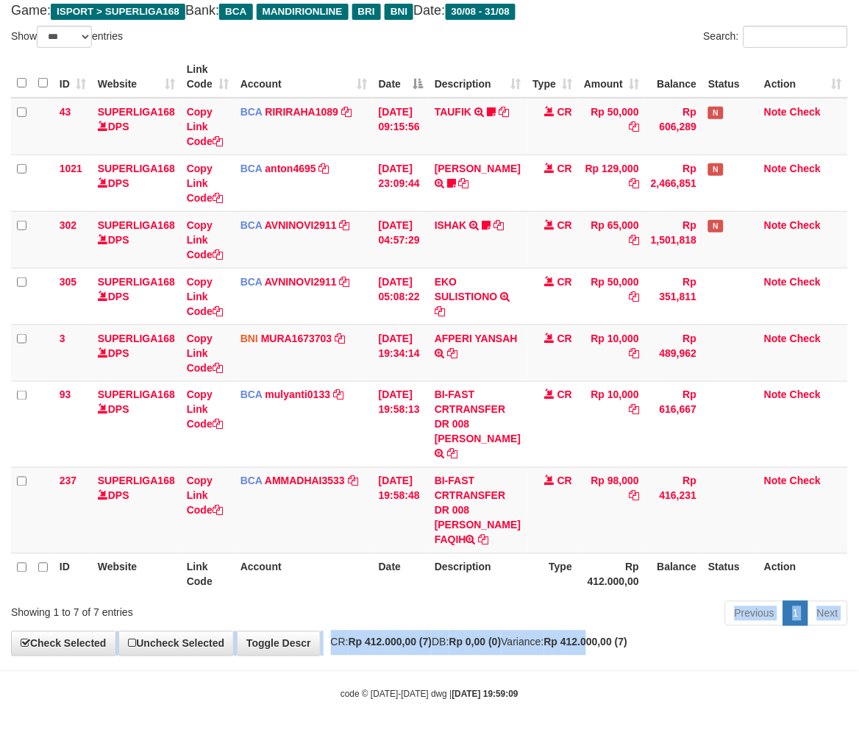
click at [623, 635] on div "**********" at bounding box center [429, 303] width 859 height 703
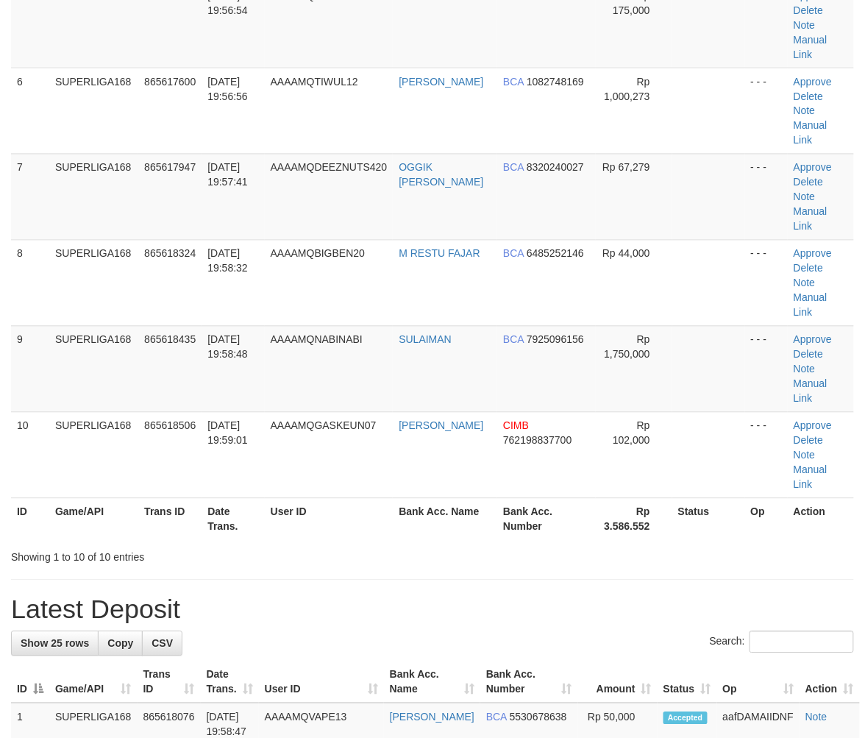
scroll to position [528, 0]
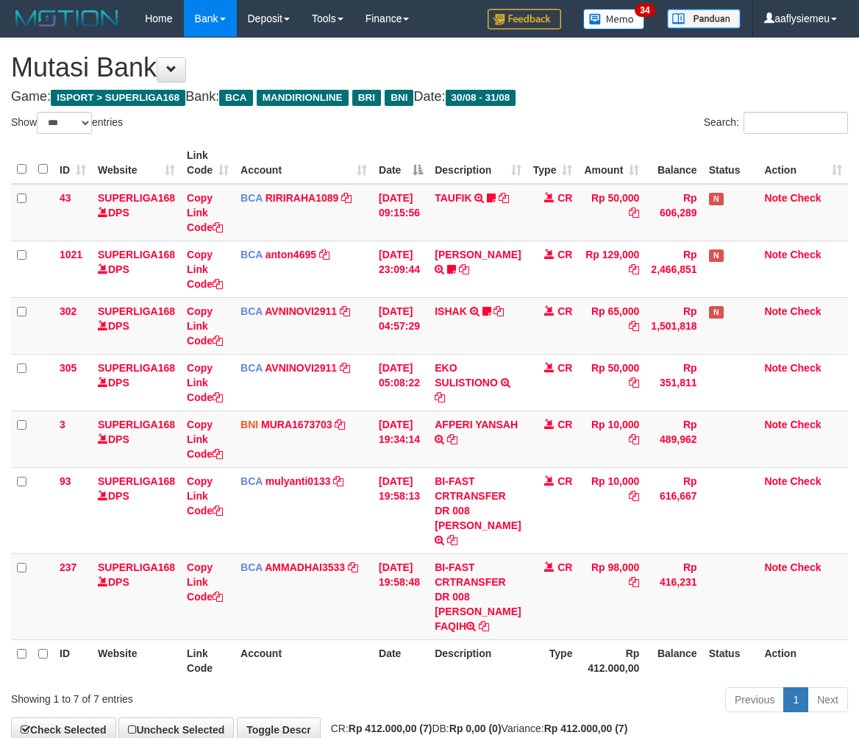
select select "***"
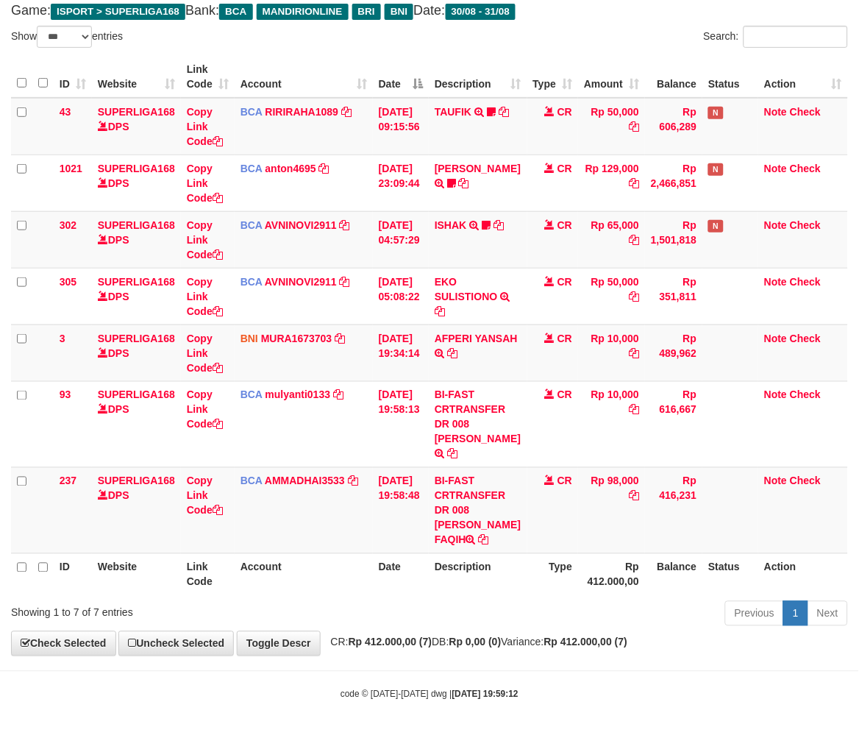
click at [322, 677] on body "Toggle navigation Home Bank Account List Load By Website Group [ISPORT] SUPERLI…" at bounding box center [429, 326] width 859 height 824
click at [322, 678] on body "Toggle navigation Home Bank Account List Load By Website Group [ISPORT] SUPERLI…" at bounding box center [429, 326] width 859 height 824
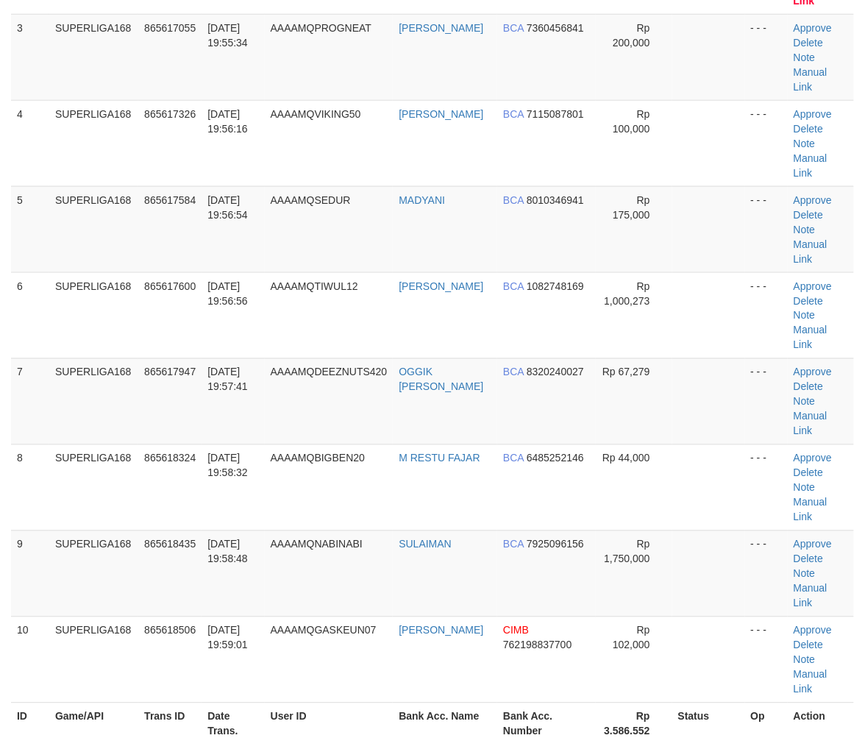
scroll to position [321, 0]
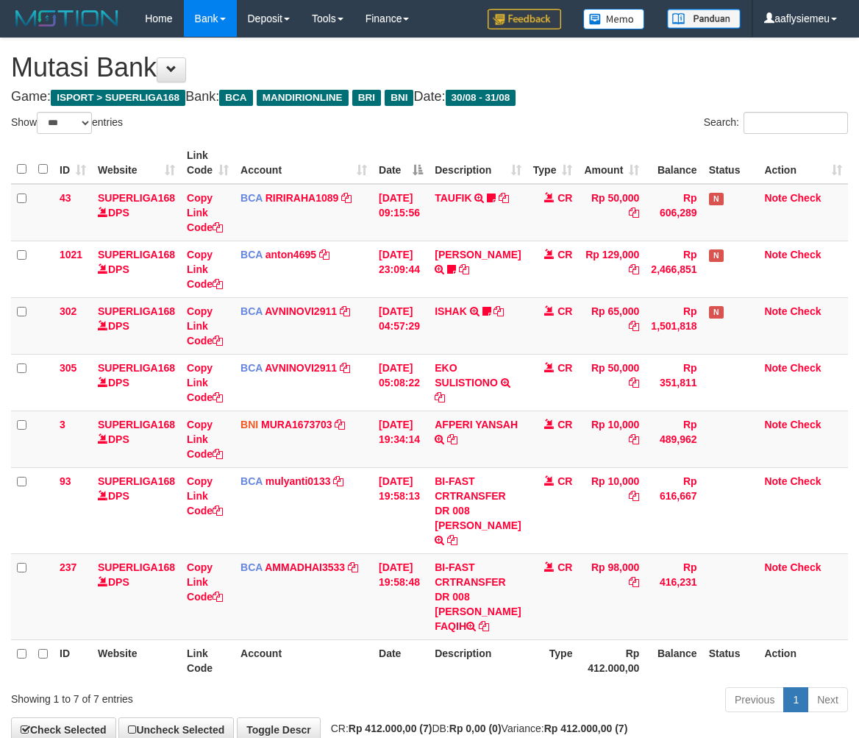
select select "***"
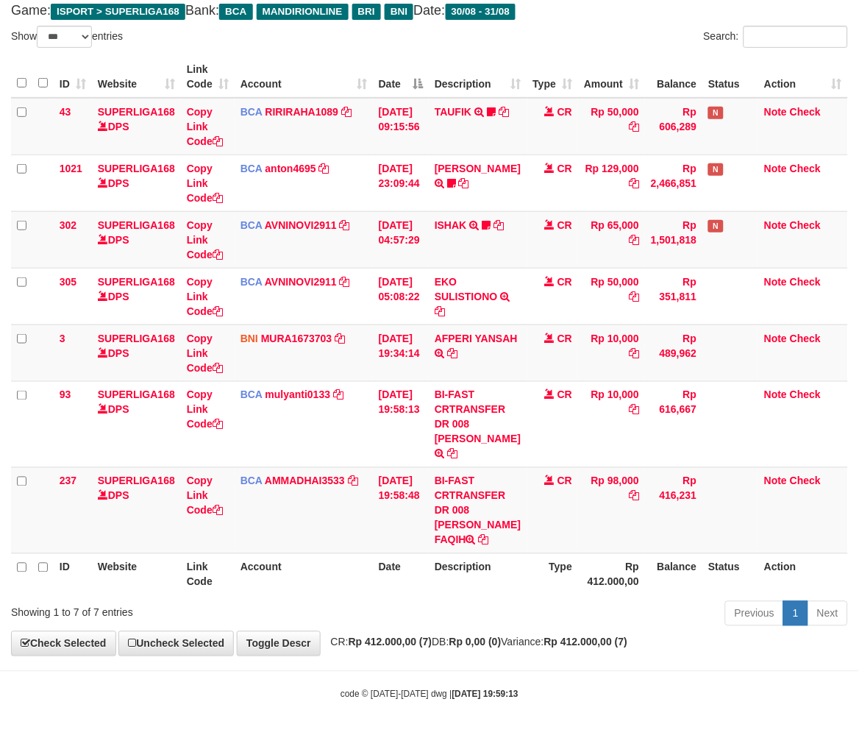
click at [425, 648] on strong "Rp 412.000,00 (7)" at bounding box center [391, 642] width 84 height 12
click at [425, 663] on body "Toggle navigation Home Bank Account List Load By Website Group [ISPORT] SUPERLI…" at bounding box center [429, 326] width 859 height 824
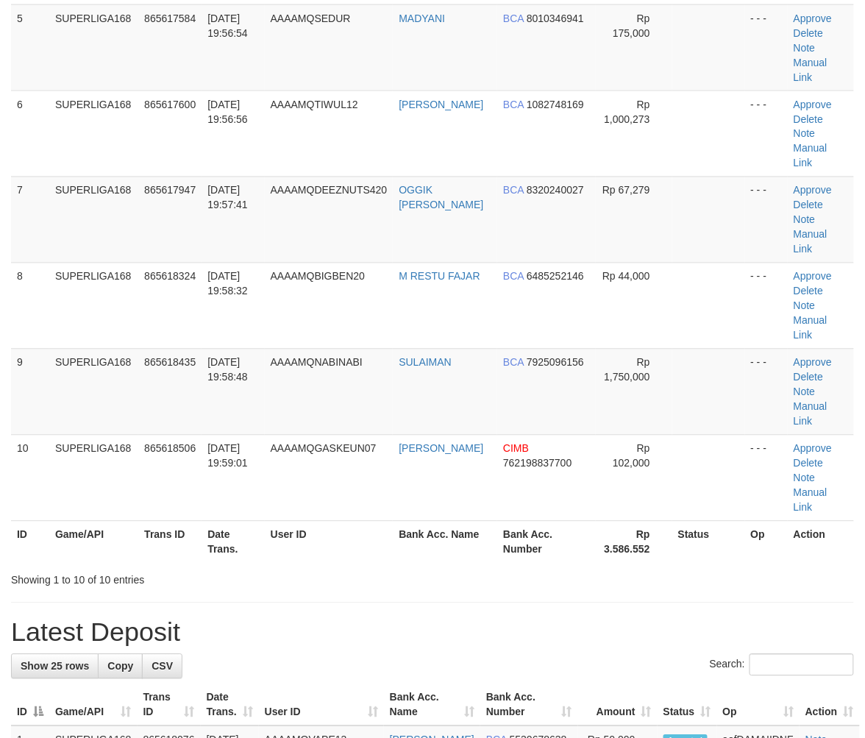
scroll to position [321, 0]
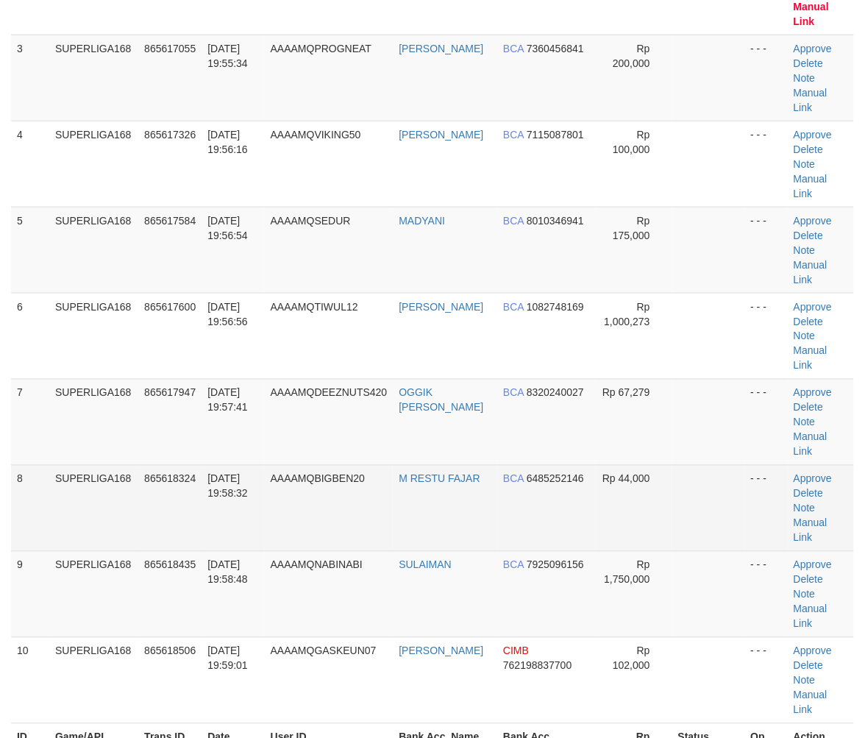
click at [264, 465] on td "[DATE] 19:58:32" at bounding box center [232, 508] width 63 height 86
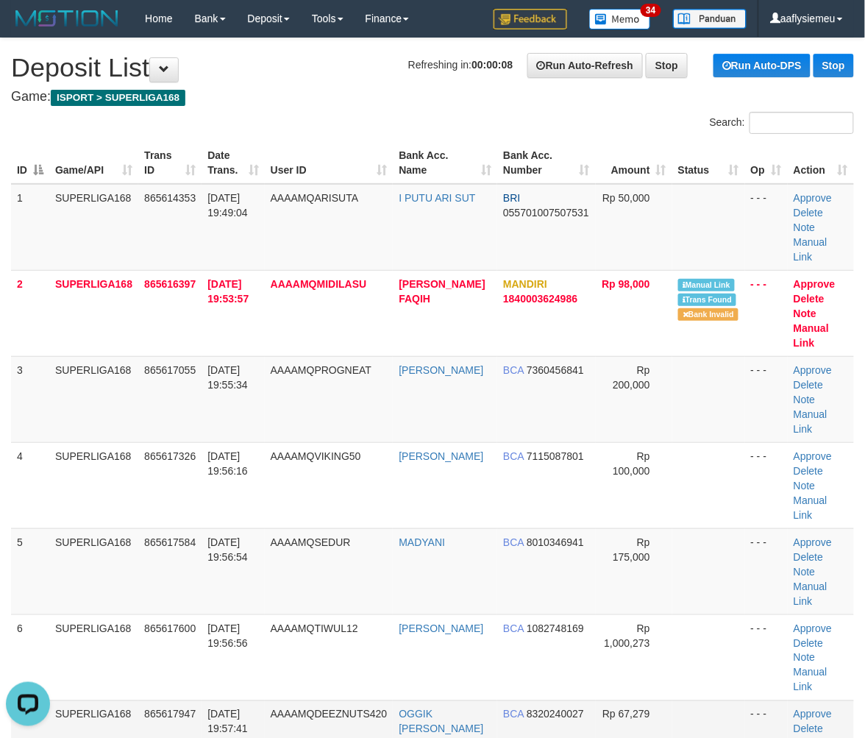
scroll to position [57, 0]
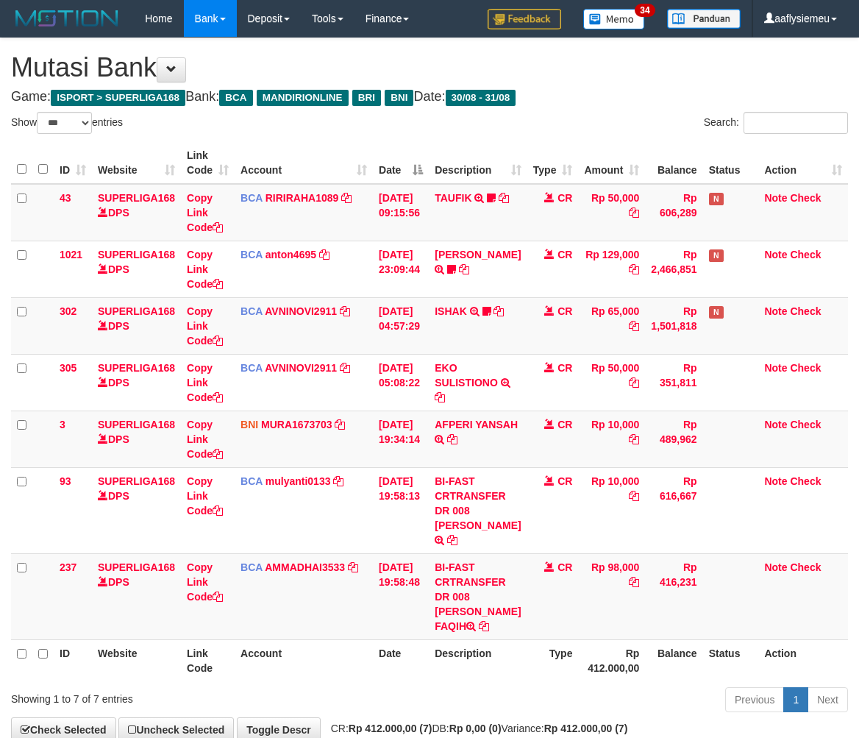
select select "***"
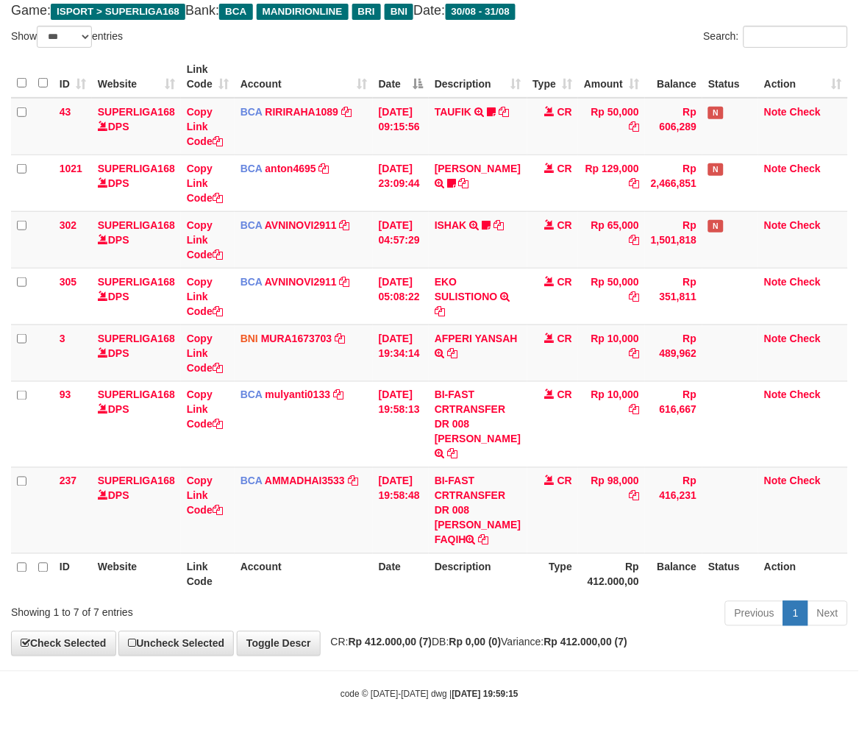
scroll to position [115, 0]
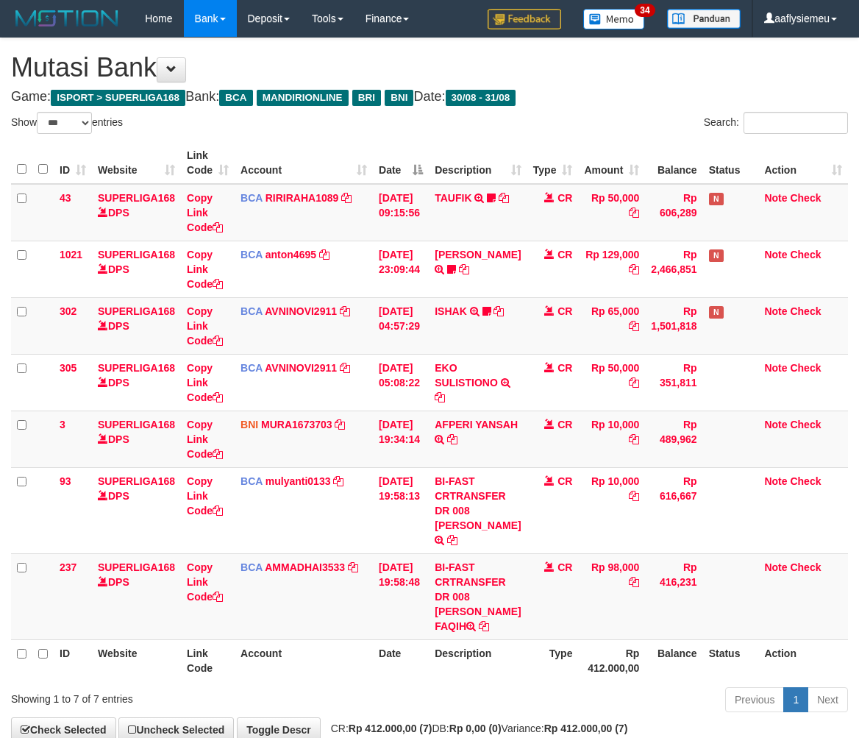
select select "***"
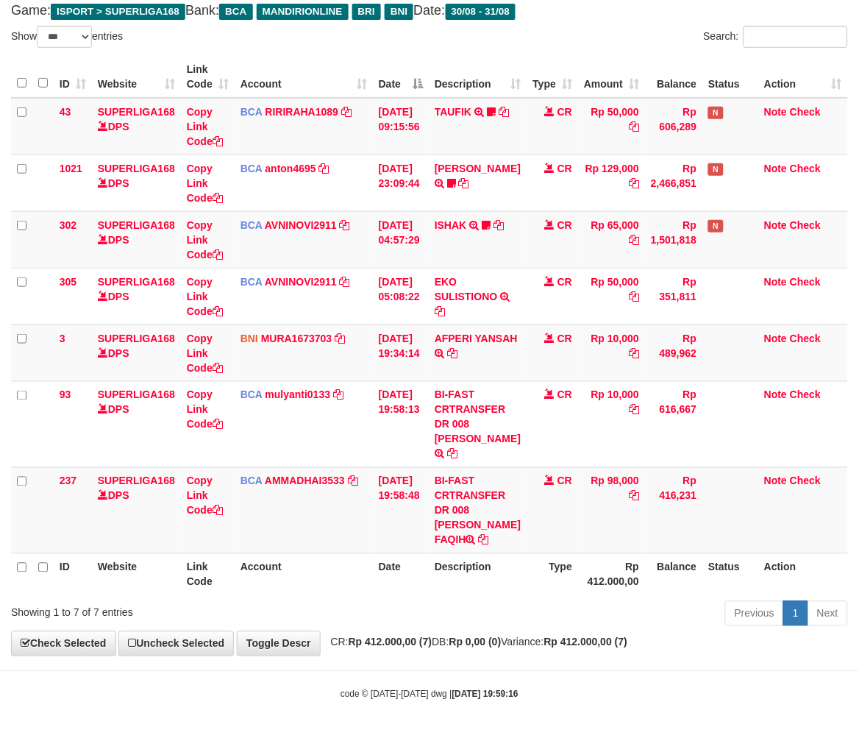
scroll to position [115, 0]
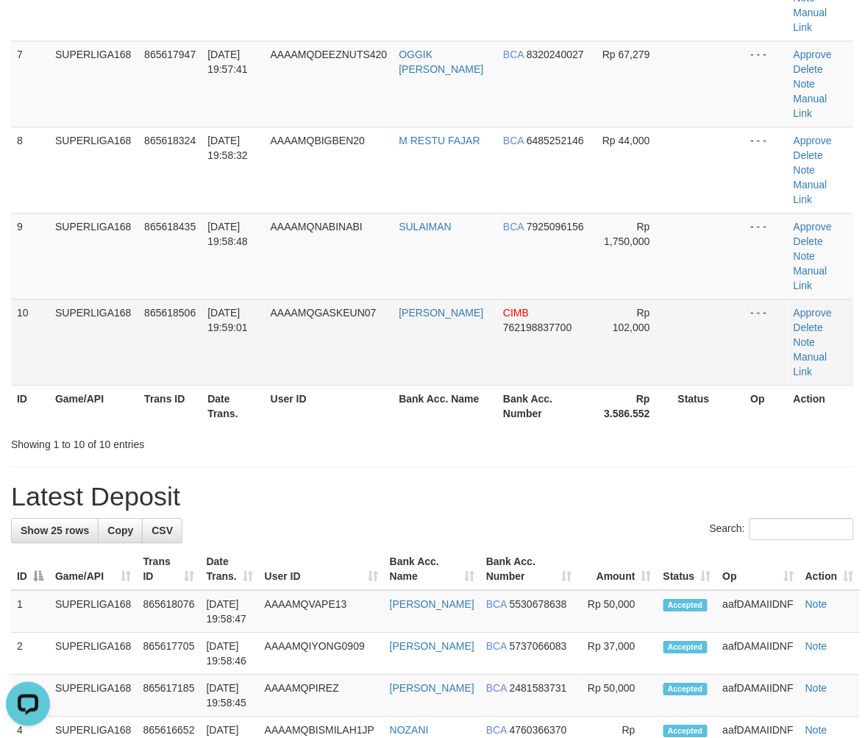
click at [298, 299] on td "AAAAMQGASKEUN07" at bounding box center [329, 342] width 129 height 86
click at [309, 299] on td "AAAAMQGASKEUN07" at bounding box center [329, 342] width 129 height 86
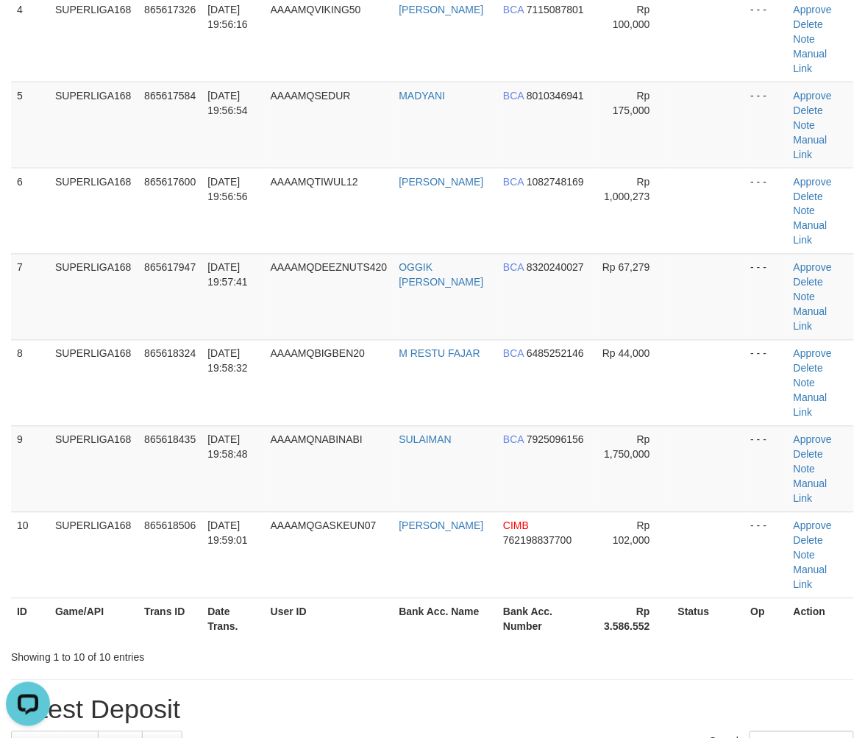
scroll to position [415, 0]
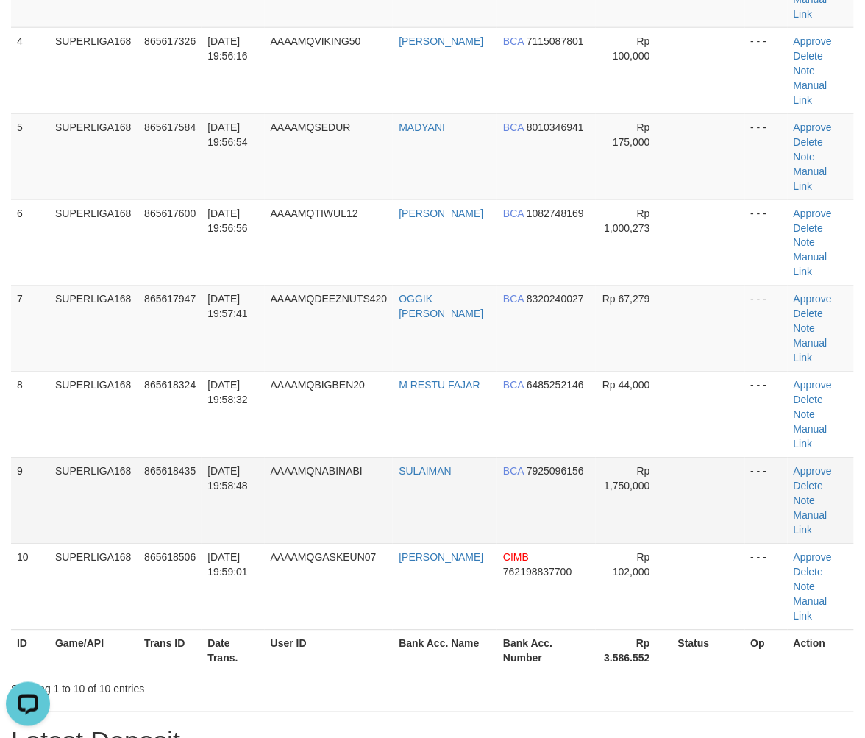
click at [221, 457] on td "31/08/2025 19:58:48" at bounding box center [232, 500] width 63 height 86
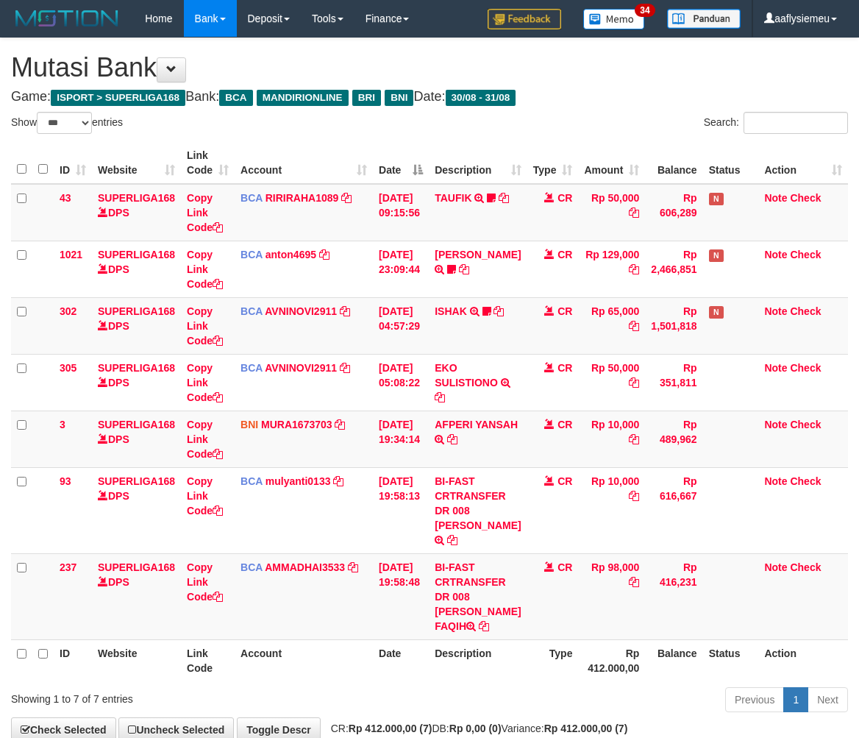
select select "***"
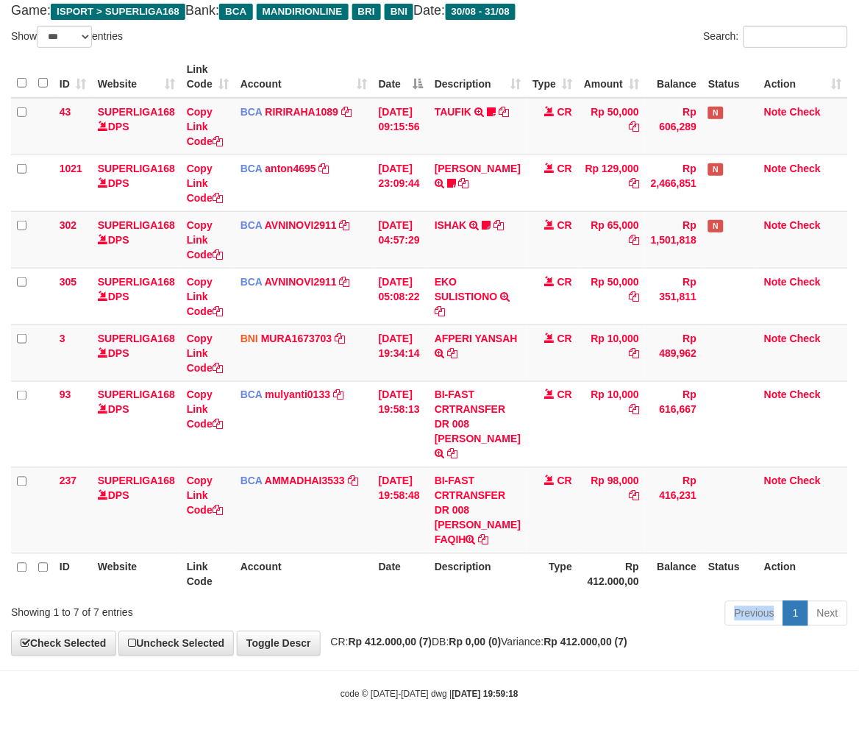
click at [501, 631] on div "Previous 1 Next" at bounding box center [608, 615] width 479 height 32
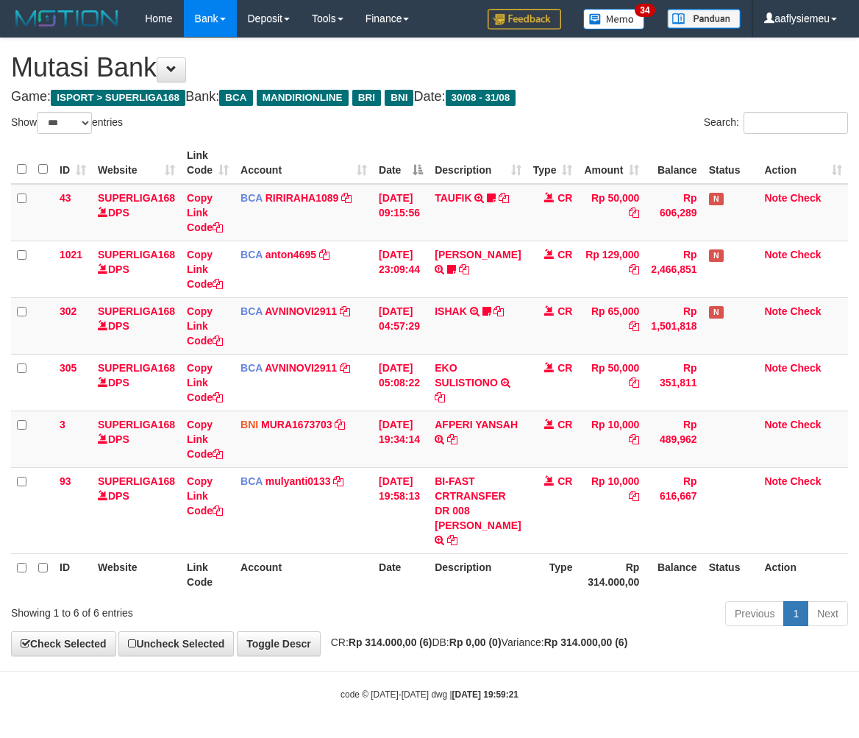
select select "***"
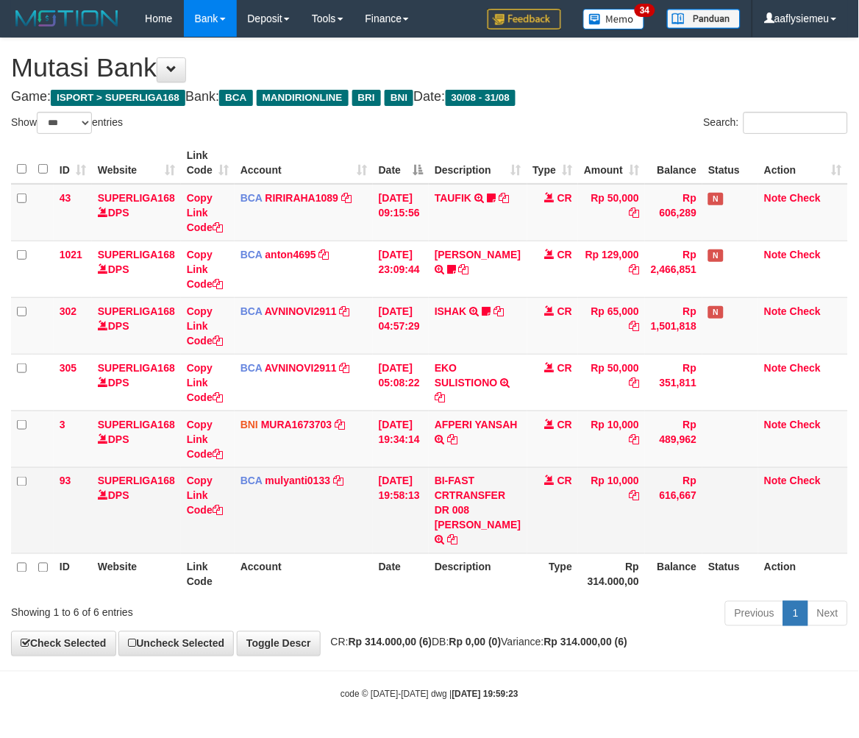
click at [730, 545] on td at bounding box center [730, 510] width 56 height 86
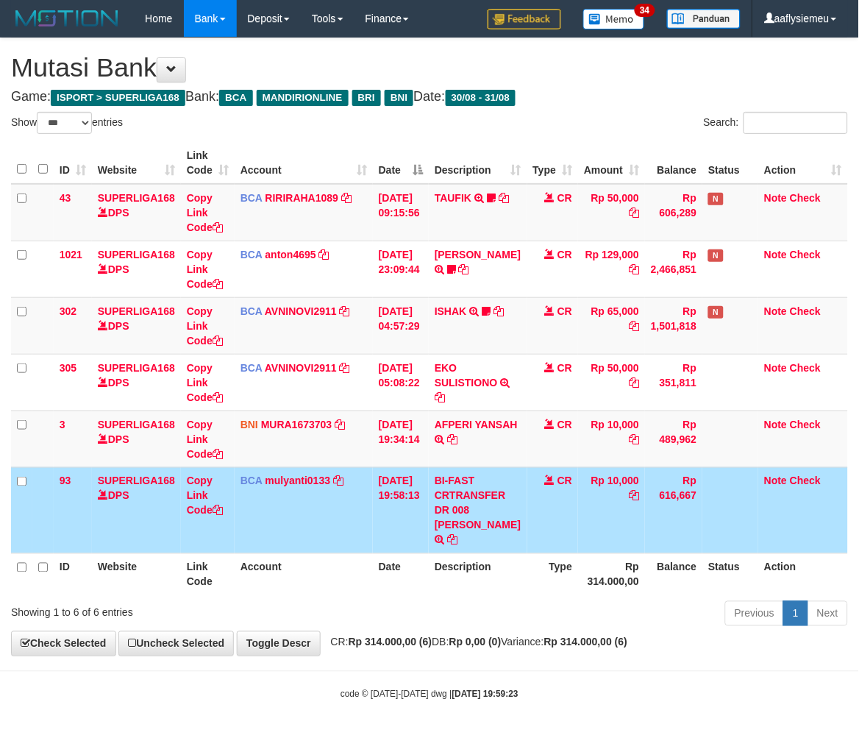
scroll to position [15, 0]
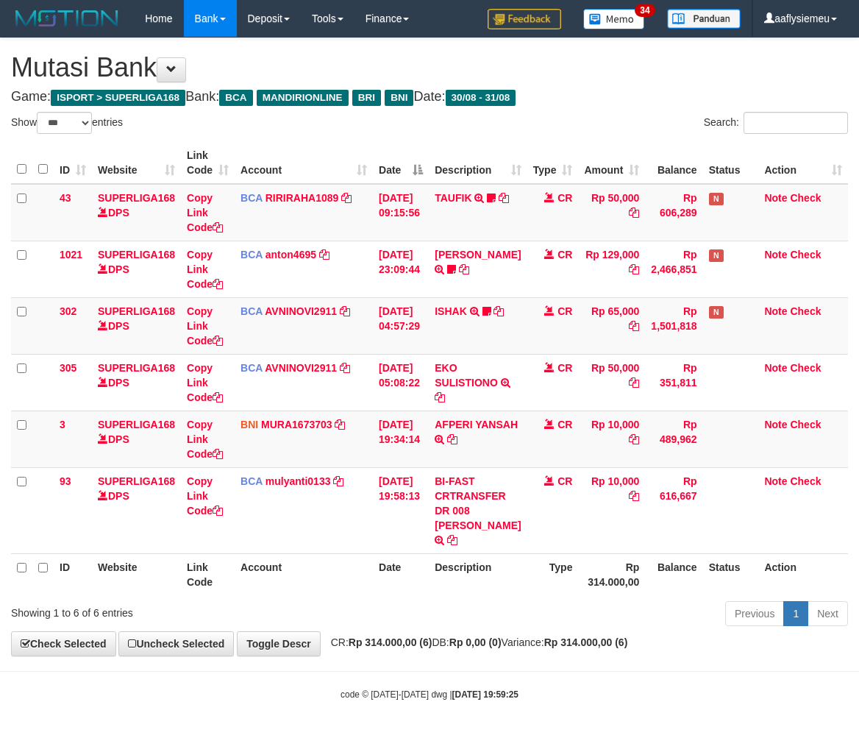
select select "***"
drag, startPoint x: 439, startPoint y: 579, endPoint x: 449, endPoint y: 571, distance: 12.5
click at [436, 579] on th "Description" at bounding box center [478, 574] width 98 height 42
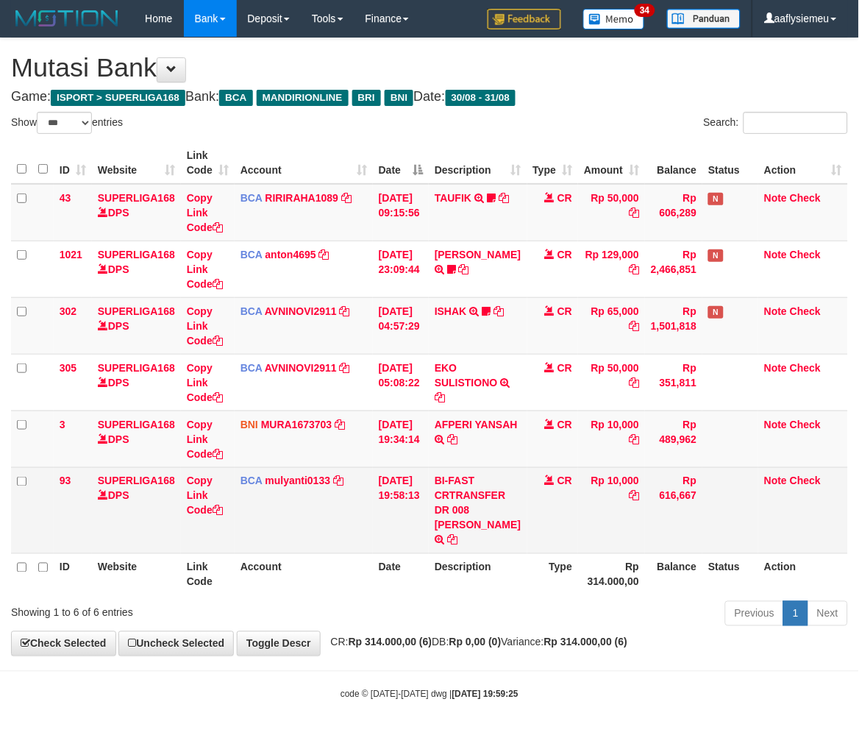
click at [527, 549] on td "CR" at bounding box center [552, 510] width 51 height 86
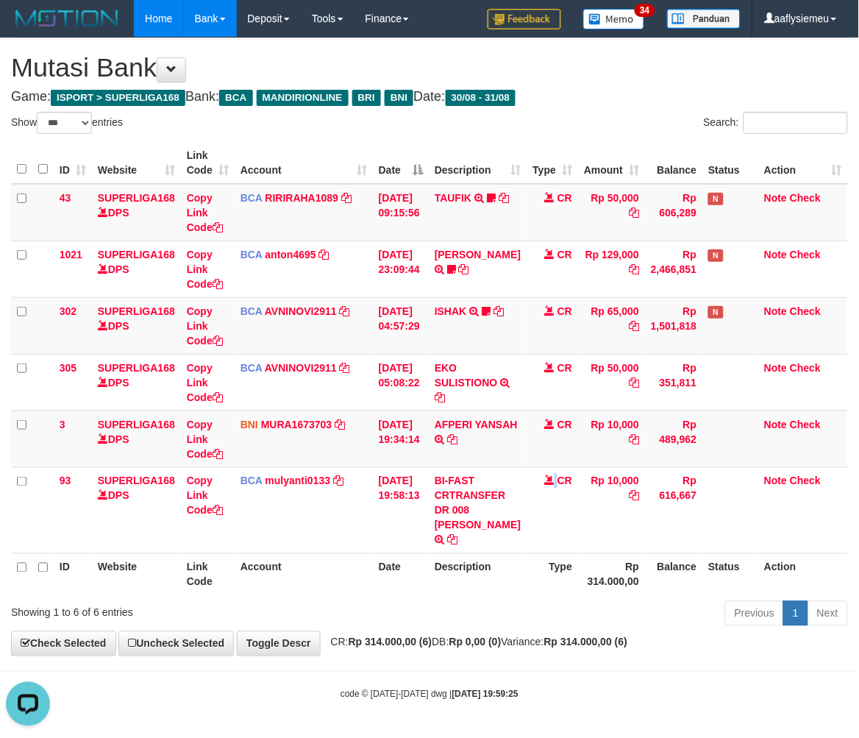
scroll to position [0, 0]
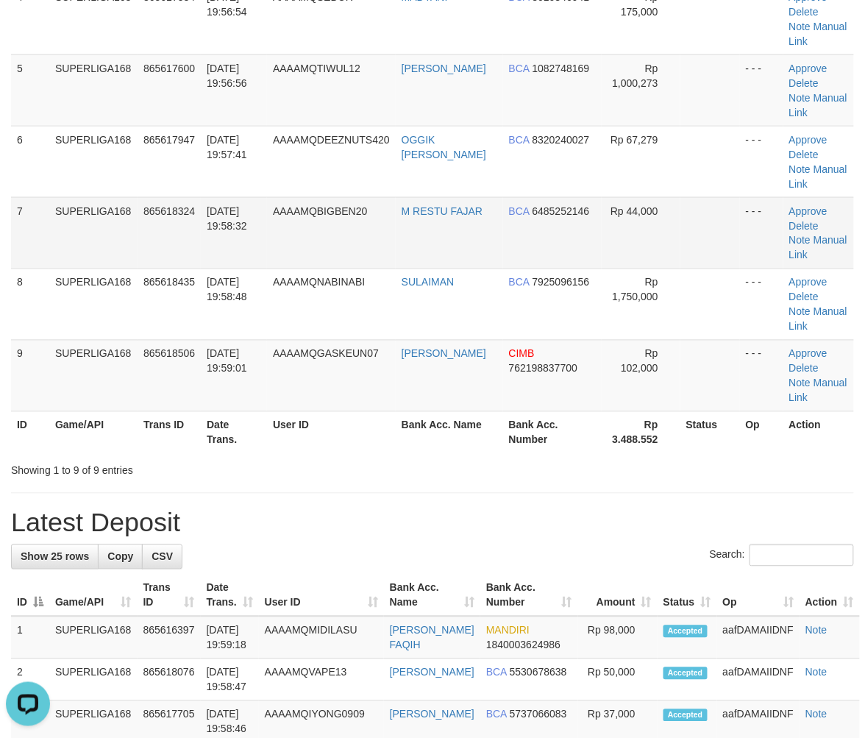
click at [235, 263] on td "31/08/2025 19:58:32" at bounding box center [234, 232] width 66 height 71
click at [259, 342] on td "31/08/2025 19:59:01" at bounding box center [234, 375] width 66 height 71
click at [243, 344] on td "31/08/2025 19:59:01" at bounding box center [234, 375] width 66 height 71
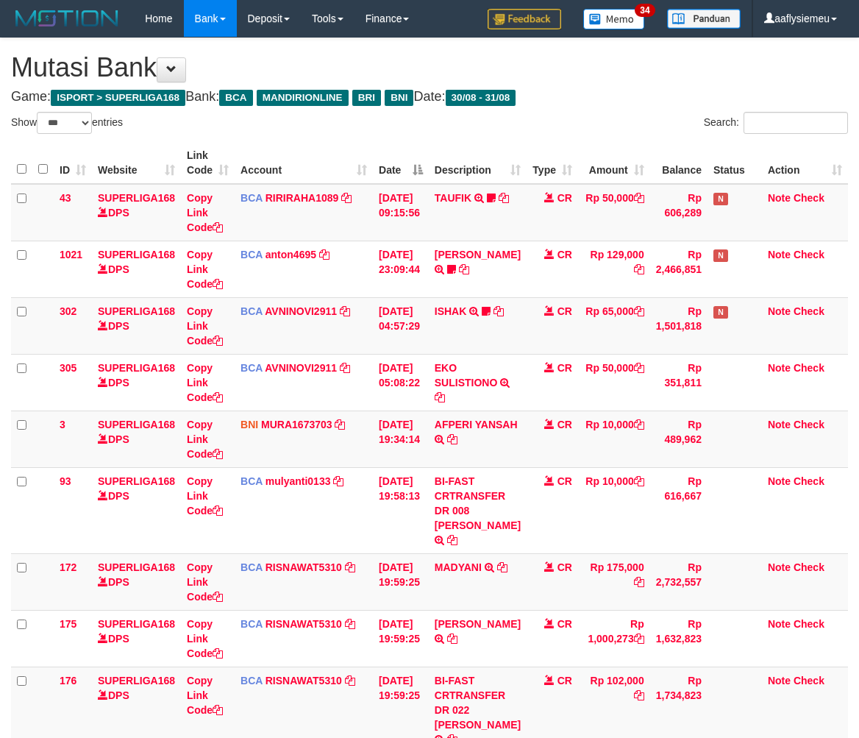
select select "***"
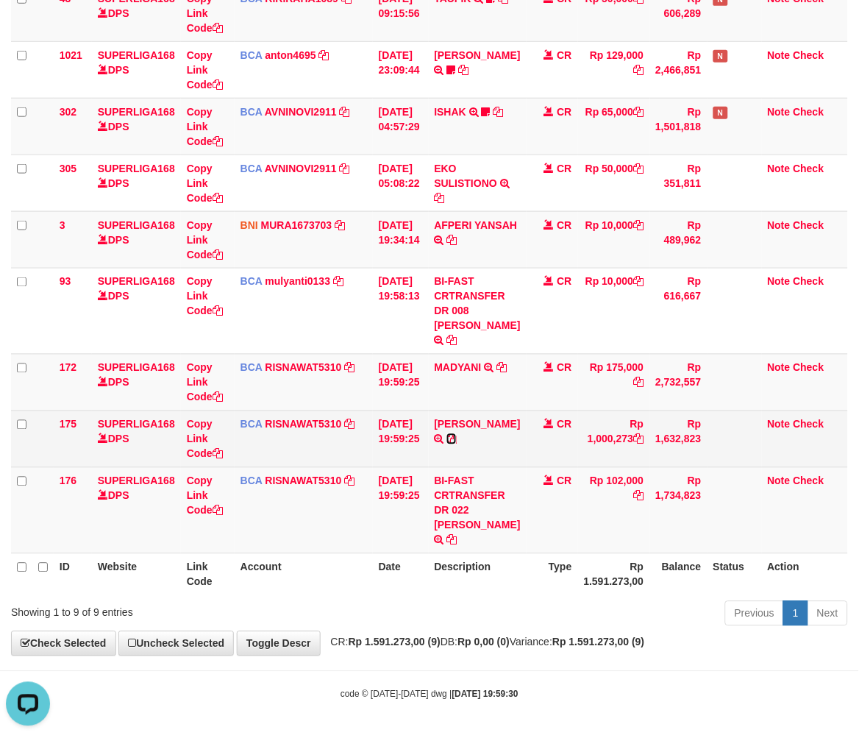
click at [457, 436] on icon at bounding box center [451, 439] width 10 height 10
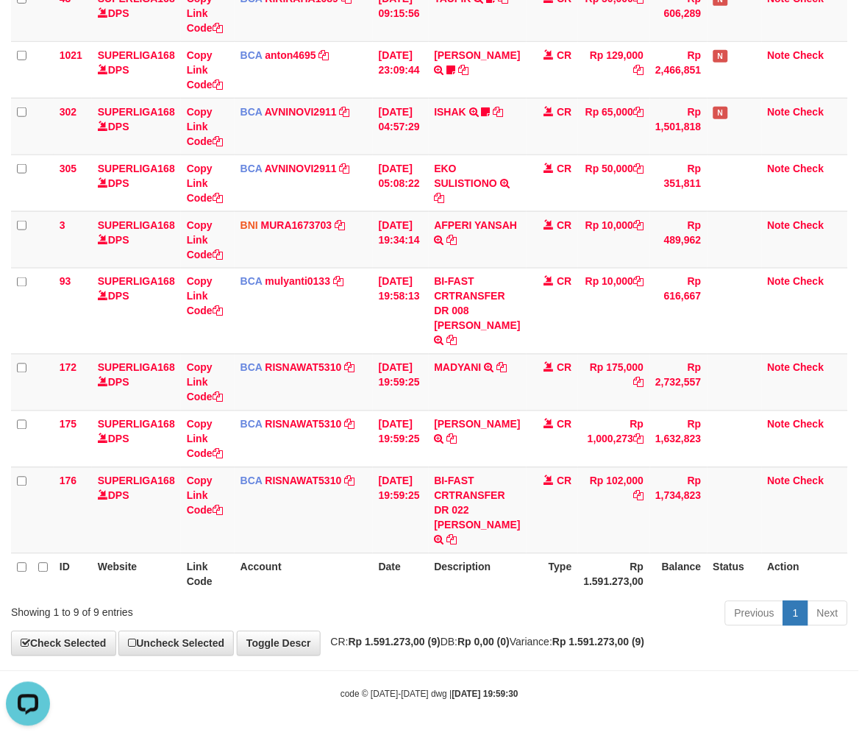
click at [482, 574] on th "Description" at bounding box center [478, 574] width 98 height 42
click at [482, 572] on th "Description" at bounding box center [478, 574] width 98 height 42
drag, startPoint x: 482, startPoint y: 571, endPoint x: 515, endPoint y: 556, distance: 36.5
click at [482, 571] on th "Description" at bounding box center [478, 574] width 98 height 42
click at [535, 577] on th "Type" at bounding box center [552, 574] width 51 height 42
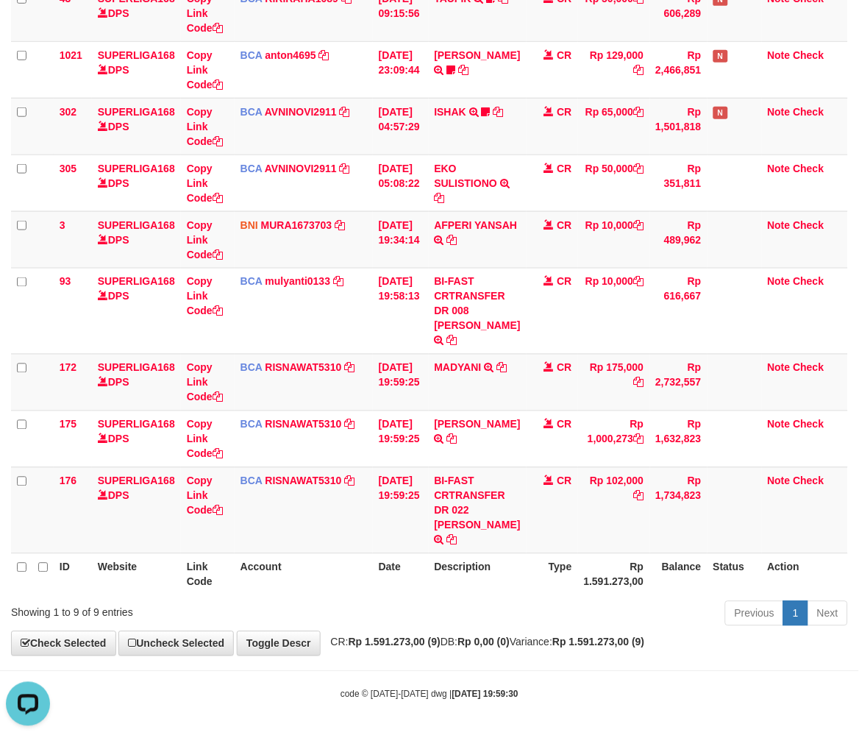
click at [535, 577] on th "Type" at bounding box center [552, 574] width 51 height 42
click at [511, 597] on div "Show ** ** ** *** entries Search: ID Website Link Code Account Date Description…" at bounding box center [429, 271] width 837 height 718
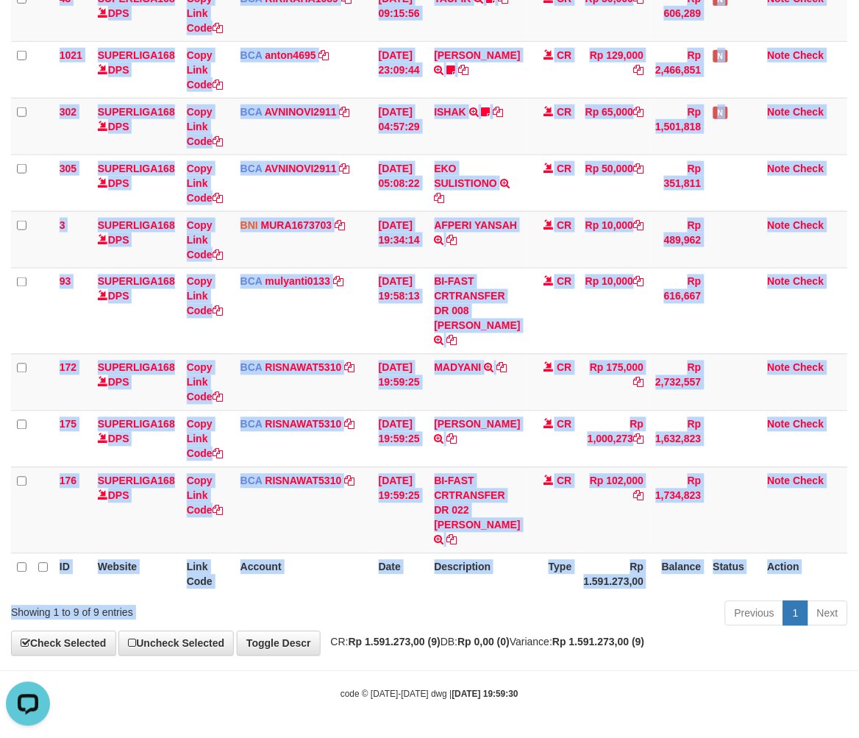
drag, startPoint x: 511, startPoint y: 597, endPoint x: 545, endPoint y: 593, distance: 34.1
click at [511, 596] on div "Show ** ** ** *** entries Search: ID Website Link Code Account Date Description…" at bounding box center [429, 271] width 837 height 718
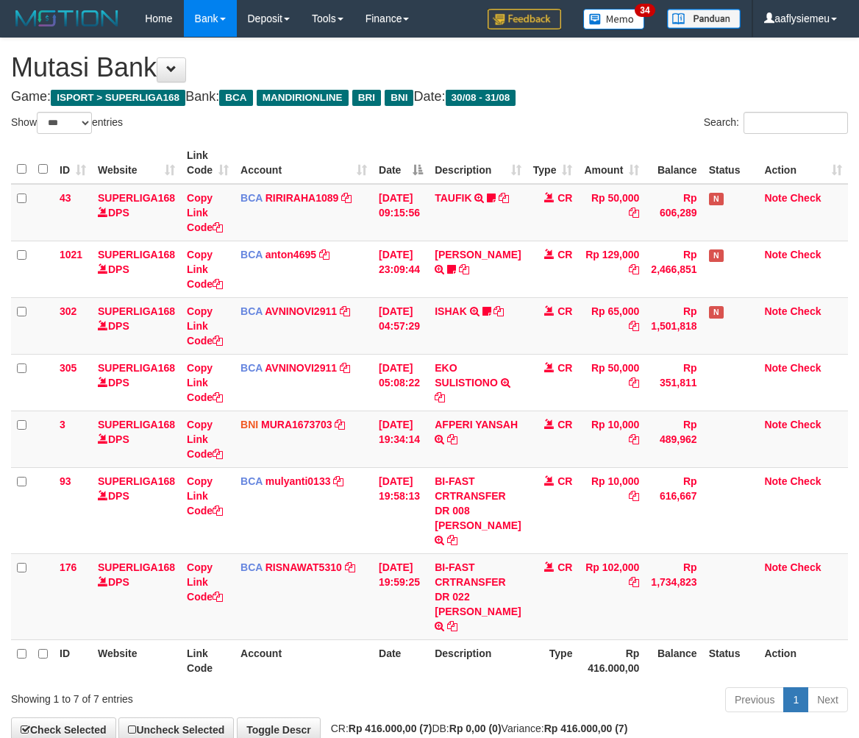
select select "***"
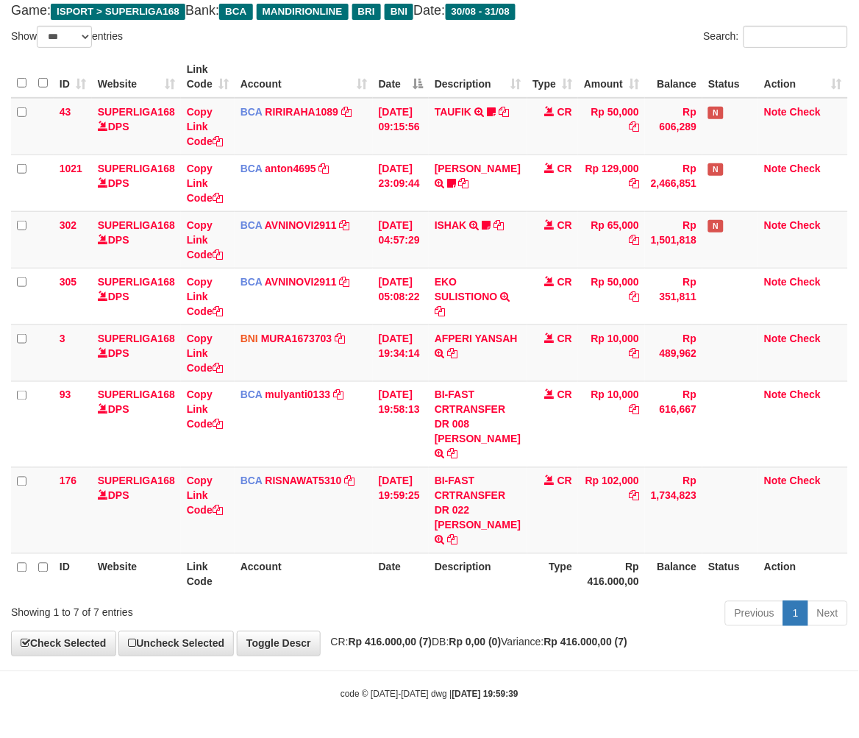
click at [338, 633] on div "**********" at bounding box center [429, 303] width 859 height 703
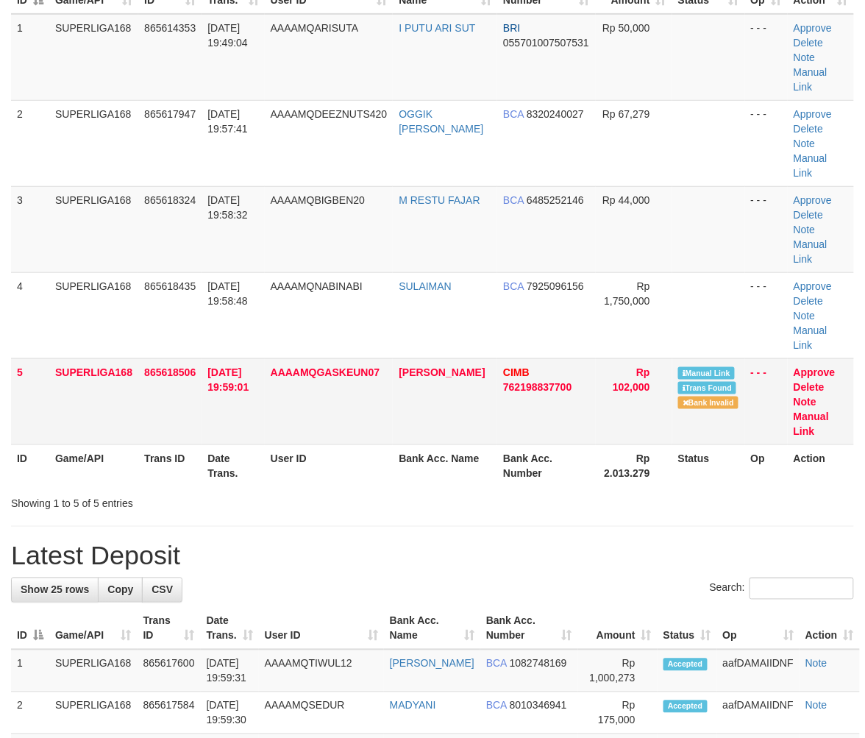
click at [294, 358] on td "AAAAMQGASKEUN07" at bounding box center [329, 401] width 129 height 86
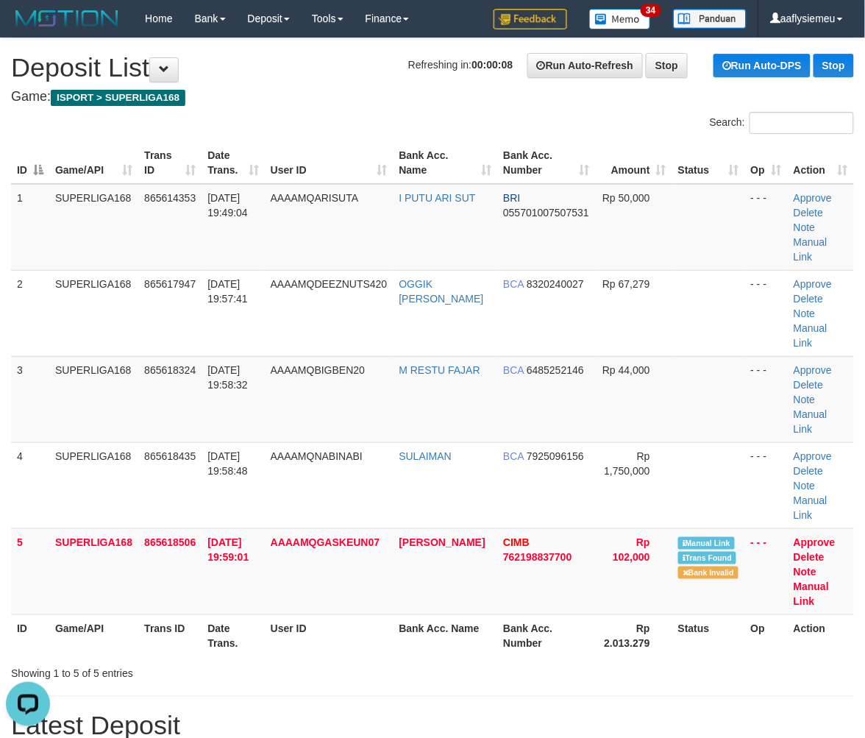
drag, startPoint x: 91, startPoint y: 457, endPoint x: 0, endPoint y: 521, distance: 111.4
click at [89, 460] on td "SUPERLIGA168" at bounding box center [93, 485] width 89 height 86
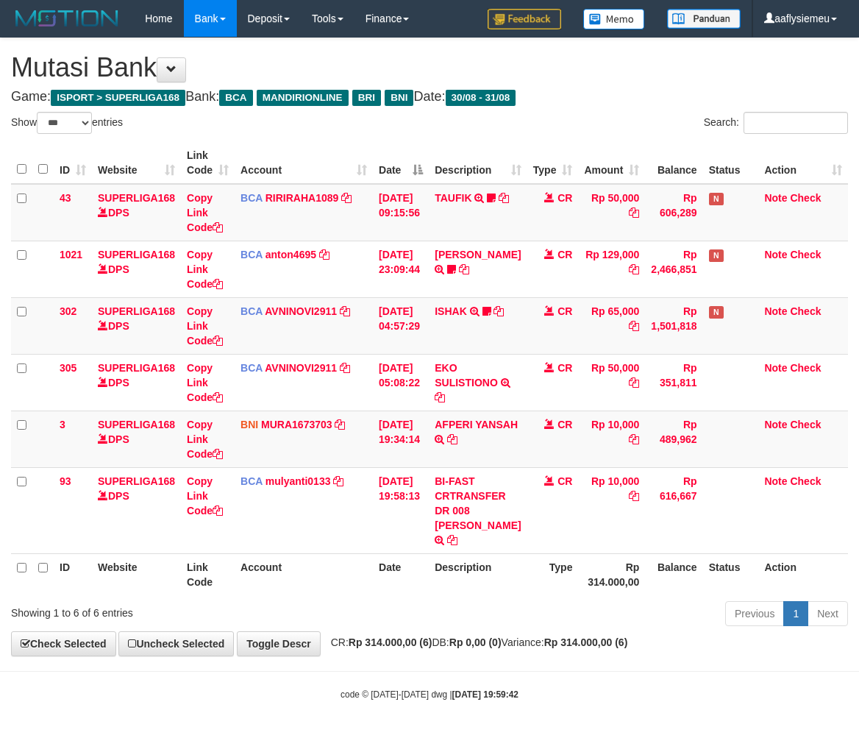
select select "***"
click at [552, 649] on div "**********" at bounding box center [429, 346] width 859 height 617
select select "***"
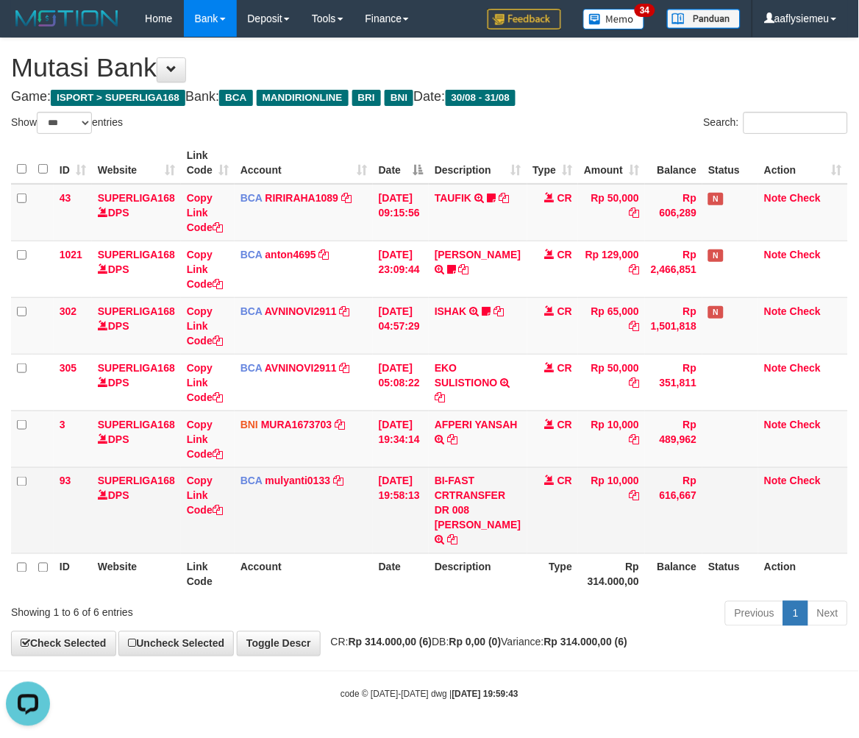
click at [229, 479] on td "Copy Link Code" at bounding box center [208, 510] width 54 height 86
click at [366, 525] on td "BCA mulyanti0133 DPS MULYANTI mutasi_20250831_4495 | 93 mutasi_20250831_4495 | …" at bounding box center [304, 510] width 138 height 86
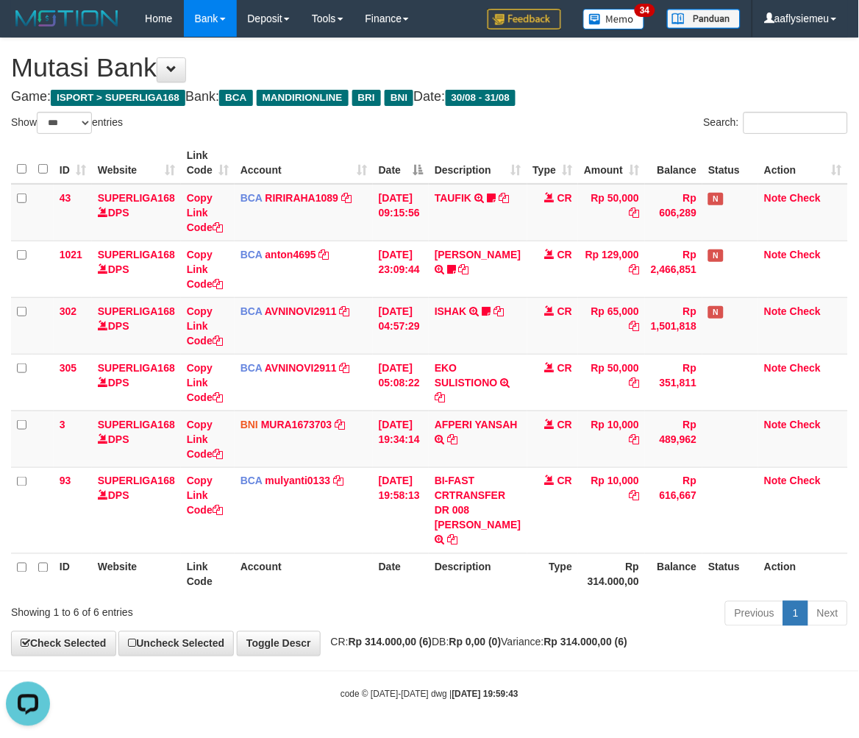
scroll to position [15, 0]
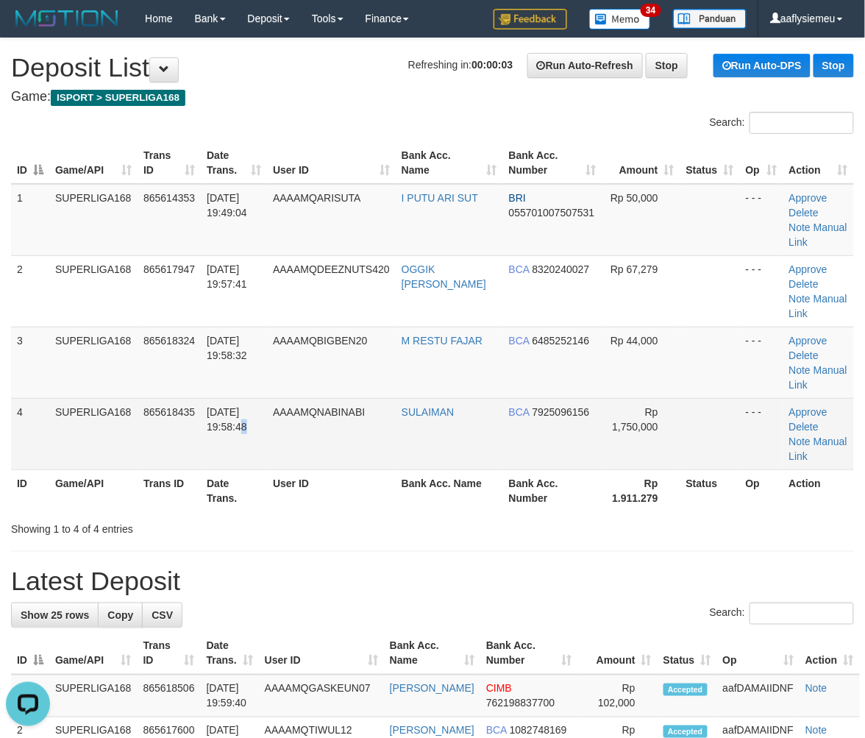
click at [224, 436] on td "[DATE] 19:58:48" at bounding box center [234, 433] width 66 height 71
click at [171, 415] on td "865618435" at bounding box center [169, 433] width 63 height 71
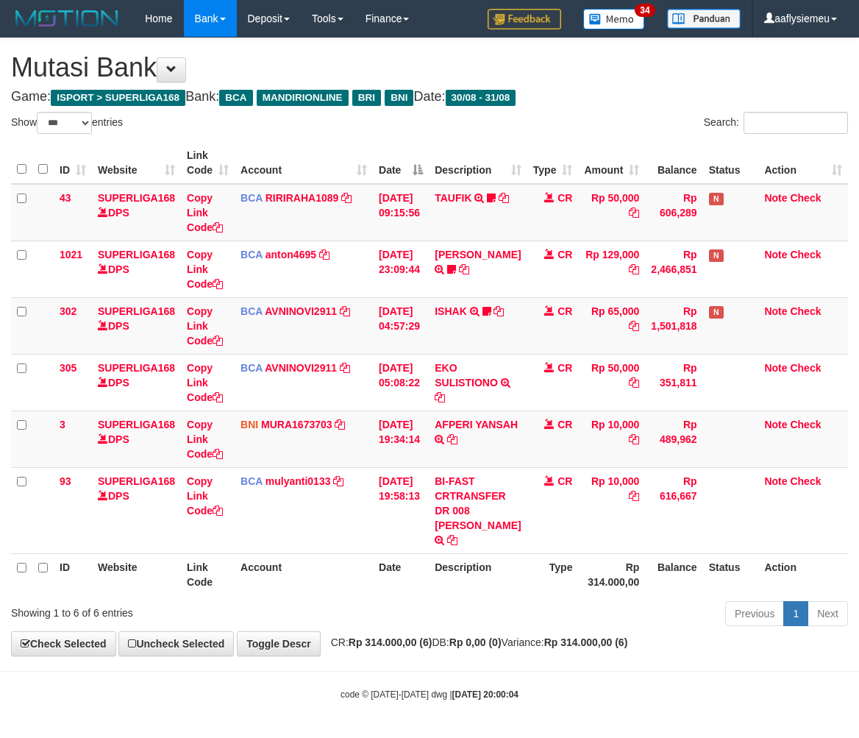
select select "***"
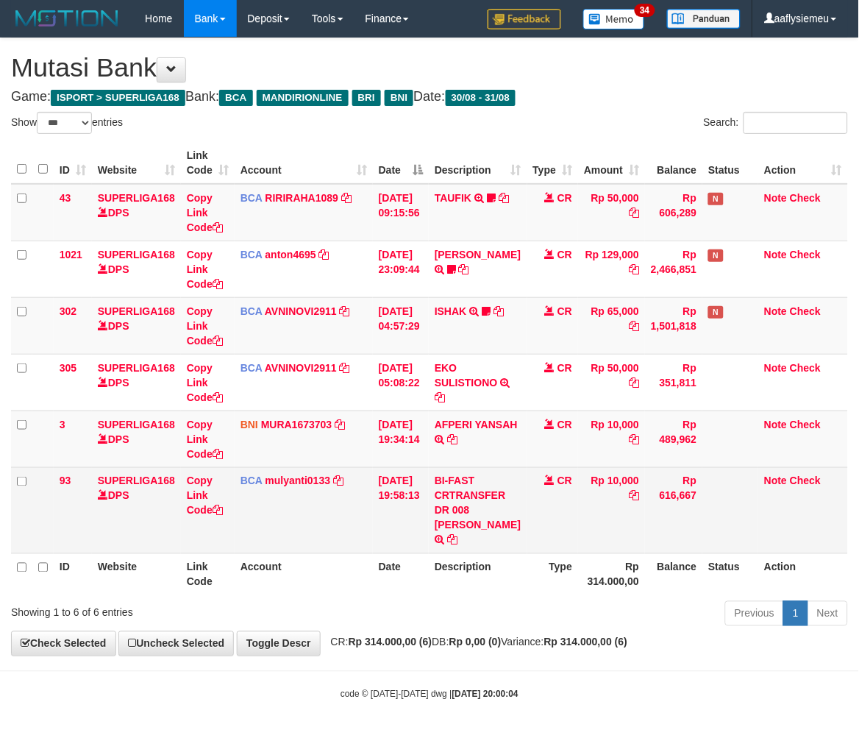
click at [721, 538] on td at bounding box center [730, 510] width 56 height 86
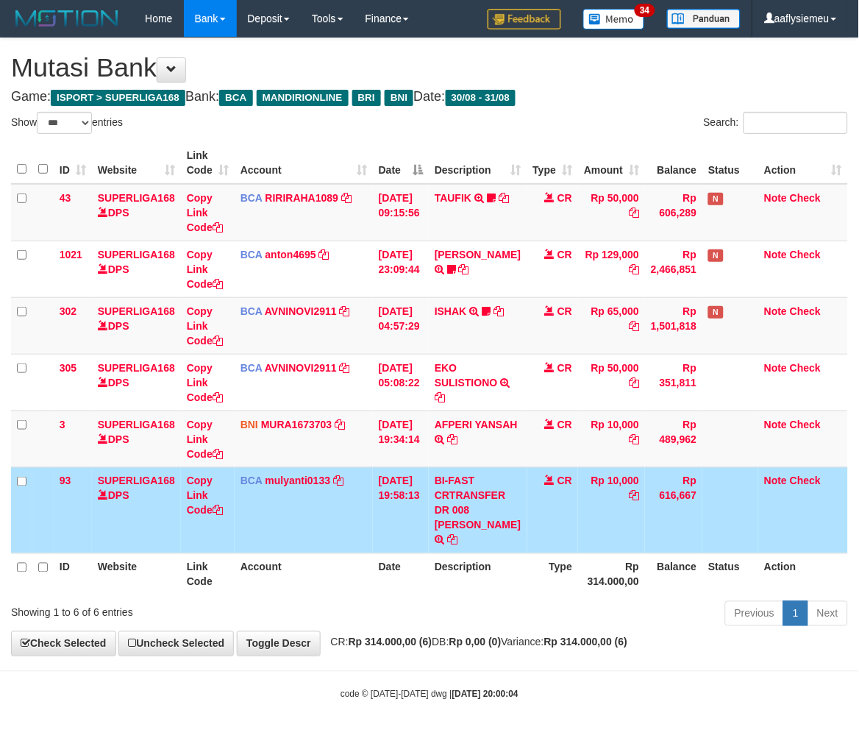
scroll to position [15, 0]
click at [538, 604] on div "Previous 1 Next" at bounding box center [608, 615] width 479 height 32
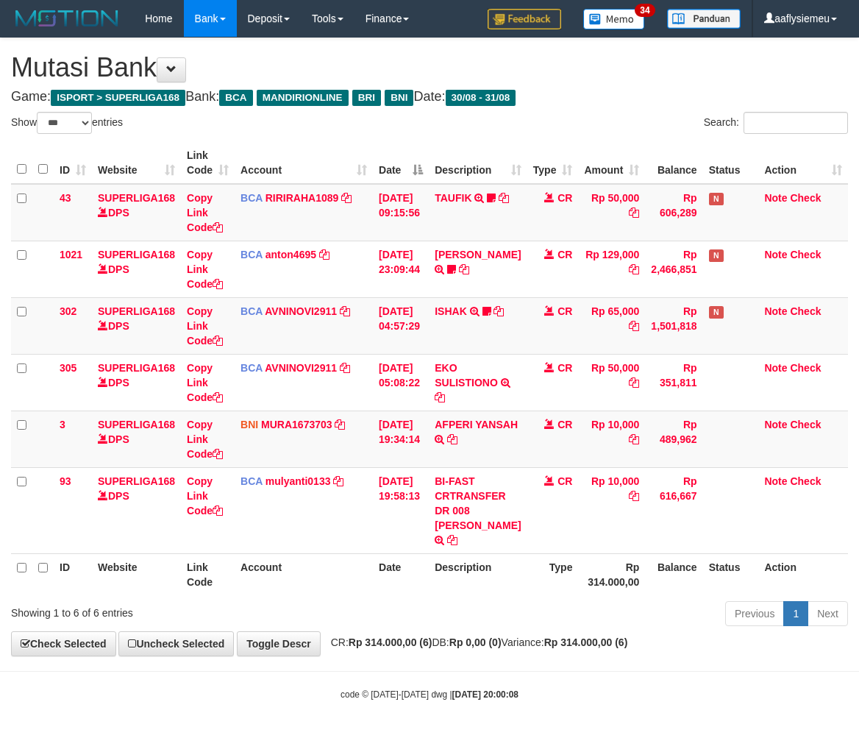
select select "***"
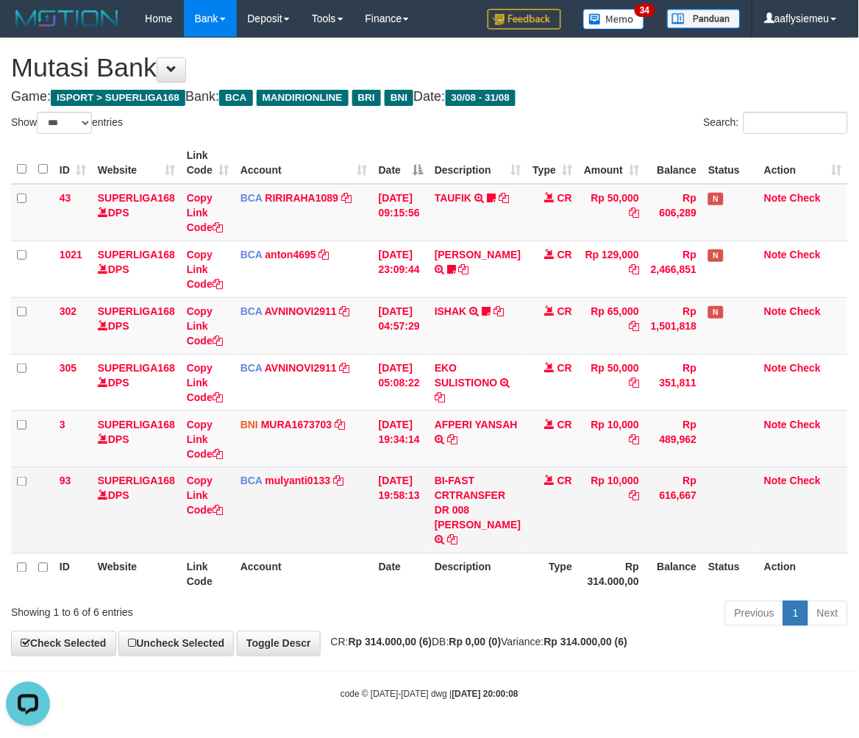
click at [373, 541] on td "[DATE] 19:58:13" at bounding box center [401, 510] width 56 height 86
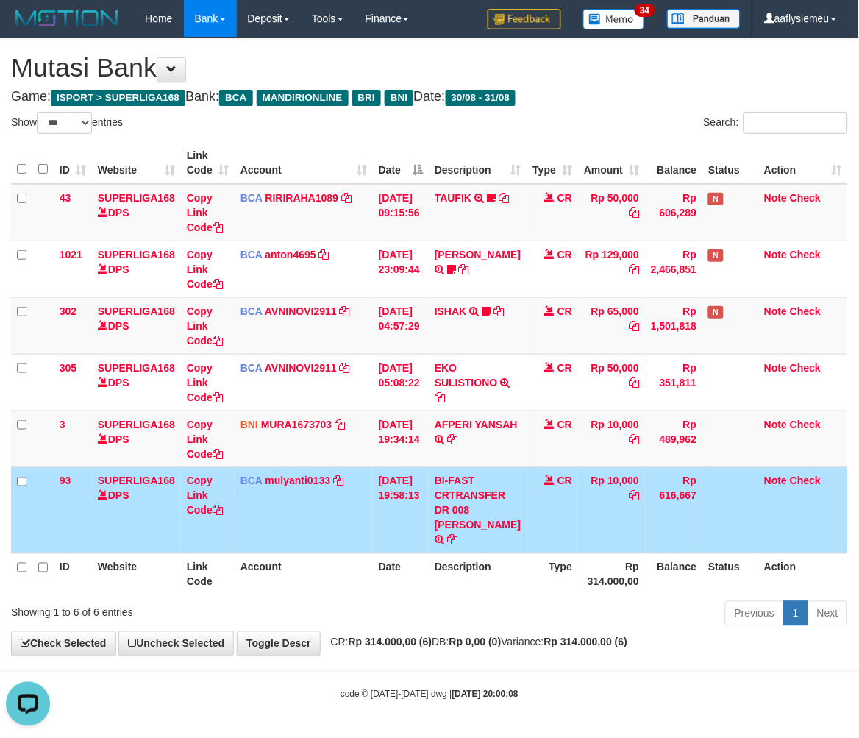
click at [373, 541] on td "31/08/2025 19:58:13" at bounding box center [401, 510] width 56 height 86
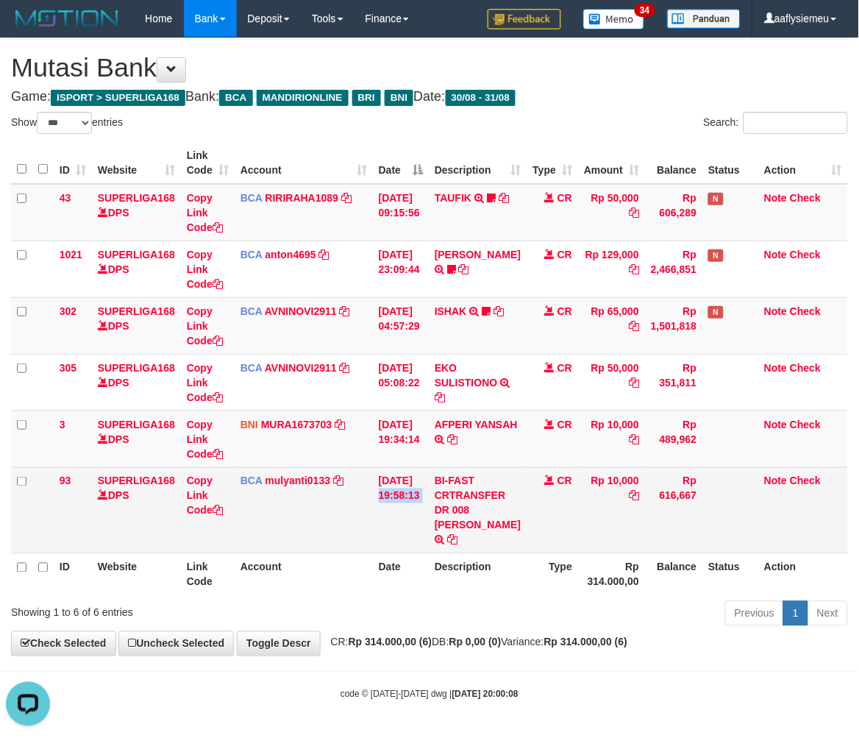
click at [373, 541] on td "31/08/2025 19:58:13" at bounding box center [401, 510] width 56 height 86
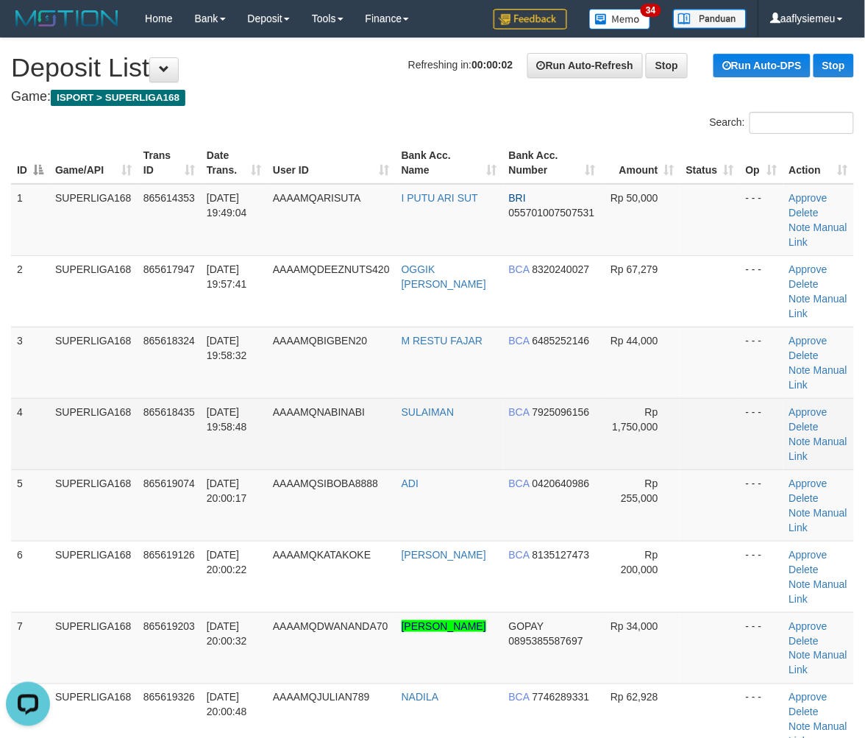
click at [100, 452] on td "SUPERLIGA168" at bounding box center [93, 433] width 88 height 71
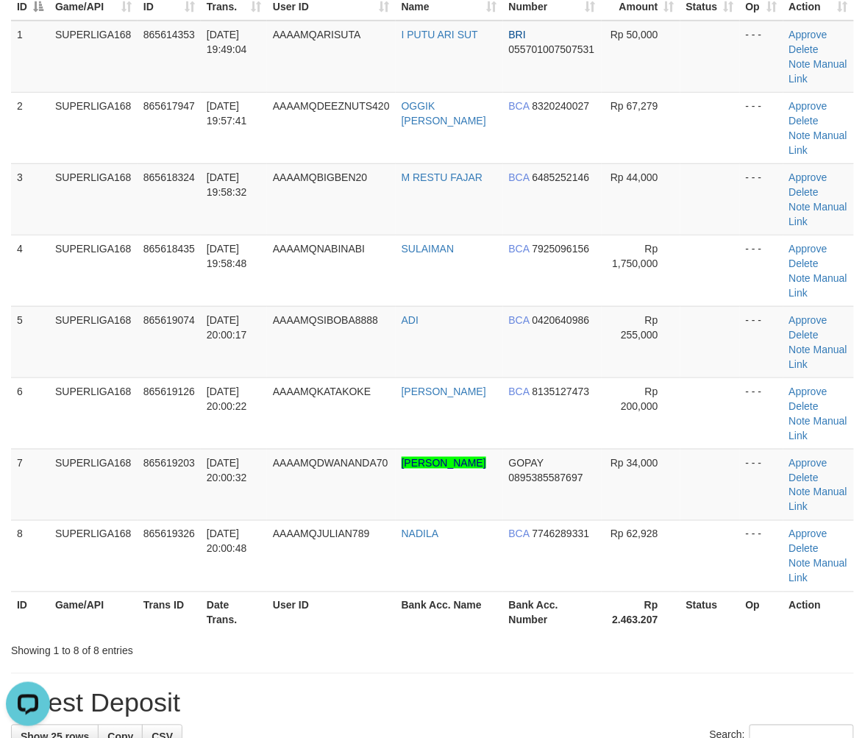
scroll to position [735, 0]
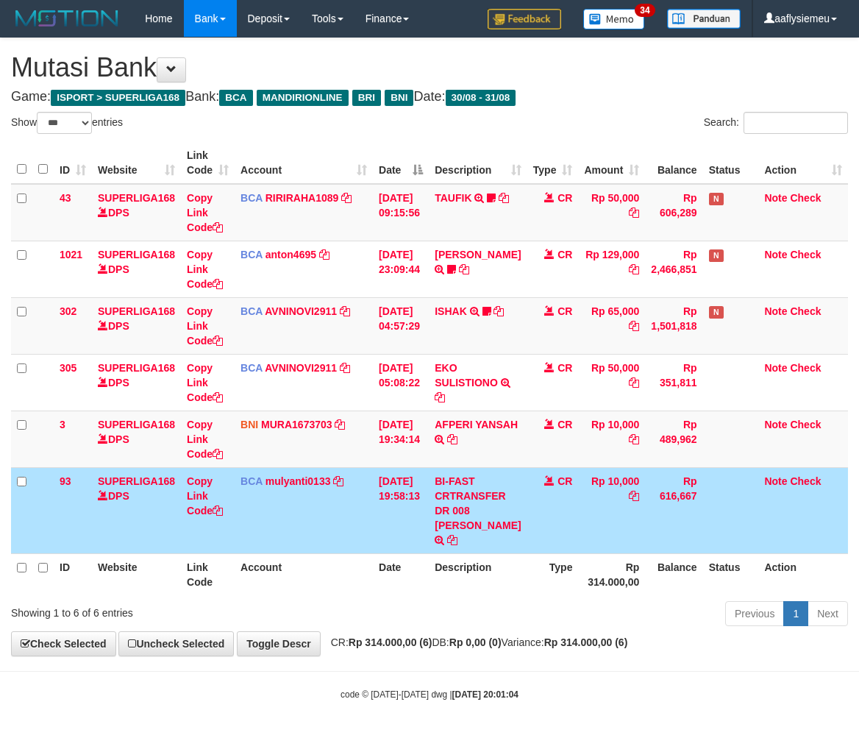
select select "***"
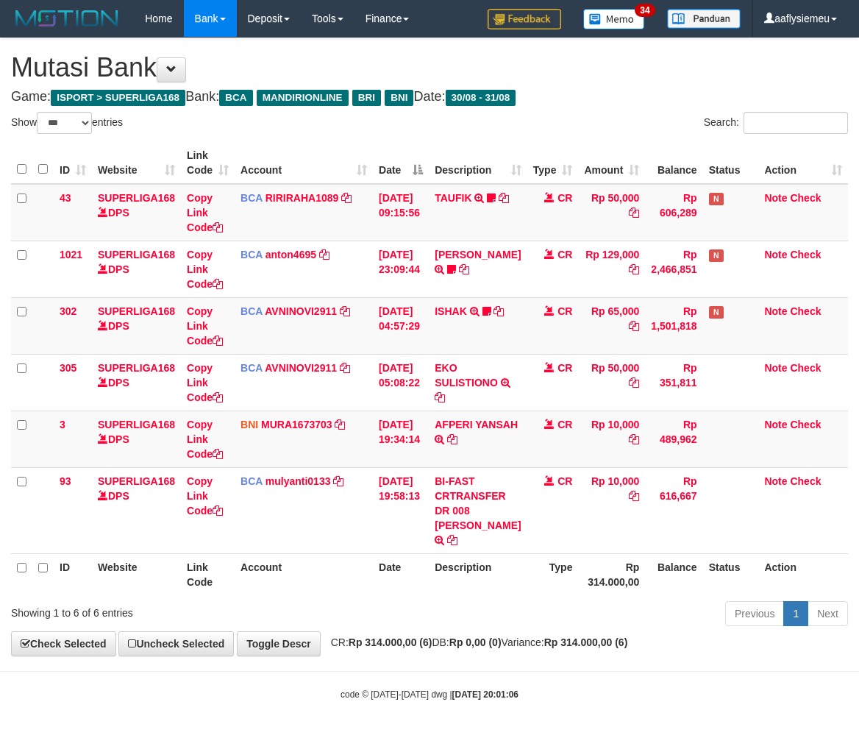
select select "***"
click at [485, 594] on th "Description" at bounding box center [478, 574] width 98 height 42
drag, startPoint x: 587, startPoint y: 574, endPoint x: 868, endPoint y: 442, distance: 310.2
click at [587, 571] on th "Rp 314.000,00" at bounding box center [611, 574] width 67 height 42
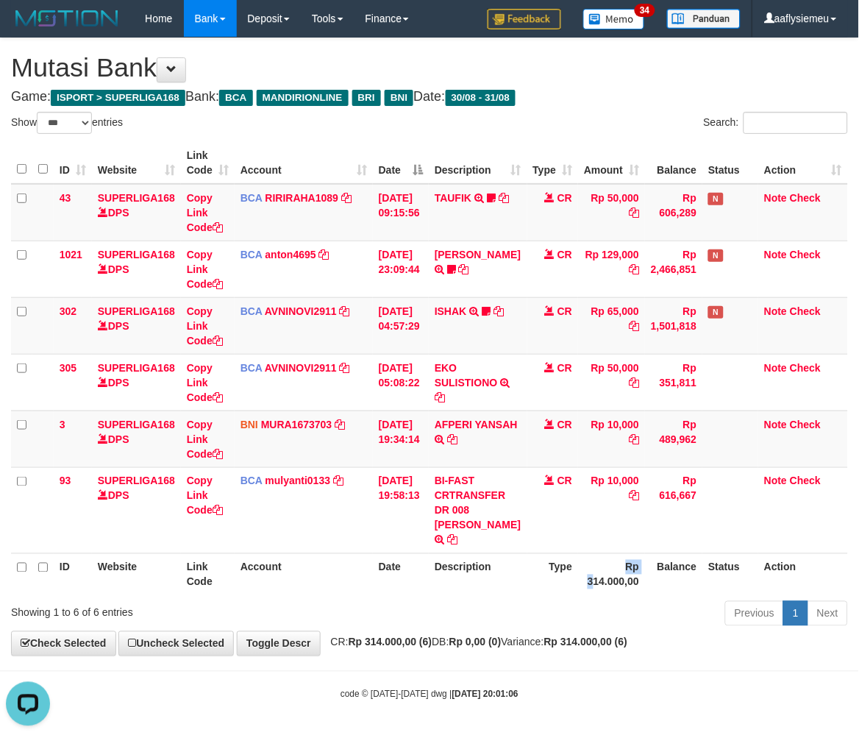
scroll to position [0, 0]
click at [598, 555] on th "Rp 314.000,00" at bounding box center [611, 574] width 67 height 42
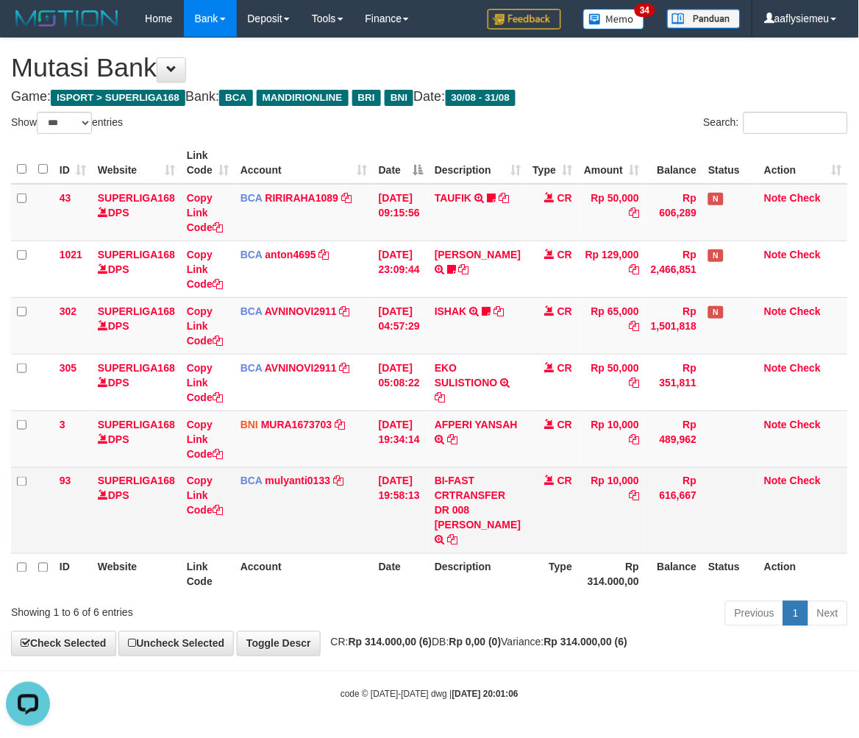
click at [707, 533] on td at bounding box center [730, 510] width 56 height 86
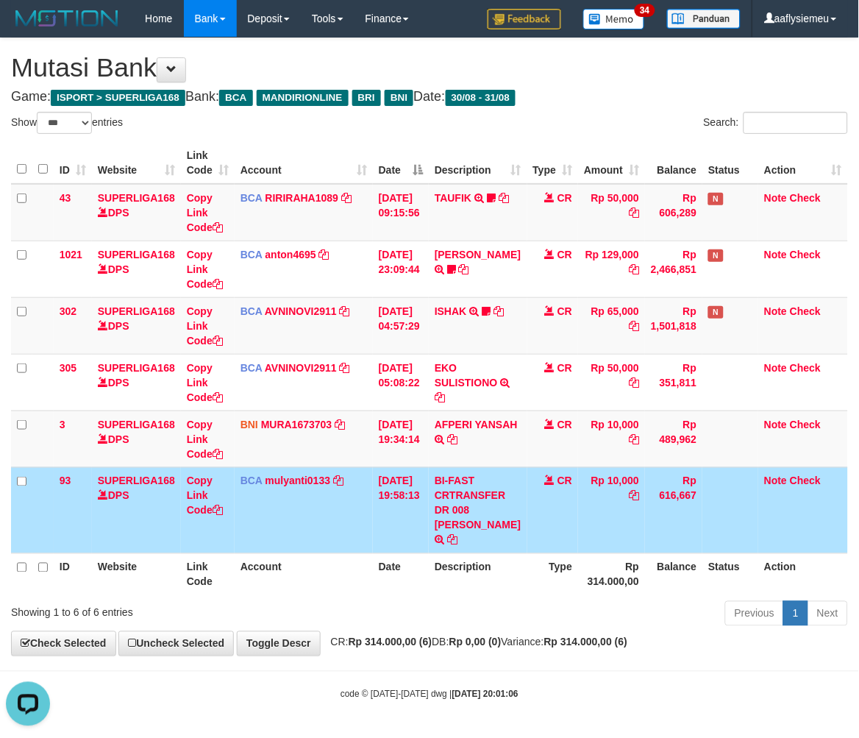
click at [702, 525] on td at bounding box center [730, 510] width 56 height 86
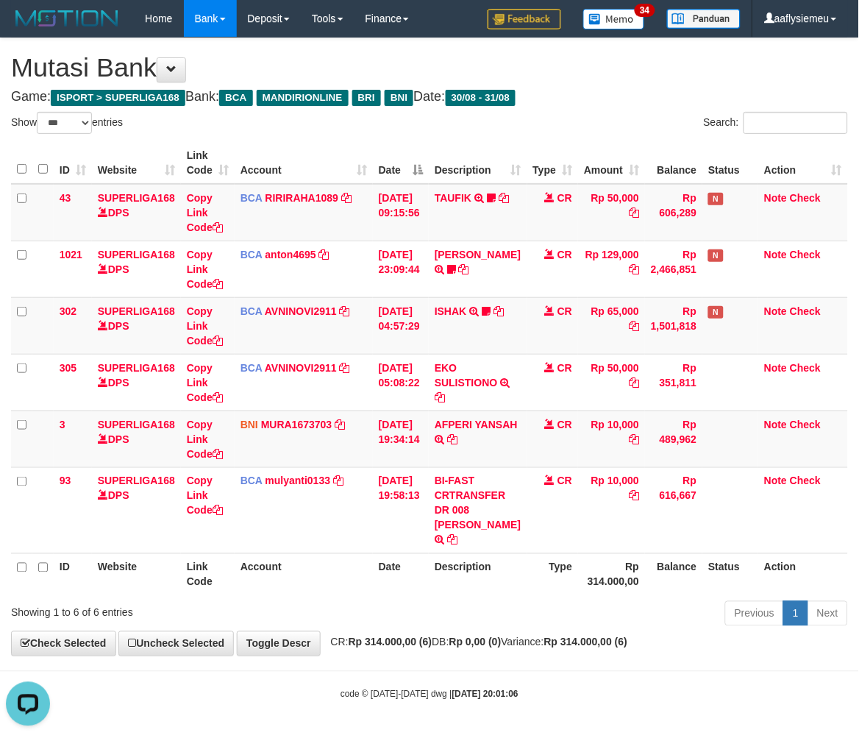
click at [605, 577] on th "Rp 314.000,00" at bounding box center [611, 574] width 67 height 42
click at [732, 569] on th "Status" at bounding box center [730, 574] width 56 height 42
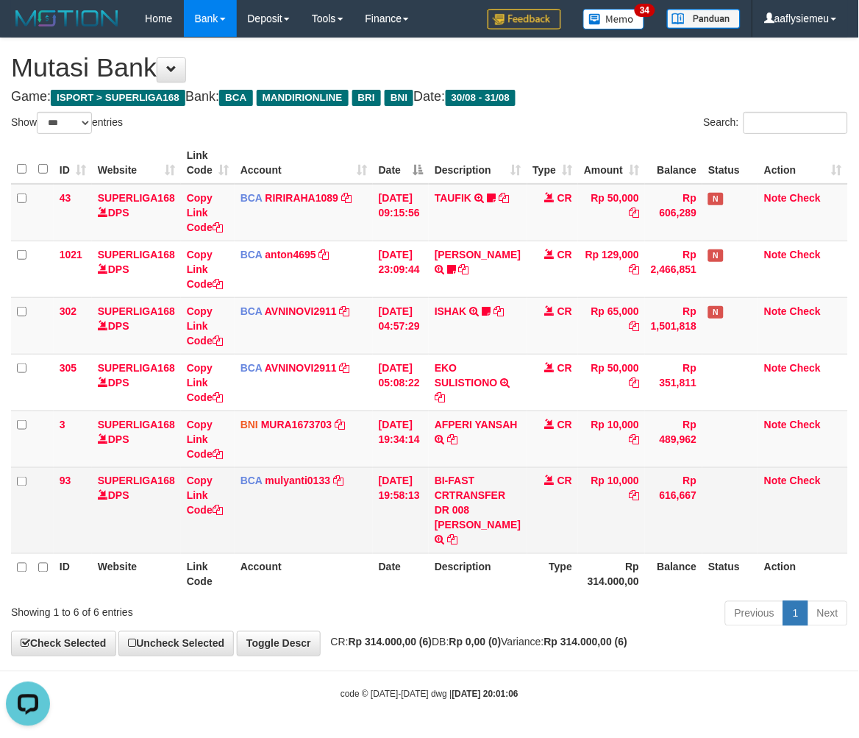
click at [686, 539] on td "Rp 616,667" at bounding box center [673, 510] width 57 height 86
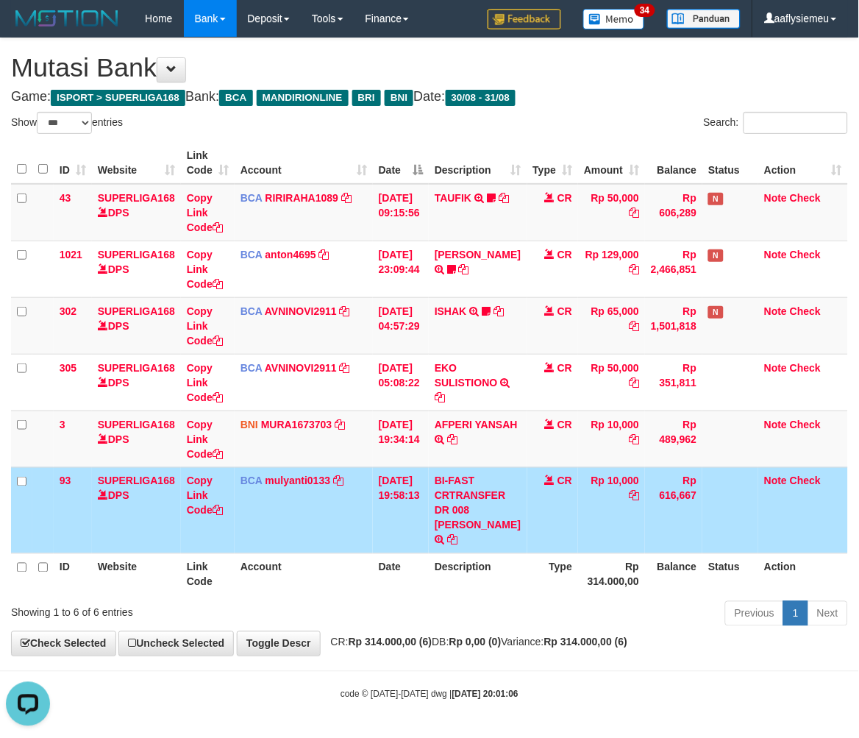
click at [629, 583] on th "Rp 314.000,00" at bounding box center [611, 574] width 67 height 42
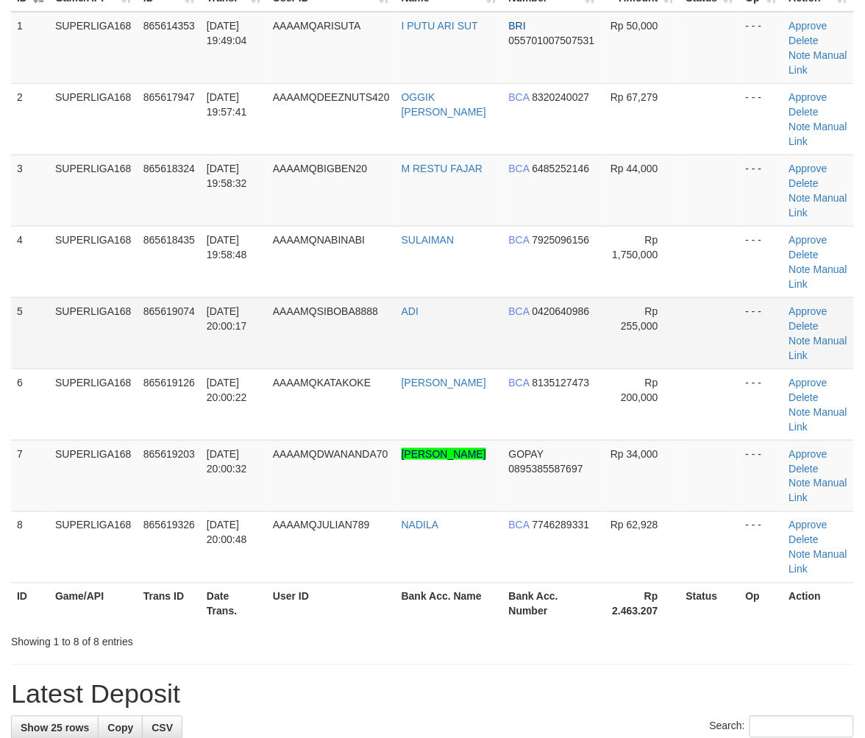
click at [296, 326] on td "AAAAMQSIBOBA8888" at bounding box center [331, 332] width 129 height 71
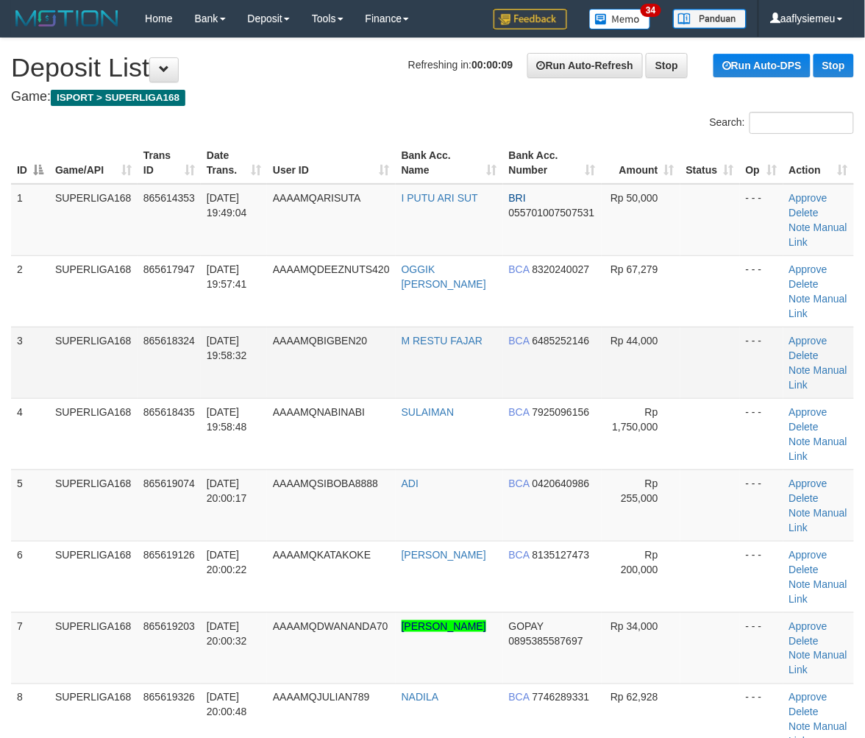
click at [208, 360] on td "[DATE] 19:58:32" at bounding box center [234, 362] width 66 height 71
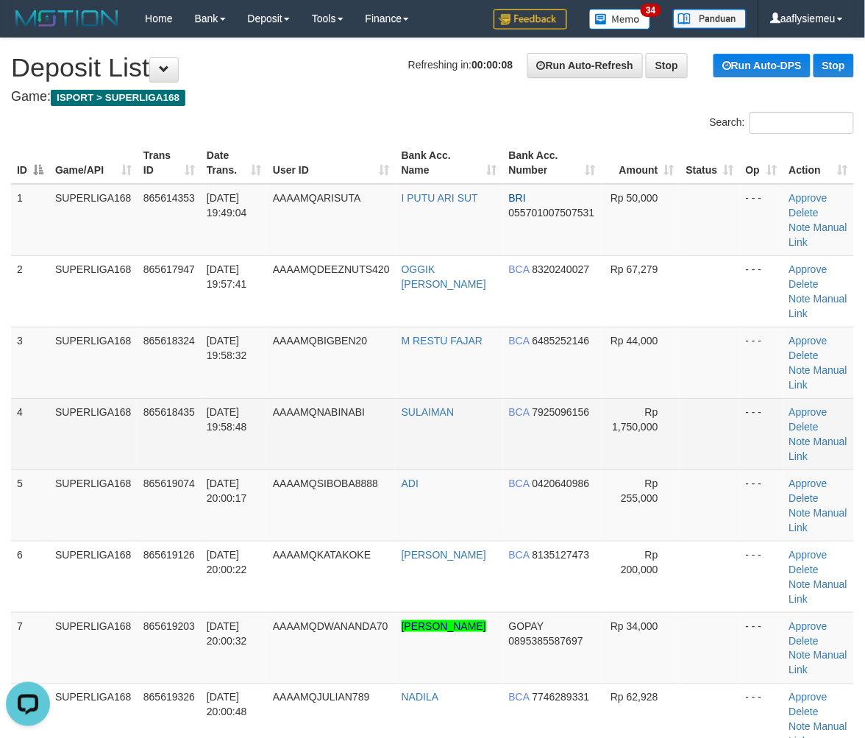
drag, startPoint x: 201, startPoint y: 387, endPoint x: 188, endPoint y: 401, distance: 18.7
click at [199, 390] on tr "3 SUPERLIGA168 865618324 31/08/2025 19:58:32 AAAAMQBIGBEN20 M RESTU FAJAR BCA 6…" at bounding box center [432, 362] width 843 height 71
click at [131, 429] on td "SUPERLIGA168" at bounding box center [93, 433] width 88 height 71
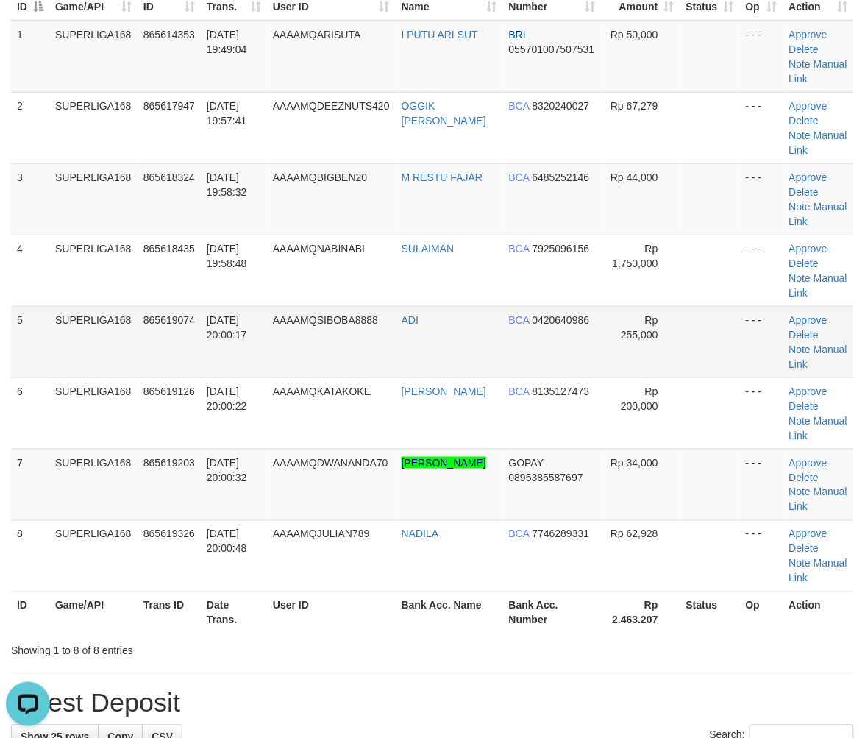
click at [233, 357] on td "31/08/2025 20:00:17" at bounding box center [234, 341] width 66 height 71
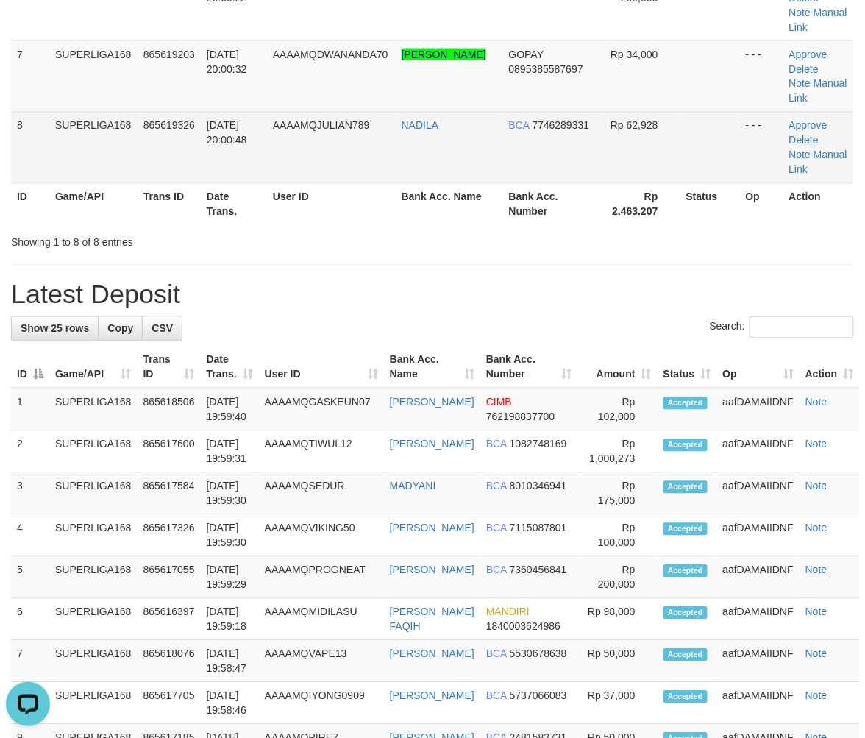
click at [329, 175] on td "AAAAMQJULIAN789" at bounding box center [331, 147] width 129 height 71
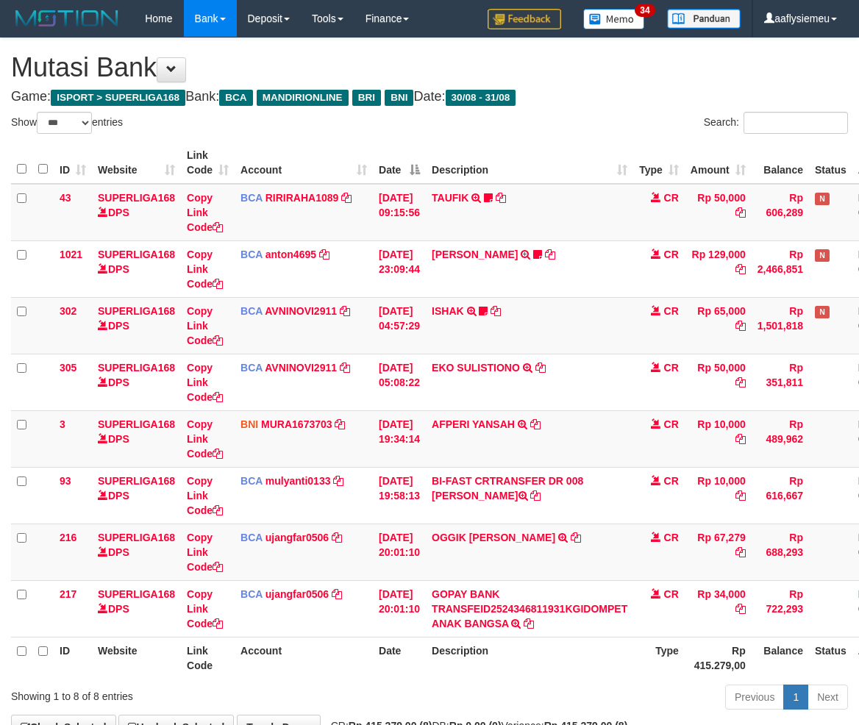
select select "***"
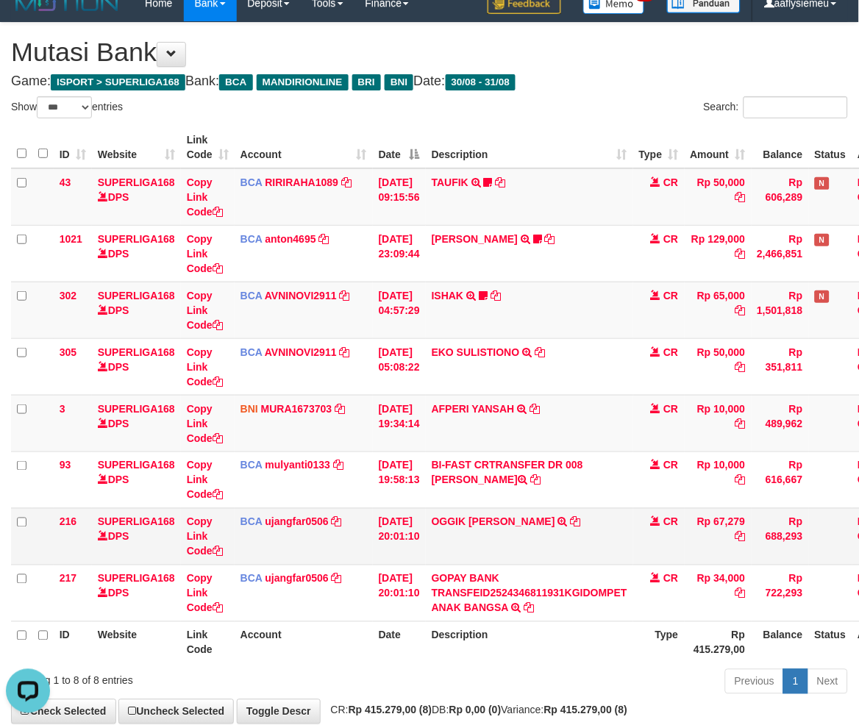
click at [574, 547] on td "OGGIK DANA PRATAMA TRSF E-BANKING CR 3108/FTSCY/WS95271 67279.00OGGIK DANA PRAT…" at bounding box center [529, 536] width 207 height 57
click at [579, 548] on td "OGGIK DANA PRATAMA TRSF E-BANKING CR 3108/FTSCY/WS95271 67279.00OGGIK DANA PRAT…" at bounding box center [529, 536] width 207 height 57
click at [604, 557] on td "OGGIK DANA PRATAMA TRSF E-BANKING CR 3108/FTSCY/WS95271 67279.00OGGIK DANA PRAT…" at bounding box center [529, 536] width 207 height 57
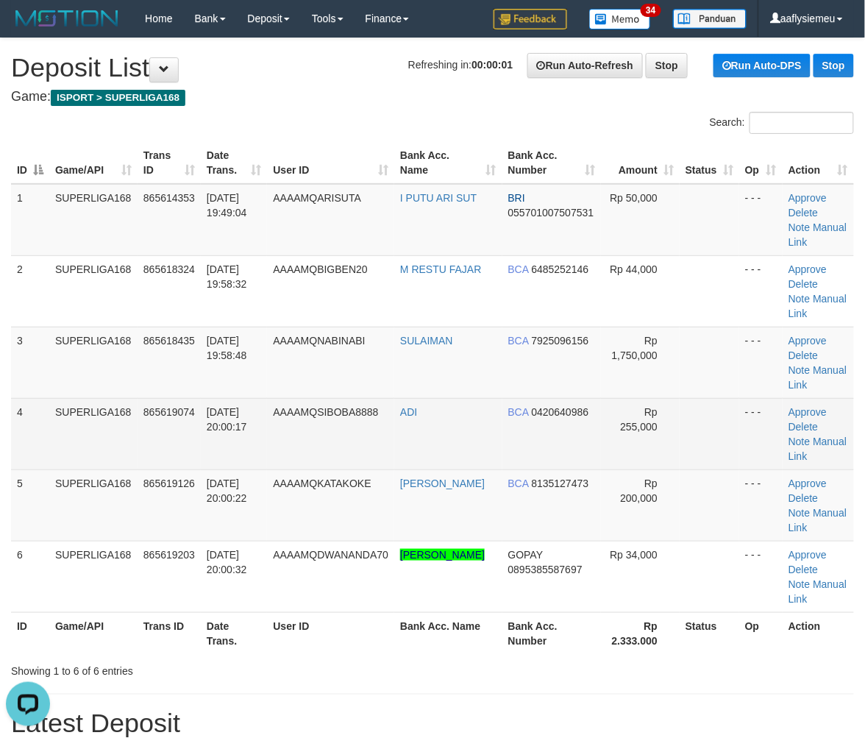
drag, startPoint x: 108, startPoint y: 410, endPoint x: 98, endPoint y: 415, distance: 11.9
click at [107, 410] on td "SUPERLIGA168" at bounding box center [93, 433] width 88 height 71
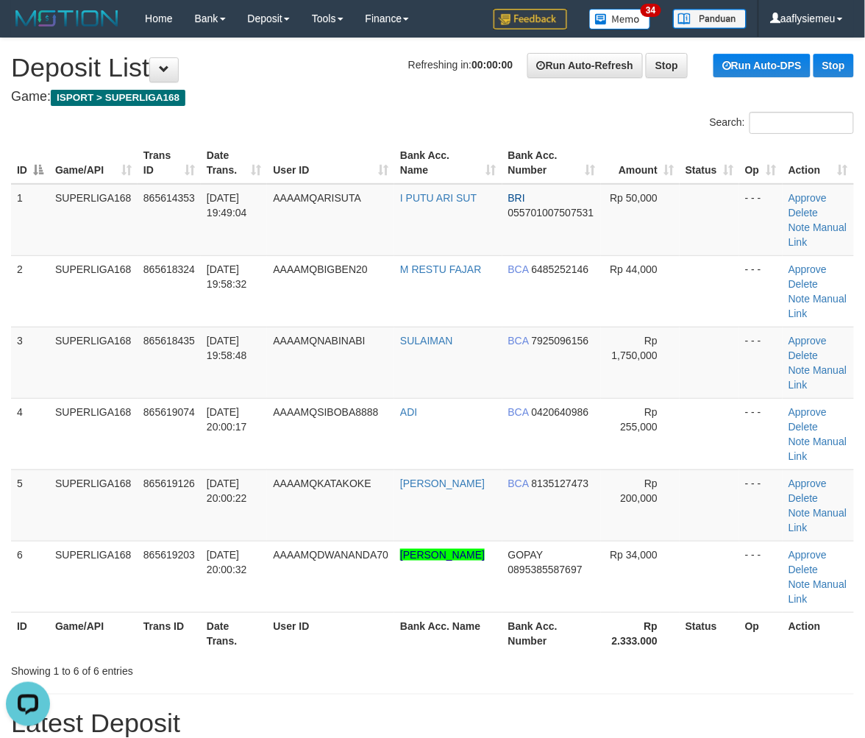
drag, startPoint x: 112, startPoint y: 438, endPoint x: 4, endPoint y: 482, distance: 117.0
click at [94, 447] on td "SUPERLIGA168" at bounding box center [93, 433] width 88 height 71
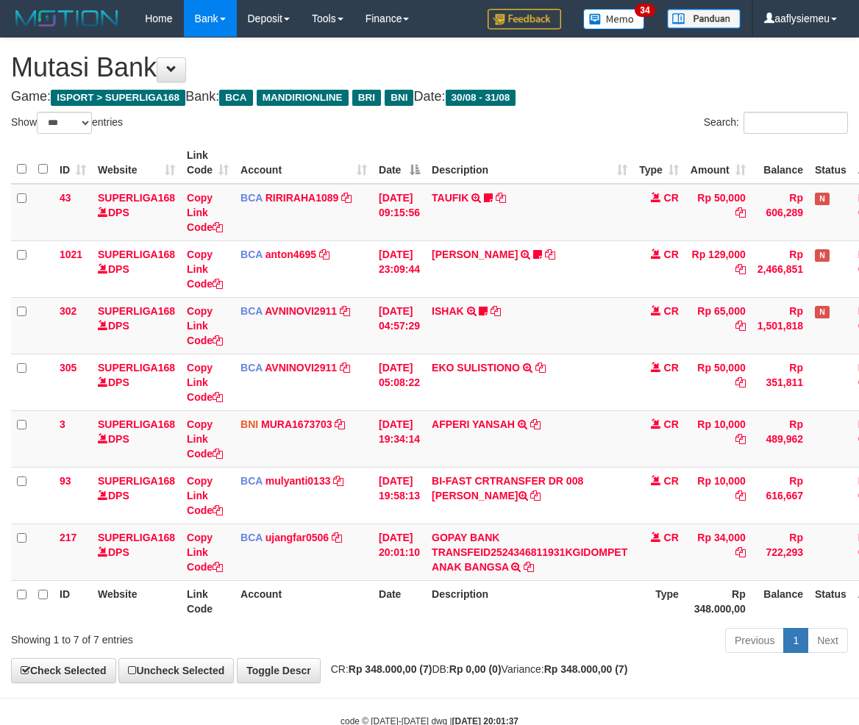
select select "***"
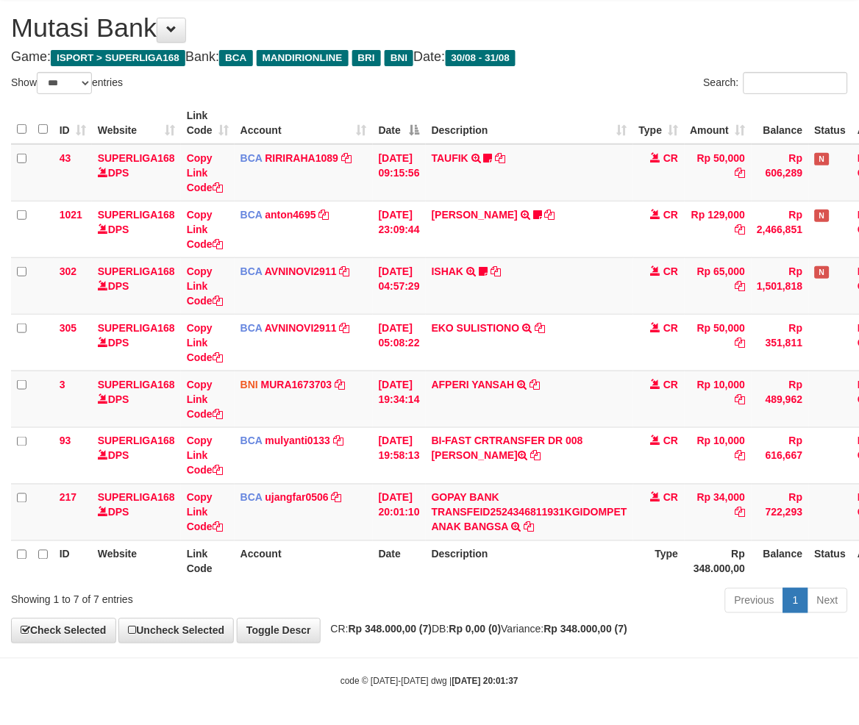
click at [545, 556] on th "Description" at bounding box center [529, 562] width 207 height 42
click at [673, 584] on div "ID Website Link Code Account Date Description Type Amount Balance Status Action…" at bounding box center [429, 342] width 859 height 489
click at [569, 604] on div "Previous 1 Next" at bounding box center [608, 603] width 479 height 32
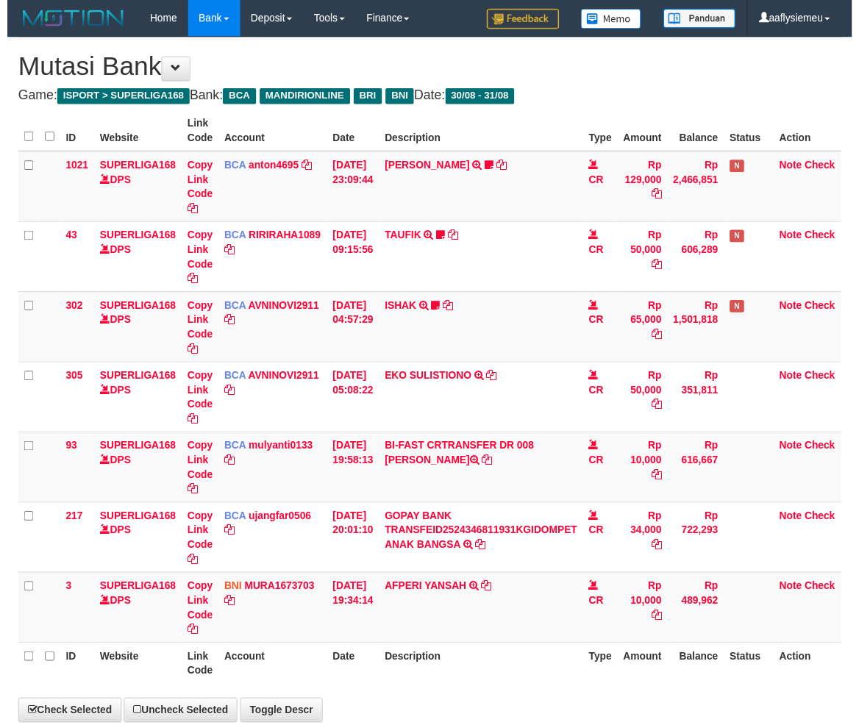
scroll to position [40, 0]
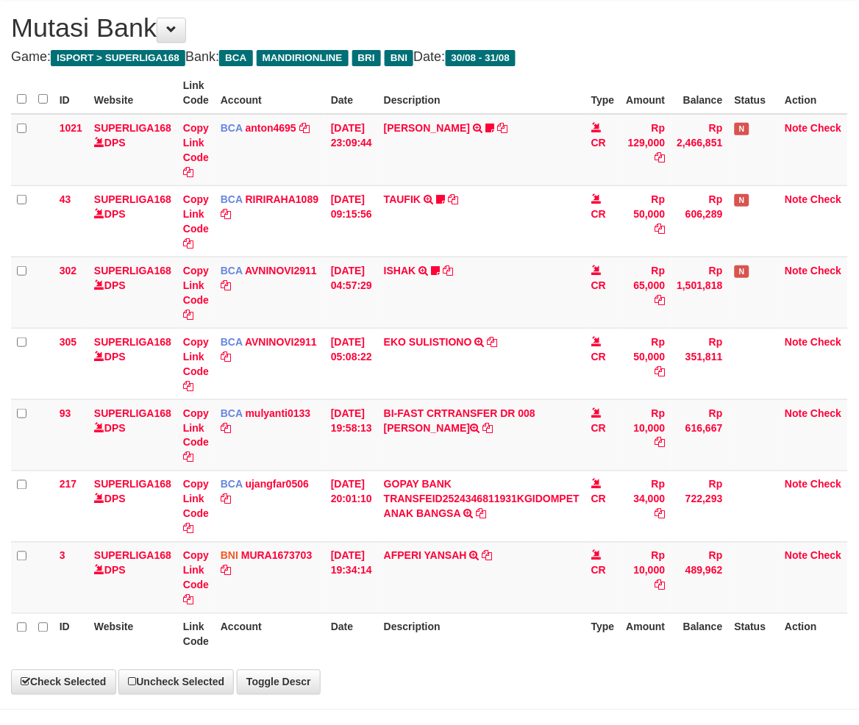
select select "***"
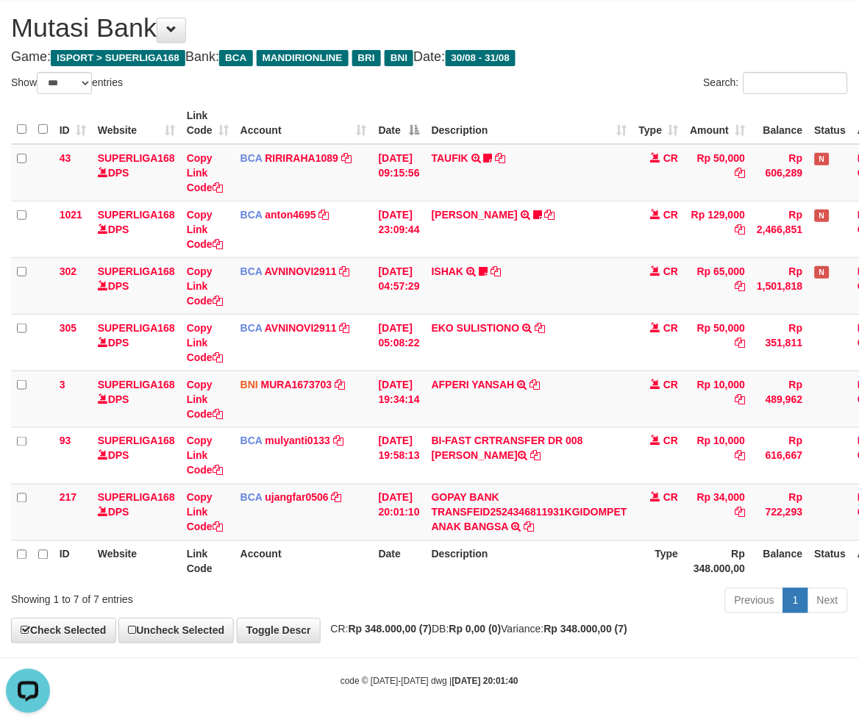
scroll to position [0, 0]
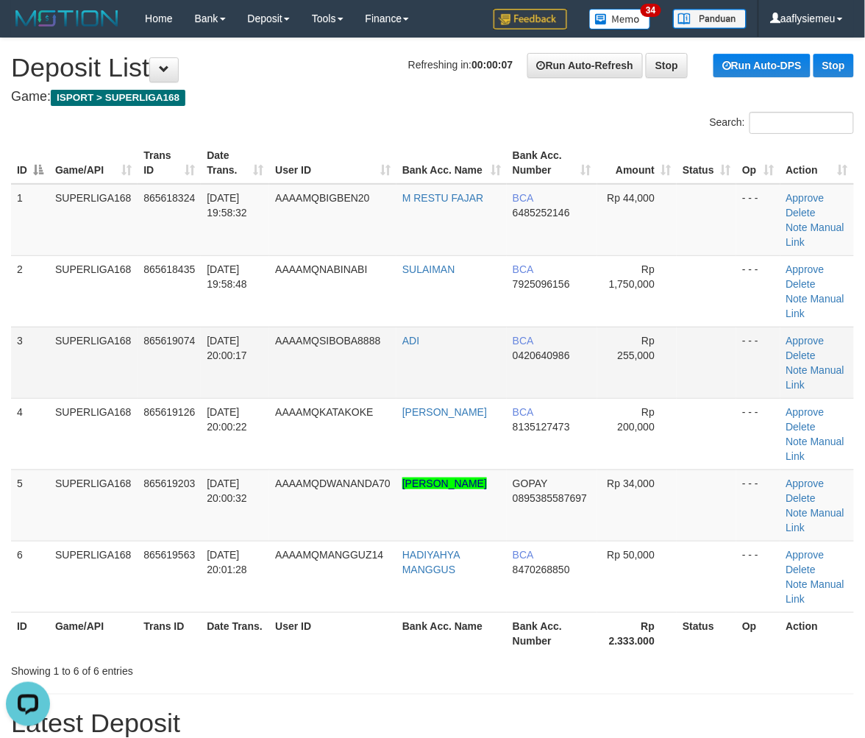
click at [125, 386] on td "SUPERLIGA168" at bounding box center [93, 362] width 88 height 71
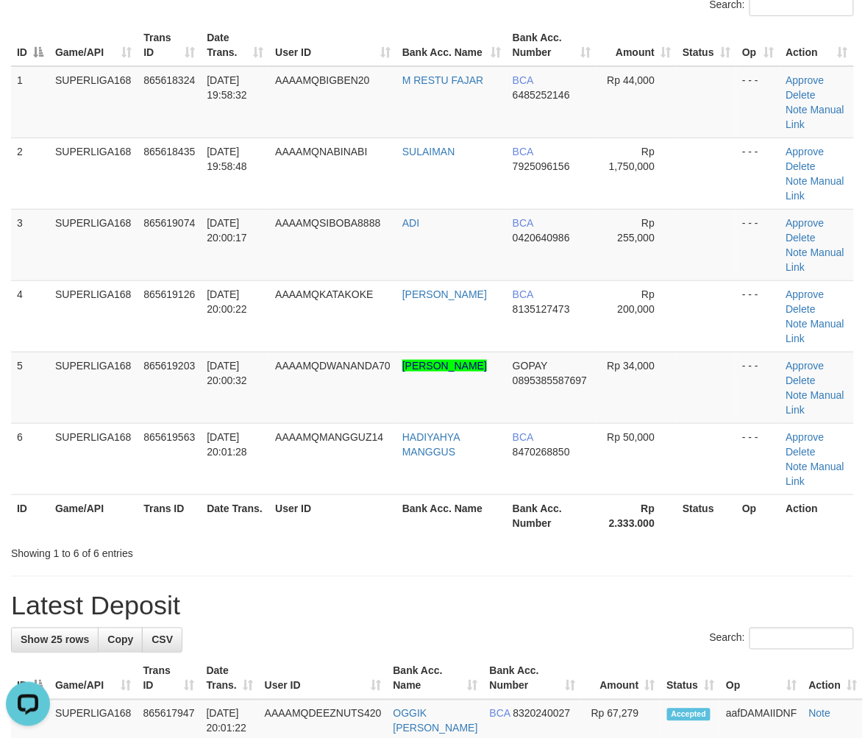
scroll to position [245, 0]
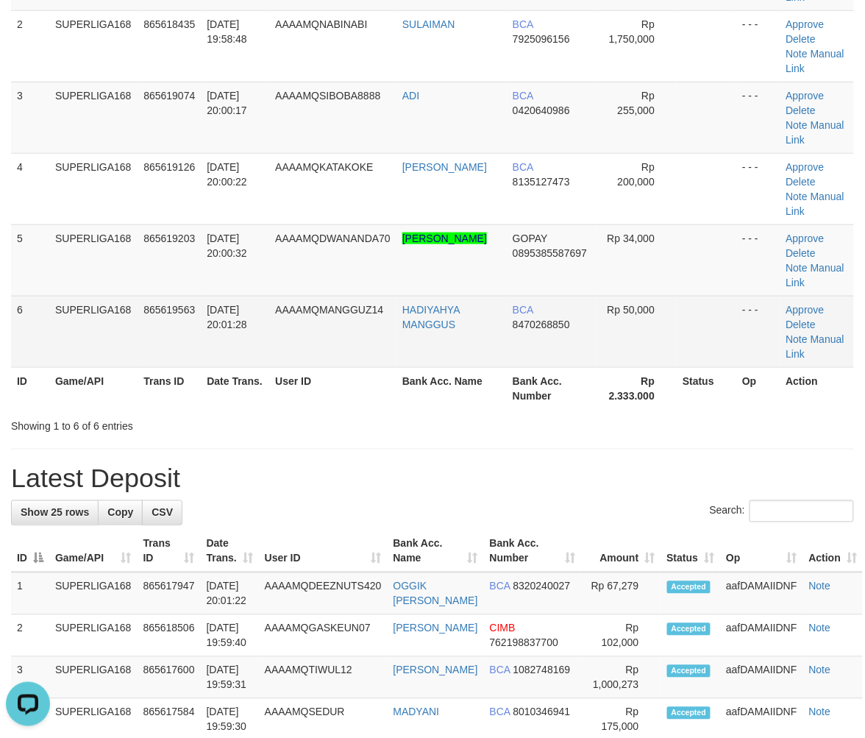
click at [129, 353] on td "SUPERLIGA168" at bounding box center [93, 331] width 88 height 71
click at [178, 299] on td "865619563" at bounding box center [169, 331] width 63 height 71
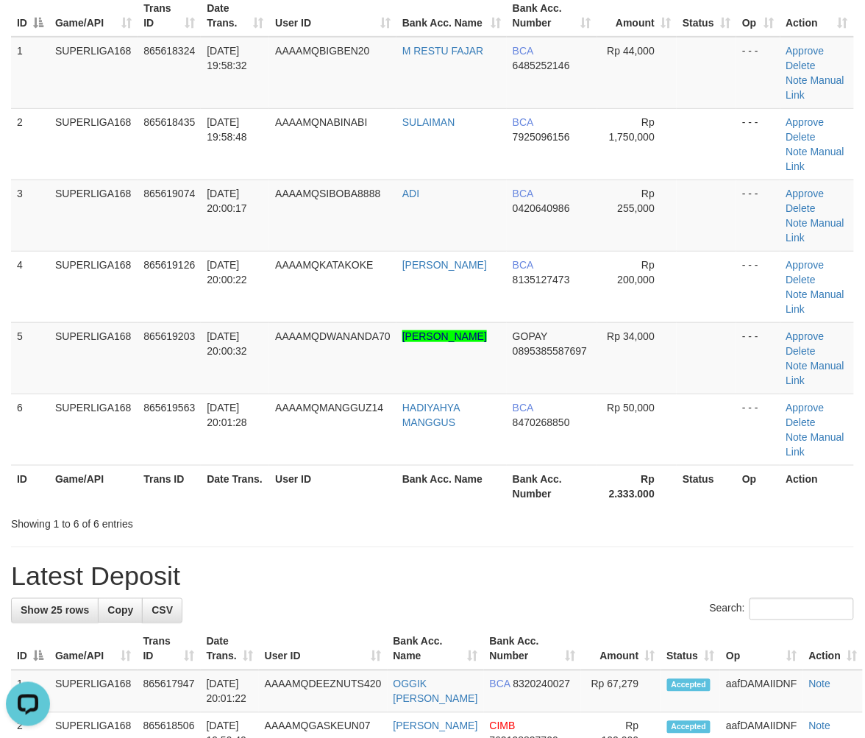
scroll to position [163, 0]
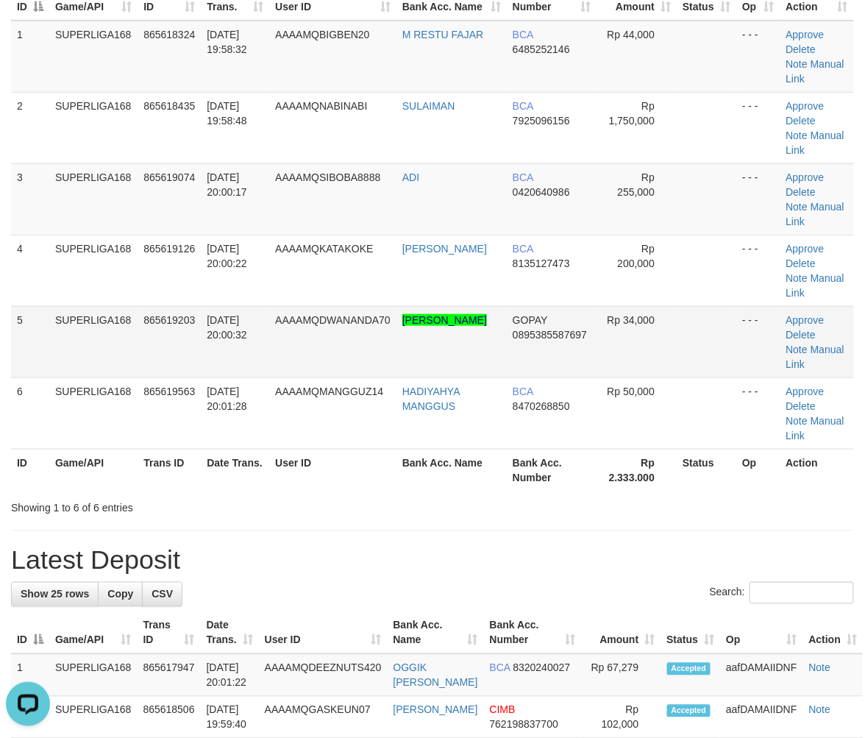
click at [202, 335] on td "[DATE] 20:00:32" at bounding box center [235, 341] width 68 height 71
click at [211, 359] on td "31/08/2025 20:00:32" at bounding box center [235, 341] width 68 height 71
click at [157, 352] on td "865619203" at bounding box center [169, 341] width 63 height 71
click at [174, 346] on td "865619203" at bounding box center [169, 341] width 63 height 71
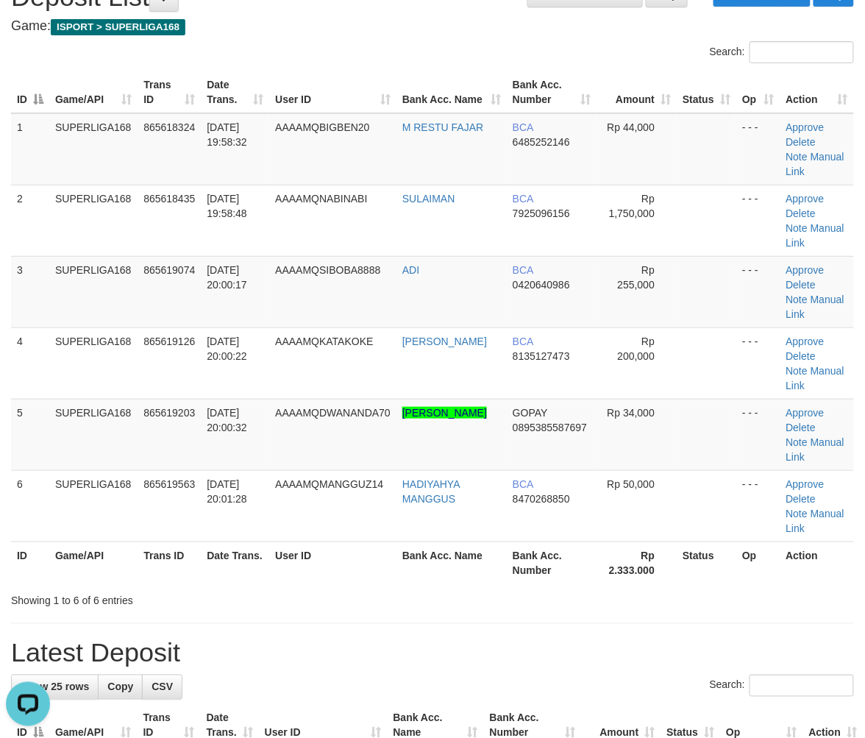
scroll to position [0, 0]
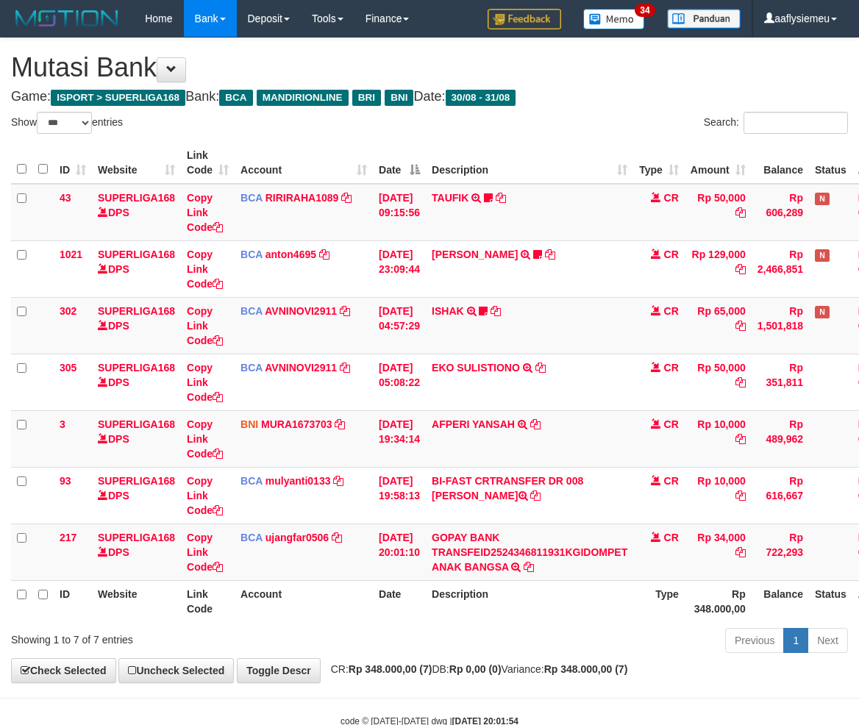
select select "***"
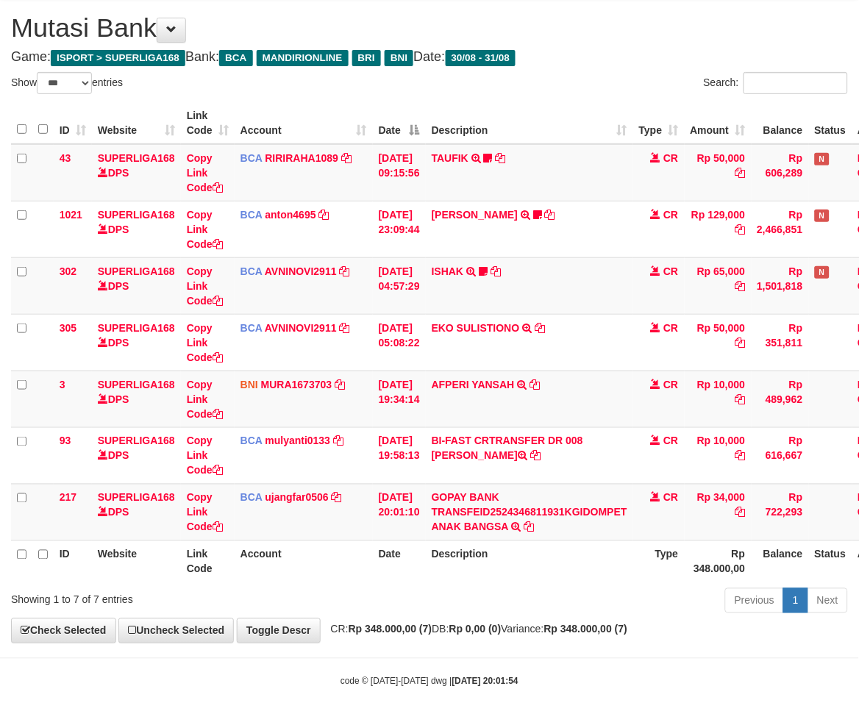
click at [704, 579] on th "Rp 348.000,00" at bounding box center [718, 562] width 67 height 42
click at [522, 579] on th "Description" at bounding box center [529, 562] width 207 height 42
drag, startPoint x: 484, startPoint y: 555, endPoint x: 503, endPoint y: 548, distance: 20.5
click at [484, 560] on th "Description" at bounding box center [529, 562] width 207 height 42
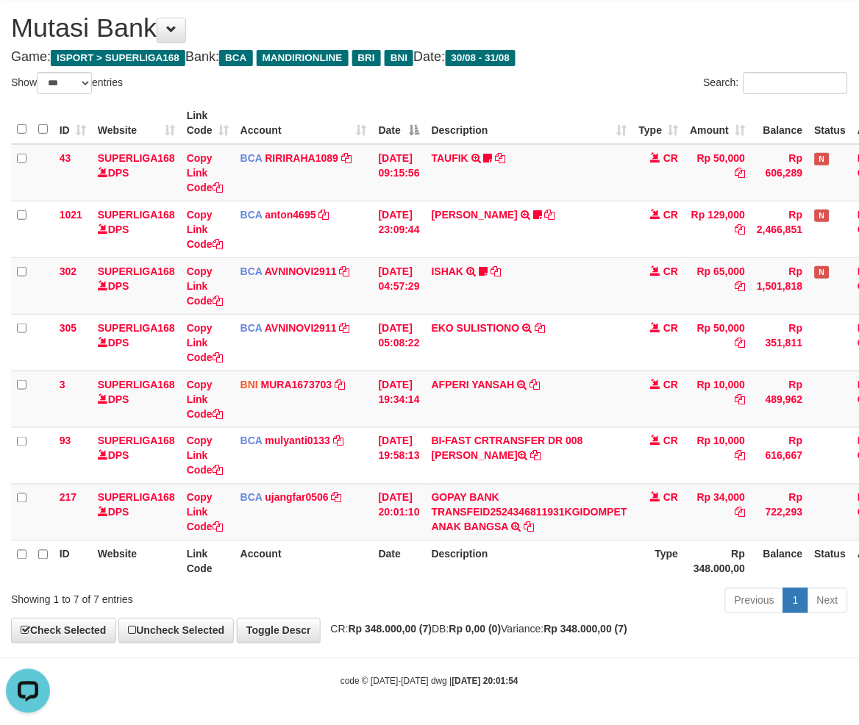
click at [623, 554] on th "Description" at bounding box center [529, 562] width 207 height 42
click at [299, 665] on body "Toggle navigation Home Bank Account List Load By Website Group [ISPORT] SUPERLI…" at bounding box center [429, 342] width 859 height 765
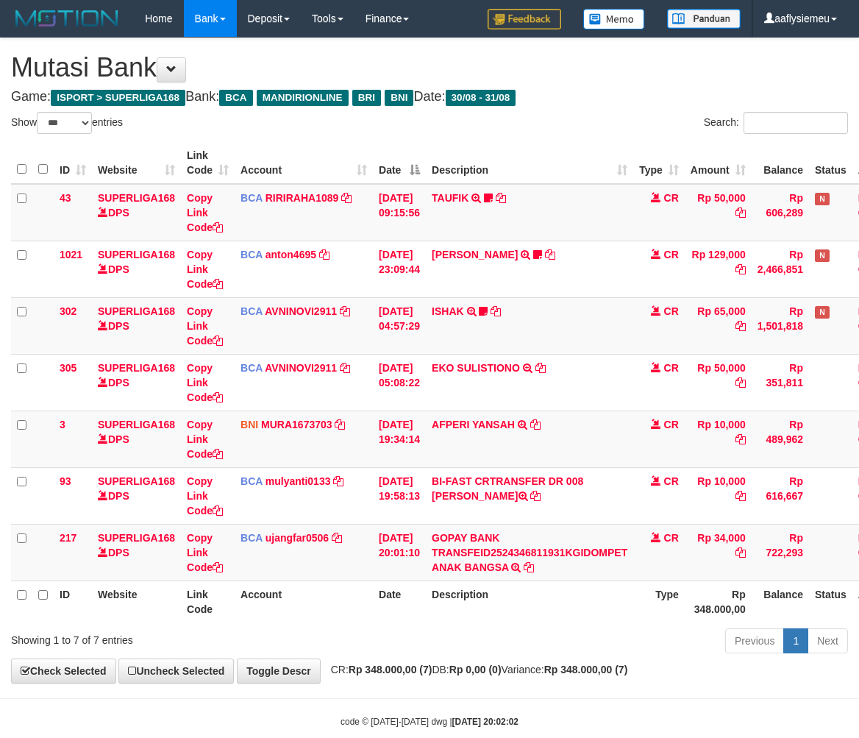
select select "***"
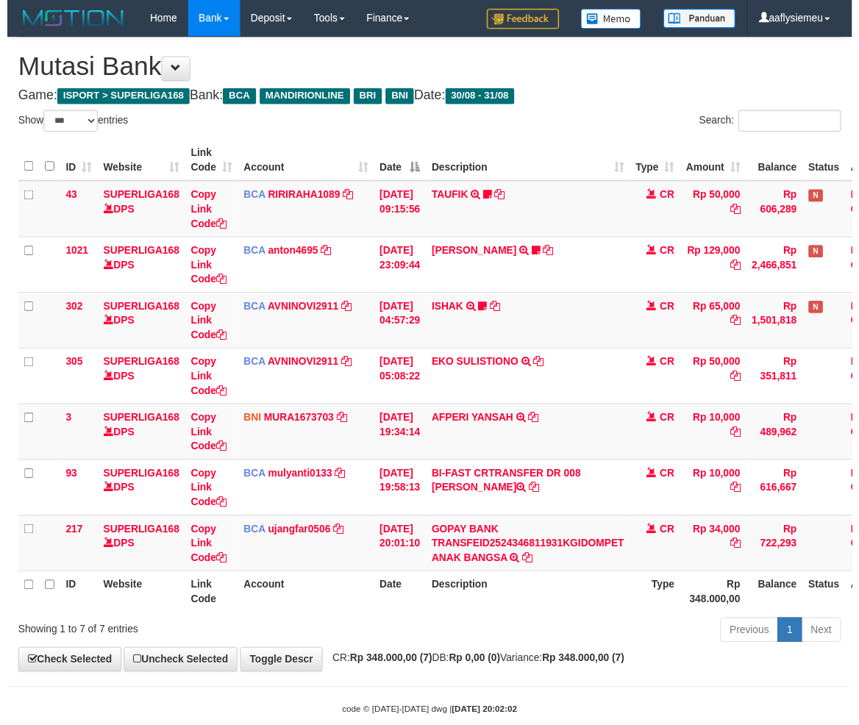
scroll to position [40, 0]
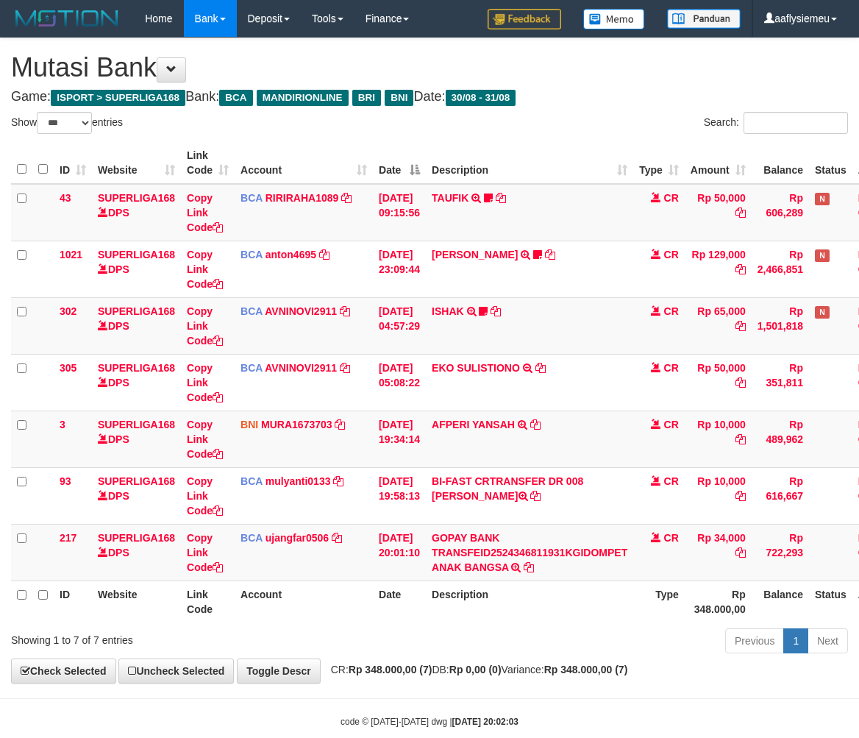
select select "***"
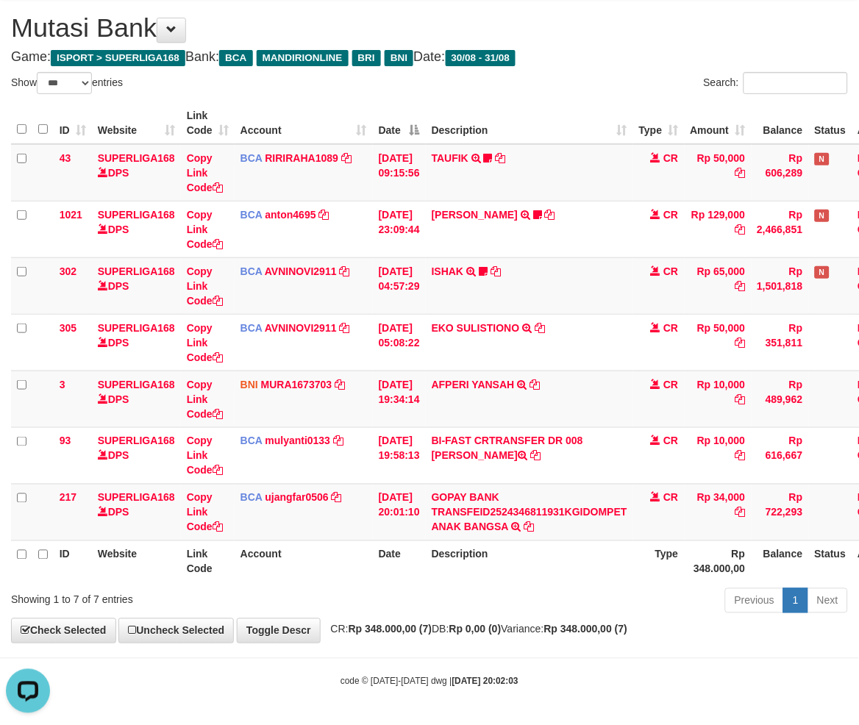
click at [388, 591] on div "Previous 1 Next" at bounding box center [608, 603] width 479 height 32
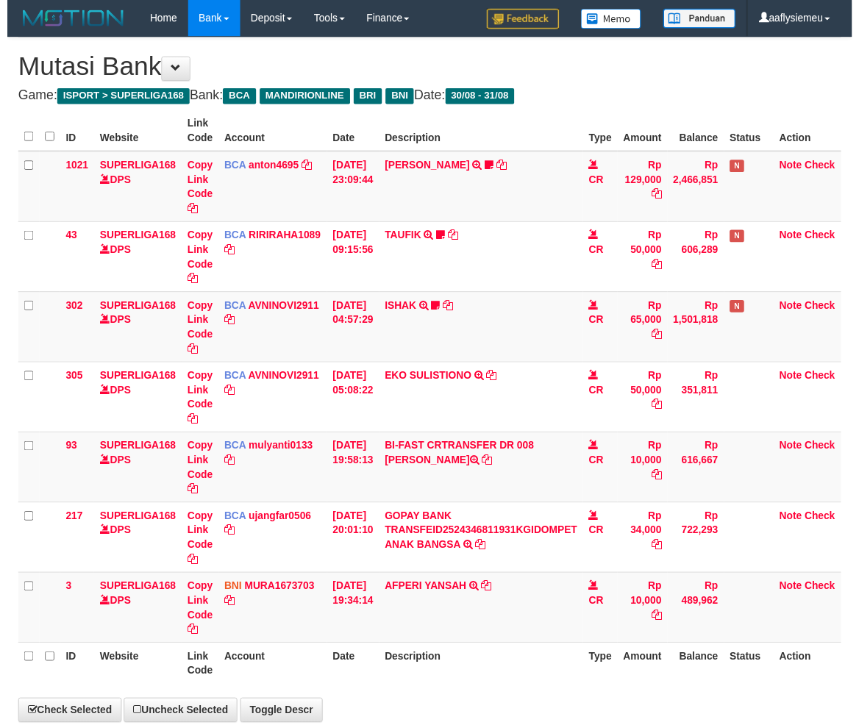
scroll to position [40, 0]
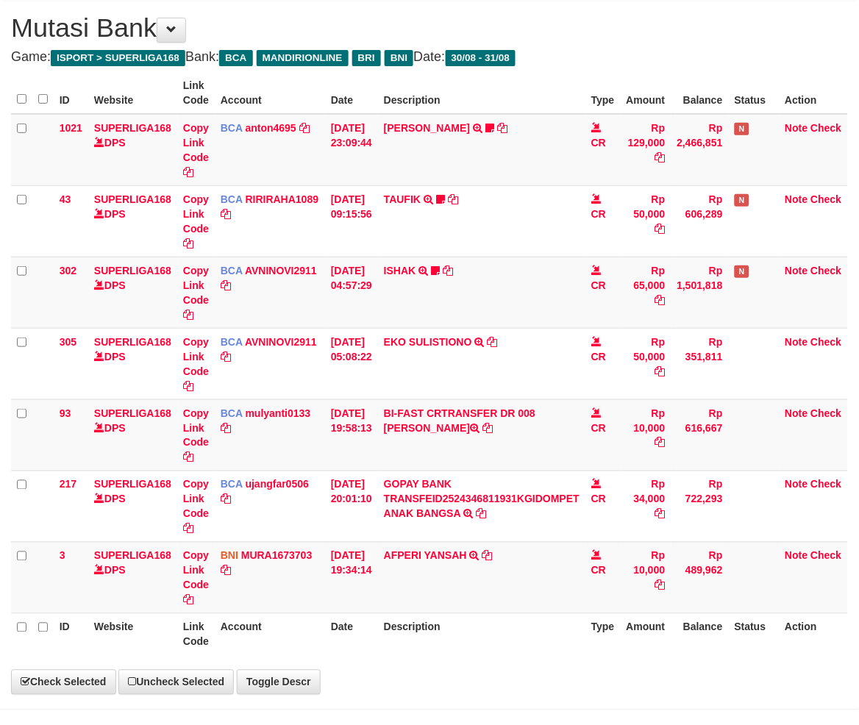
select select "***"
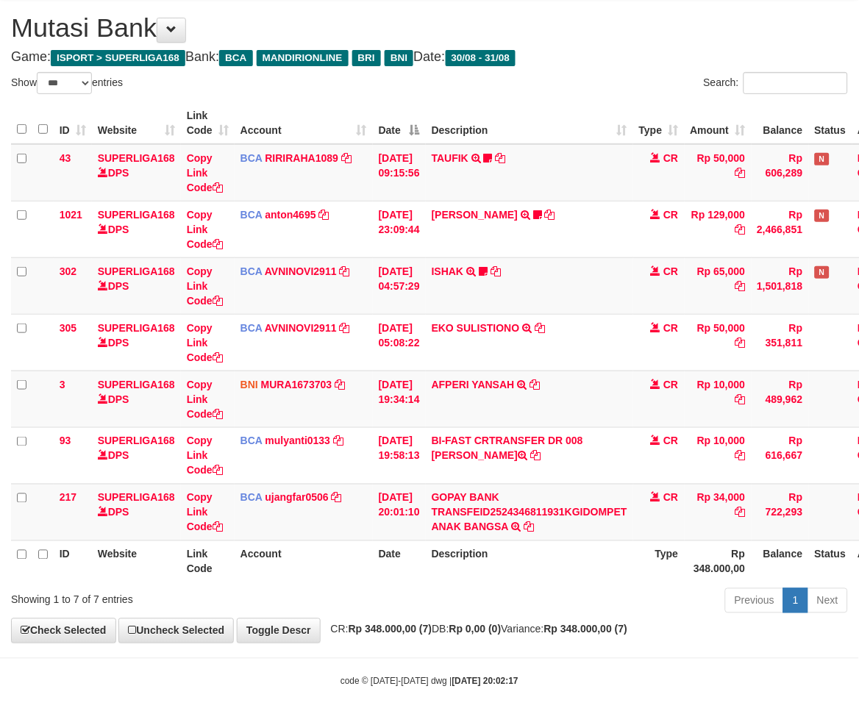
click at [413, 590] on div "Previous 1 Next" at bounding box center [608, 603] width 479 height 32
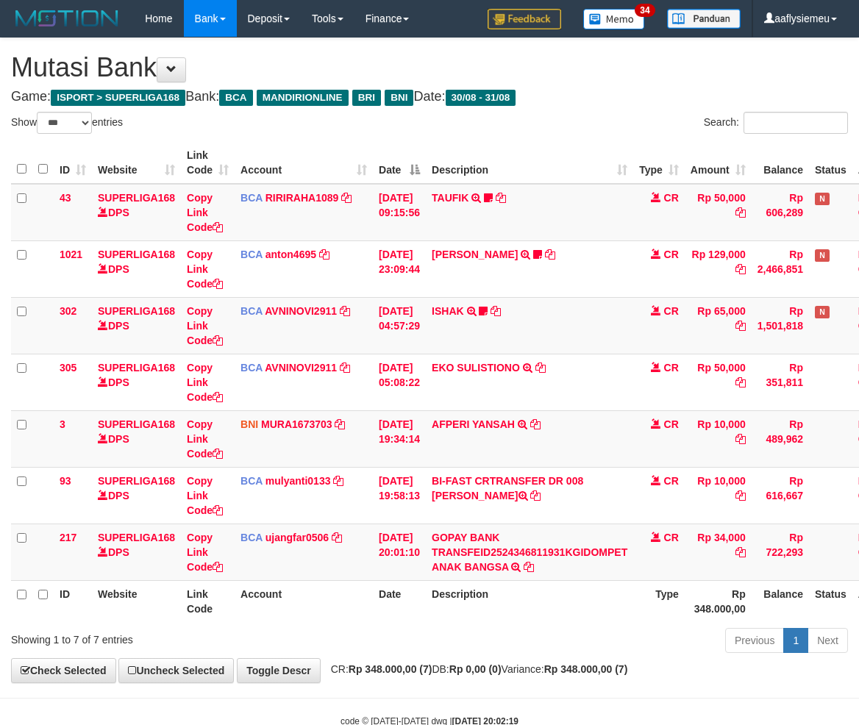
select select "***"
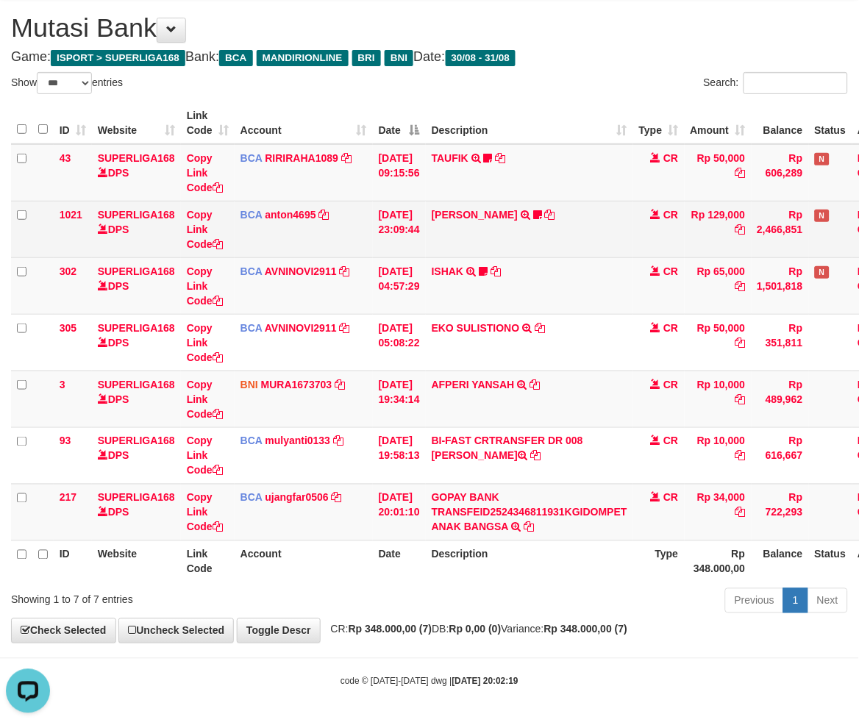
click at [568, 230] on td "SRI BASUKI TRSF E-BANKING CR 3008/FTSCY/WS95031 129000.00SRI BASUKI kocret TUNG…" at bounding box center [529, 229] width 207 height 57
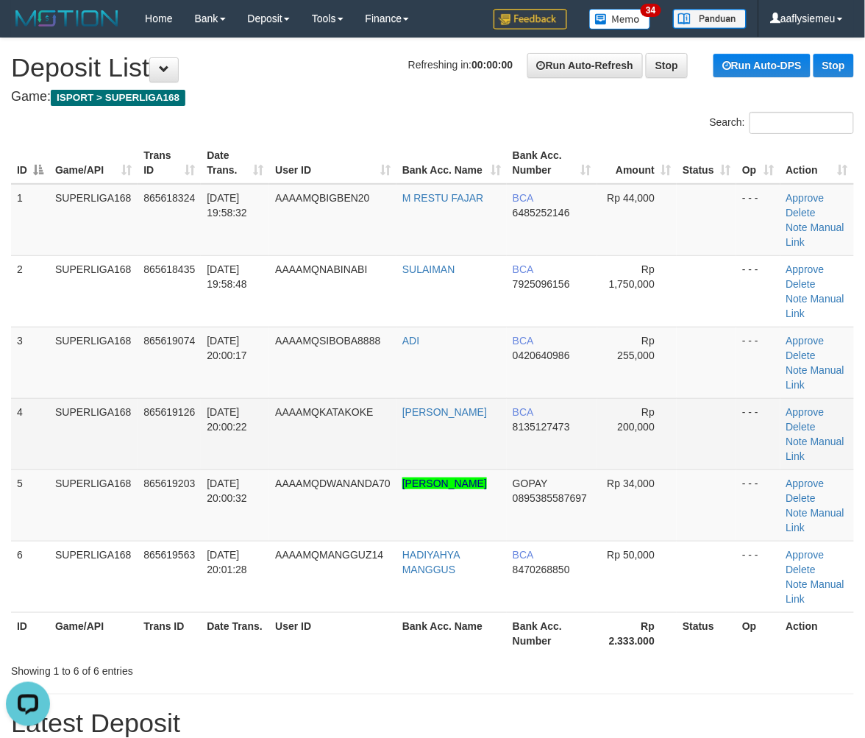
click at [109, 460] on td "SUPERLIGA168" at bounding box center [93, 433] width 88 height 71
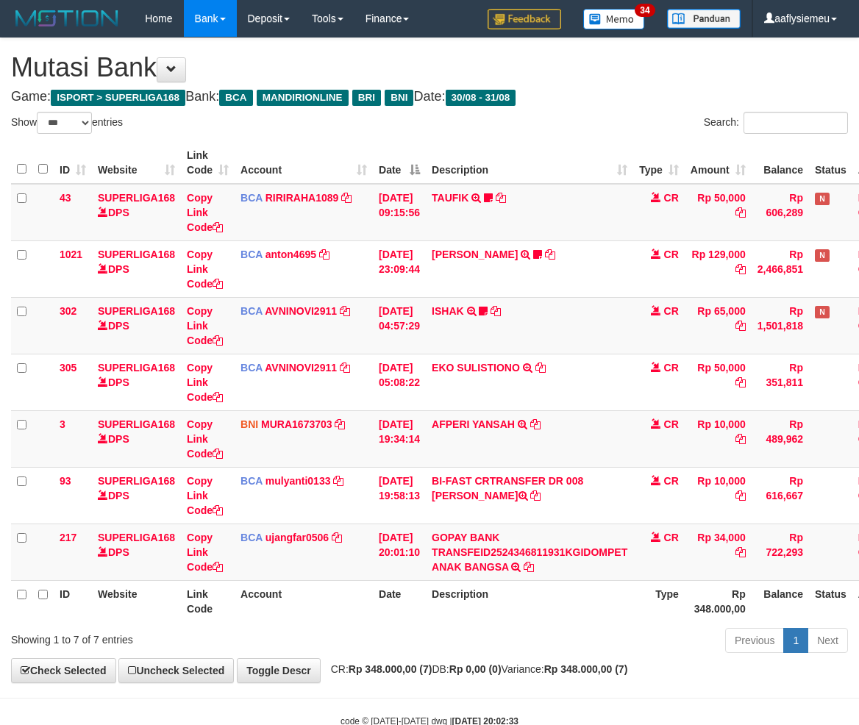
select select "***"
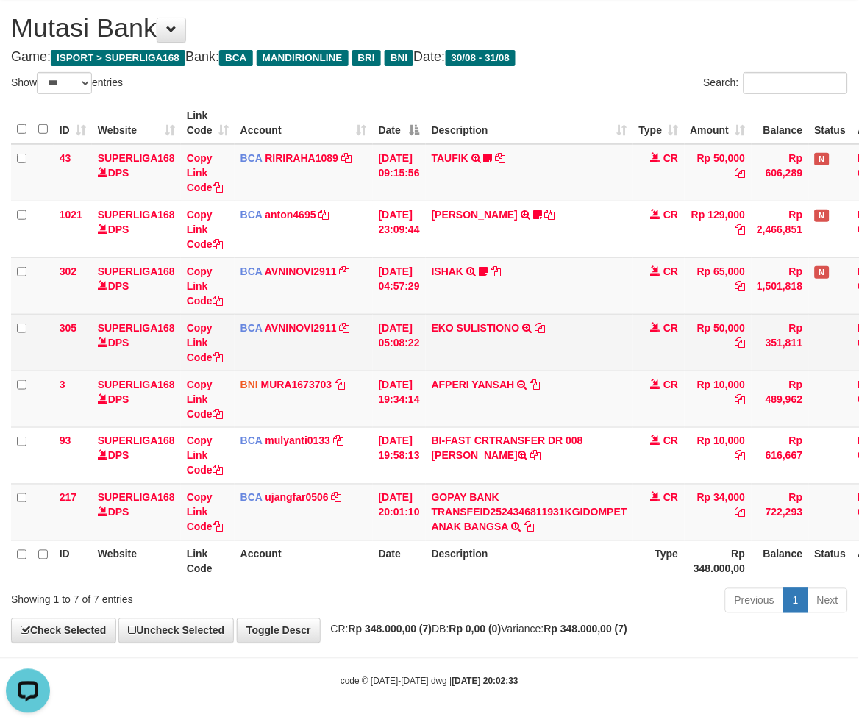
click at [568, 314] on td "EKO SULISTIONO TRSF E-BANKING CR 3108/FTSCY/WS95031 50000.00EKO SULISTIONO" at bounding box center [529, 342] width 207 height 57
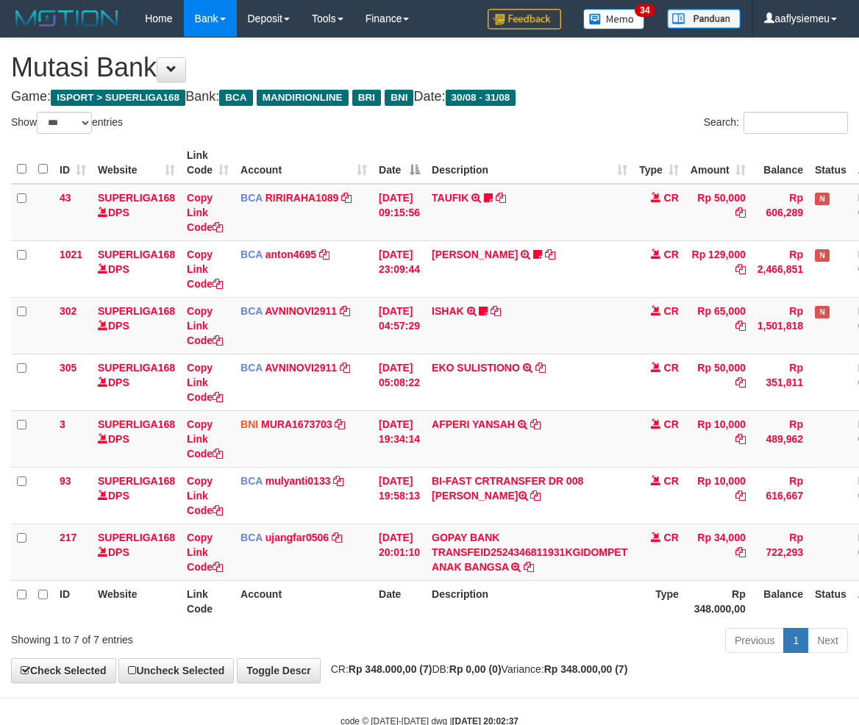
select select "***"
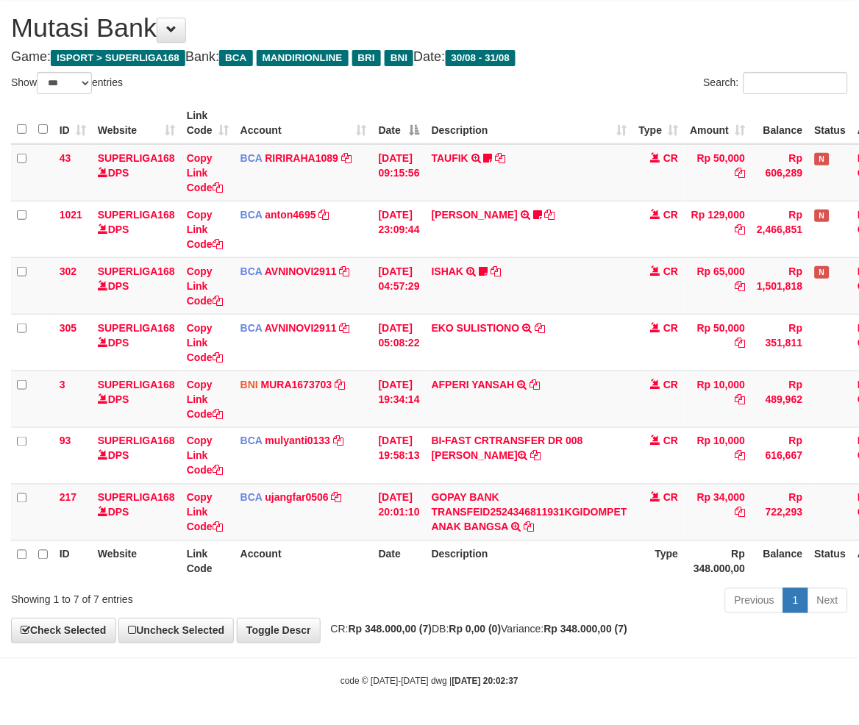
click at [640, 594] on div "Previous 1 Next" at bounding box center [608, 603] width 479 height 32
click at [520, 628] on div "**********" at bounding box center [429, 321] width 859 height 644
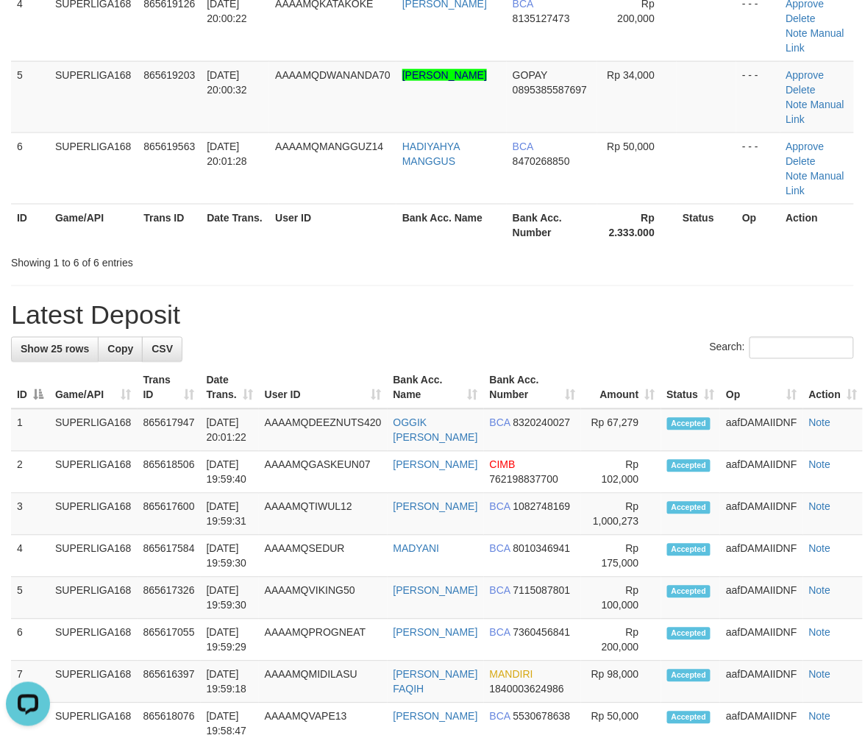
click at [248, 213] on th "Date Trans." at bounding box center [235, 225] width 68 height 42
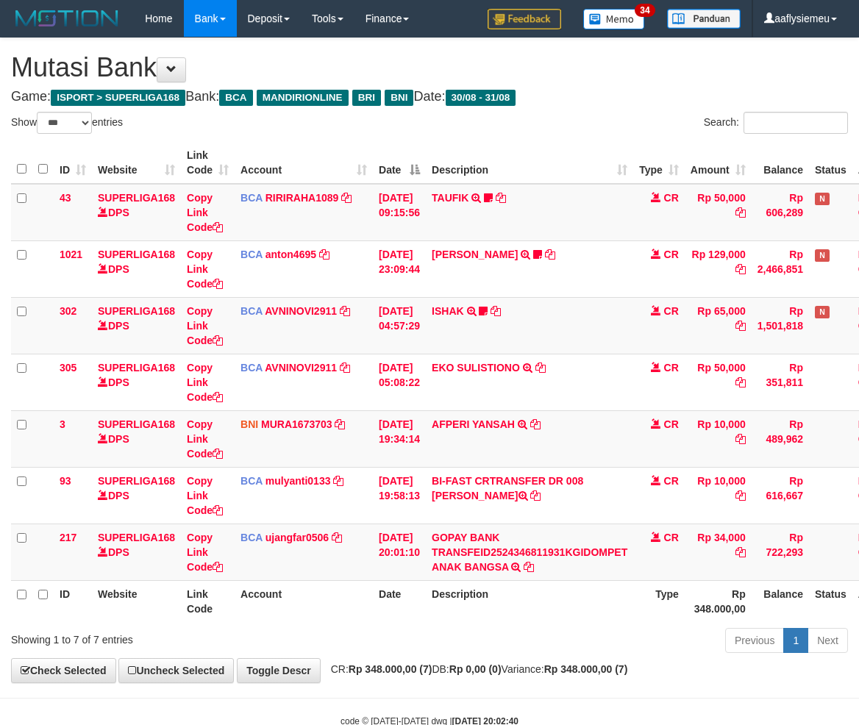
select select "***"
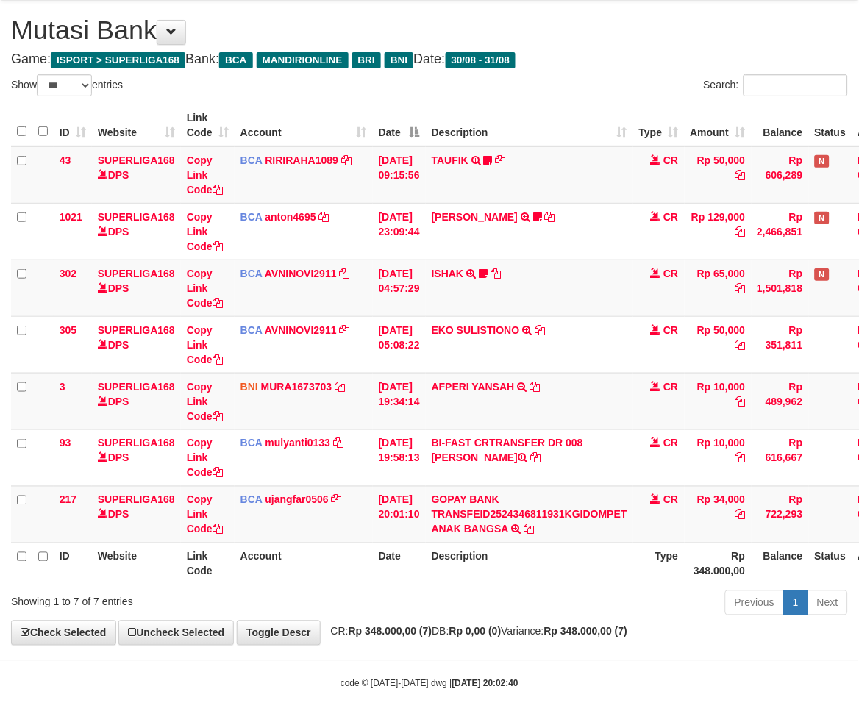
scroll to position [40, 0]
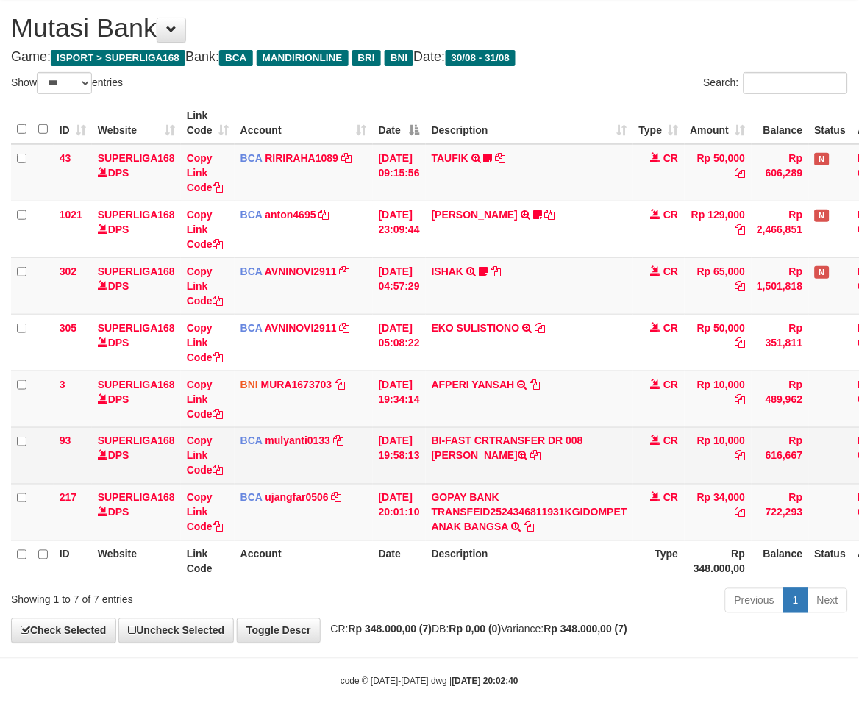
click at [584, 472] on td "BI-FAST CRTRANSFER DR 008 YERIK ELO BERNADUS" at bounding box center [529, 455] width 207 height 57
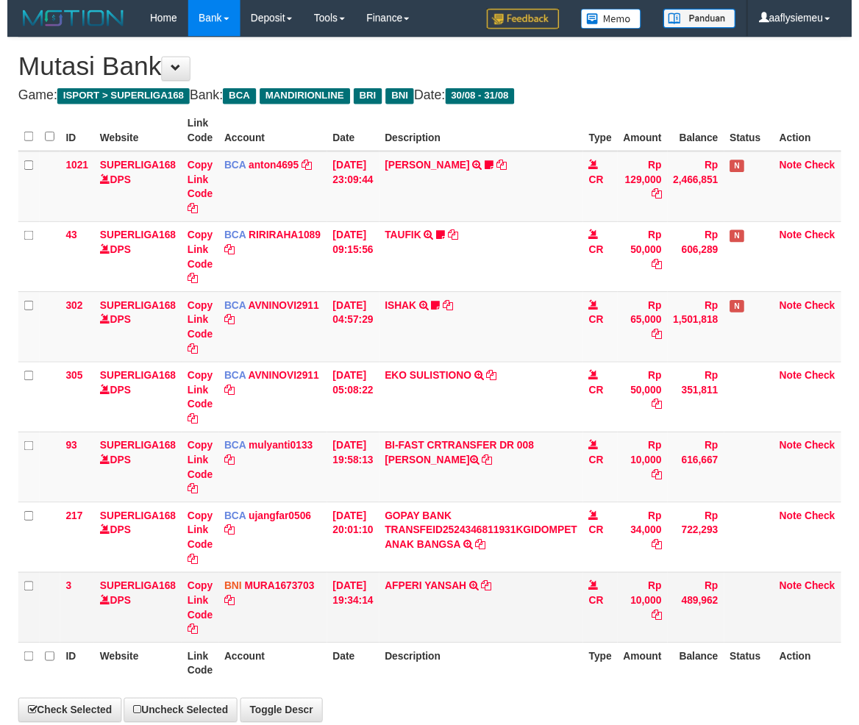
scroll to position [40, 0]
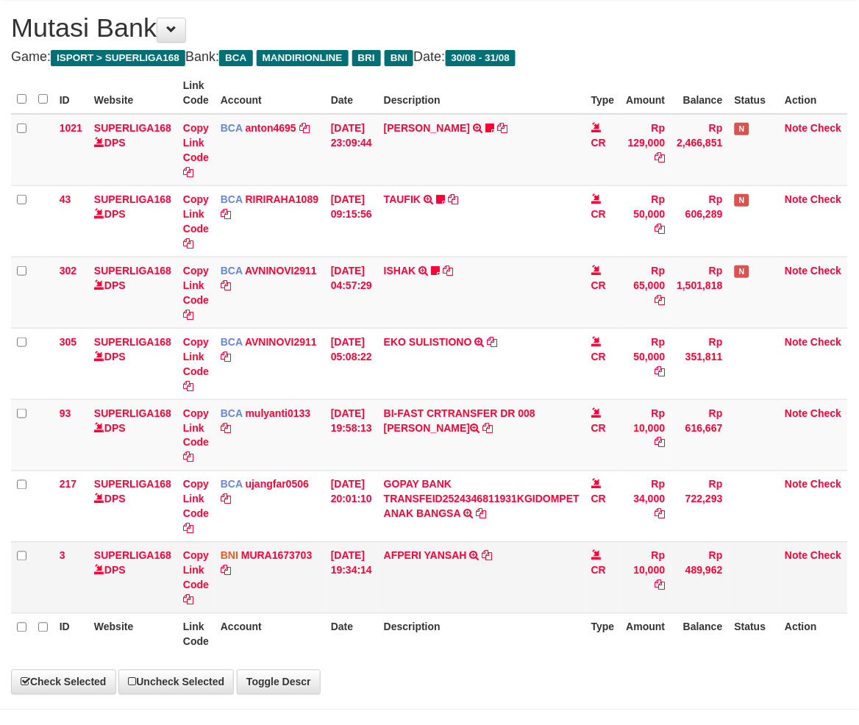
select select "***"
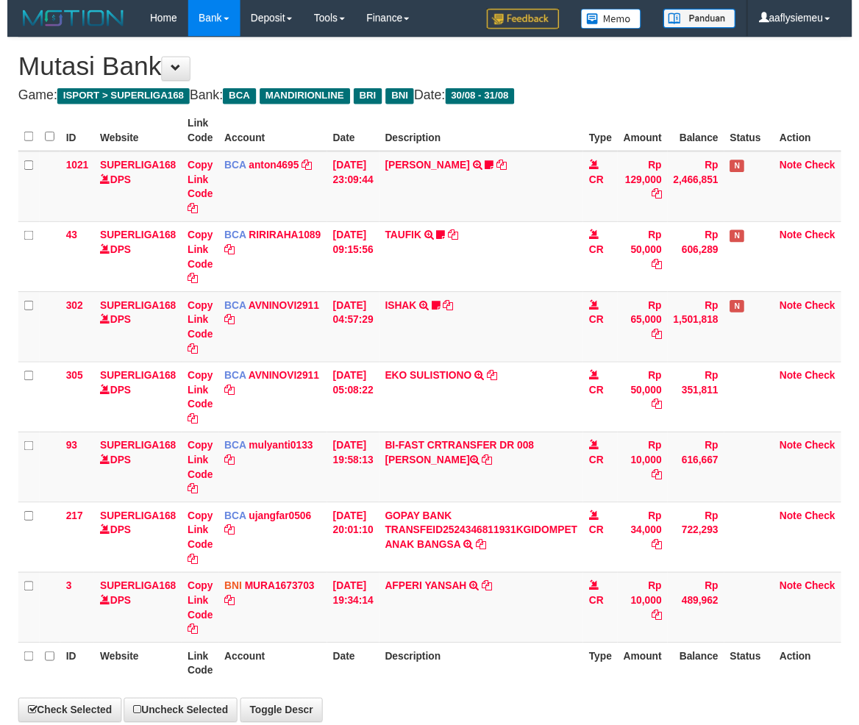
scroll to position [40, 0]
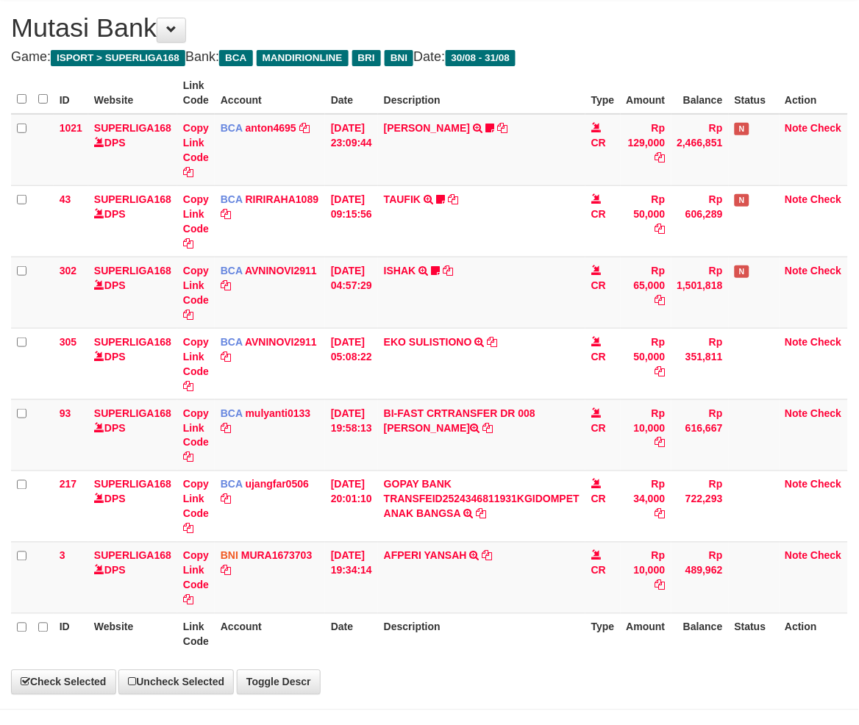
select select "***"
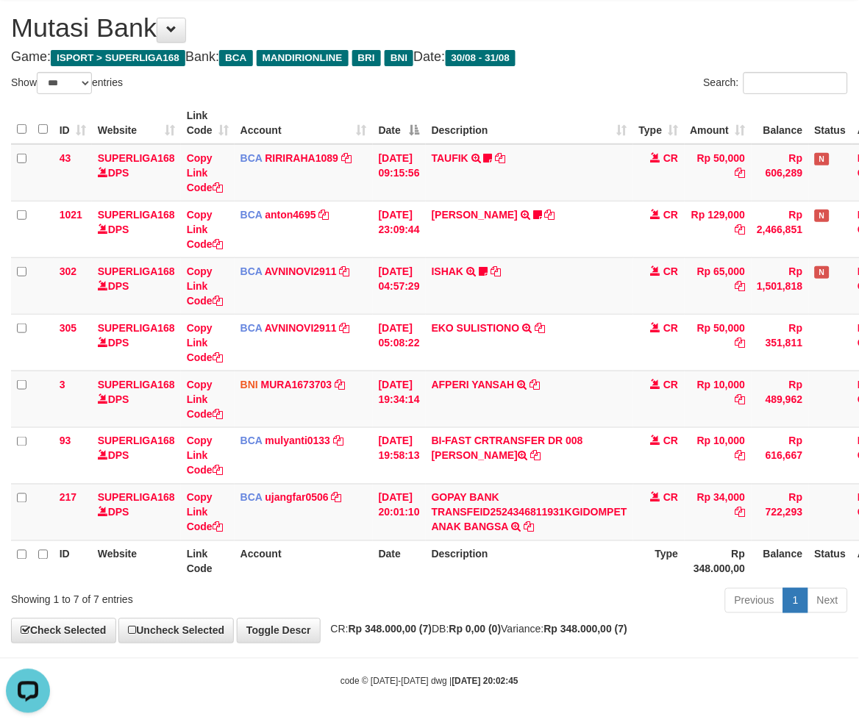
scroll to position [0, 0]
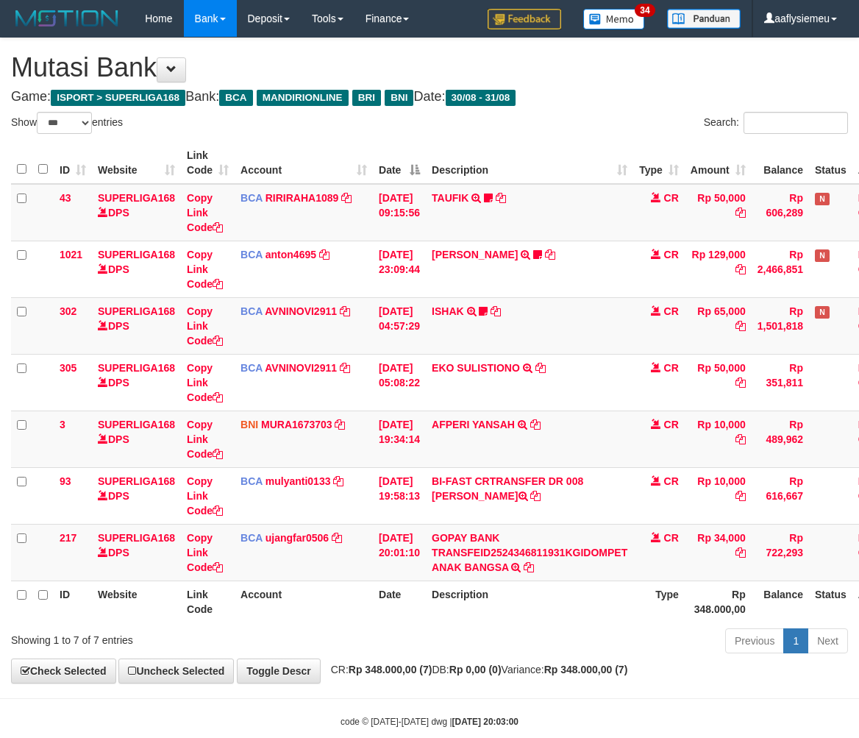
select select "***"
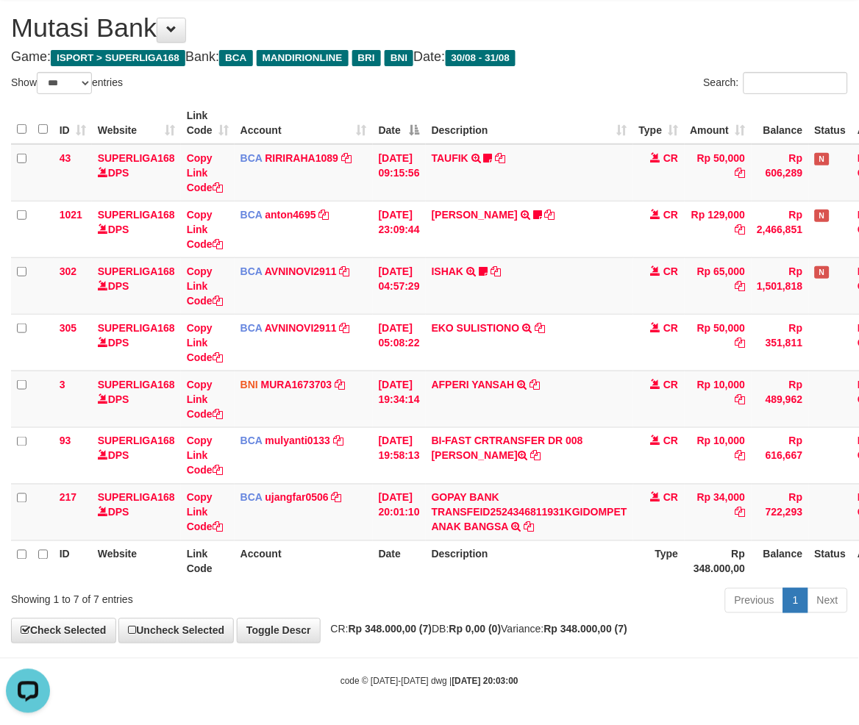
click at [426, 566] on th "Date" at bounding box center [399, 562] width 53 height 42
click at [445, 616] on div "**********" at bounding box center [429, 321] width 859 height 644
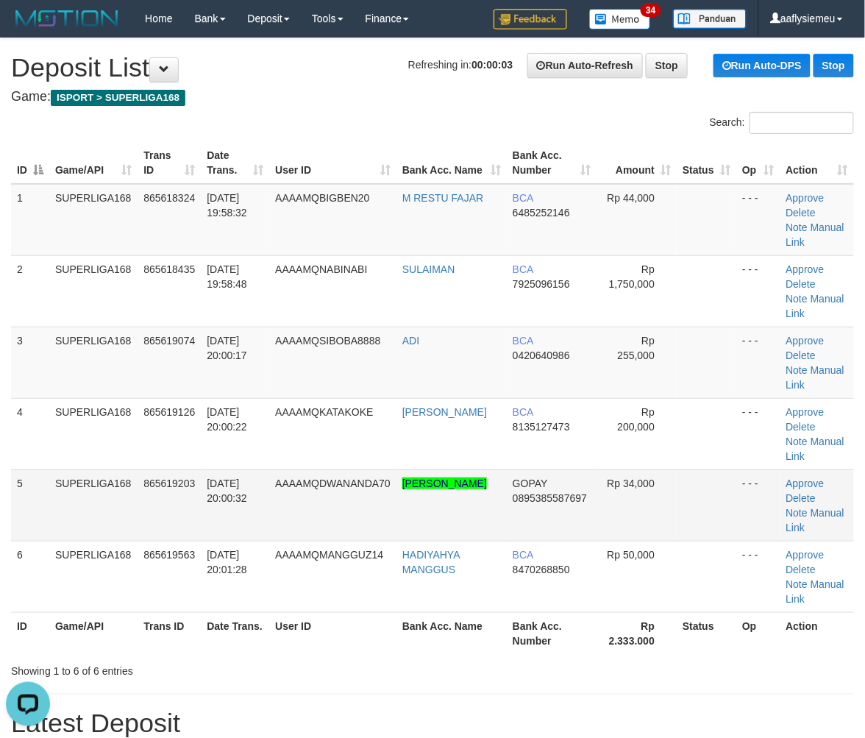
click at [37, 478] on td "5" at bounding box center [30, 504] width 38 height 71
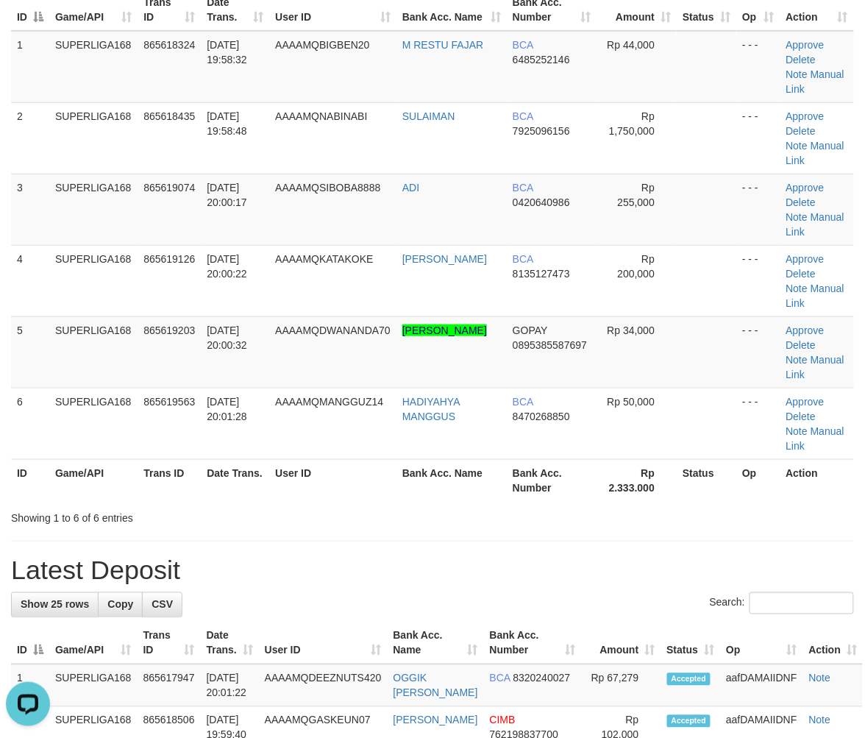
scroll to position [245, 0]
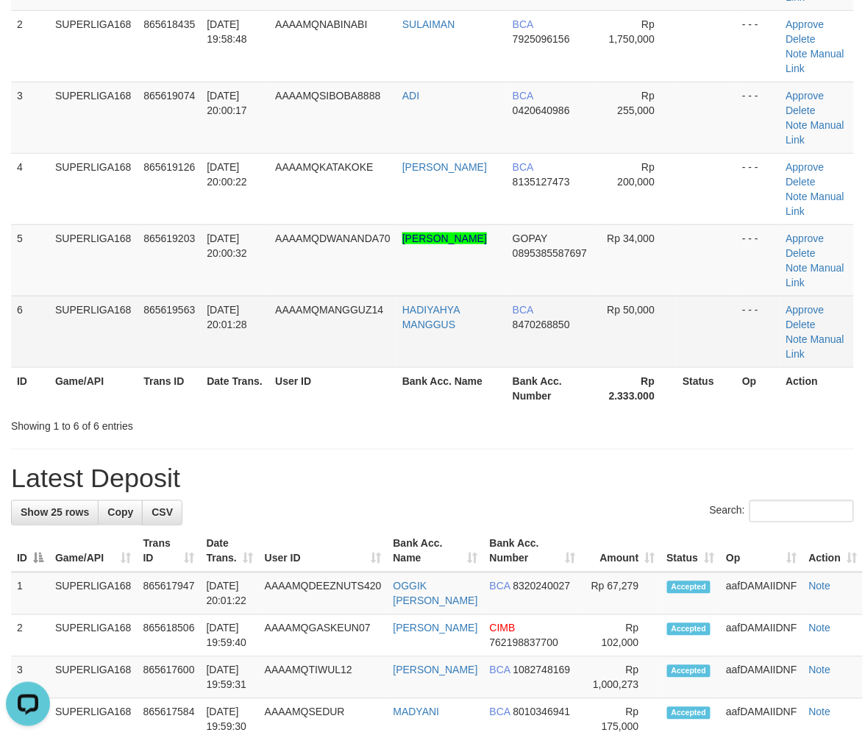
click at [145, 340] on td "865619563" at bounding box center [169, 331] width 63 height 71
click at [209, 322] on span "31/08/2025 20:01:28" at bounding box center [227, 317] width 40 height 26
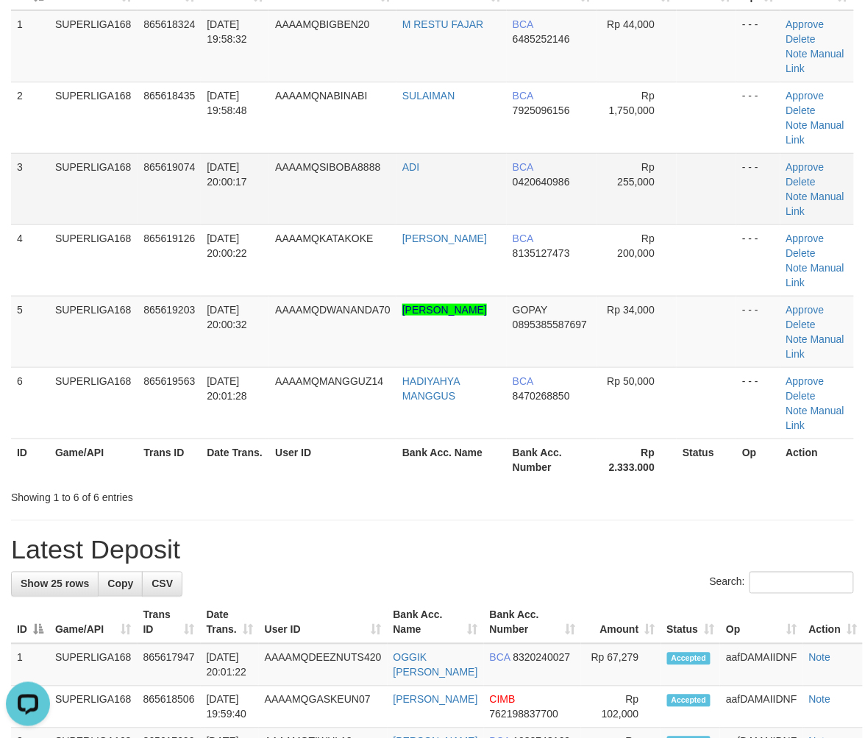
scroll to position [0, 0]
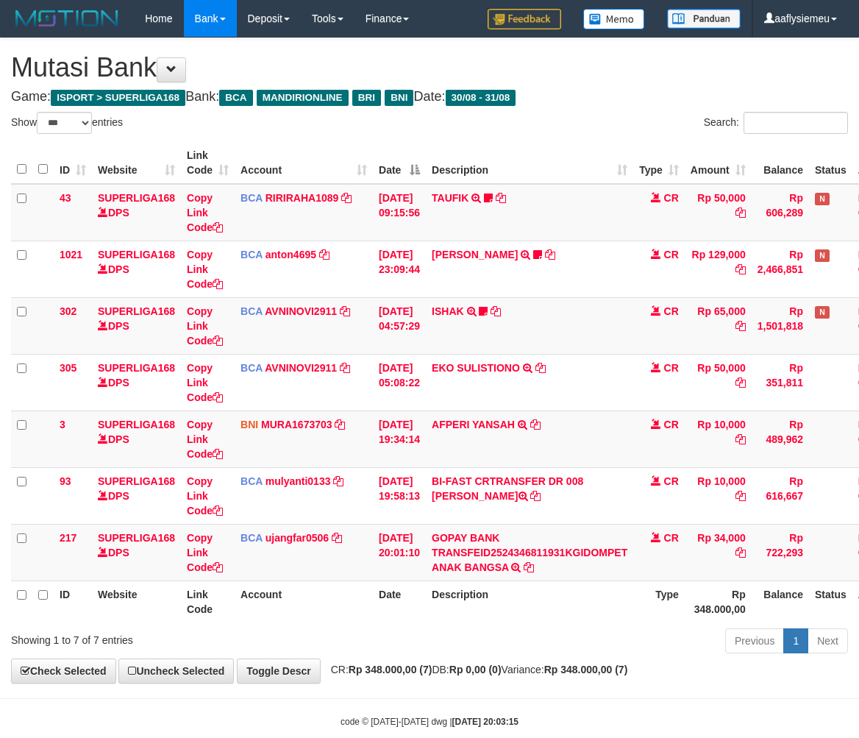
select select "***"
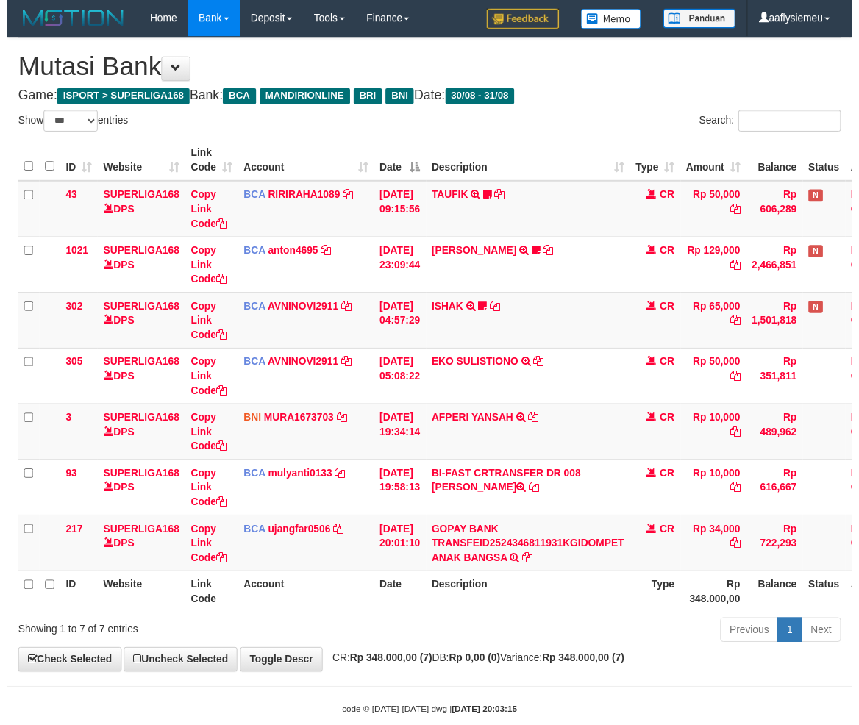
scroll to position [40, 0]
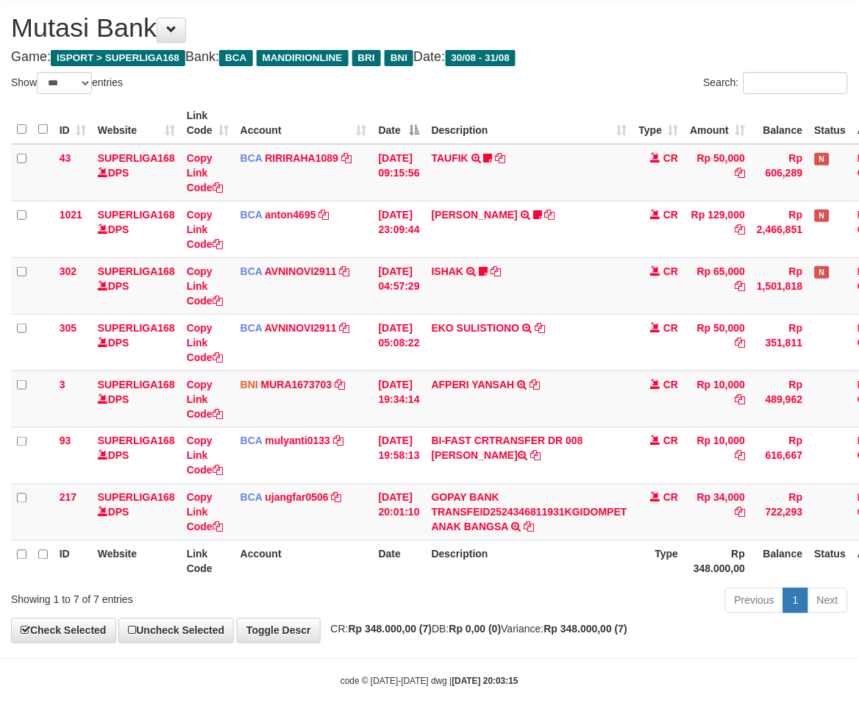
click at [523, 606] on div "Previous 1 Next" at bounding box center [608, 603] width 479 height 32
click at [567, 606] on div "Previous 1 Next" at bounding box center [608, 603] width 479 height 32
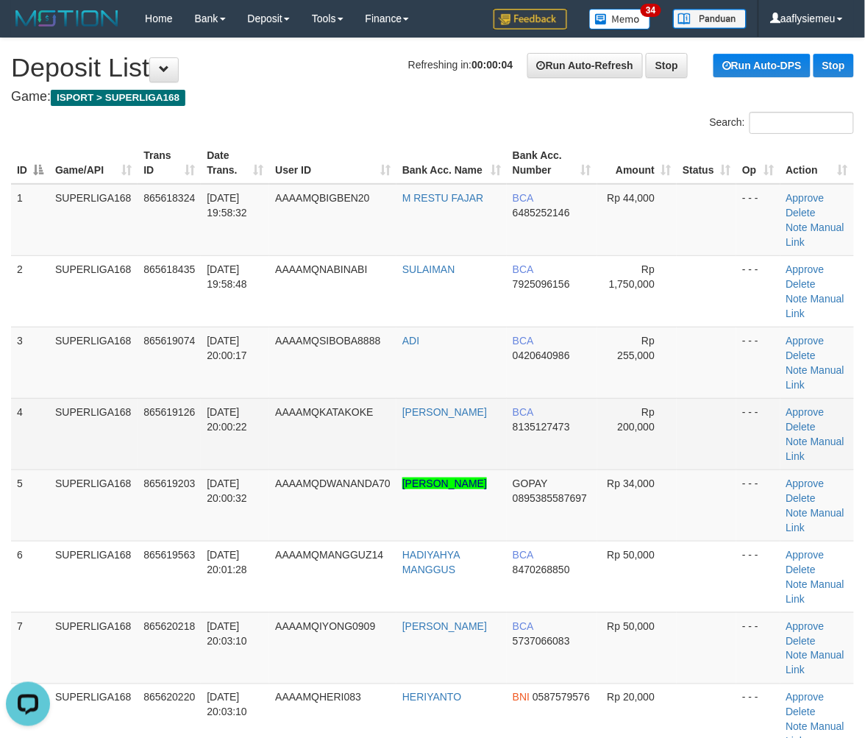
click at [38, 461] on td "4" at bounding box center [30, 433] width 38 height 71
click at [84, 425] on td "SUPERLIGA168" at bounding box center [93, 433] width 88 height 71
click at [40, 457] on td "4" at bounding box center [30, 433] width 38 height 71
click at [107, 450] on td "SUPERLIGA168" at bounding box center [93, 433] width 88 height 71
click at [57, 446] on td "SUPERLIGA168" at bounding box center [93, 433] width 88 height 71
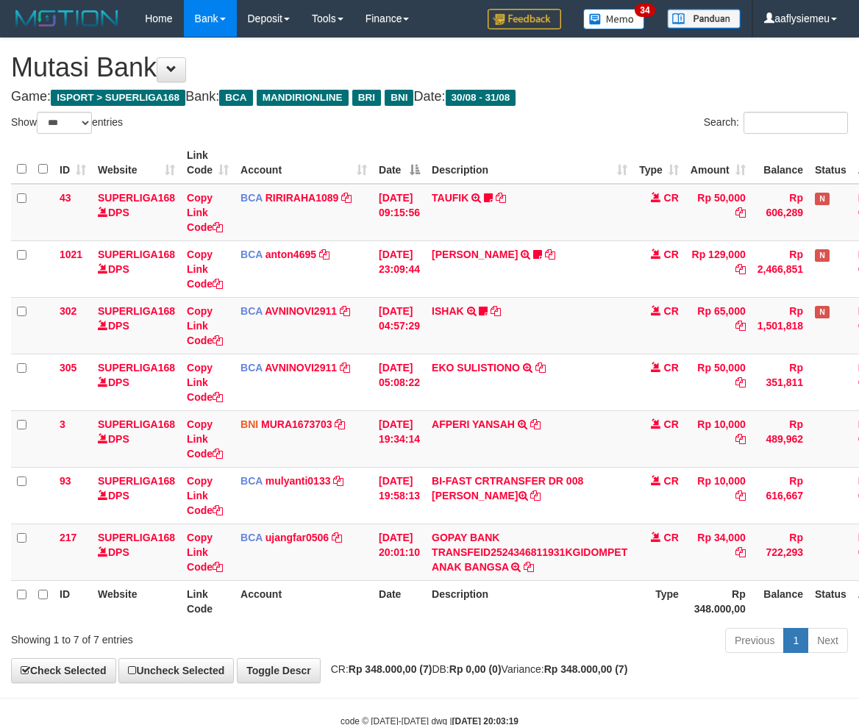
select select "***"
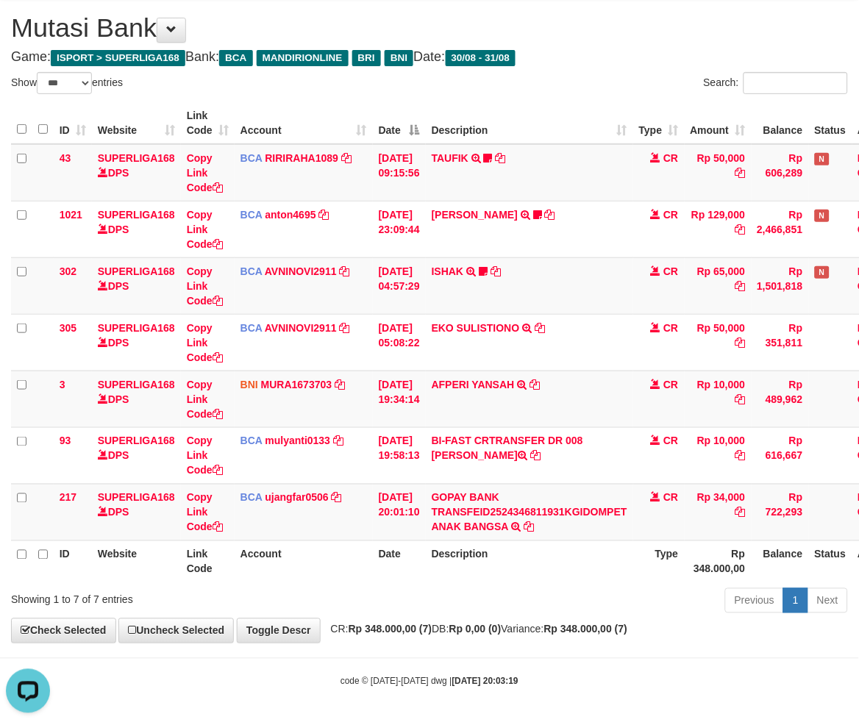
click at [585, 608] on div "Previous 1 Next" at bounding box center [608, 603] width 479 height 32
click at [538, 587] on div "Previous 1 Next" at bounding box center [608, 603] width 479 height 32
click at [538, 589] on div "Previous 1 Next" at bounding box center [608, 603] width 479 height 32
click at [538, 590] on div "Previous 1 Next" at bounding box center [608, 603] width 479 height 32
click at [538, 591] on div "Previous 1 Next" at bounding box center [608, 603] width 479 height 32
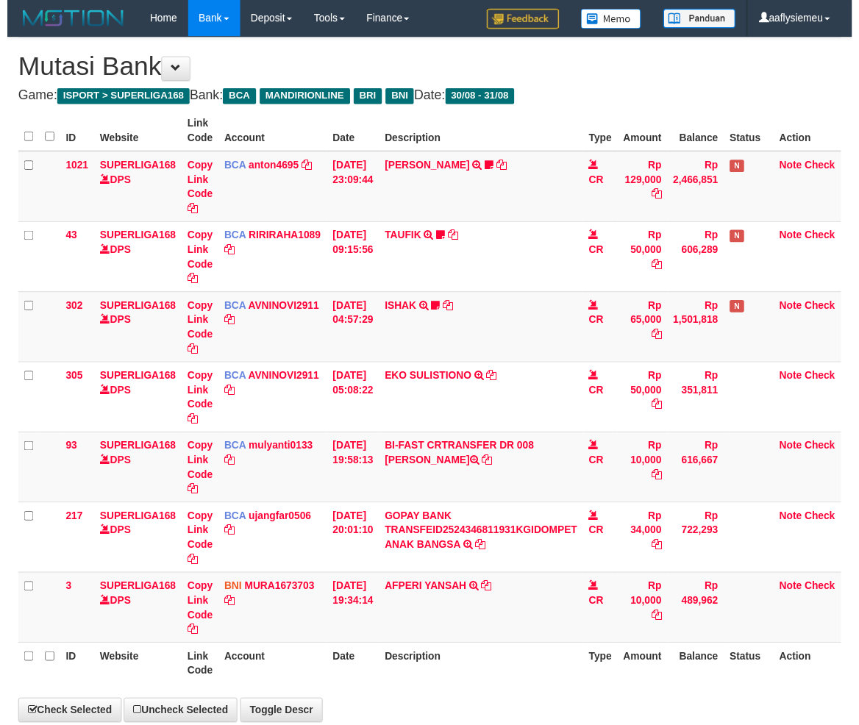
scroll to position [40, 0]
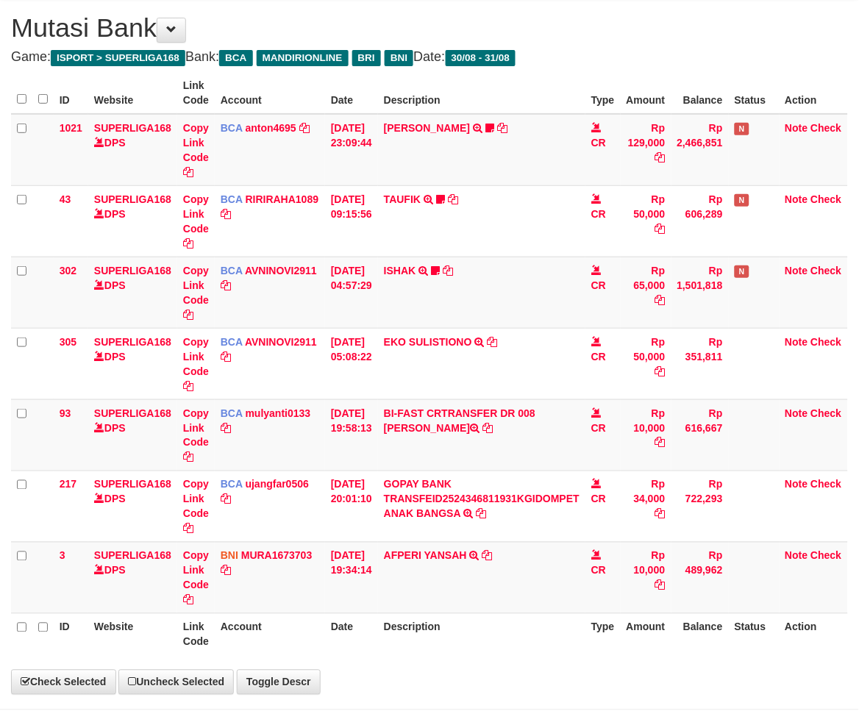
select select "***"
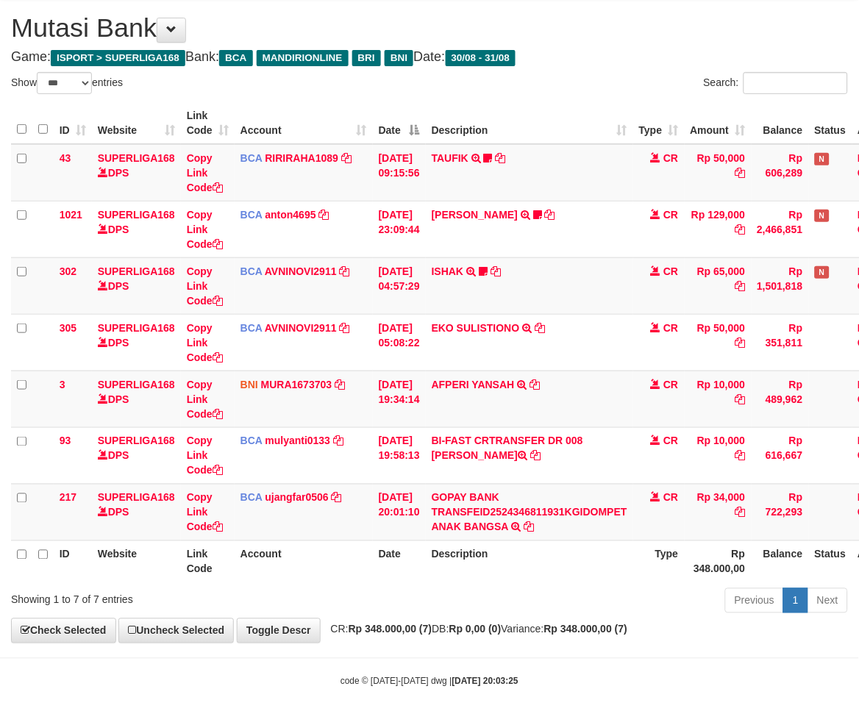
click at [563, 606] on div "Previous 1 Next" at bounding box center [608, 603] width 479 height 32
click at [557, 602] on div "Previous 1 Next" at bounding box center [608, 603] width 479 height 32
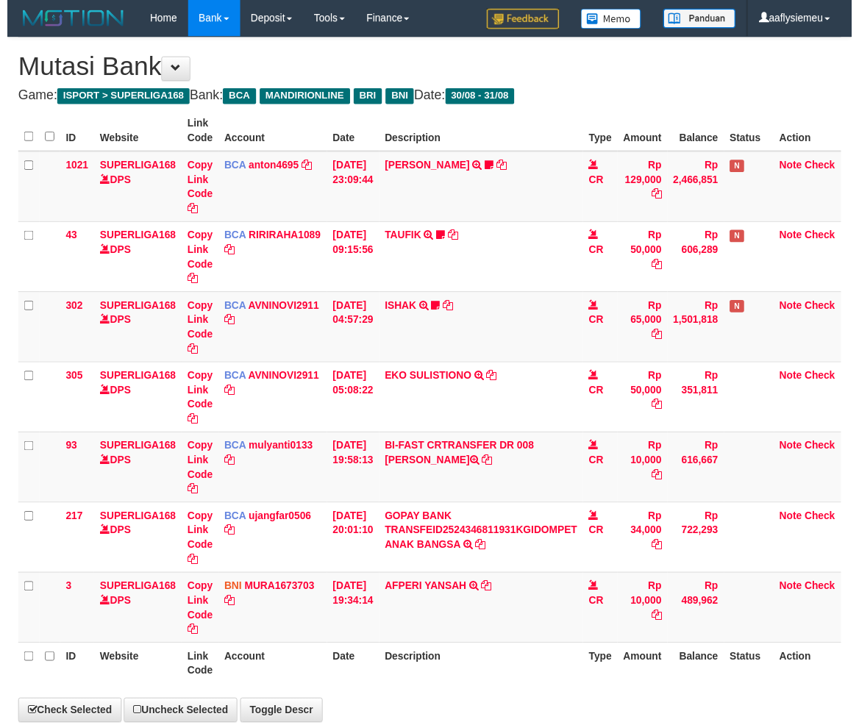
scroll to position [40, 0]
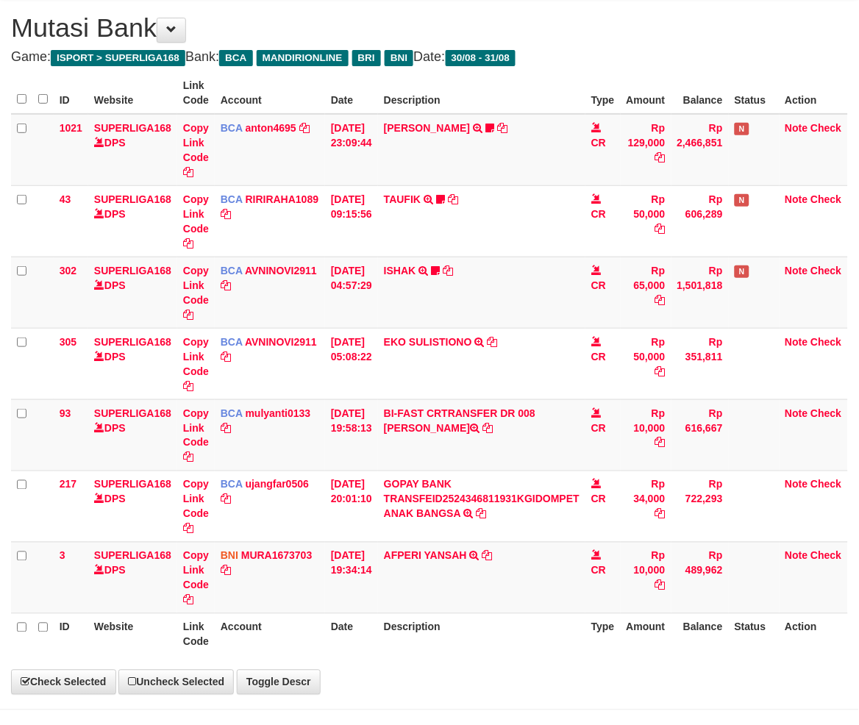
select select "***"
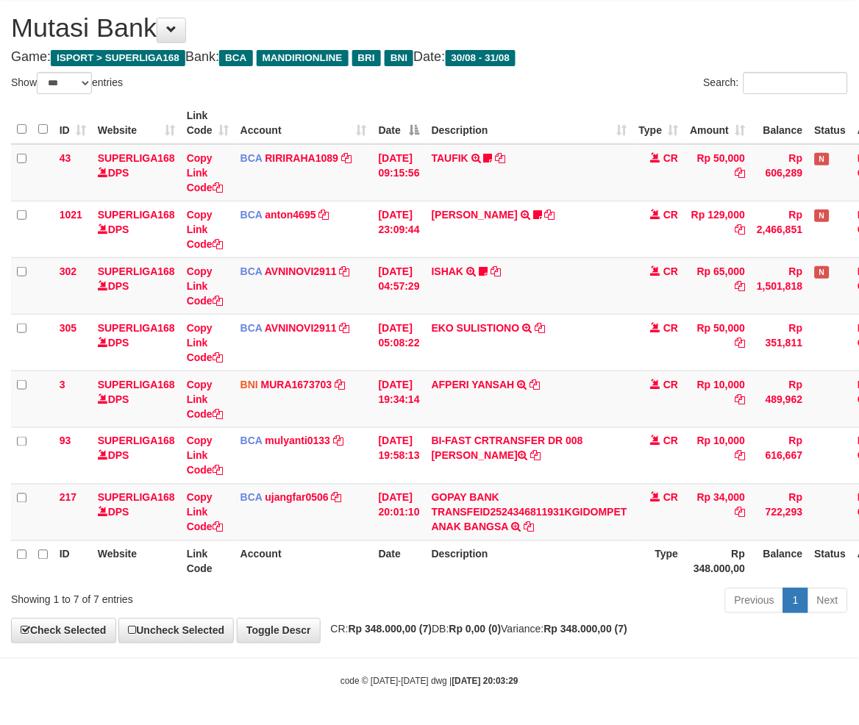
click at [561, 611] on div "Previous 1 Next" at bounding box center [608, 603] width 479 height 32
click at [560, 588] on div "Previous 1 Next" at bounding box center [608, 603] width 479 height 32
click at [658, 557] on th "Type" at bounding box center [658, 562] width 51 height 42
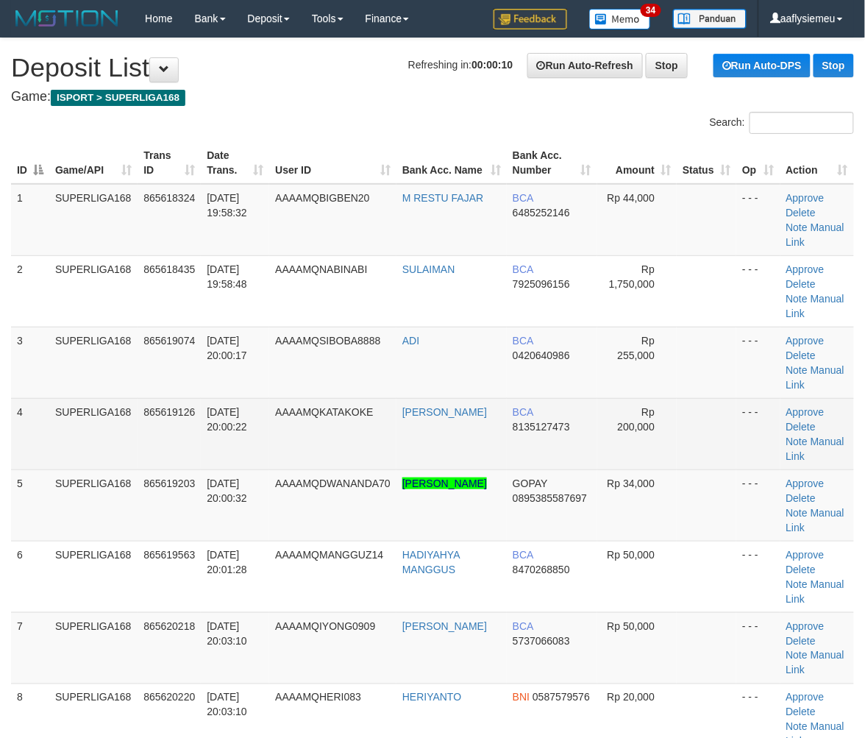
click at [31, 464] on td "4" at bounding box center [30, 433] width 38 height 71
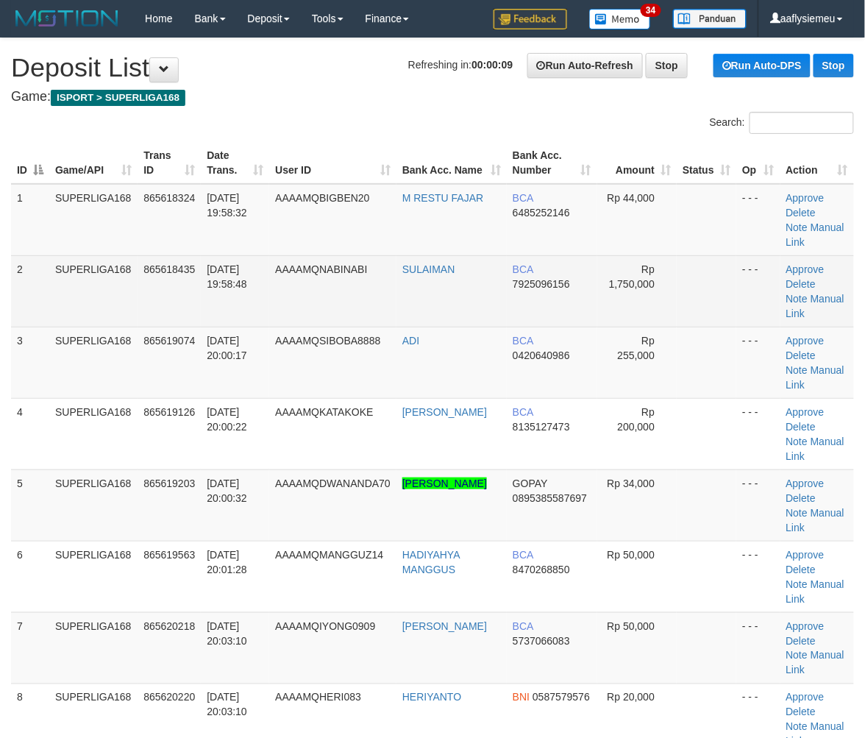
click at [339, 321] on td "AAAAMQNABINABI" at bounding box center [332, 290] width 127 height 71
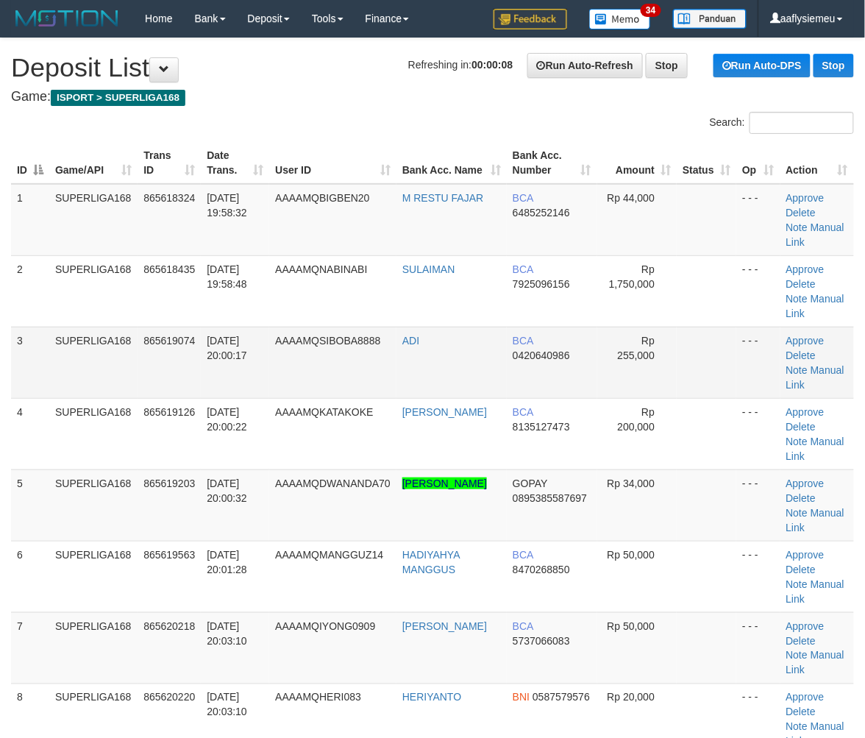
click at [249, 361] on td "31/08/2025 20:00:17" at bounding box center [235, 362] width 68 height 71
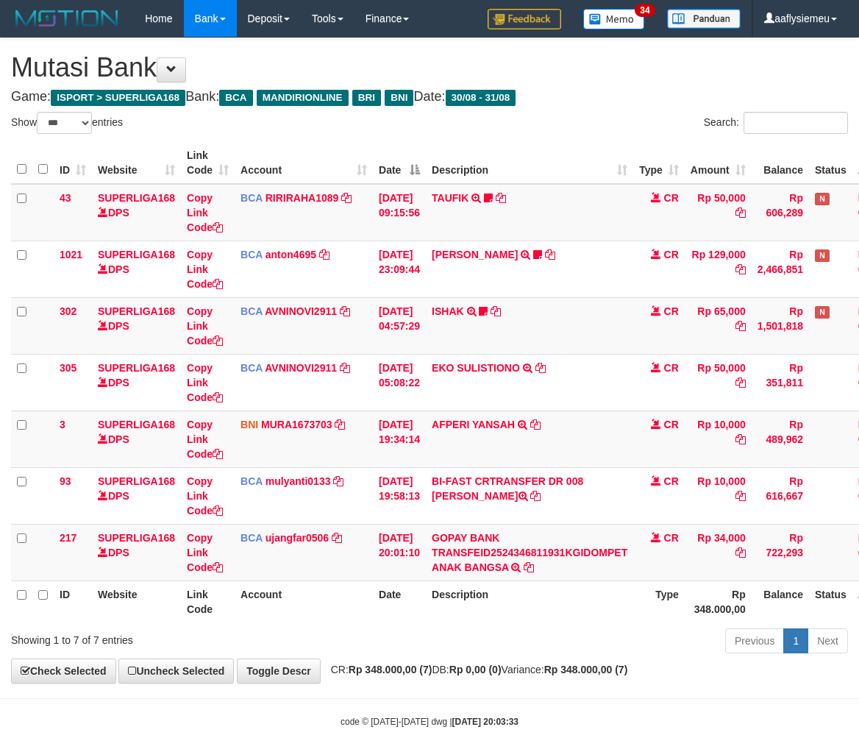
select select "***"
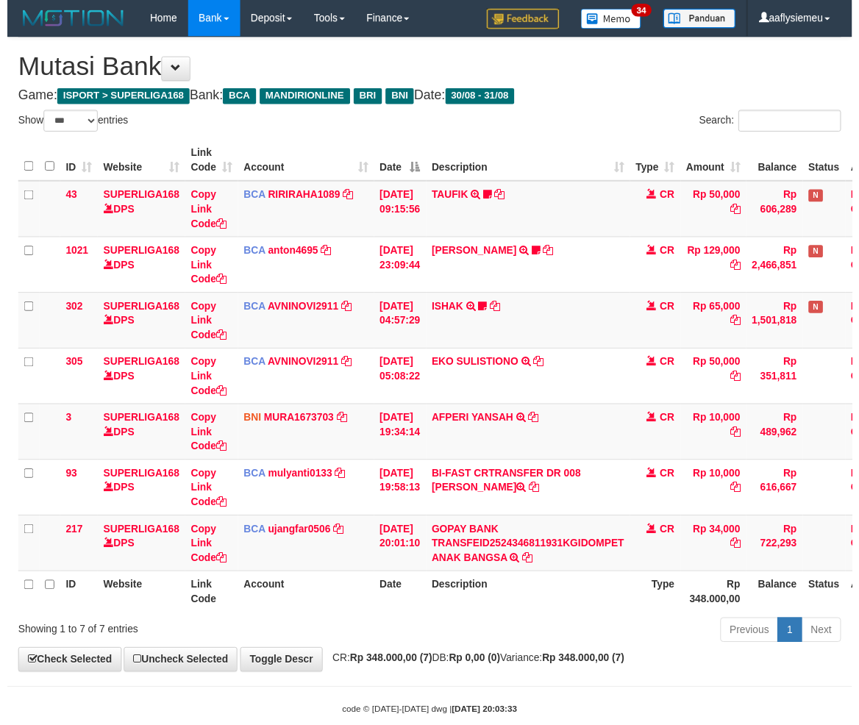
scroll to position [40, 0]
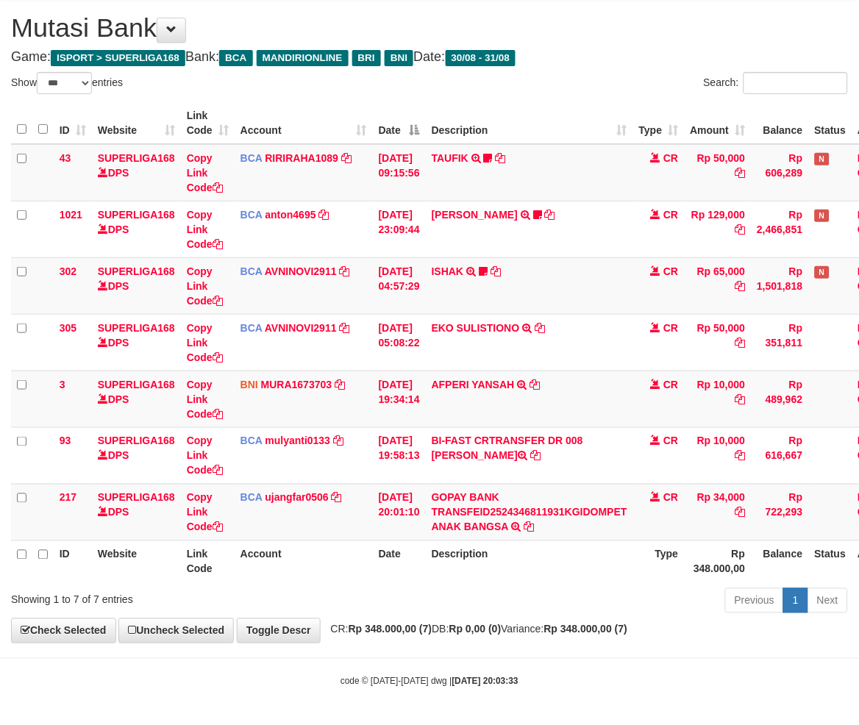
click at [553, 618] on div "**********" at bounding box center [429, 321] width 859 height 644
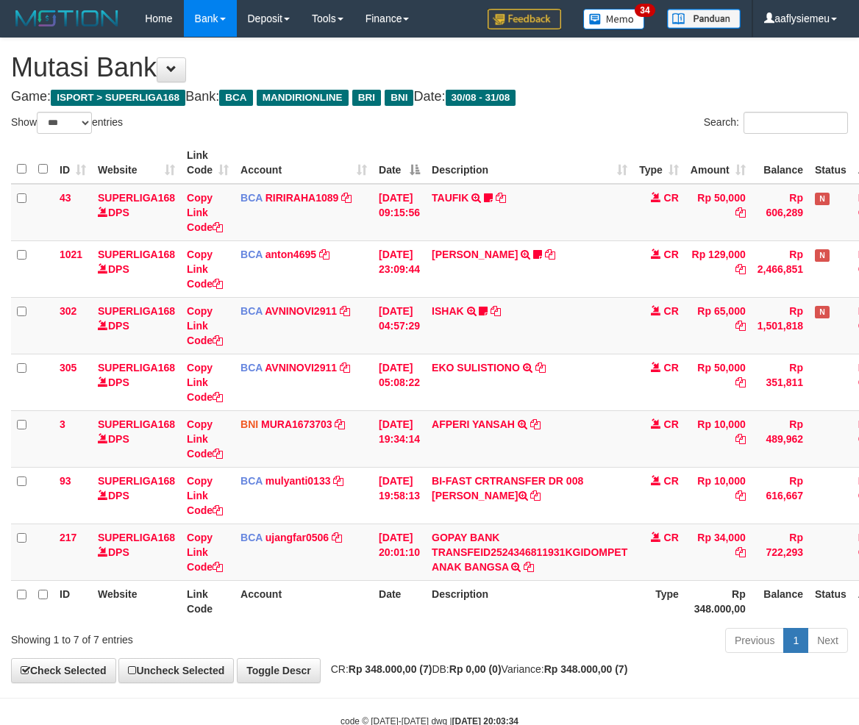
select select "***"
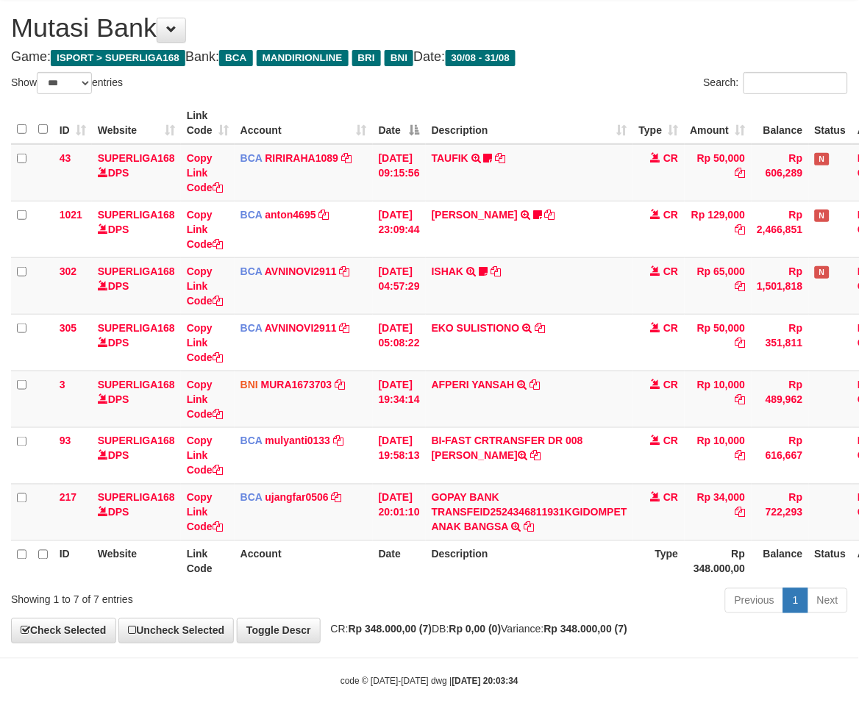
click at [424, 606] on div "Previous 1 Next" at bounding box center [608, 603] width 479 height 32
click at [299, 533] on td "BCA ujangfar0506 DPS UJANG FARHAN mutasi_20250831_4882 | 217 mutasi_20250831_48…" at bounding box center [304, 512] width 138 height 57
click at [599, 569] on th "Description" at bounding box center [529, 562] width 207 height 42
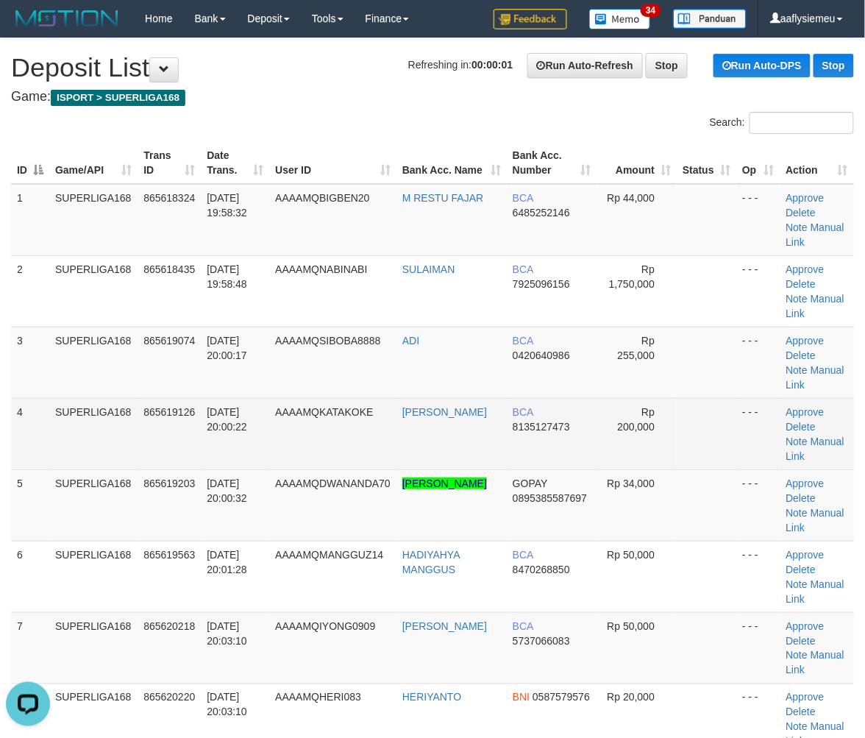
click at [51, 440] on td "SUPERLIGA168" at bounding box center [93, 433] width 88 height 71
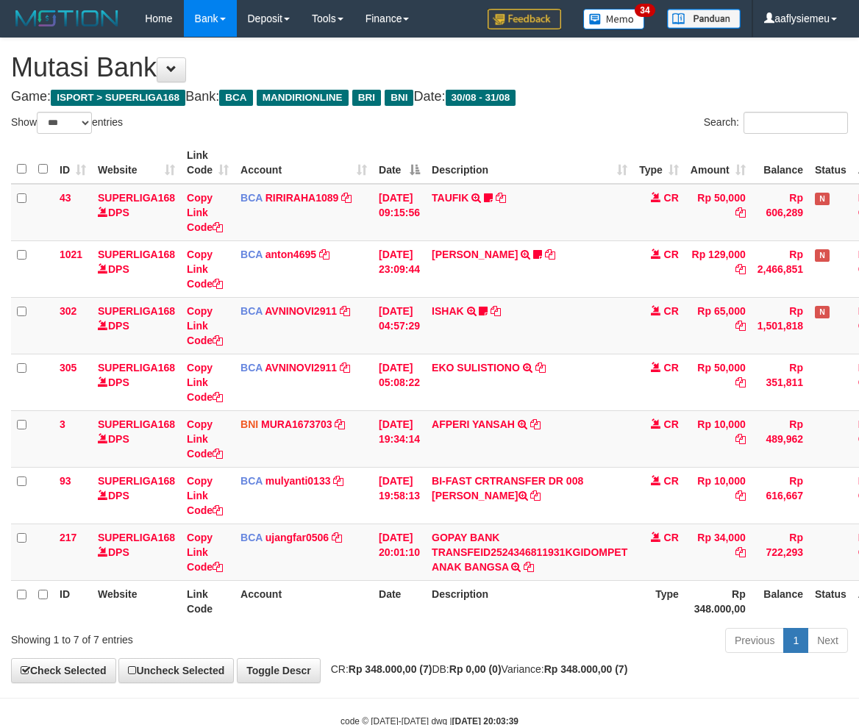
select select "***"
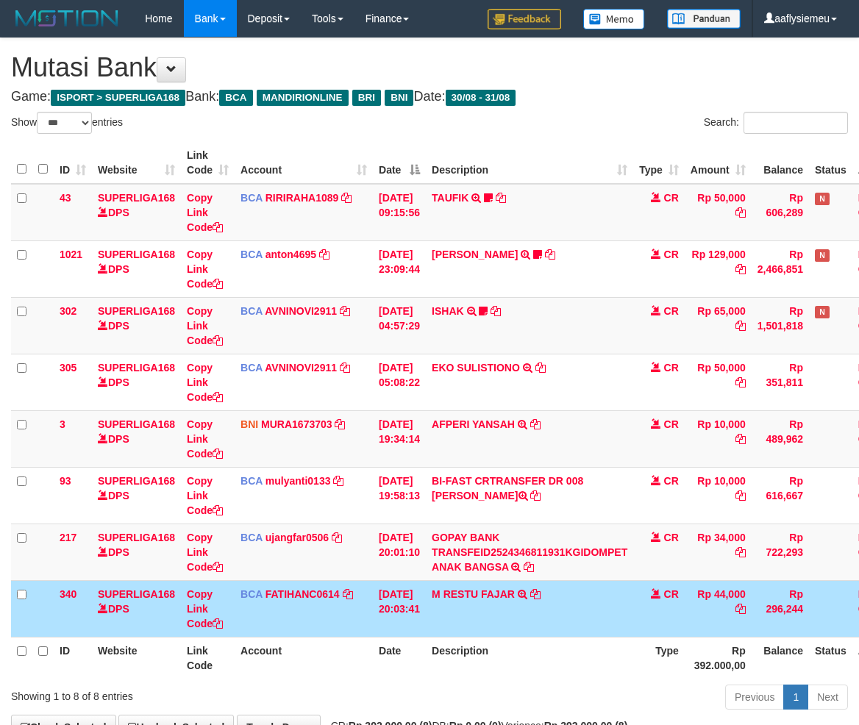
select select "***"
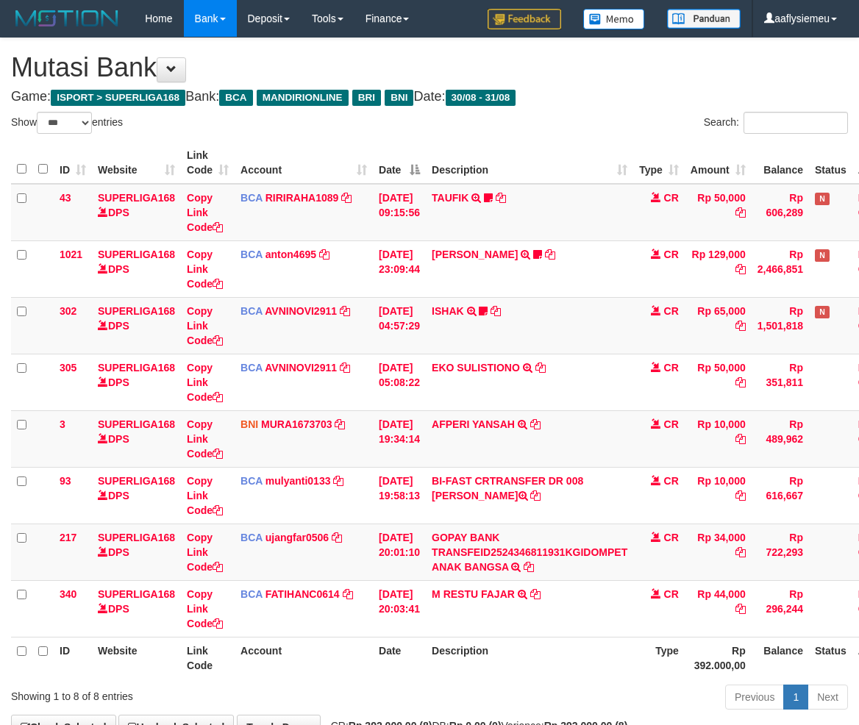
select select "***"
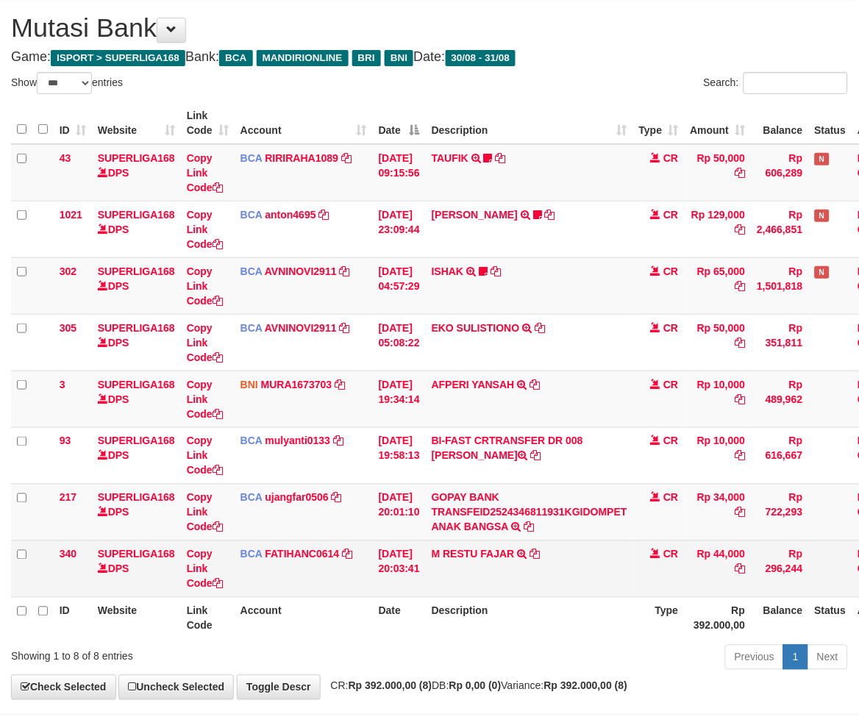
click at [399, 541] on td "[DATE] 20:03:41" at bounding box center [399, 569] width 53 height 57
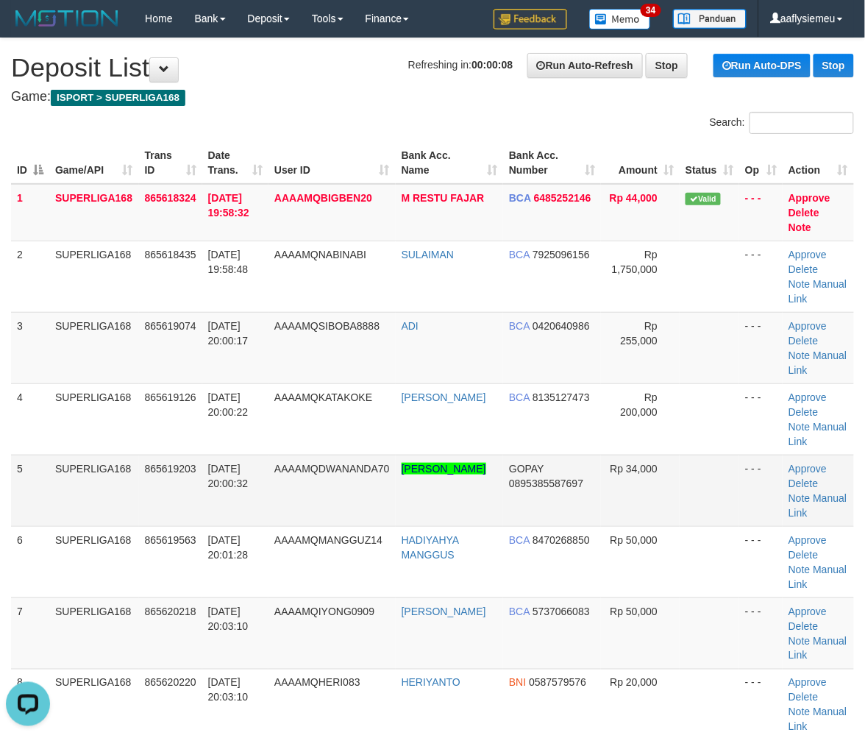
click at [93, 462] on td "SUPERLIGA168" at bounding box center [94, 489] width 90 height 71
click at [139, 516] on td "865619203" at bounding box center [170, 489] width 63 height 71
drag, startPoint x: 99, startPoint y: 479, endPoint x: 38, endPoint y: 497, distance: 63.5
click at [99, 479] on td "SUPERLIGA168" at bounding box center [94, 489] width 90 height 71
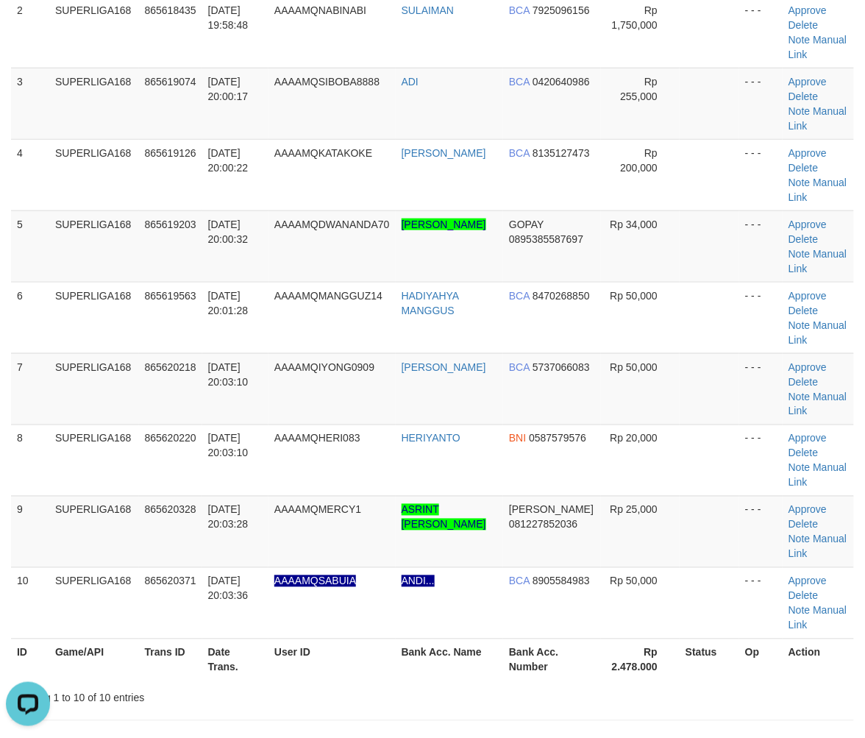
scroll to position [327, 0]
